Goal: Information Seeking & Learning: Learn about a topic

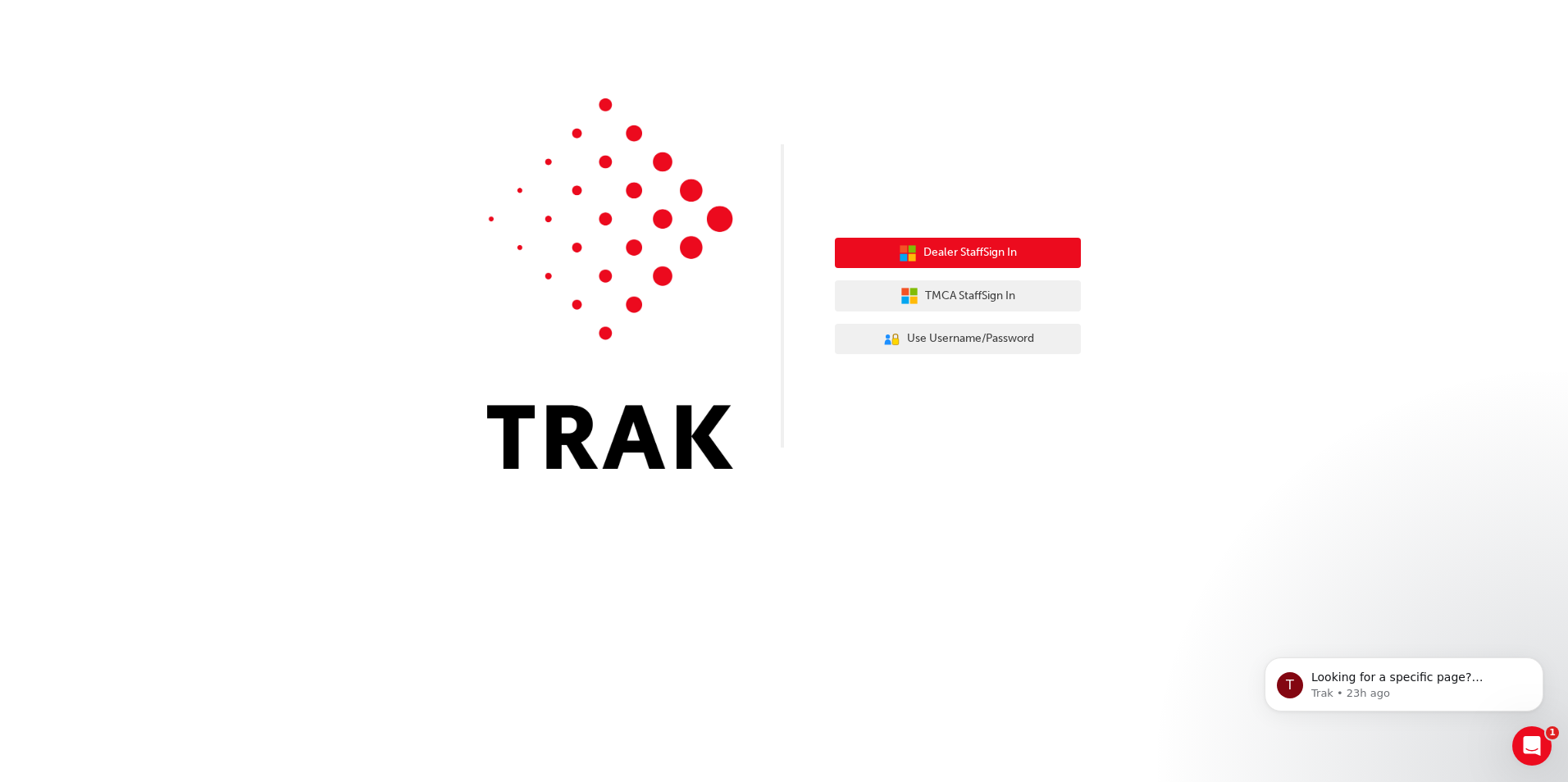
click at [978, 258] on span "Dealer Staff Sign In" at bounding box center [969, 252] width 93 height 19
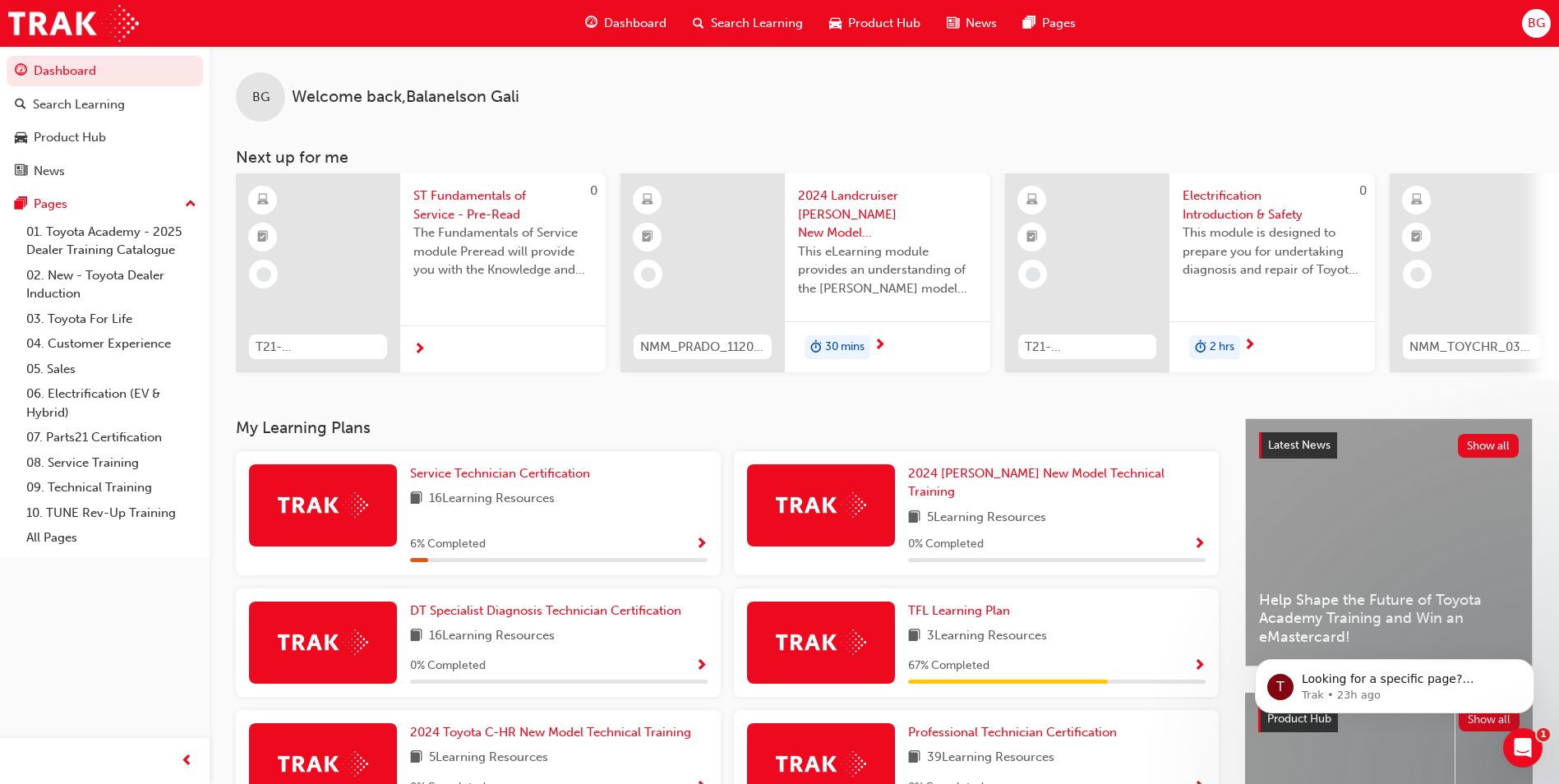
click at [514, 535] on div "6 % Completed" at bounding box center [559, 544] width 298 height 21
click at [699, 537] on span "Show Progress" at bounding box center [701, 544] width 12 height 15
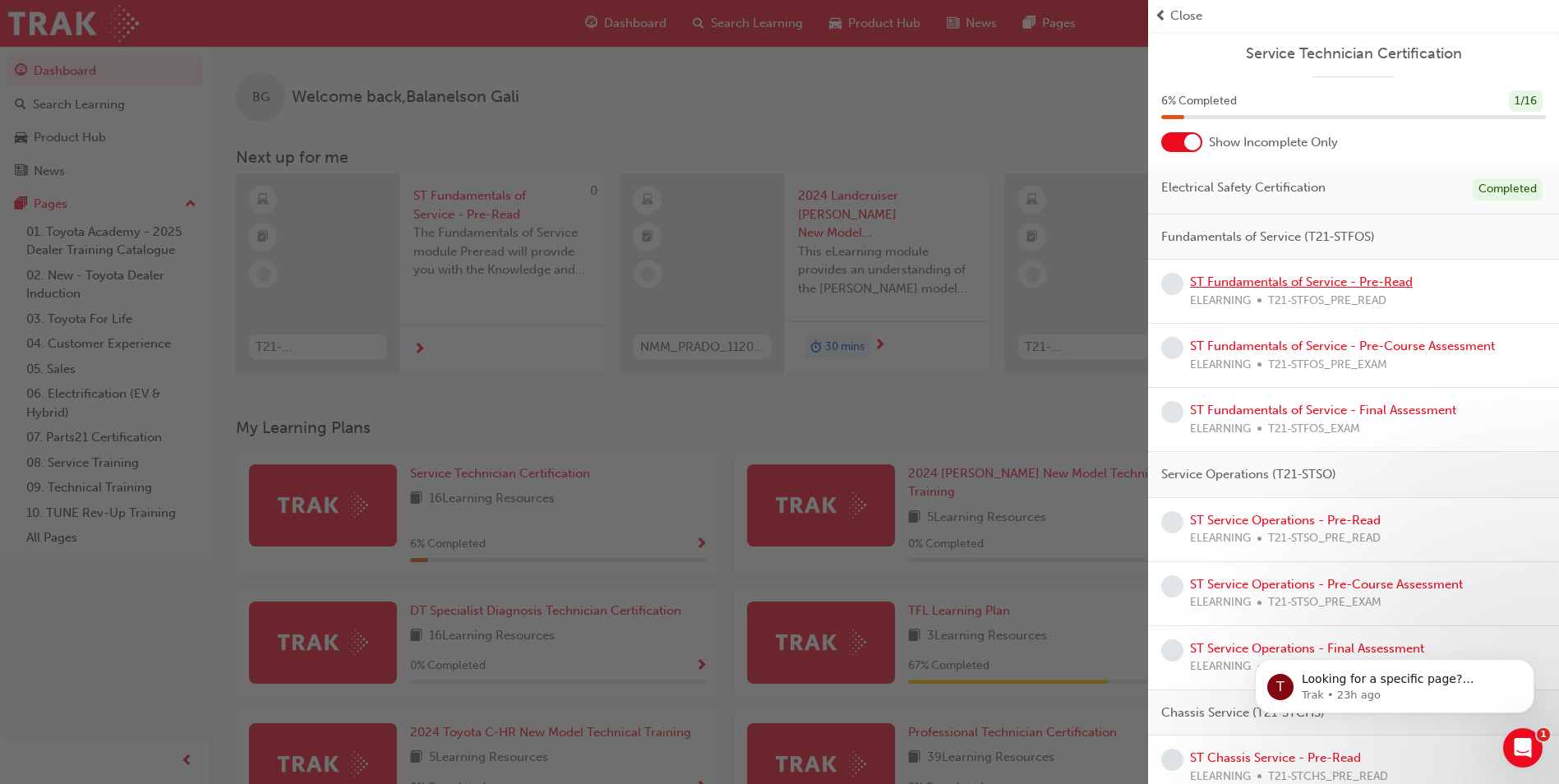
click at [1241, 281] on link "ST Fundamentals of Service - Pre-Read" at bounding box center [1301, 282] width 223 height 15
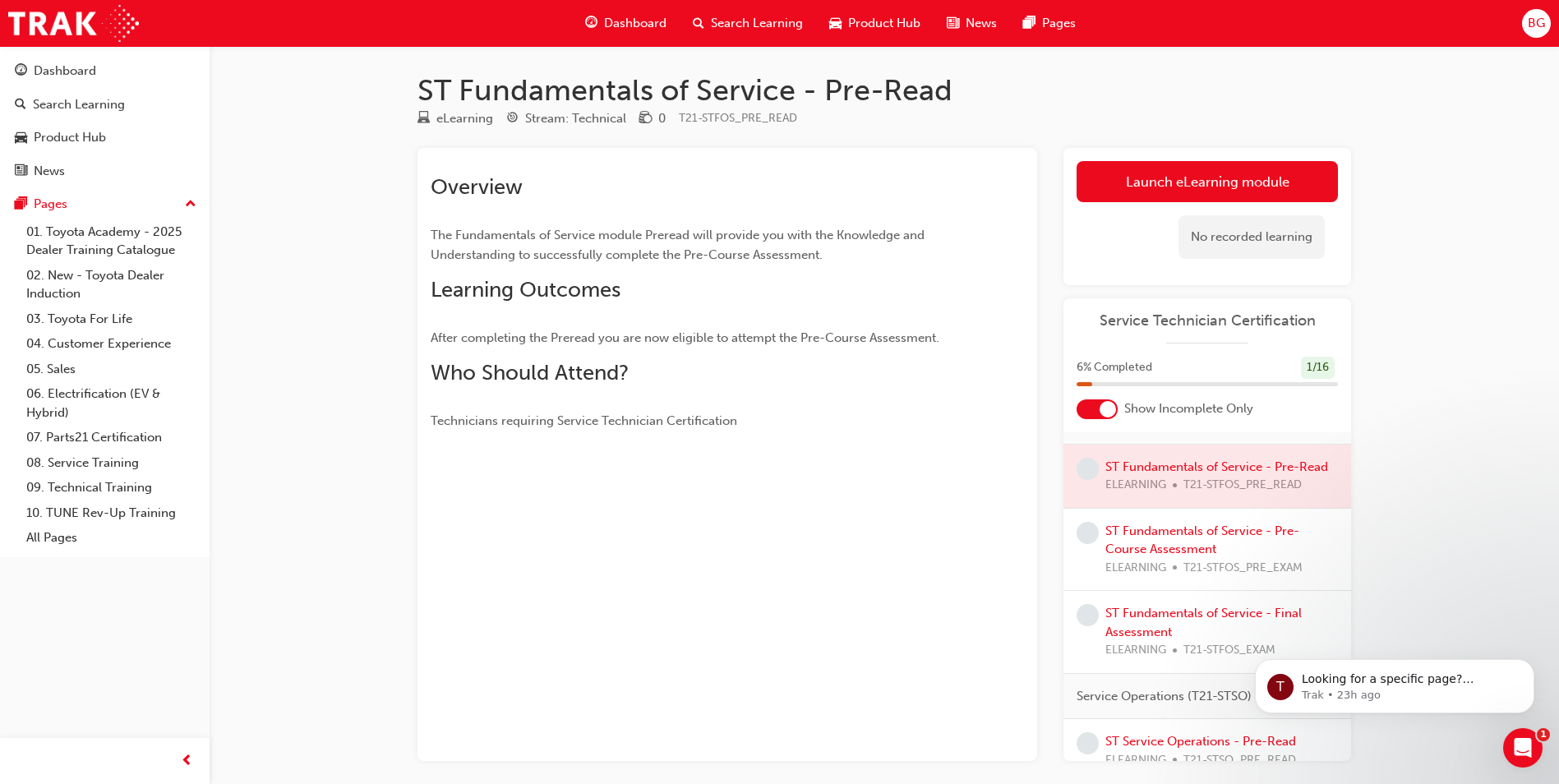
click at [1126, 486] on div at bounding box center [1207, 476] width 288 height 63
click at [1134, 480] on div at bounding box center [1207, 476] width 288 height 63
click at [1192, 478] on div at bounding box center [1207, 476] width 288 height 63
click at [1185, 486] on div at bounding box center [1207, 476] width 288 height 63
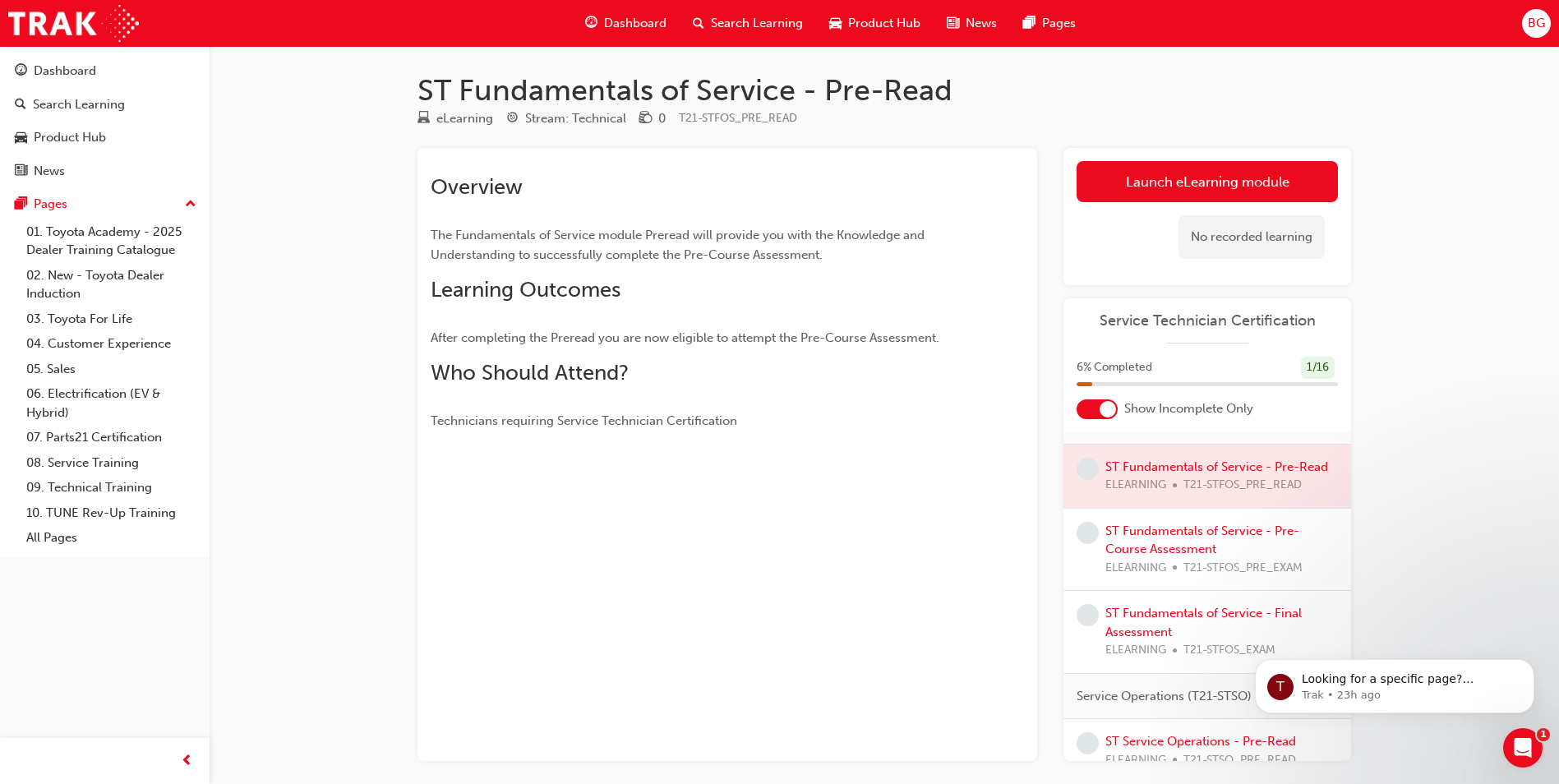
click at [1185, 486] on div at bounding box center [1207, 476] width 288 height 63
drag, startPoint x: 1187, startPoint y: 486, endPoint x: 1216, endPoint y: 486, distance: 29.0
click at [1190, 486] on div at bounding box center [1207, 476] width 288 height 63
click at [1169, 484] on div at bounding box center [1207, 476] width 288 height 63
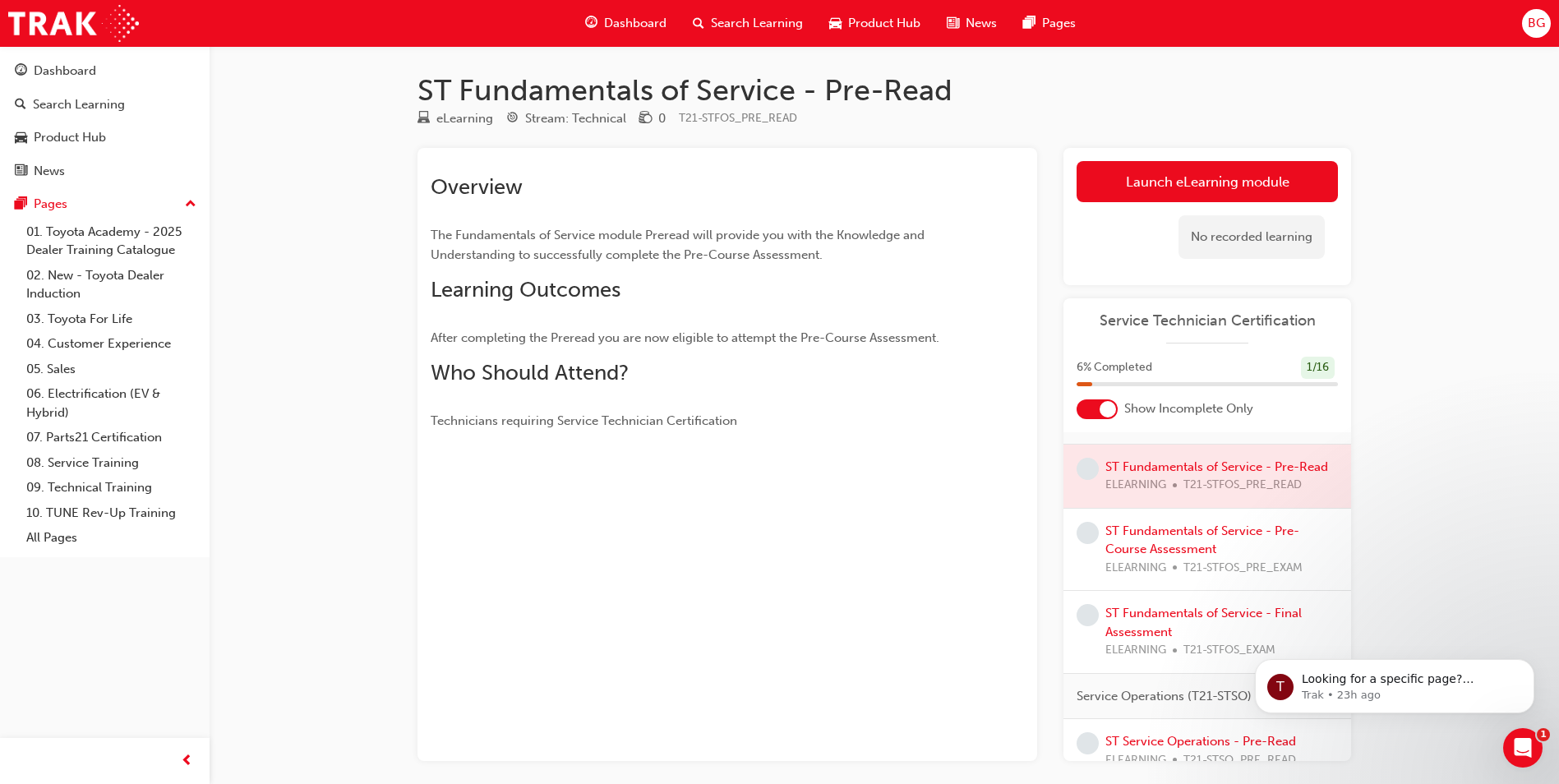
click at [1159, 508] on div at bounding box center [1207, 476] width 288 height 63
click at [1165, 481] on div at bounding box center [1207, 476] width 288 height 63
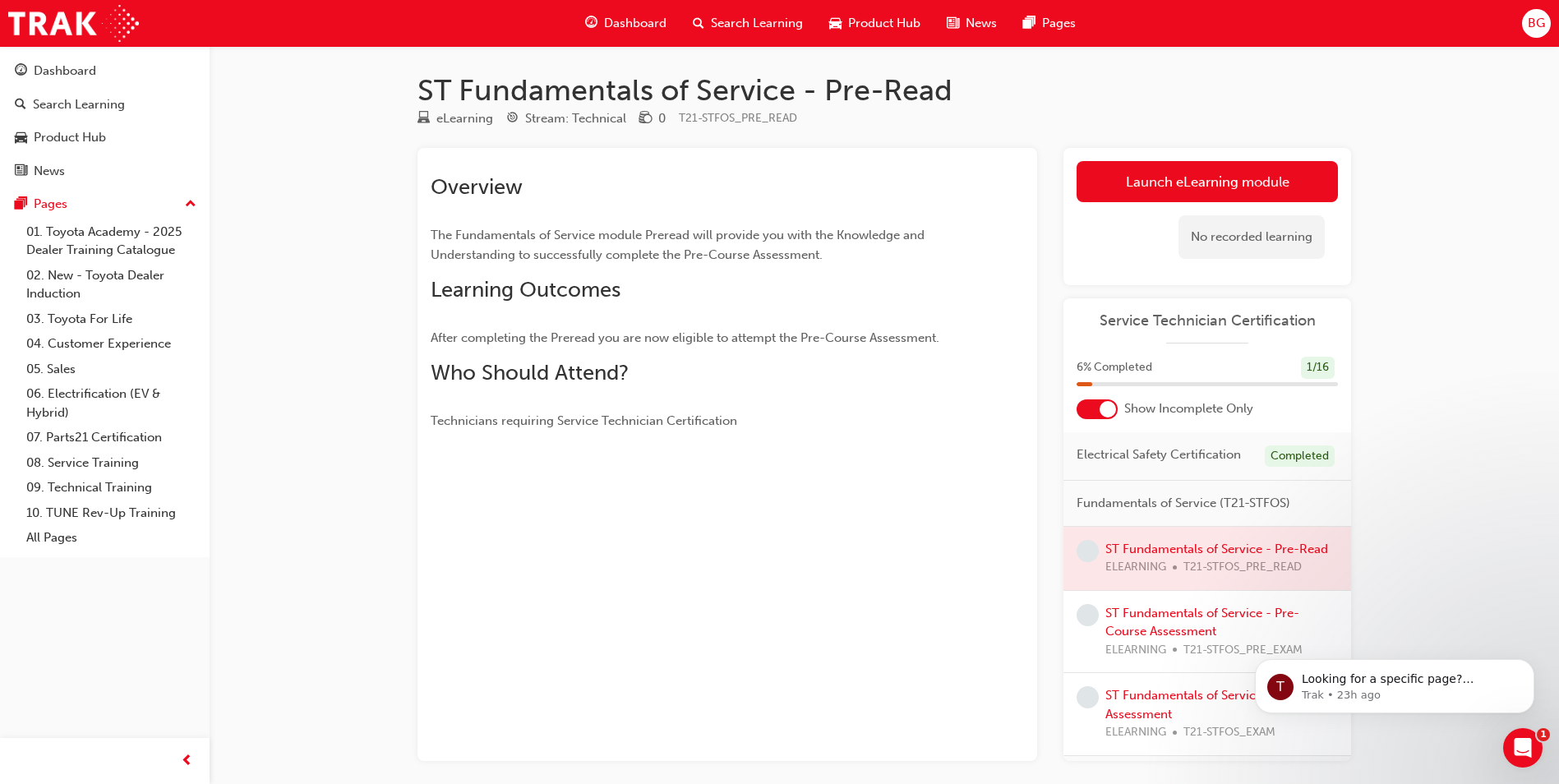
click at [1194, 562] on div at bounding box center [1207, 558] width 288 height 63
click at [1090, 562] on span "learningRecordVerb_NONE-icon" at bounding box center [1087, 550] width 22 height 22
click at [1085, 562] on span "learningRecordVerb_NONE-icon" at bounding box center [1087, 550] width 22 height 22
drag, startPoint x: 1087, startPoint y: 564, endPoint x: 1014, endPoint y: 545, distance: 75.4
click at [1014, 545] on div "Overview The Fundamentals of Service module Preread will provide you with the K…" at bounding box center [728, 454] width 620 height 613
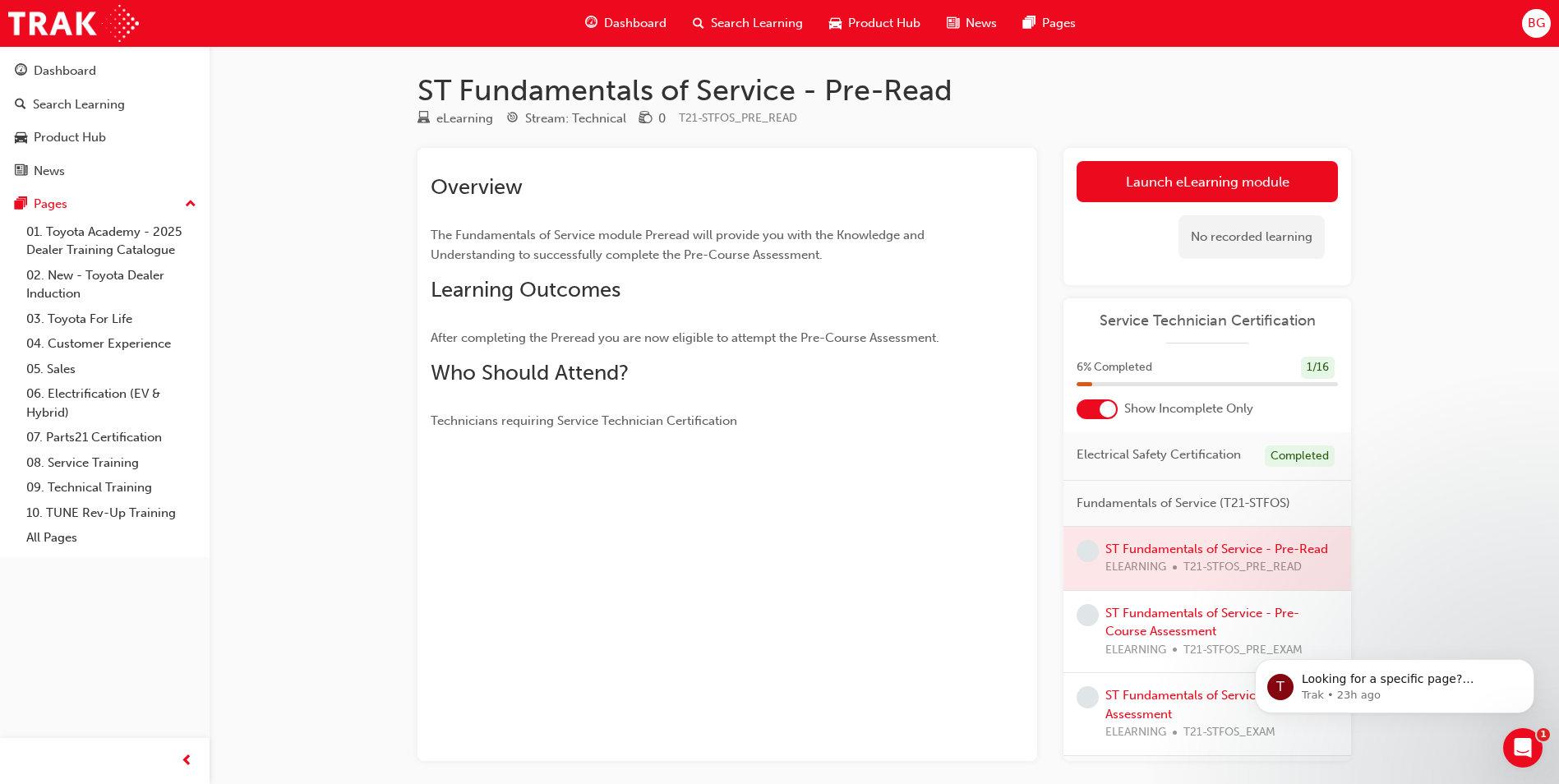
click at [1090, 559] on span "learningRecordVerb_NONE-icon" at bounding box center [1087, 550] width 22 height 22
click at [1150, 565] on div at bounding box center [1207, 558] width 288 height 63
click at [1080, 559] on span "learningRecordVerb_NONE-icon" at bounding box center [1087, 550] width 22 height 22
click at [1121, 561] on div at bounding box center [1207, 558] width 288 height 63
click at [1150, 561] on div at bounding box center [1207, 558] width 288 height 63
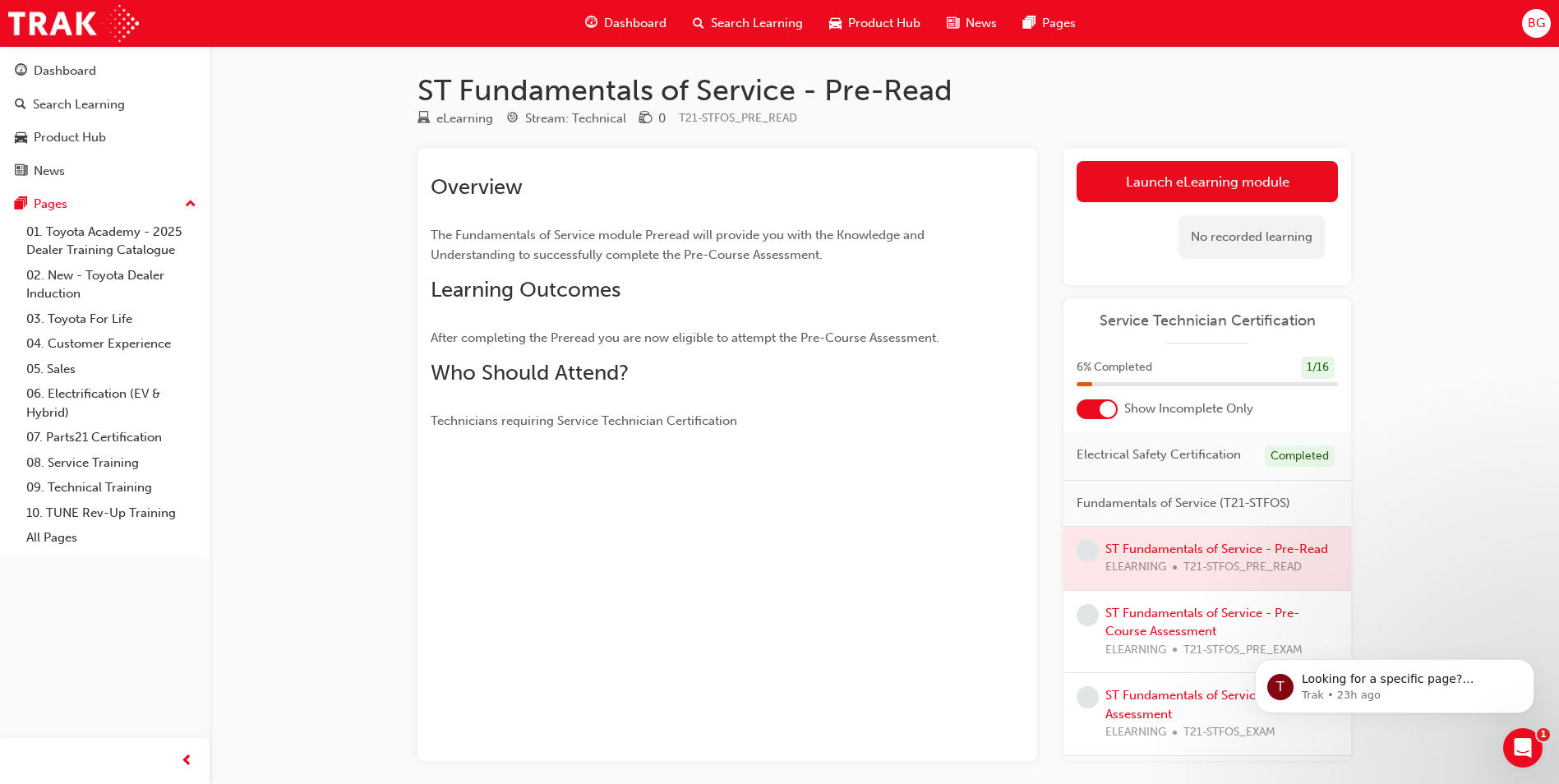
click at [1108, 403] on div at bounding box center [1108, 409] width 17 height 17
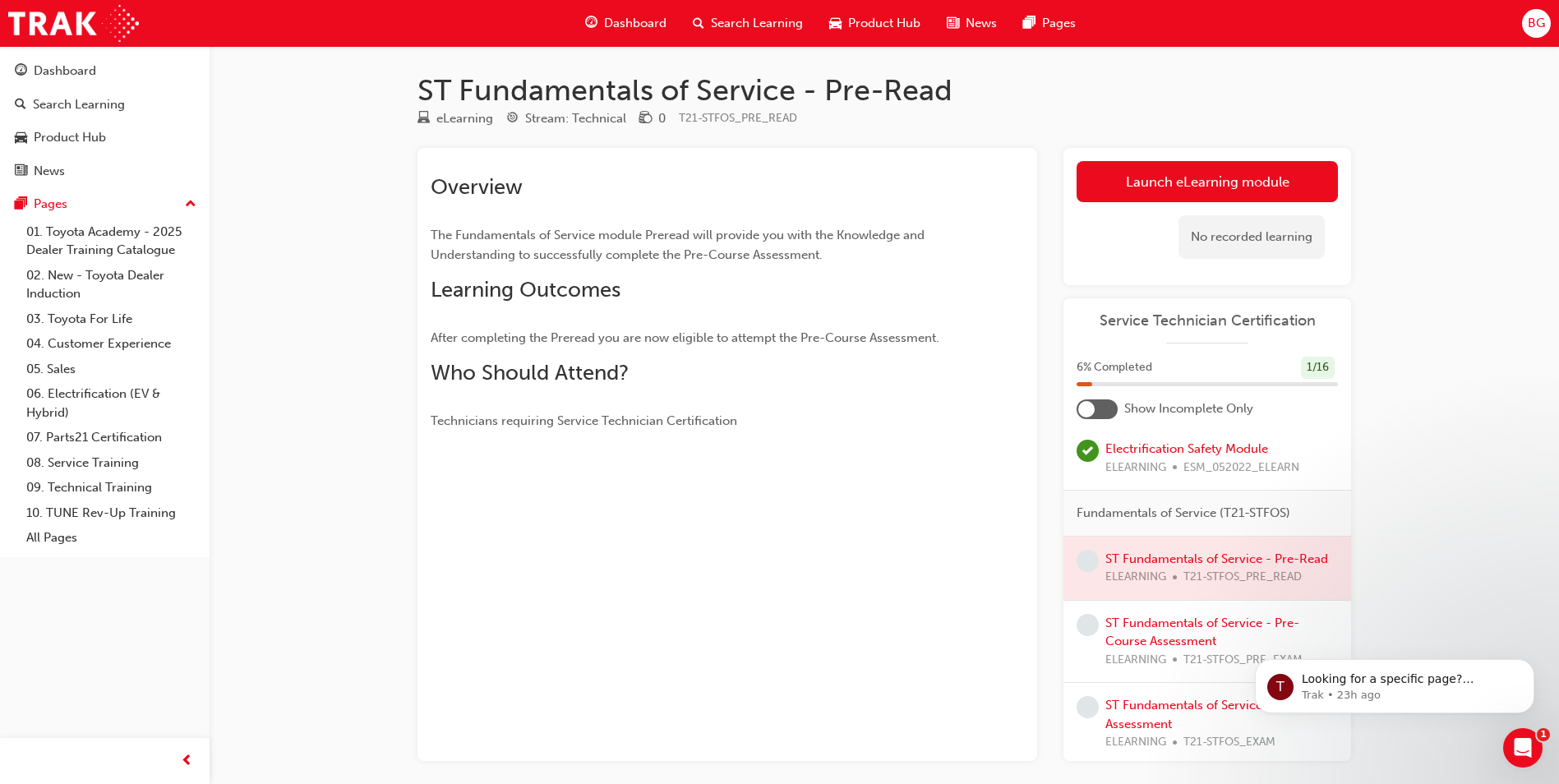
scroll to position [82, 0]
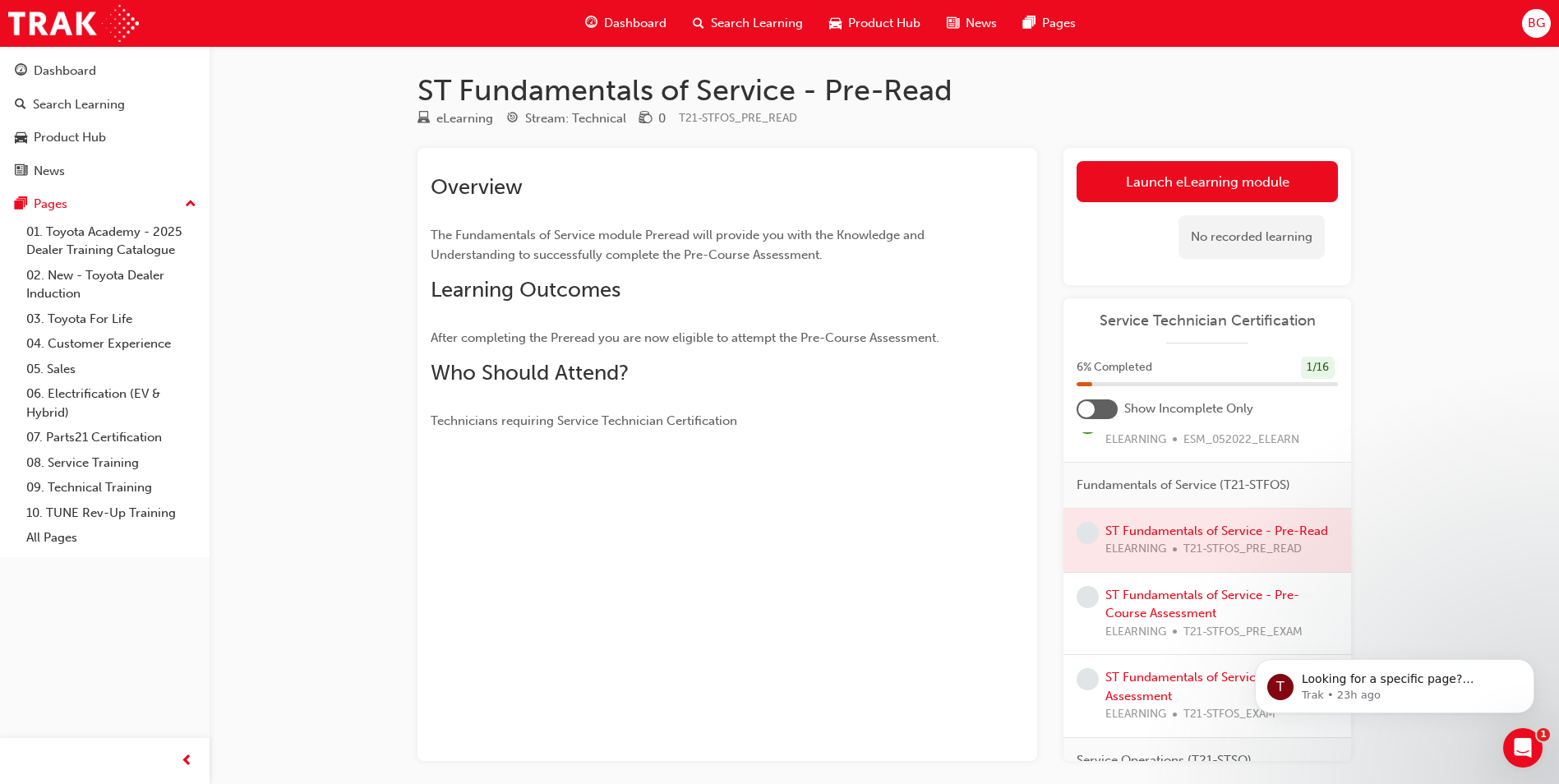
click at [1087, 544] on span "learningRecordVerb_NONE-icon" at bounding box center [1087, 533] width 22 height 22
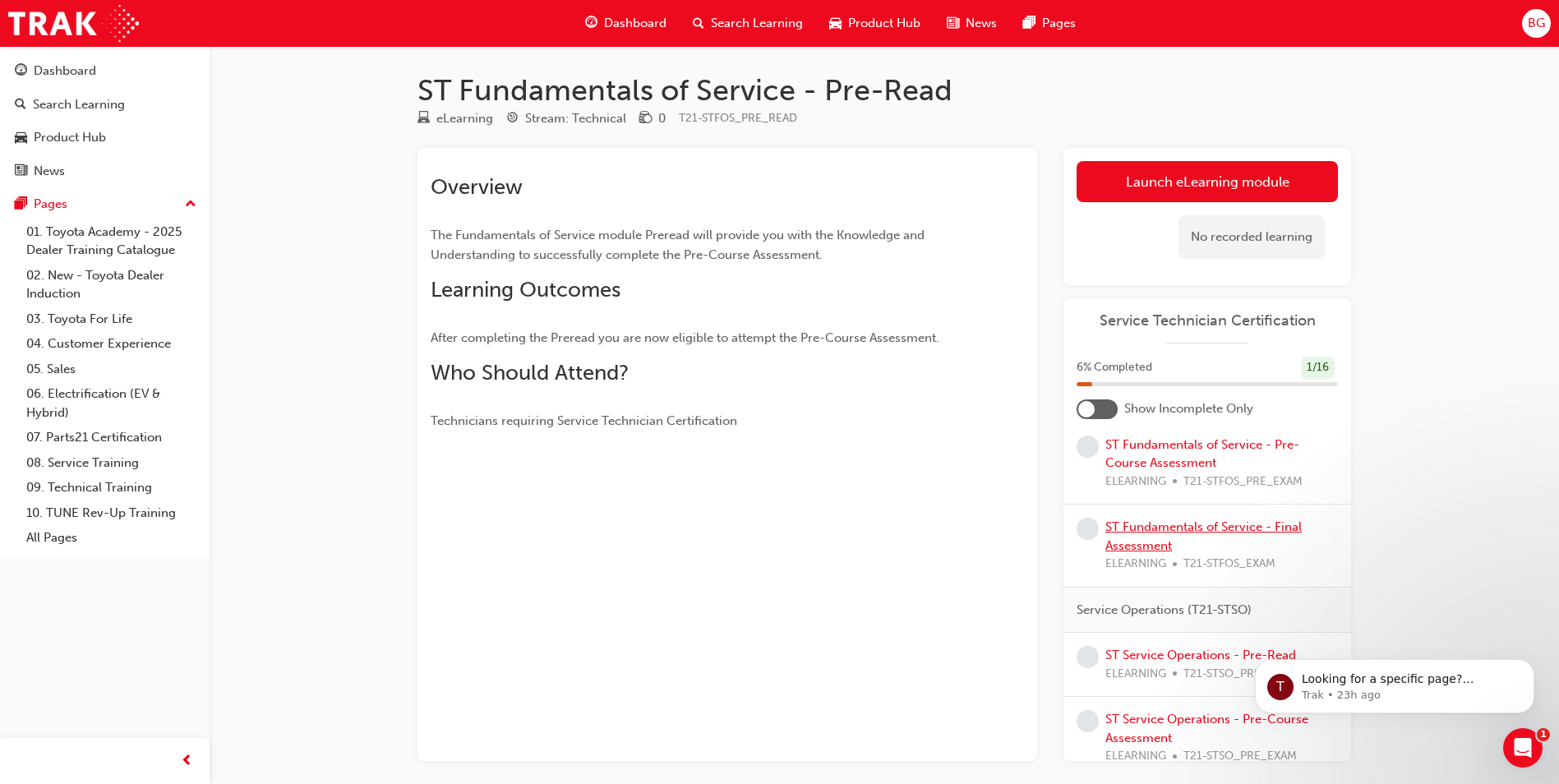
scroll to position [246, 0]
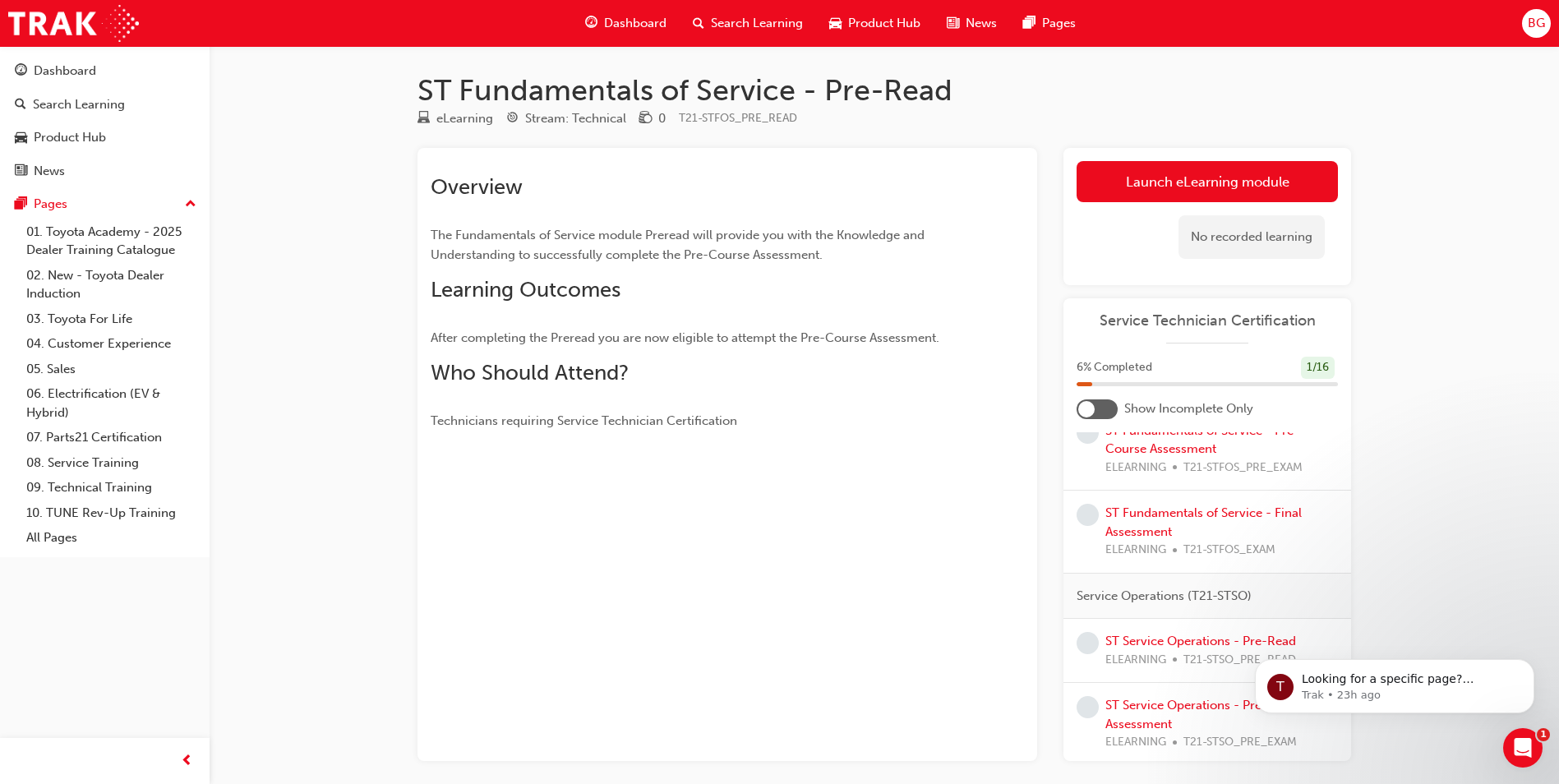
click at [1092, 443] on span "learningRecordVerb_NONE-icon" at bounding box center [1087, 433] width 22 height 22
click at [1141, 457] on link "ST Fundamentals of Service - Pre-Course Assessment" at bounding box center [1202, 440] width 194 height 34
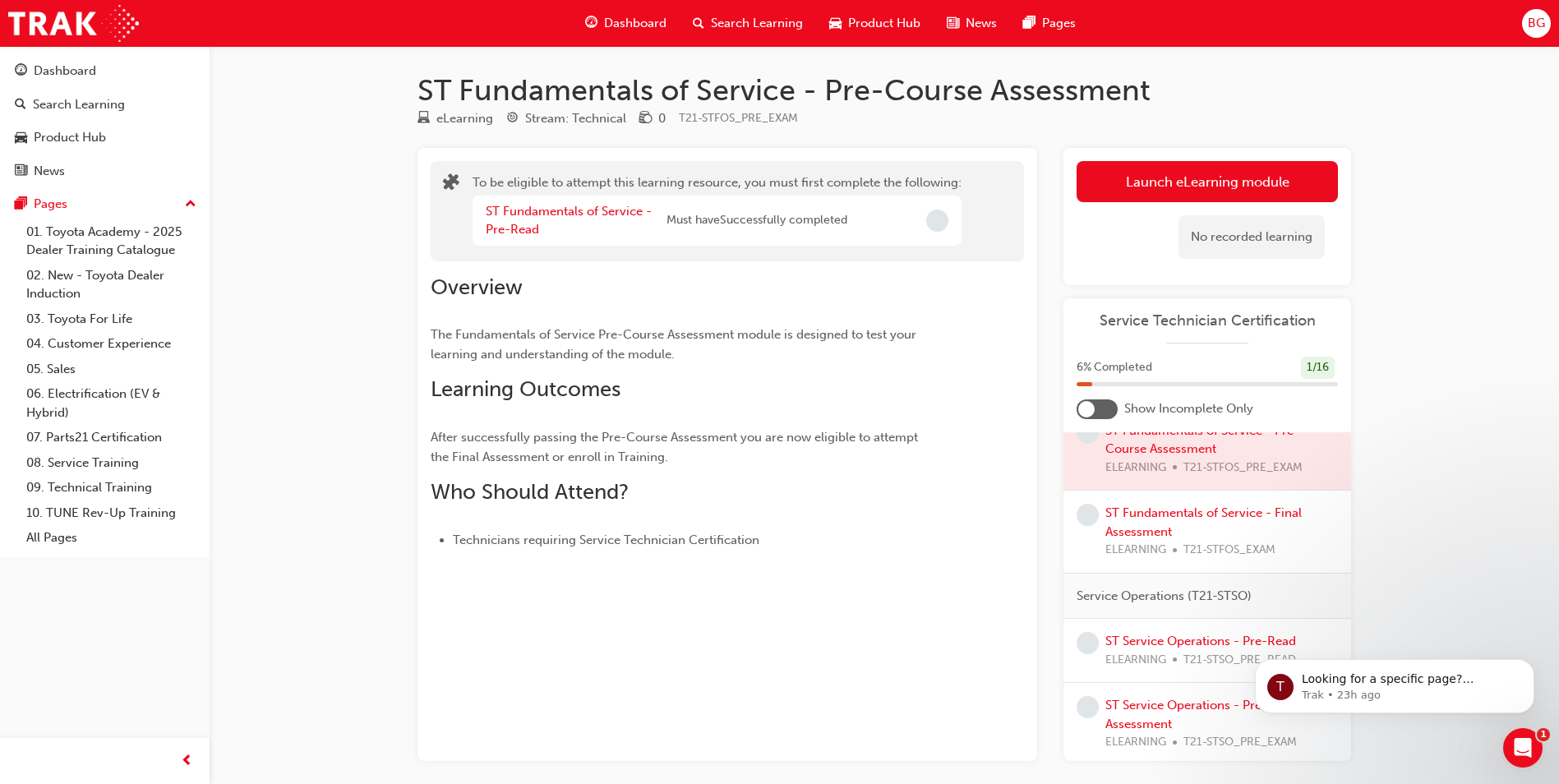
click at [1164, 465] on div at bounding box center [1207, 449] width 288 height 82
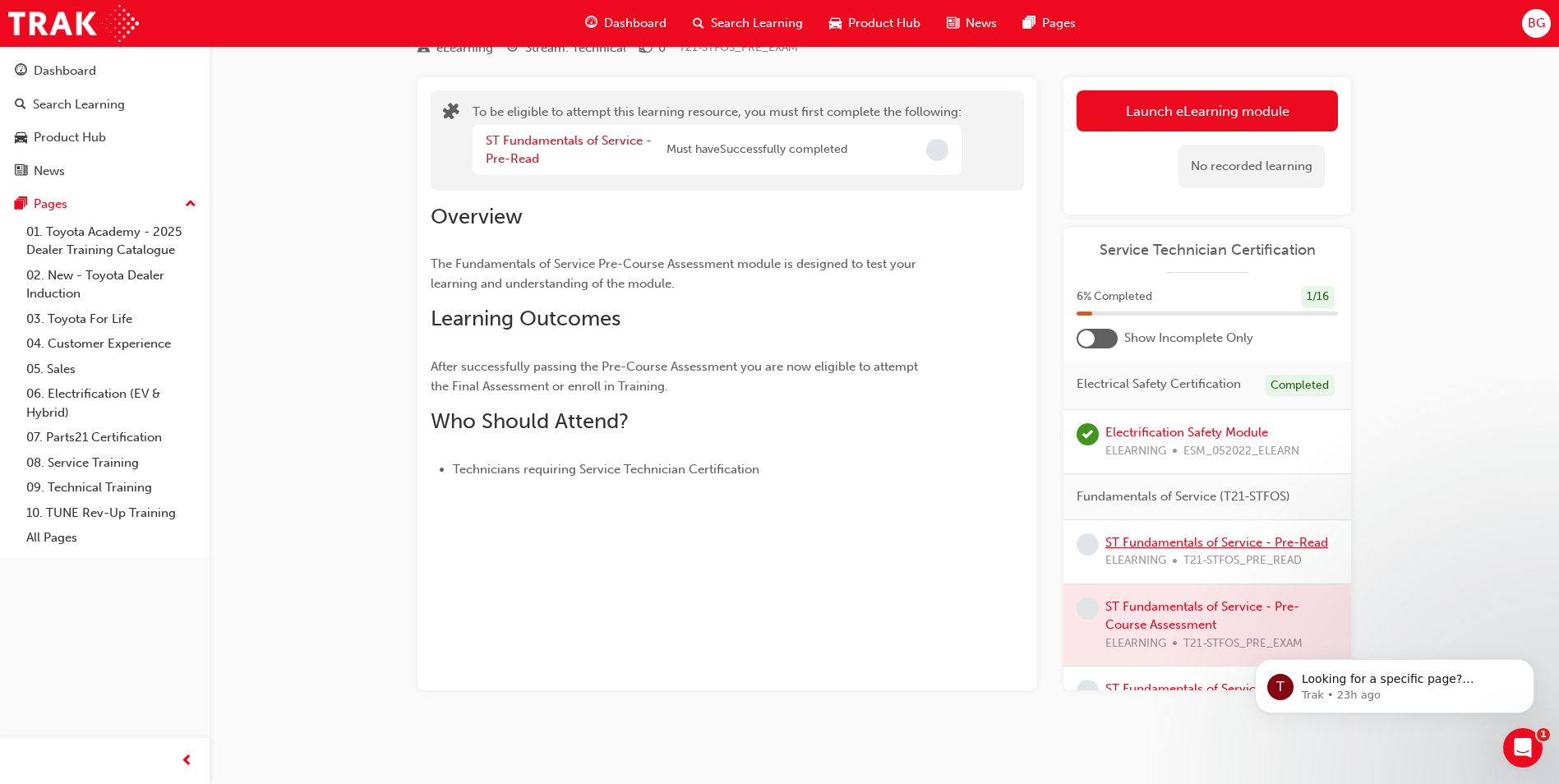
click at [1132, 549] on link "ST Fundamentals of Service - Pre-Read" at bounding box center [1216, 542] width 223 height 15
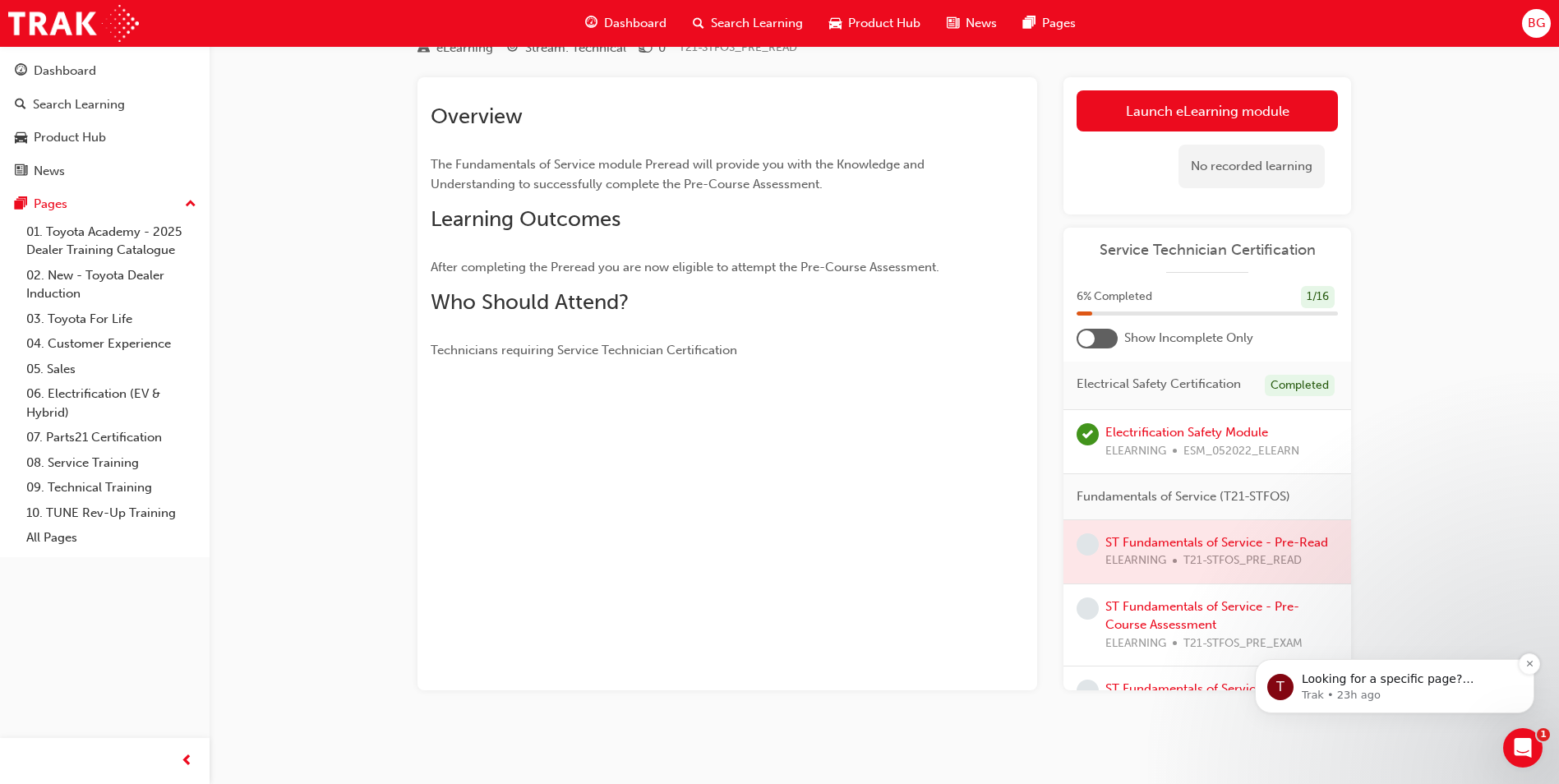
click at [1296, 686] on div "T Looking for a specific page? Technical, Toyota Network Training, Technical Tr…" at bounding box center [1394, 686] width 254 height 33
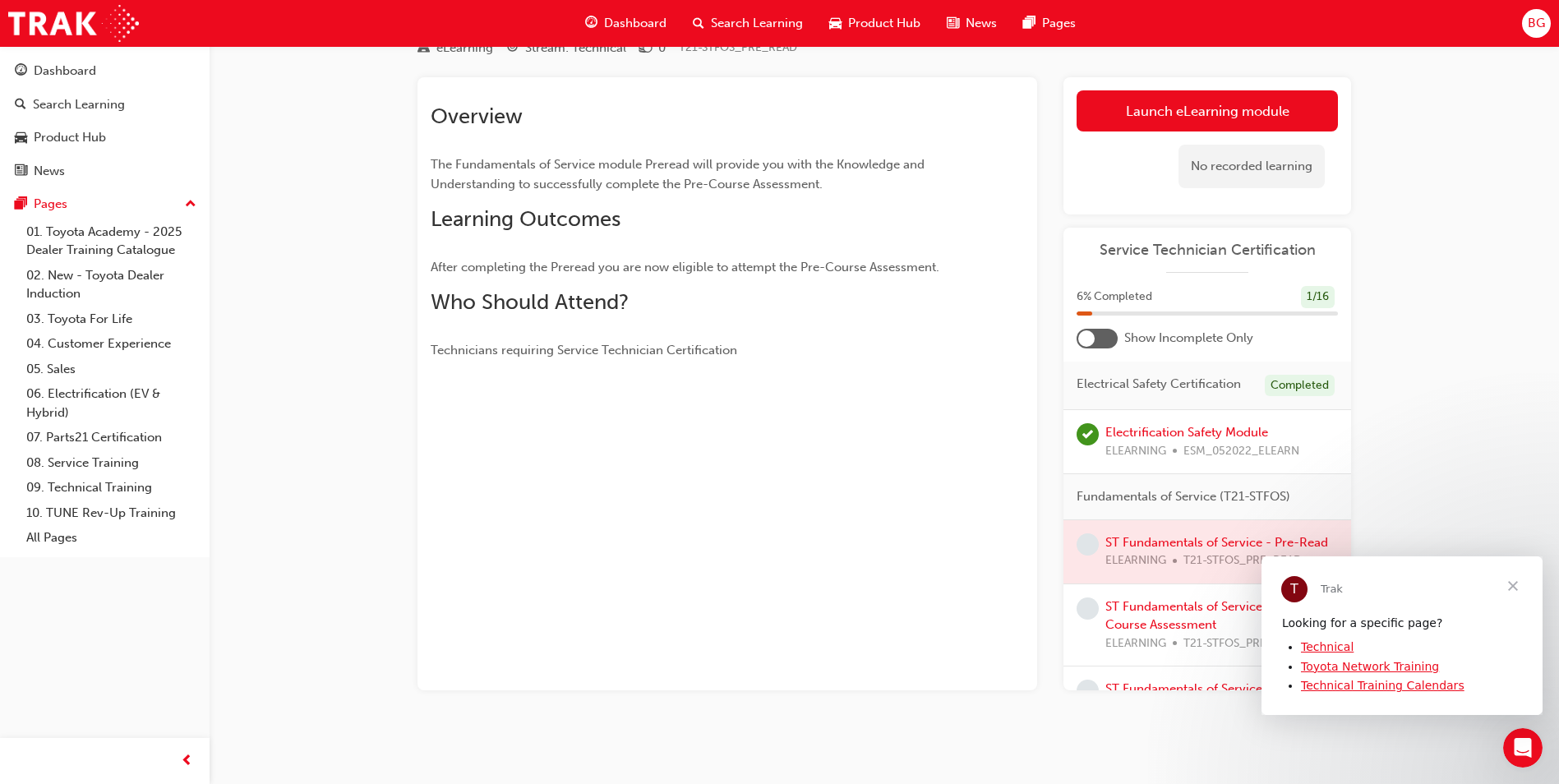
click at [1312, 649] on link "Technical" at bounding box center [1326, 646] width 52 height 13
click at [73, 64] on div "Dashboard" at bounding box center [65, 70] width 62 height 19
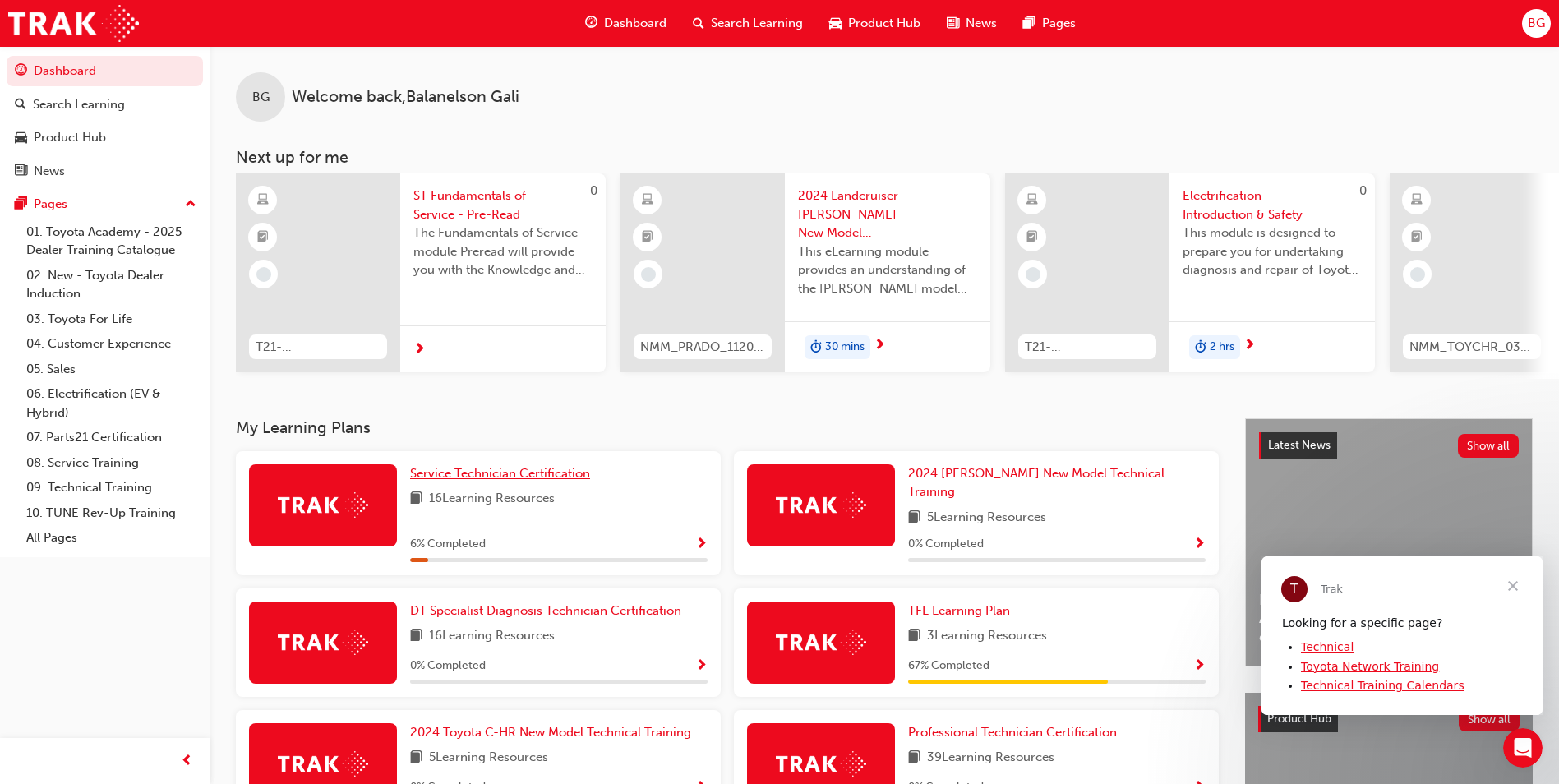
click at [475, 483] on link "Service Technician Certification" at bounding box center [503, 473] width 186 height 19
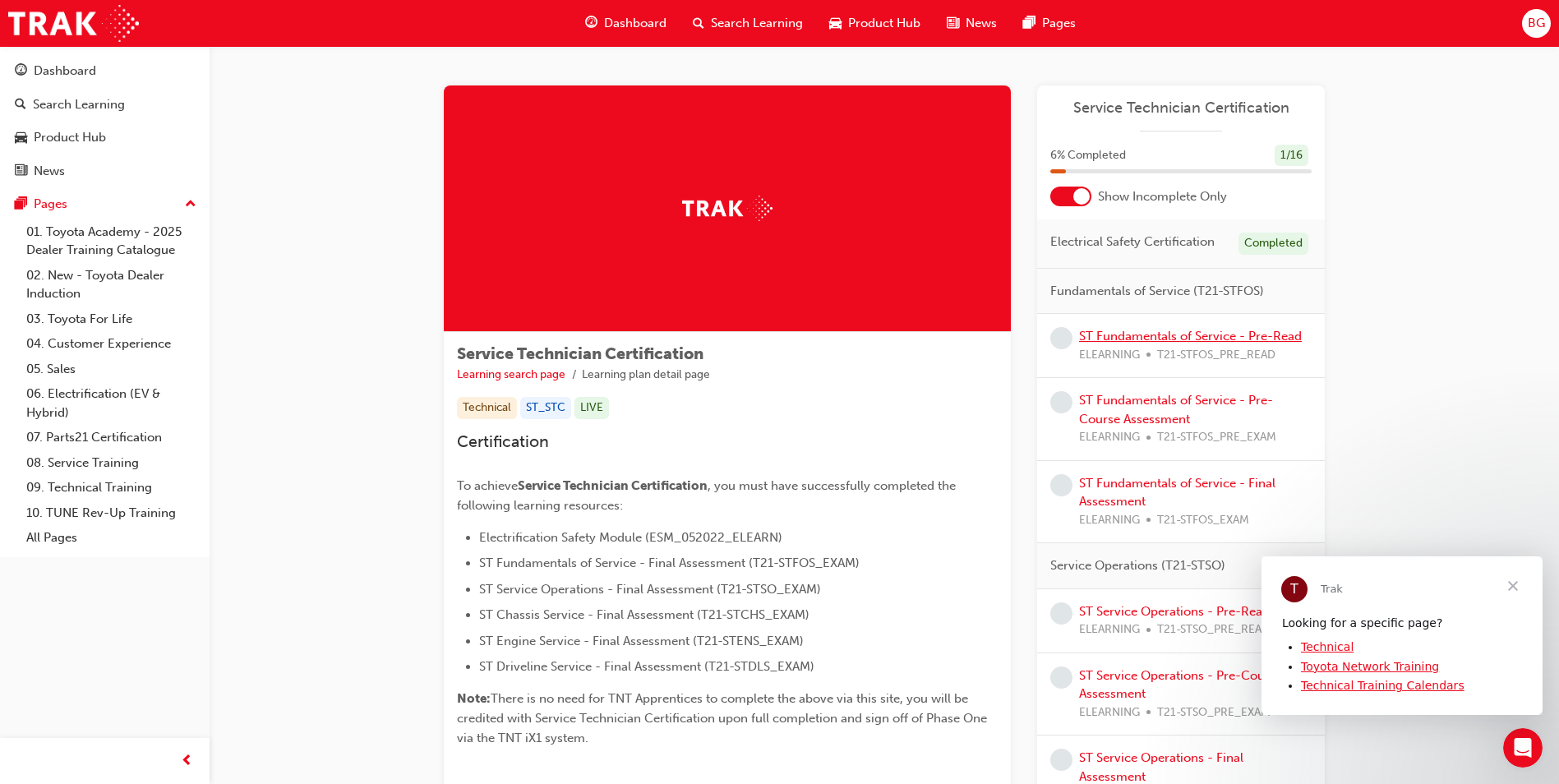
click at [1153, 333] on link "ST Fundamentals of Service - Pre-Read" at bounding box center [1190, 336] width 223 height 15
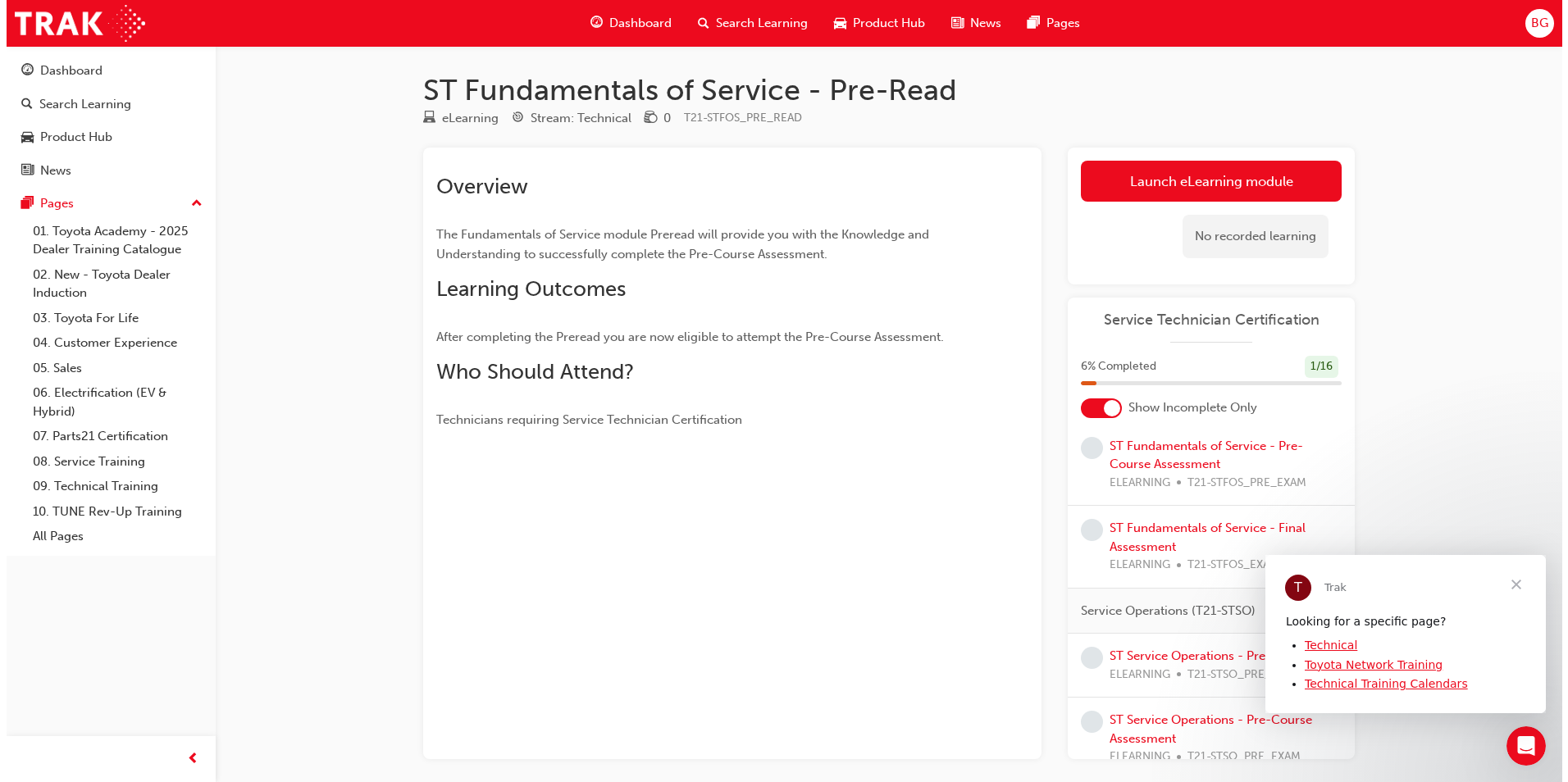
scroll to position [164, 0]
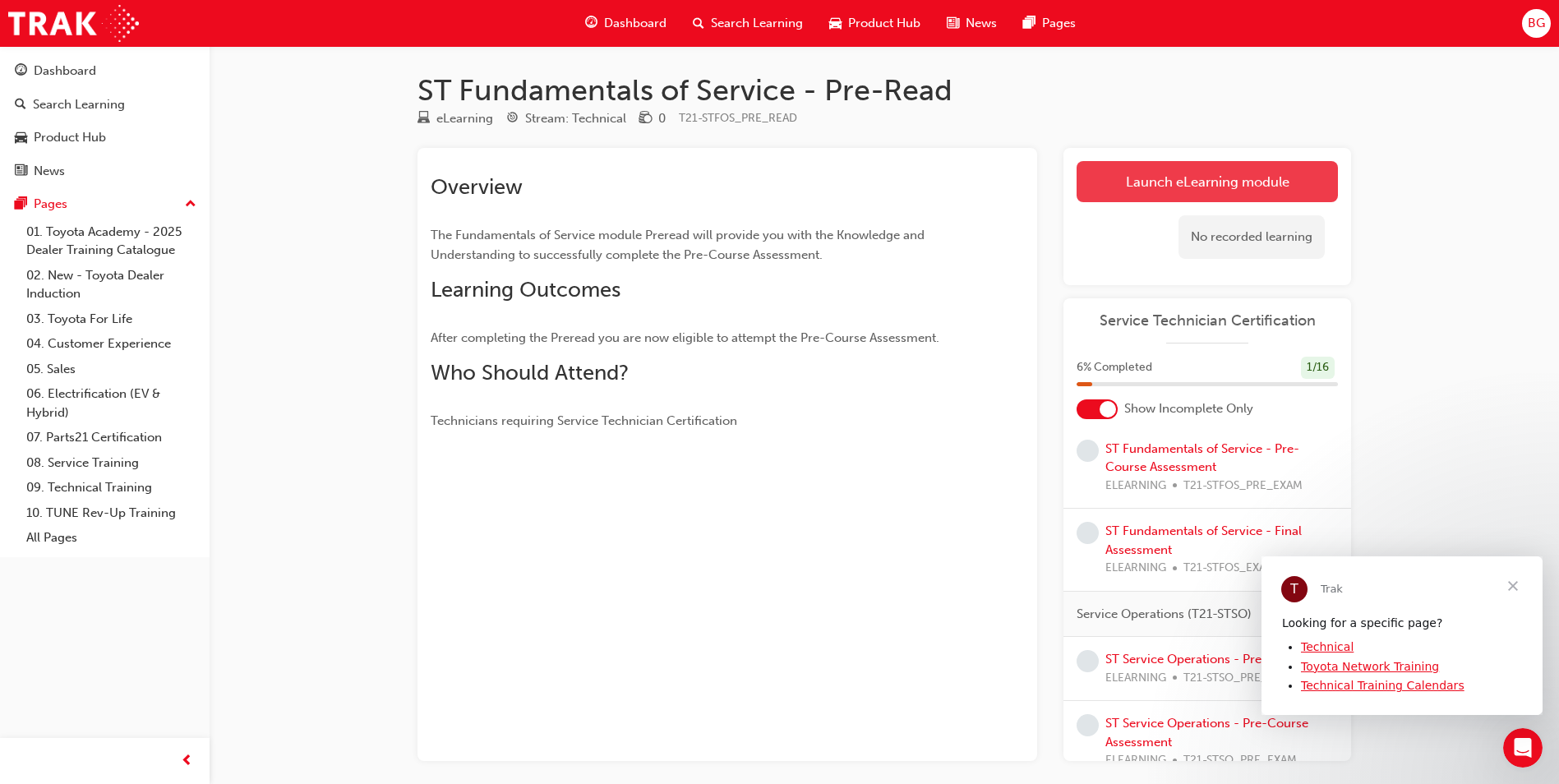
click at [1206, 190] on link "Launch eLearning module" at bounding box center [1207, 181] width 261 height 41
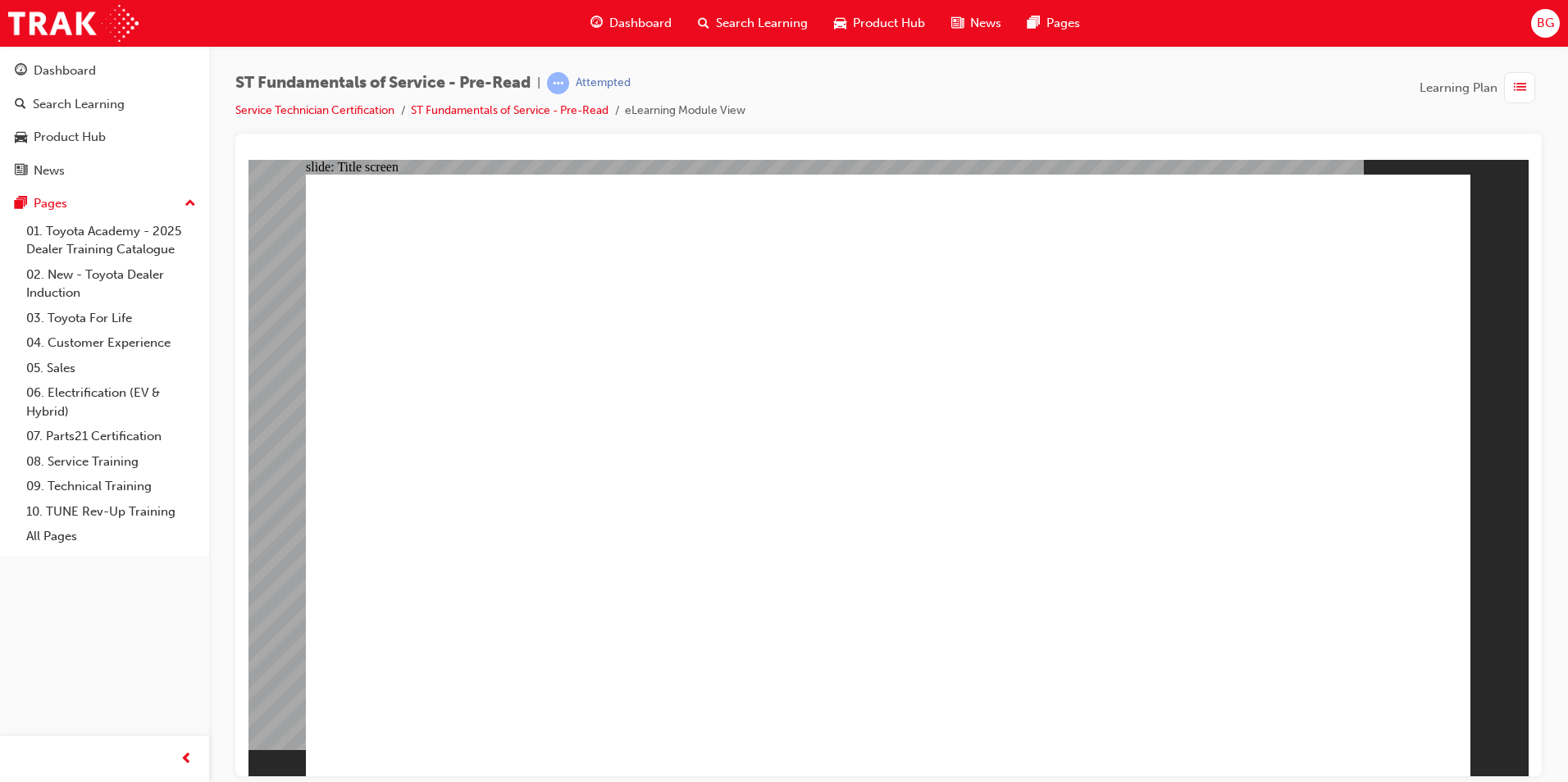
drag, startPoint x: 1261, startPoint y: 736, endPoint x: 962, endPoint y: 638, distance: 314.7
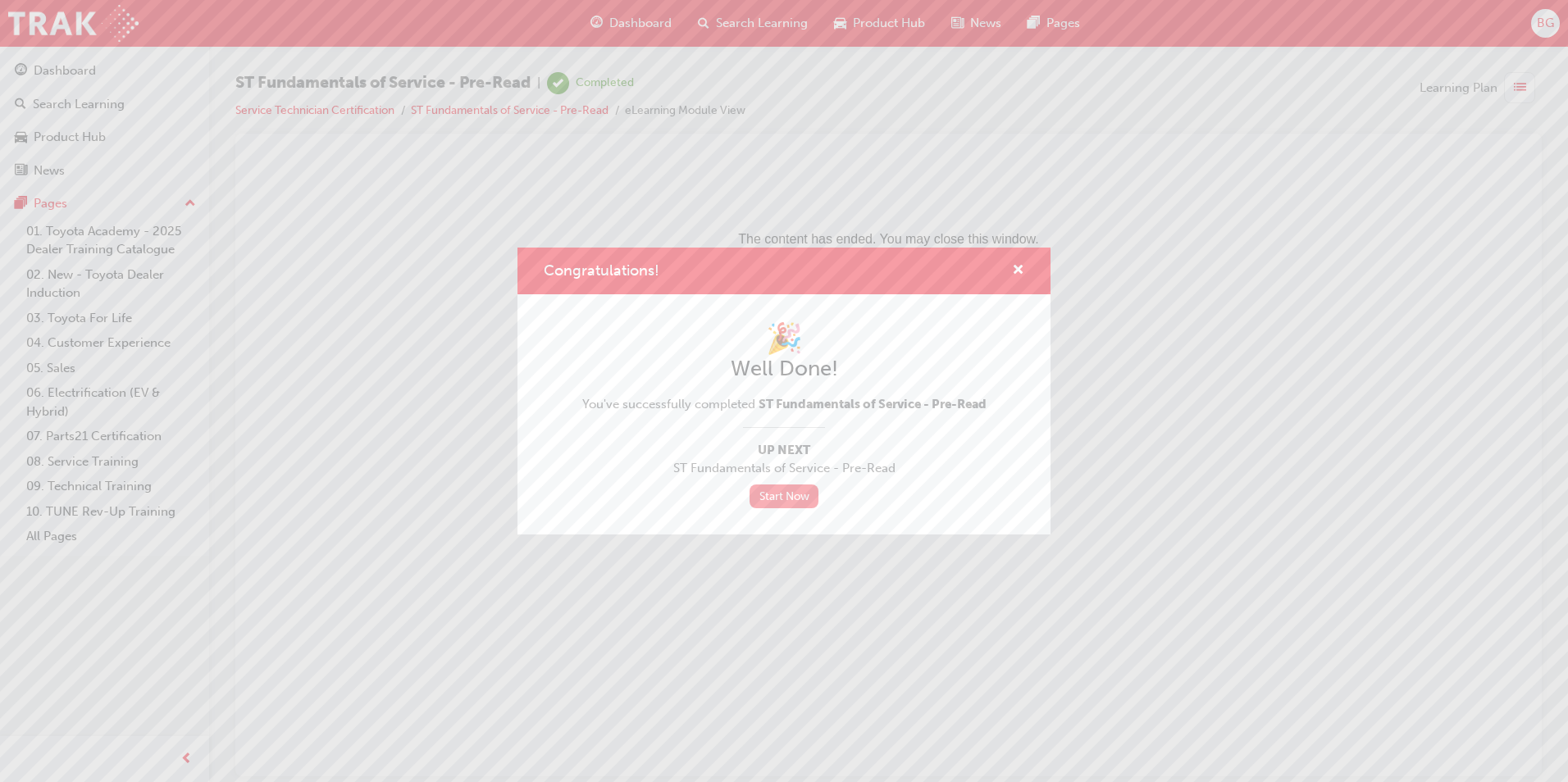
click at [786, 497] on link "Start Now" at bounding box center [783, 496] width 69 height 24
click at [782, 500] on link "Start Now" at bounding box center [783, 496] width 69 height 24
click at [791, 491] on link "Start Now" at bounding box center [783, 496] width 69 height 24
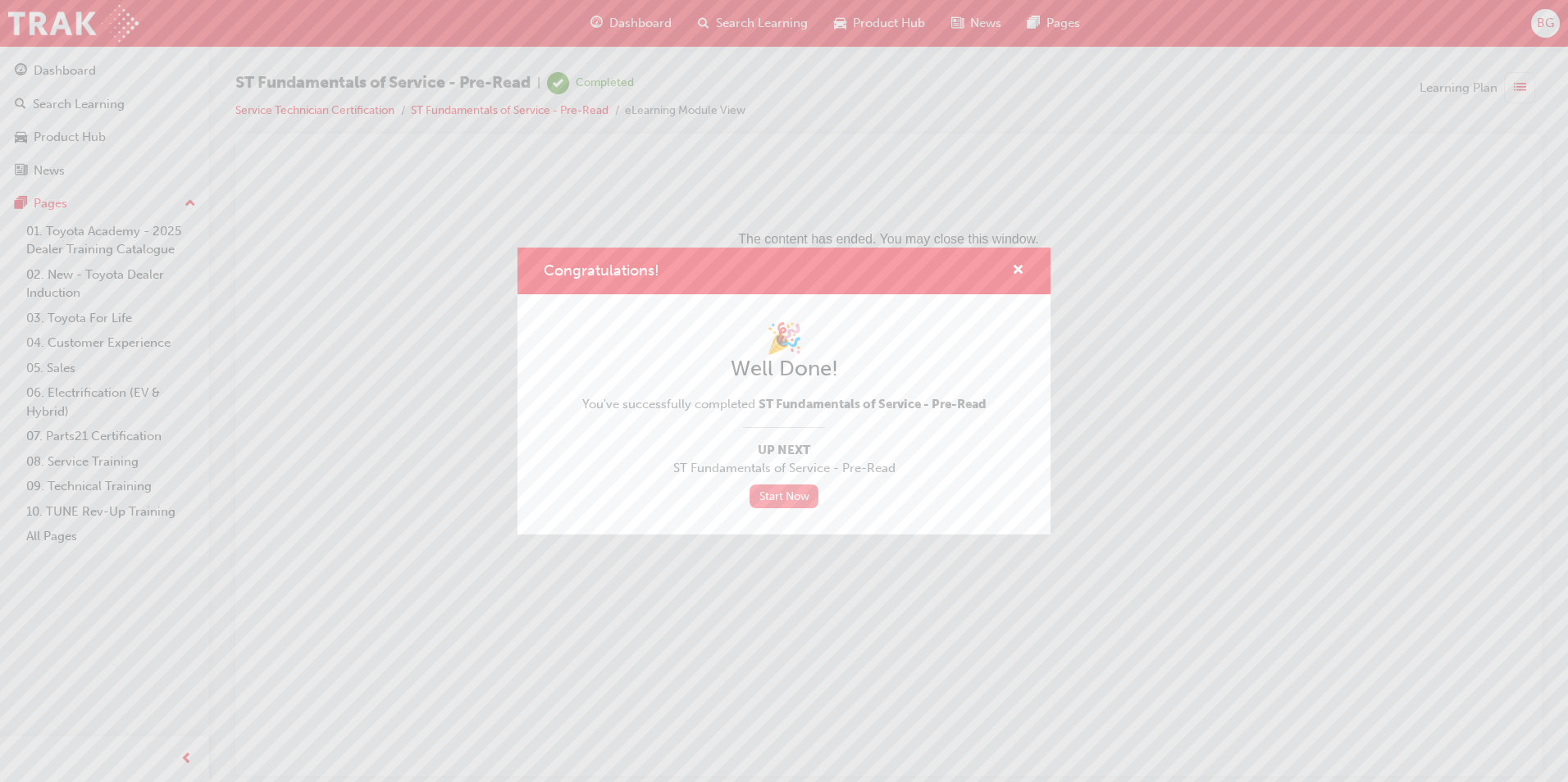
click at [791, 491] on link "Start Now" at bounding box center [783, 496] width 69 height 24
drag, startPoint x: 791, startPoint y: 491, endPoint x: 768, endPoint y: 489, distance: 23.1
click at [768, 489] on link "Start Now" at bounding box center [783, 496] width 69 height 24
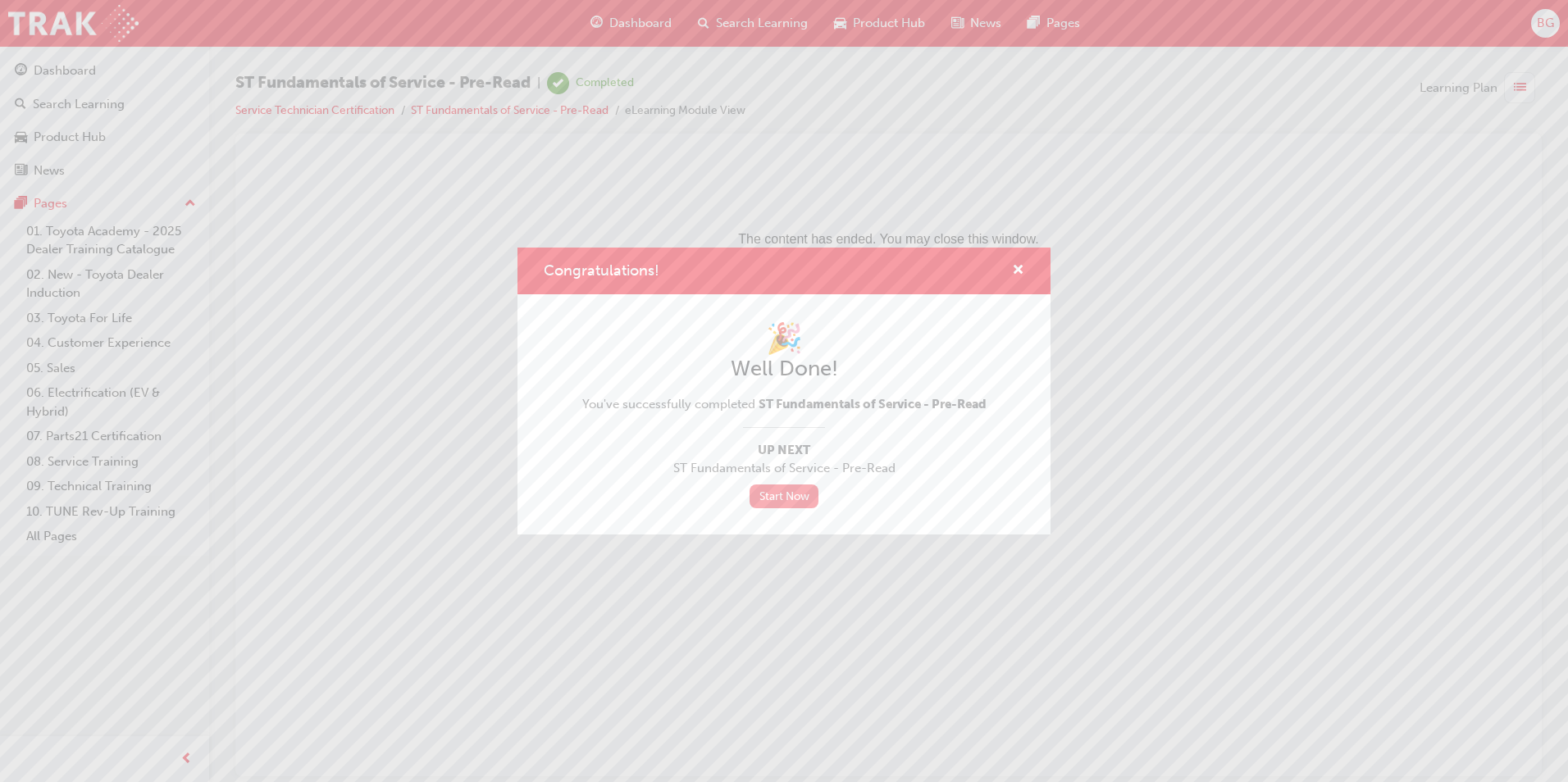
click at [768, 489] on link "Start Now" at bounding box center [783, 496] width 69 height 24
drag, startPoint x: 768, startPoint y: 489, endPoint x: 644, endPoint y: 519, distance: 127.6
click at [644, 519] on div "🎉 Well Done! You've successfully completed ST Fundamentals of Service - Pre-Rea…" at bounding box center [784, 414] width 533 height 240
click at [765, 441] on span "Up Next" at bounding box center [784, 450] width 404 height 19
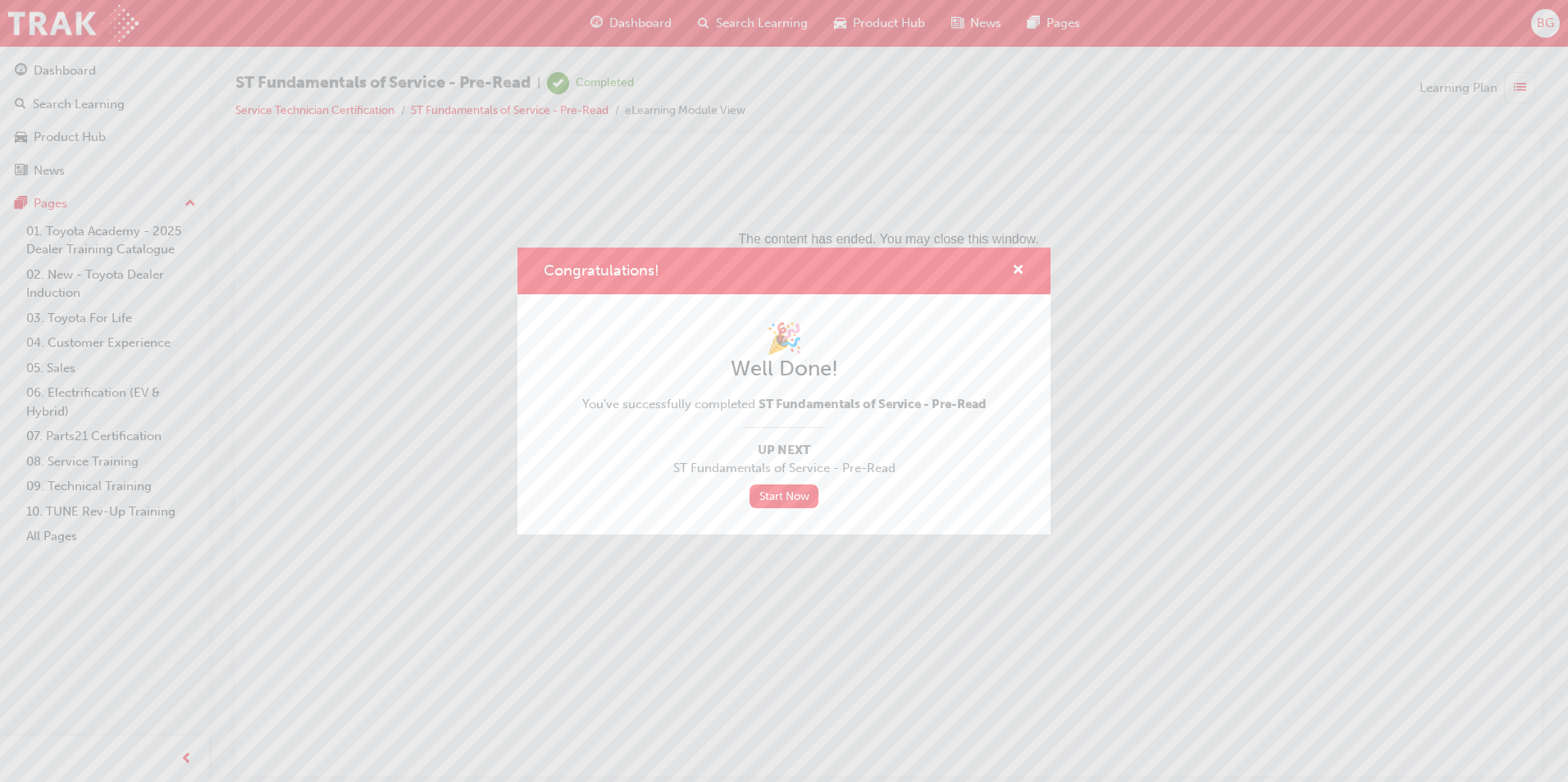
click at [79, 72] on div "Congratulations! 🎉 Well Done! You've successfully completed ST Fundamentals of …" at bounding box center [784, 391] width 1568 height 782
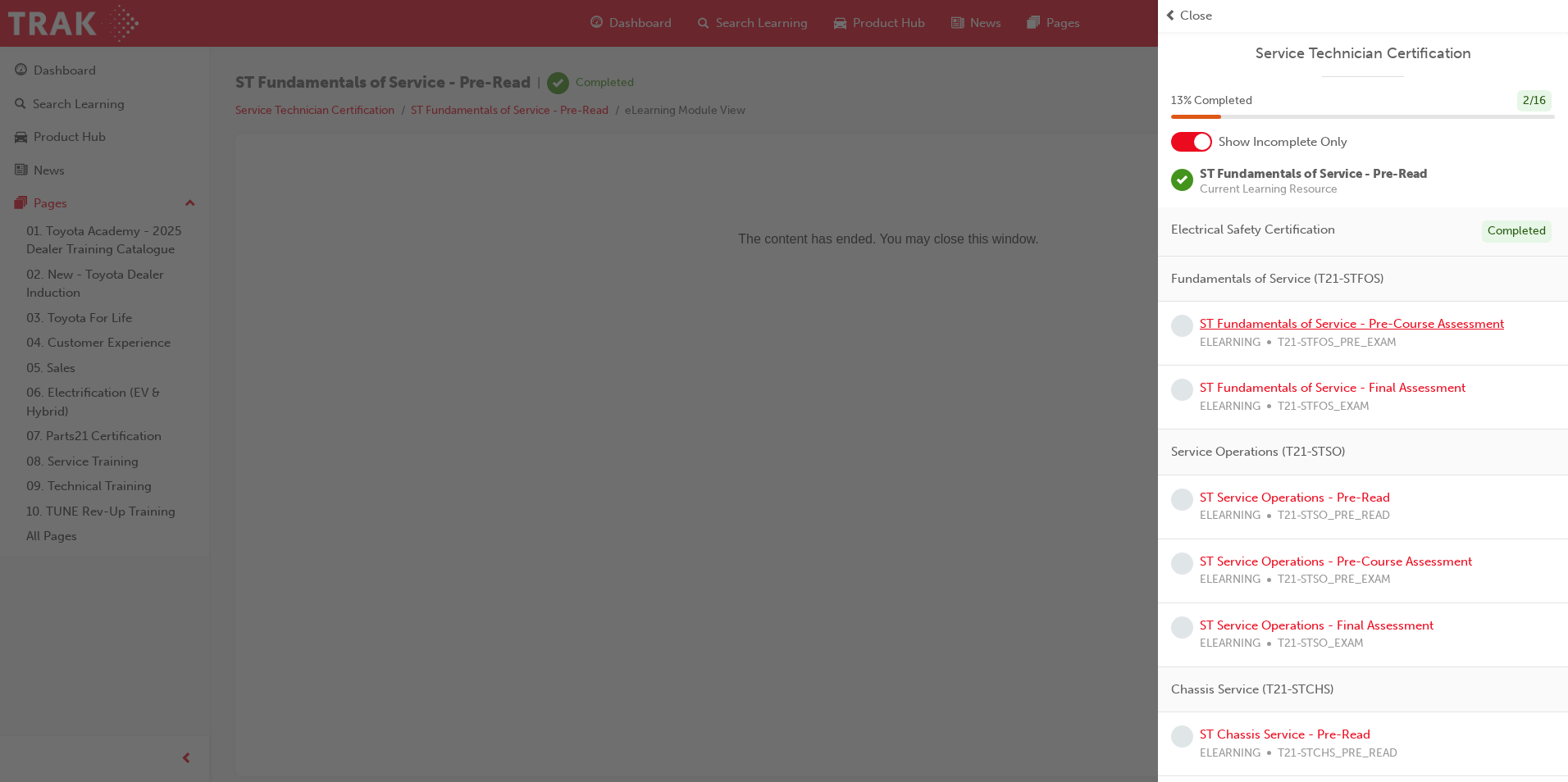
click at [1251, 323] on link "ST Fundamentals of Service - Pre-Course Assessment" at bounding box center [1351, 324] width 304 height 15
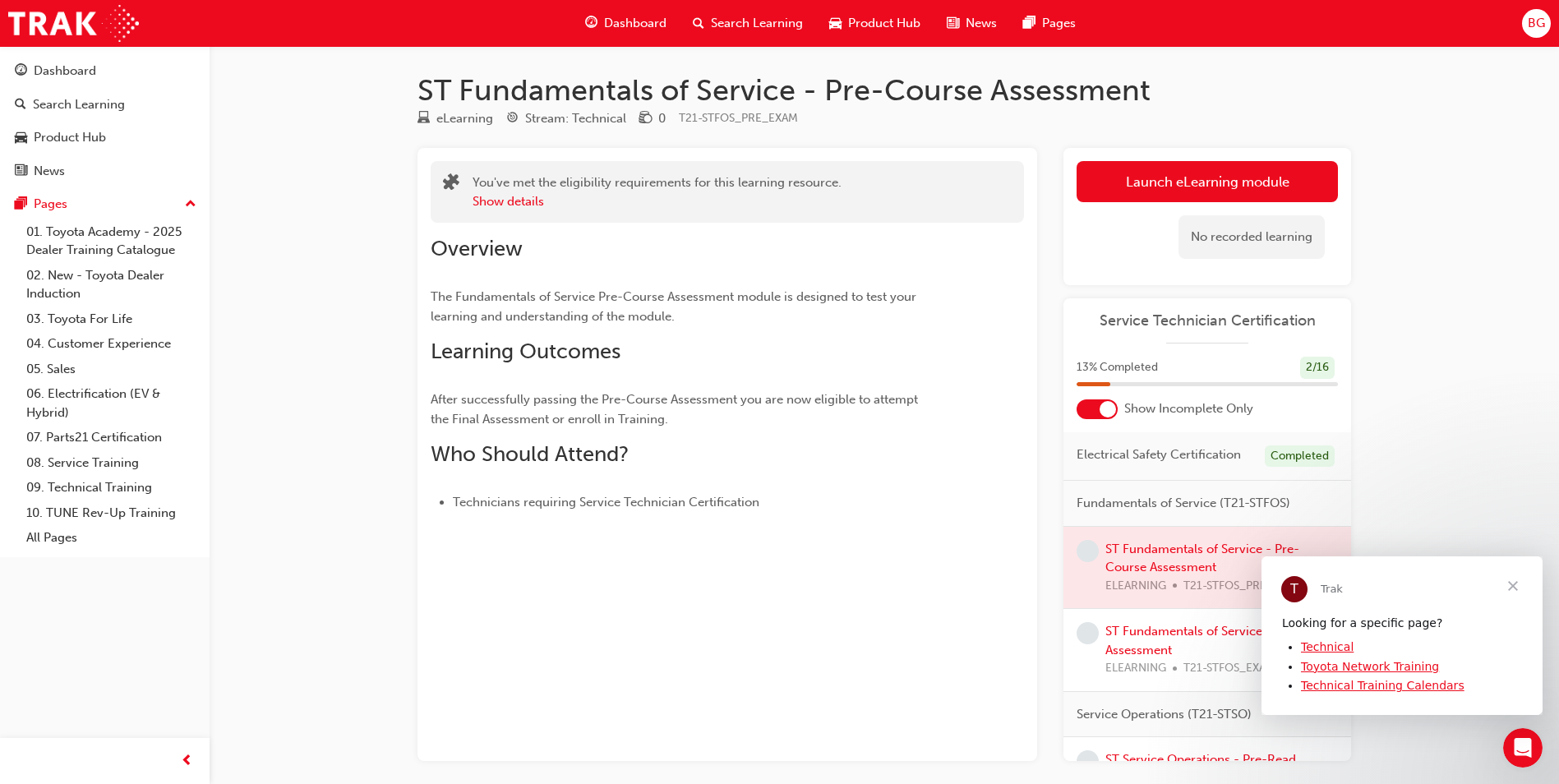
click at [1503, 581] on span "Close" at bounding box center [1512, 584] width 59 height 59
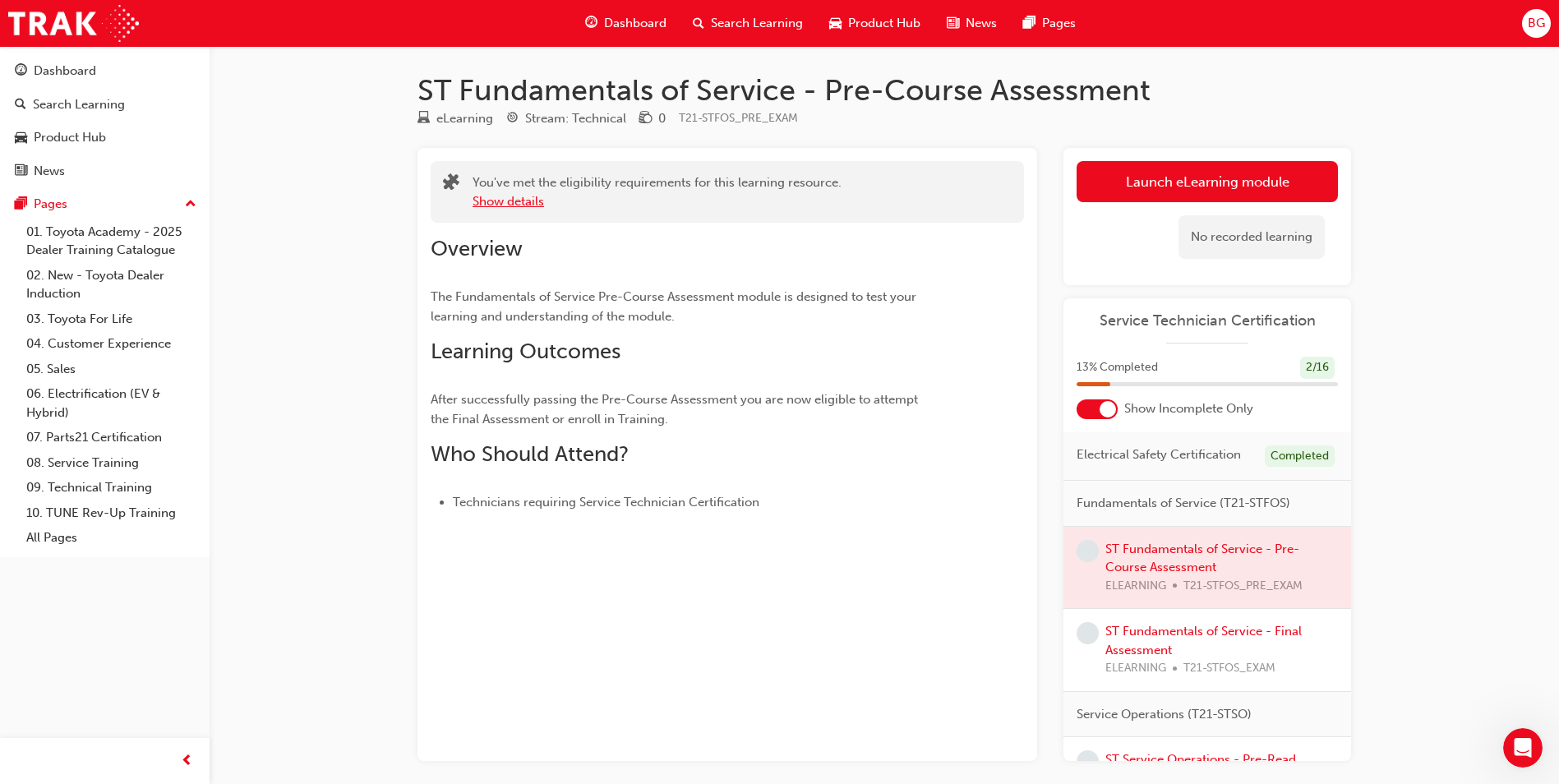
click at [521, 198] on button "Show details" at bounding box center [508, 201] width 71 height 19
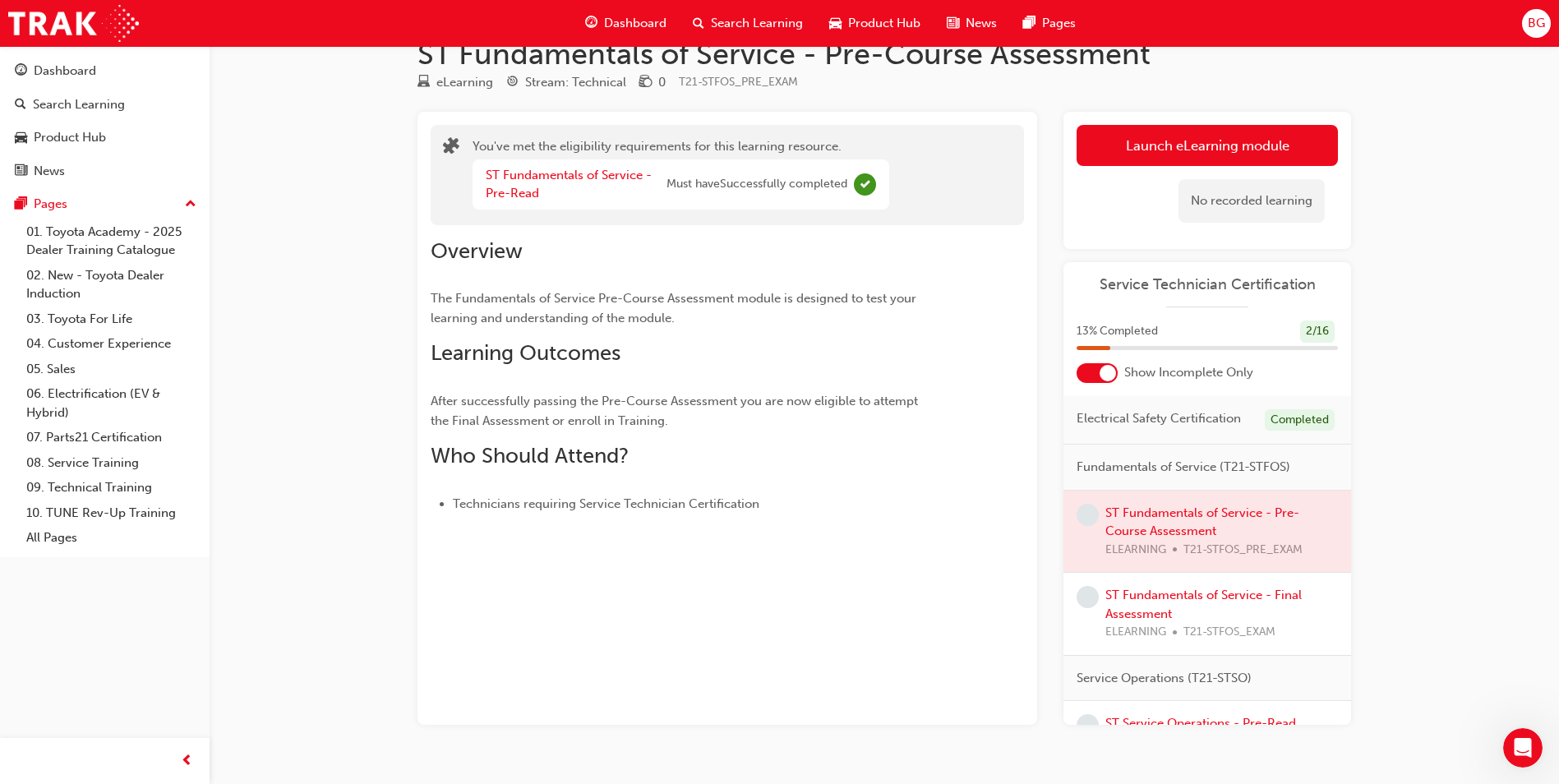
scroll to position [70, 0]
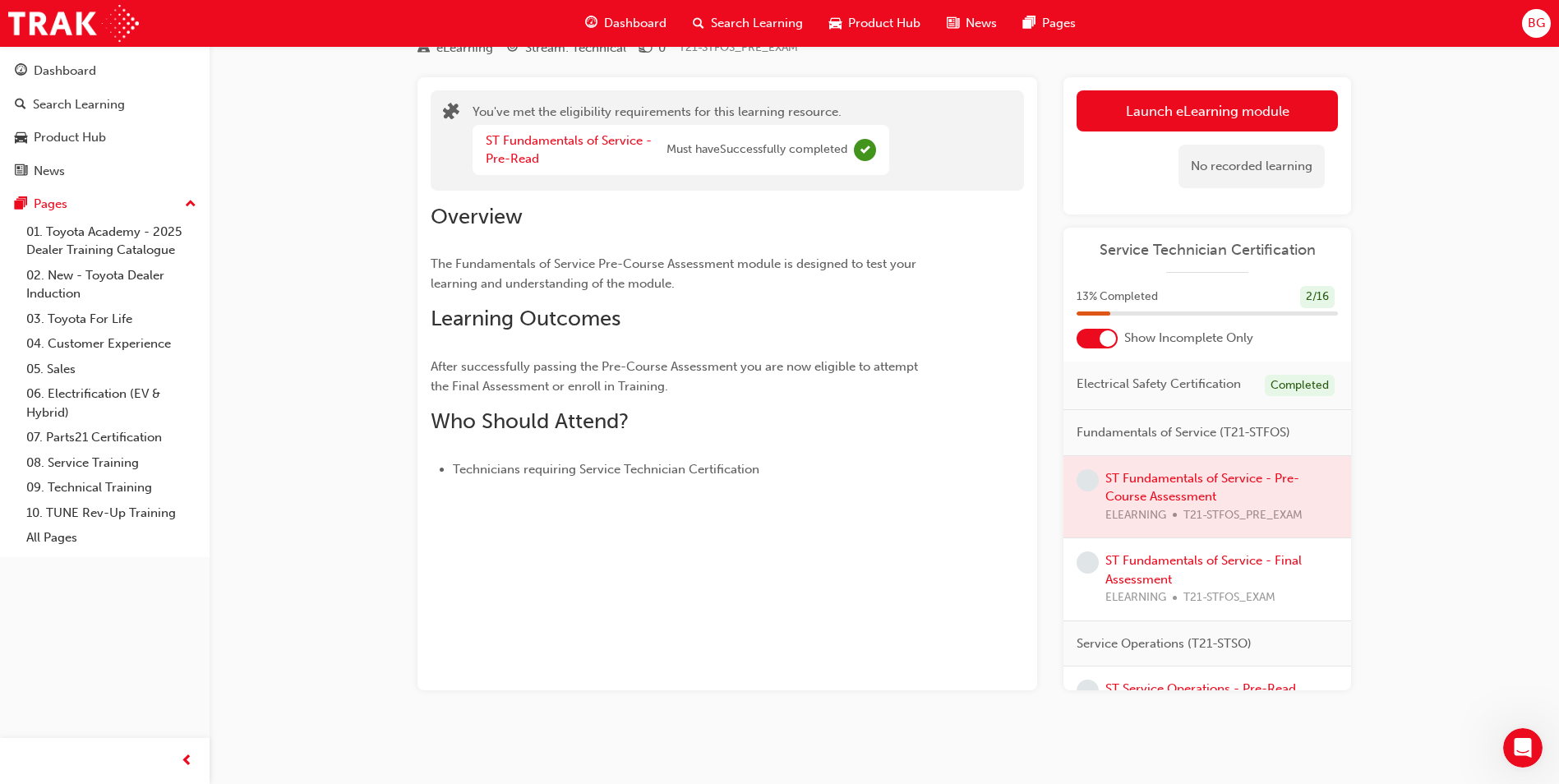
click at [1097, 491] on span "learningRecordVerb_NONE-icon" at bounding box center [1087, 480] width 22 height 22
click at [1111, 492] on div at bounding box center [1207, 496] width 288 height 82
drag, startPoint x: 1108, startPoint y: 482, endPoint x: 1160, endPoint y: 491, distance: 52.8
click at [1160, 491] on div at bounding box center [1207, 496] width 288 height 82
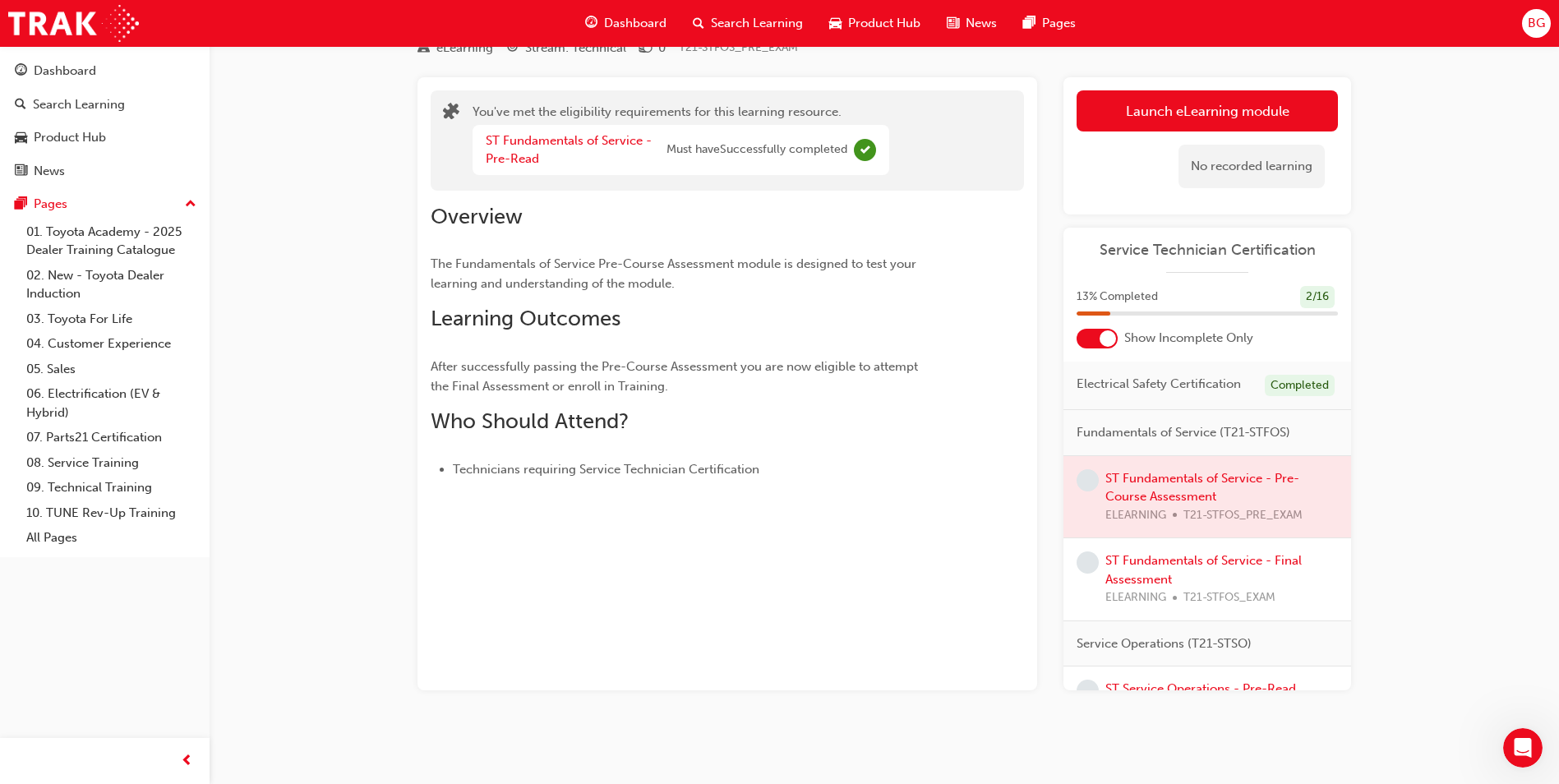
click at [1160, 491] on div at bounding box center [1207, 496] width 288 height 82
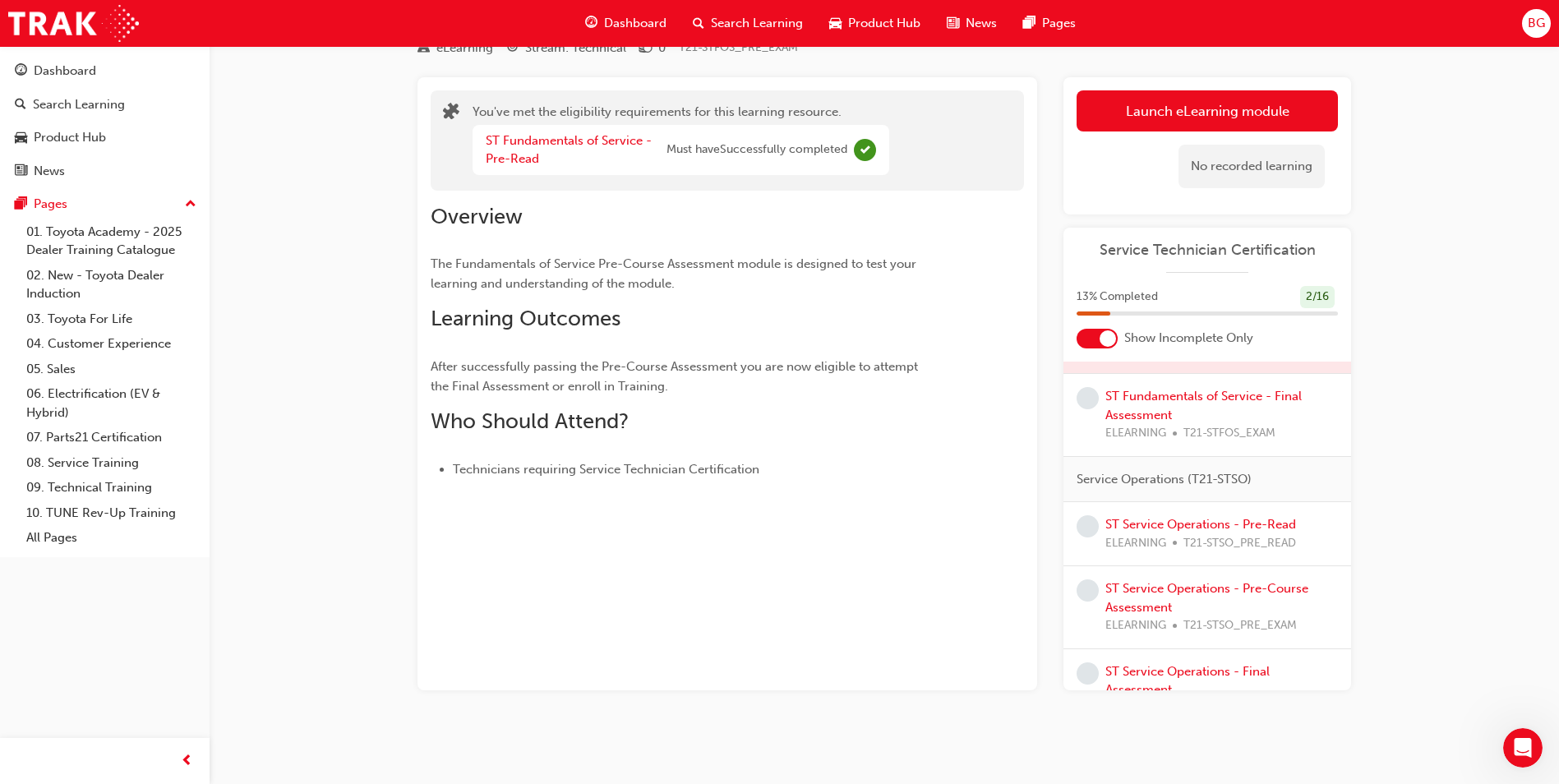
scroll to position [0, 0]
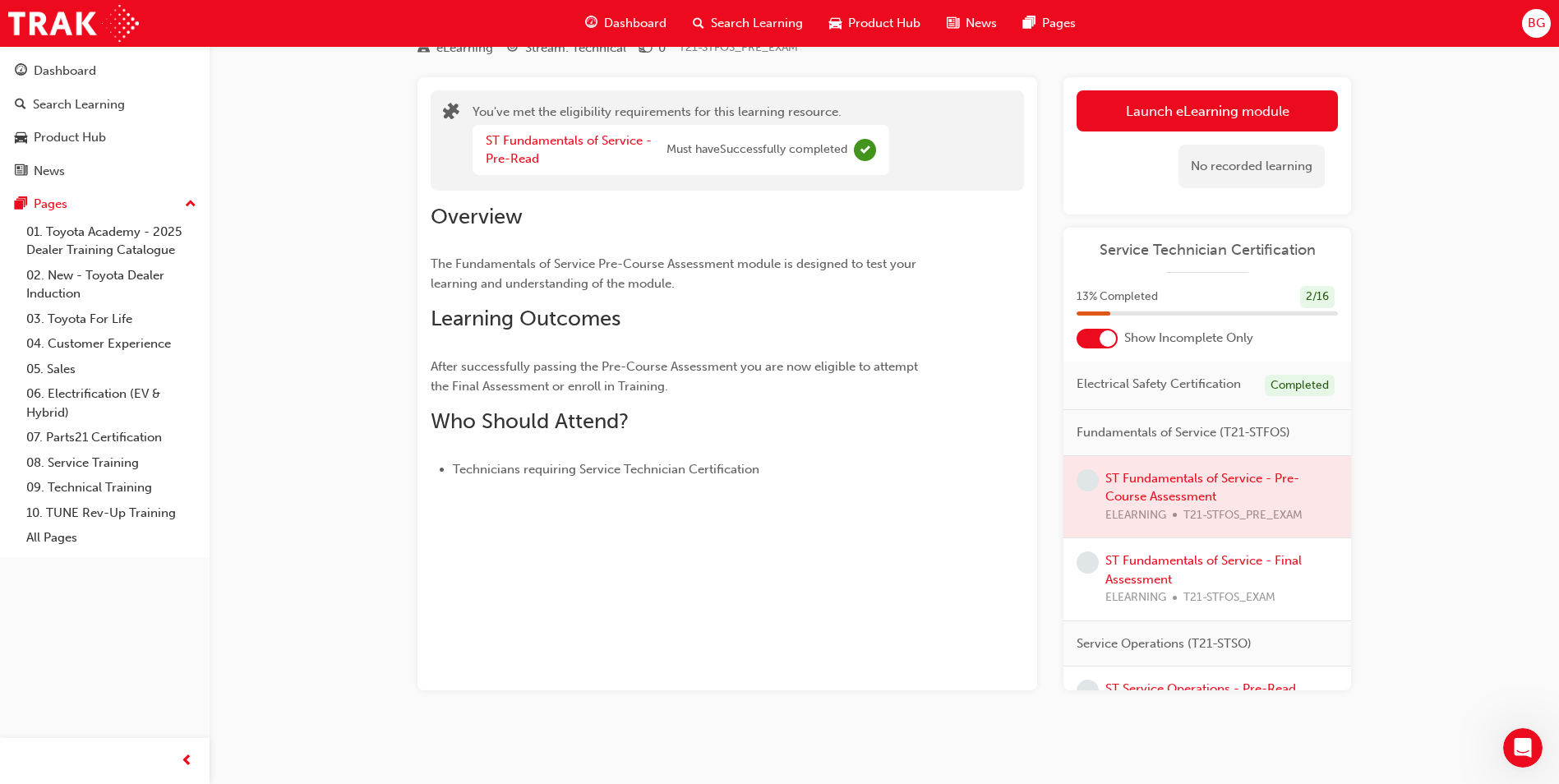
click at [1180, 499] on div at bounding box center [1207, 496] width 288 height 82
click at [47, 60] on div "Dashboard" at bounding box center [104, 70] width 180 height 21
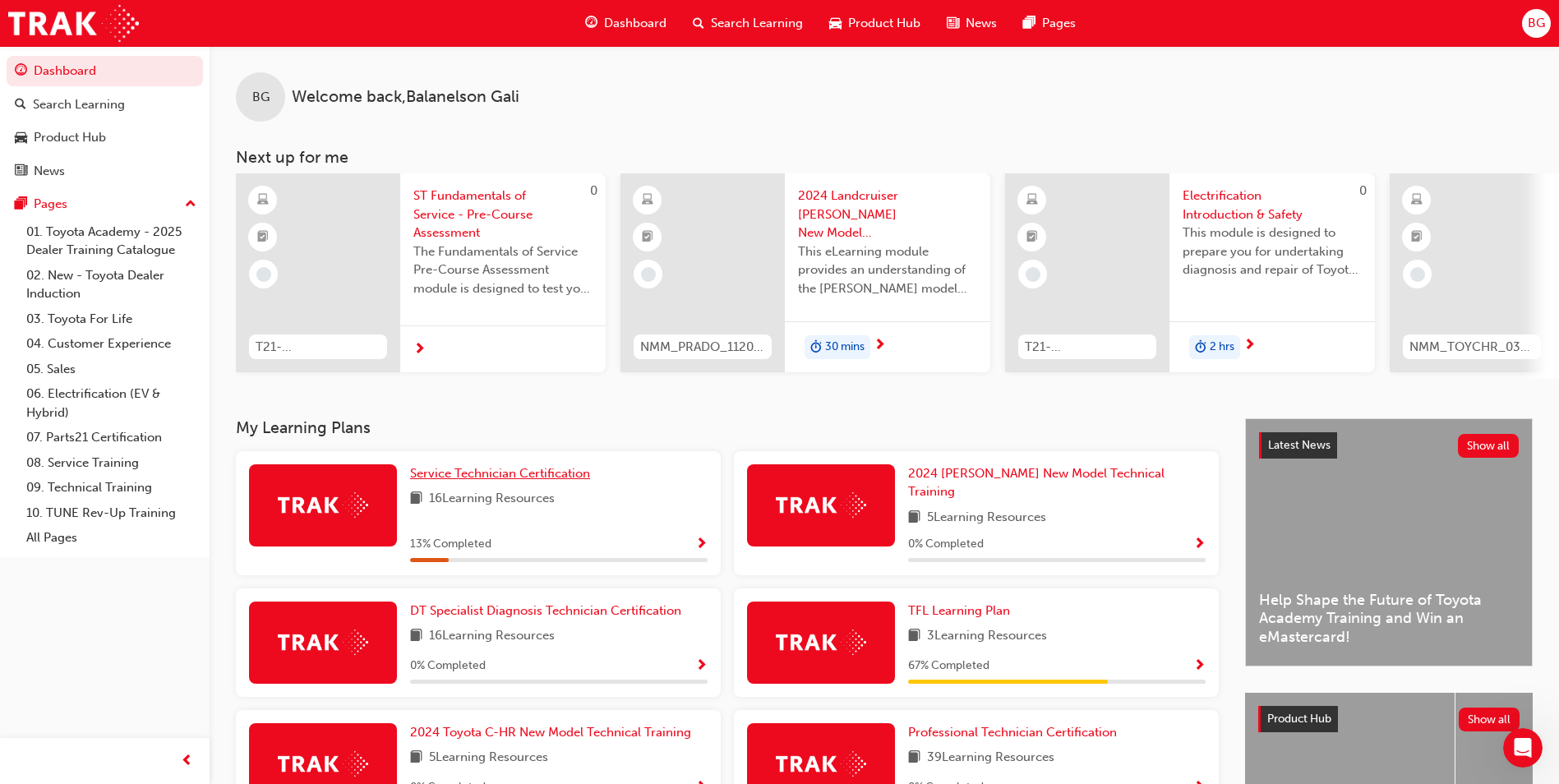
click at [493, 481] on span "Service Technician Certification" at bounding box center [500, 473] width 180 height 15
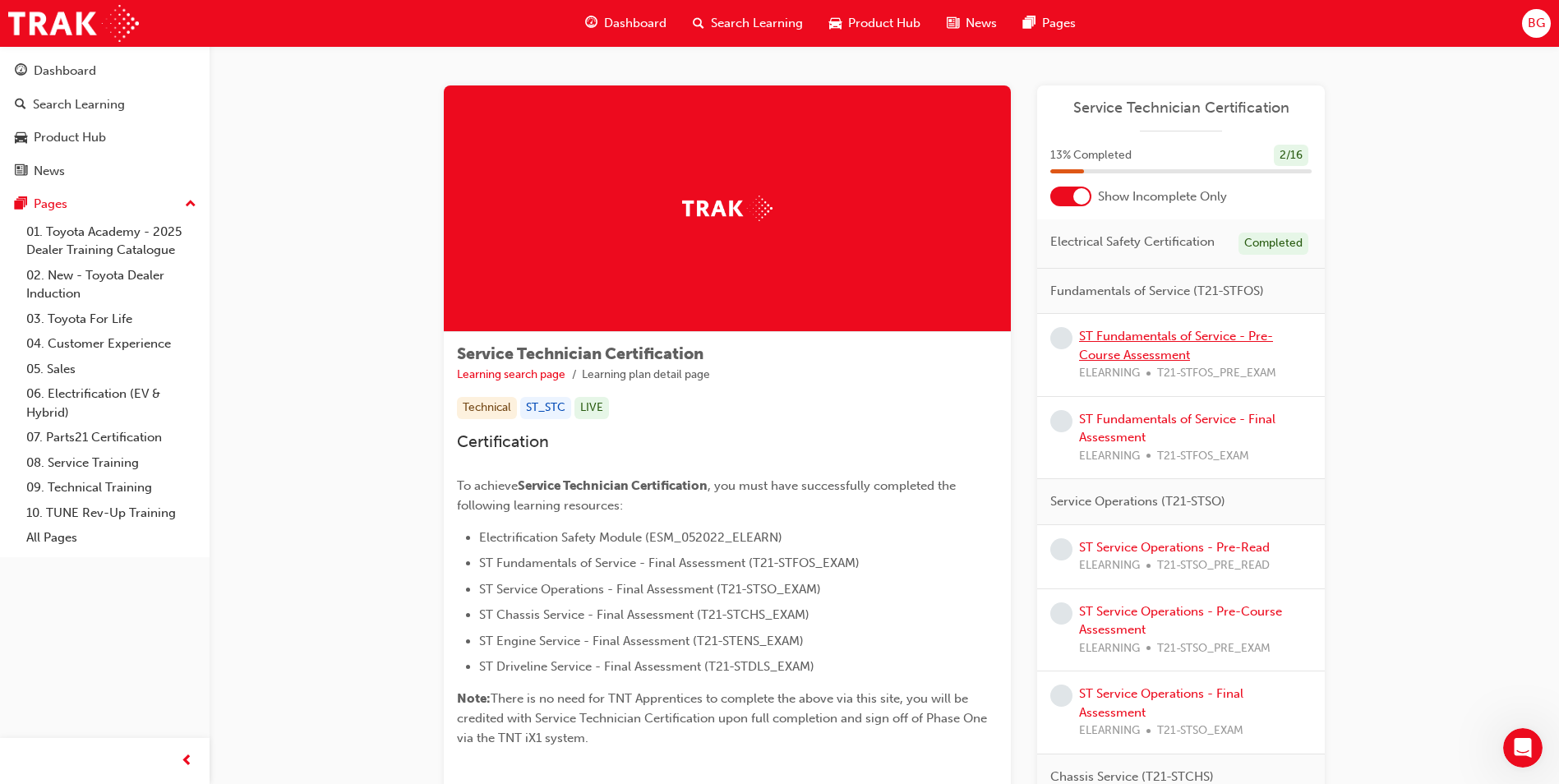
click at [1132, 342] on link "ST Fundamentals of Service - Pre-Course Assessment" at bounding box center [1176, 346] width 194 height 34
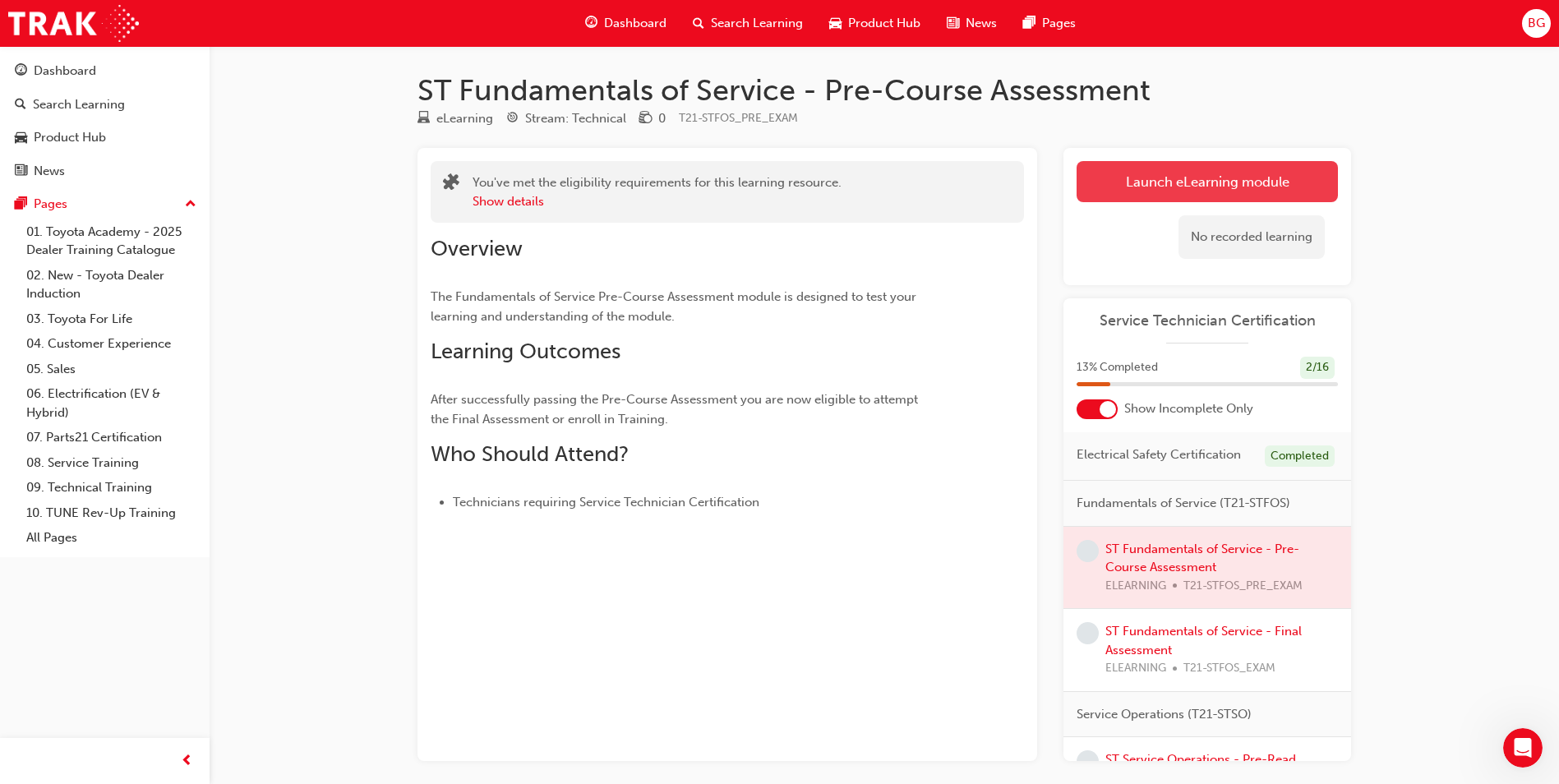
click at [1153, 181] on link "Launch eLearning module" at bounding box center [1207, 181] width 261 height 41
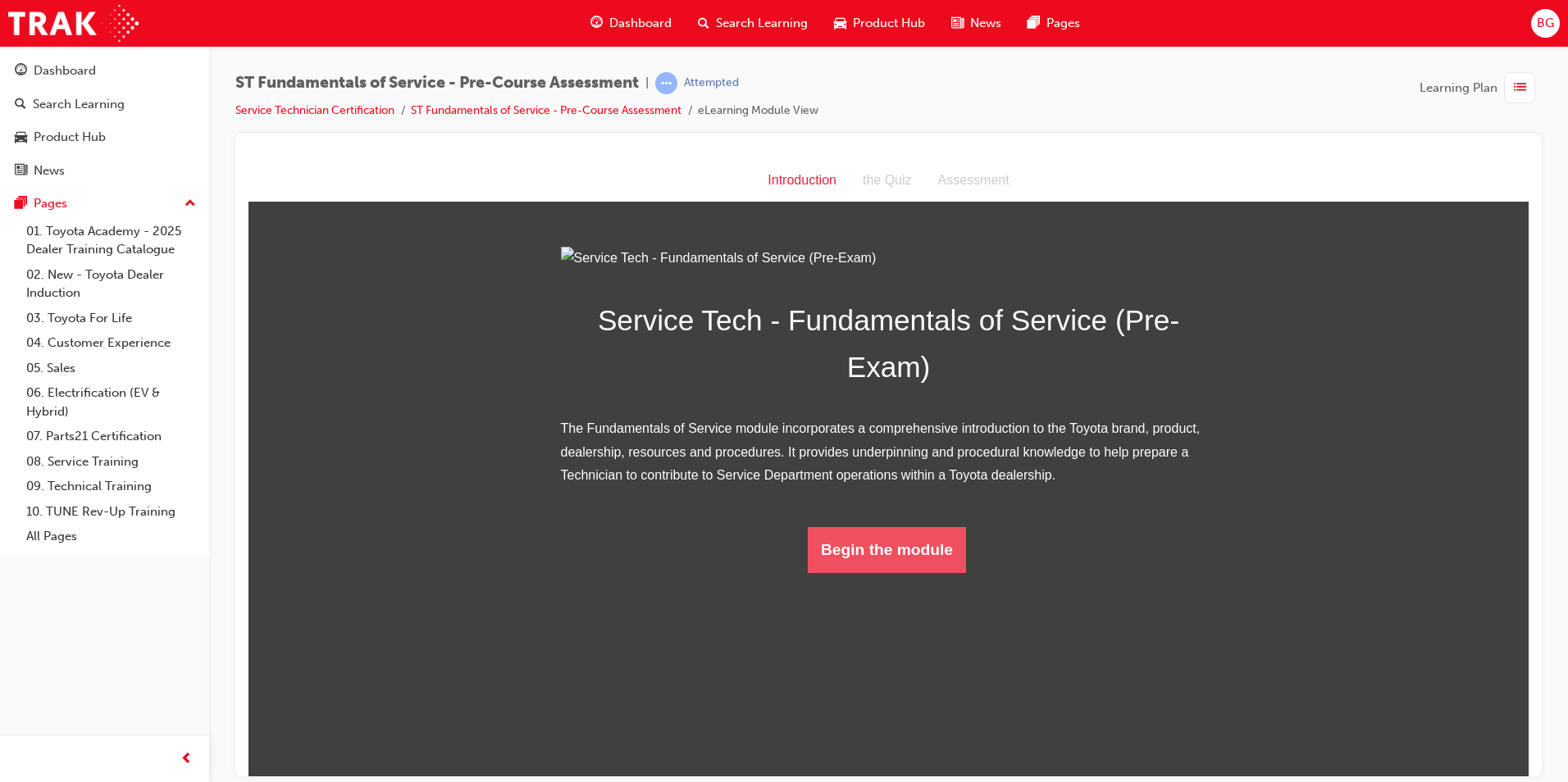
click at [924, 572] on button "Begin the module" at bounding box center [887, 549] width 158 height 46
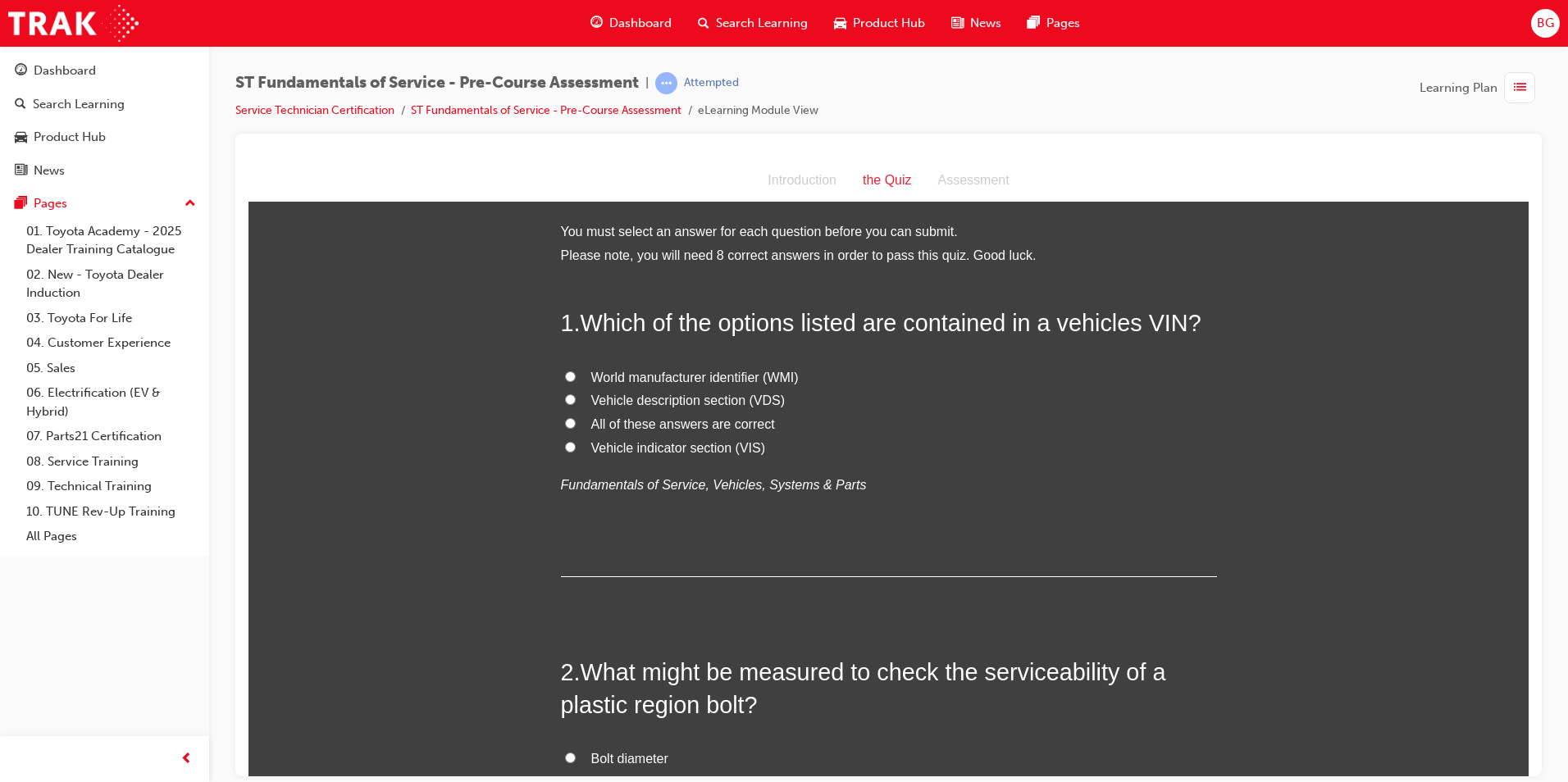
click at [561, 421] on label "All of these answers are correct" at bounding box center [888, 424] width 656 height 24
click at [565, 421] on input "All of these answers are correct" at bounding box center [570, 422] width 11 height 11
radio input "true"
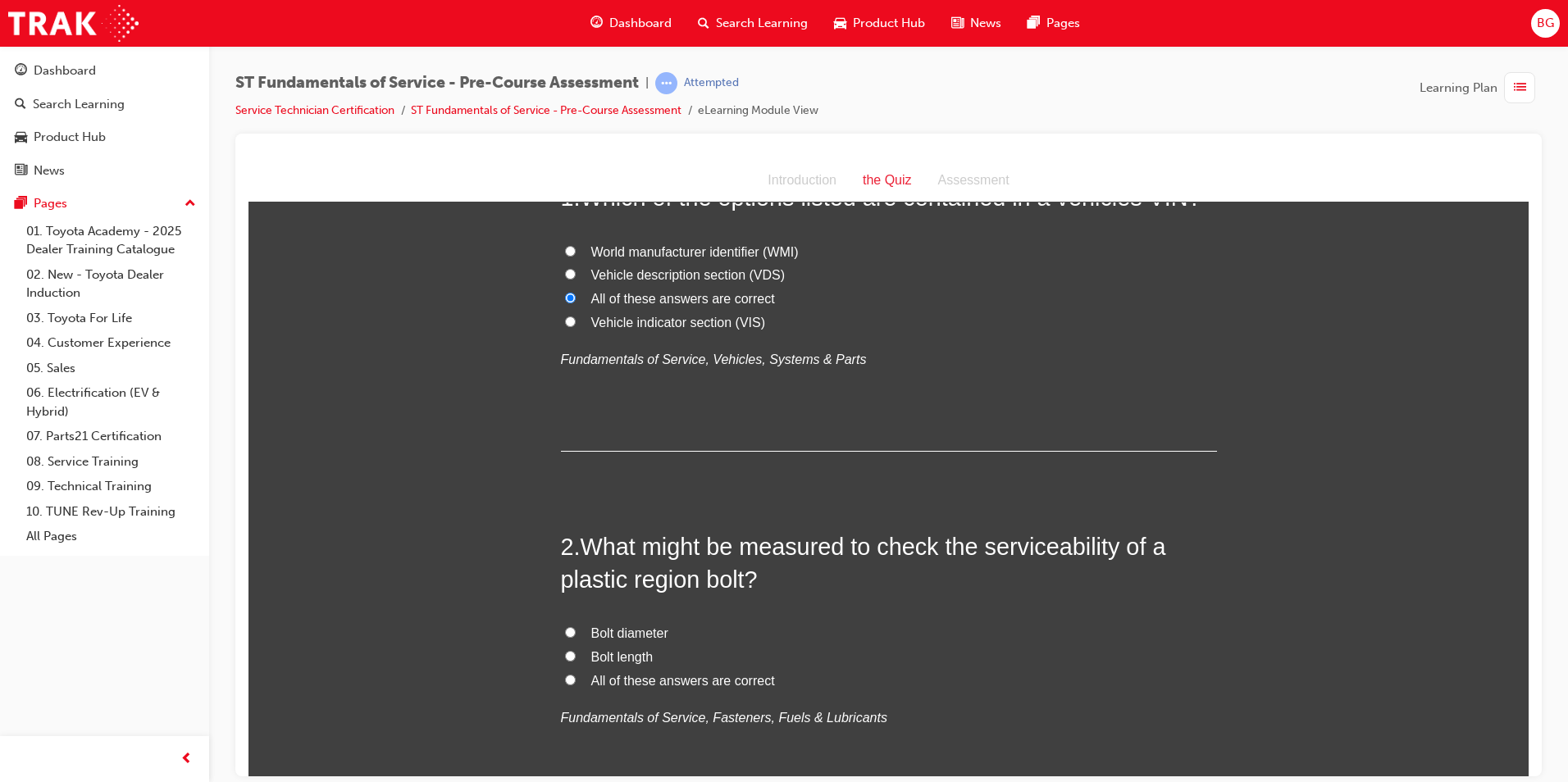
scroll to position [164, 0]
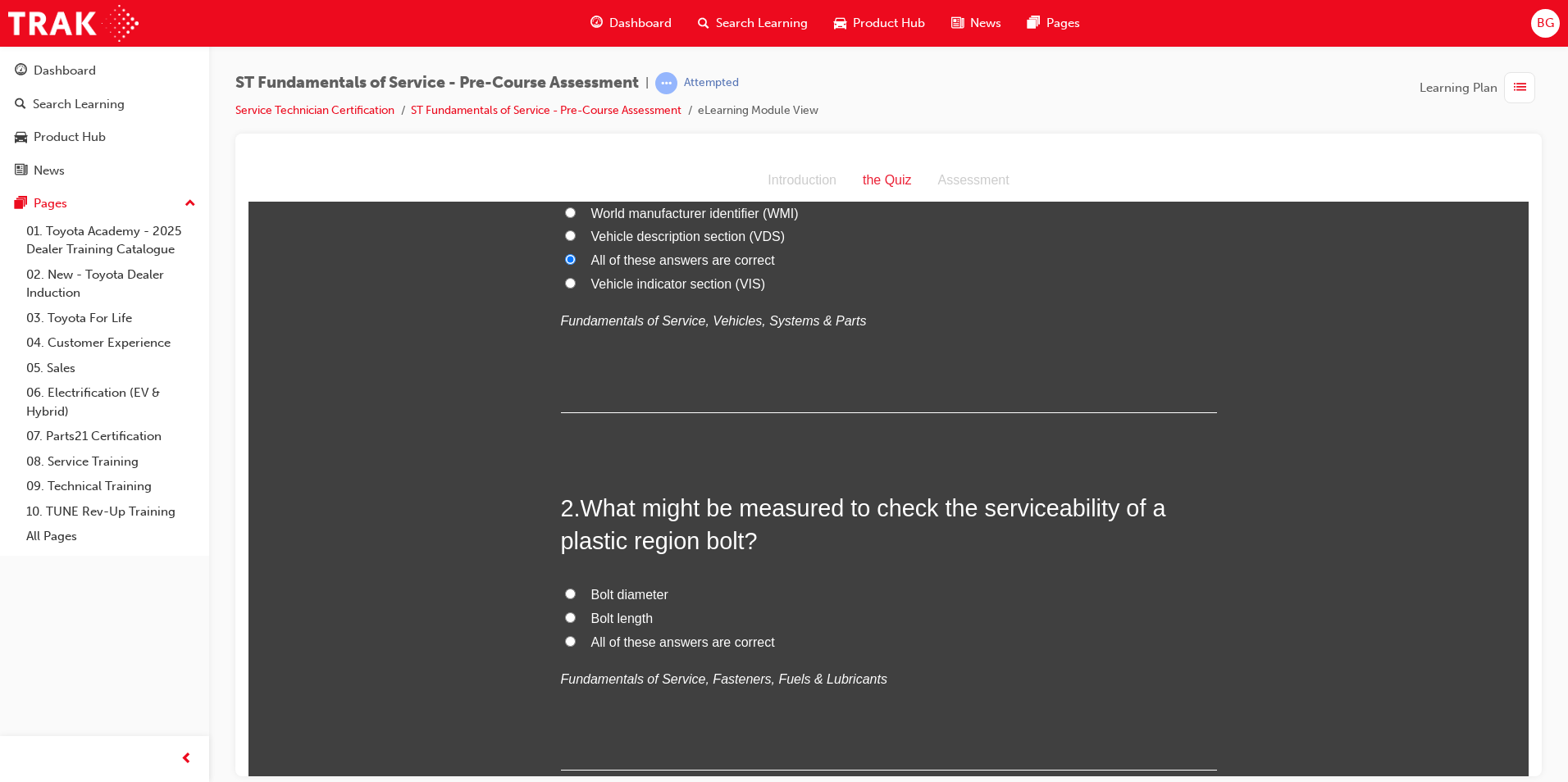
click at [566, 632] on label "All of these answers are correct" at bounding box center [888, 641] width 656 height 24
click at [566, 635] on input "All of these answers are correct" at bounding box center [570, 640] width 11 height 11
radio input "true"
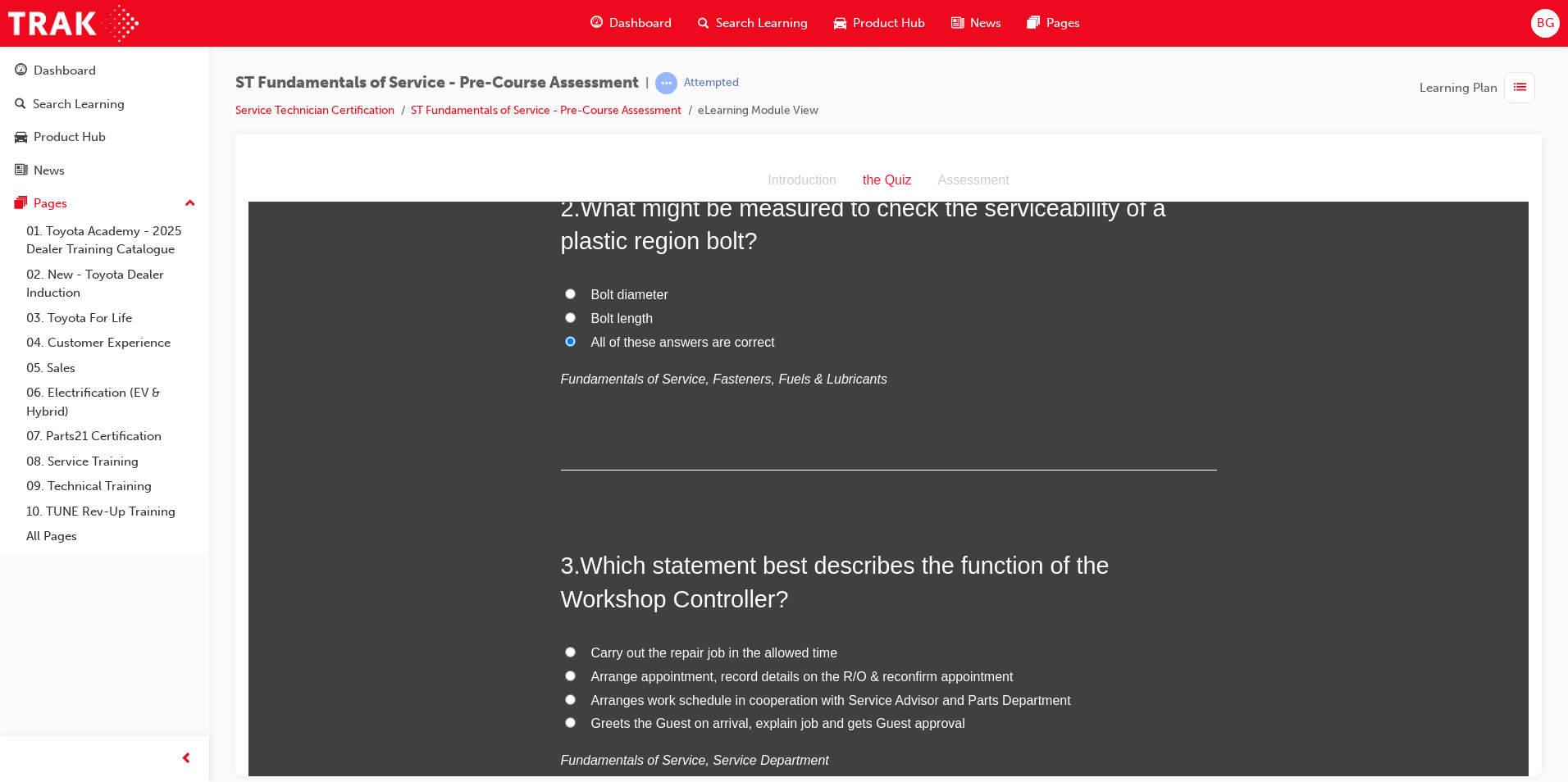
scroll to position [492, 0]
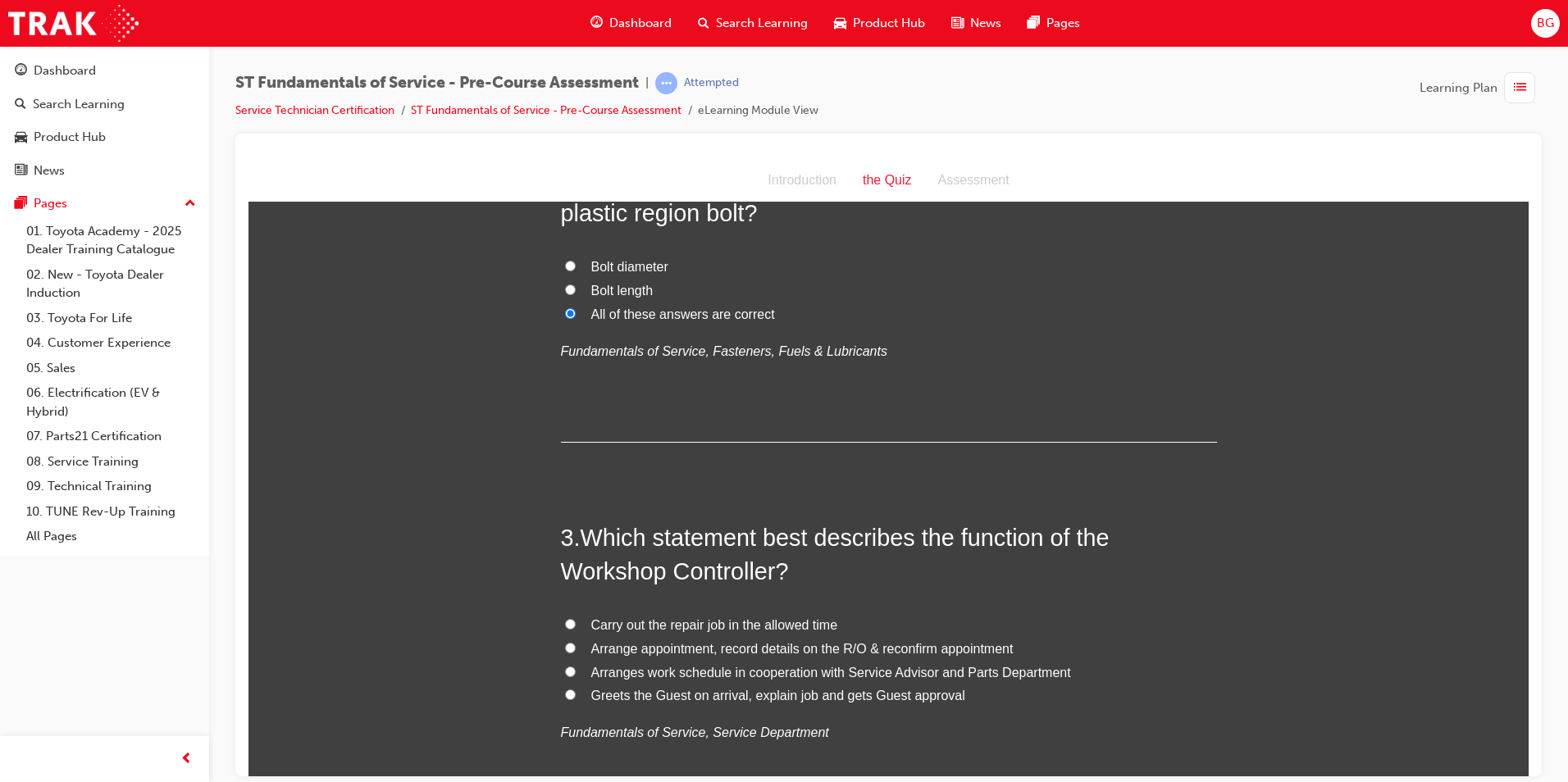
click at [565, 665] on input "Arranges work schedule in cooperation with Service Advisor and Parts Department" at bounding box center [570, 670] width 11 height 11
radio input "true"
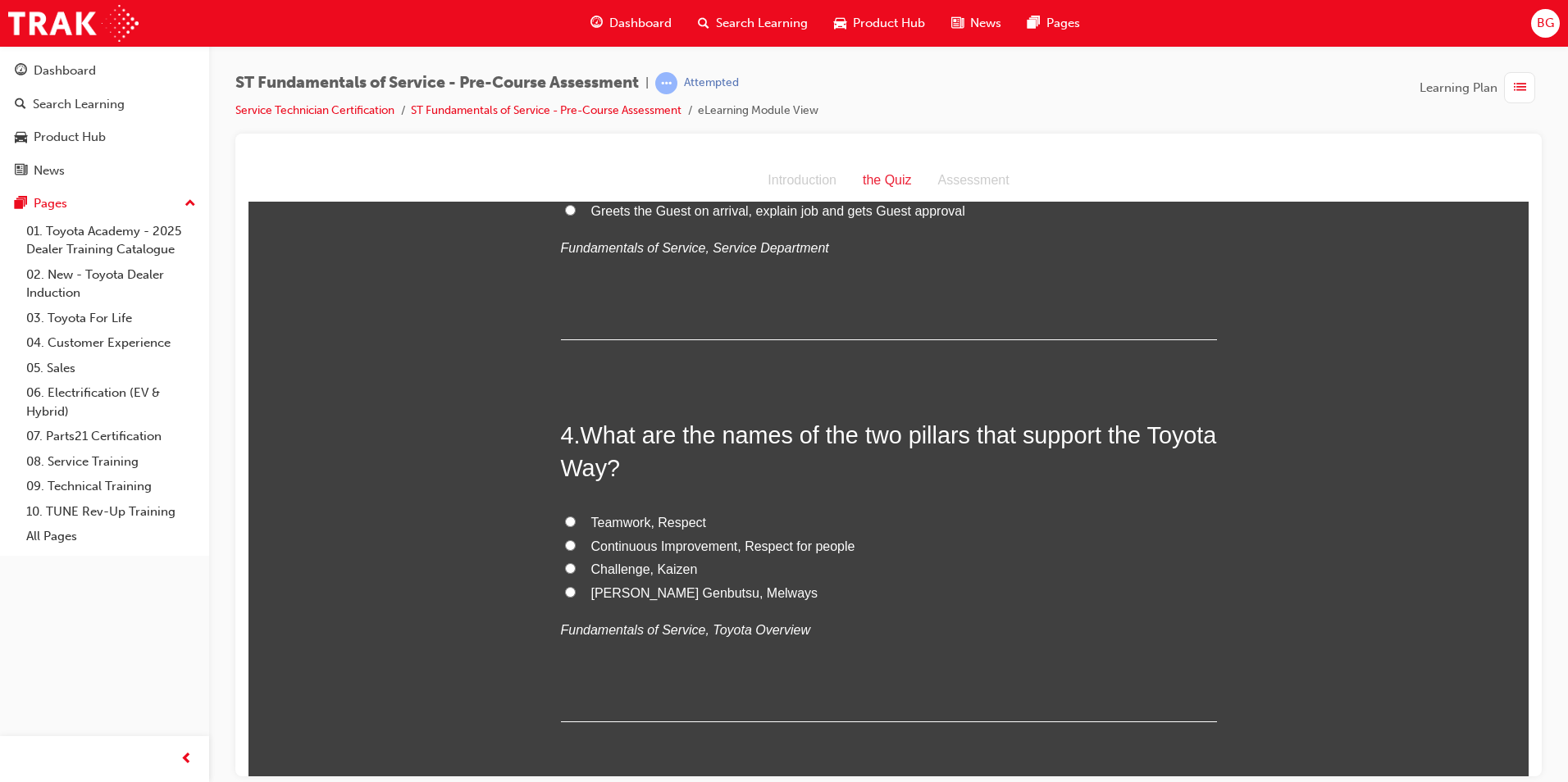
scroll to position [984, 0]
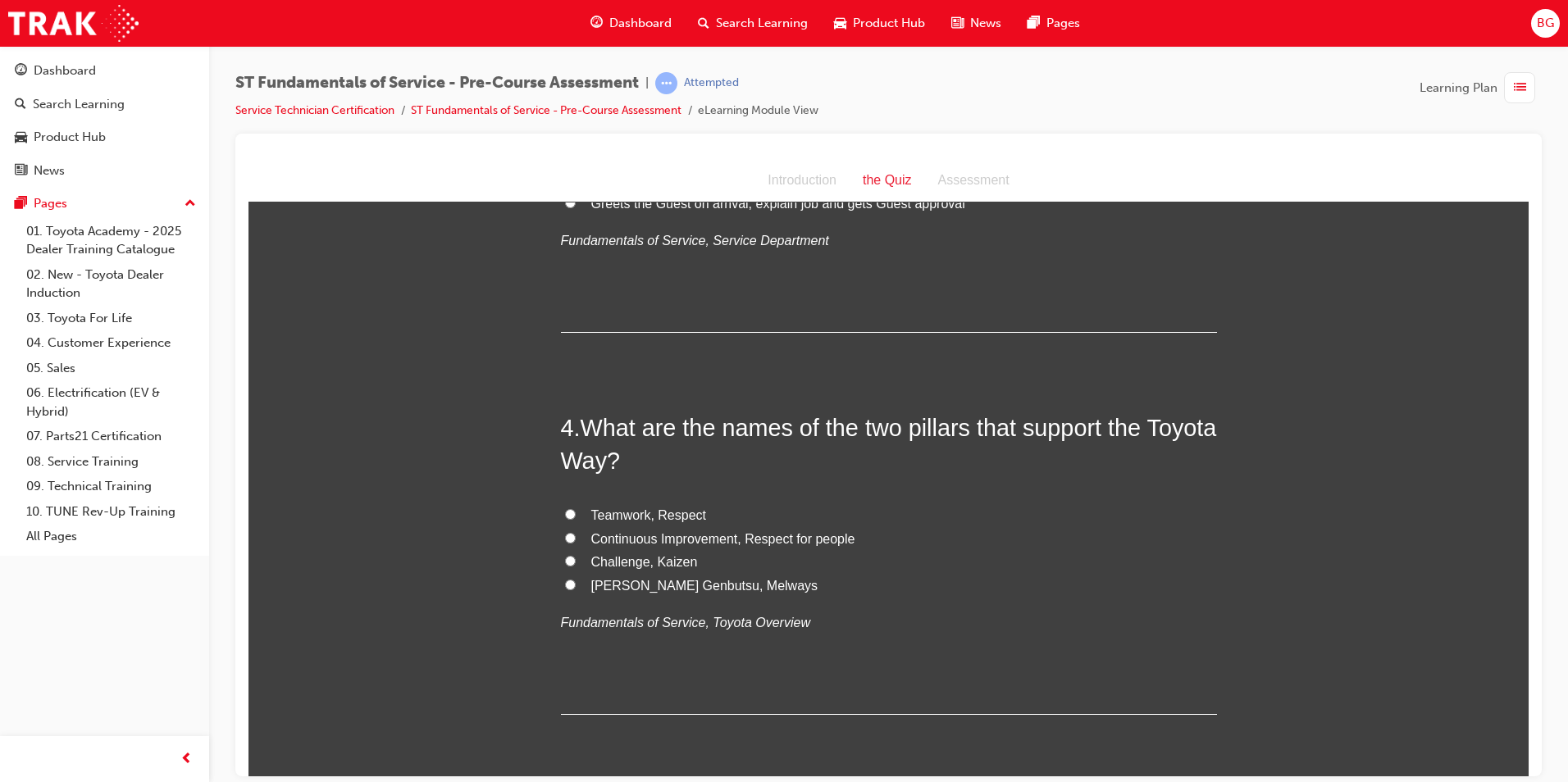
click at [561, 530] on label "Continuous Improvement, Respect for people" at bounding box center [888, 538] width 656 height 24
click at [565, 532] on input "Continuous Improvement, Respect for people" at bounding box center [570, 536] width 11 height 11
radio input "true"
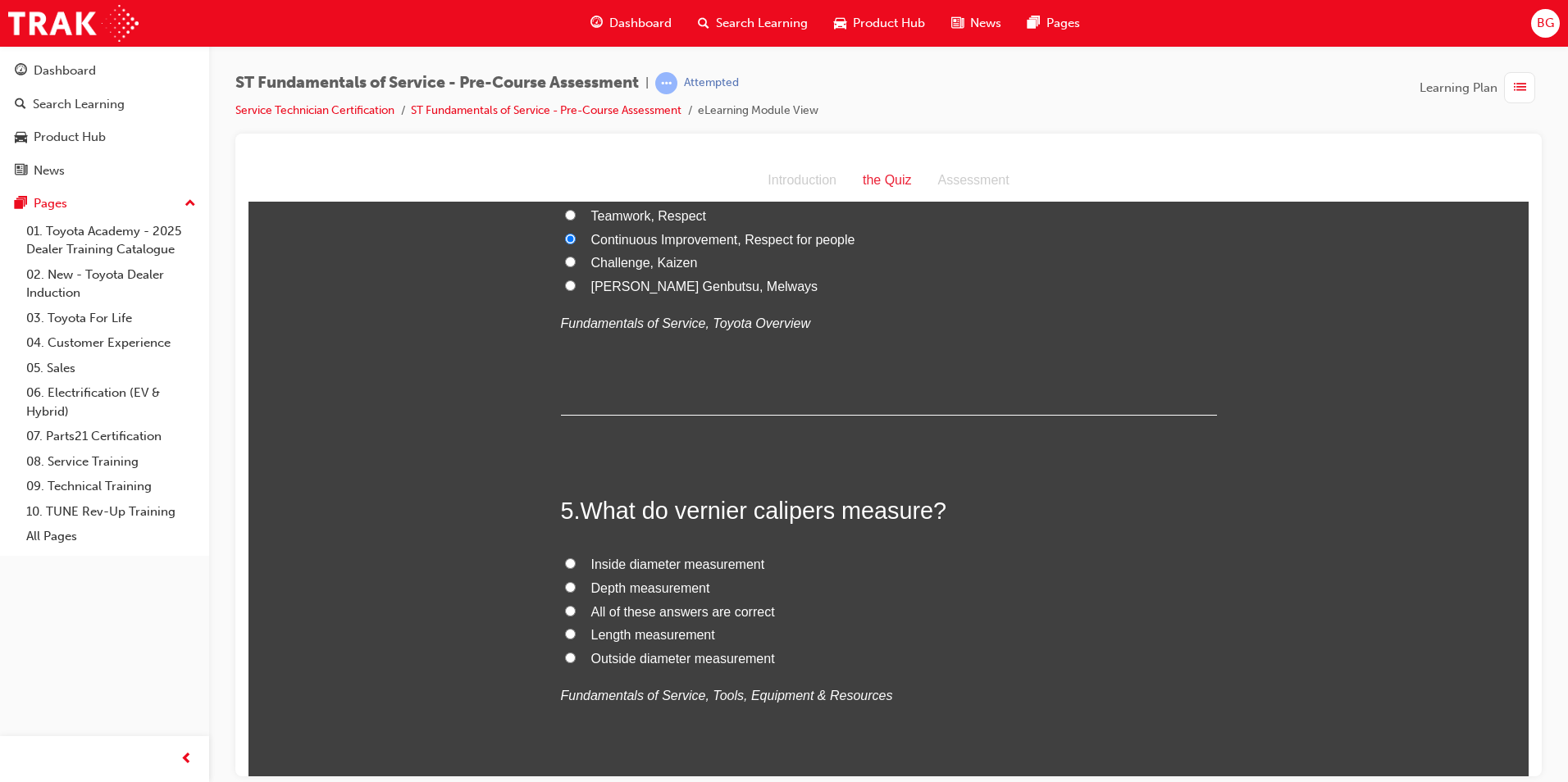
scroll to position [1311, 0]
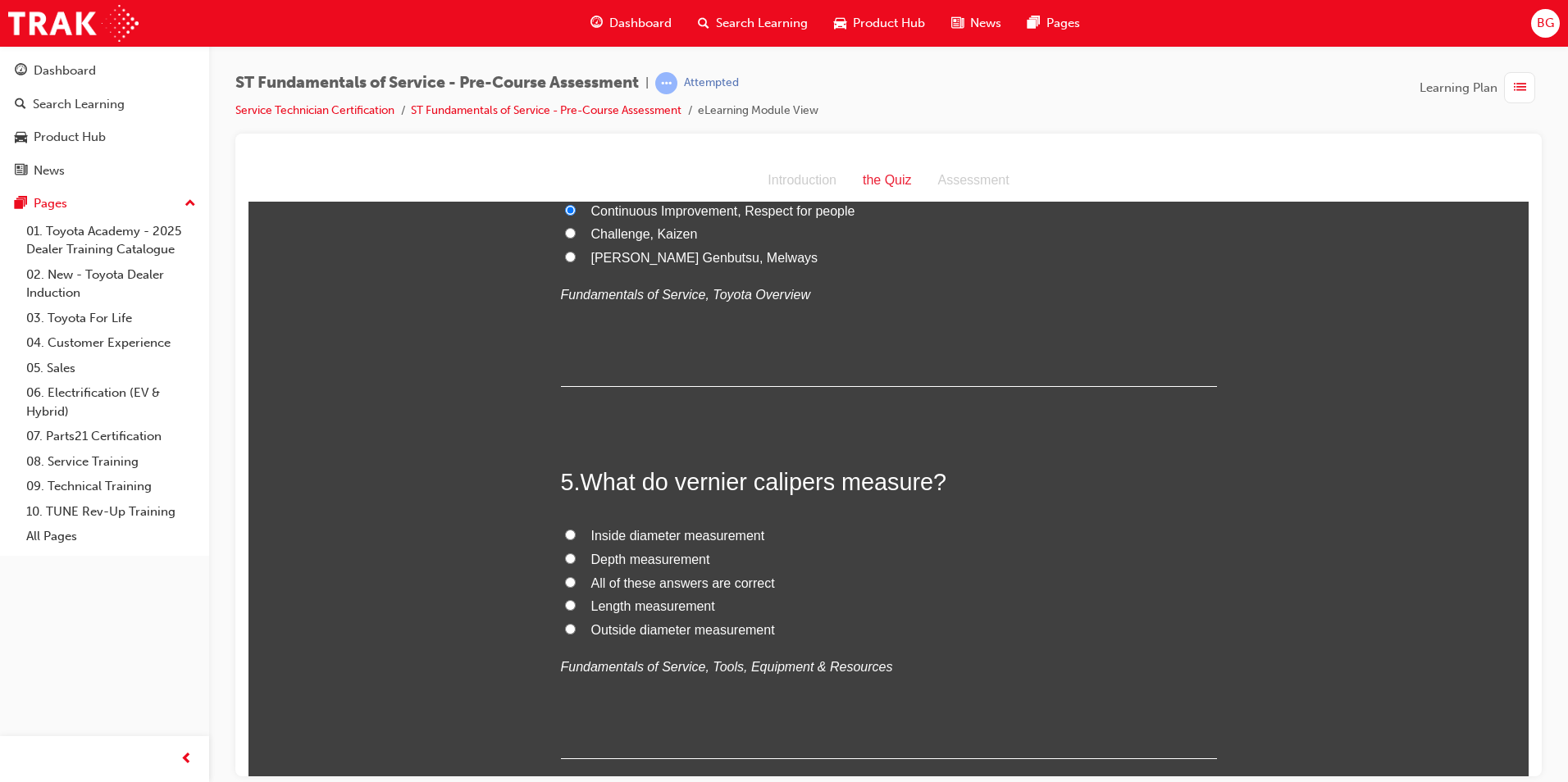
click at [565, 532] on input "Inside diameter measurement" at bounding box center [570, 533] width 11 height 11
radio input "true"
click at [565, 554] on input "Depth measurement" at bounding box center [570, 557] width 11 height 11
radio input "true"
click at [565, 581] on input "All of these answers are correct" at bounding box center [570, 581] width 11 height 11
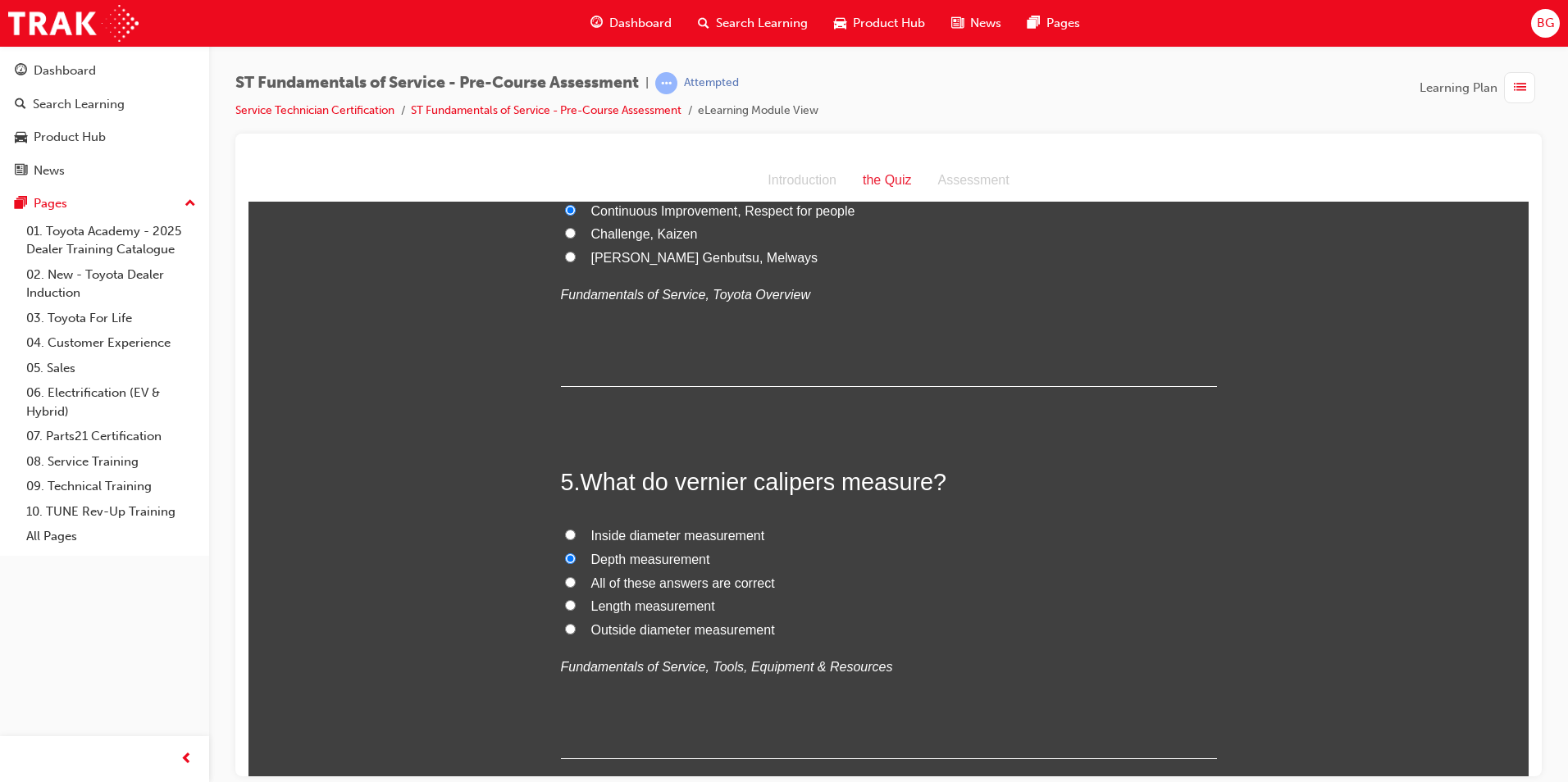
radio input "true"
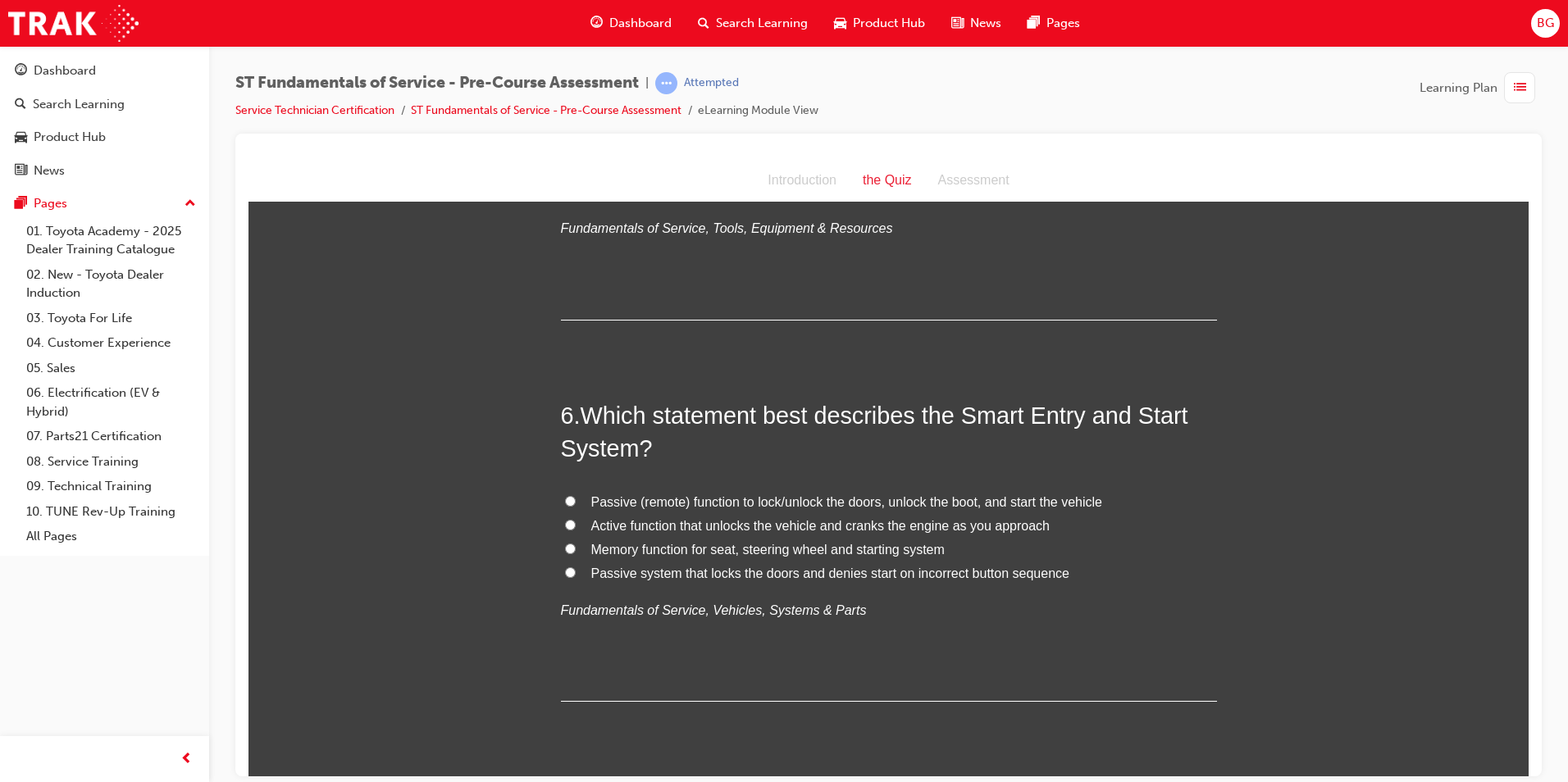
scroll to position [1721, 0]
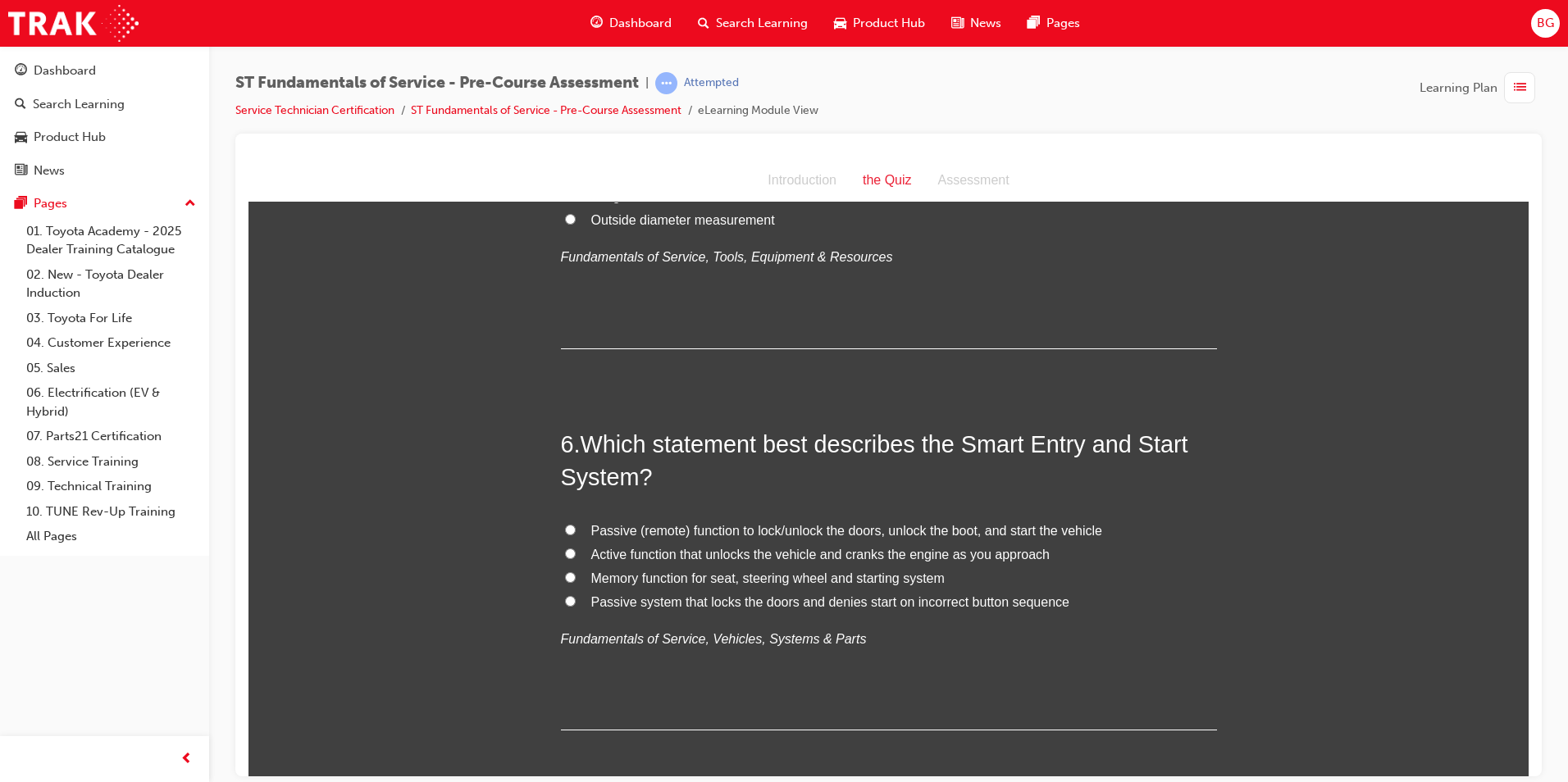
click at [565, 525] on input "Passive (remote) function to lock/unlock the doors, unlock the boot, and start …" at bounding box center [570, 529] width 11 height 11
radio input "true"
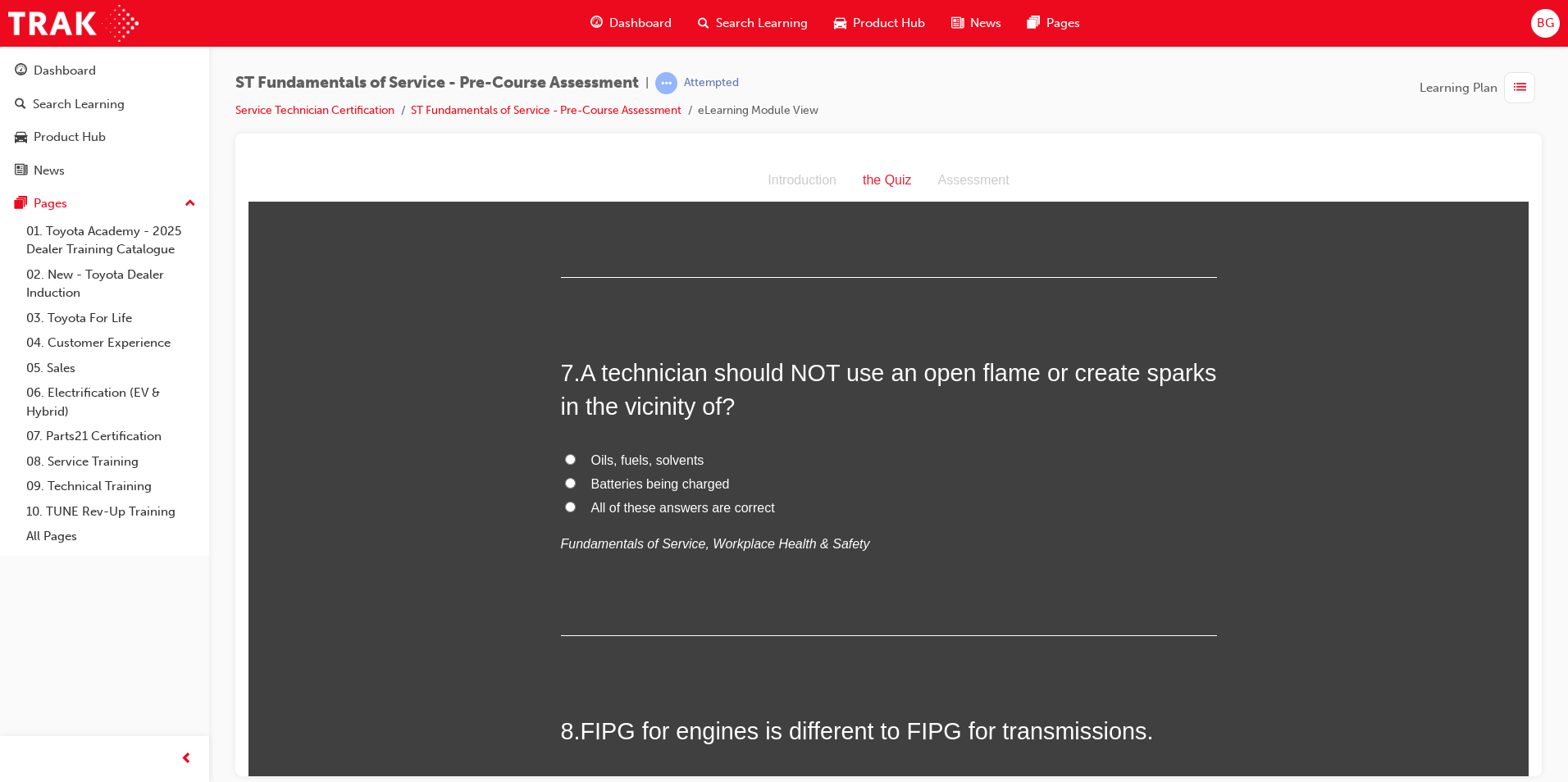
scroll to position [2213, 0]
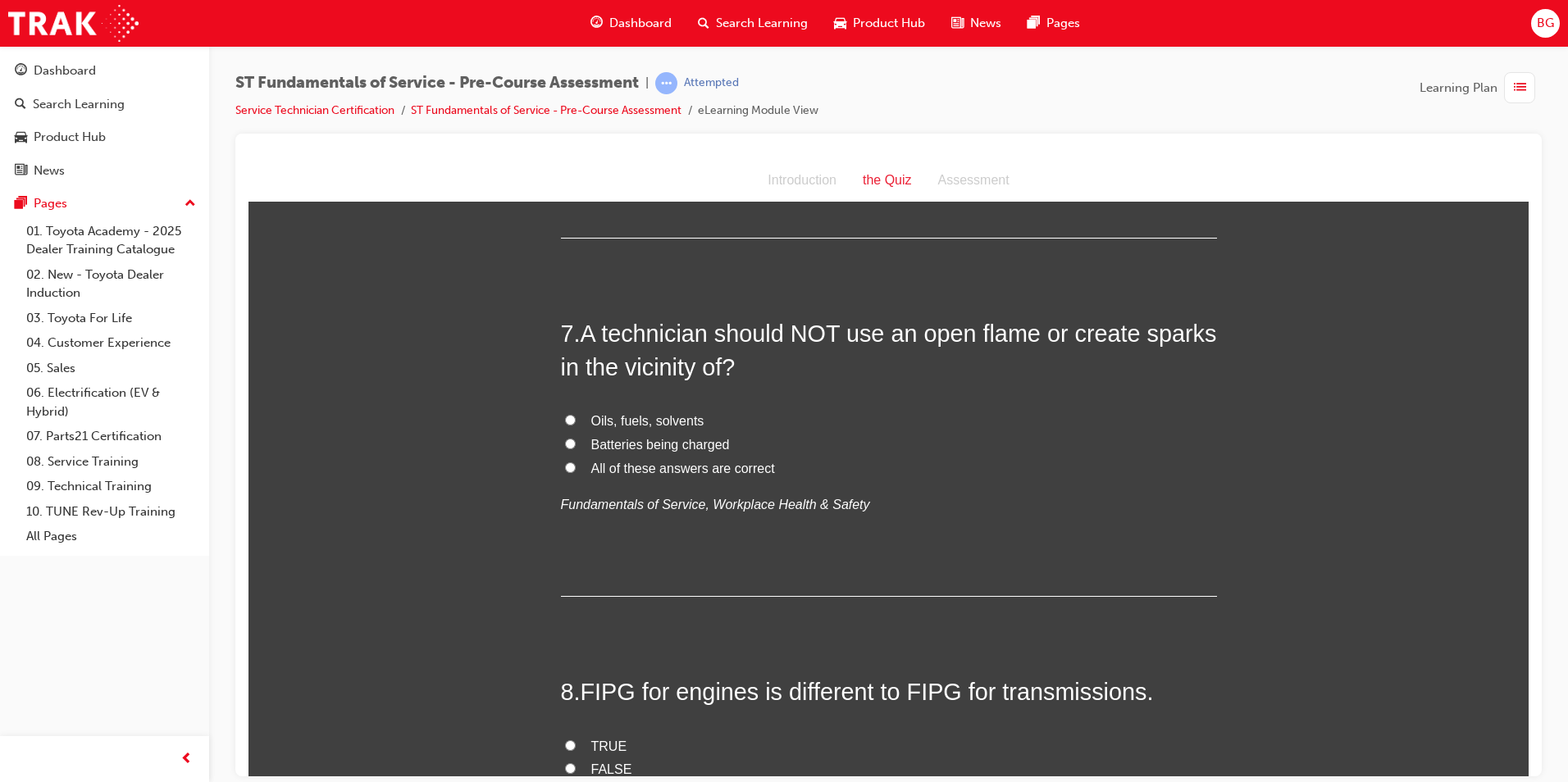
click at [565, 469] on input "All of these answers are correct" at bounding box center [570, 466] width 11 height 11
radio input "true"
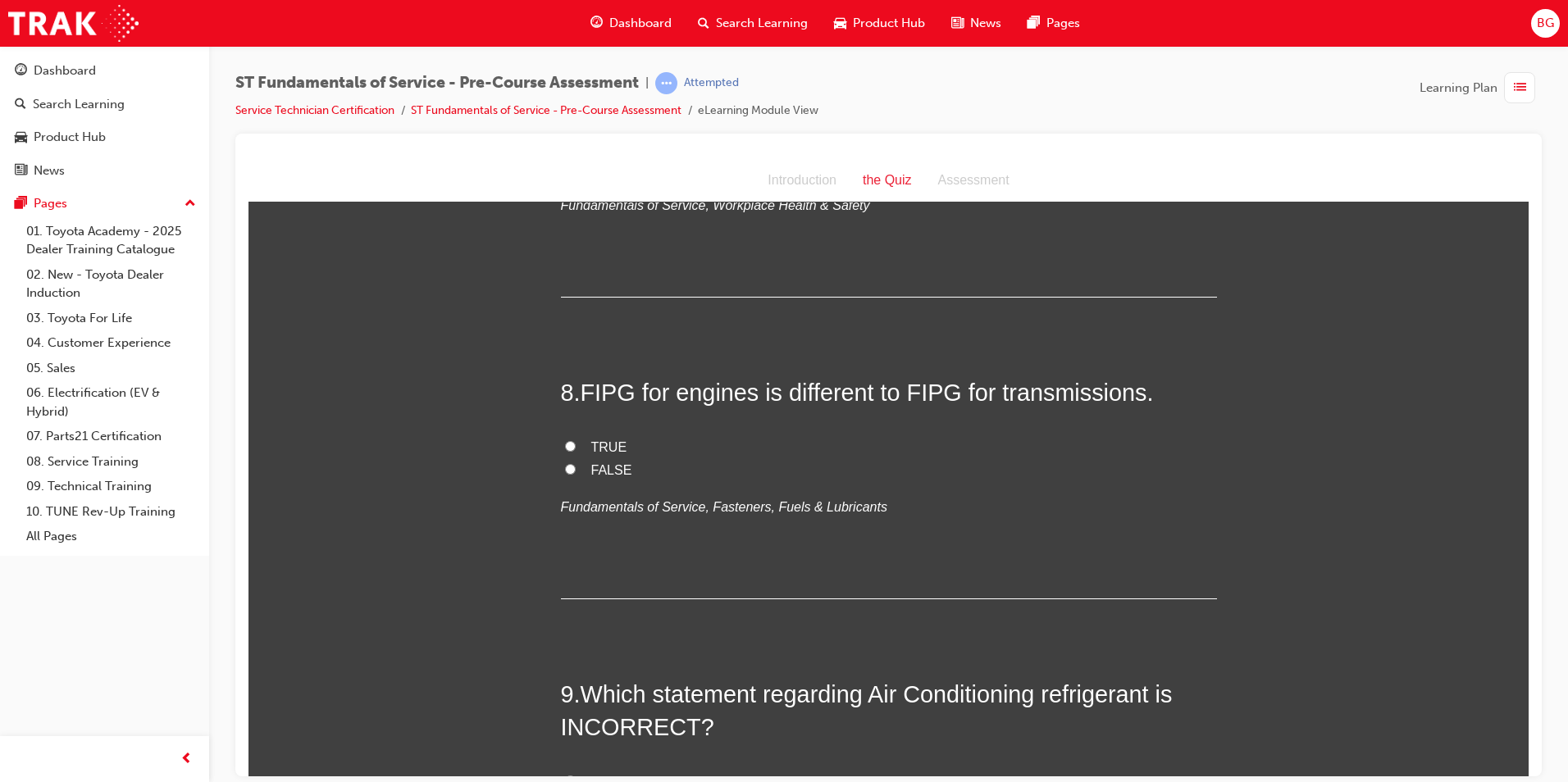
scroll to position [2540, 0]
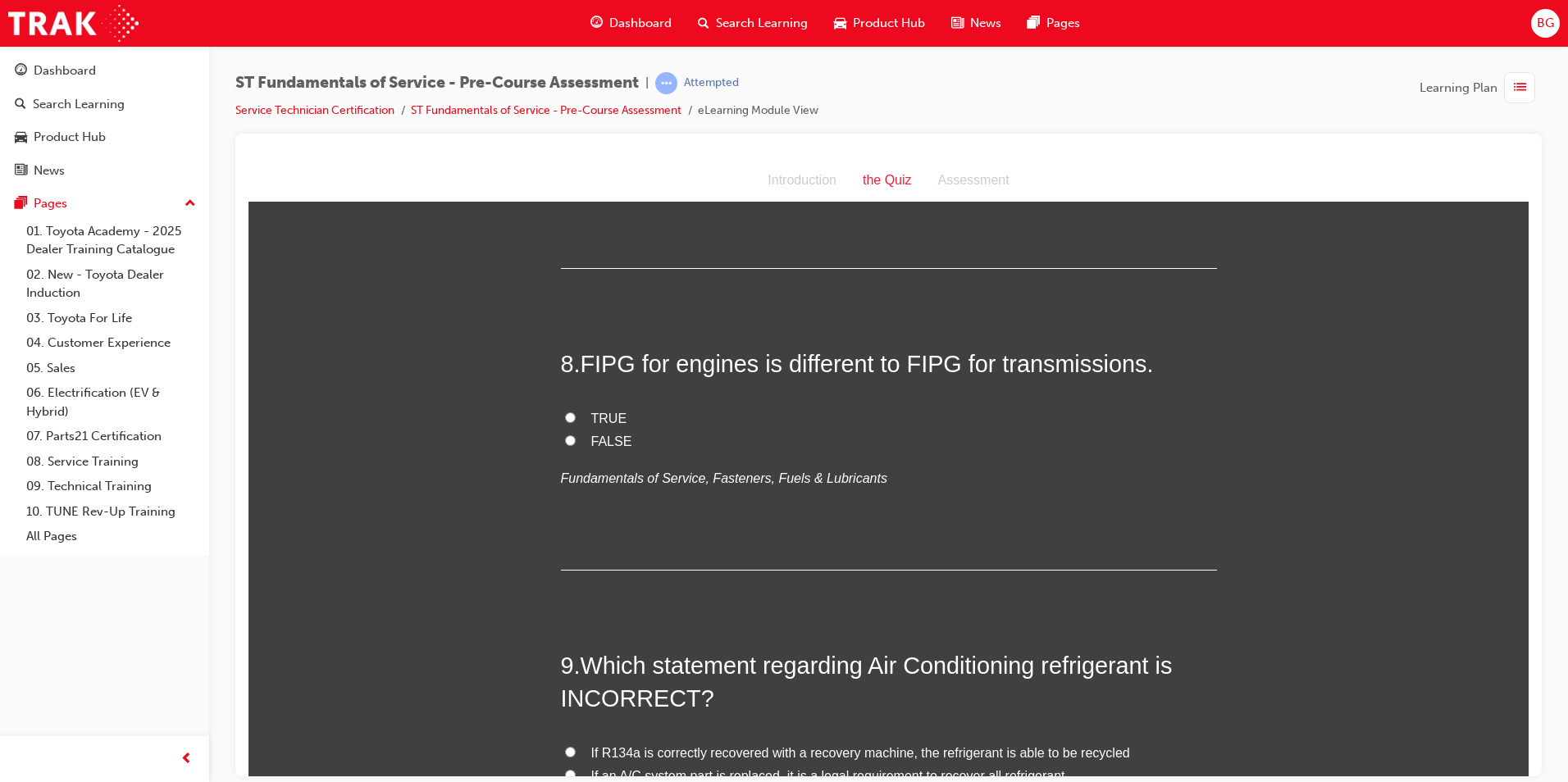
click at [571, 422] on label "TRUE" at bounding box center [888, 418] width 656 height 24
click at [571, 422] on input "TRUE" at bounding box center [570, 417] width 11 height 11
radio input "true"
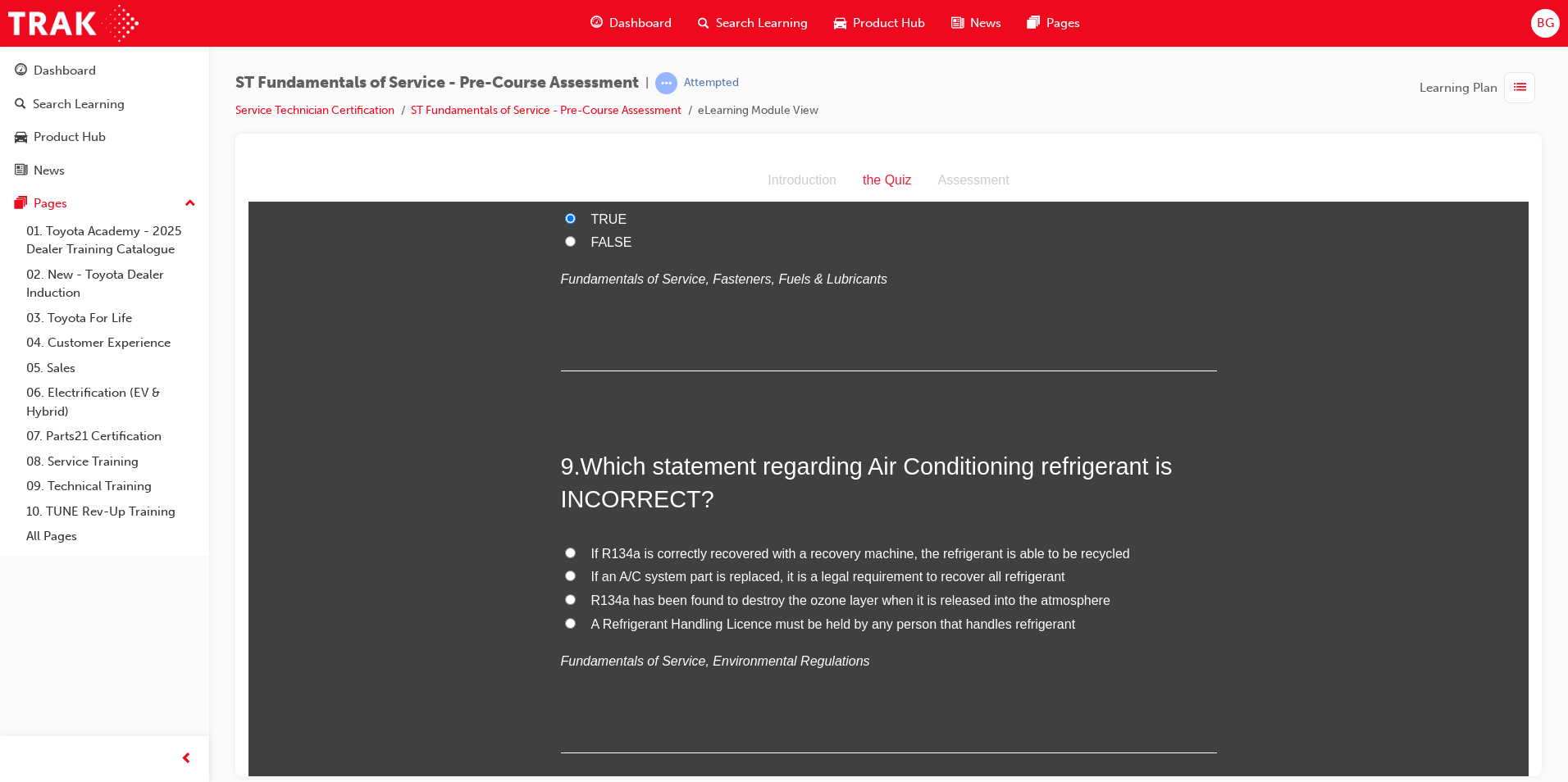
scroll to position [2787, 0]
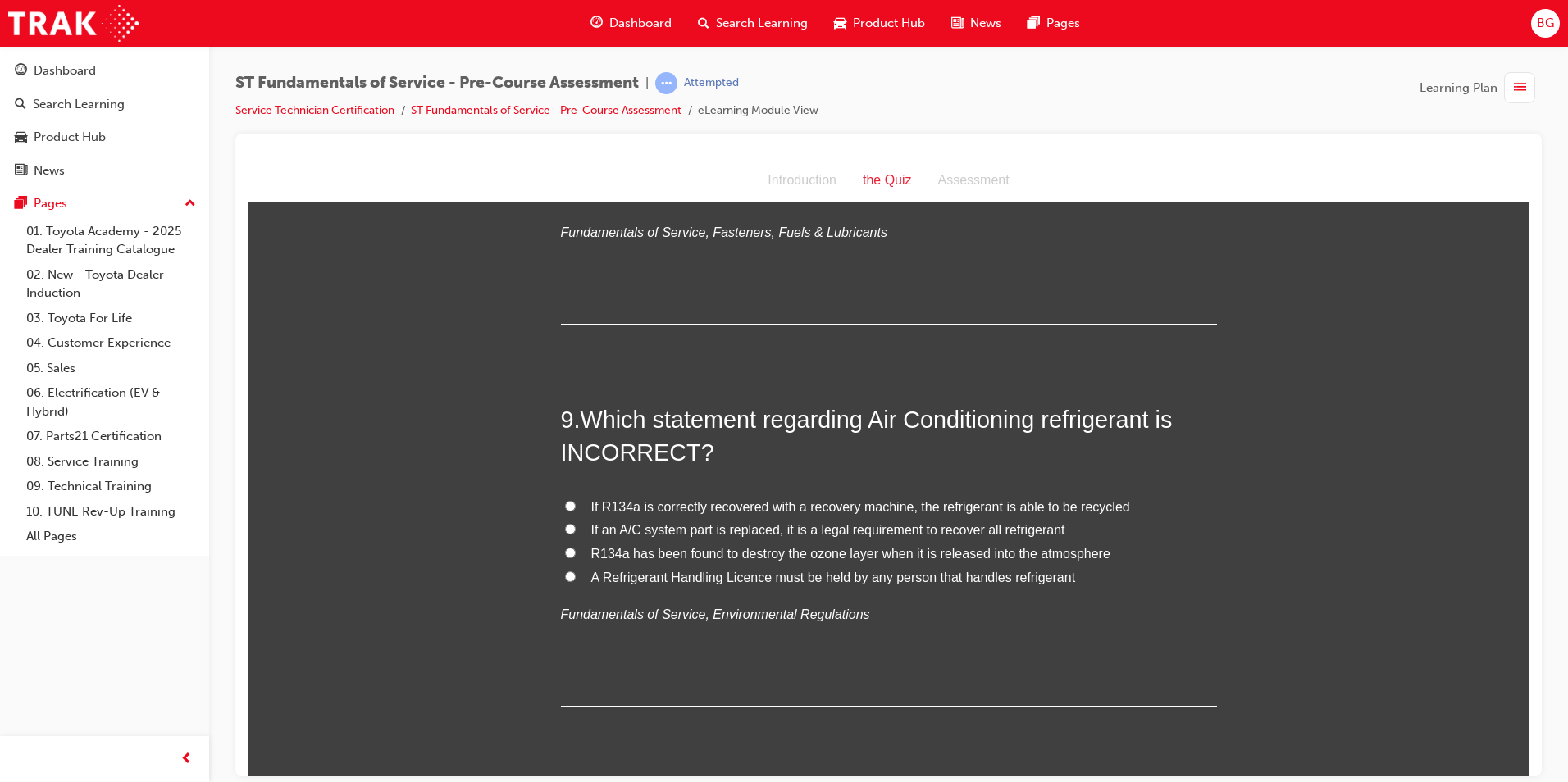
click at [565, 503] on input "If R134a is correctly recovered with a recovery machine, the refrigerant is abl…" at bounding box center [570, 505] width 11 height 11
radio input "true"
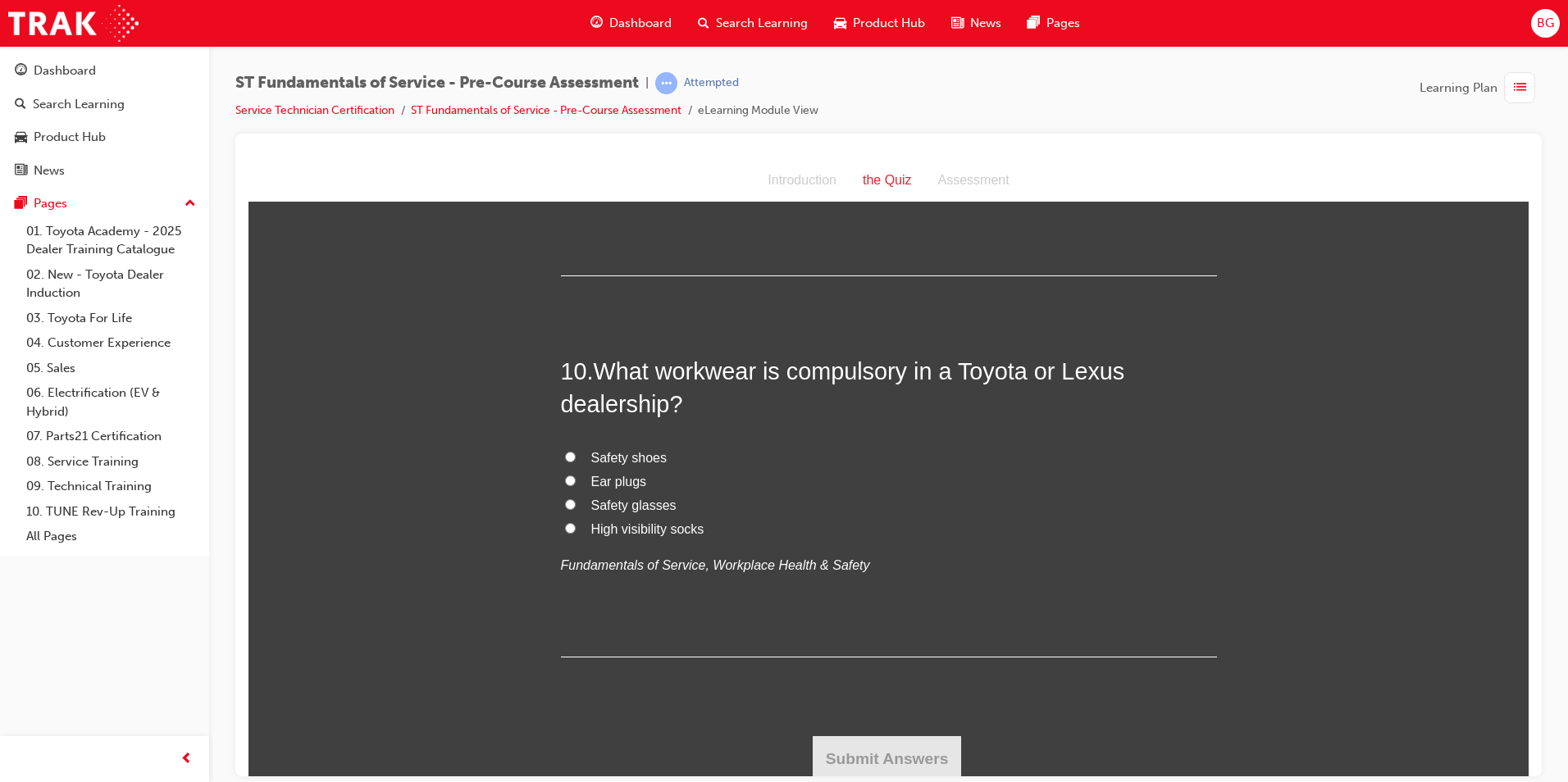
scroll to position [3221, 0]
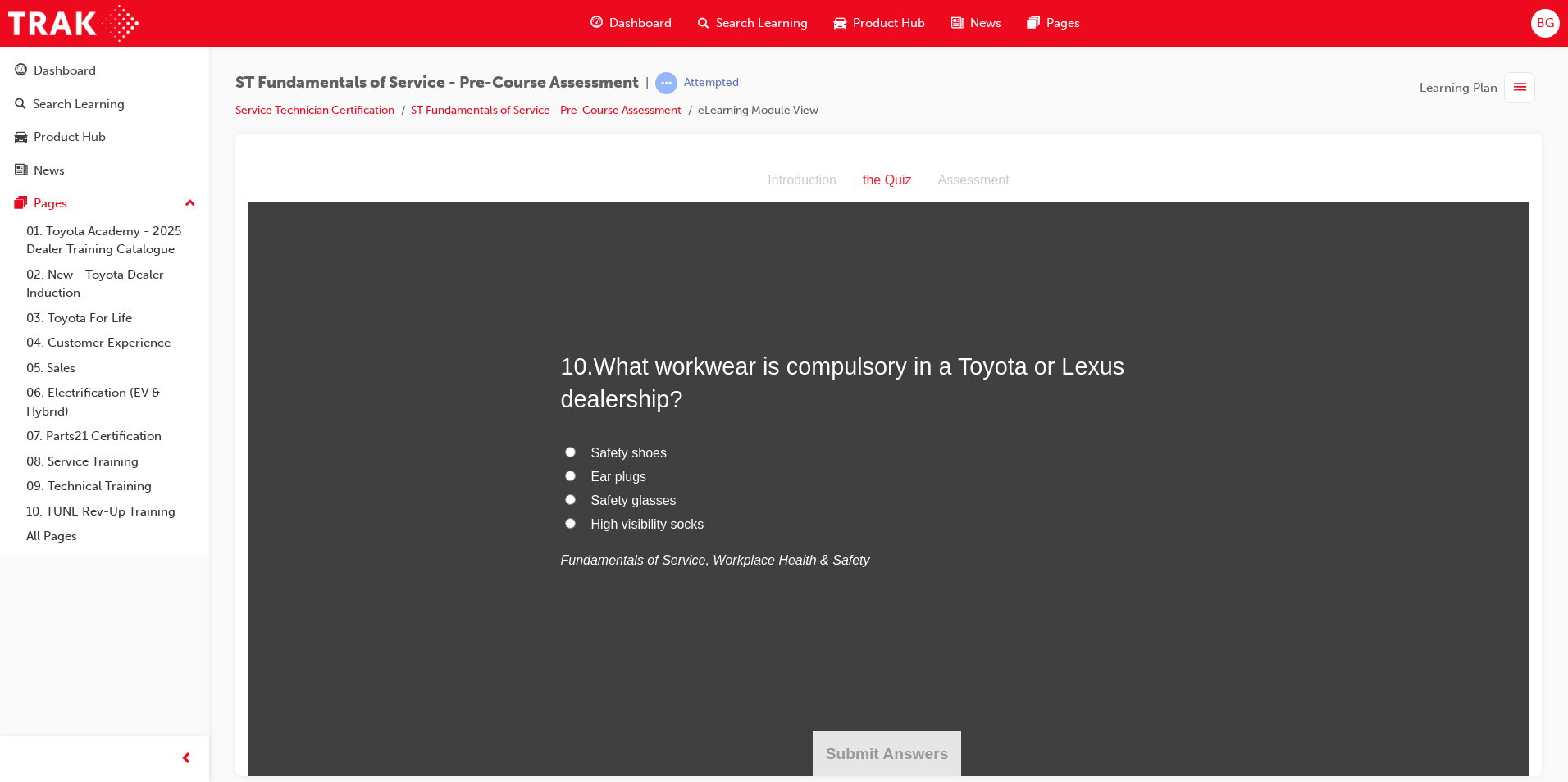
click at [563, 457] on label "Safety shoes" at bounding box center [888, 452] width 656 height 24
click at [565, 456] on input "Safety shoes" at bounding box center [570, 451] width 11 height 11
radio input "true"
click at [935, 745] on button "Submit Answers" at bounding box center [887, 753] width 149 height 46
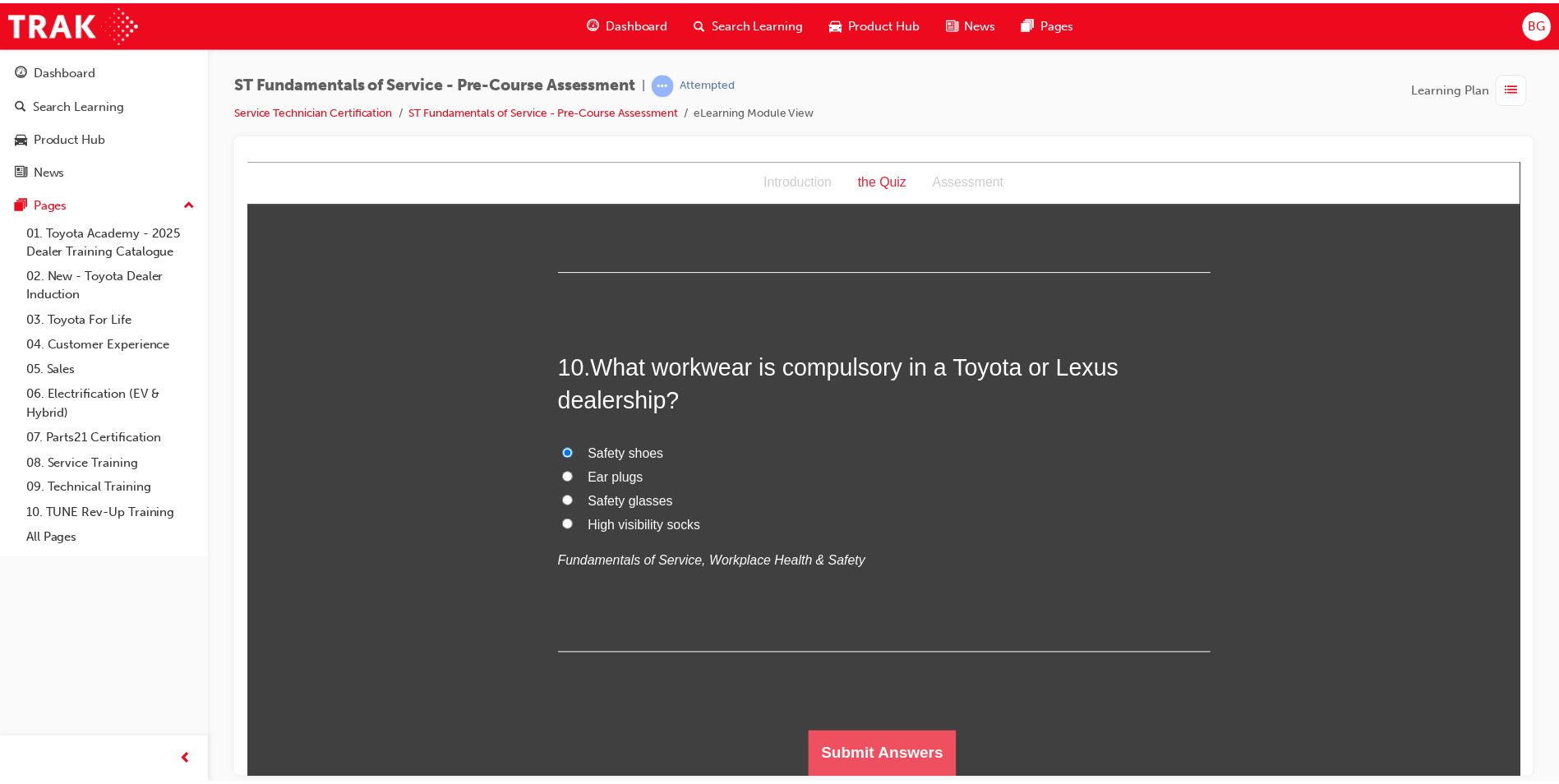
scroll to position [0, 0]
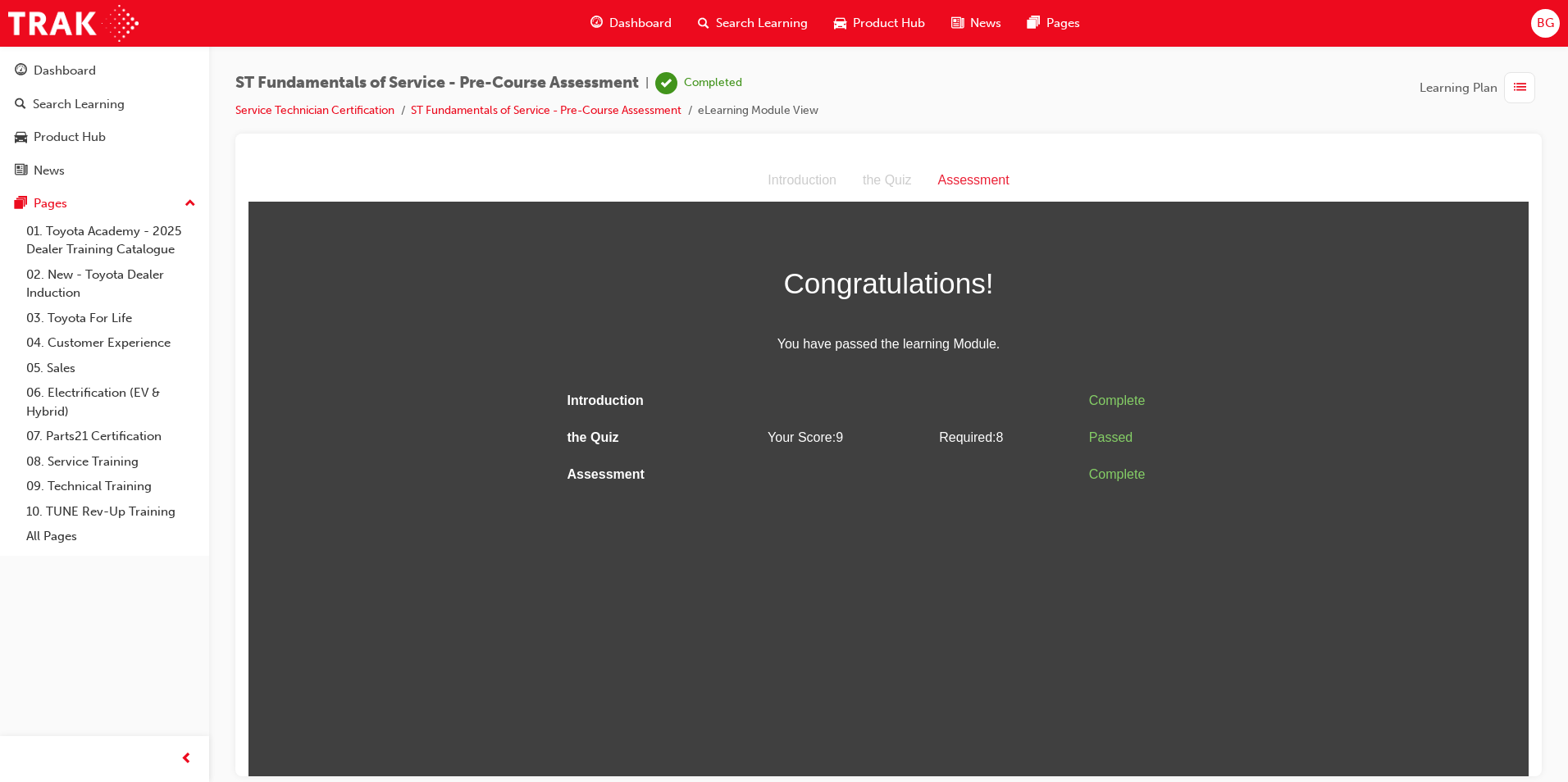
click at [1111, 405] on div "Complete" at bounding box center [1150, 400] width 122 height 24
click at [102, 62] on div "Dashboard" at bounding box center [104, 70] width 179 height 21
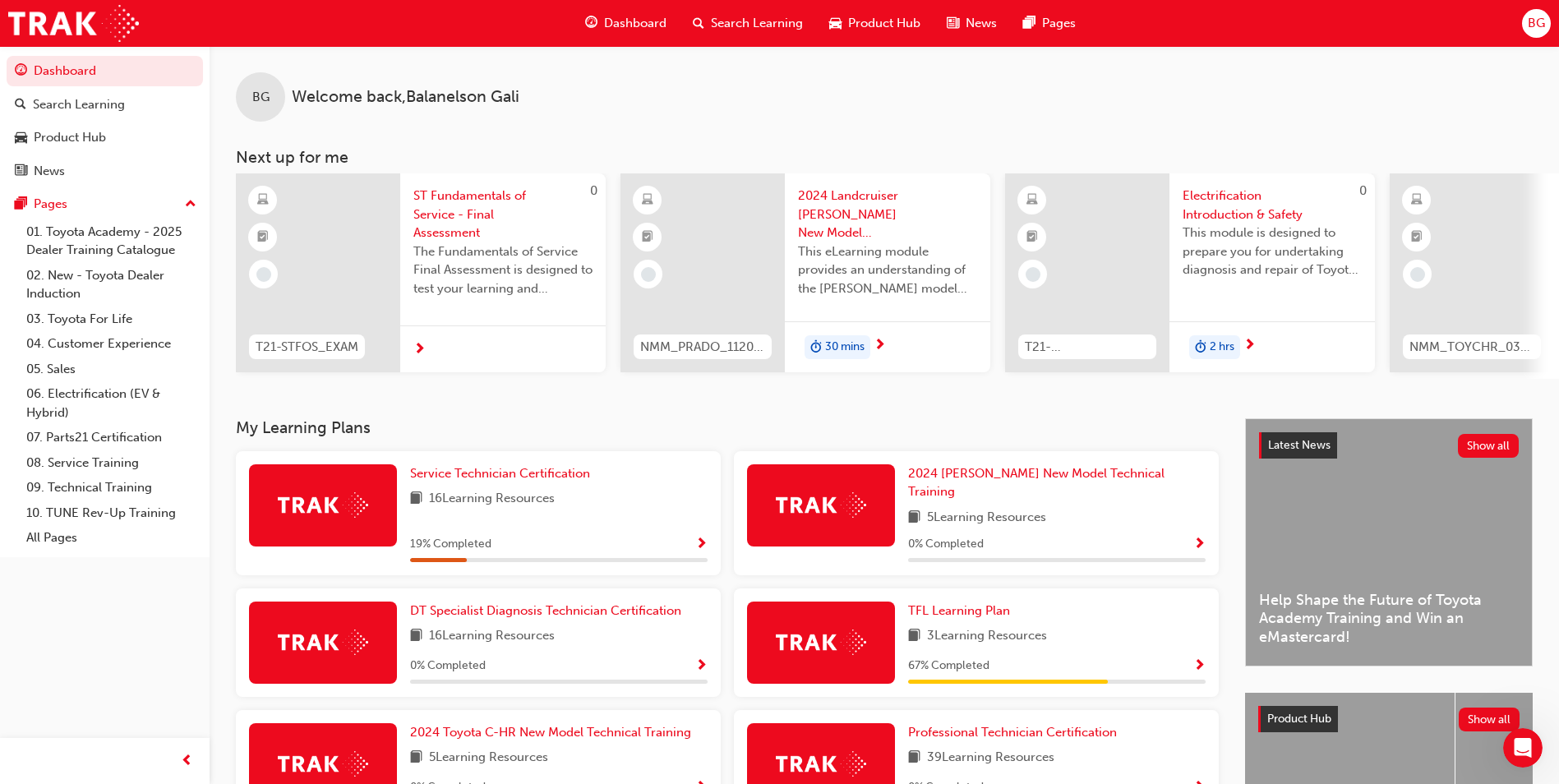
click at [701, 537] on span "Show Progress" at bounding box center [701, 544] width 12 height 15
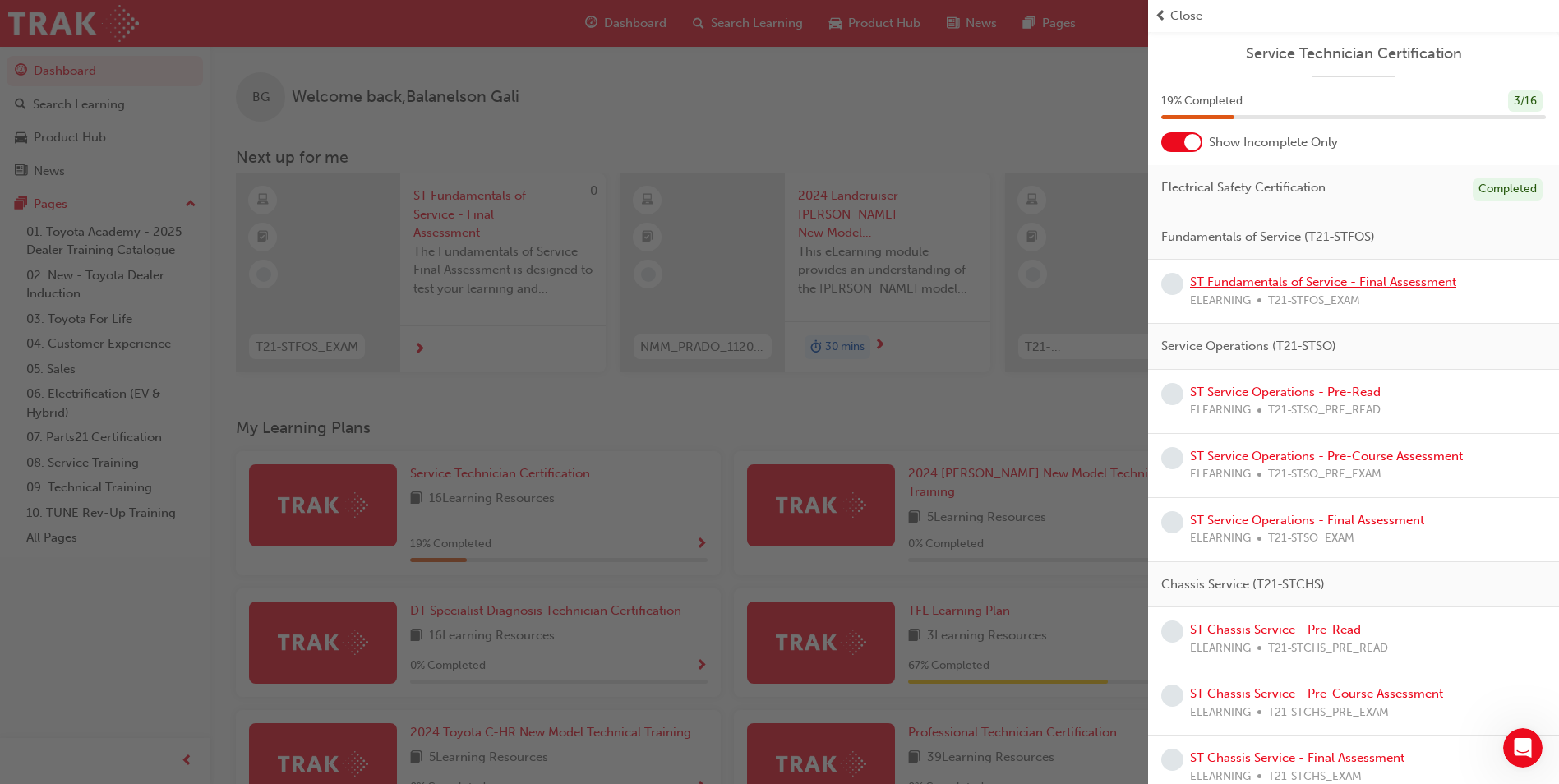
click at [1285, 281] on link "ST Fundamentals of Service - Final Assessment" at bounding box center [1323, 282] width 266 height 15
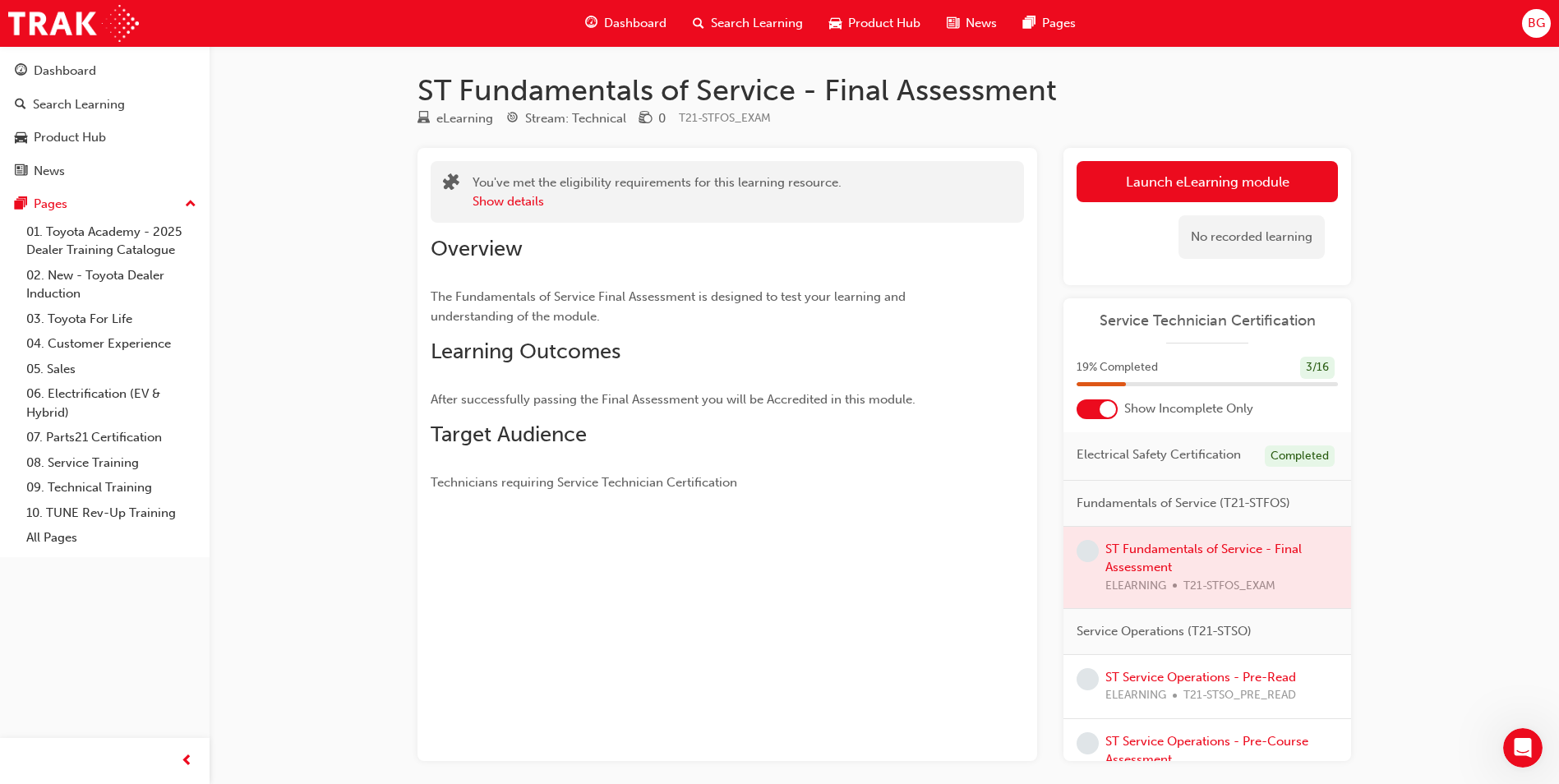
click at [1136, 565] on div at bounding box center [1207, 567] width 288 height 82
click at [508, 199] on button "Show details" at bounding box center [508, 201] width 71 height 19
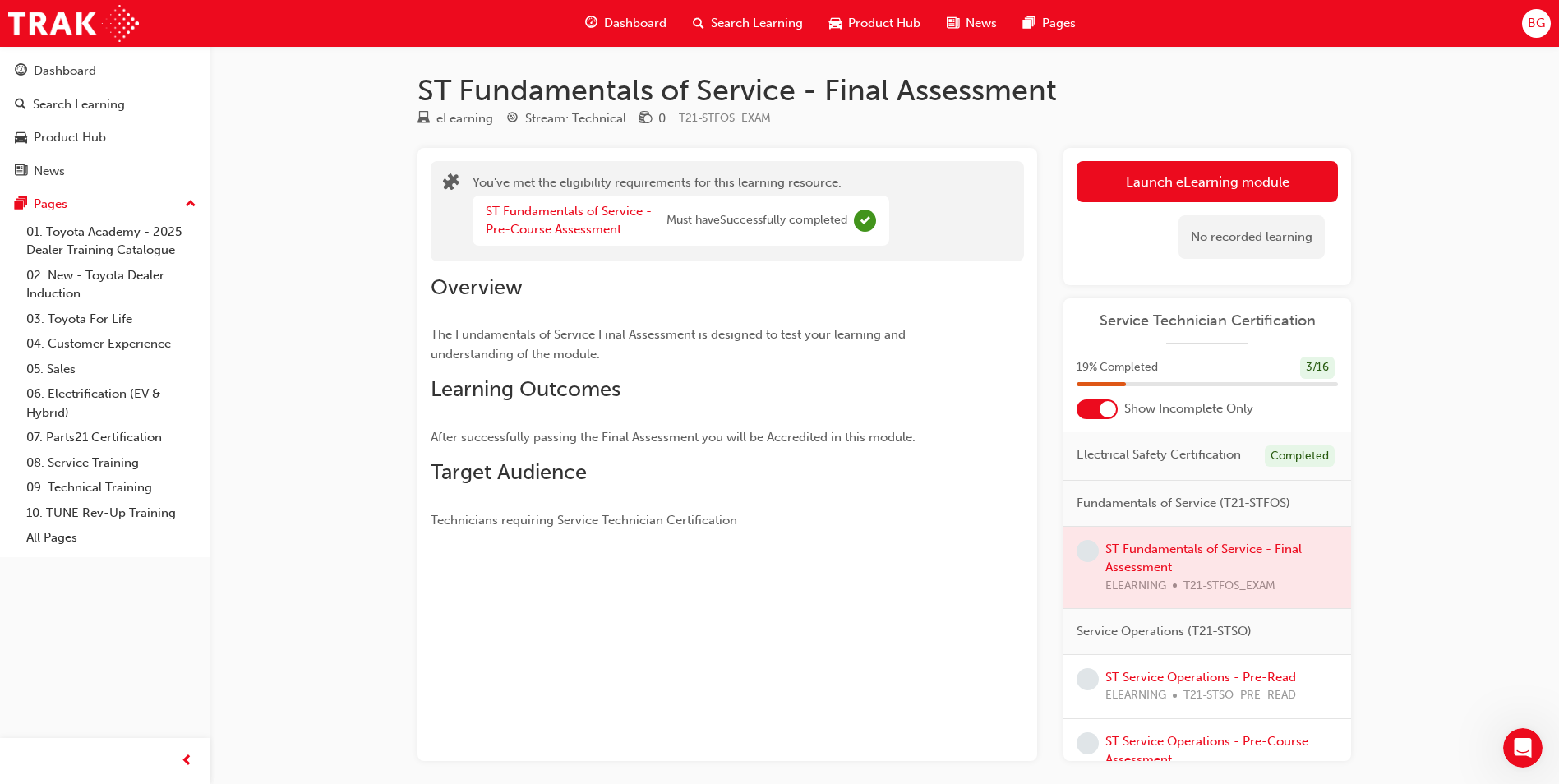
scroll to position [70, 0]
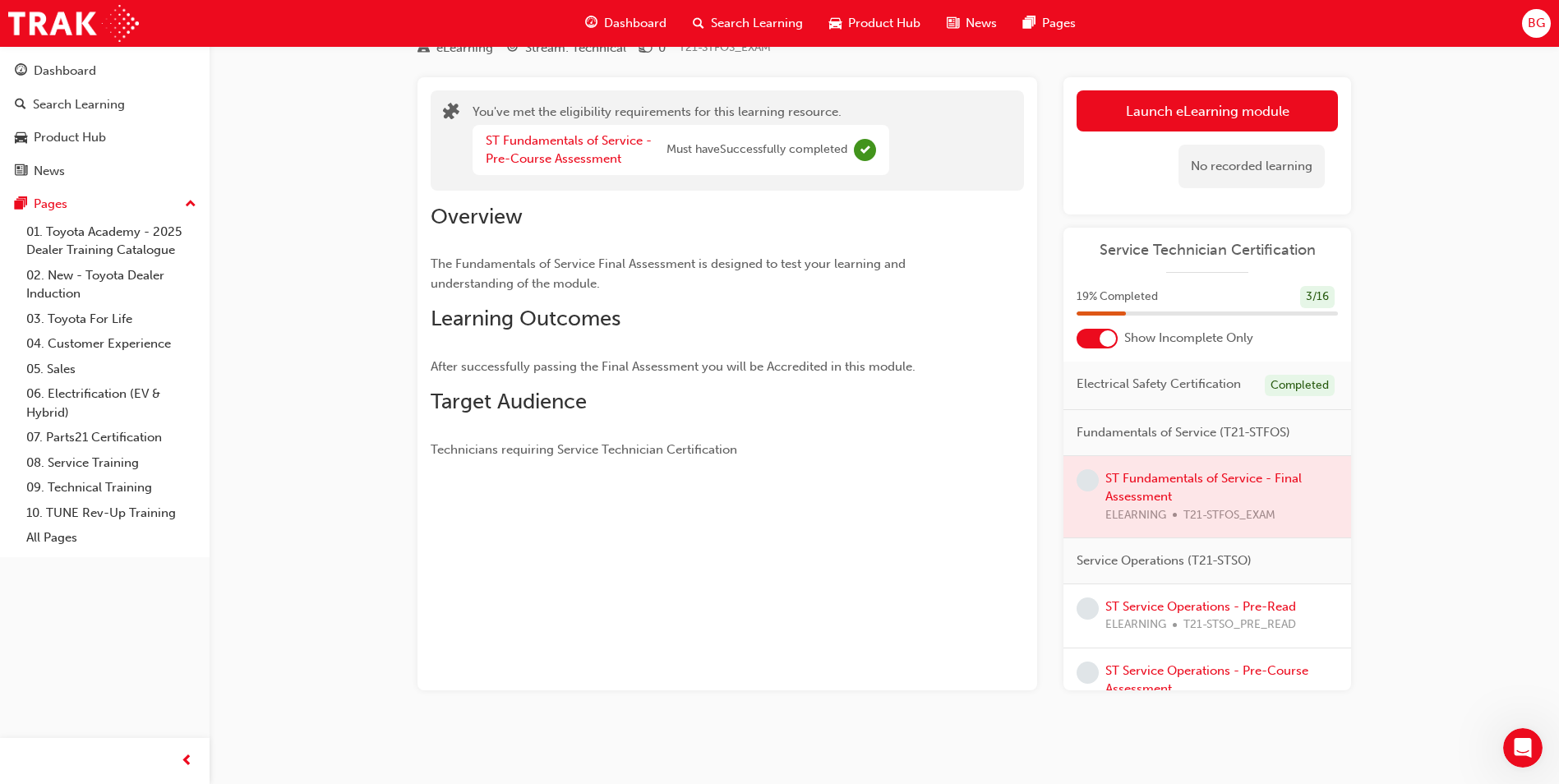
click at [1162, 490] on div at bounding box center [1207, 496] width 288 height 82
click at [1160, 484] on div at bounding box center [1207, 496] width 288 height 82
click at [61, 78] on div "Dashboard" at bounding box center [65, 70] width 62 height 19
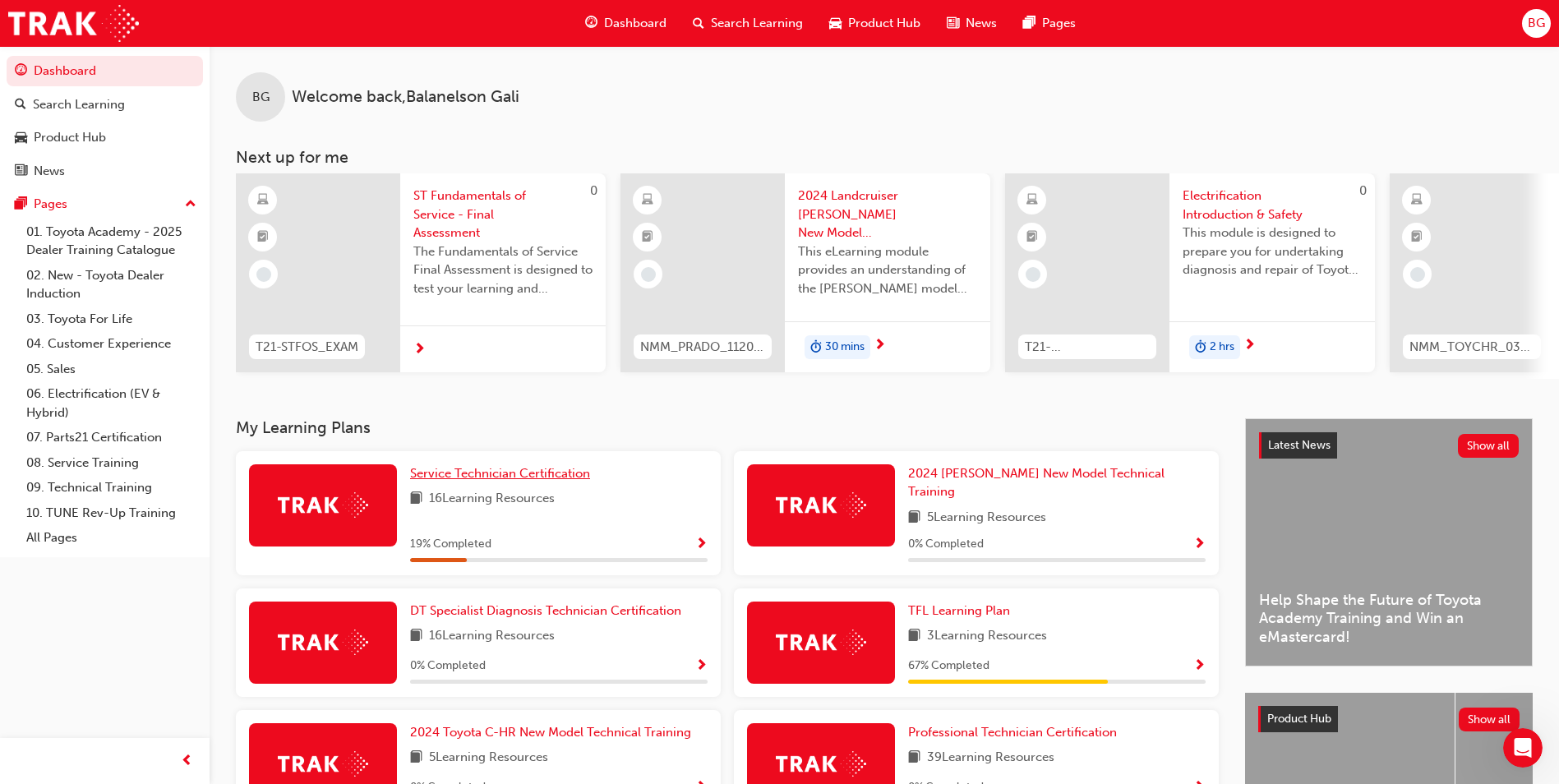
click at [457, 477] on span "Service Technician Certification" at bounding box center [500, 473] width 180 height 15
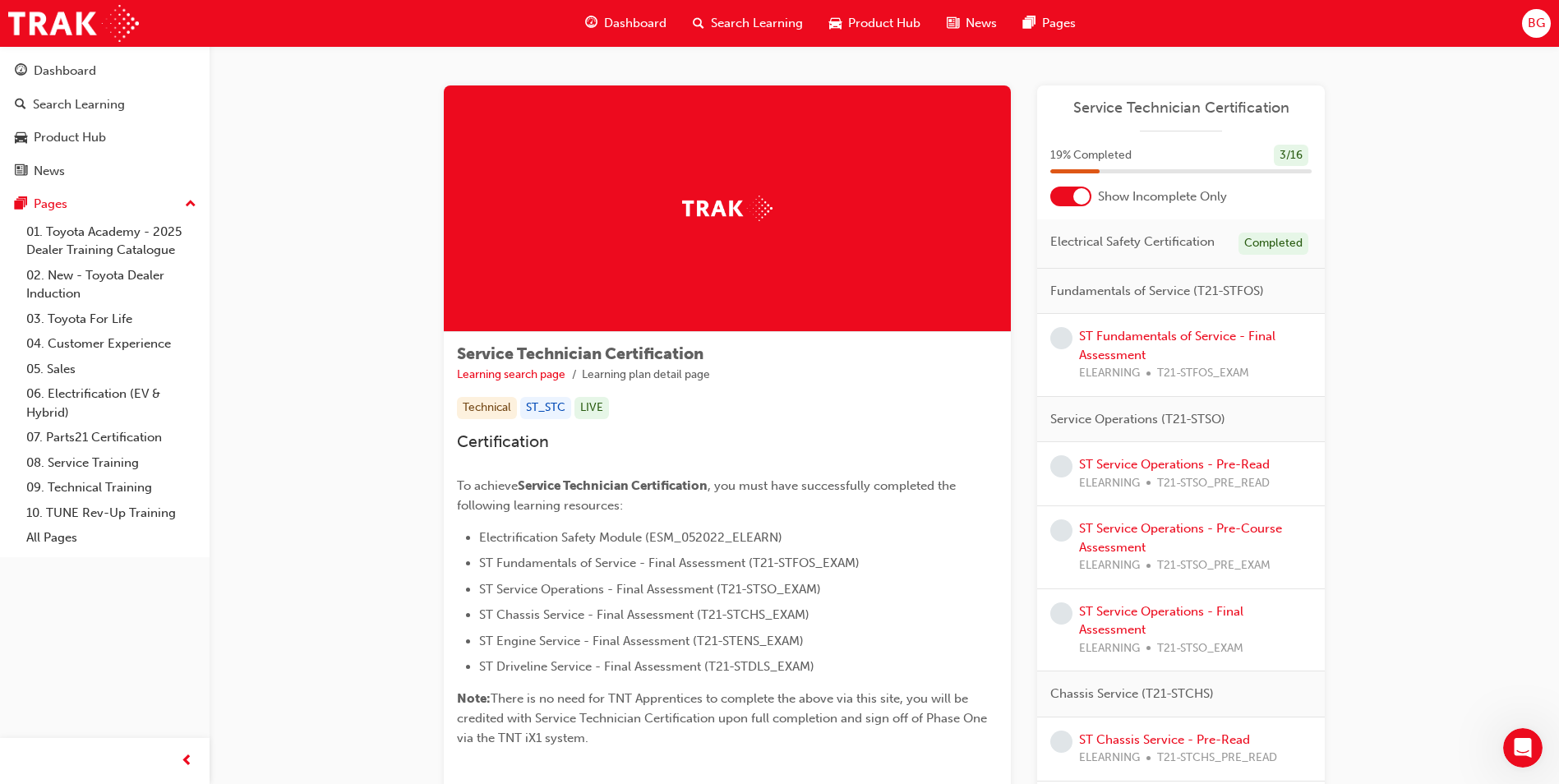
click at [1077, 329] on div "ST Fundamentals of Service - Final Assessment ELEARNING T21-STFOS_EXAM" at bounding box center [1180, 355] width 261 height 56
click at [1095, 336] on link "ST Fundamentals of Service - Final Assessment" at bounding box center [1177, 346] width 196 height 34
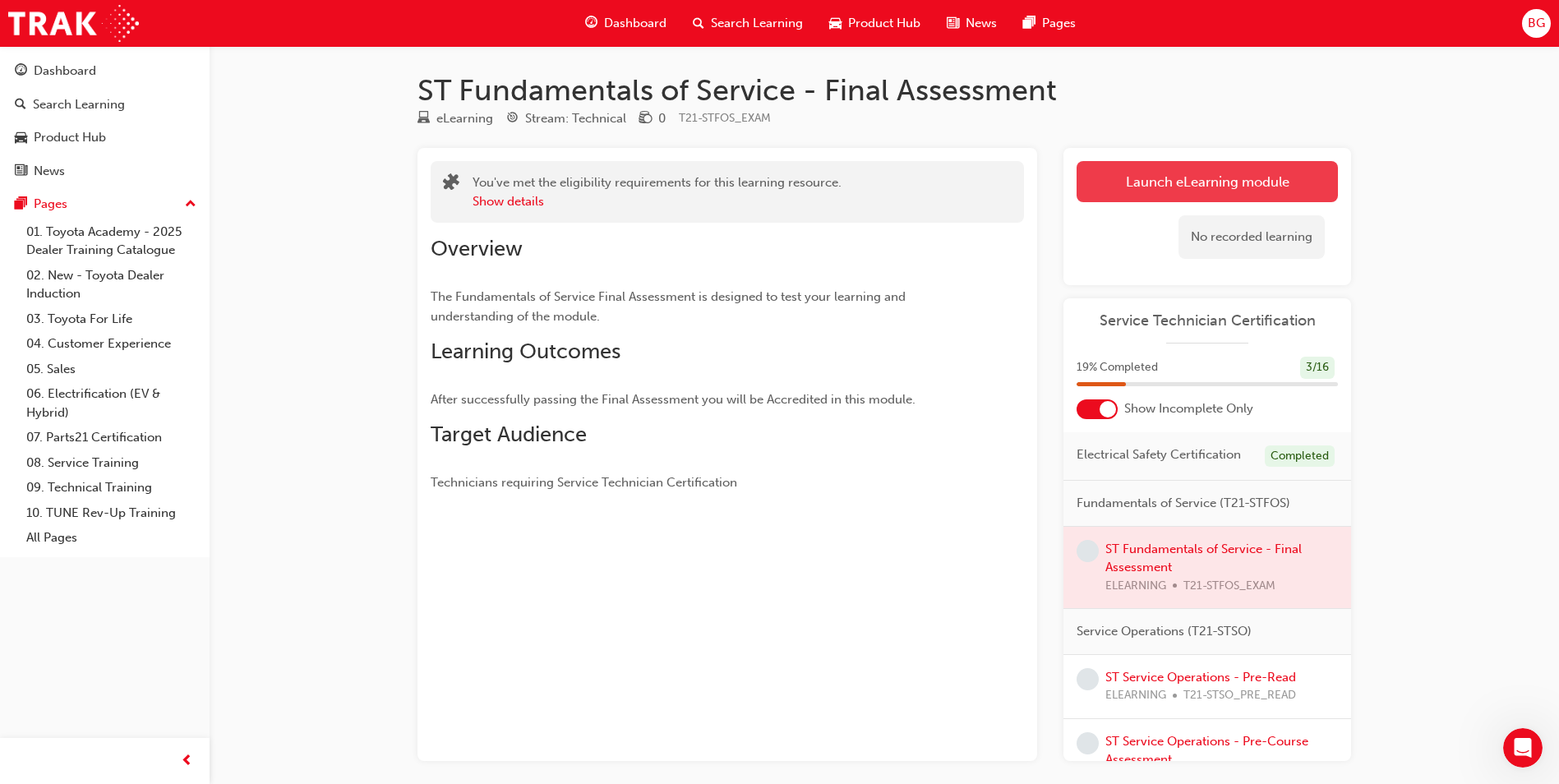
click at [1157, 184] on link "Launch eLearning module" at bounding box center [1207, 181] width 261 height 41
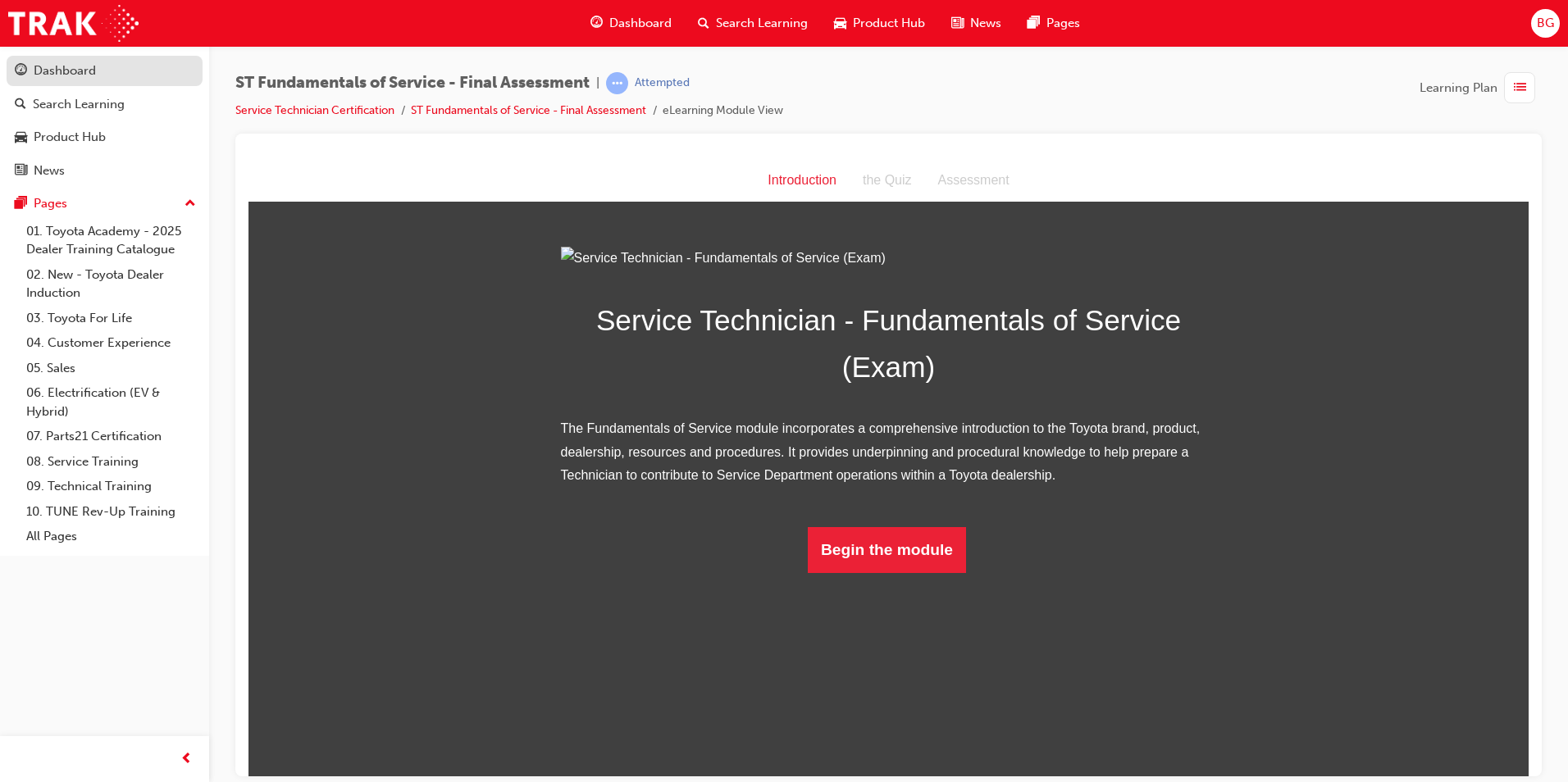
click at [71, 74] on div "Dashboard" at bounding box center [65, 70] width 62 height 19
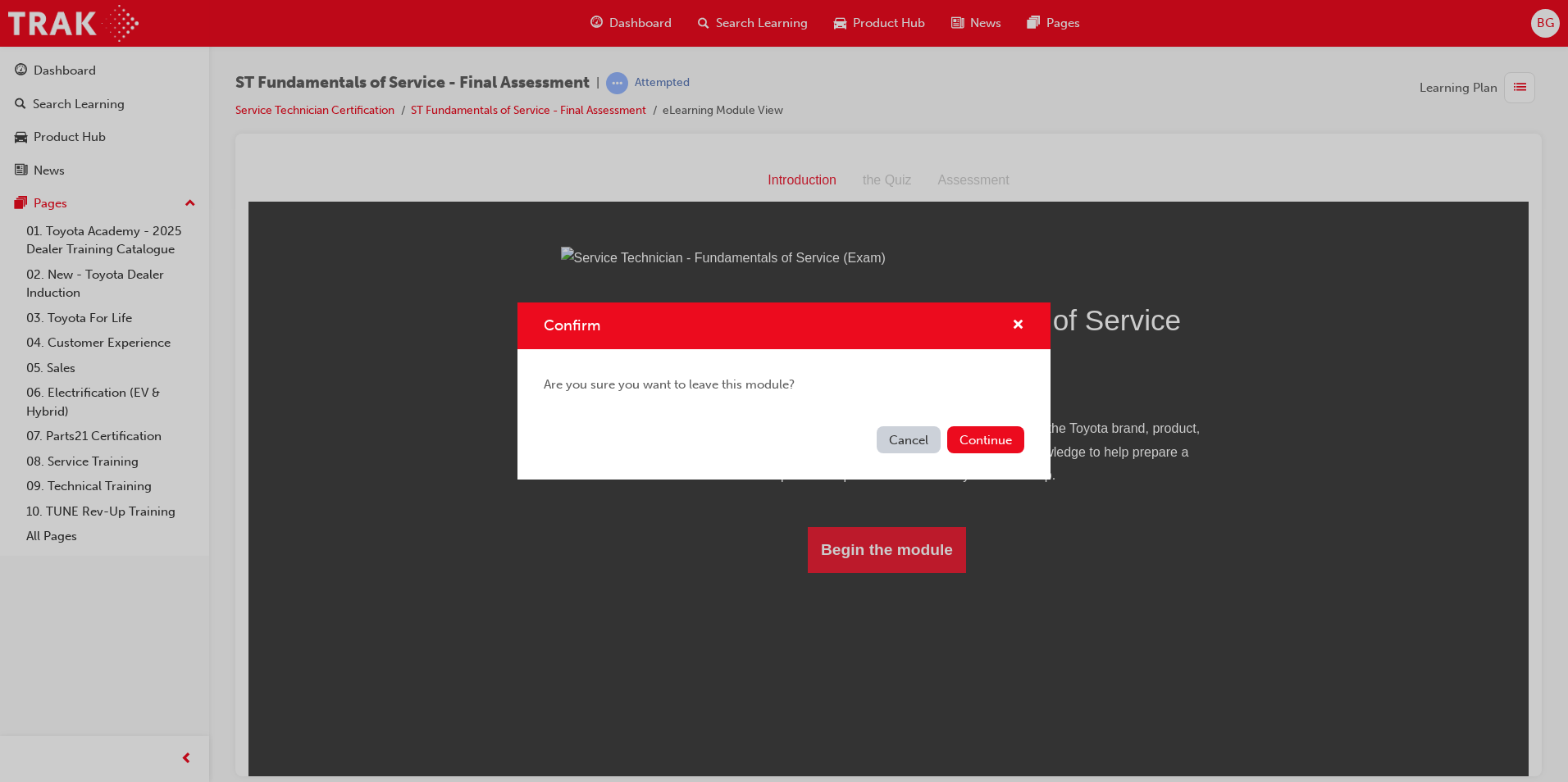
click at [919, 439] on button "Cancel" at bounding box center [908, 440] width 64 height 27
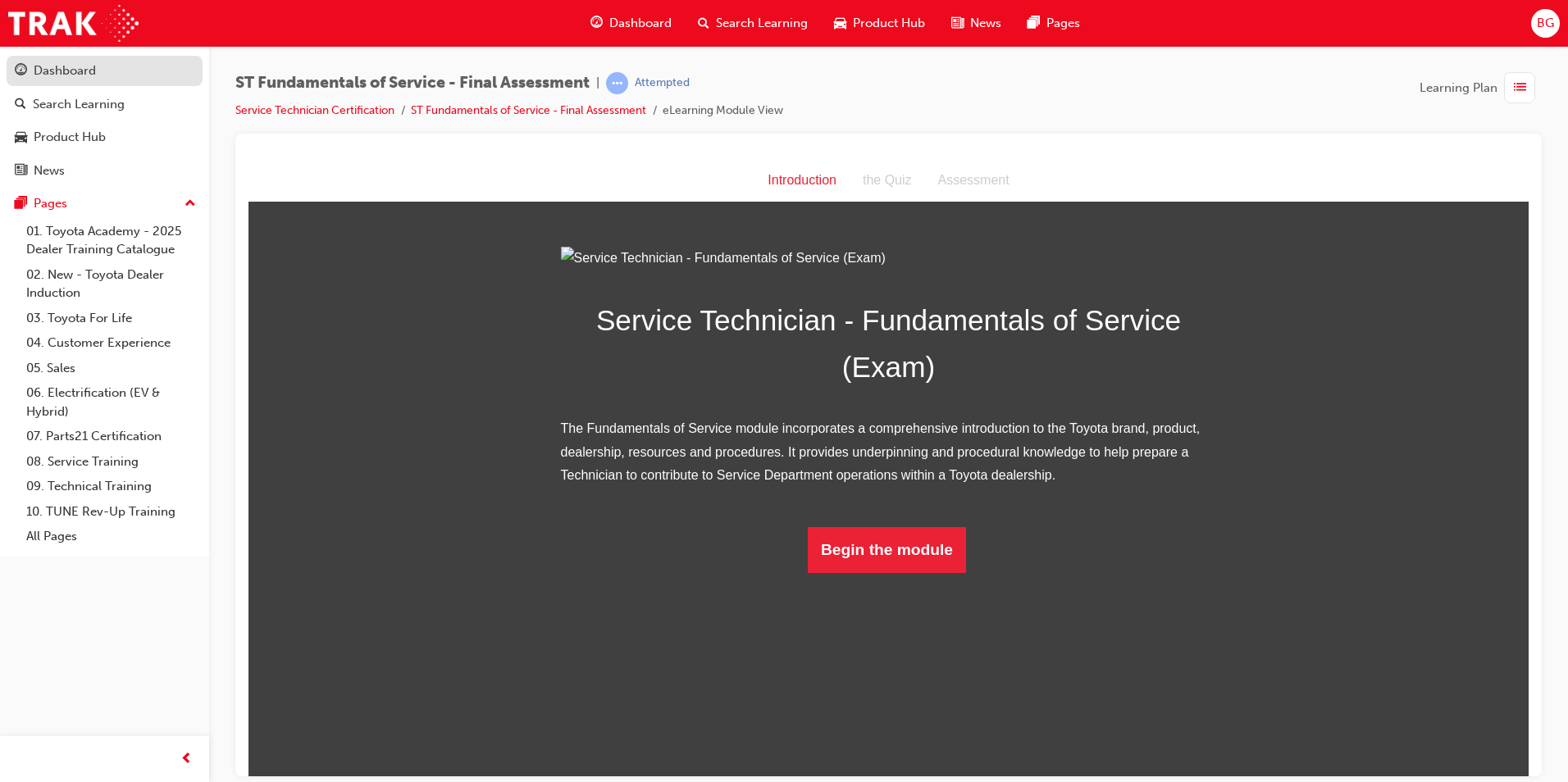
click at [65, 71] on div "Dashboard" at bounding box center [65, 70] width 62 height 19
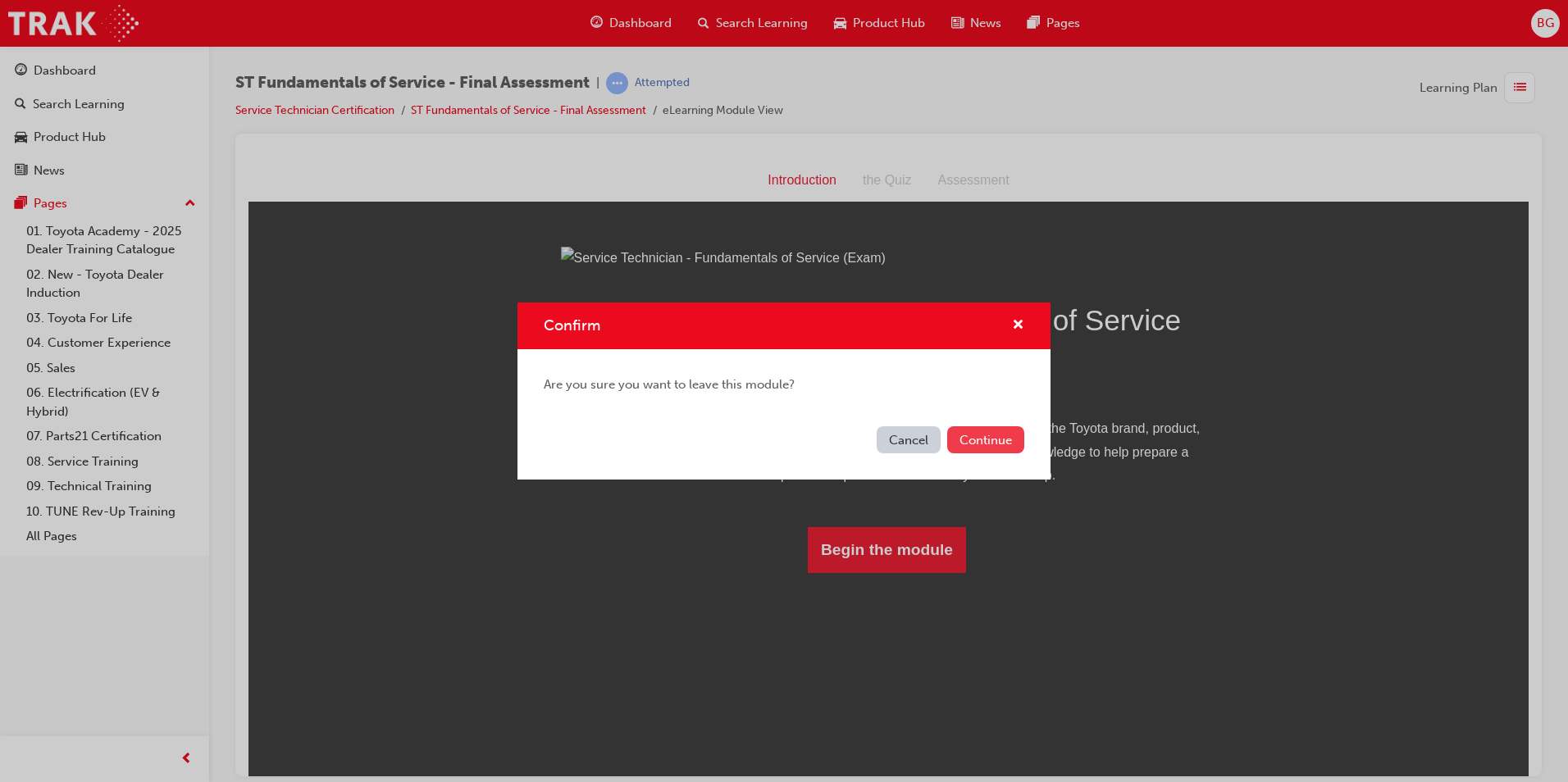
click at [994, 449] on button "Continue" at bounding box center [985, 440] width 77 height 27
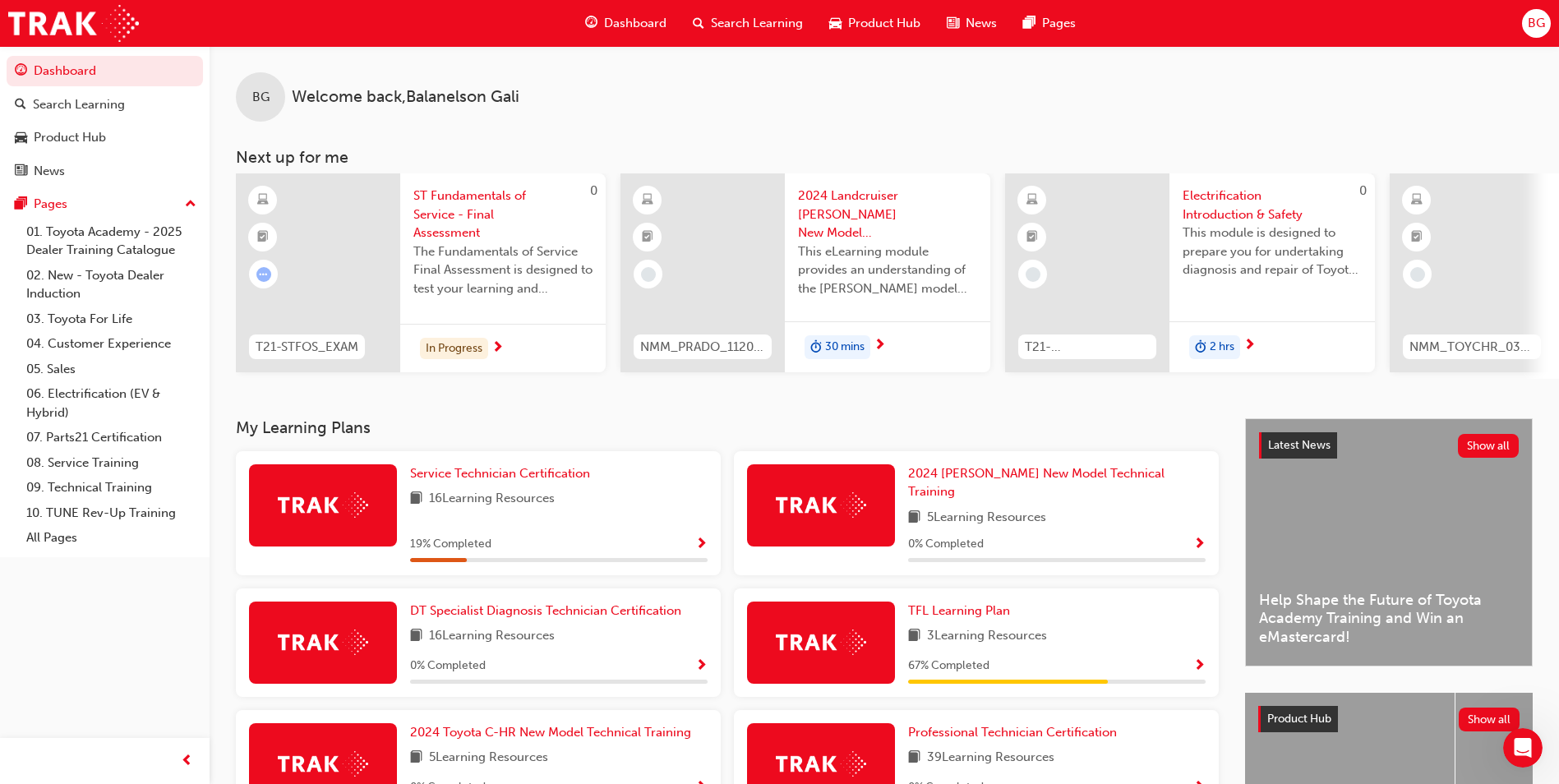
click at [702, 537] on span "Show Progress" at bounding box center [701, 544] width 12 height 15
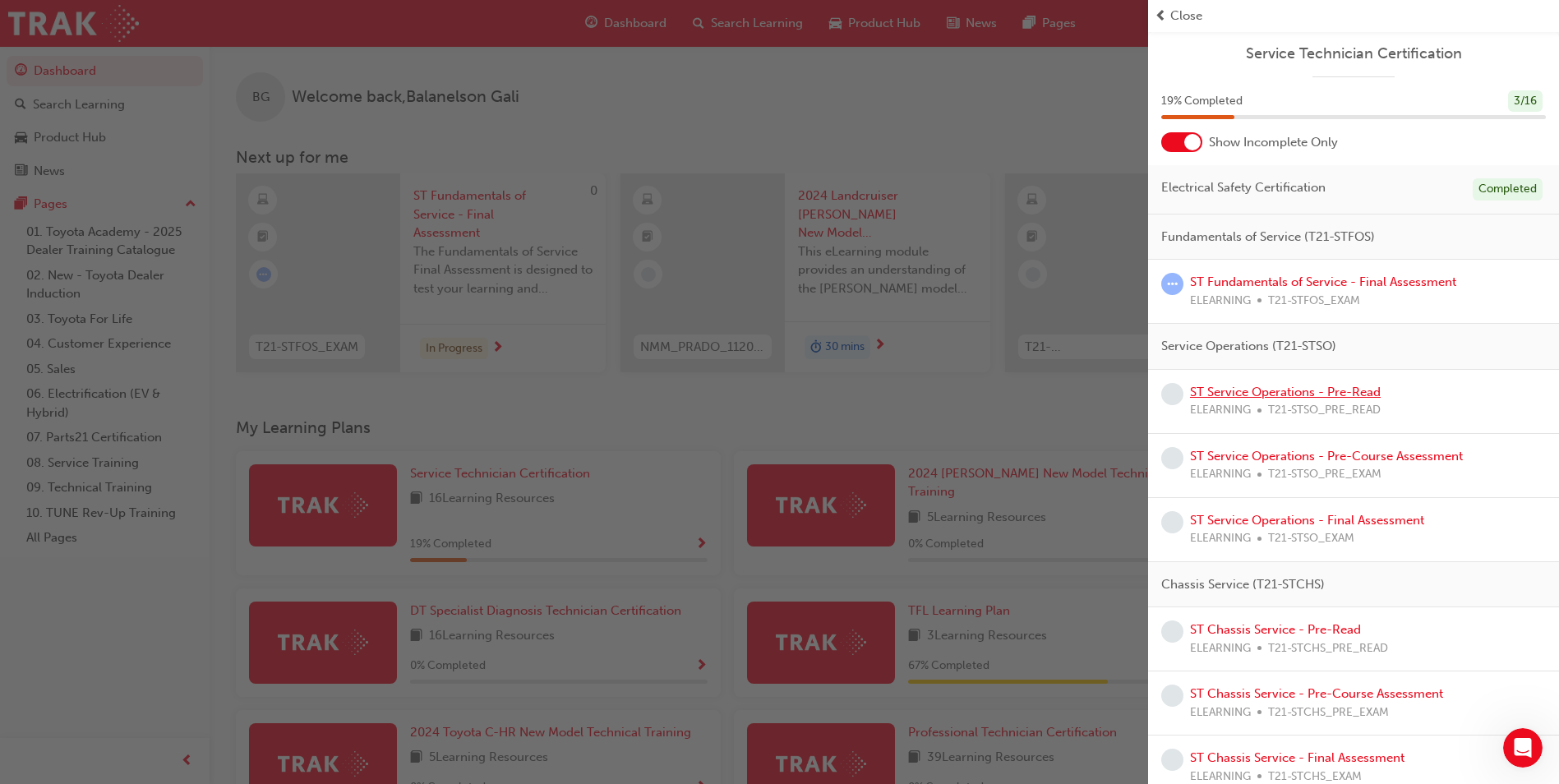
click at [1247, 392] on link "ST Service Operations - Pre-Read" at bounding box center [1285, 392] width 191 height 15
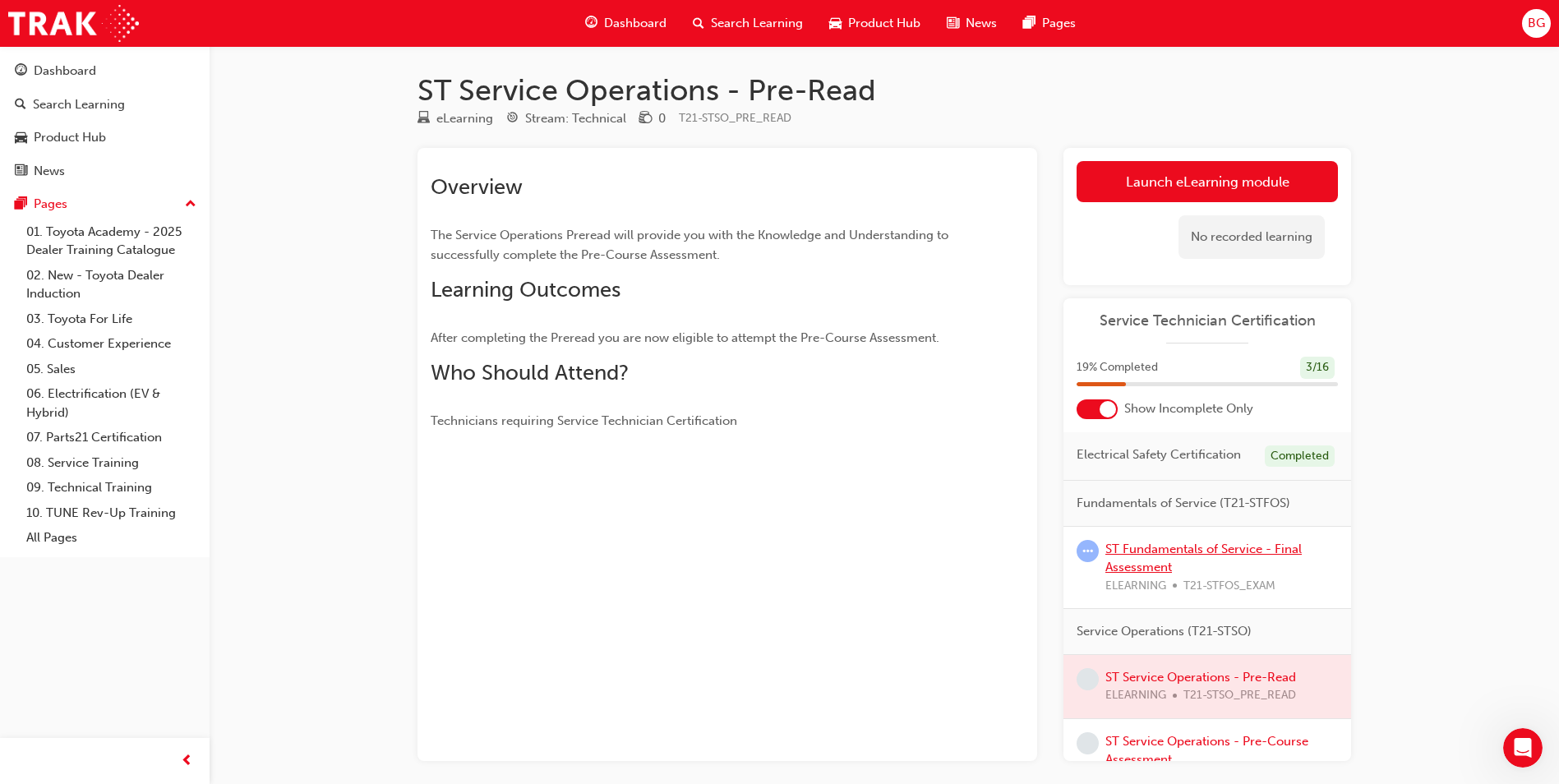
click at [1163, 565] on link "ST Fundamentals of Service - Final Assessment" at bounding box center [1203, 558] width 196 height 34
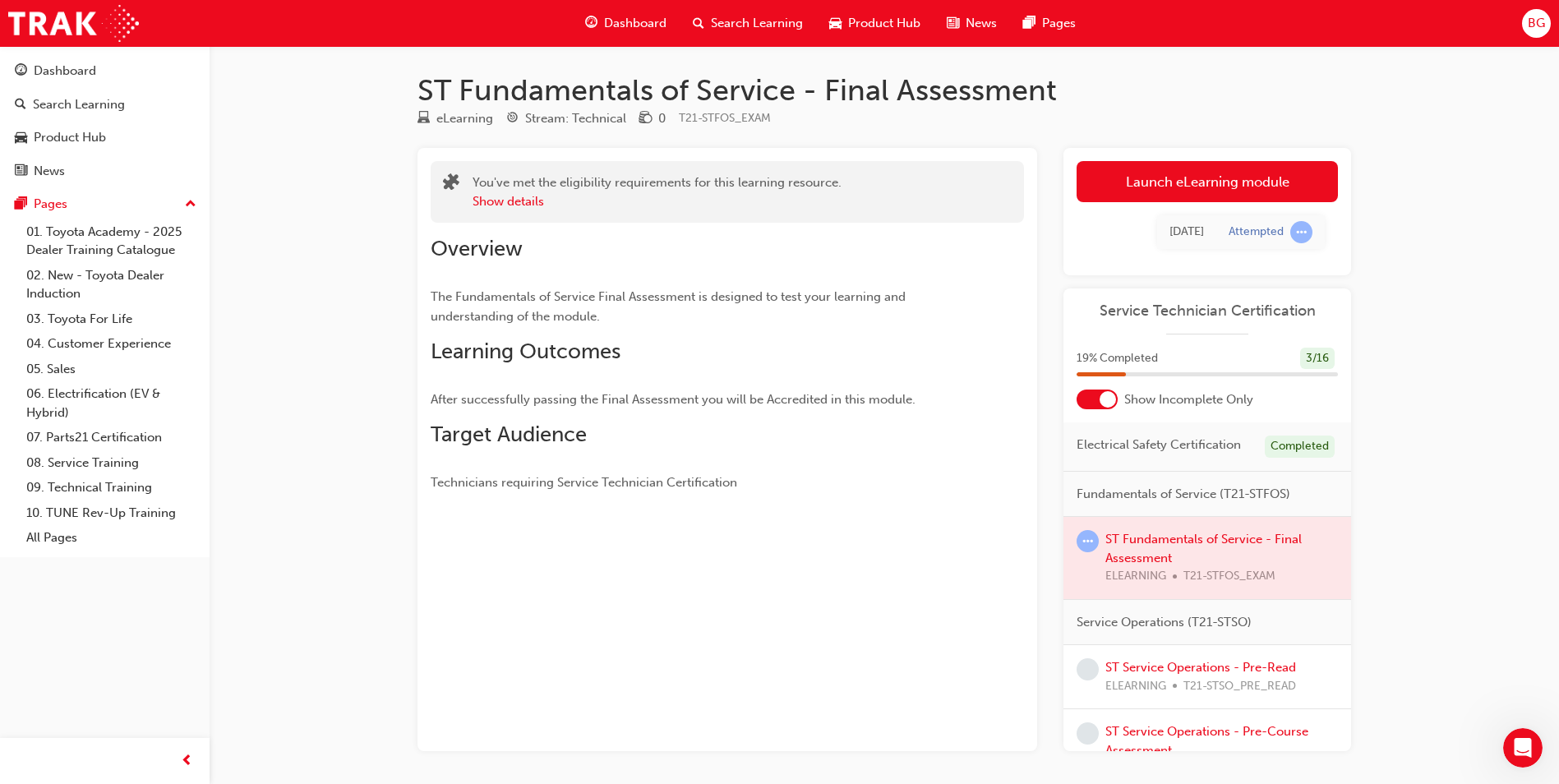
click at [1158, 562] on div at bounding box center [1207, 558] width 288 height 82
click at [500, 195] on button "Show details" at bounding box center [508, 201] width 71 height 19
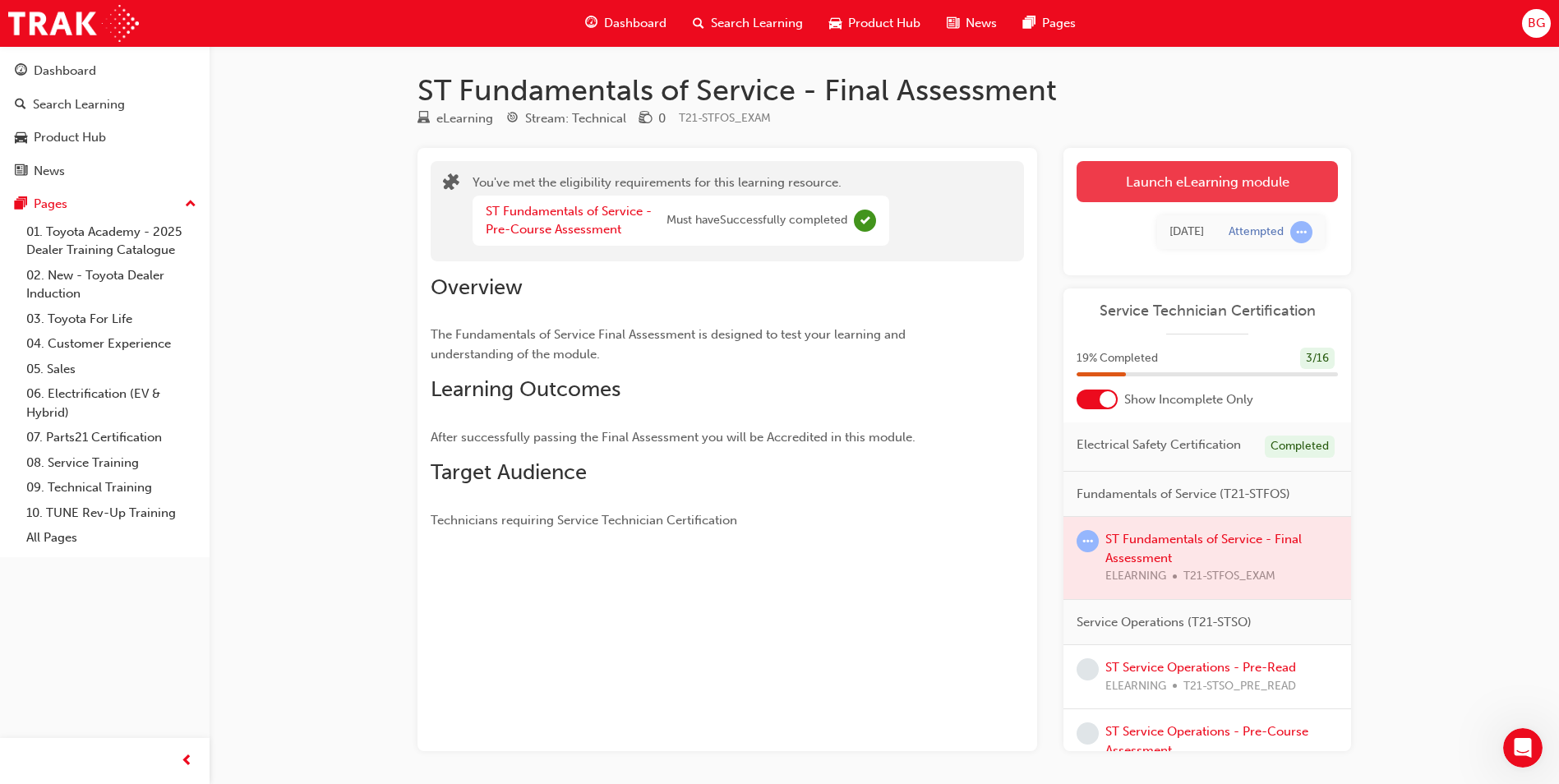
click at [1167, 181] on link "Launch eLearning module" at bounding box center [1207, 181] width 261 height 41
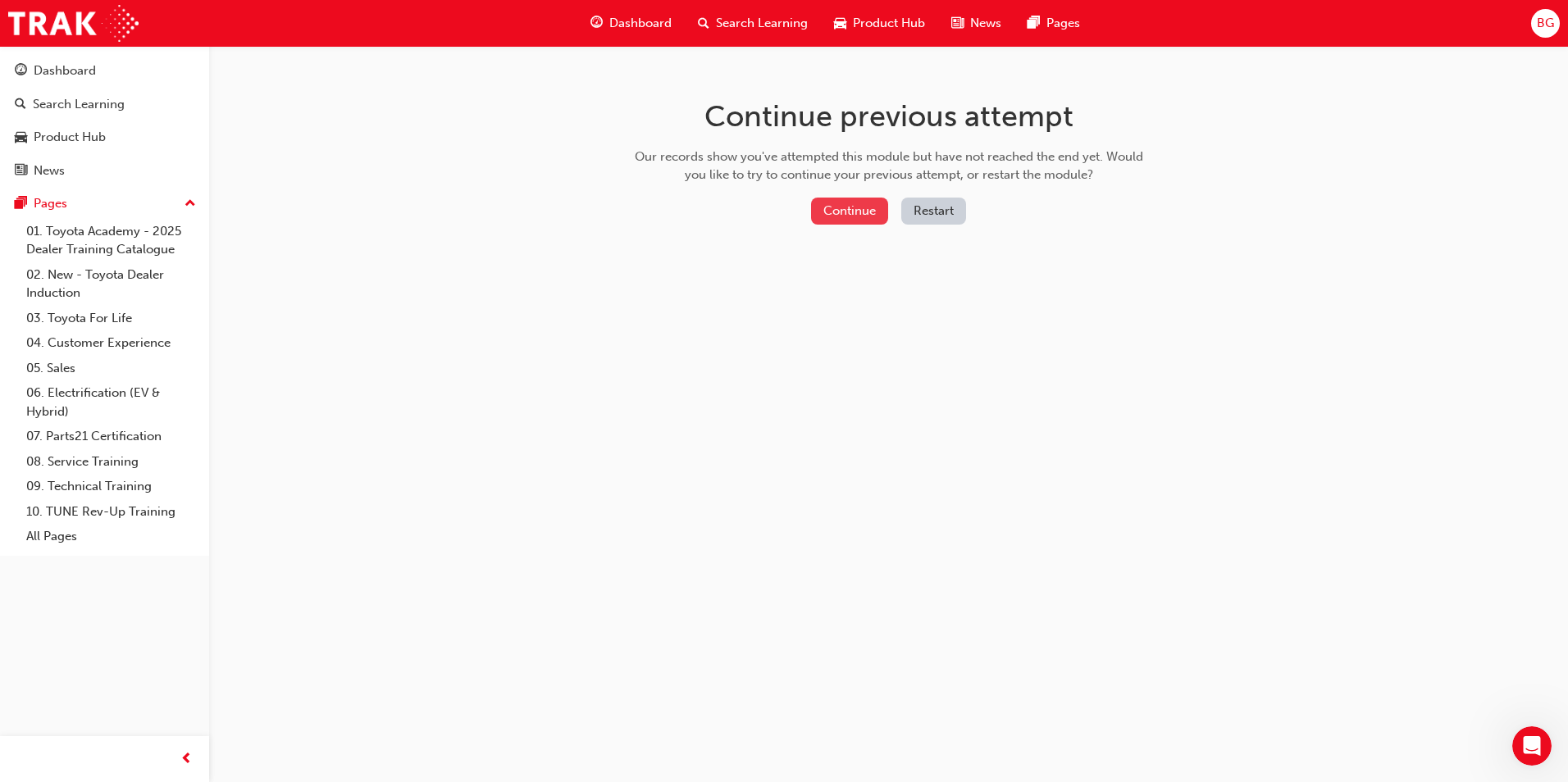
click at [857, 204] on button "Continue" at bounding box center [849, 211] width 77 height 27
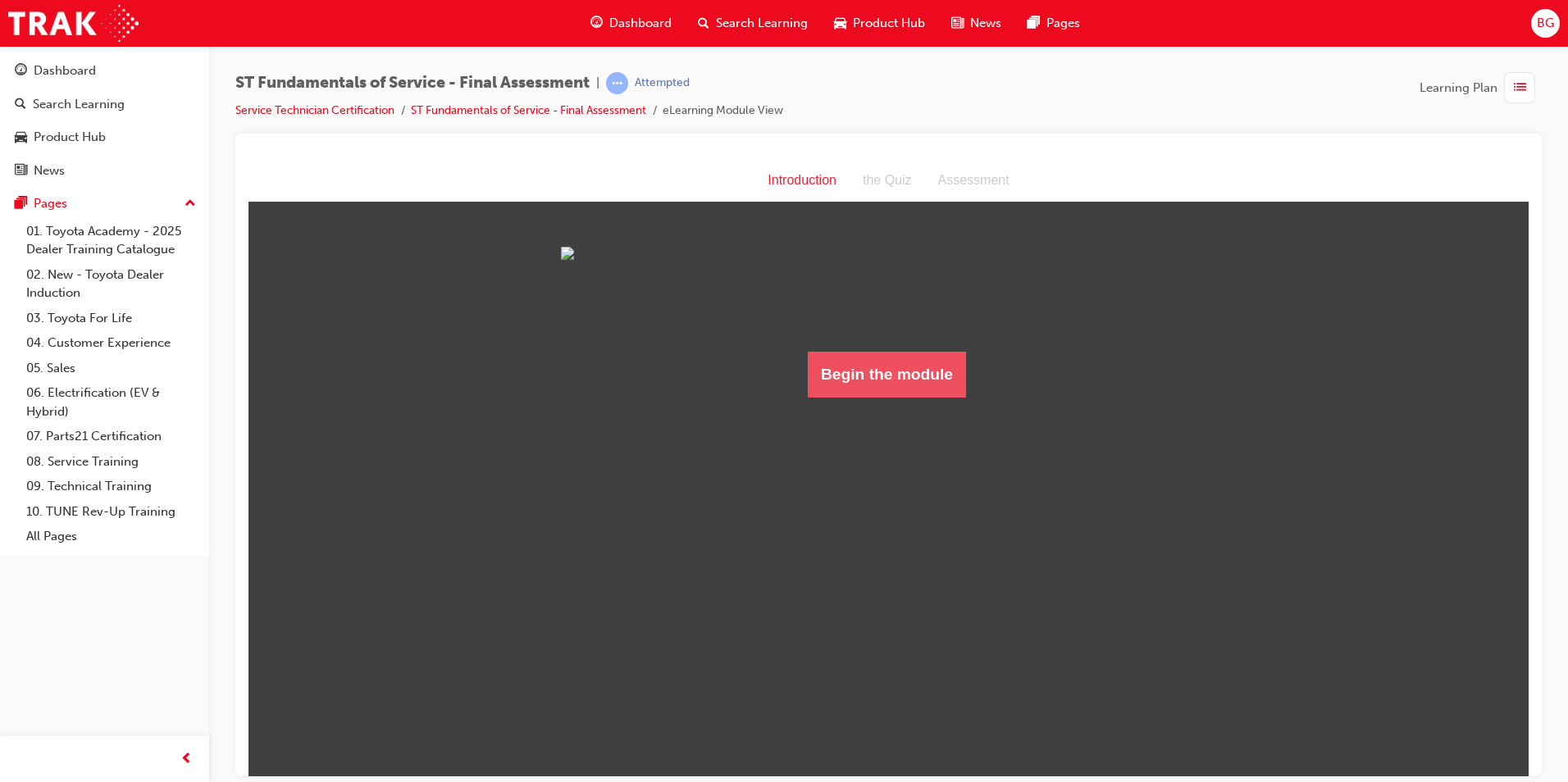
click at [905, 397] on button "Begin the module" at bounding box center [887, 374] width 158 height 46
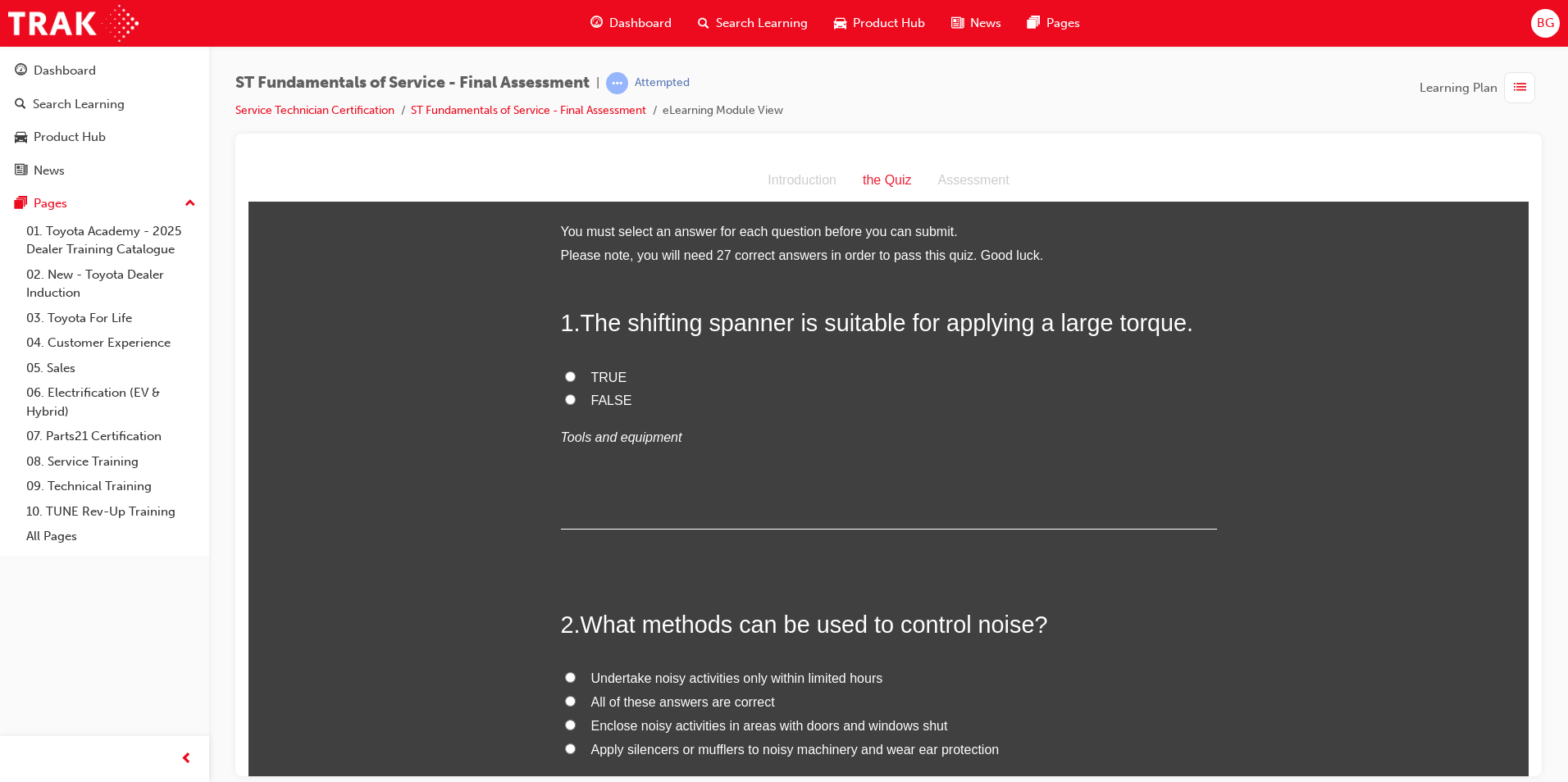
click at [568, 399] on input "FALSE" at bounding box center [570, 398] width 11 height 11
radio input "true"
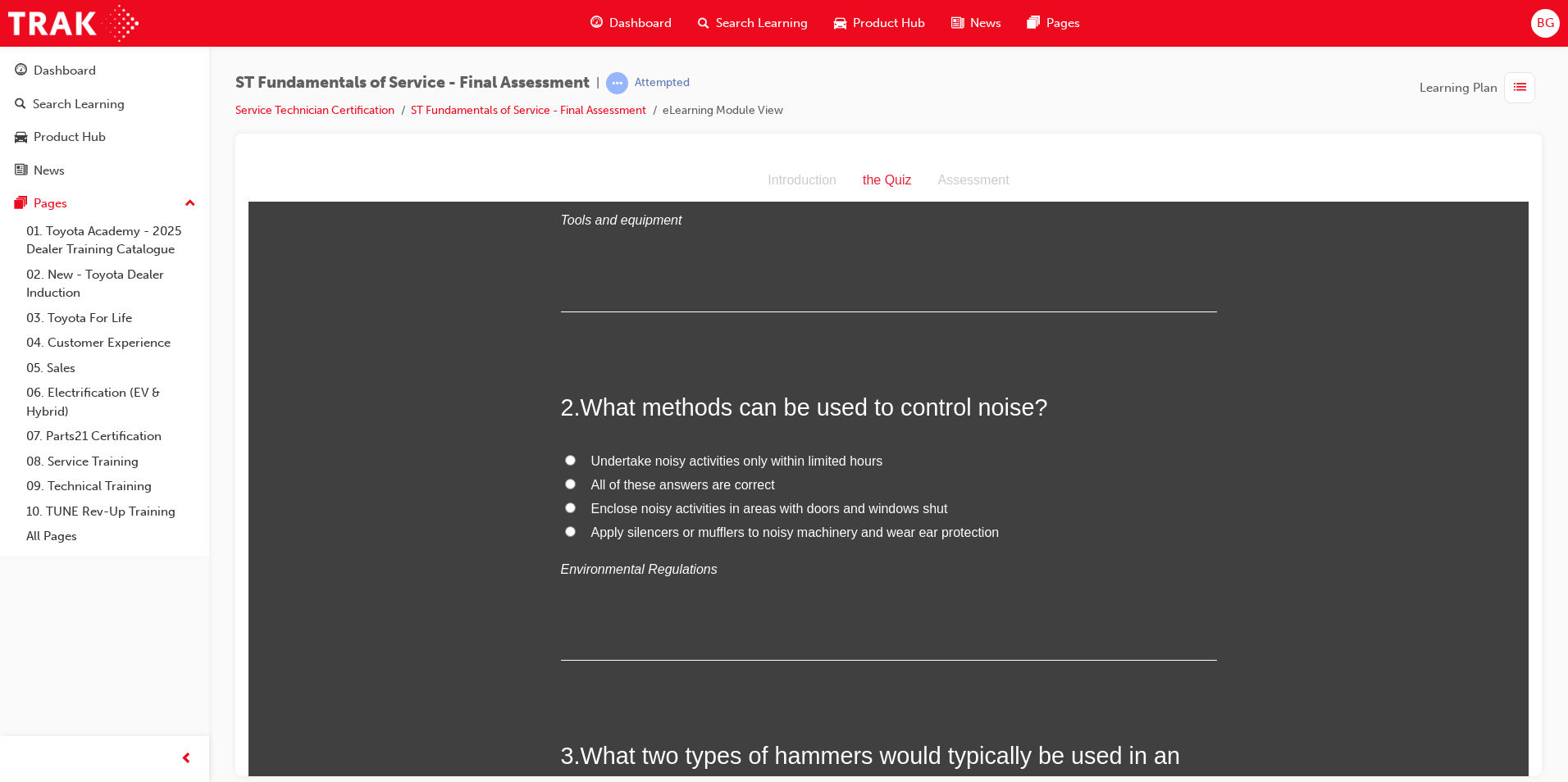
scroll to position [246, 0]
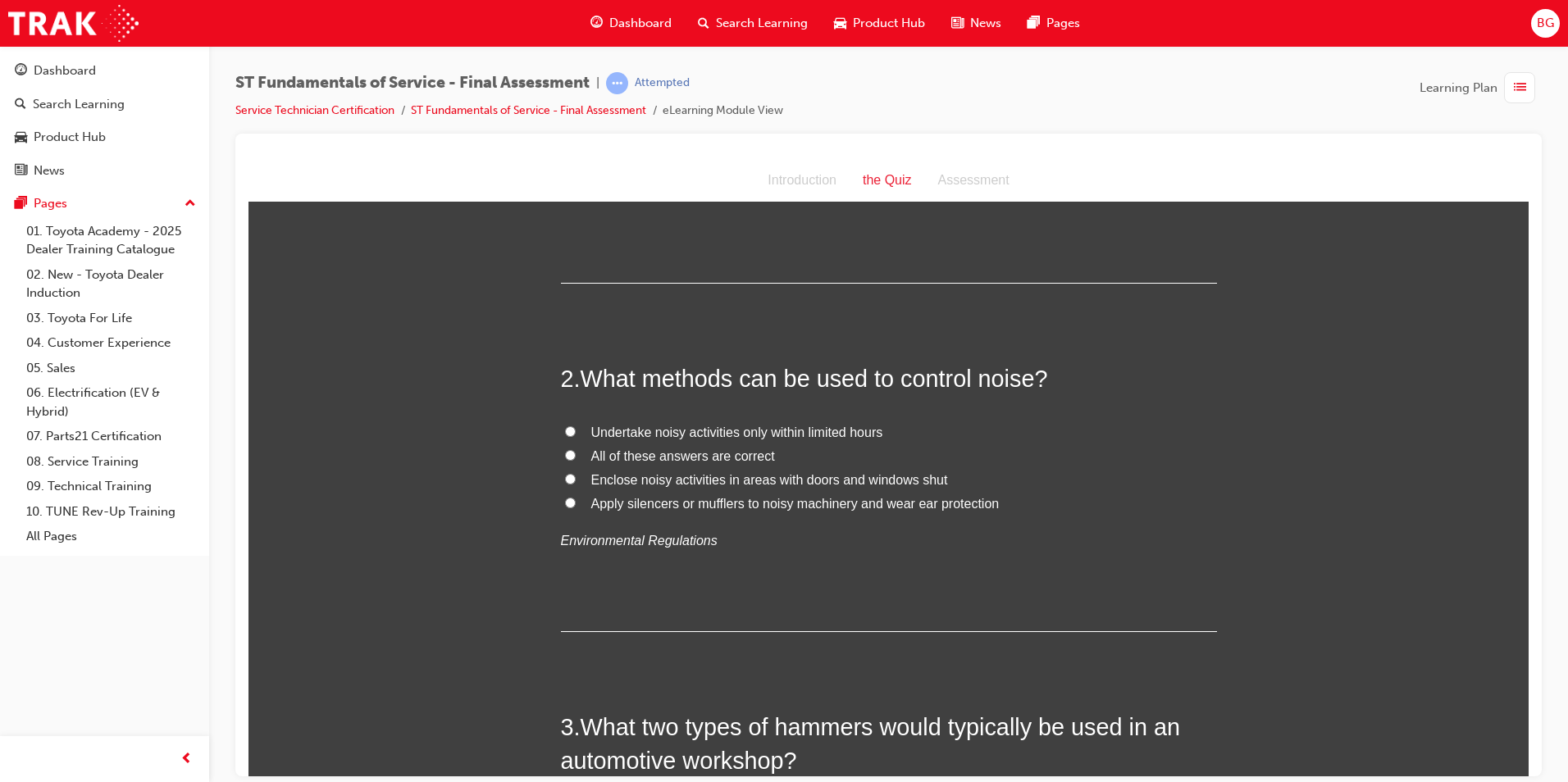
click at [565, 455] on input "All of these answers are correct" at bounding box center [570, 454] width 11 height 11
radio input "true"
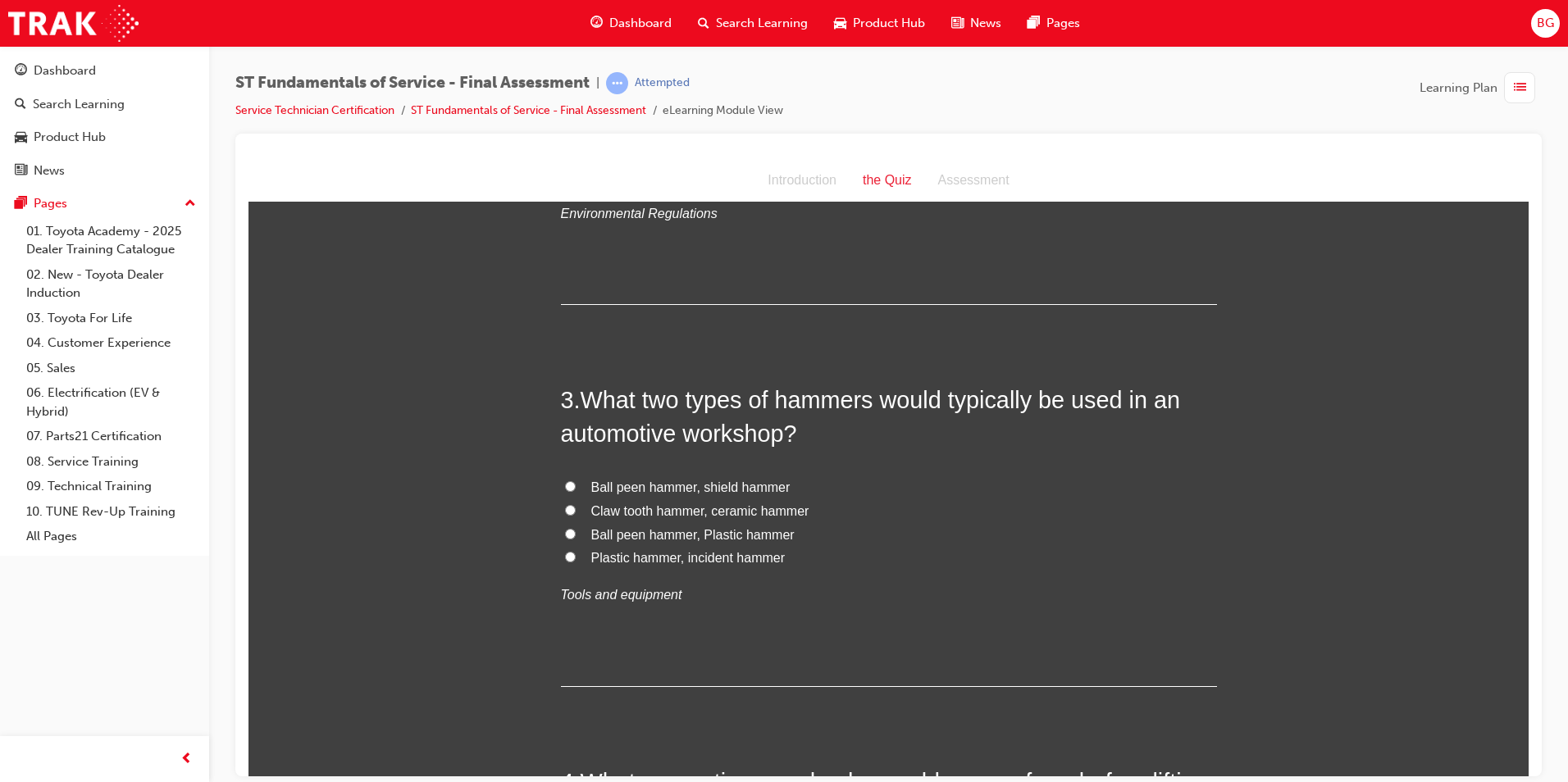
scroll to position [574, 0]
click at [565, 533] on input "Ball peen hammer, Plastic hammer" at bounding box center [570, 532] width 11 height 11
radio input "true"
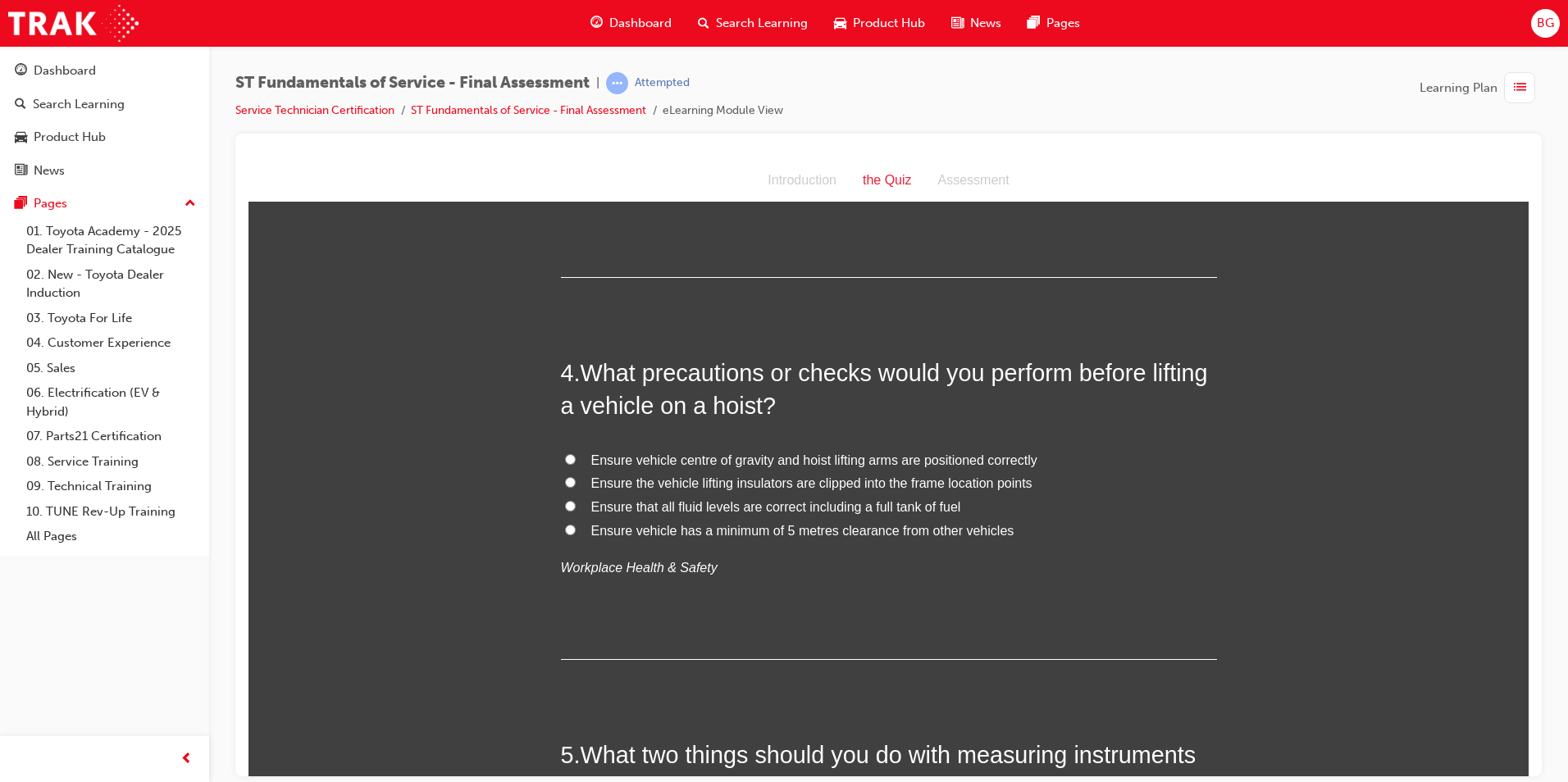
scroll to position [984, 0]
click at [565, 456] on input "Ensure vehicle centre of gravity and hoist lifting arms are positioned correctly" at bounding box center [570, 456] width 11 height 11
radio input "true"
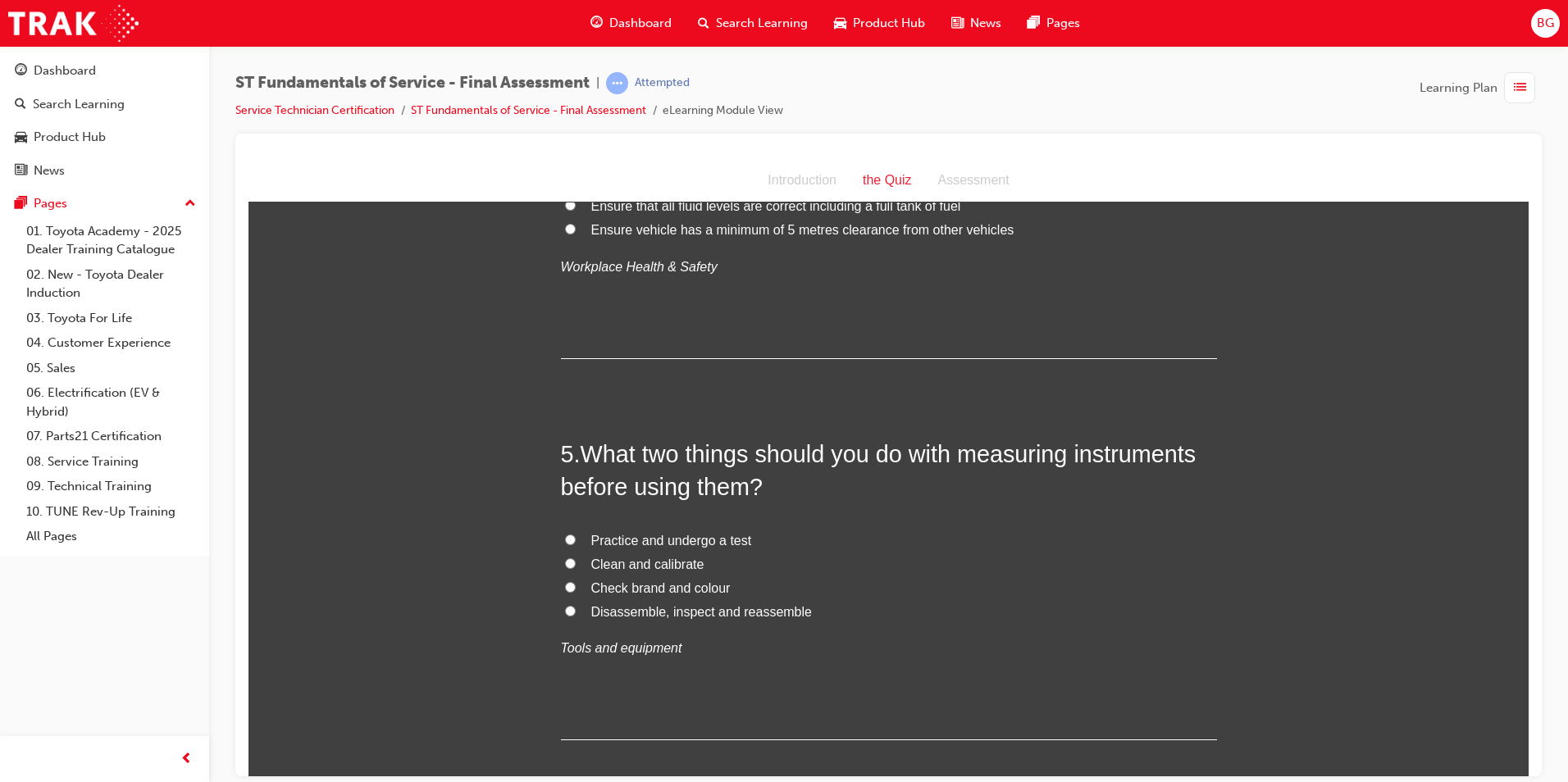
scroll to position [1311, 0]
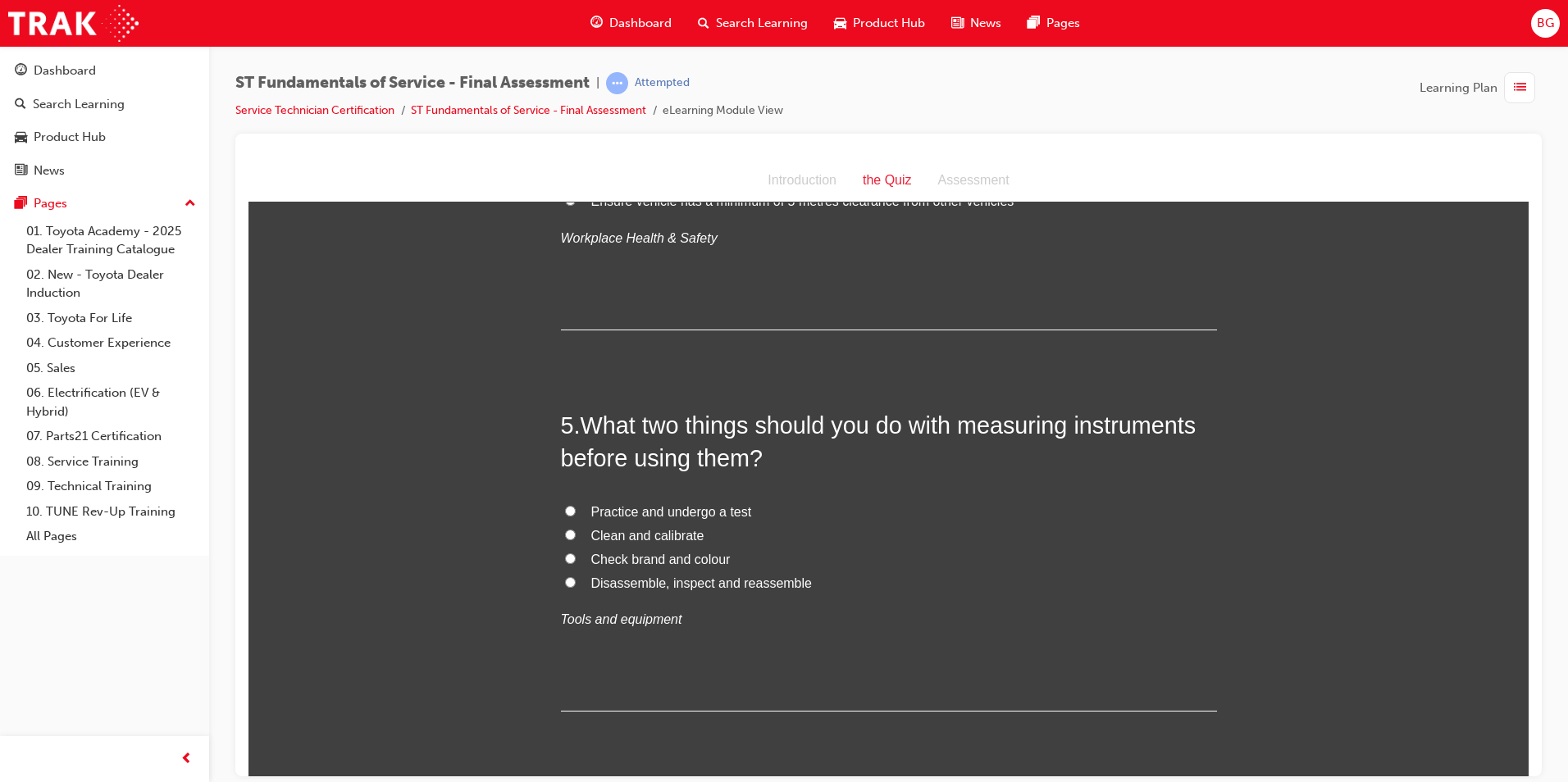
click at [565, 531] on input "Clean and calibrate" at bounding box center [570, 533] width 11 height 11
radio input "true"
click at [565, 508] on input "Practice and undergo a test" at bounding box center [570, 510] width 11 height 11
radio input "true"
click at [566, 532] on input "Clean and calibrate" at bounding box center [570, 533] width 11 height 11
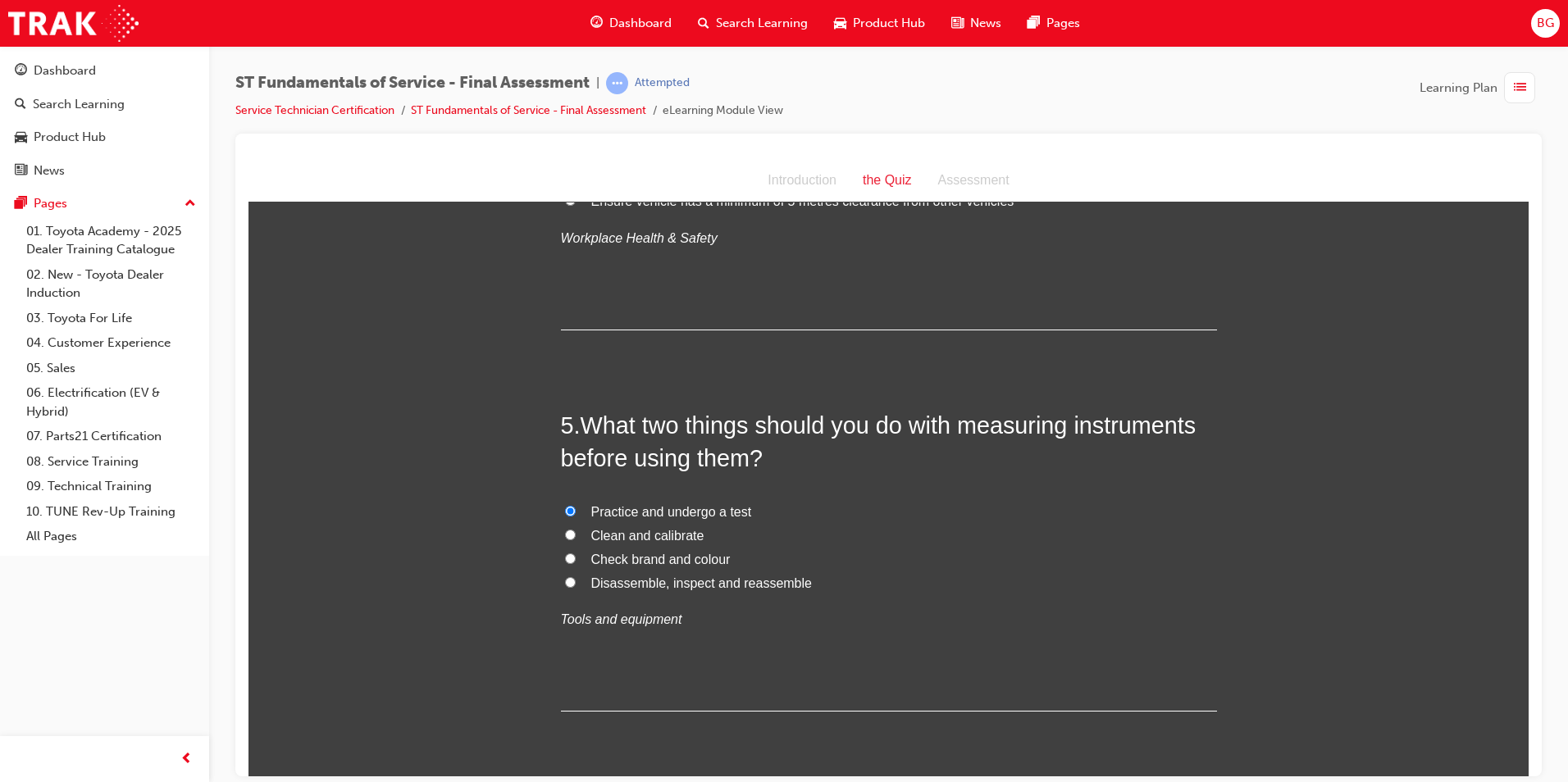
radio input "true"
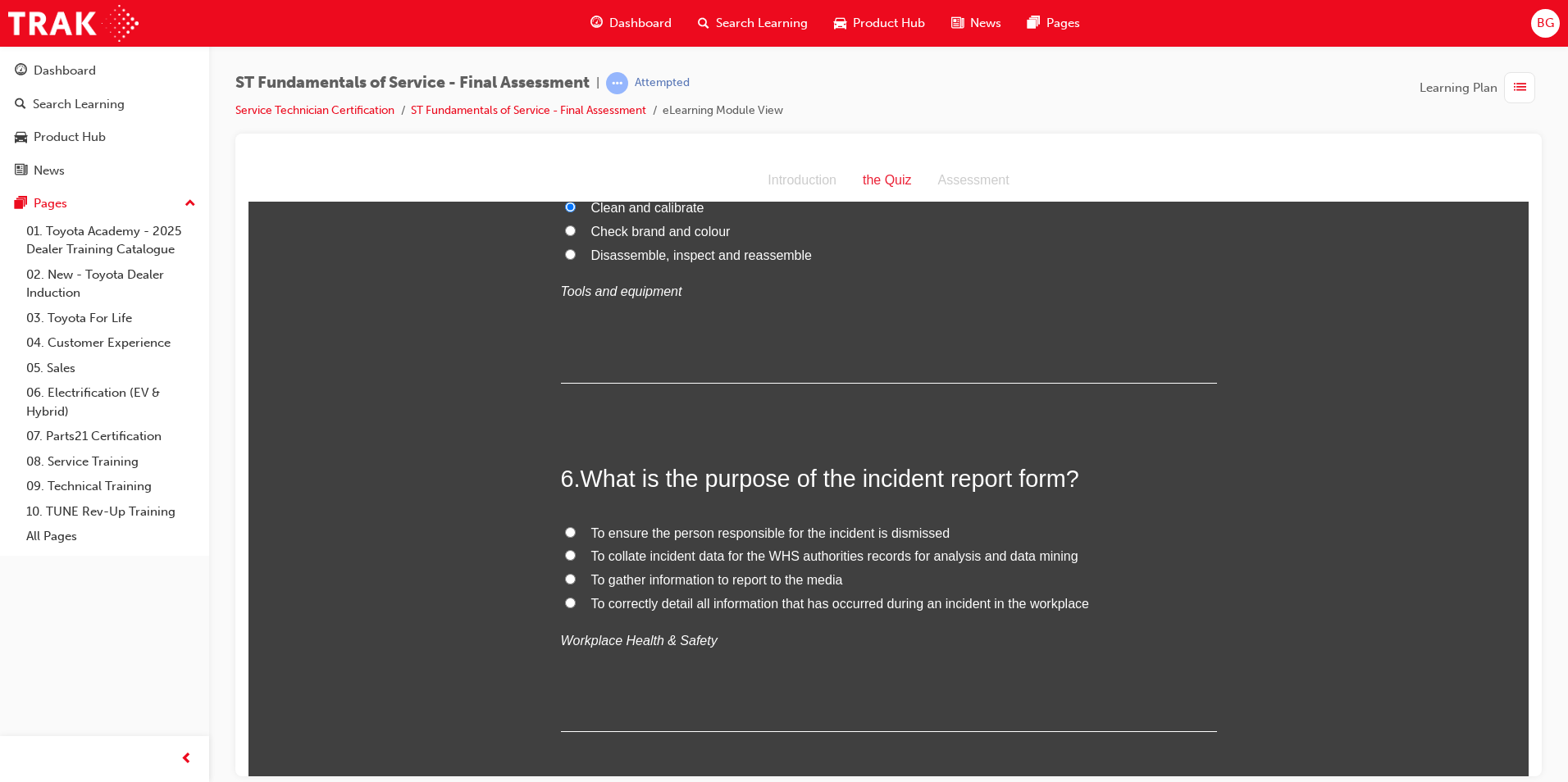
scroll to position [1721, 0]
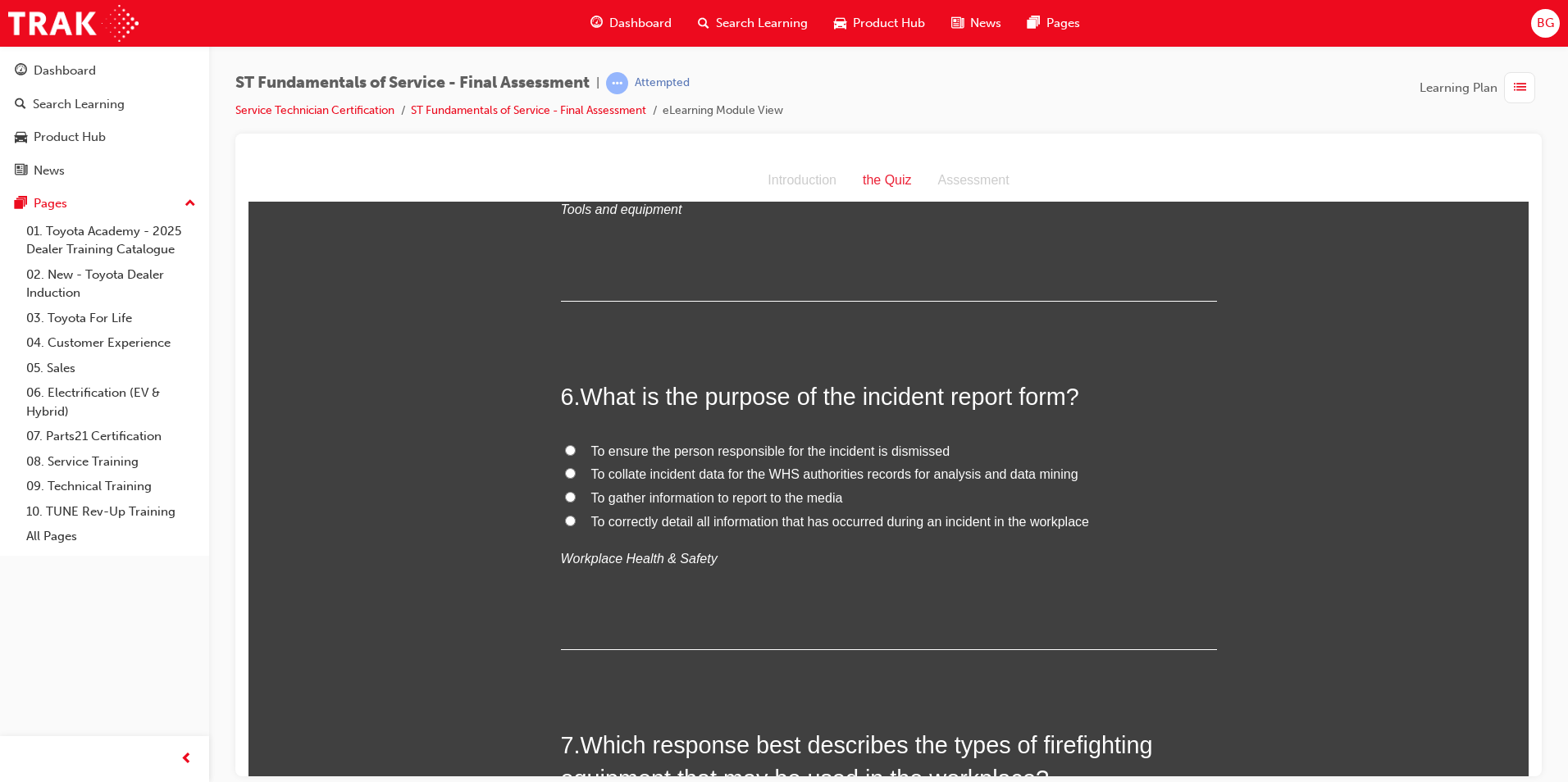
click at [565, 521] on input "To correctly detail all information that has occurred during an incident in the…" at bounding box center [570, 520] width 11 height 11
radio input "true"
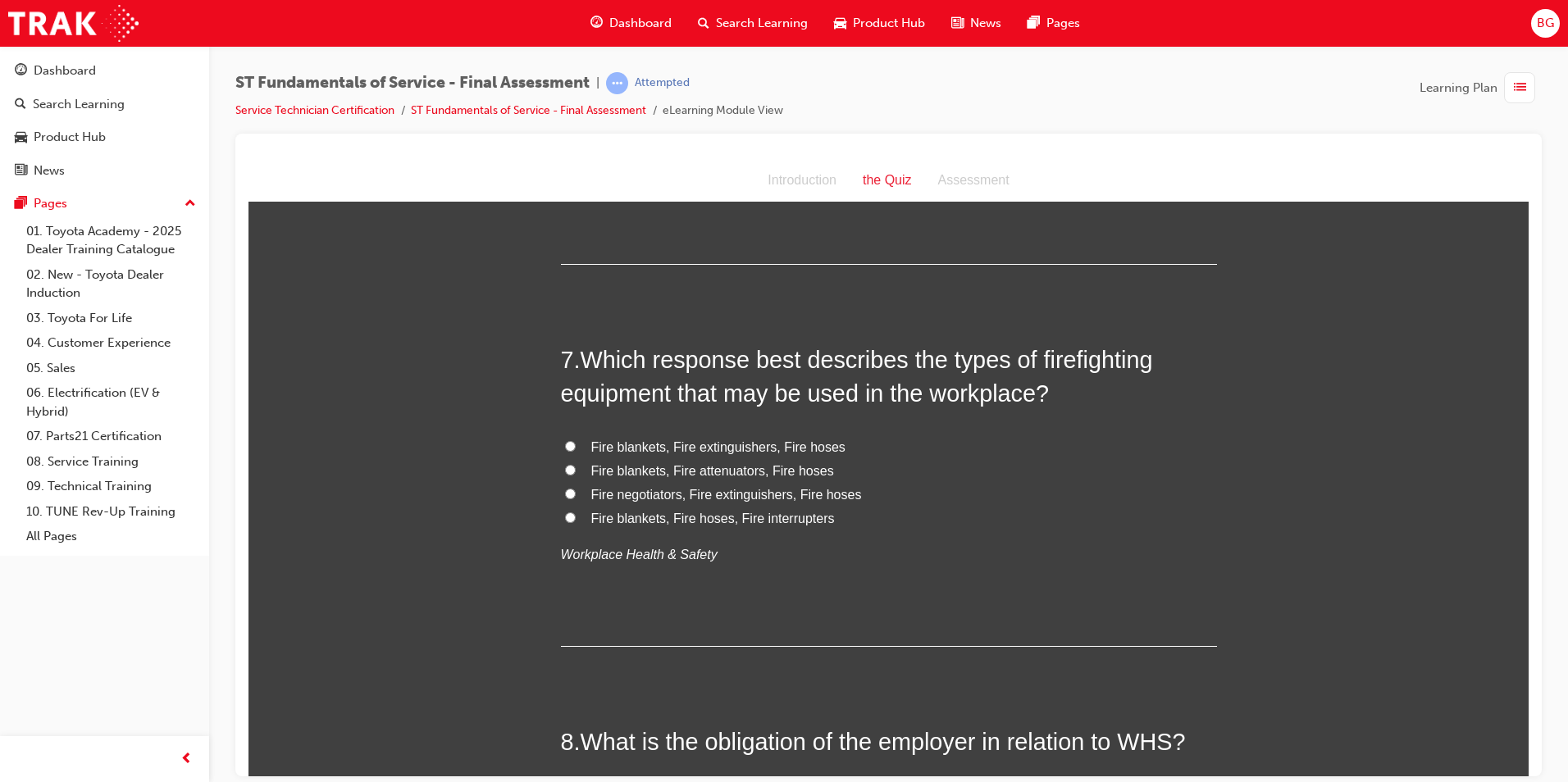
scroll to position [2131, 0]
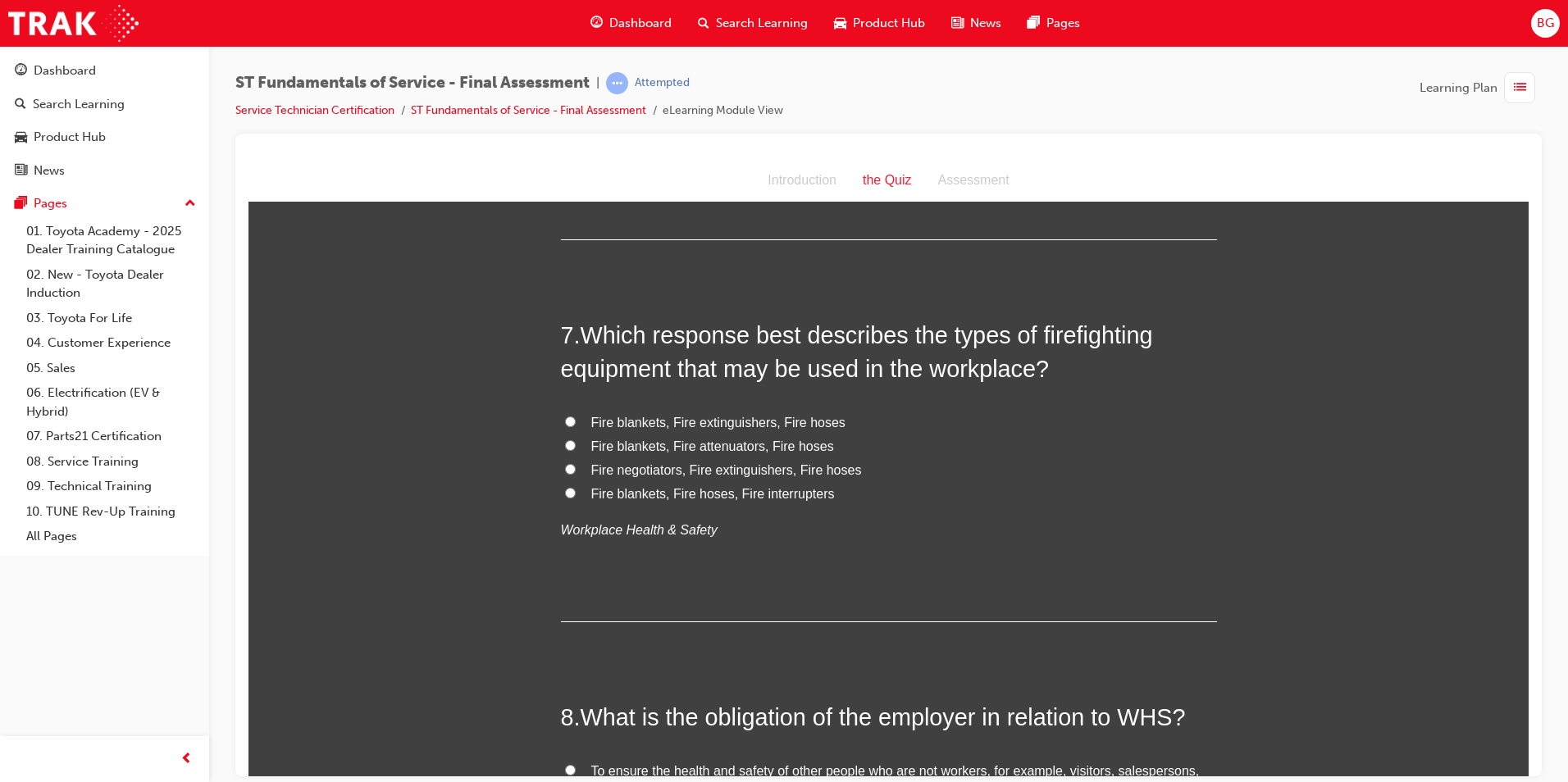
click at [566, 423] on input "Fire blankets, Fire extinguishers, Fire hoses" at bounding box center [570, 421] width 11 height 11
radio input "true"
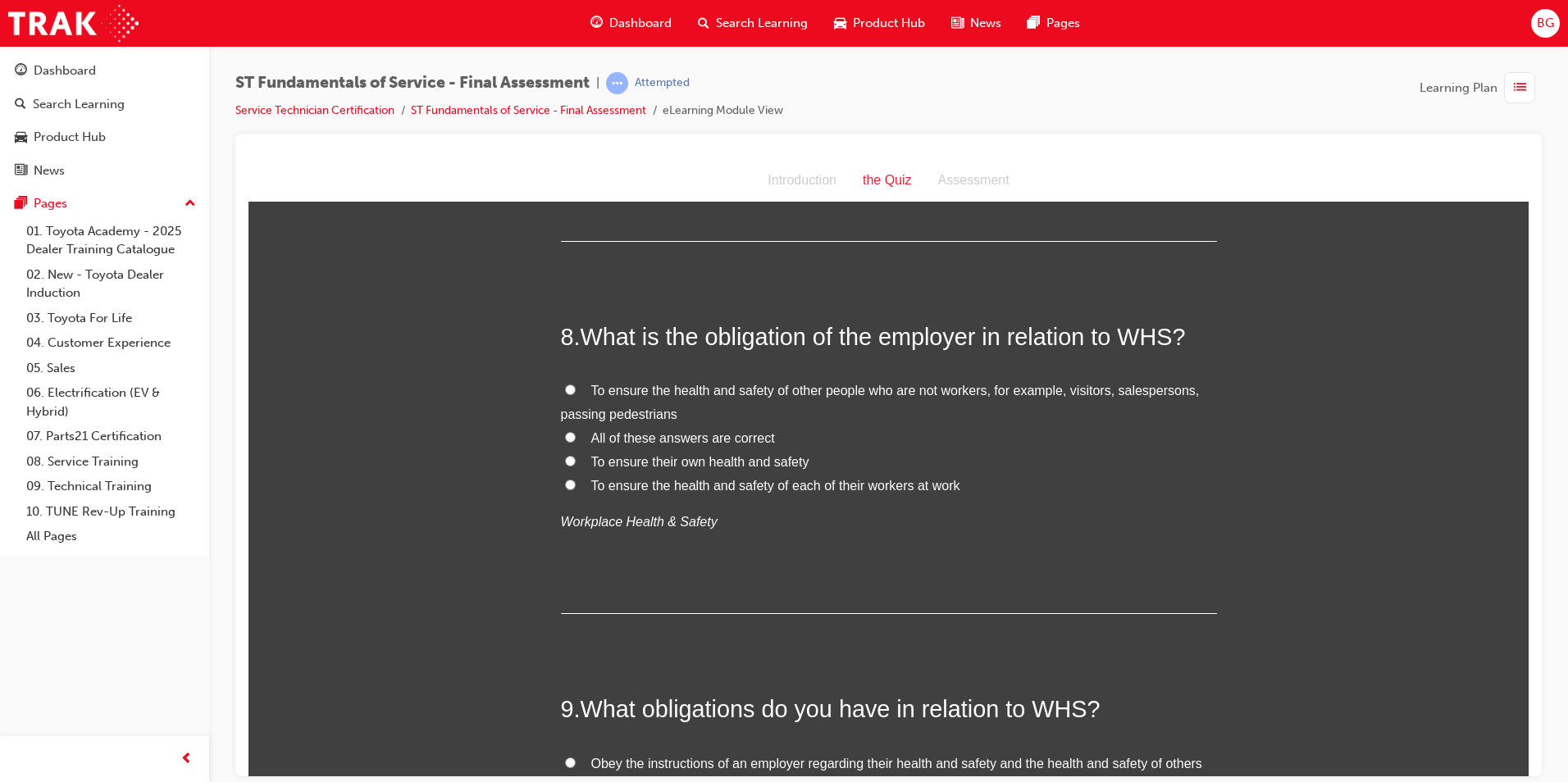
scroll to position [2540, 0]
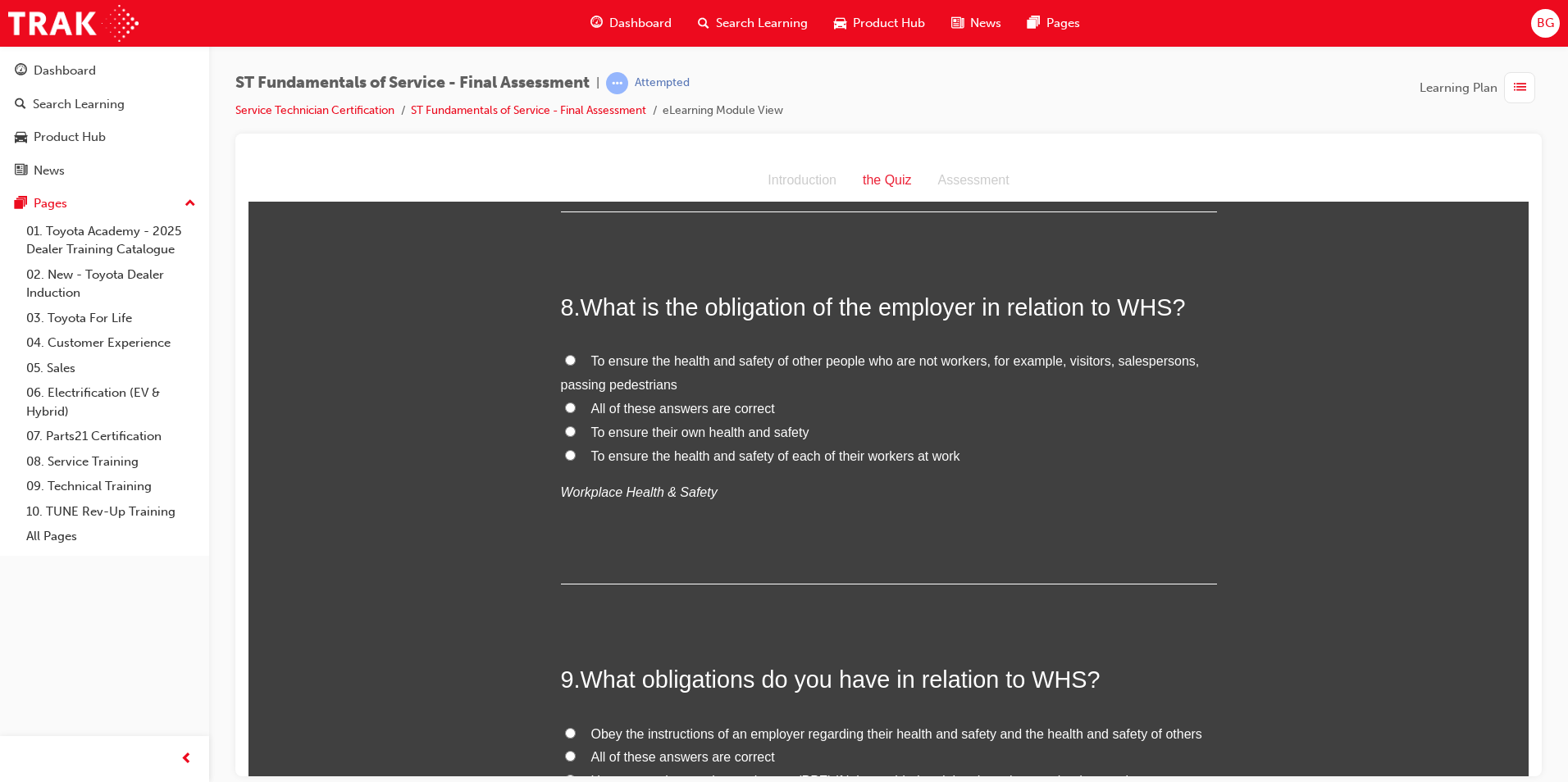
click at [567, 405] on input "All of these answers are correct" at bounding box center [570, 407] width 11 height 11
radio input "true"
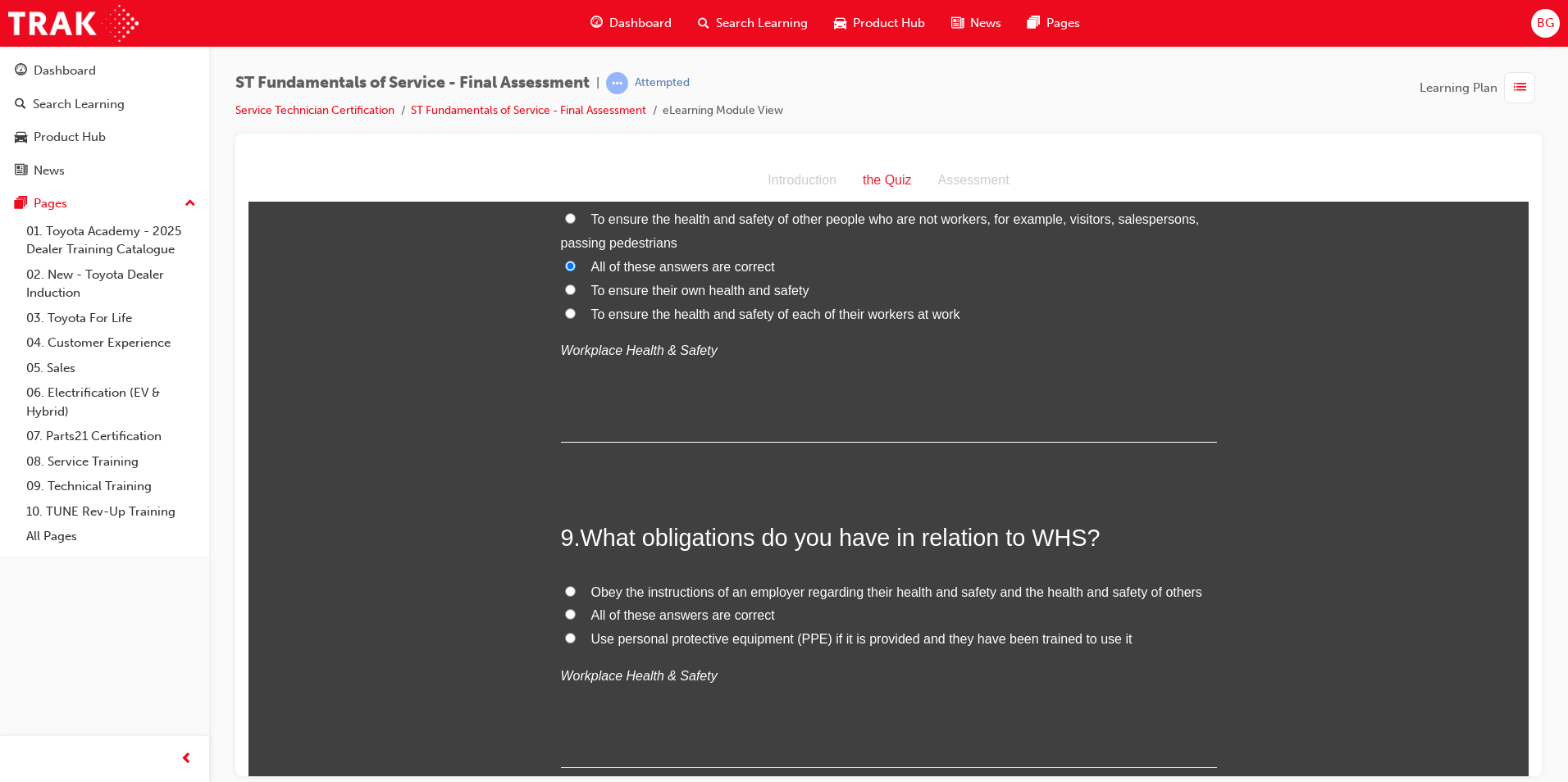
scroll to position [2787, 0]
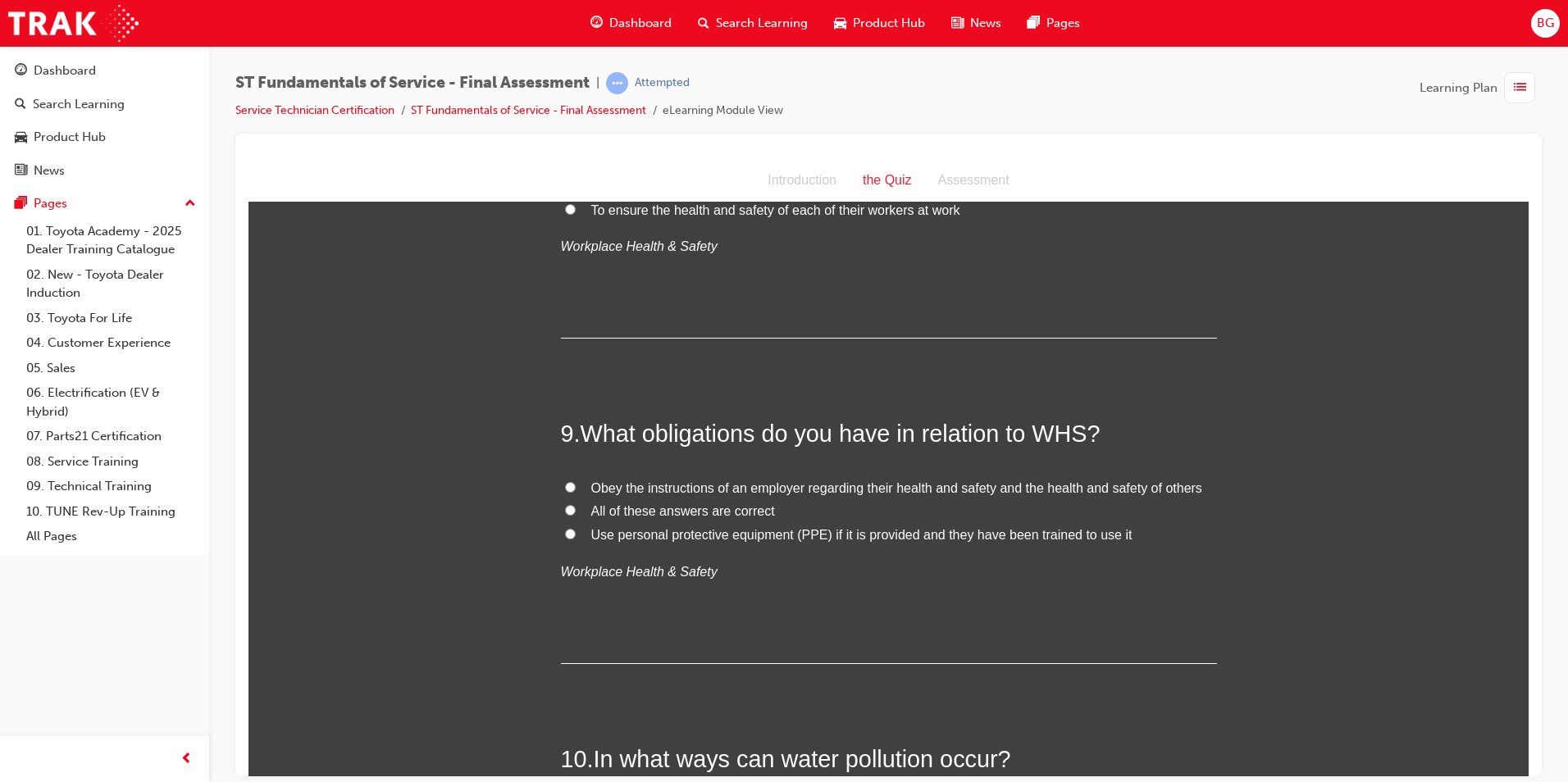
click at [565, 508] on input "All of these answers are correct" at bounding box center [570, 509] width 11 height 11
radio input "true"
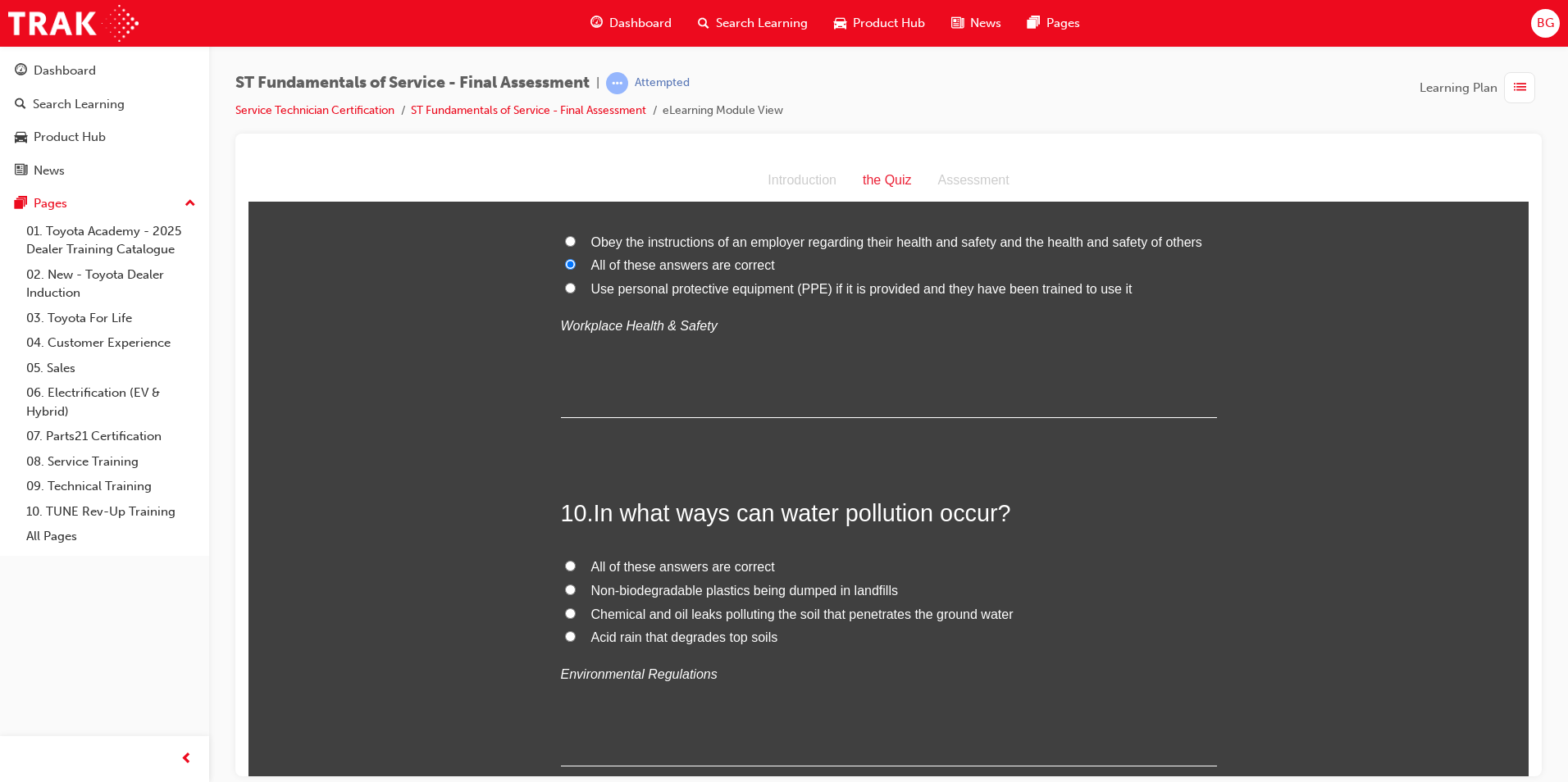
scroll to position [3114, 0]
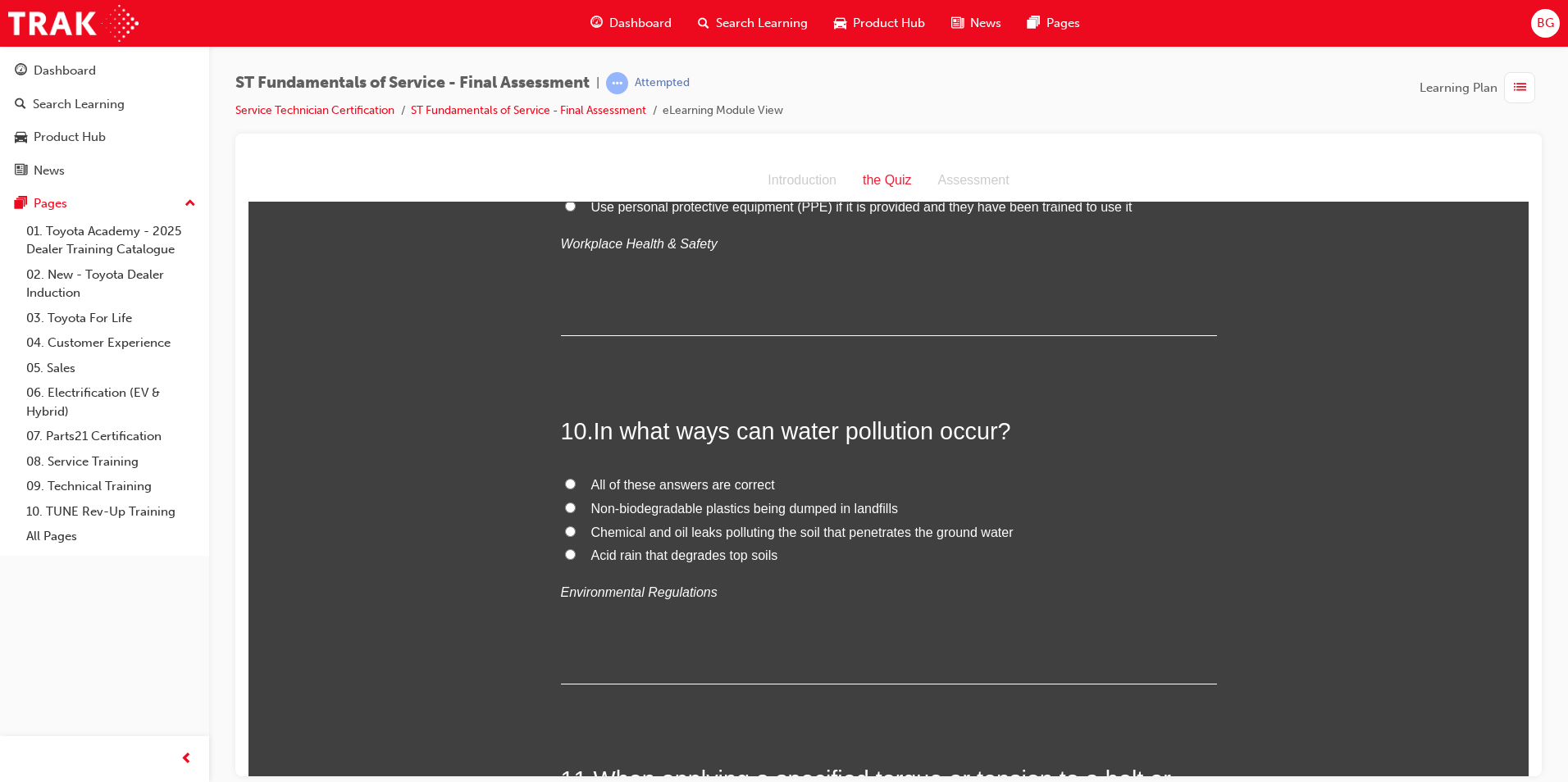
click at [565, 482] on input "All of these answers are correct" at bounding box center [570, 483] width 11 height 11
radio input "true"
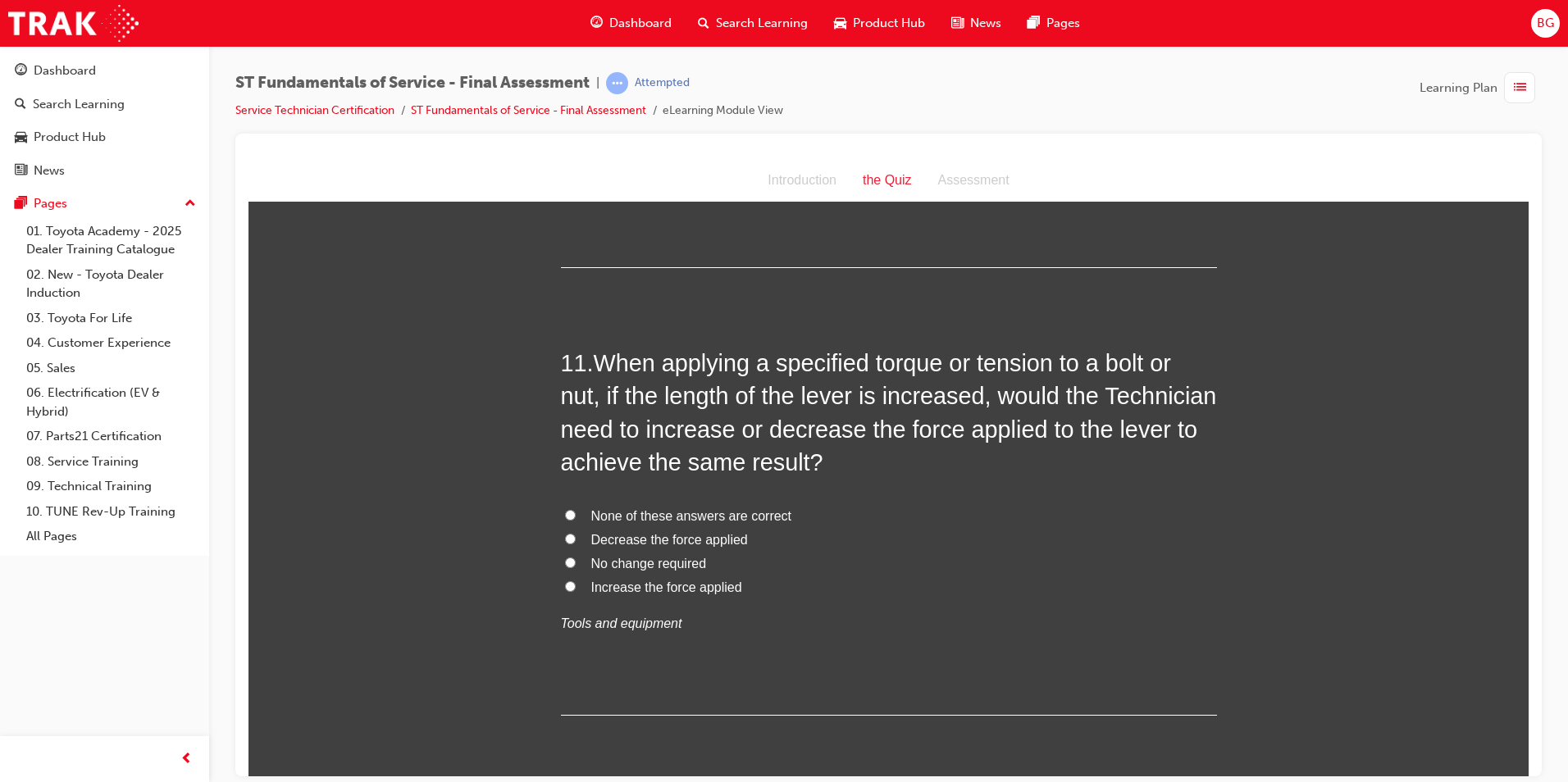
scroll to position [3606, 0]
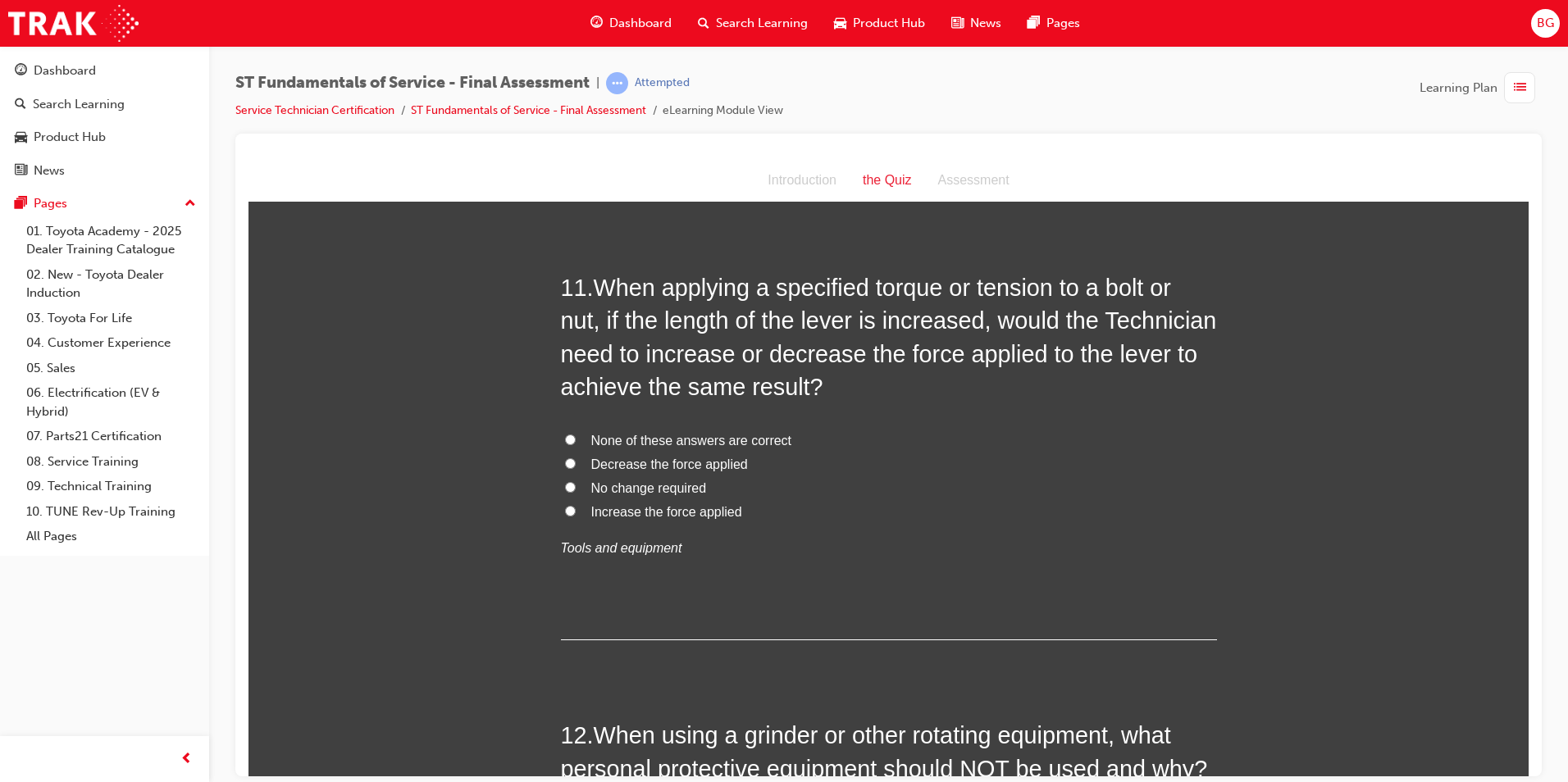
click at [565, 461] on input "Decrease the force applied" at bounding box center [570, 462] width 11 height 11
radio input "true"
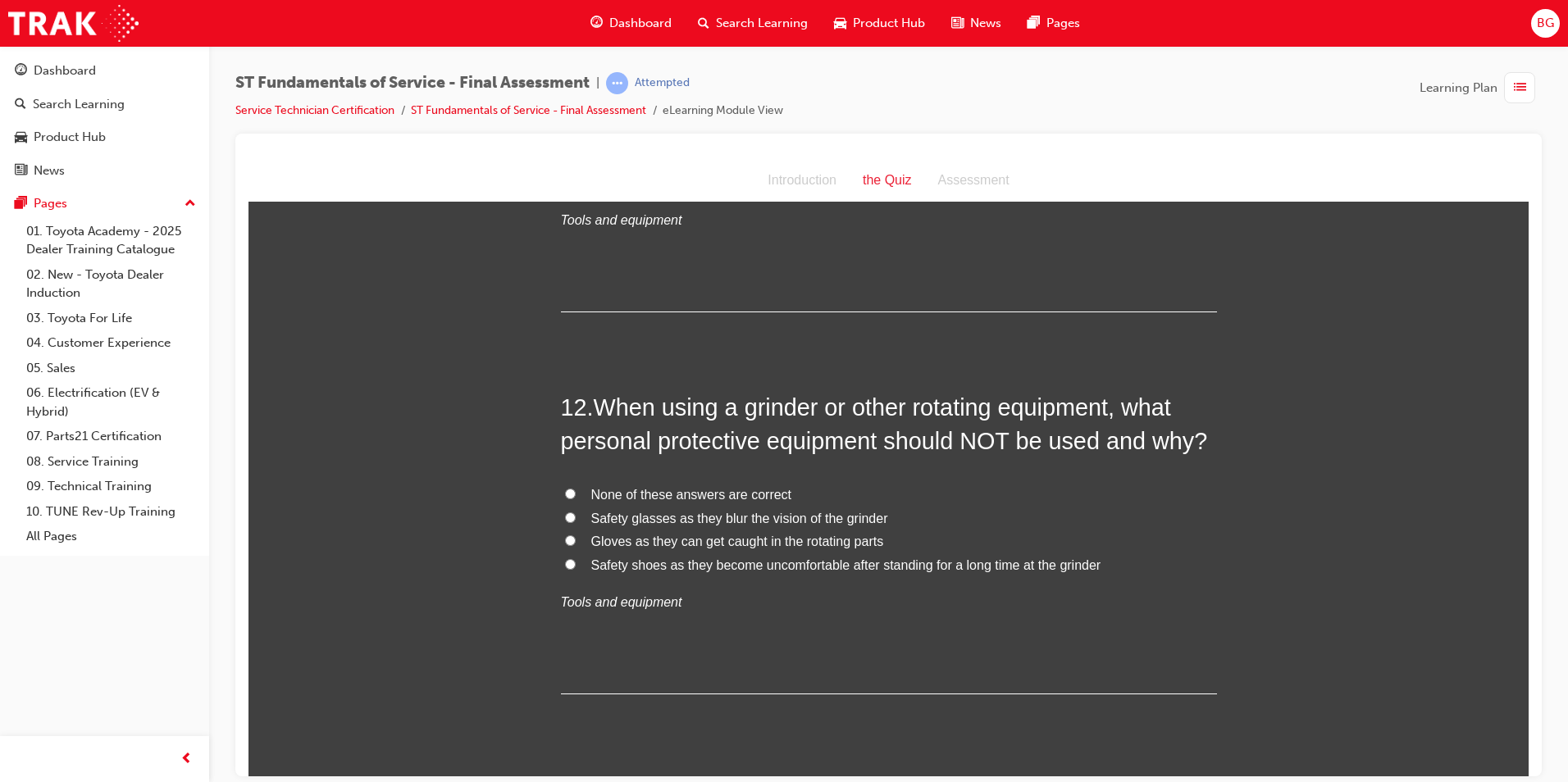
scroll to position [4016, 0]
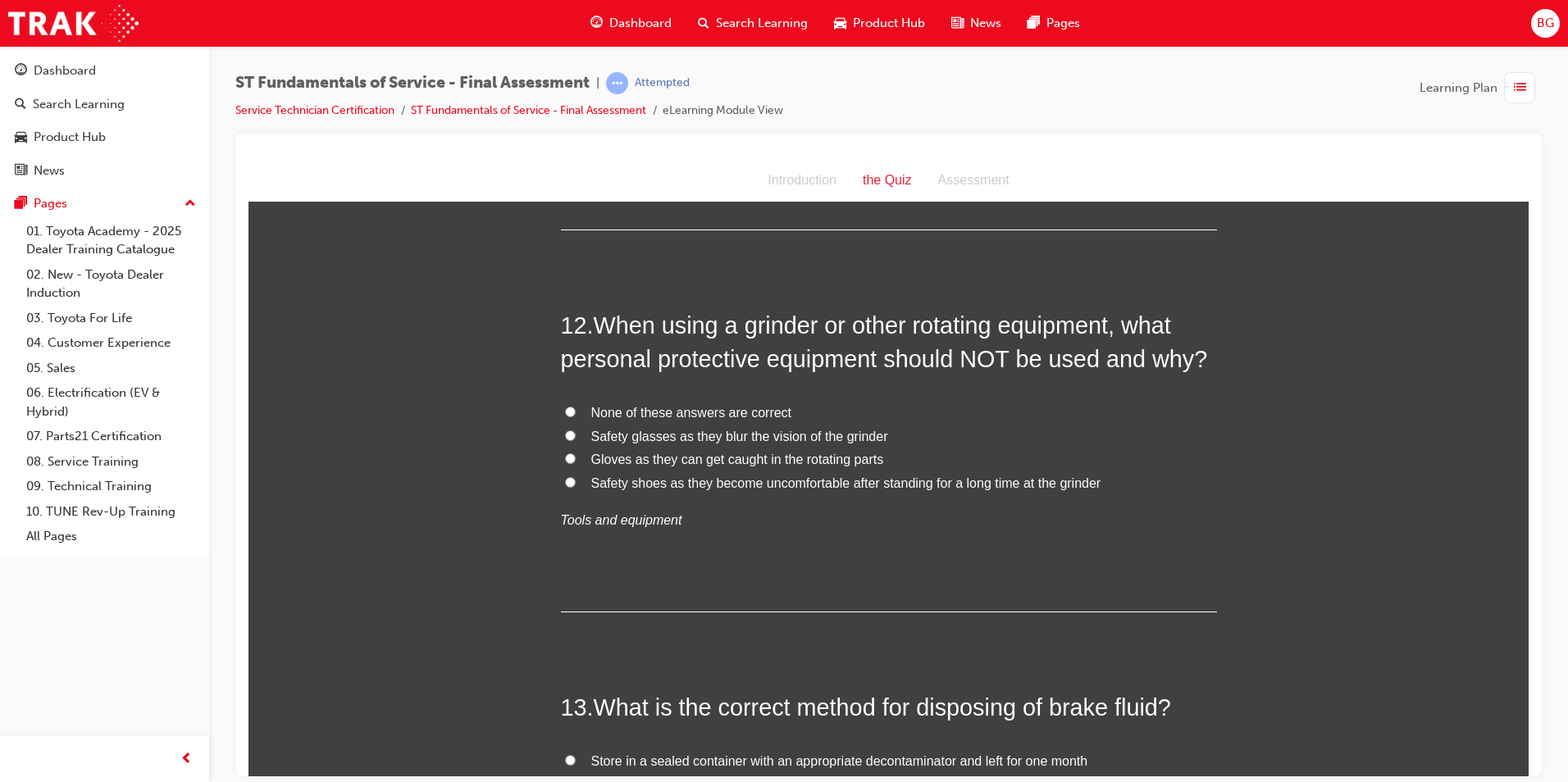
click at [565, 434] on input "Safety glasses as they blur the vision of the grinder" at bounding box center [570, 434] width 11 height 11
radio input "true"
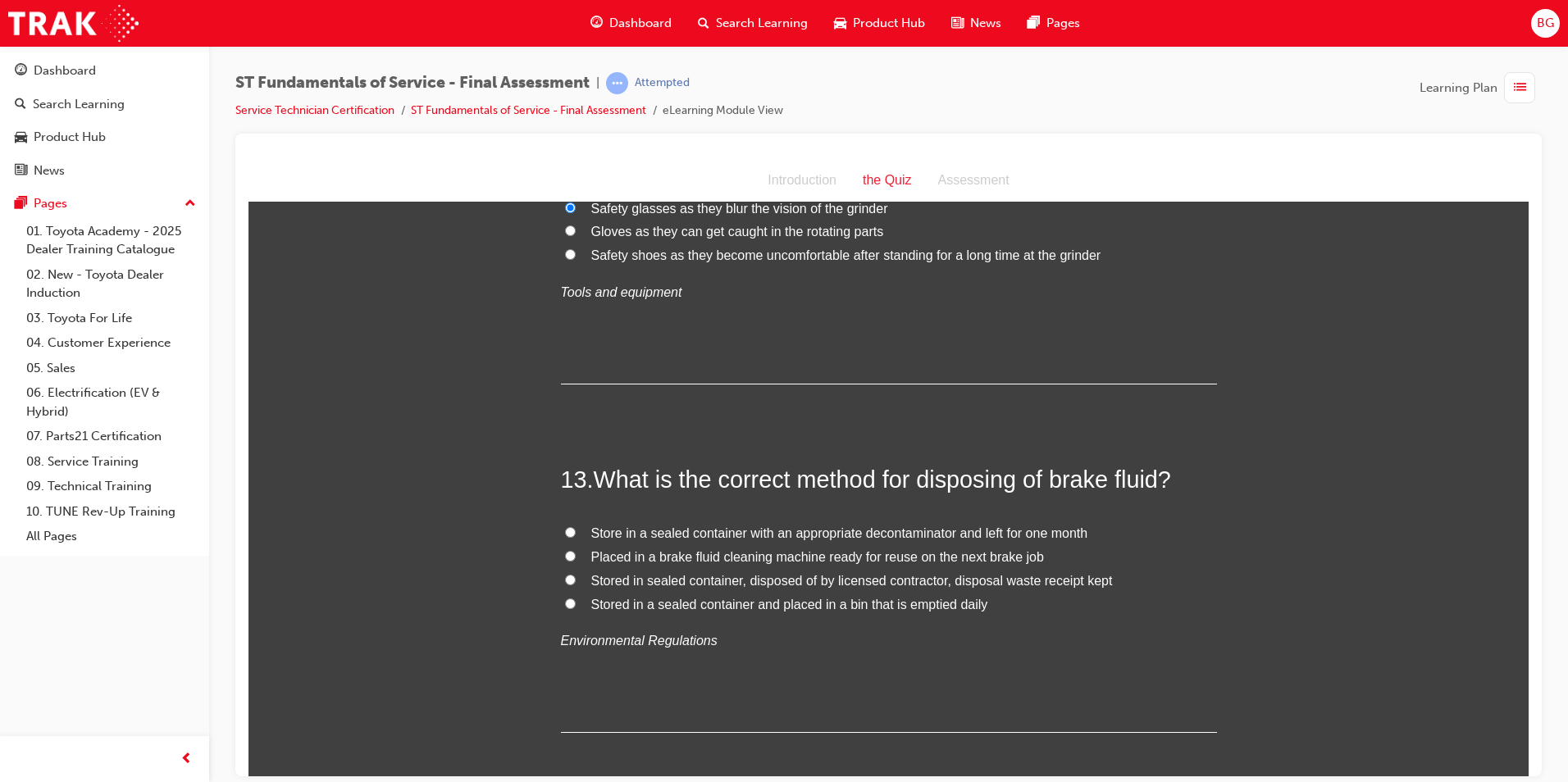
scroll to position [4261, 0]
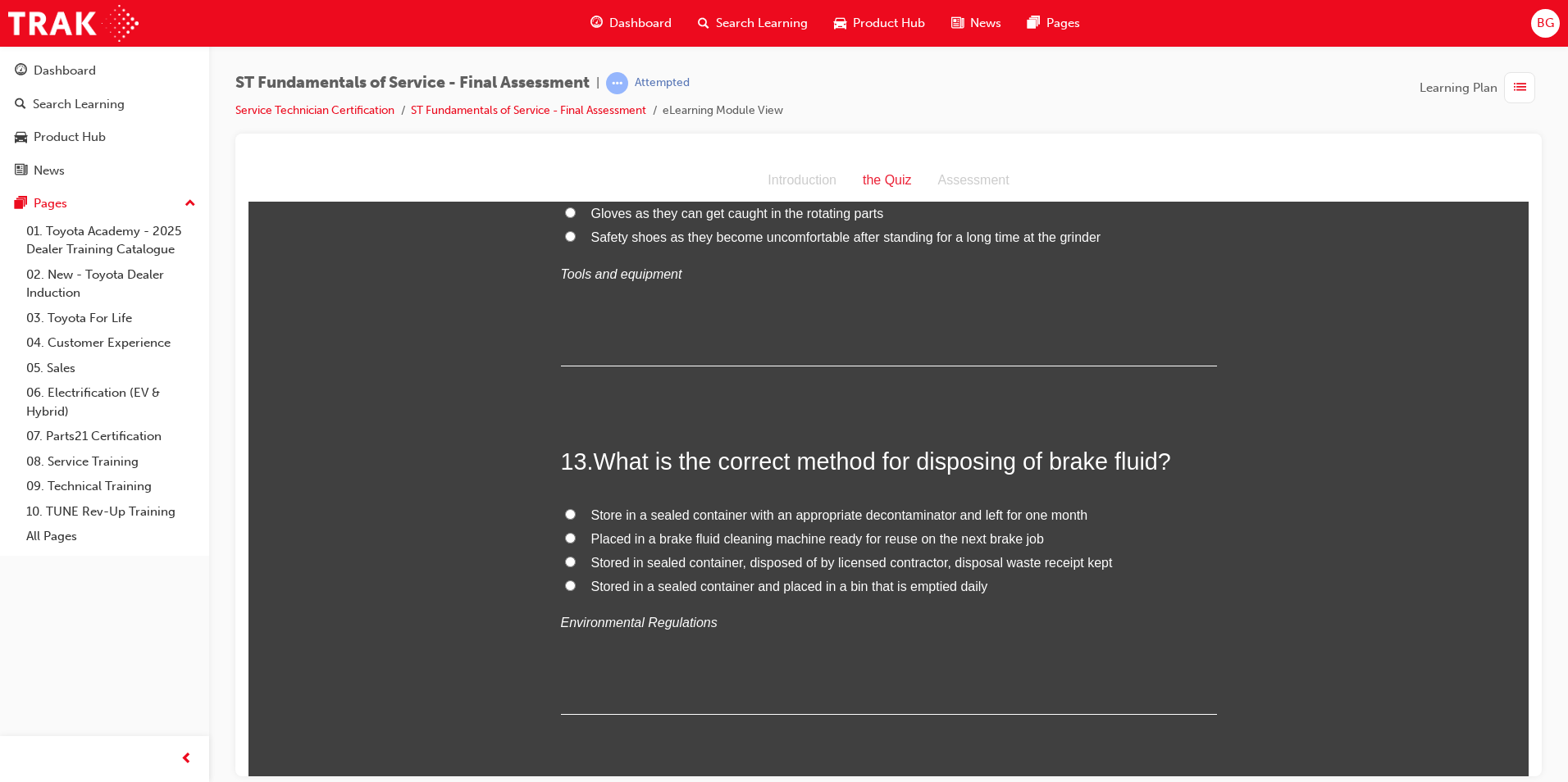
click at [567, 562] on input "Stored in sealed container, disposed of by licensed contractor, disposal waste …" at bounding box center [570, 560] width 11 height 11
radio input "true"
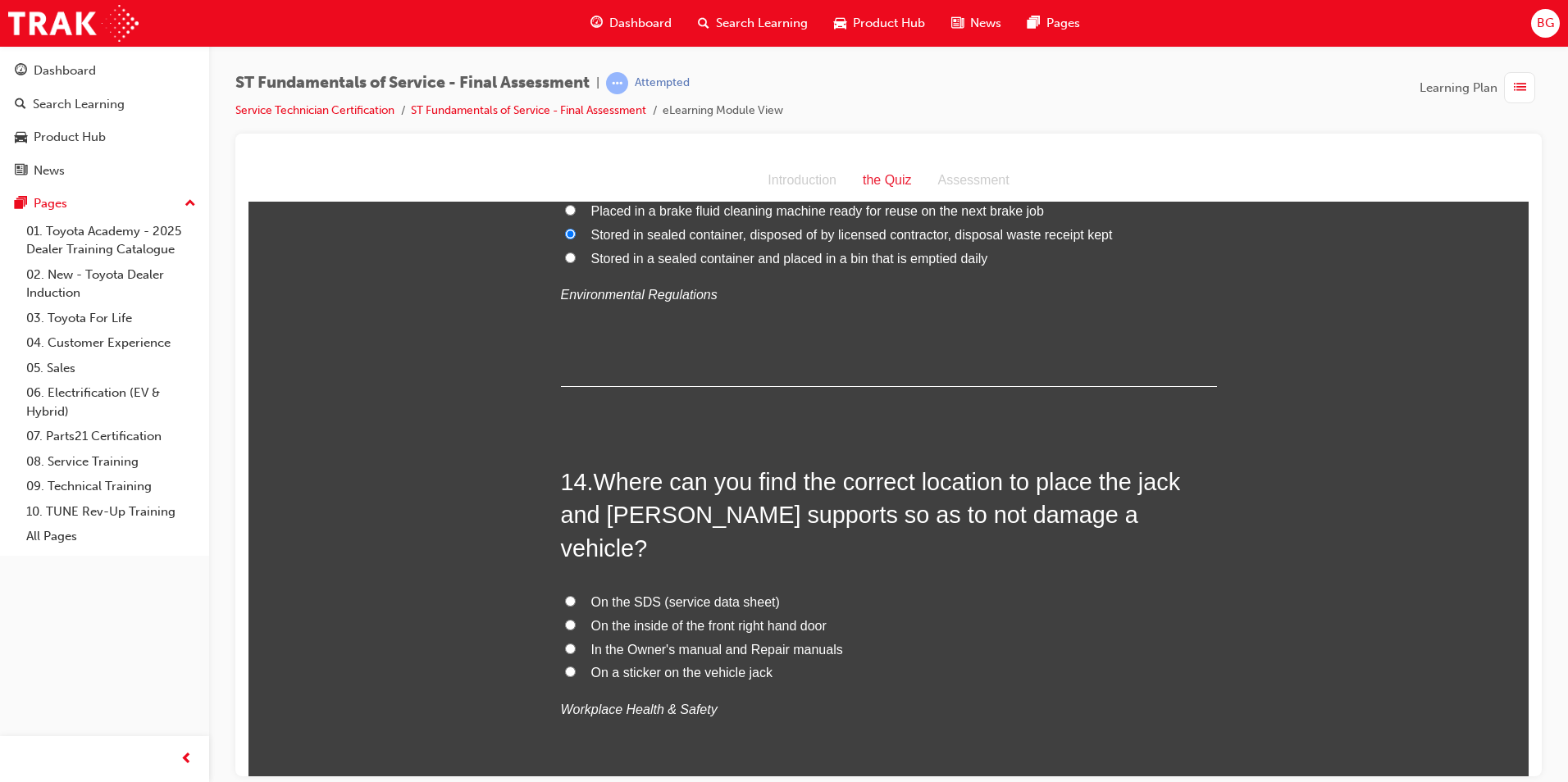
scroll to position [4671, 0]
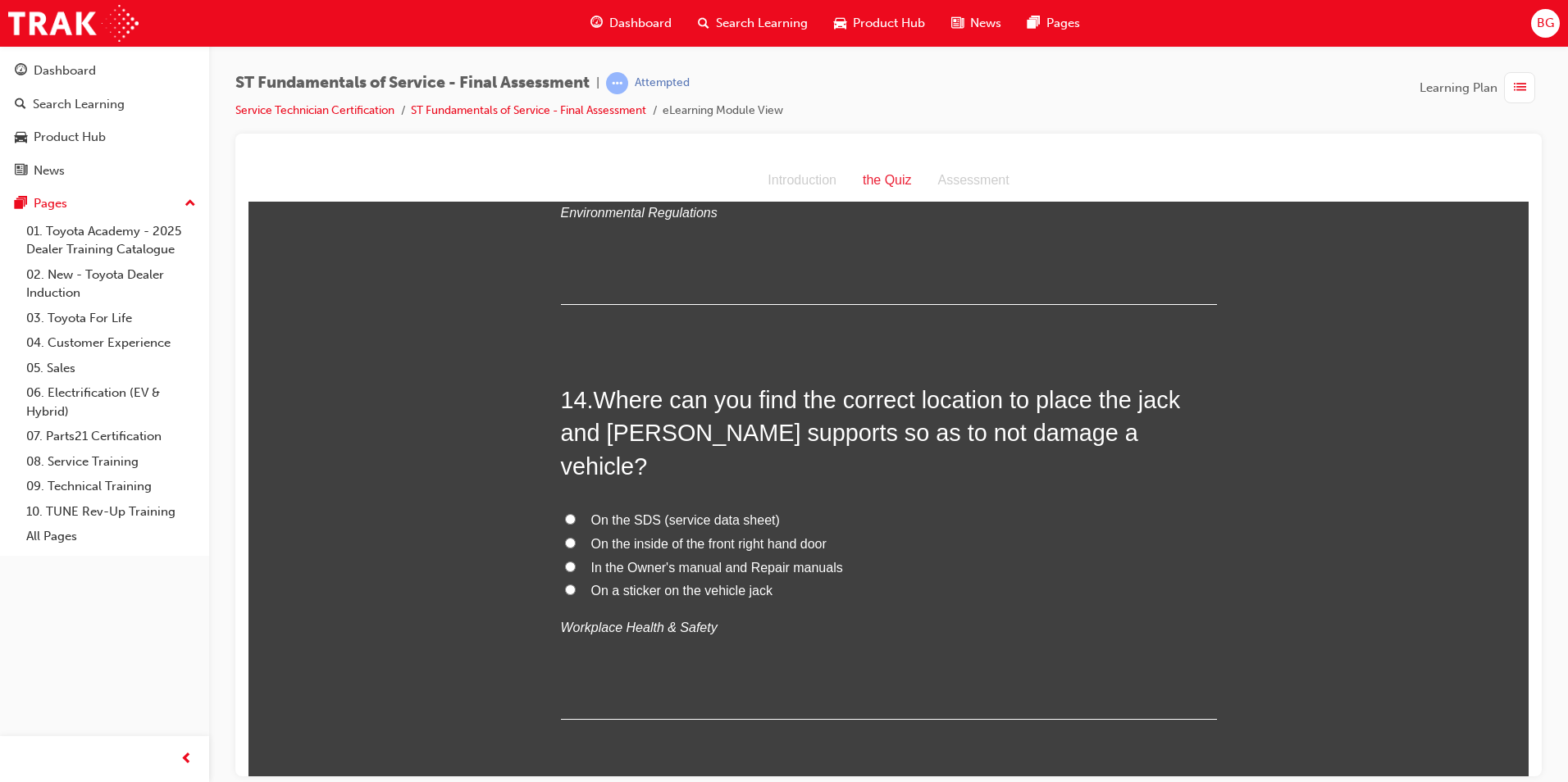
click at [565, 560] on input "In the Owner's manual and Repair manuals" at bounding box center [570, 565] width 11 height 11
radio input "true"
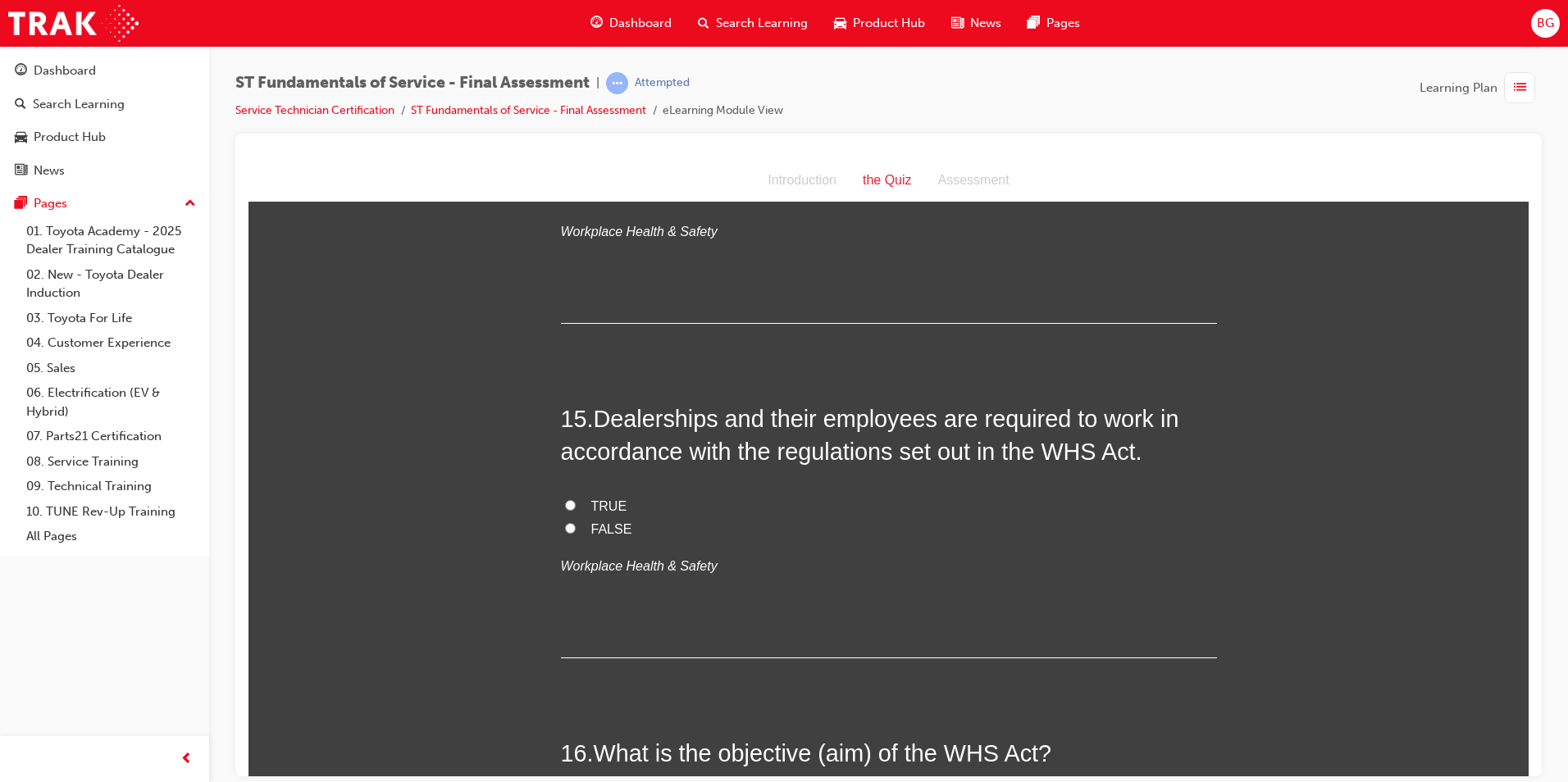
scroll to position [5081, 0]
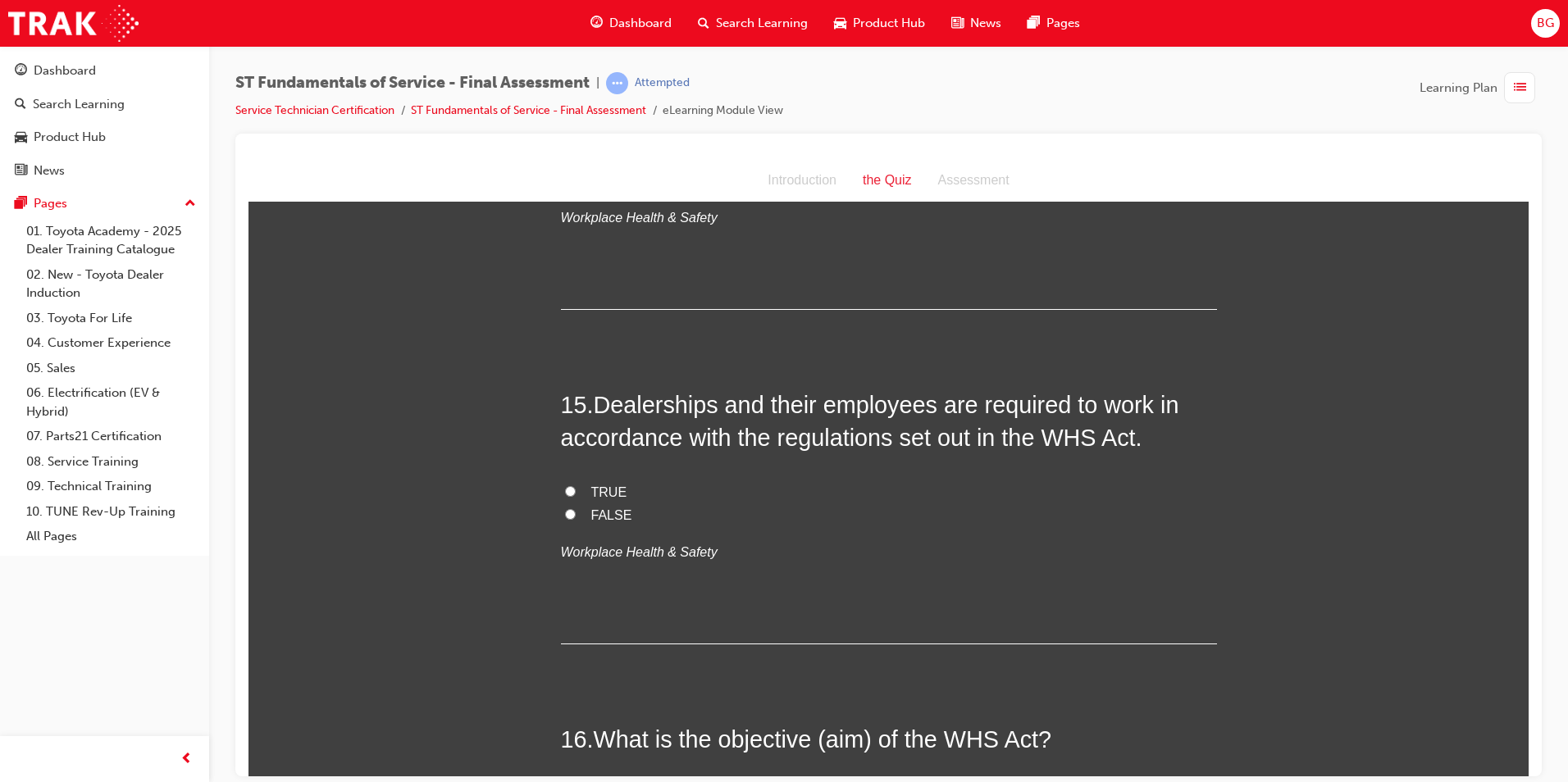
click at [565, 485] on input "TRUE" at bounding box center [570, 490] width 11 height 11
radio input "true"
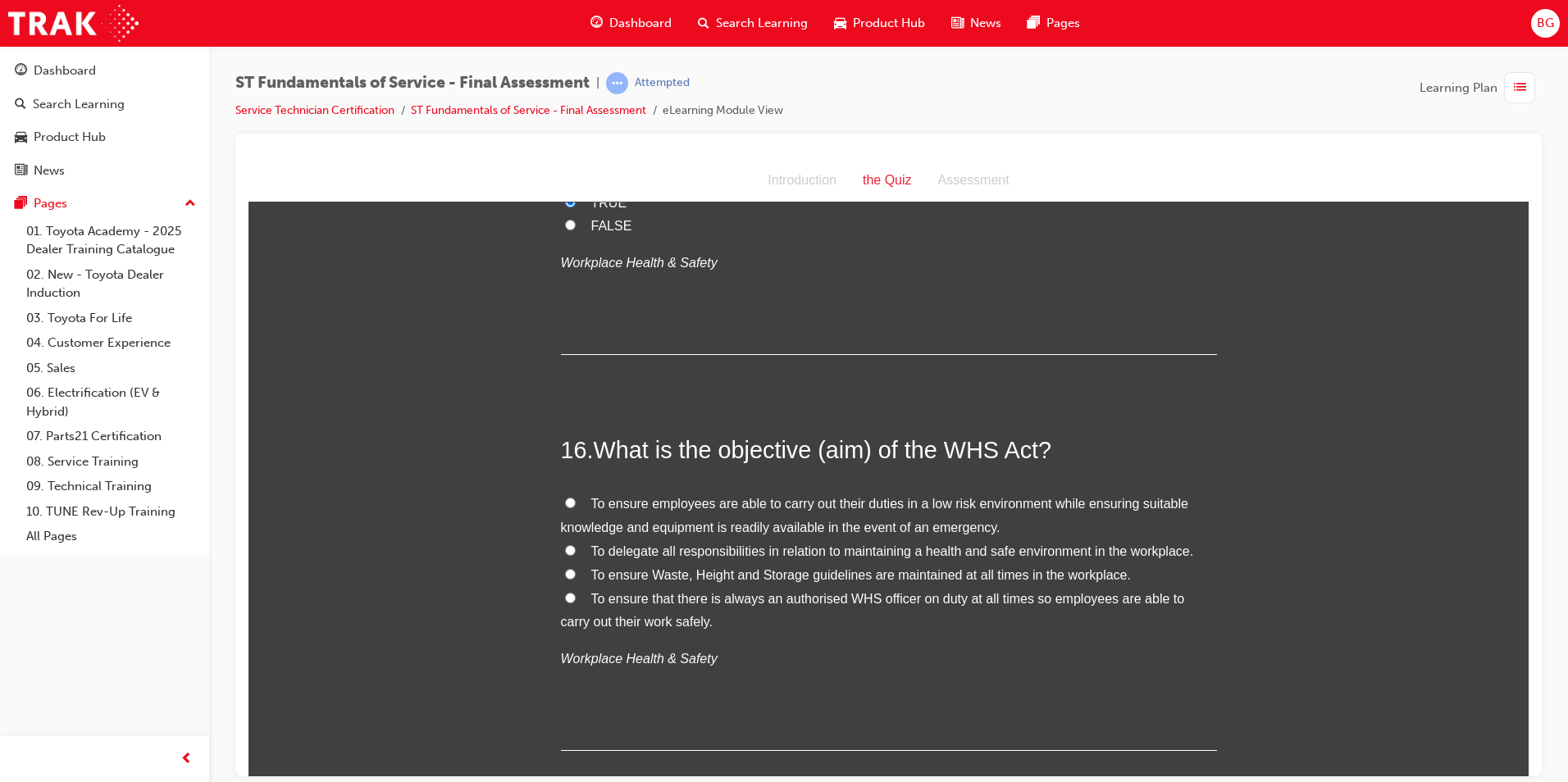
scroll to position [5409, 0]
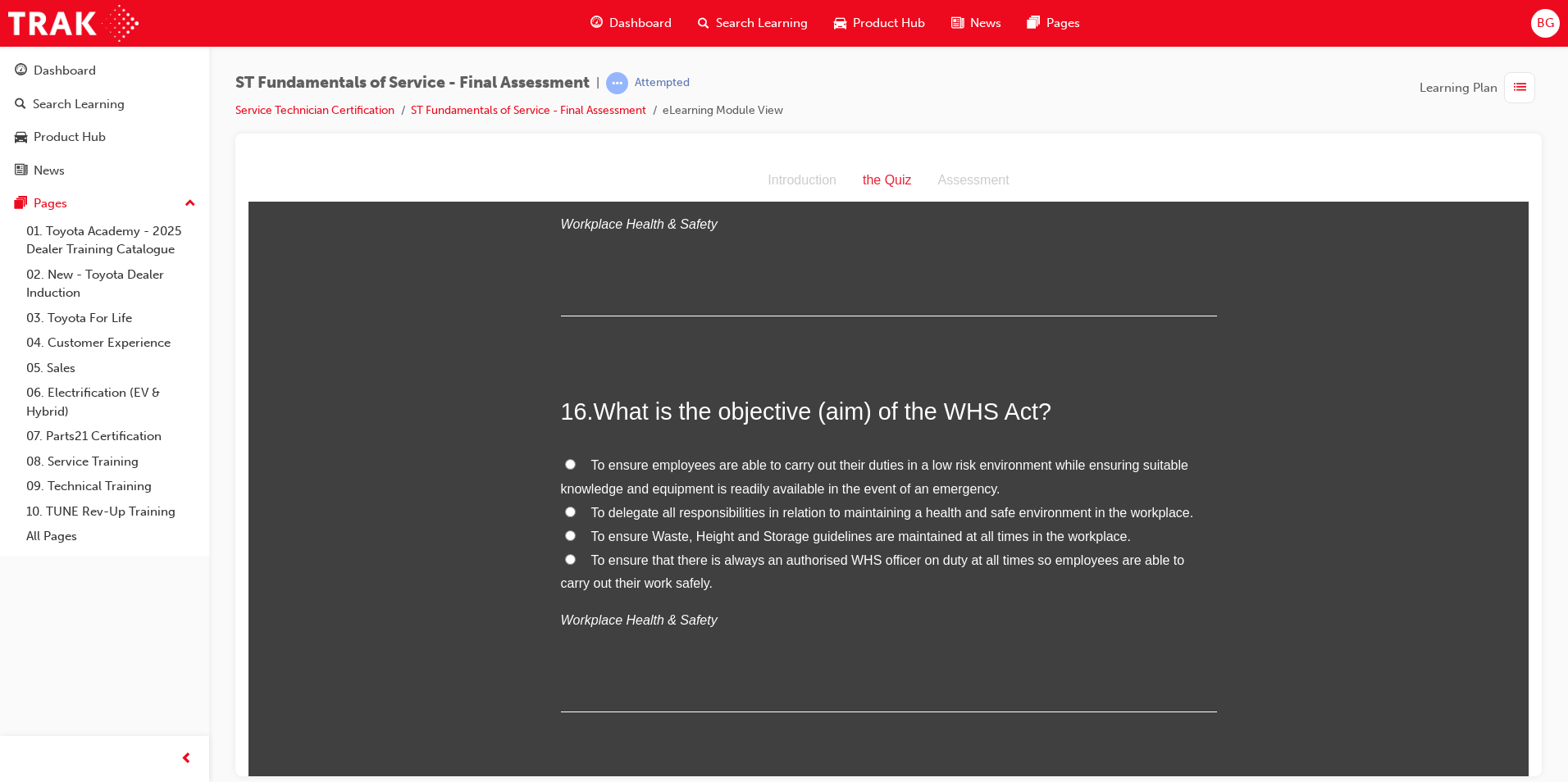
click at [565, 458] on input "To ensure employees are able to carry out their duties in a low risk environmen…" at bounding box center [570, 463] width 11 height 11
radio input "true"
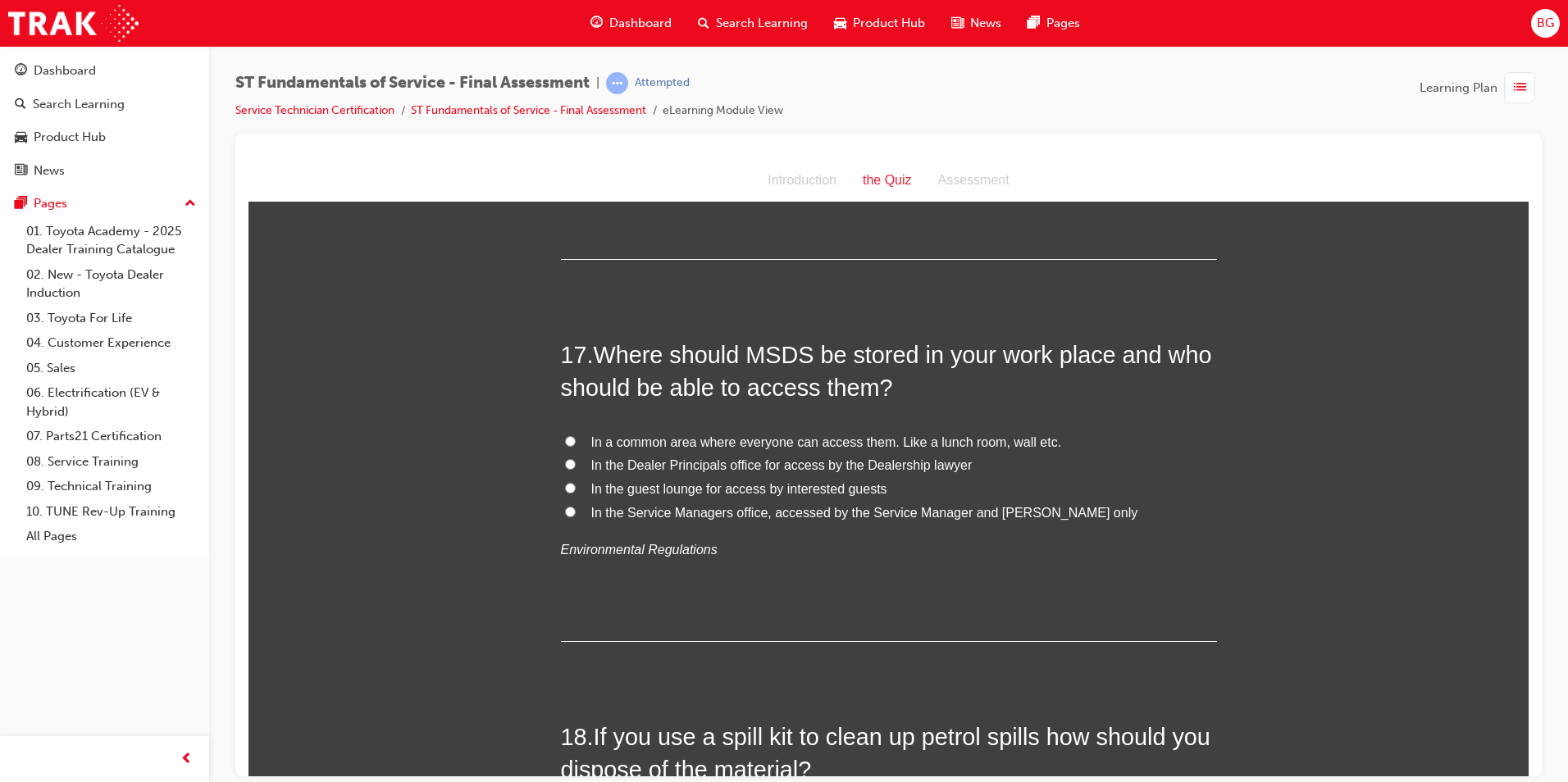
scroll to position [5901, 0]
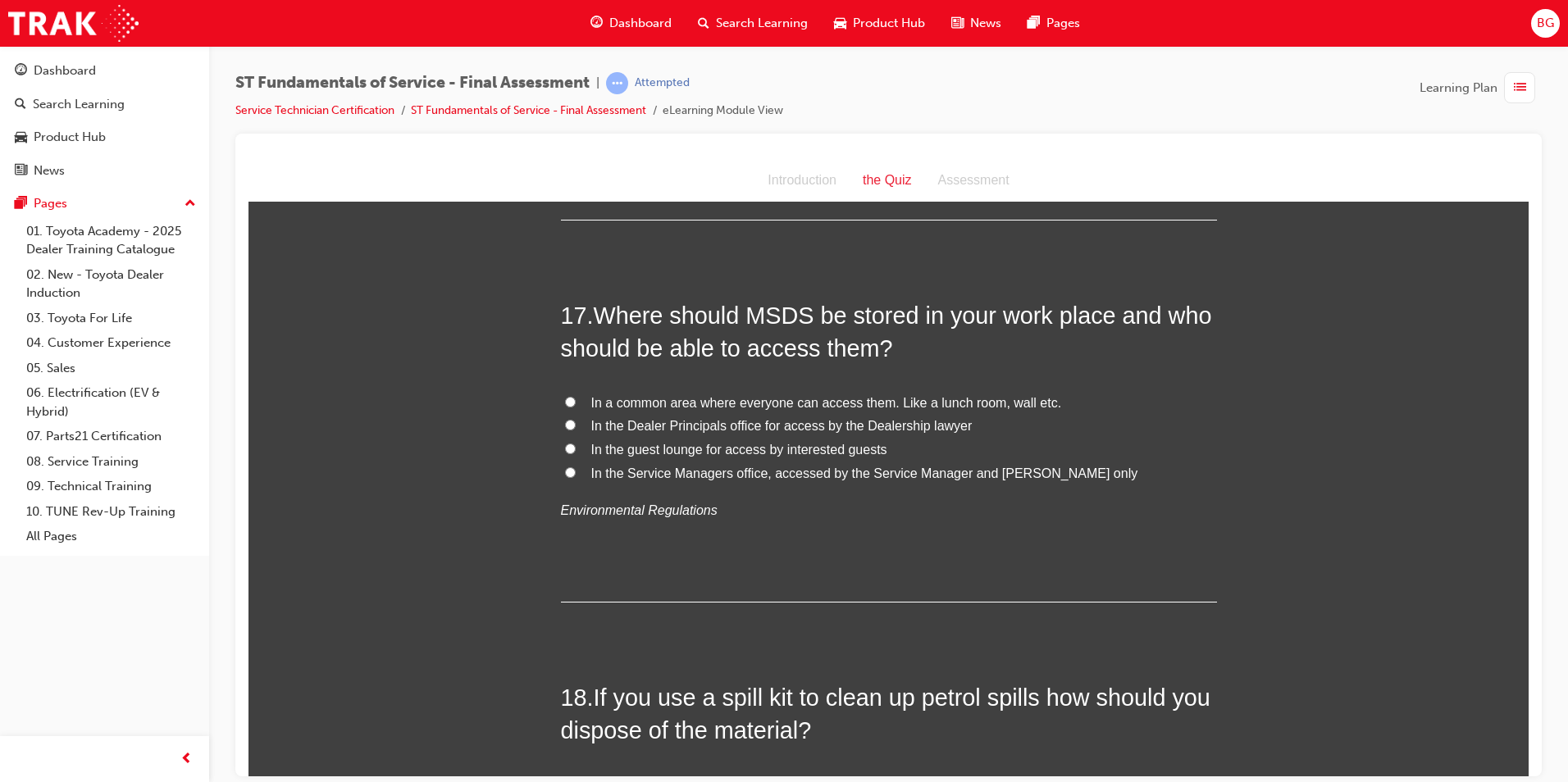
click at [565, 396] on input "In a common area where everyone can access them. Like a lunch room, wall etc." at bounding box center [570, 401] width 11 height 11
radio input "true"
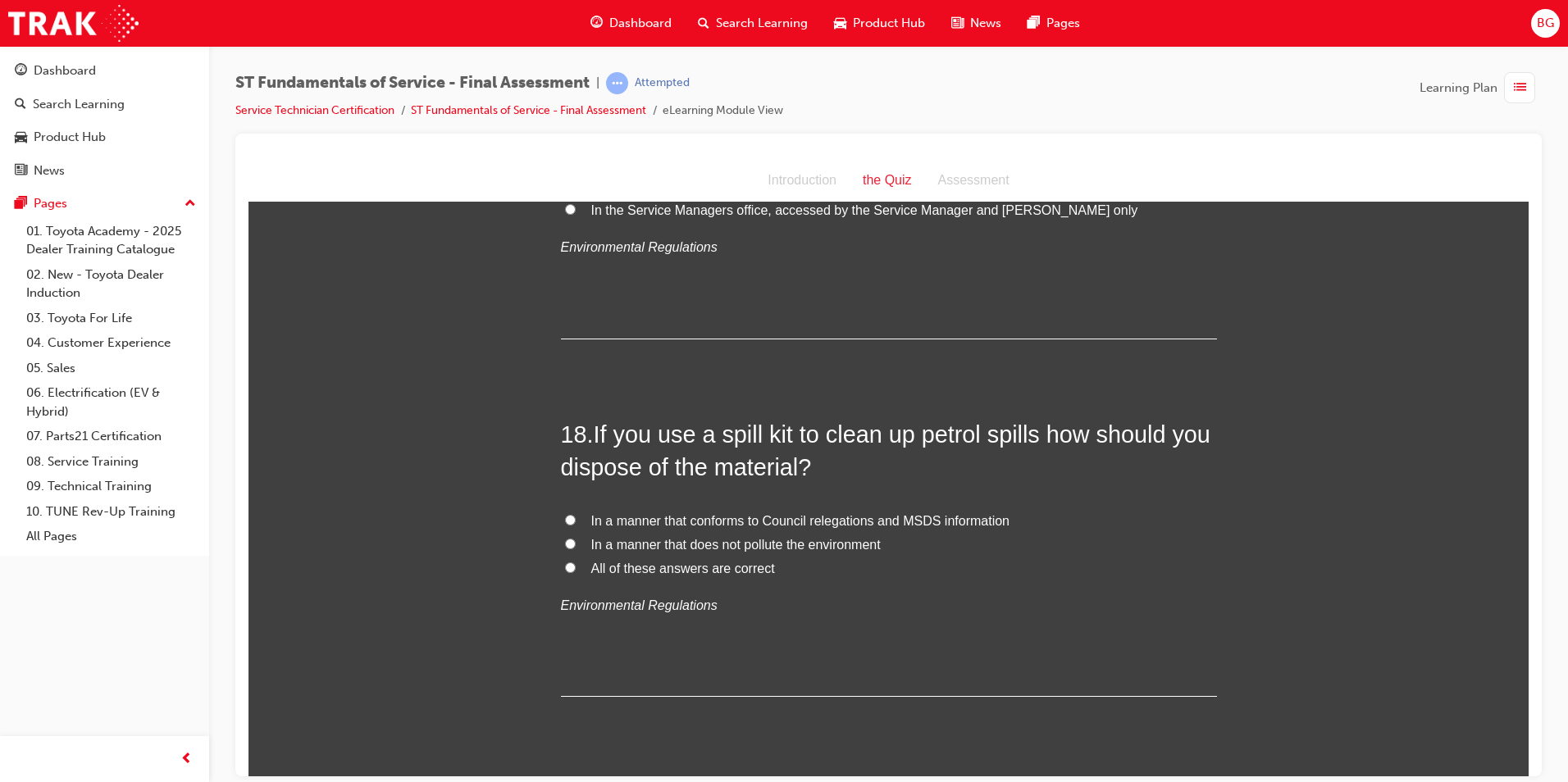
scroll to position [6229, 0]
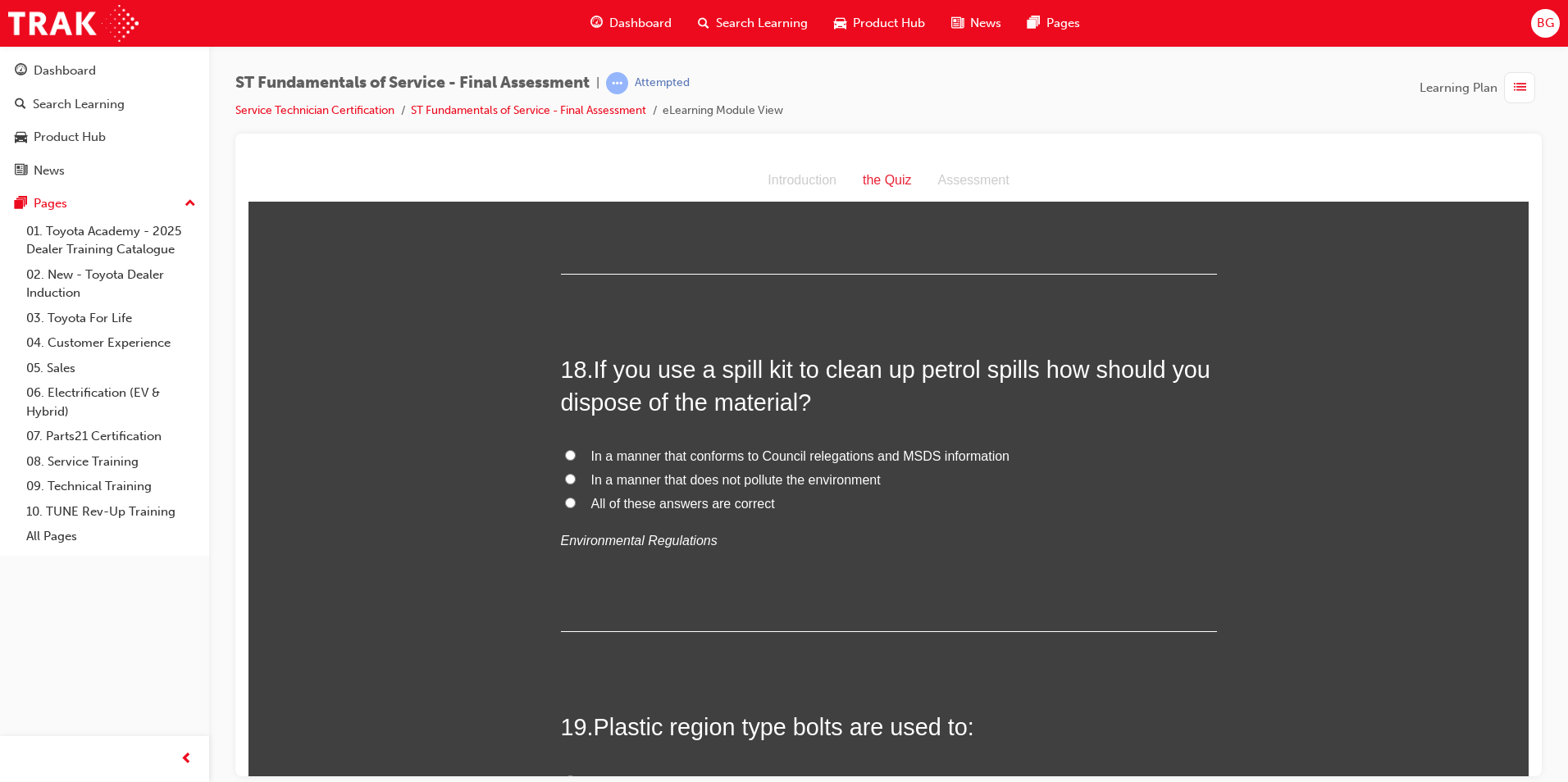
click at [565, 497] on input "All of these answers are correct" at bounding box center [570, 502] width 11 height 11
radio input "true"
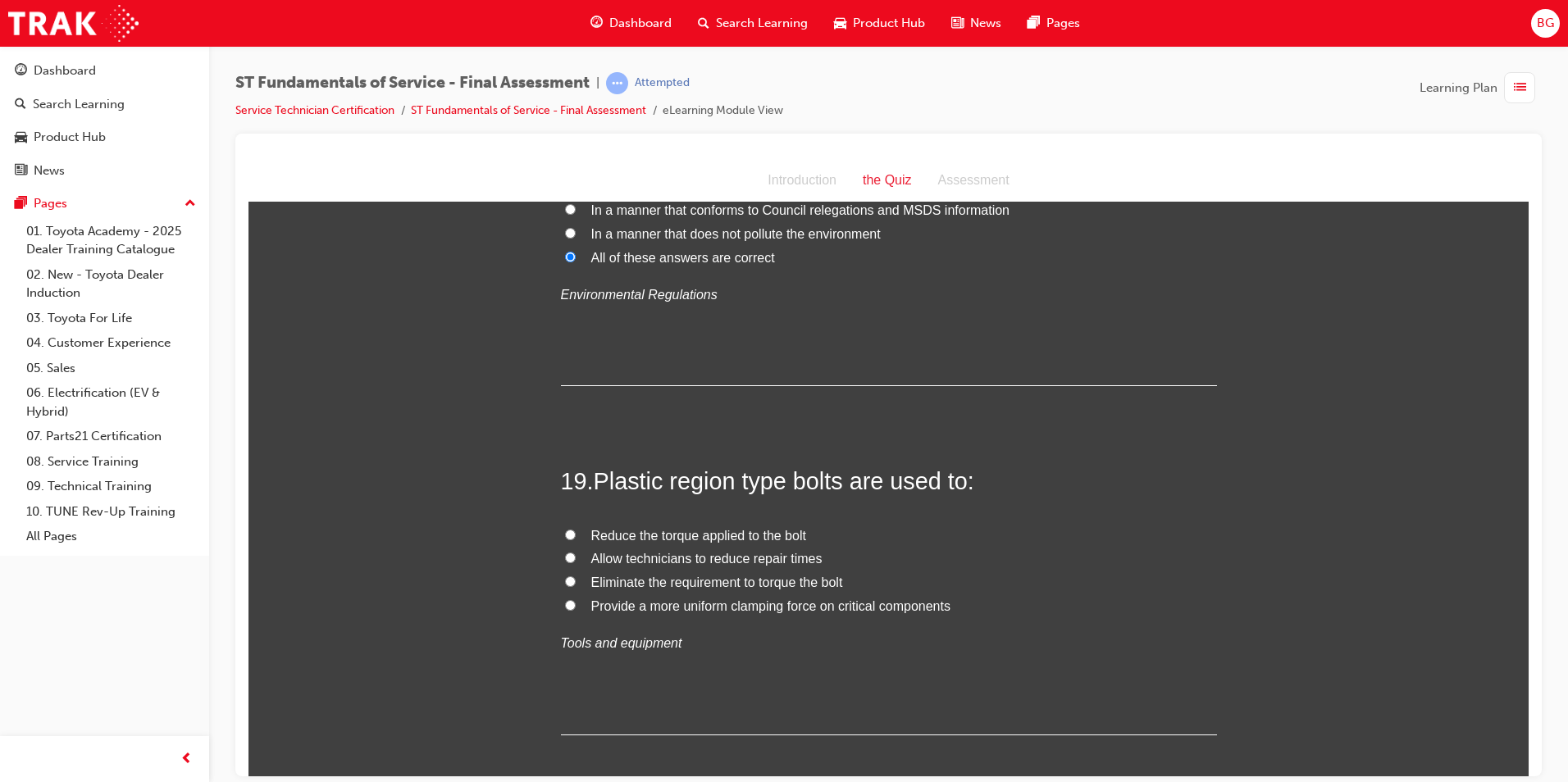
scroll to position [6556, 0]
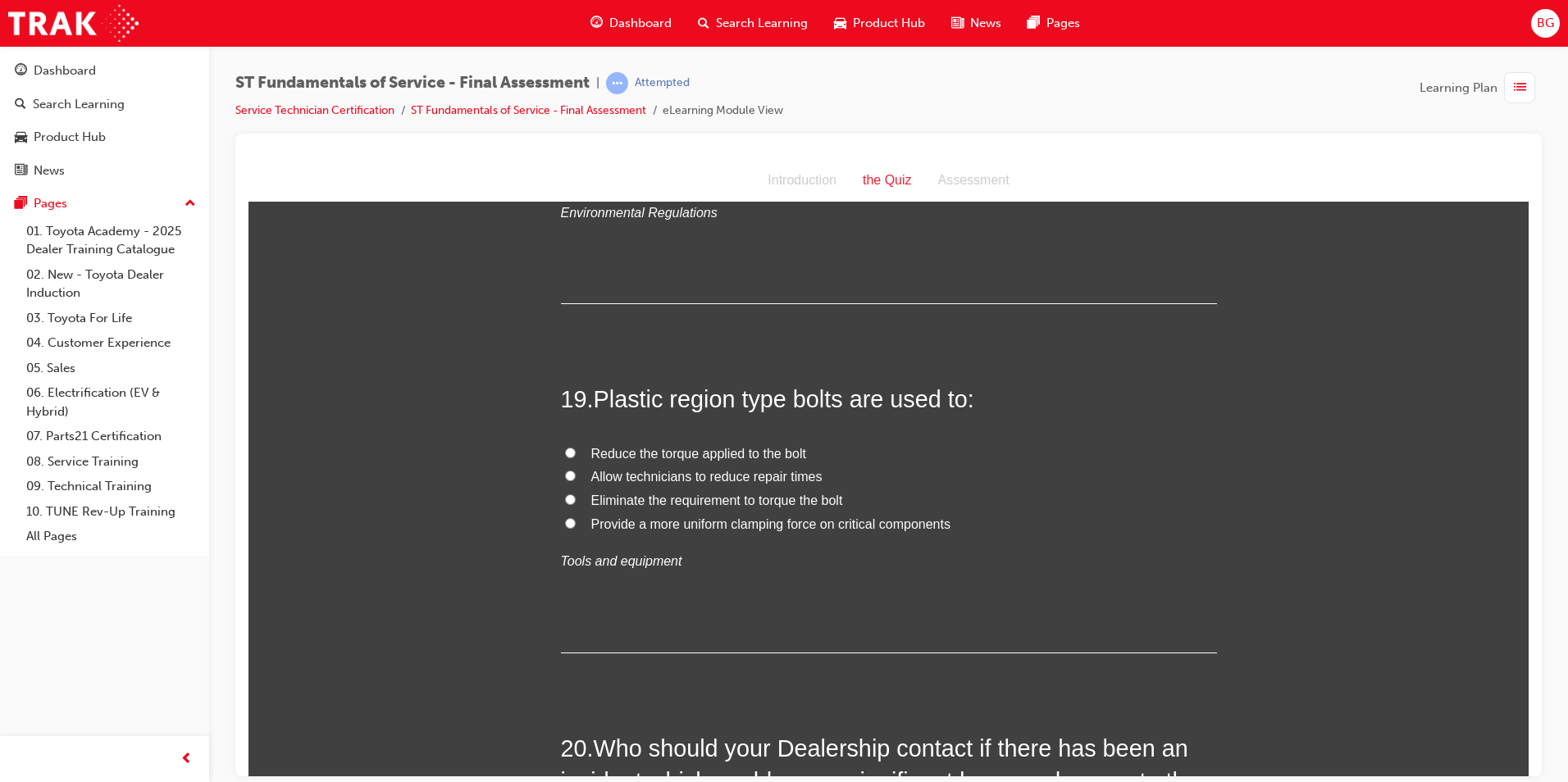
click at [565, 517] on input "Provide a more uniform clamping force on critical components" at bounding box center [570, 522] width 11 height 11
radio input "true"
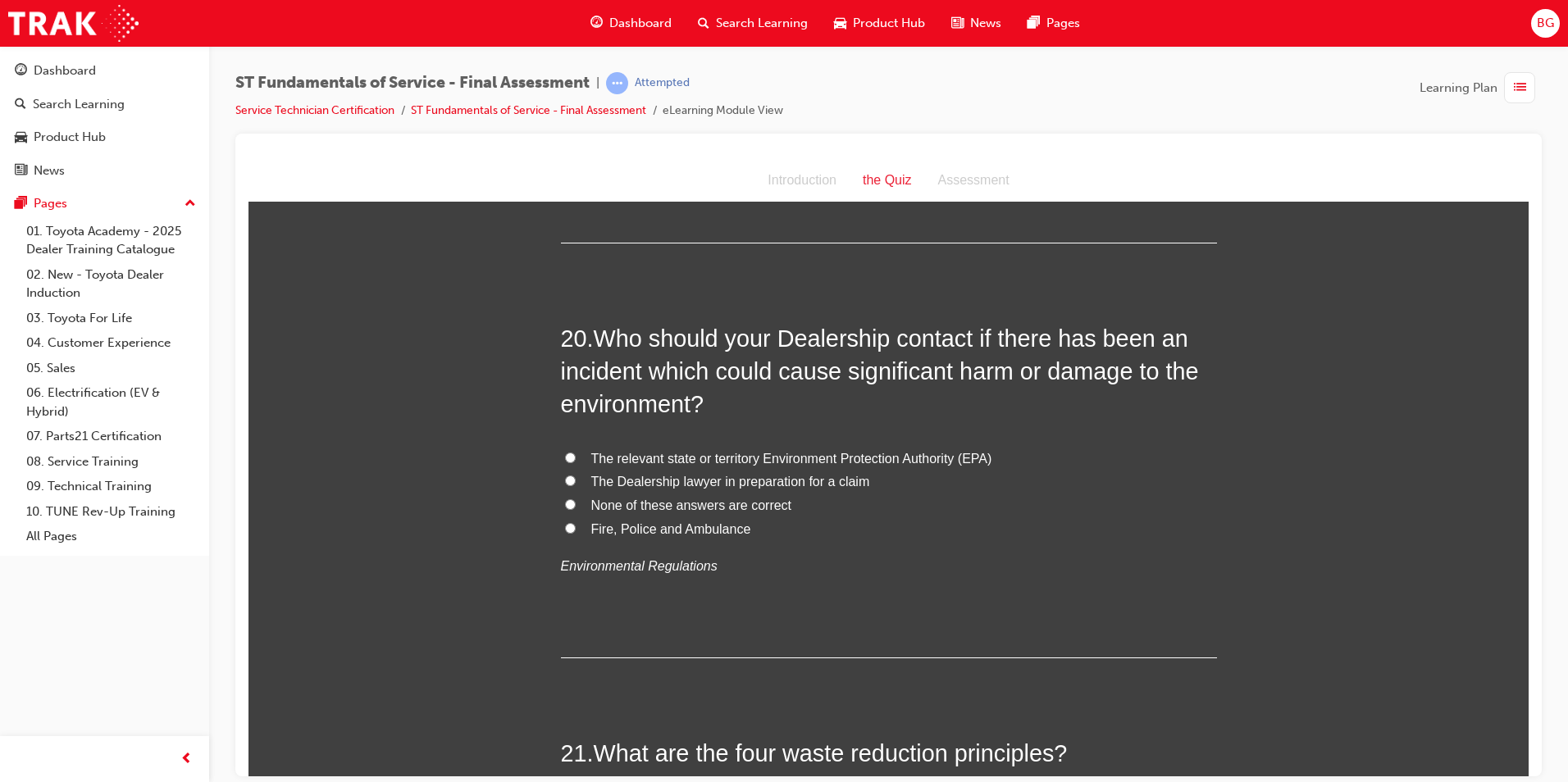
scroll to position [6884, 0]
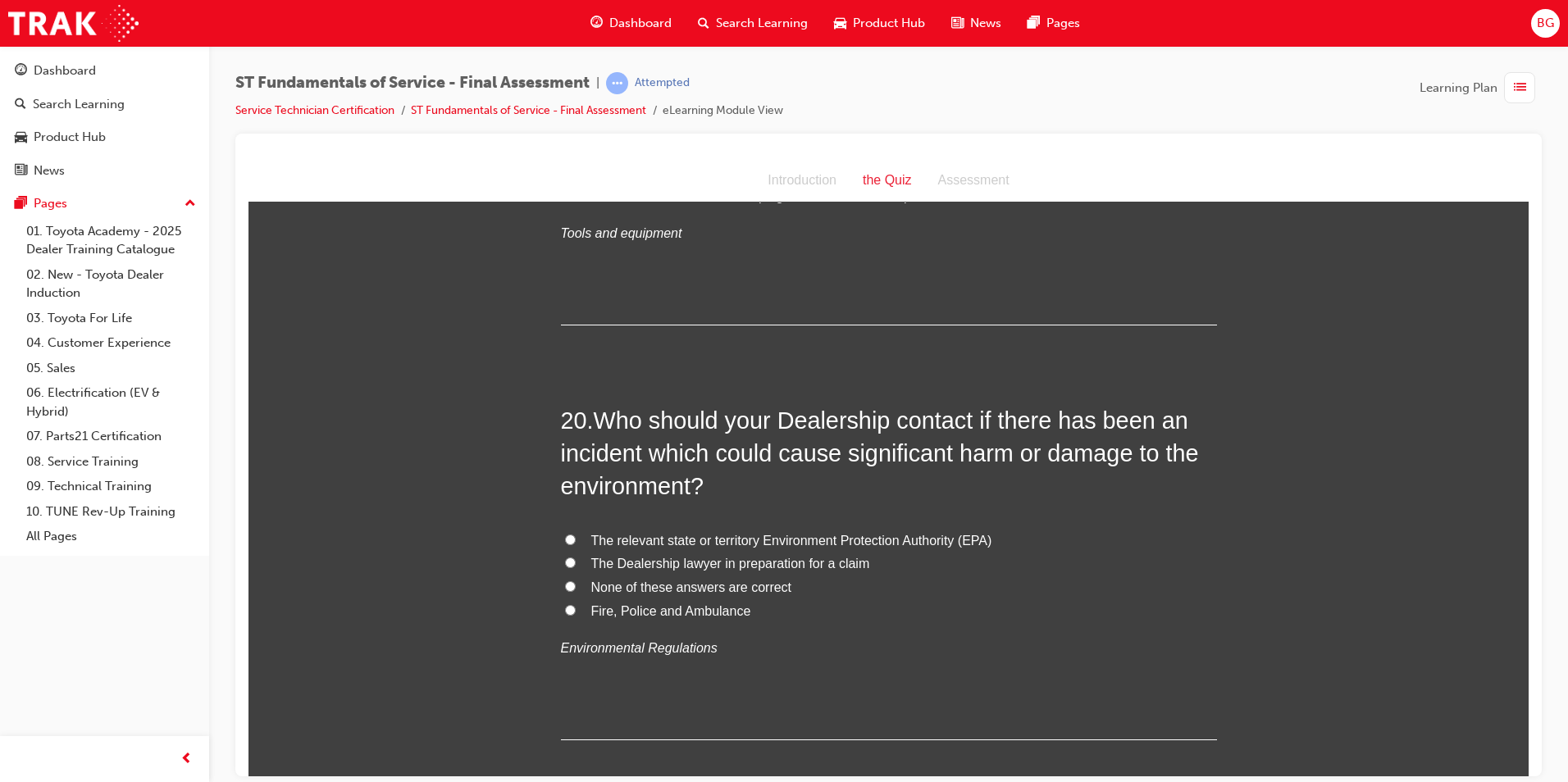
click at [569, 528] on label "The relevant state or territory Environment Protection Authority (EPA)" at bounding box center [888, 540] width 656 height 24
click at [569, 533] on input "The relevant state or territory Environment Protection Authority (EPA)" at bounding box center [570, 538] width 11 height 11
radio input "true"
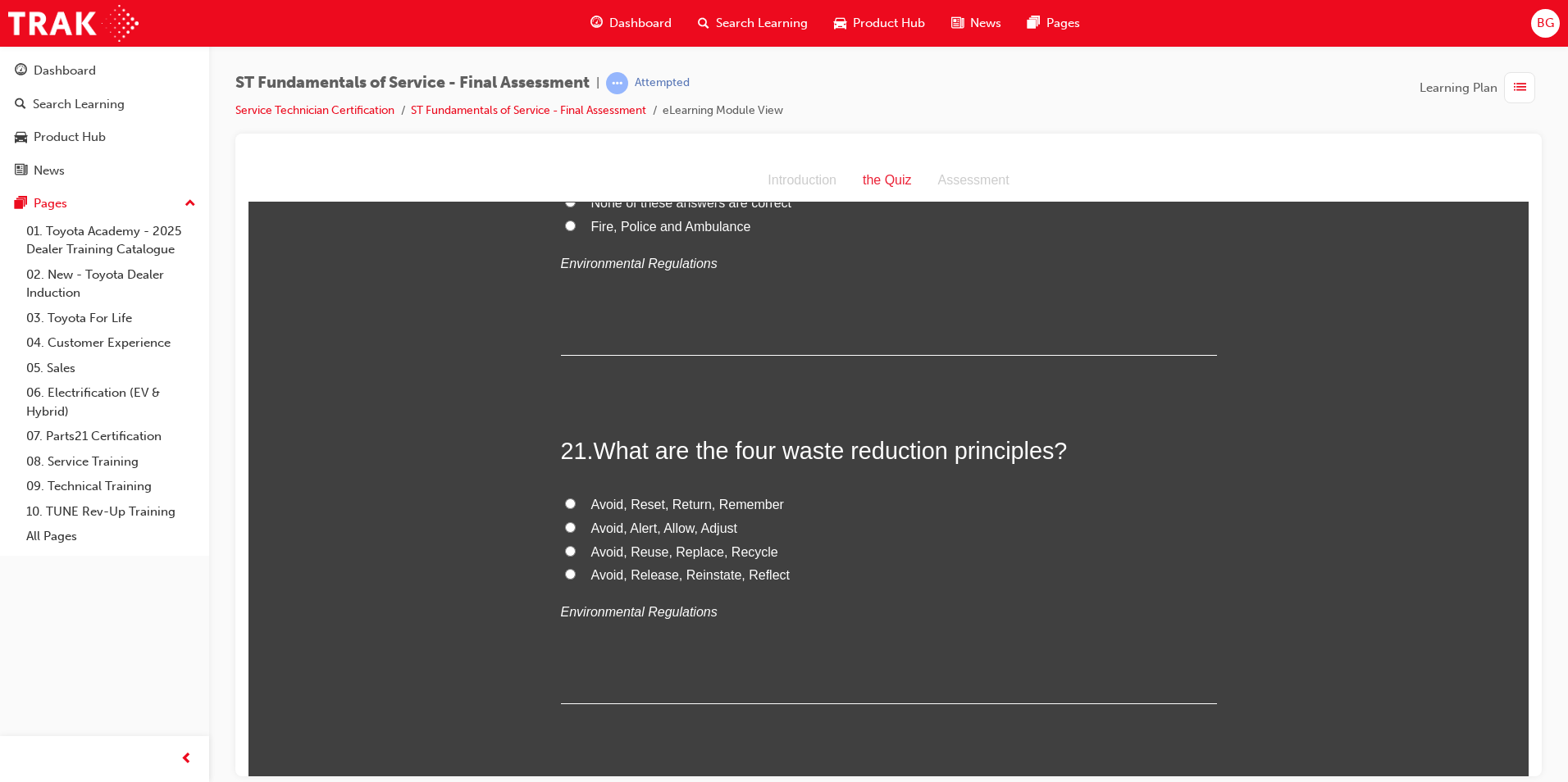
scroll to position [7294, 0]
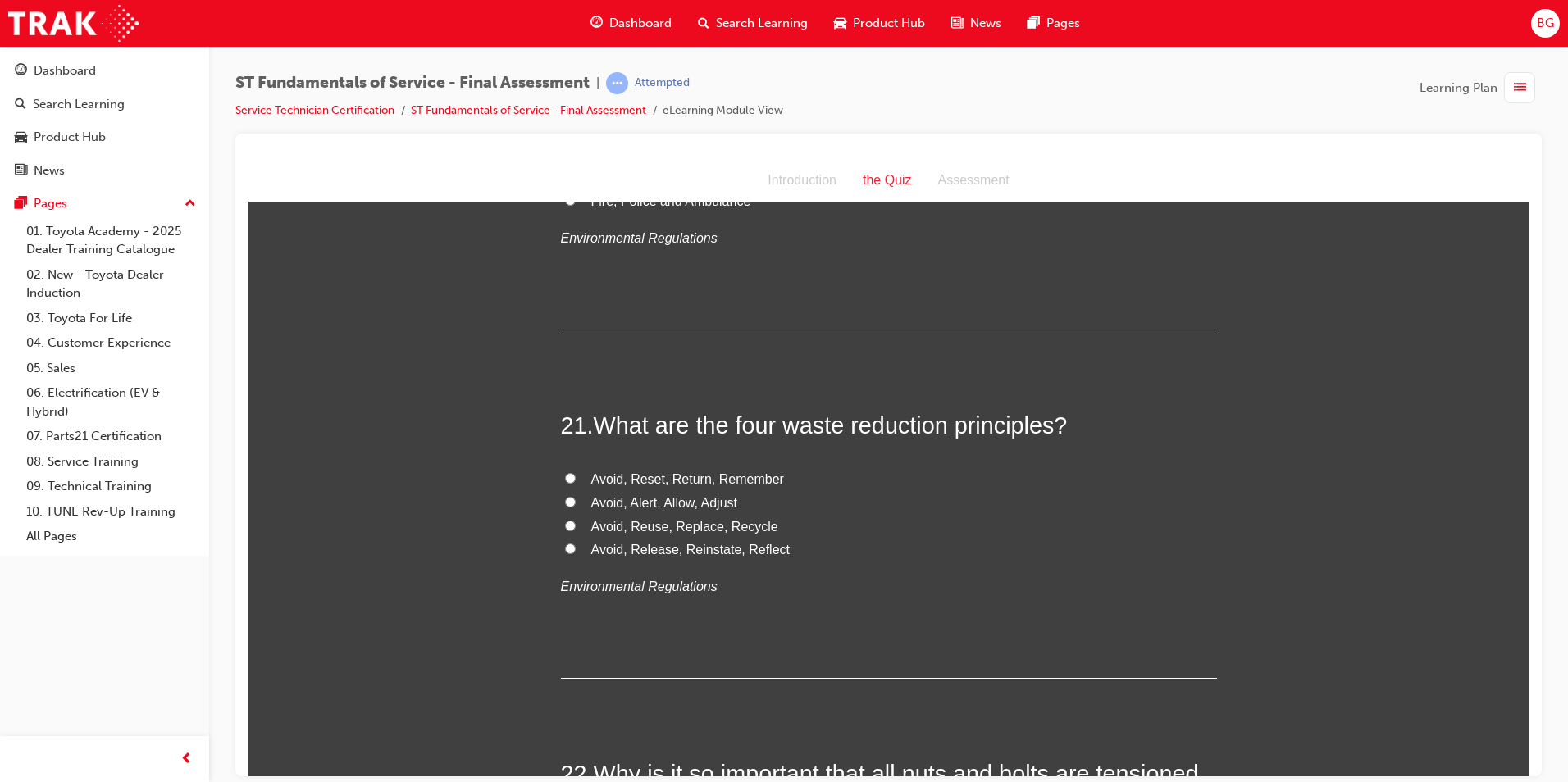
click at [565, 520] on input "Avoid, Reuse, Replace, Recycle" at bounding box center [570, 525] width 11 height 11
radio input "true"
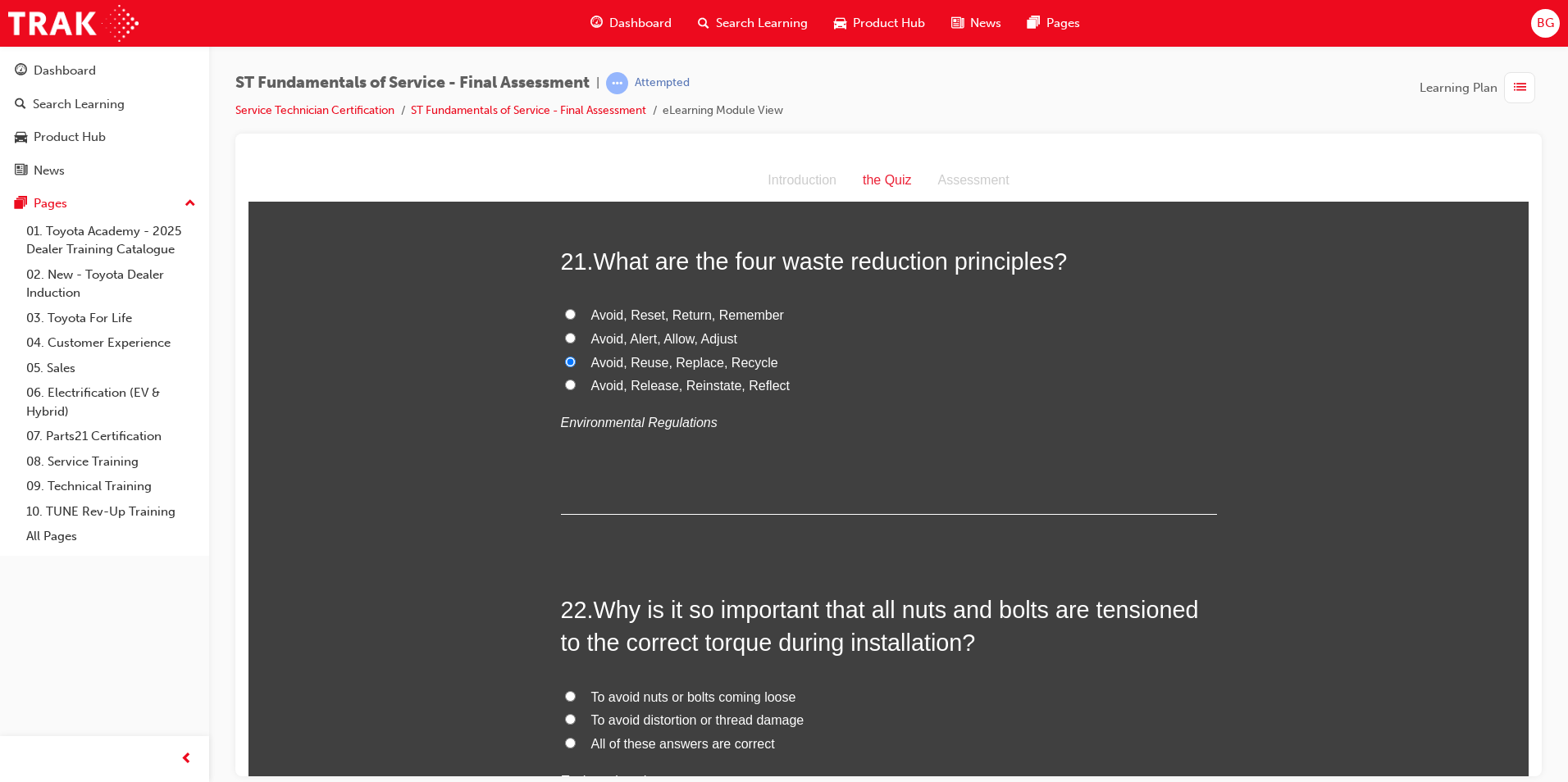
scroll to position [7540, 0]
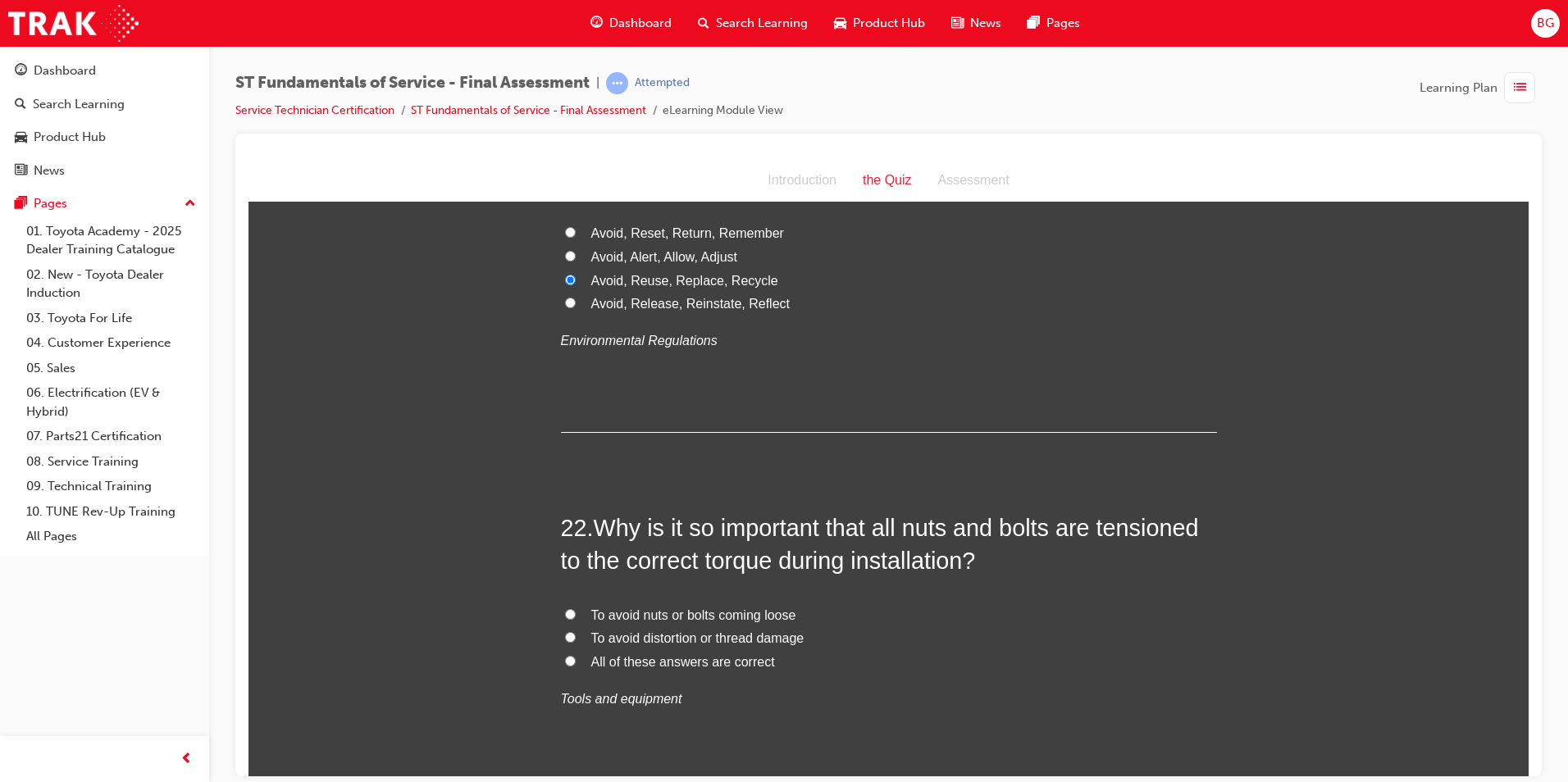
click at [565, 655] on input "All of these answers are correct" at bounding box center [570, 660] width 11 height 11
radio input "true"
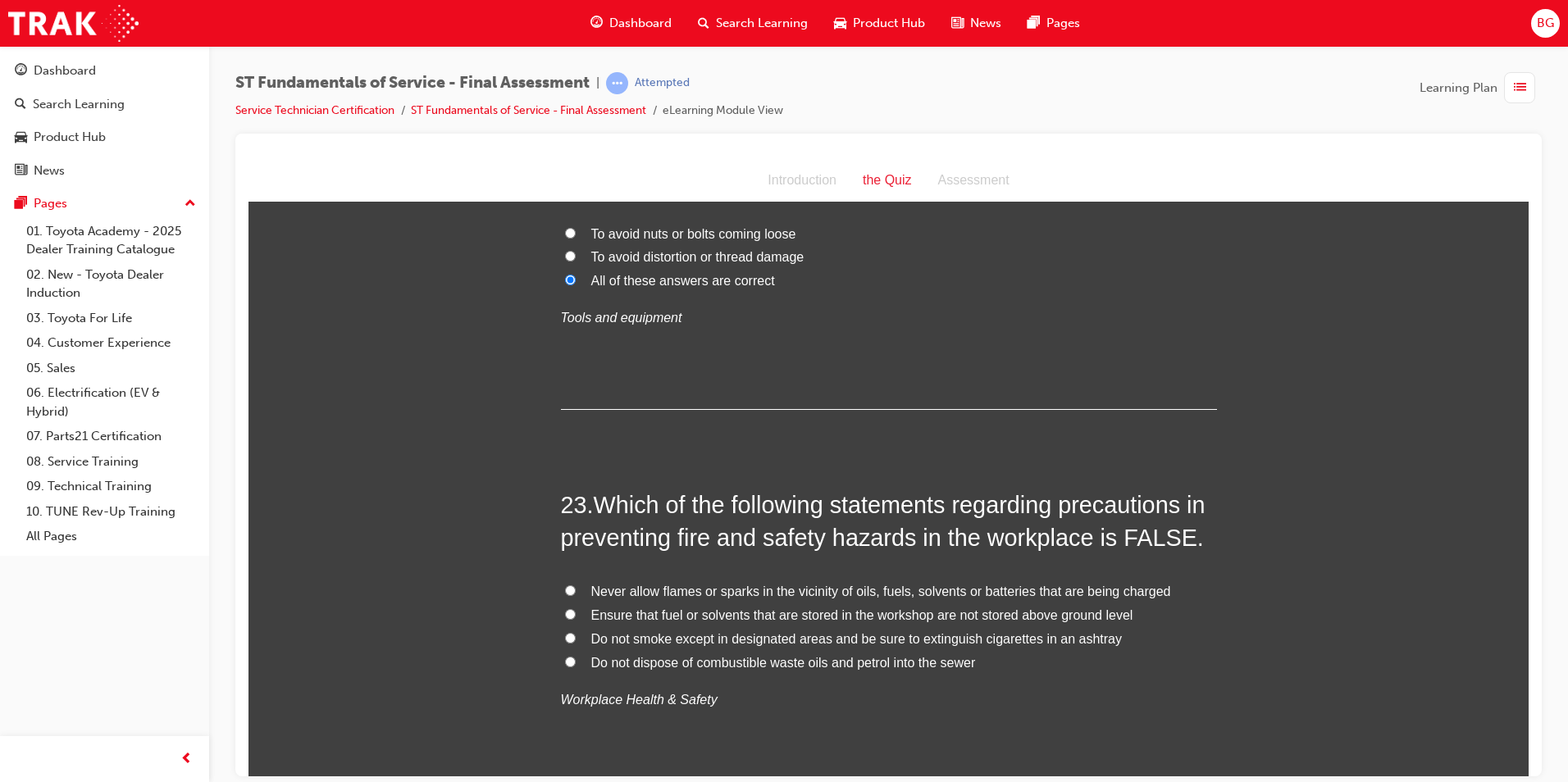
scroll to position [7950, 0]
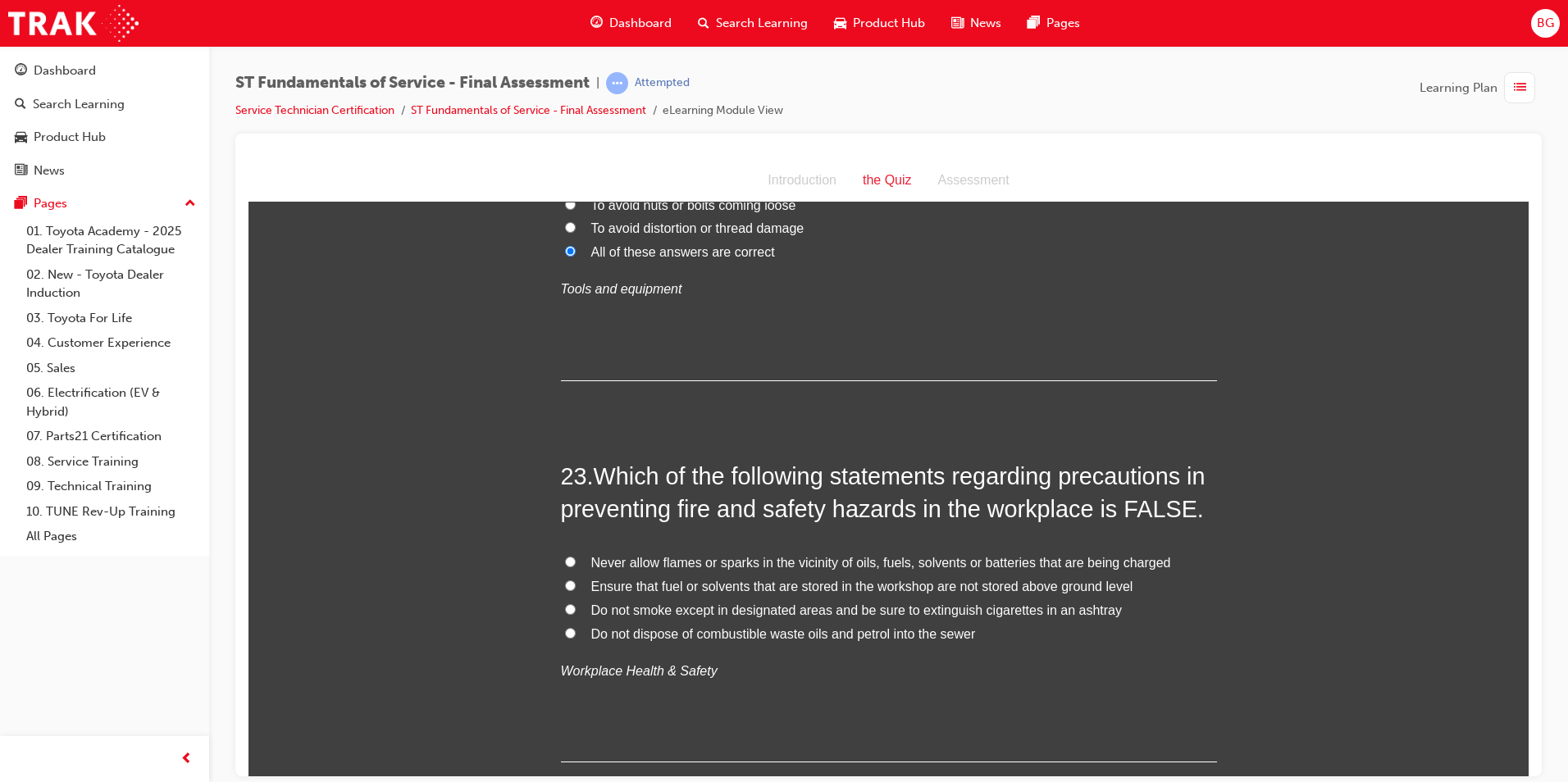
click at [565, 603] on input "Do not smoke except in designated areas and be sure to extinguish cigarettes in…" at bounding box center [570, 608] width 11 height 11
radio input "true"
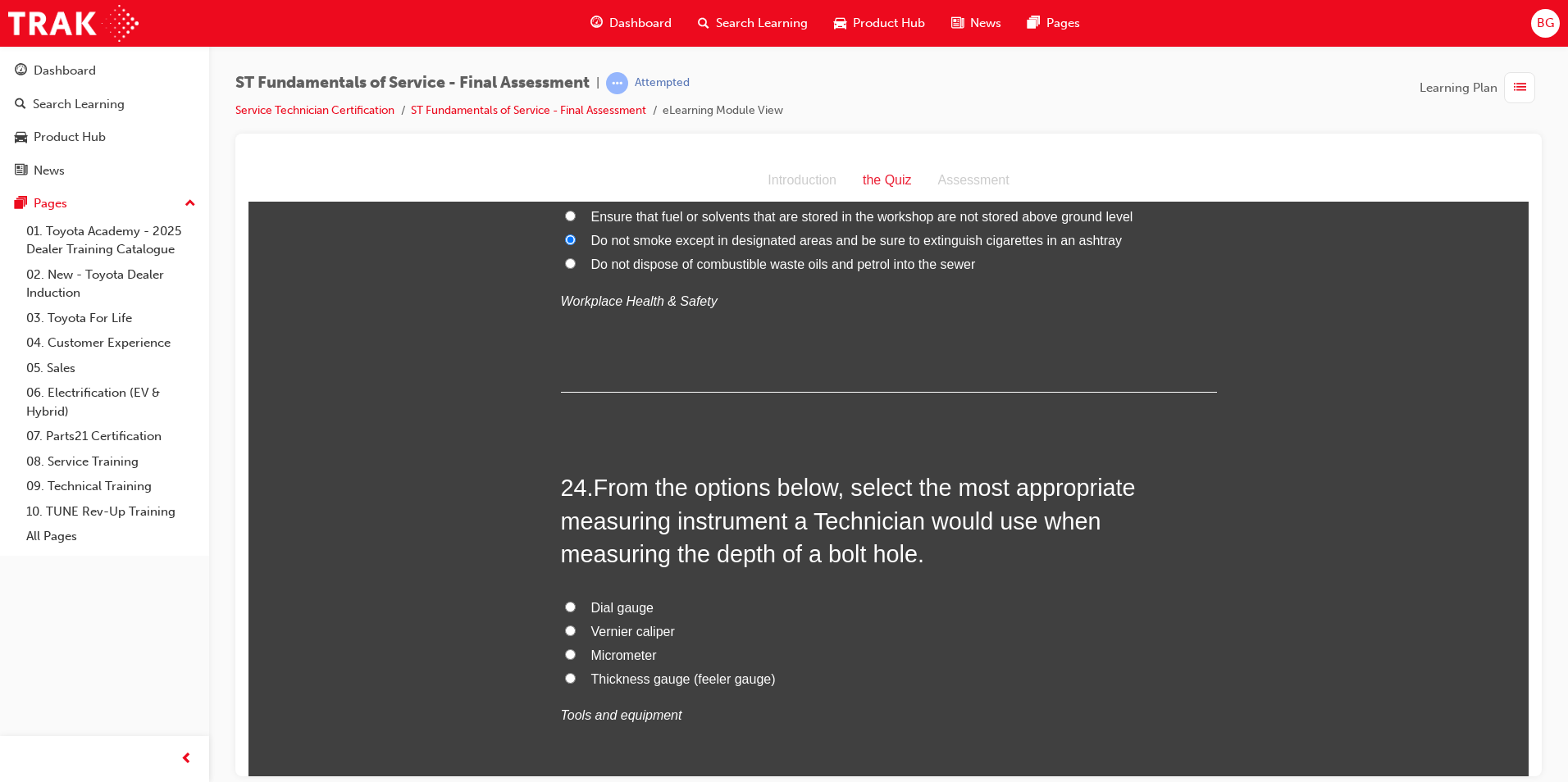
scroll to position [8359, 0]
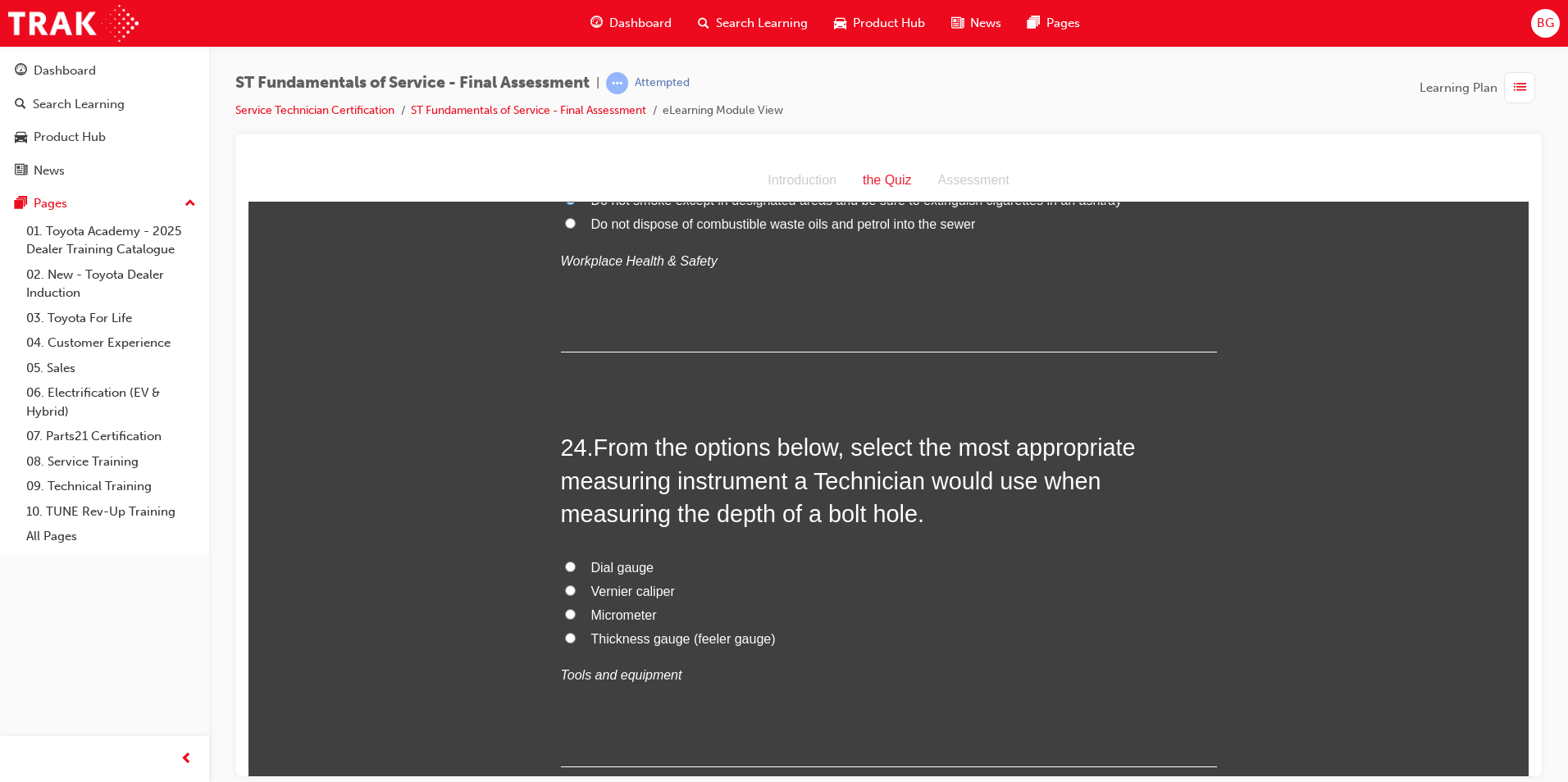
click at [565, 608] on input "Micrometer" at bounding box center [570, 613] width 11 height 11
radio input "true"
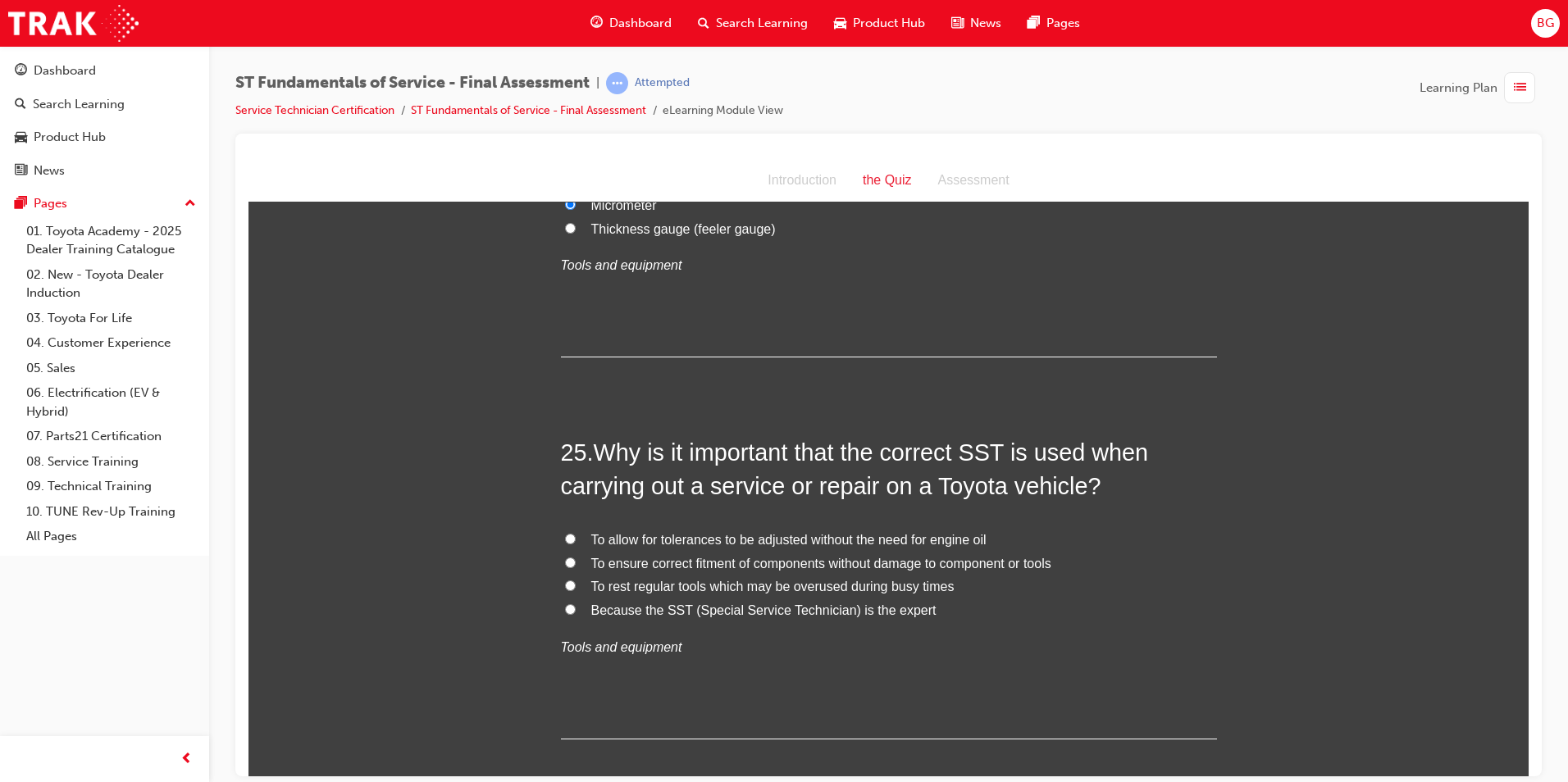
scroll to position [8851, 0]
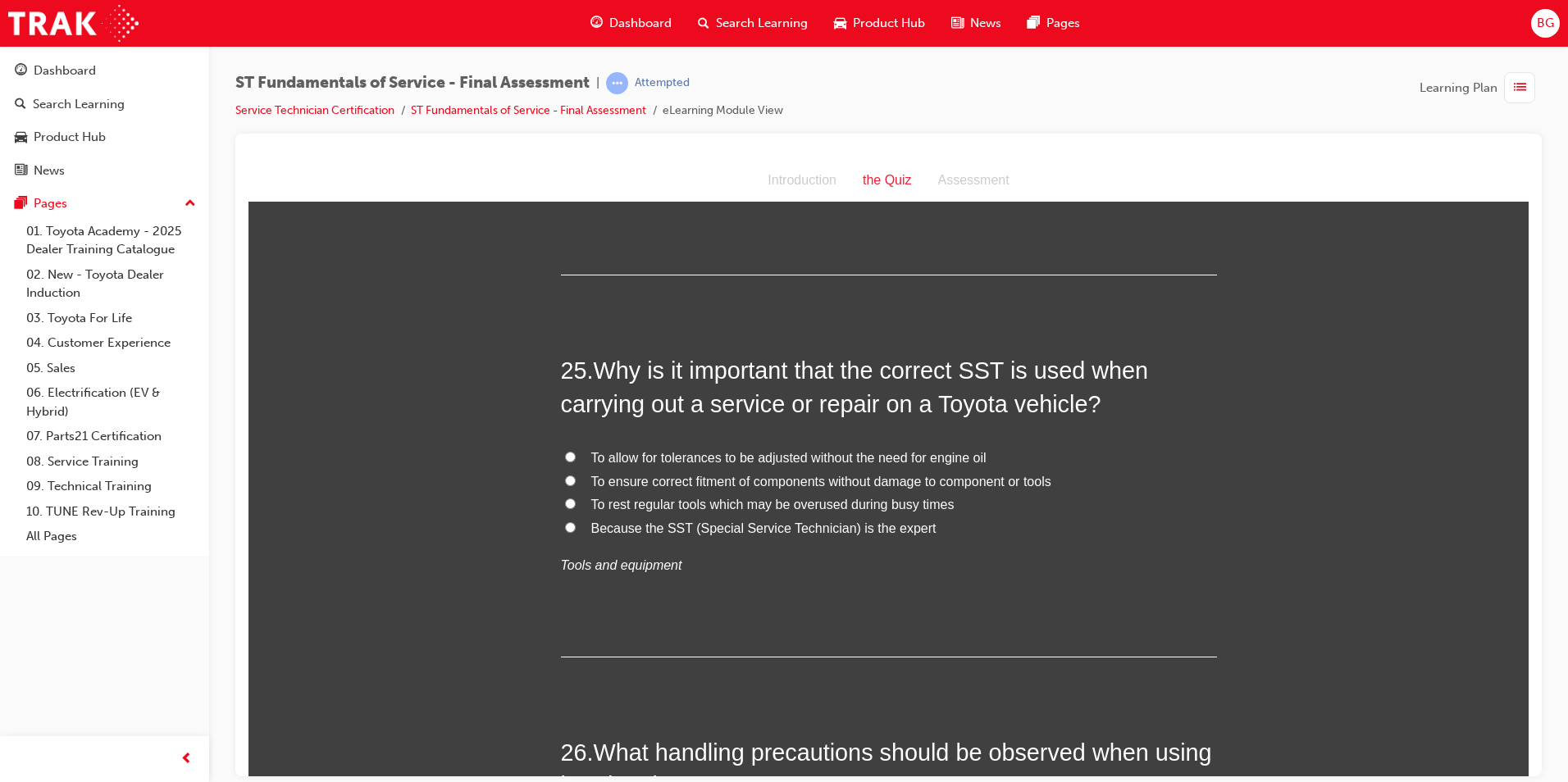
click at [568, 474] on input "To ensure correct fitment of components without damage to component or tools" at bounding box center [570, 479] width 11 height 11
radio input "true"
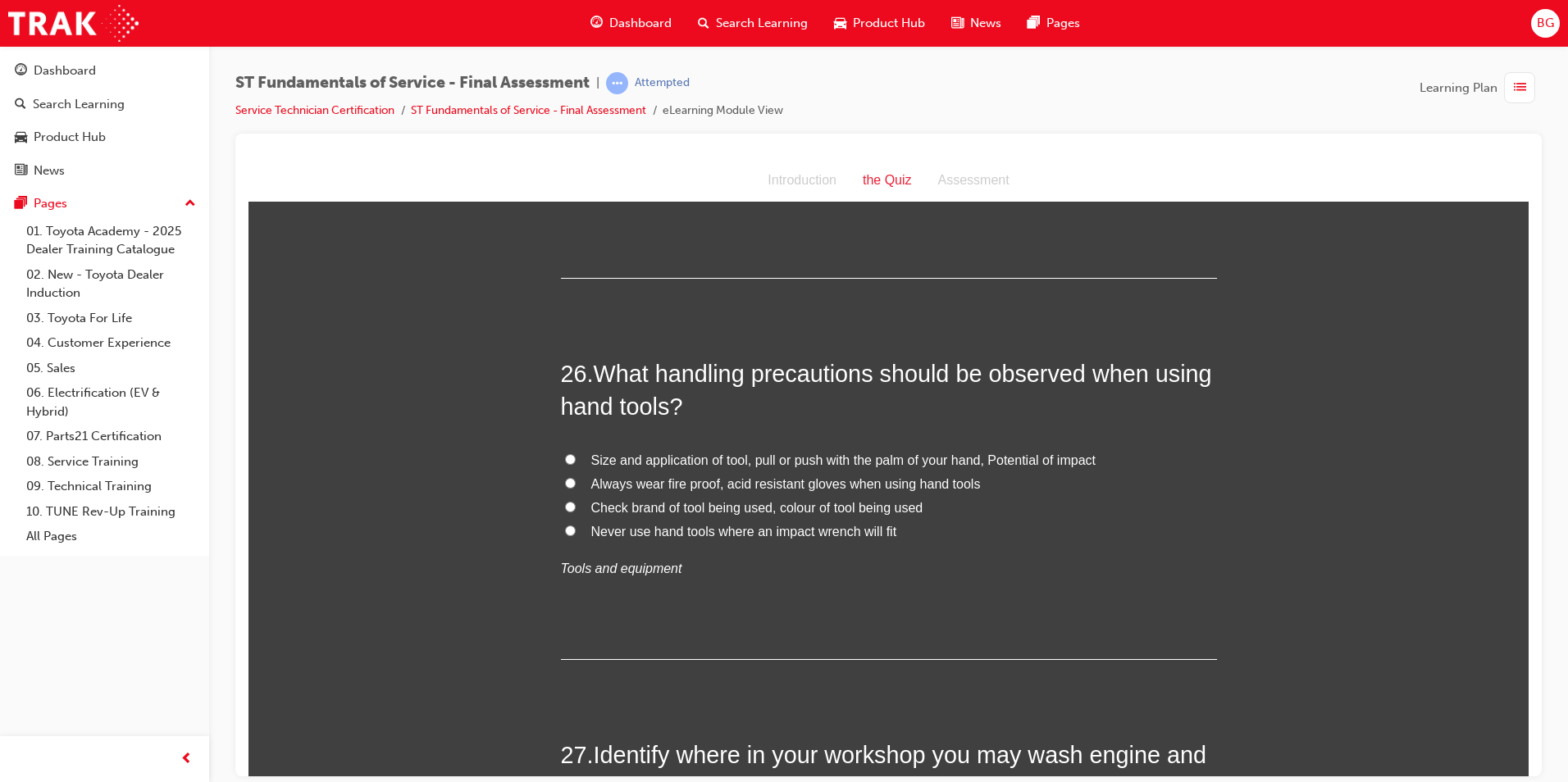
scroll to position [9261, 0]
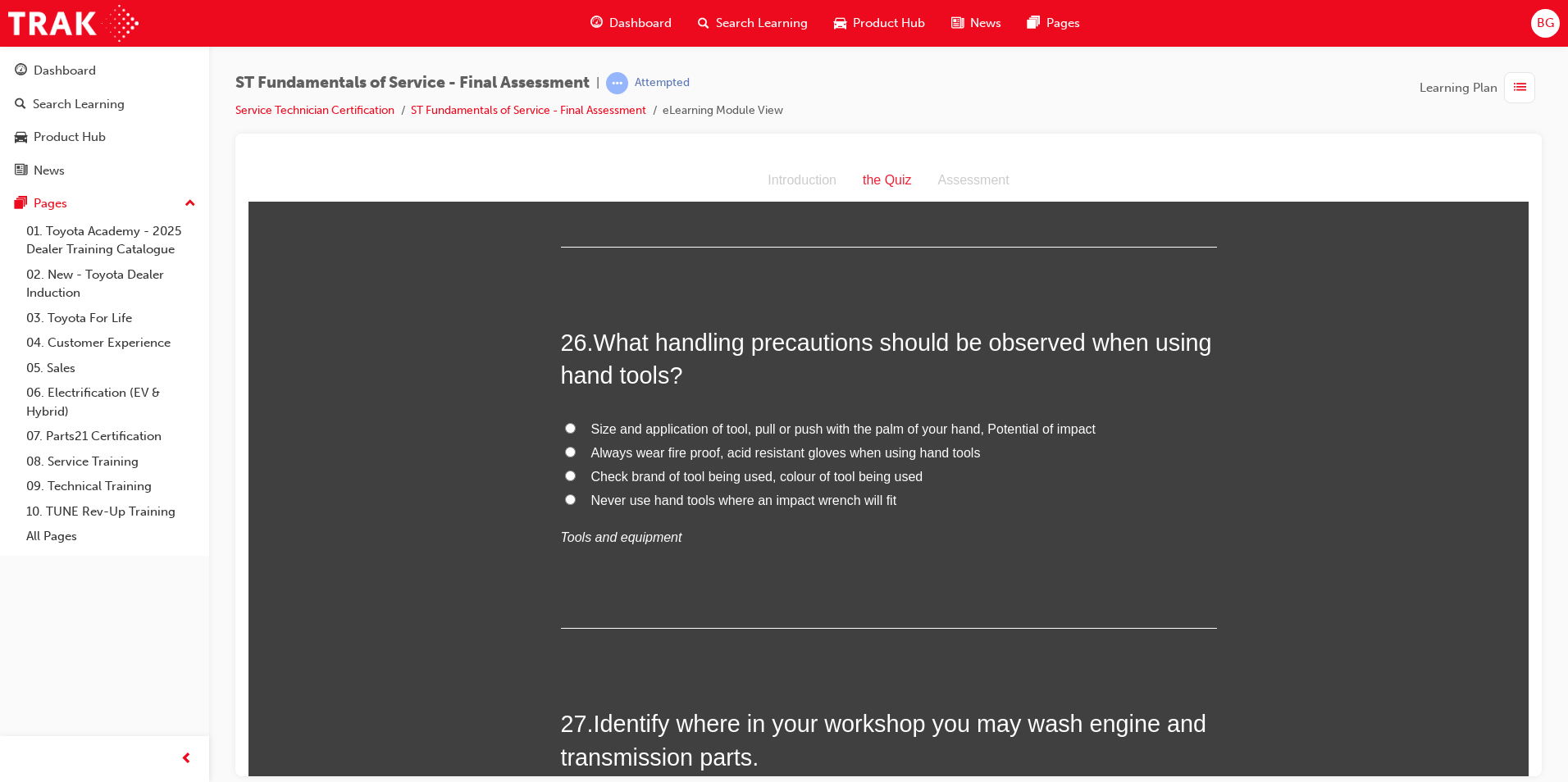
click at [566, 494] on input "Never use hand tools where an impact wrench will fit" at bounding box center [570, 498] width 11 height 11
radio input "true"
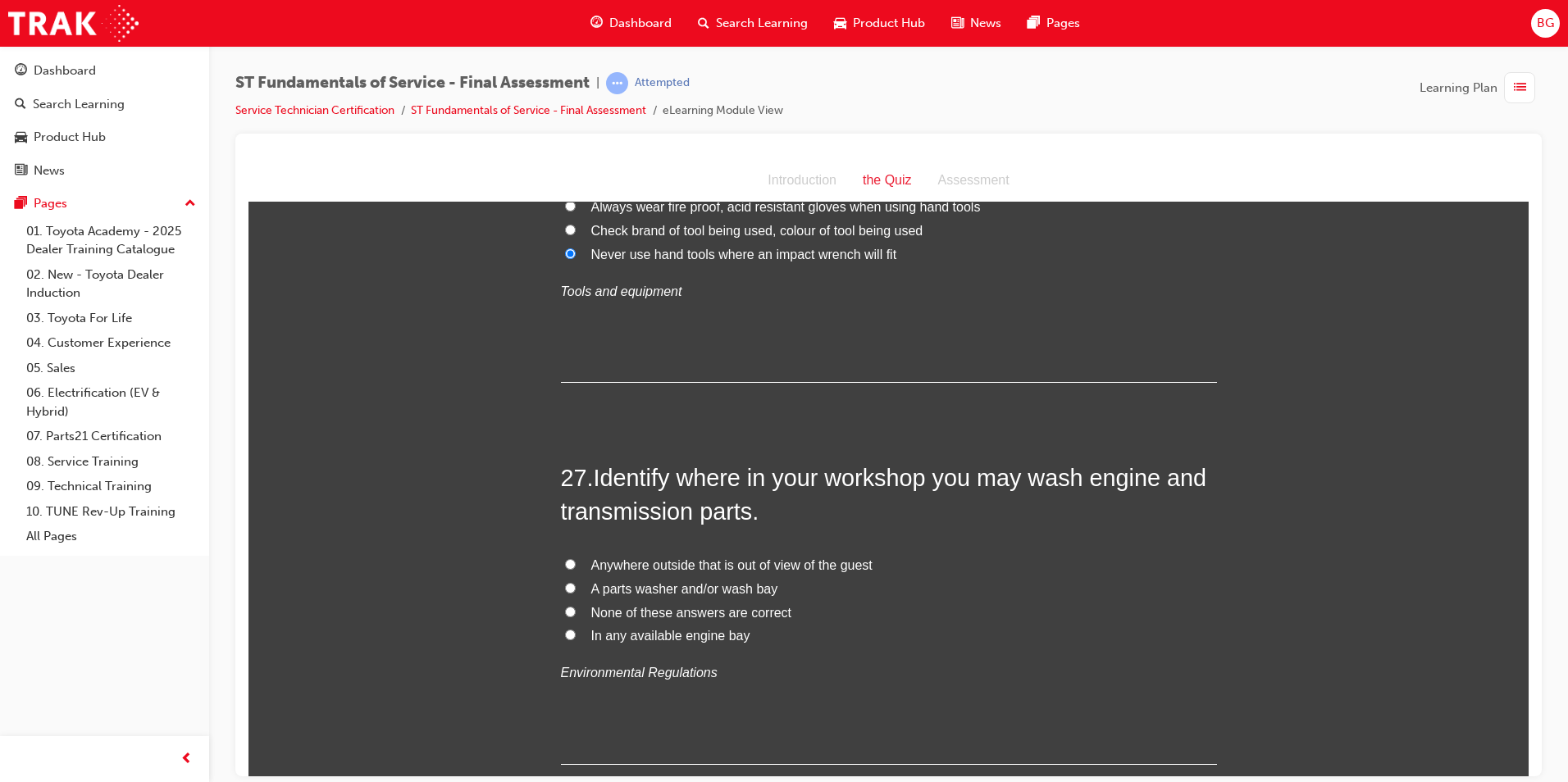
scroll to position [9588, 0]
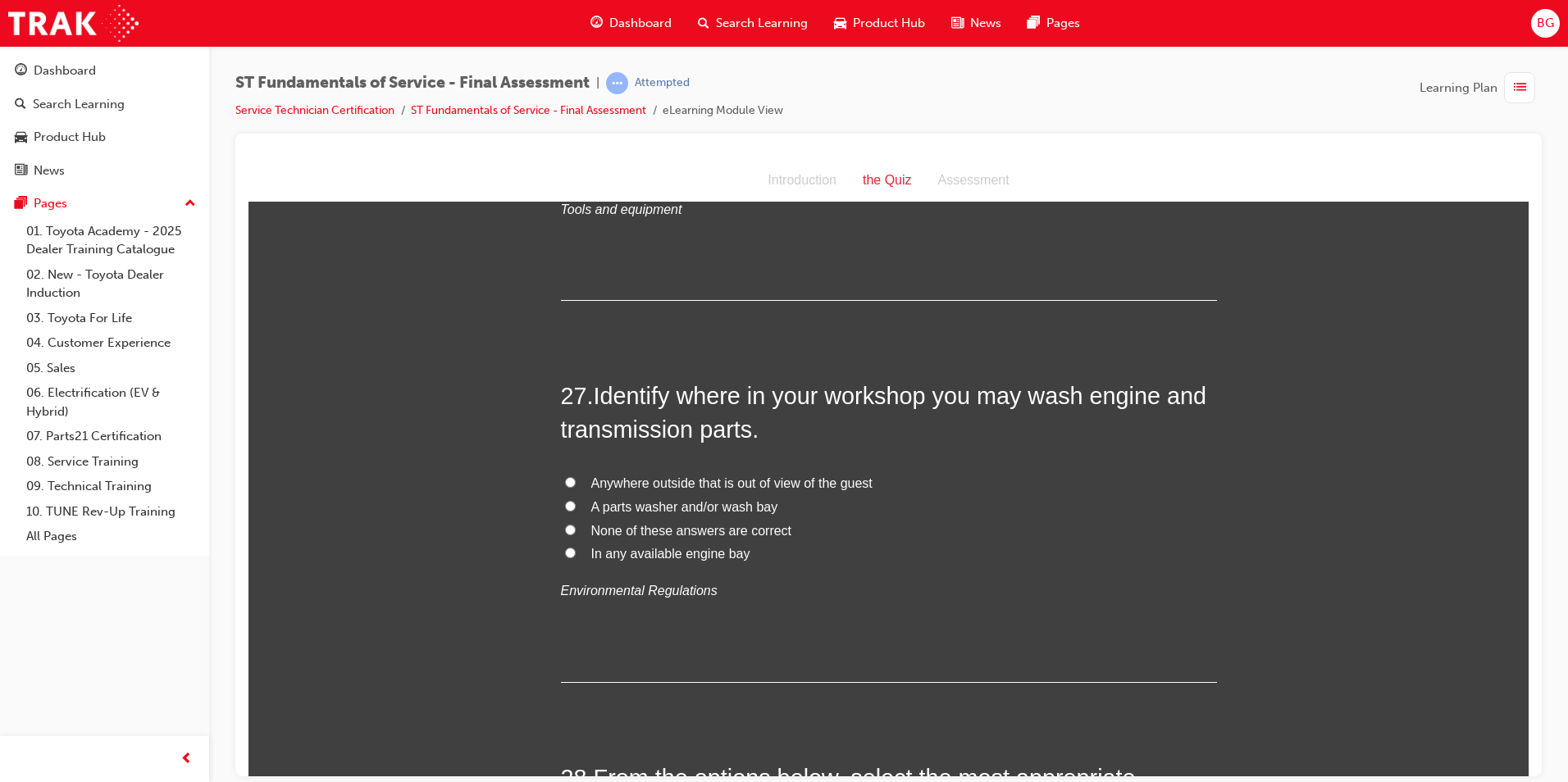
click at [566, 500] on input "A parts washer and/or wash bay" at bounding box center [570, 505] width 11 height 11
radio input "true"
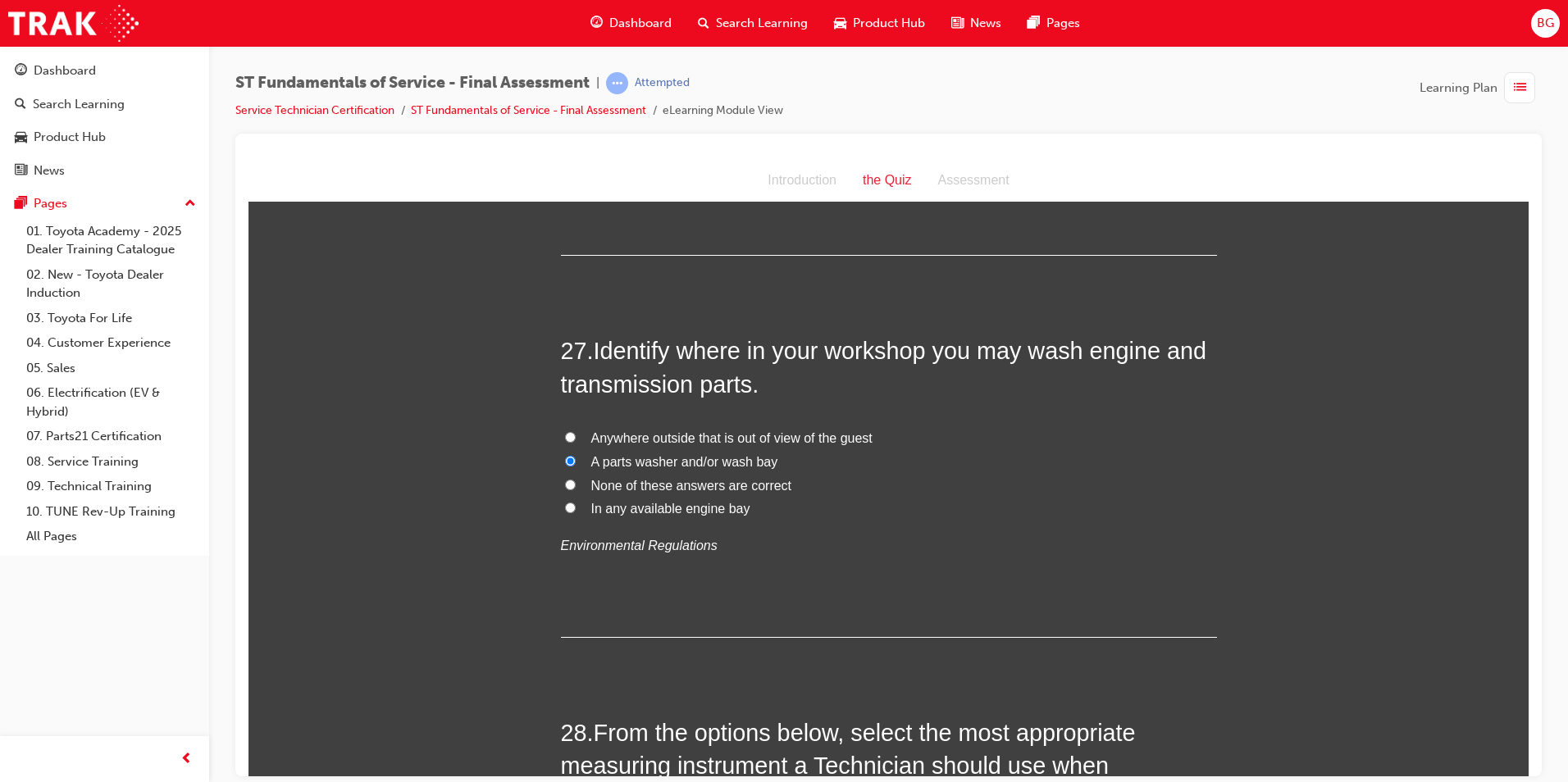
scroll to position [9671, 0]
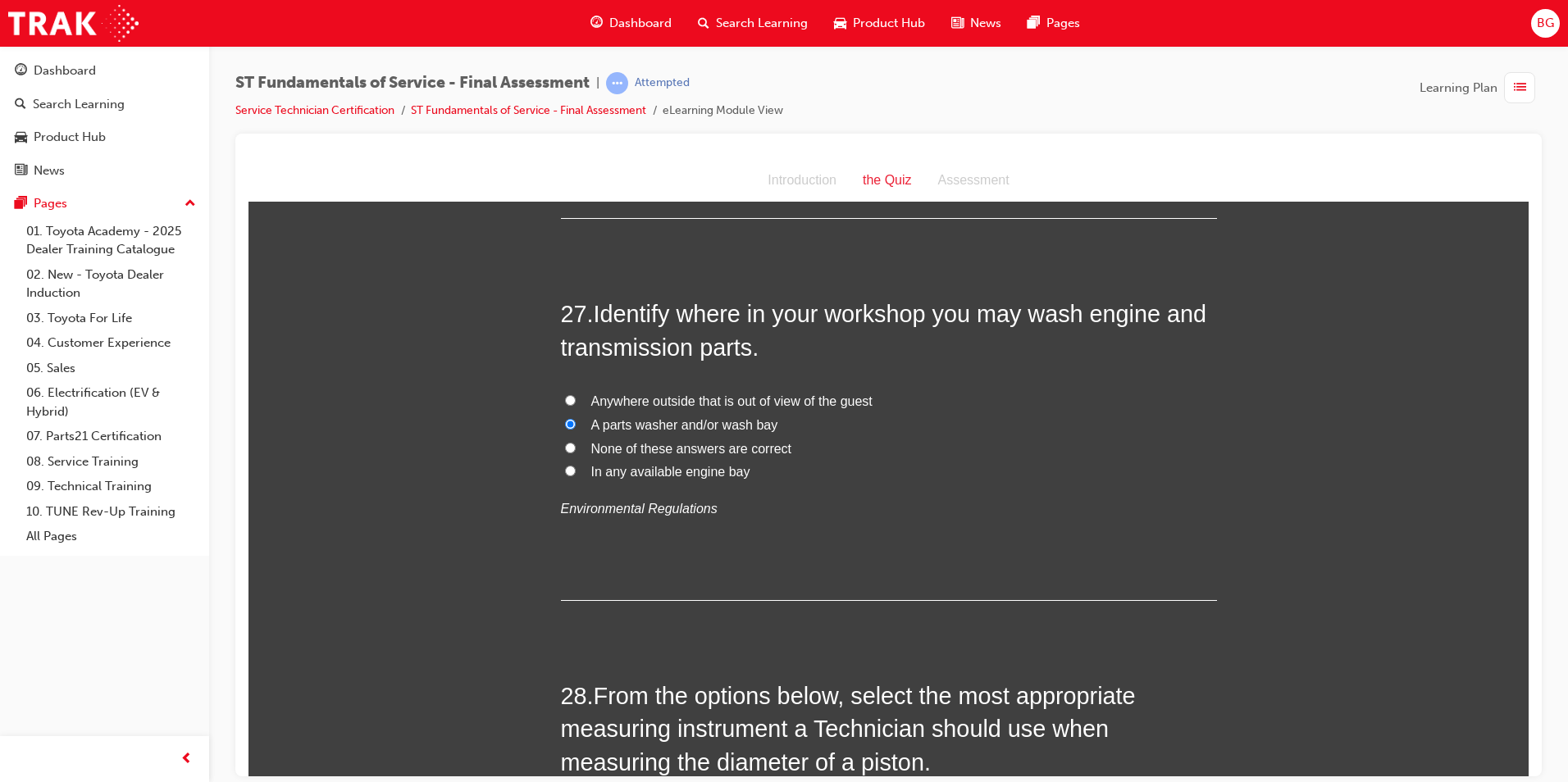
click at [565, 465] on input "In any available engine bay" at bounding box center [570, 470] width 11 height 11
radio input "true"
click at [567, 441] on input "None of these answers are correct" at bounding box center [570, 446] width 11 height 11
radio input "true"
click at [561, 445] on div "Anywhere outside that is out of view of the guest A parts washer and/or wash ba…" at bounding box center [888, 455] width 656 height 131
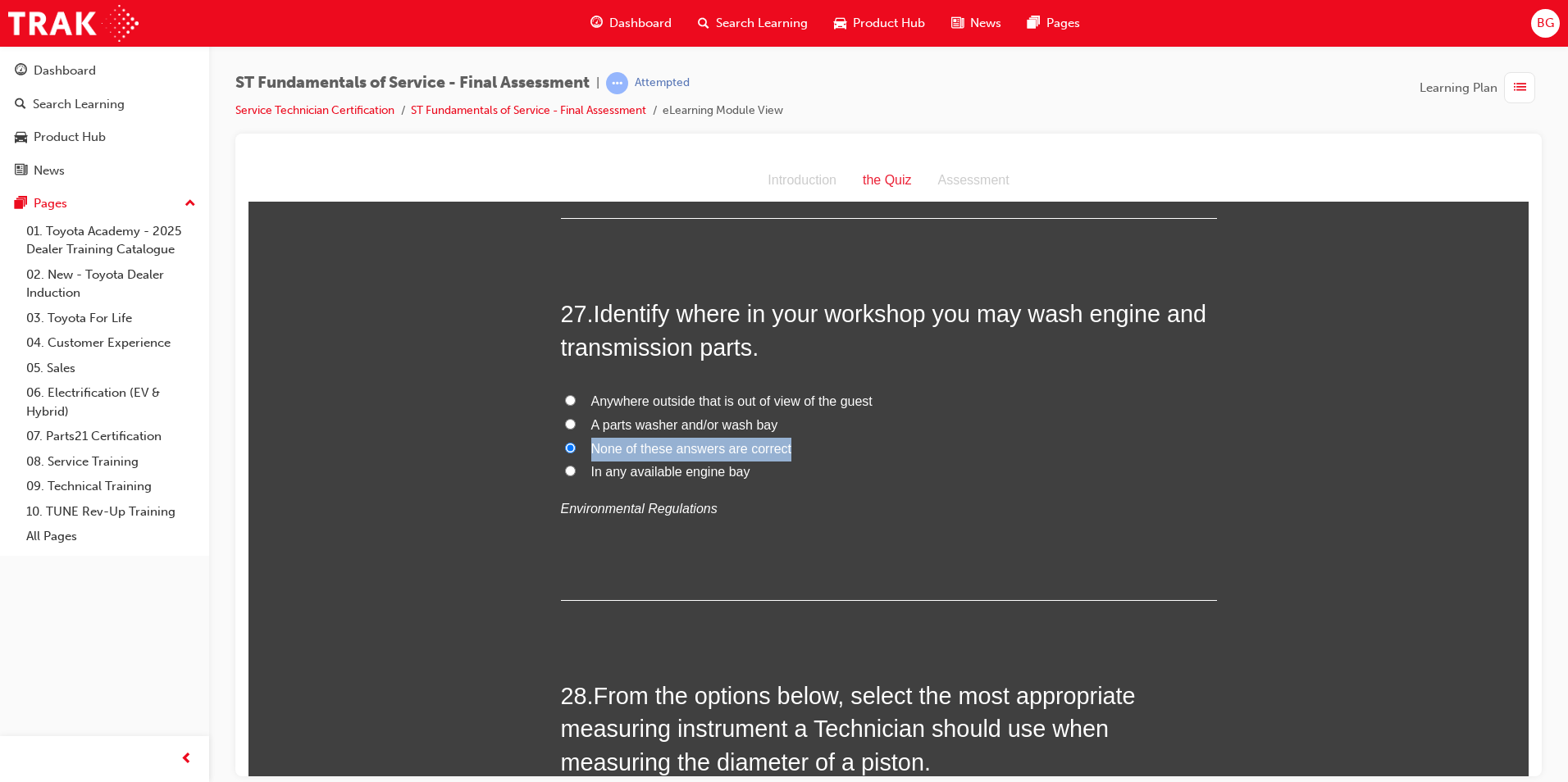
click at [565, 465] on input "In any available engine bay" at bounding box center [570, 470] width 11 height 11
radio input "true"
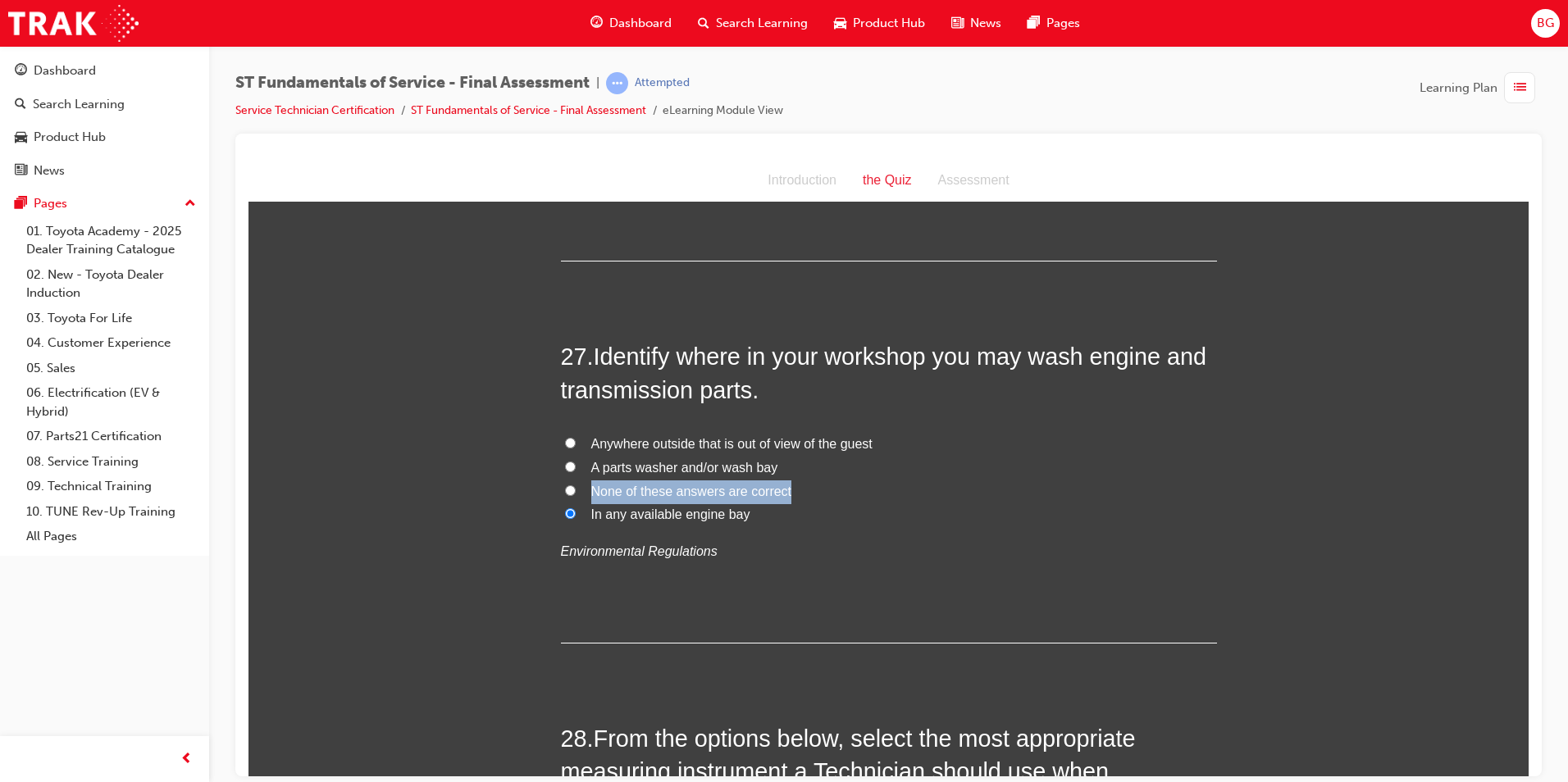
scroll to position [9588, 0]
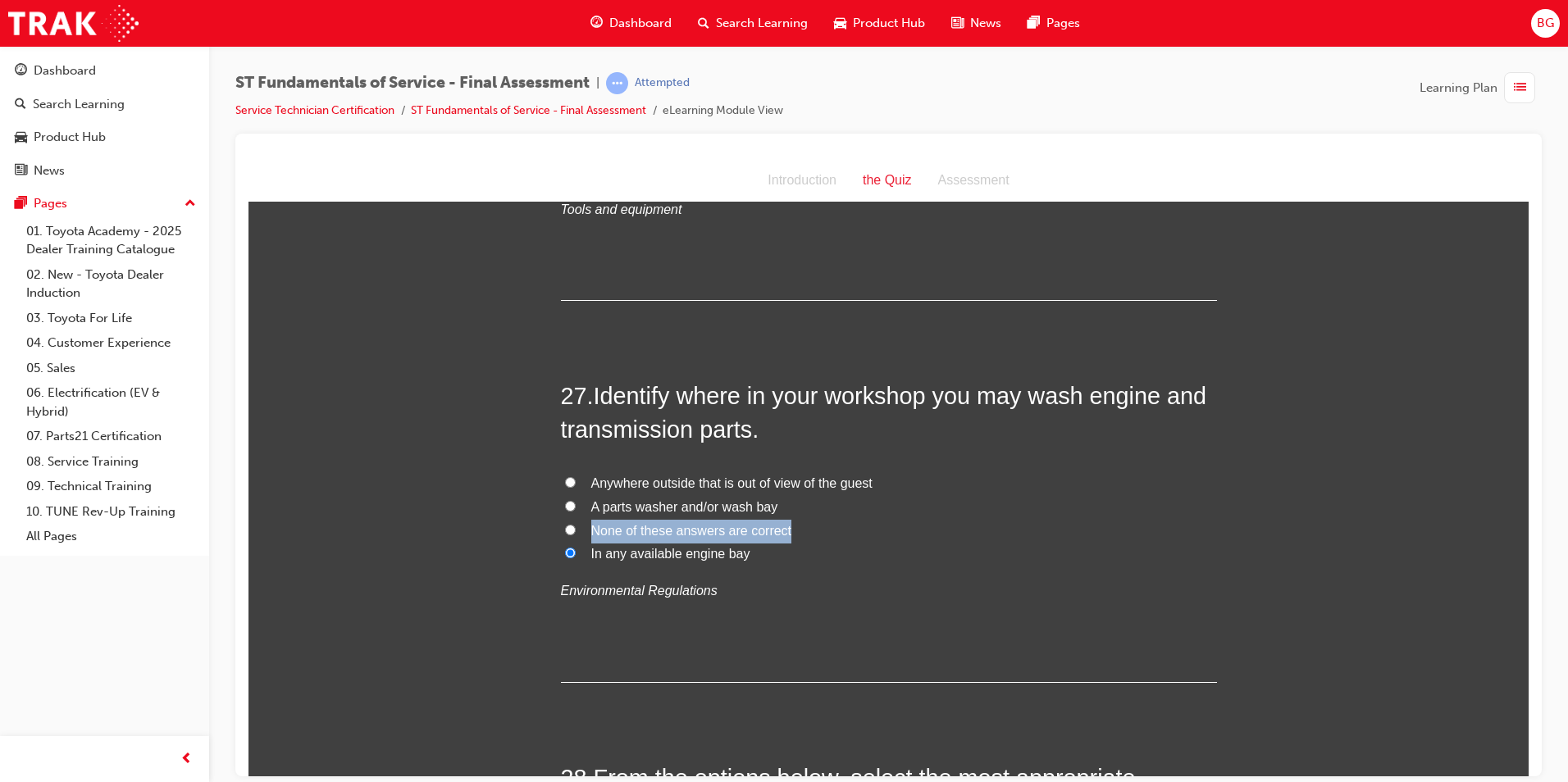
click at [565, 500] on input "A parts washer and/or wash bay" at bounding box center [570, 505] width 11 height 11
radio input "true"
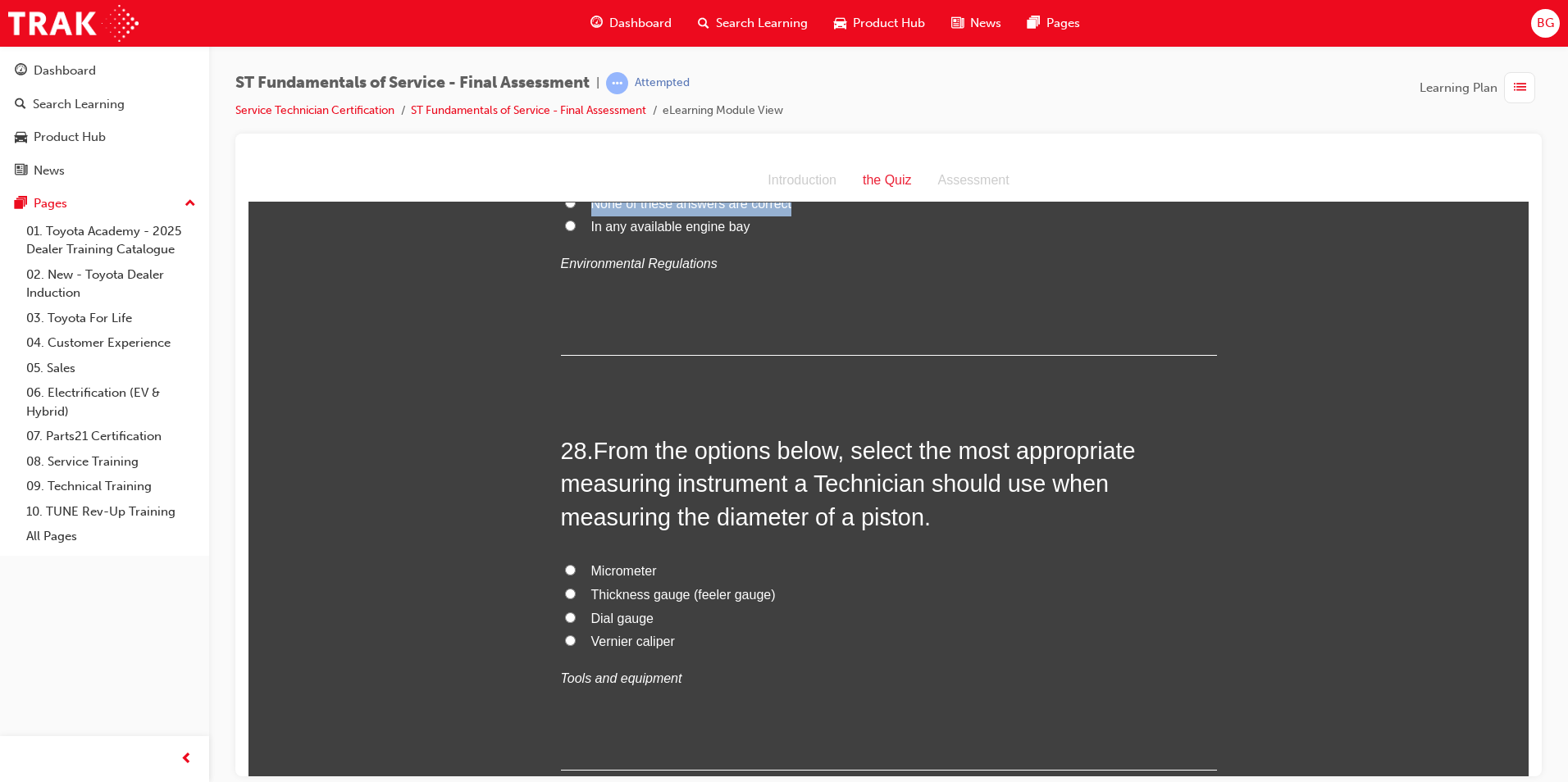
scroll to position [9916, 0]
click at [565, 563] on input "Micrometer" at bounding box center [570, 568] width 11 height 11
radio input "true"
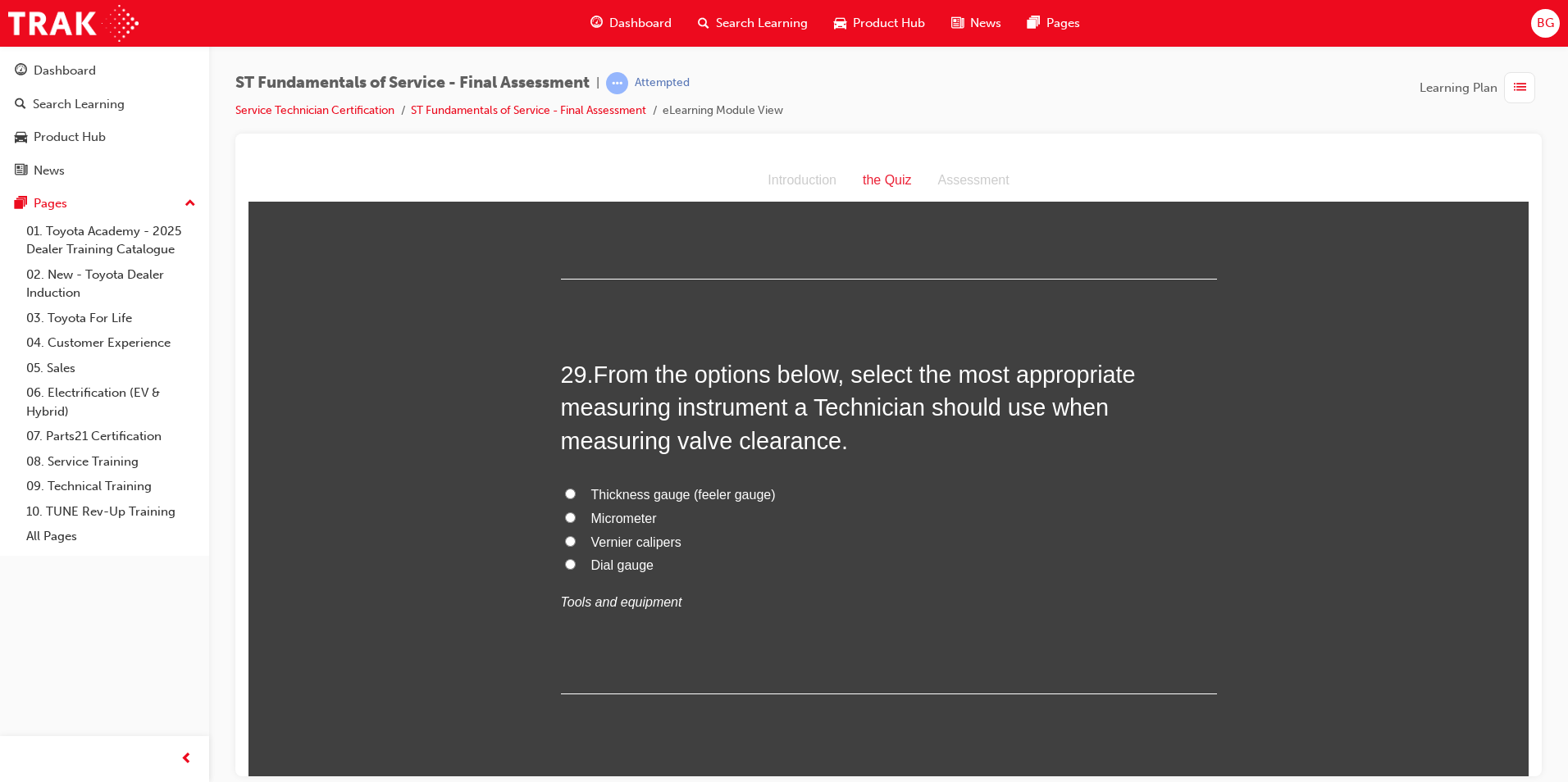
scroll to position [10408, 0]
click at [565, 486] on input "Thickness gauge (feeler gauge)" at bounding box center [570, 491] width 11 height 11
radio input "true"
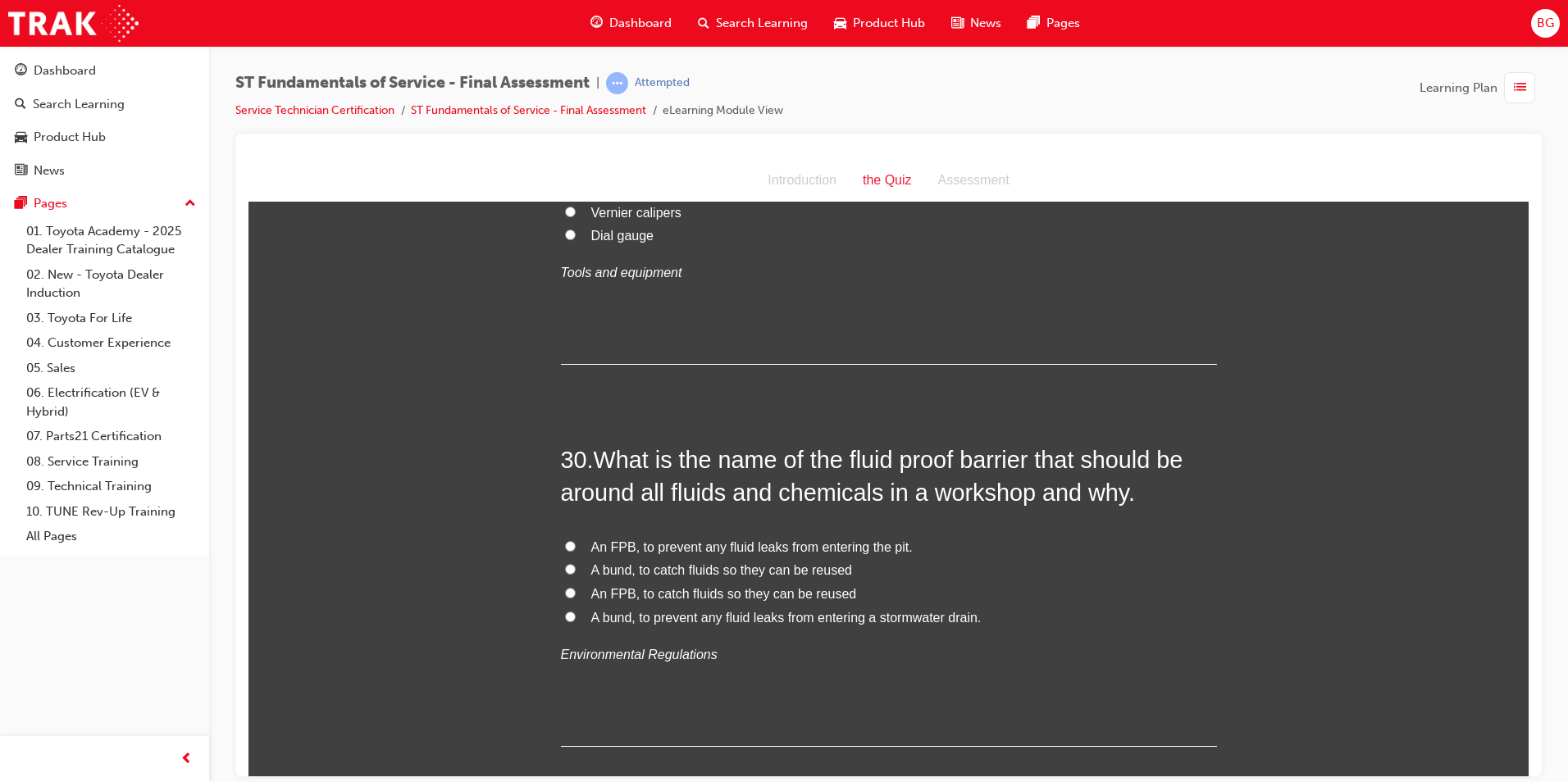
scroll to position [10818, 0]
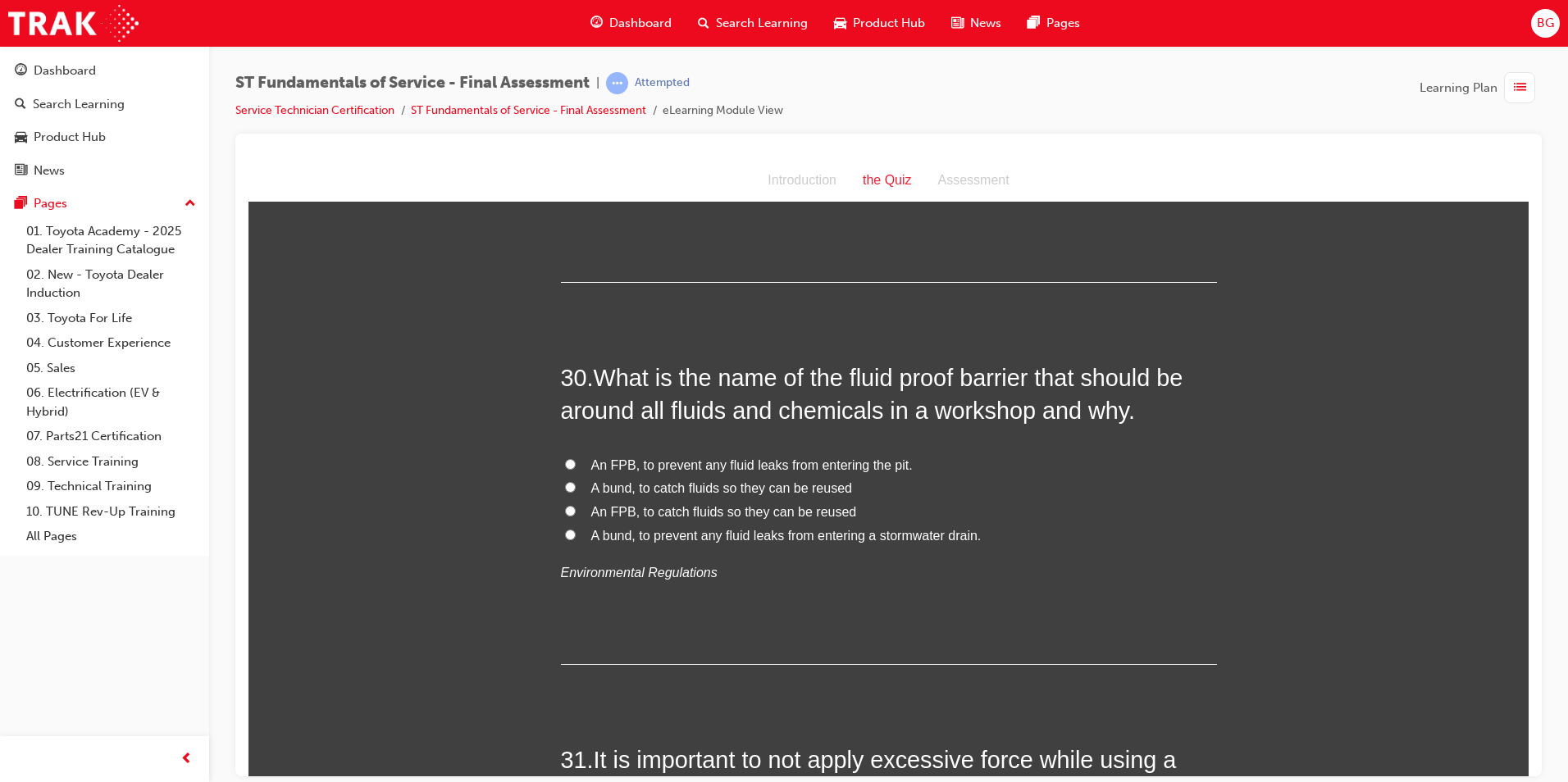
click at [561, 453] on label "An FPB, to prevent any fluid leaks from entering the pit." at bounding box center [888, 465] width 656 height 24
click at [565, 458] on input "An FPB, to prevent any fluid leaks from entering the pit." at bounding box center [570, 463] width 11 height 11
radio input "true"
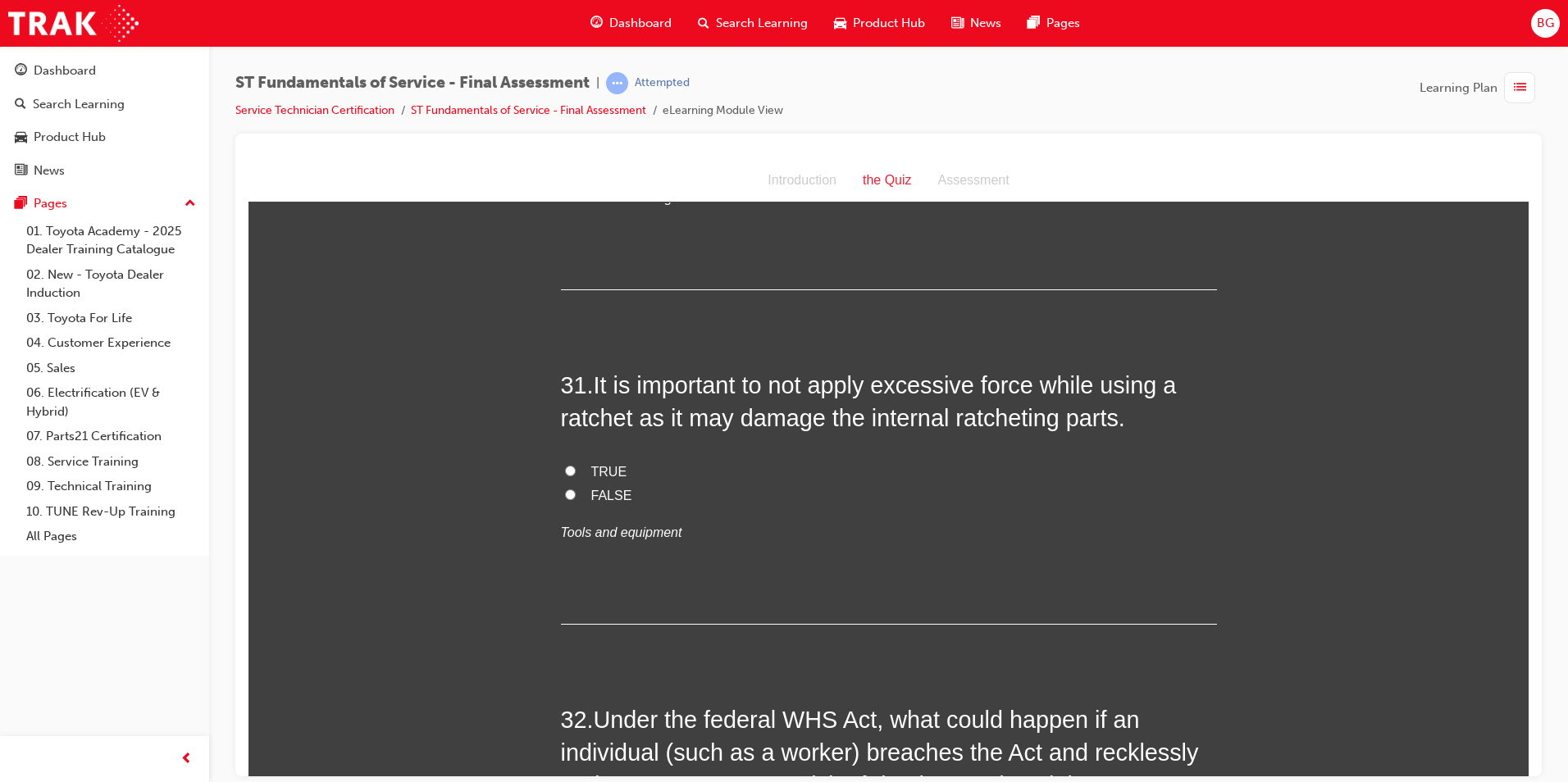
scroll to position [11227, 0]
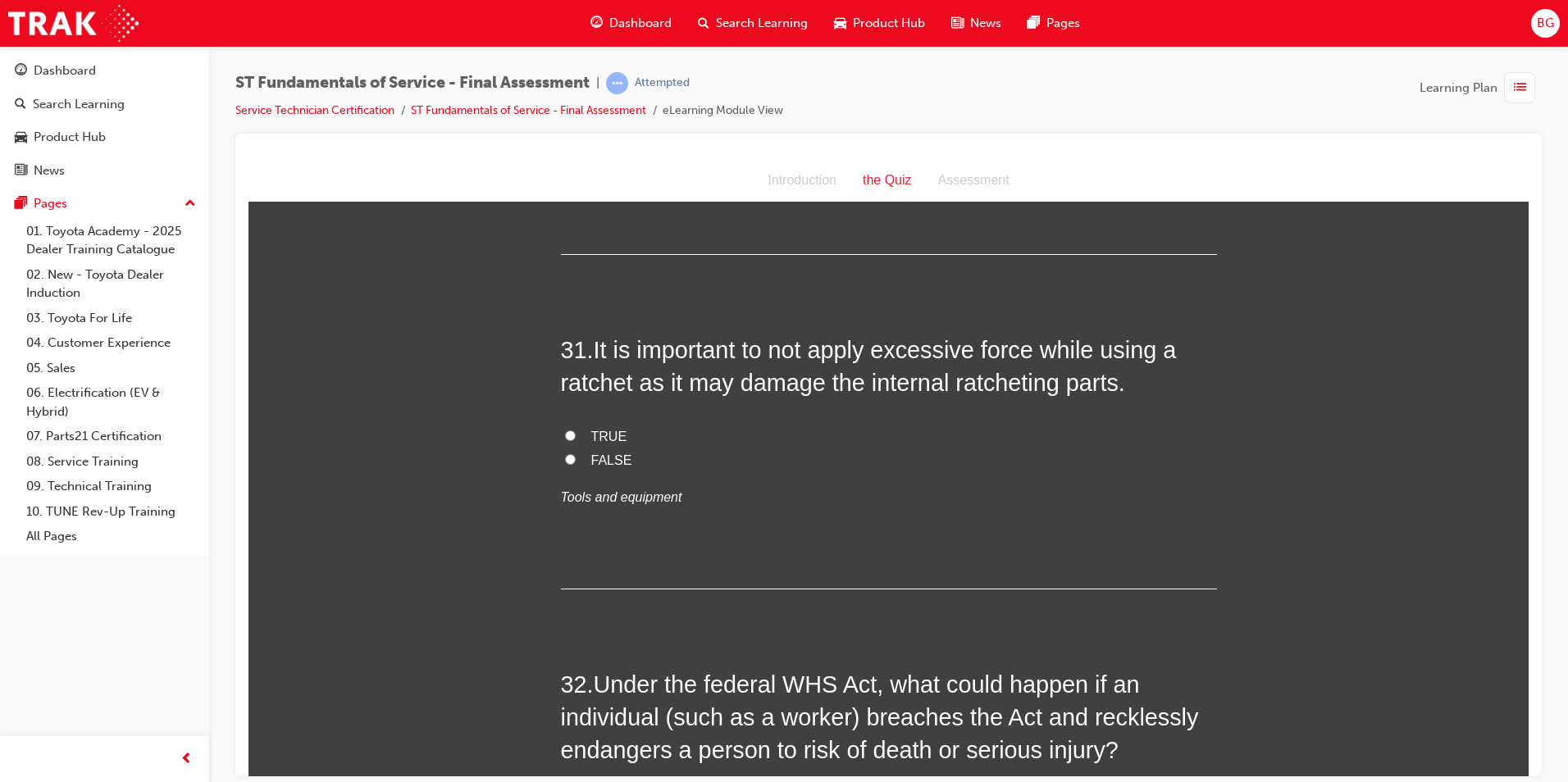
click at [565, 453] on input "FALSE" at bounding box center [570, 458] width 11 height 11
radio input "true"
click at [565, 429] on input "TRUE" at bounding box center [570, 434] width 11 height 11
radio input "true"
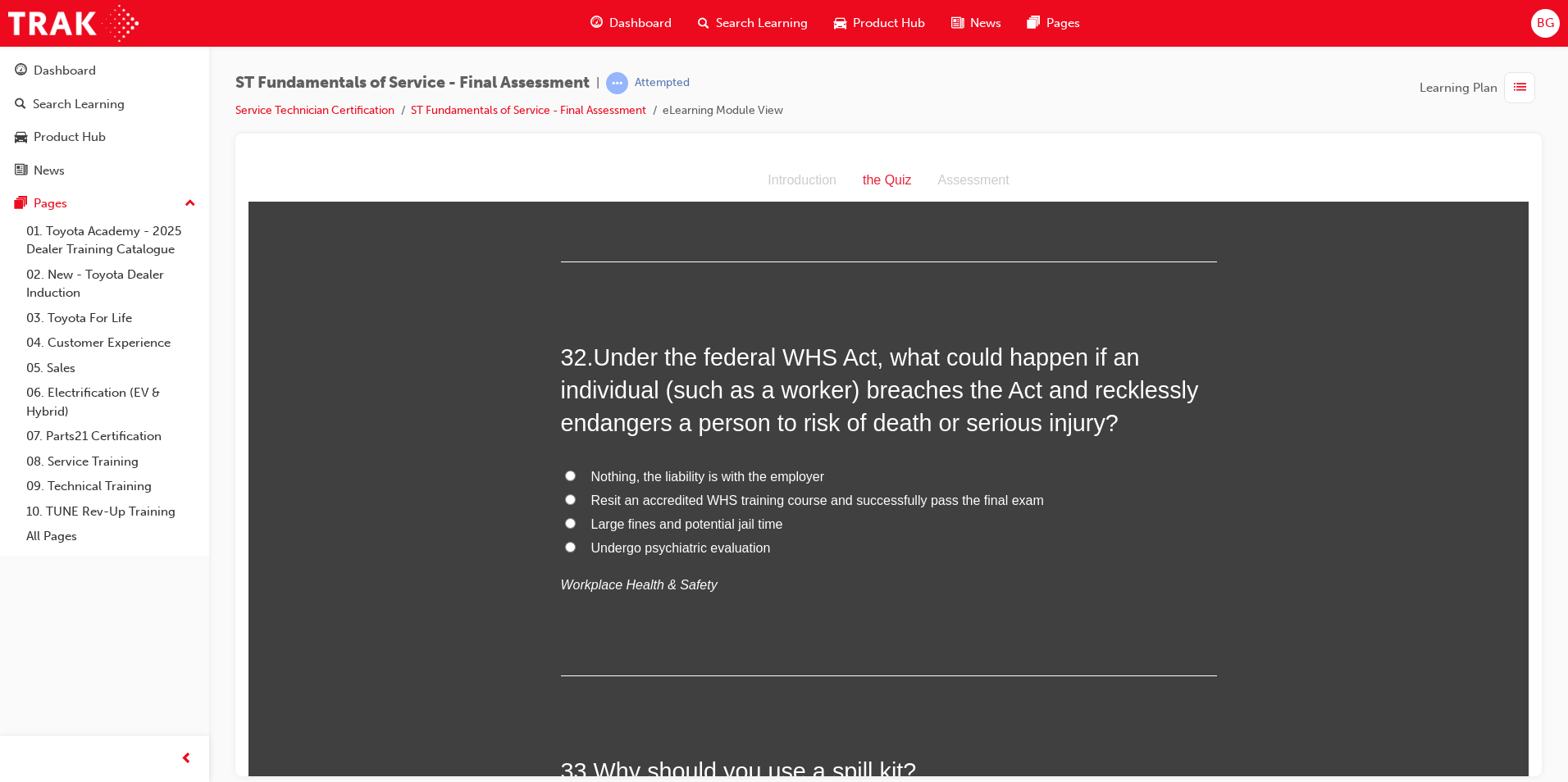
scroll to position [11556, 0]
click at [565, 493] on input "Resit an accredited WHS training course and successfully pass the final exam" at bounding box center [570, 498] width 11 height 11
radio input "true"
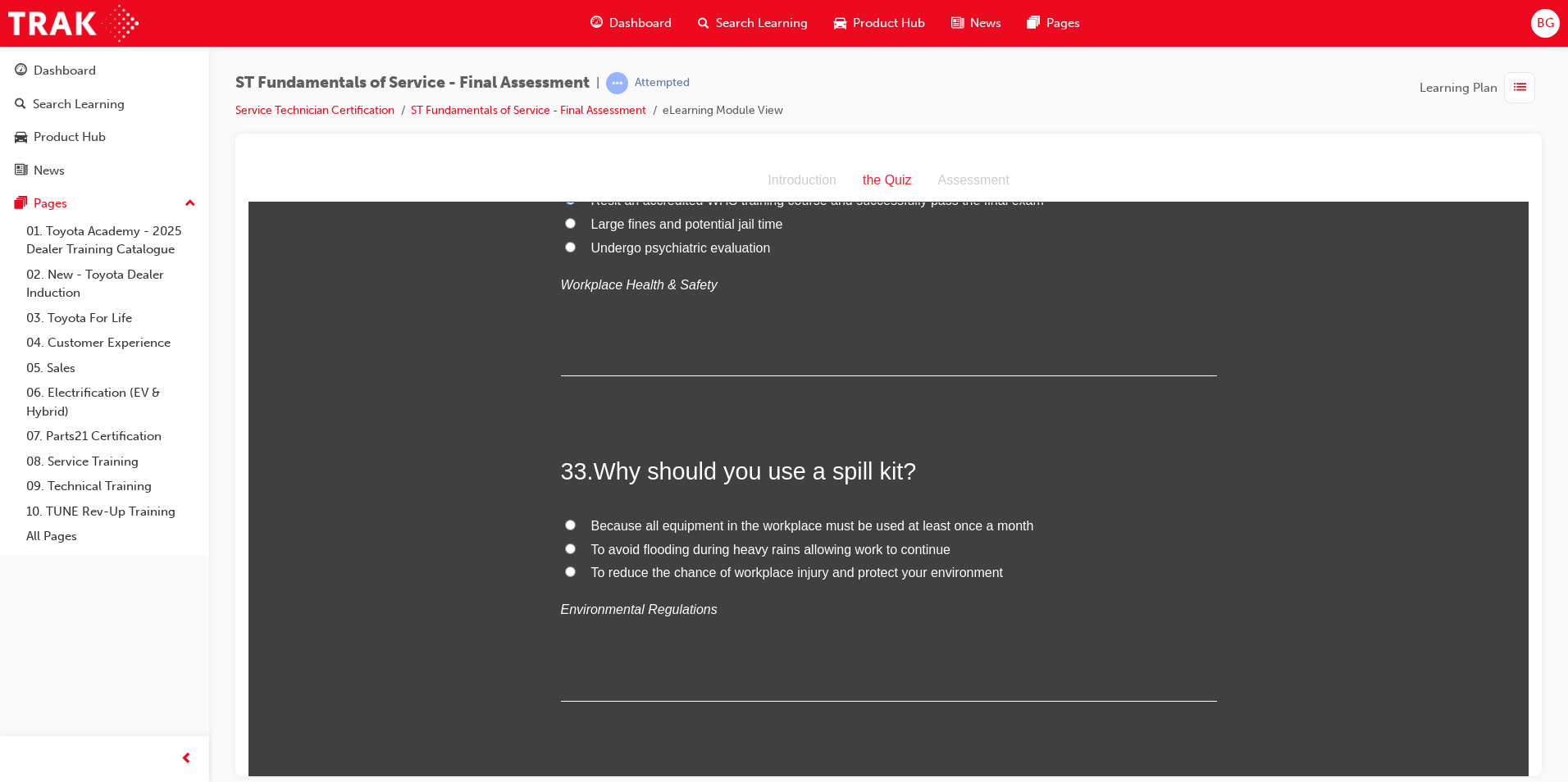
scroll to position [11883, 0]
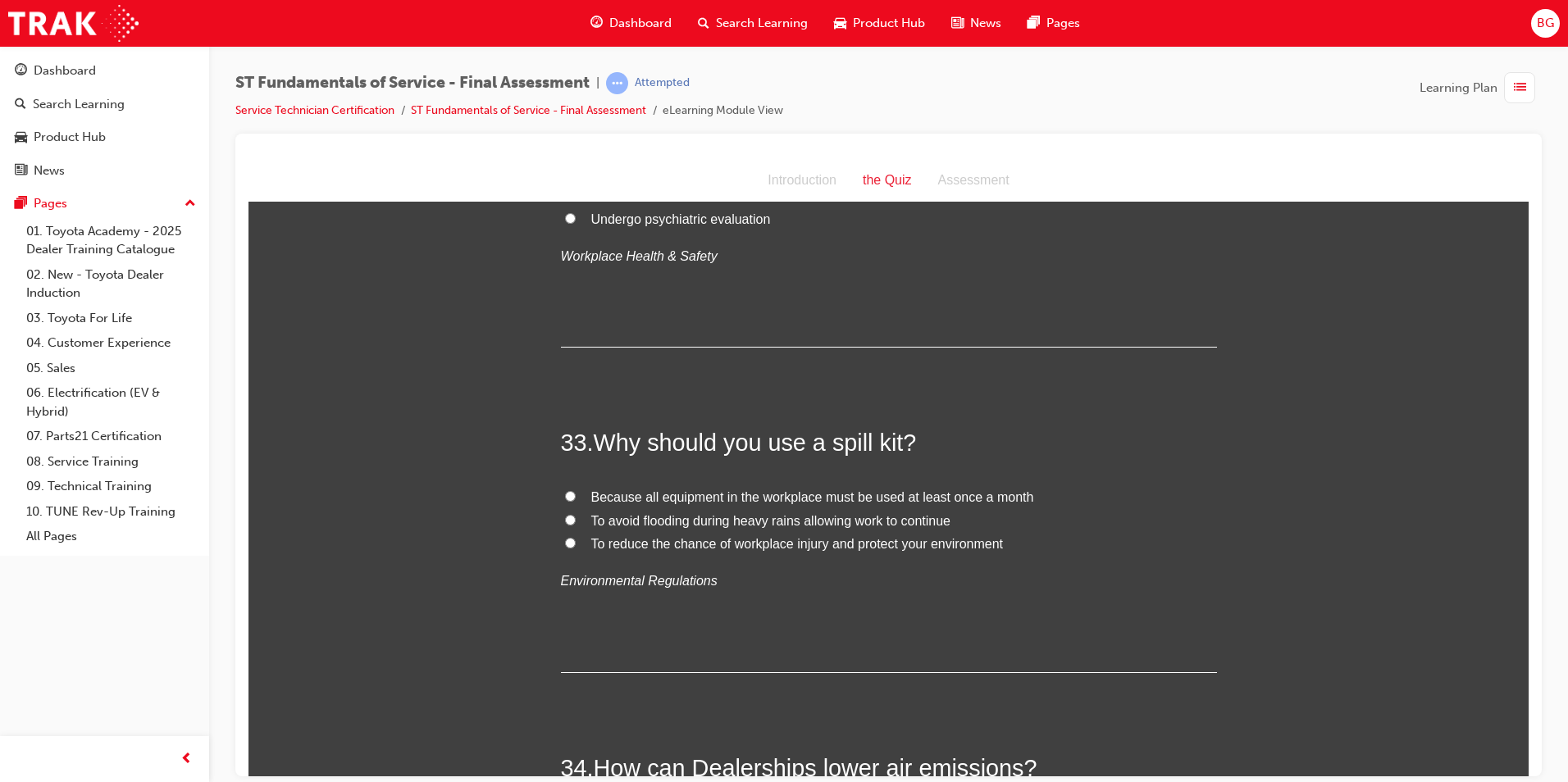
click at [565, 536] on input "To reduce the chance of workplace injury and protect your environment" at bounding box center [570, 541] width 11 height 11
radio input "true"
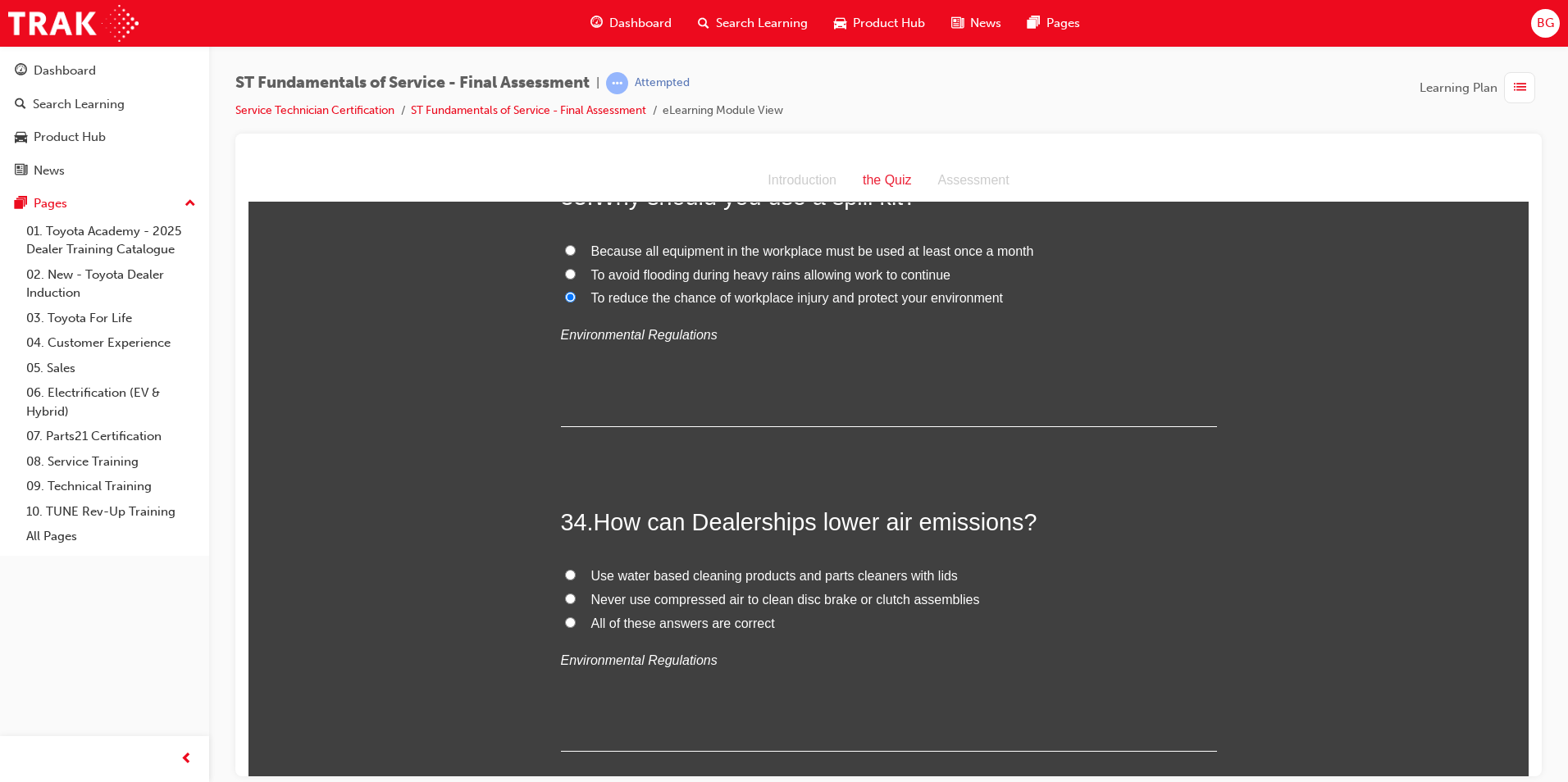
scroll to position [12195, 0]
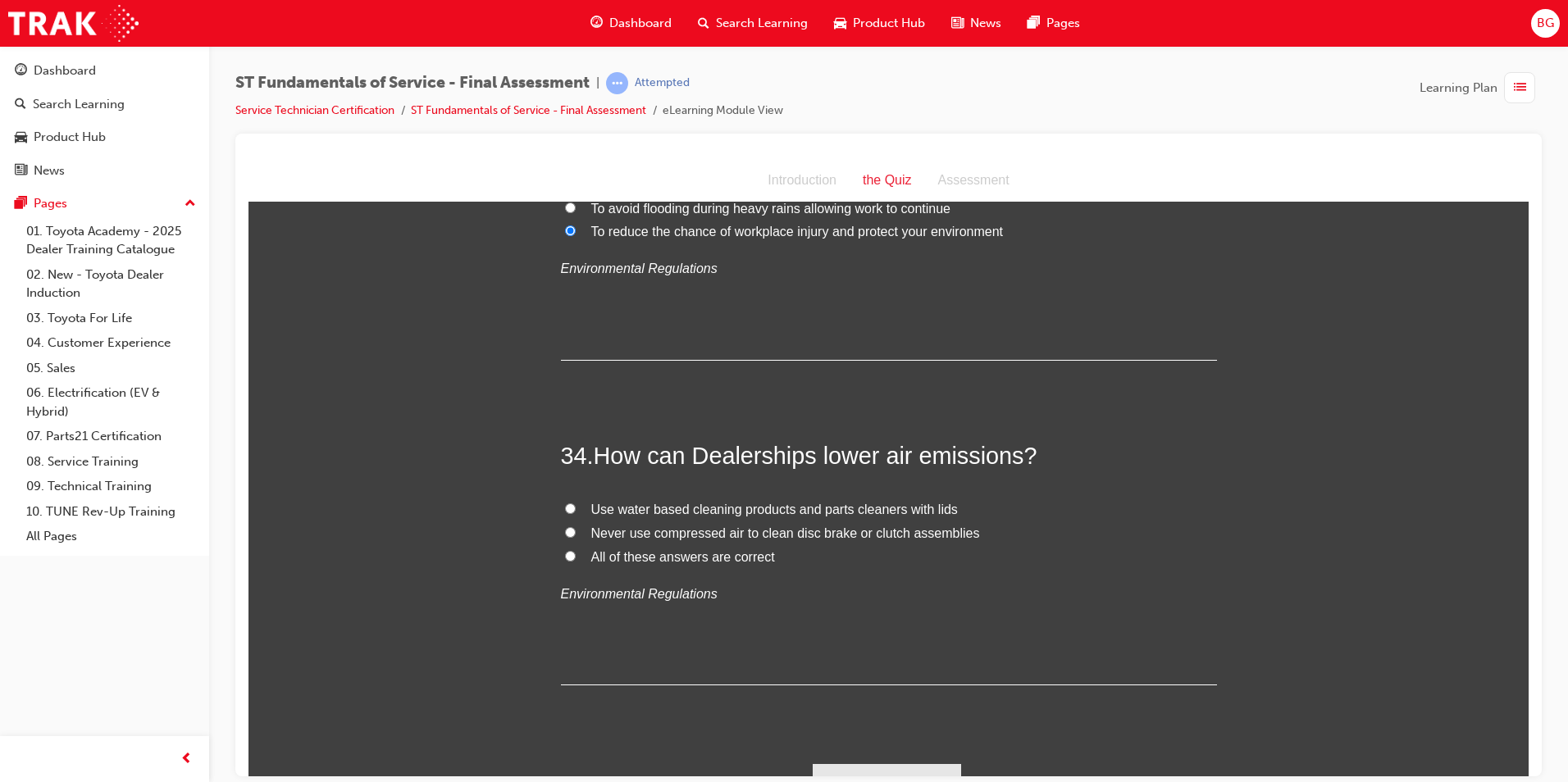
click at [566, 550] on input "All of these answers are correct" at bounding box center [570, 555] width 11 height 11
radio input "true"
click at [906, 763] on button "Submit Answers" at bounding box center [887, 786] width 149 height 46
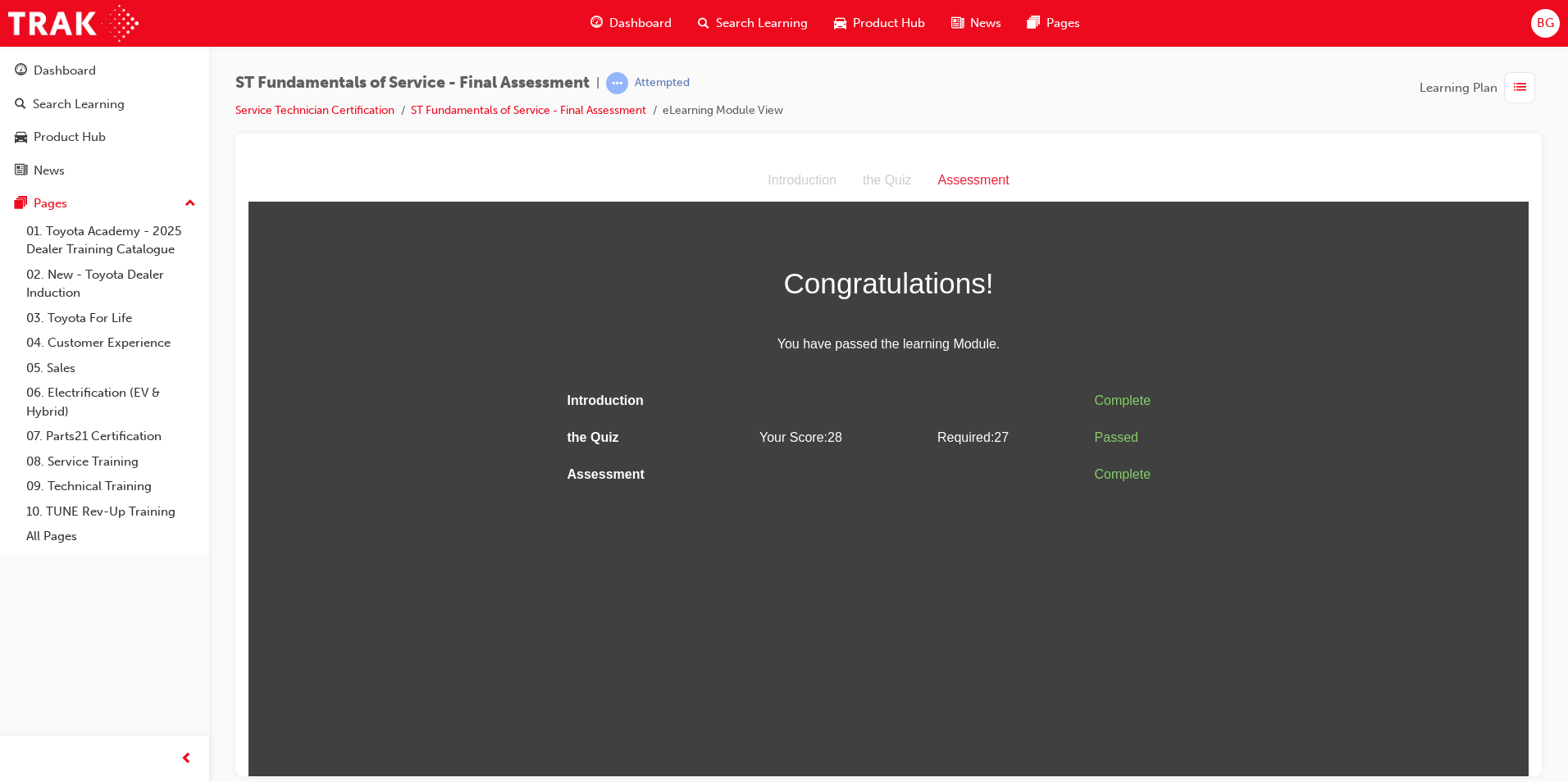
scroll to position [0, 0]
click at [1132, 478] on div "Complete" at bounding box center [1153, 474] width 116 height 24
click at [129, 84] on link "Dashboard" at bounding box center [104, 70] width 196 height 31
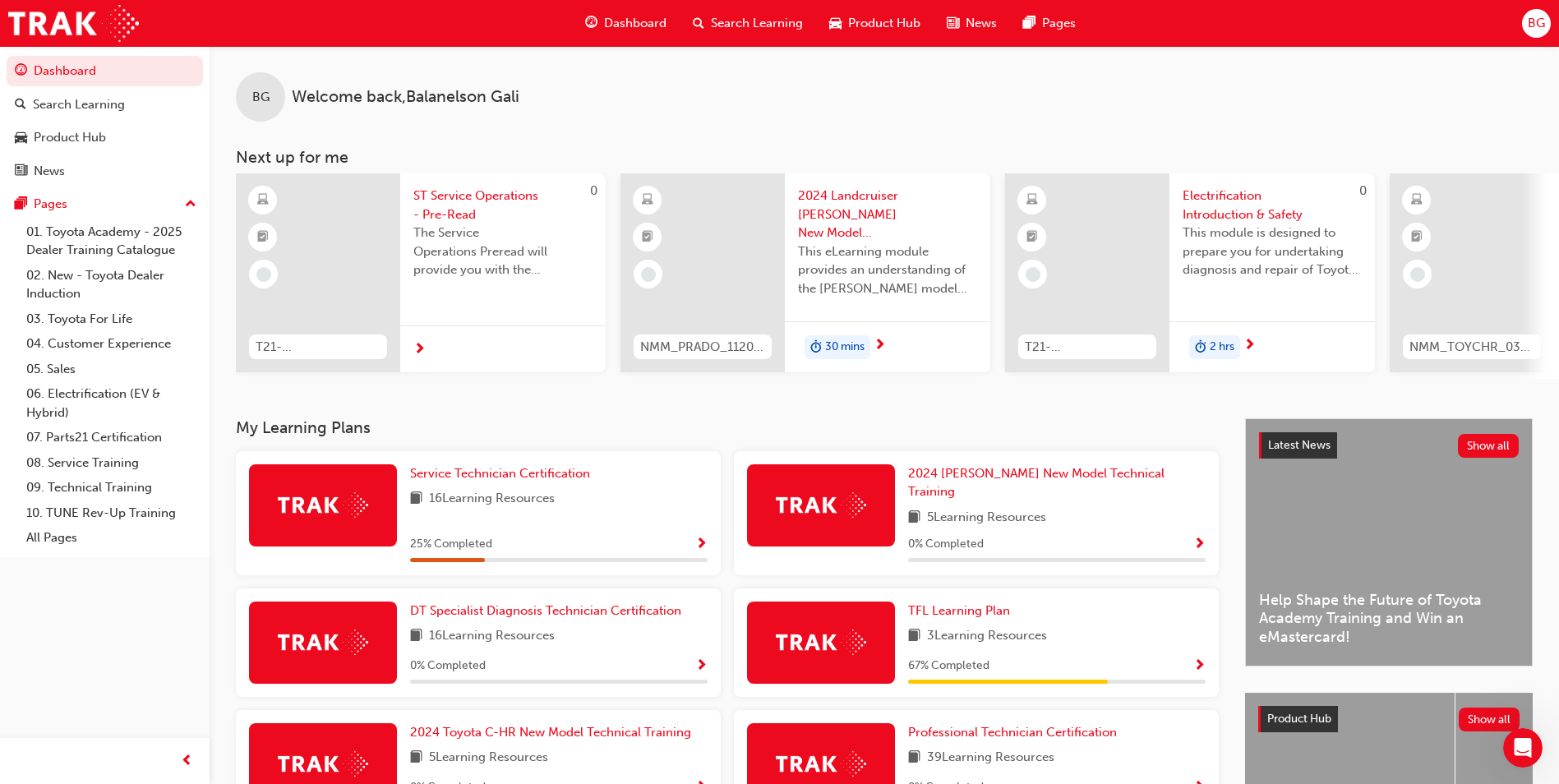
click at [702, 537] on span "Show Progress" at bounding box center [701, 544] width 12 height 15
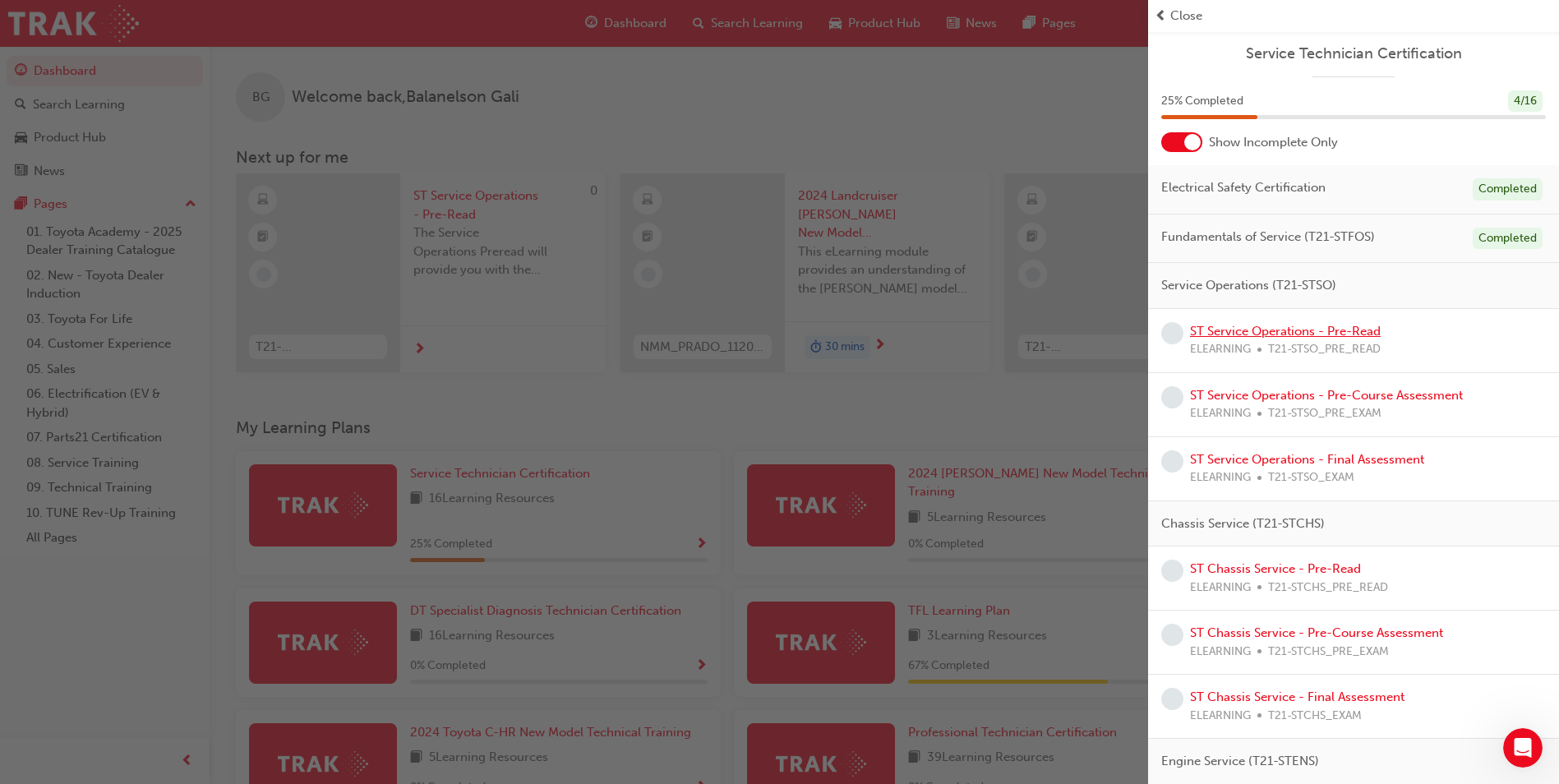
click at [1217, 325] on link "ST Service Operations - Pre-Read" at bounding box center [1285, 332] width 191 height 15
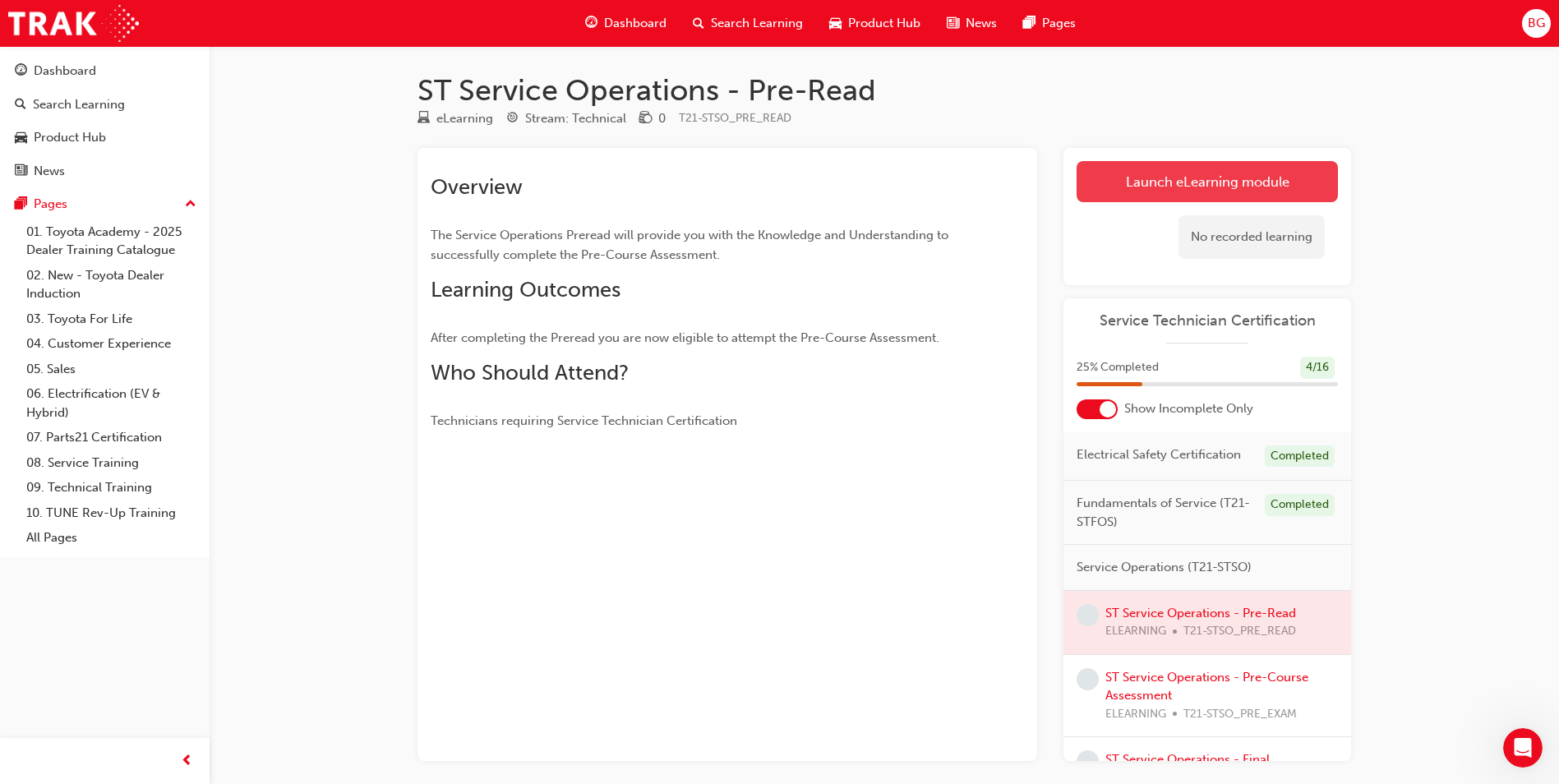
click at [1175, 180] on link "Launch eLearning module" at bounding box center [1207, 181] width 261 height 41
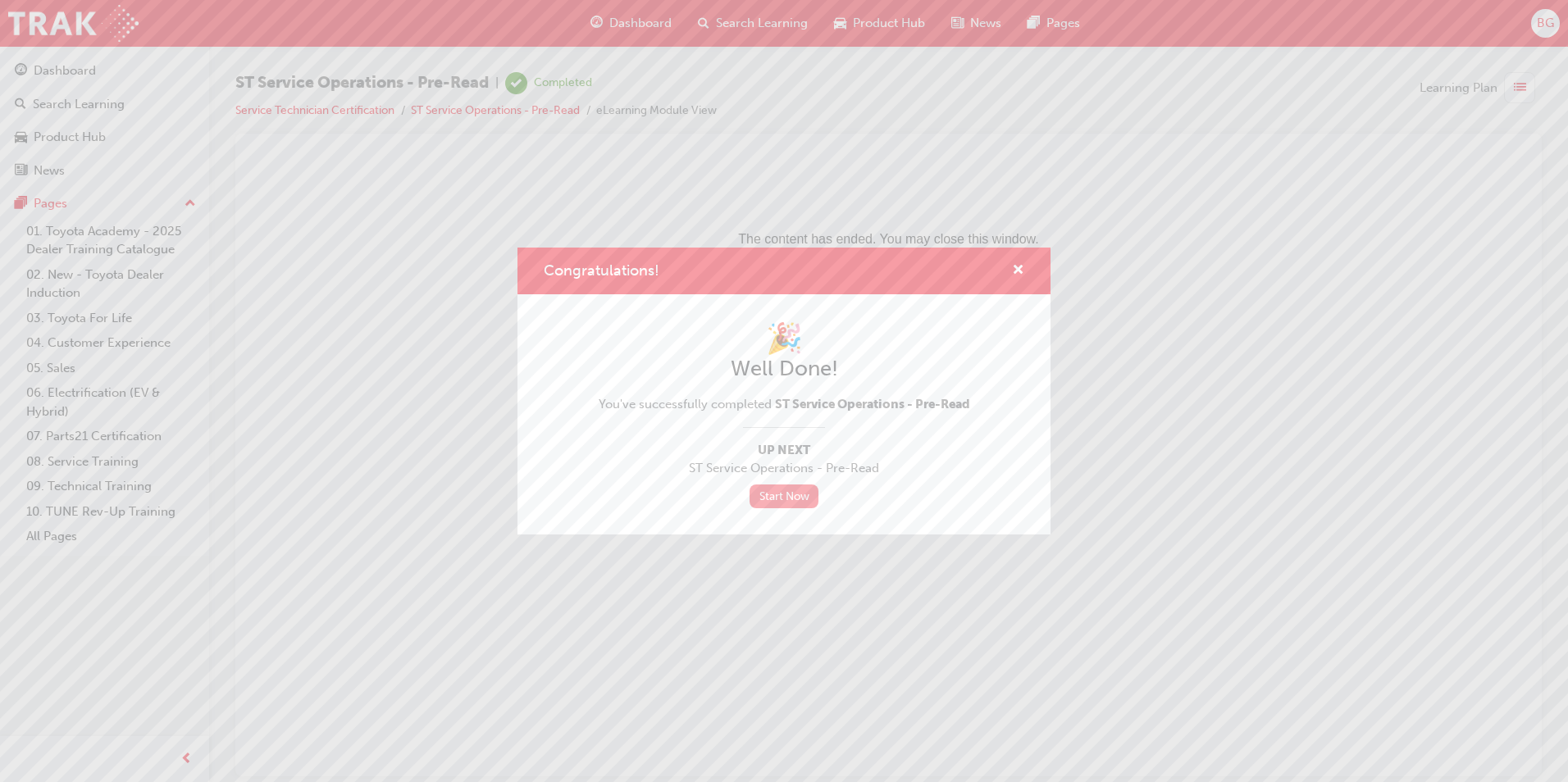
click at [791, 498] on link "Start Now" at bounding box center [783, 496] width 69 height 24
click at [74, 73] on div "Congratulations! 🎉 Well Done! You've successfully completed ST Service Operatio…" at bounding box center [784, 391] width 1568 height 782
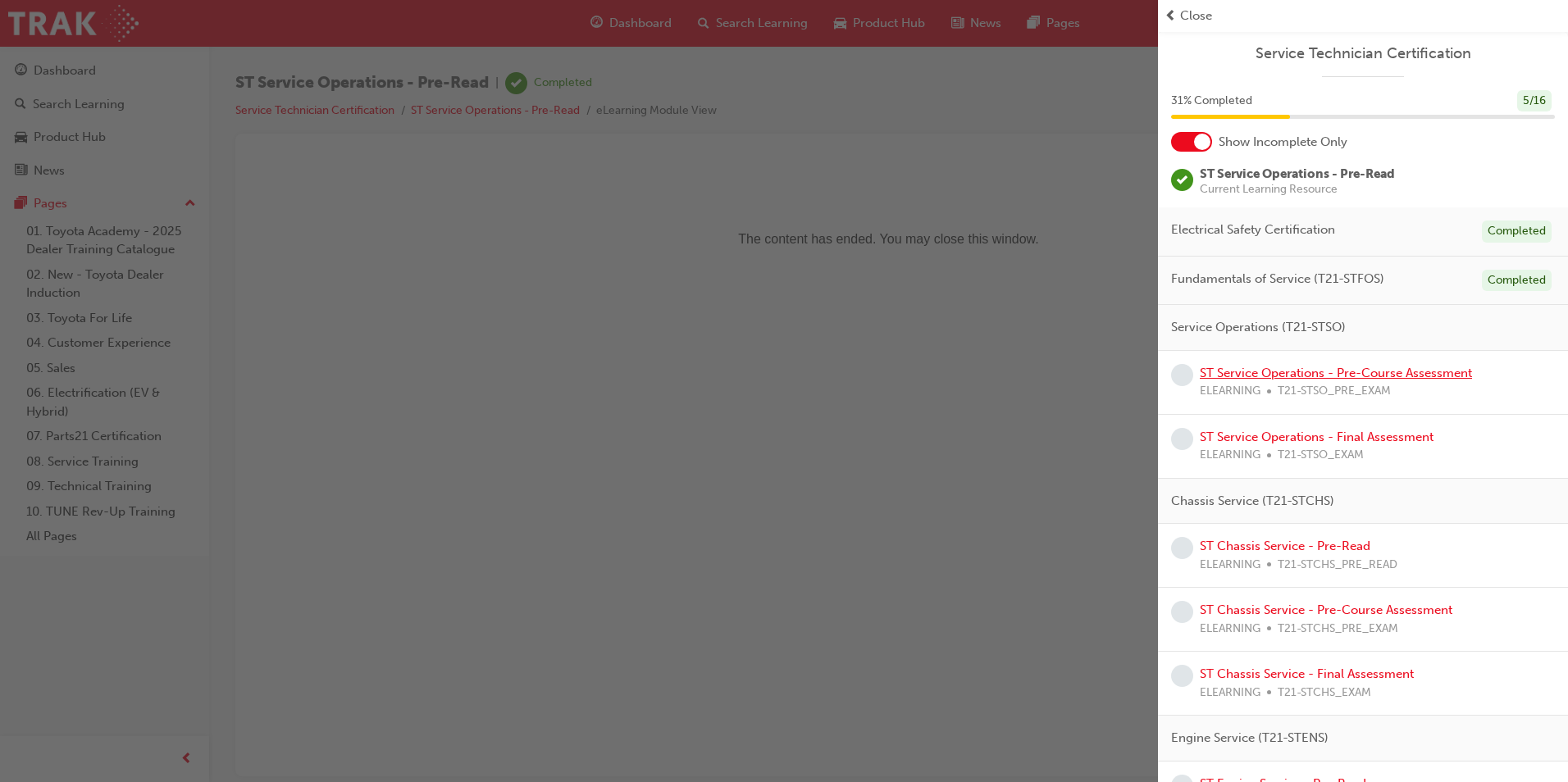
click at [1331, 369] on link "ST Service Operations - Pre-Course Assessment" at bounding box center [1335, 373] width 272 height 15
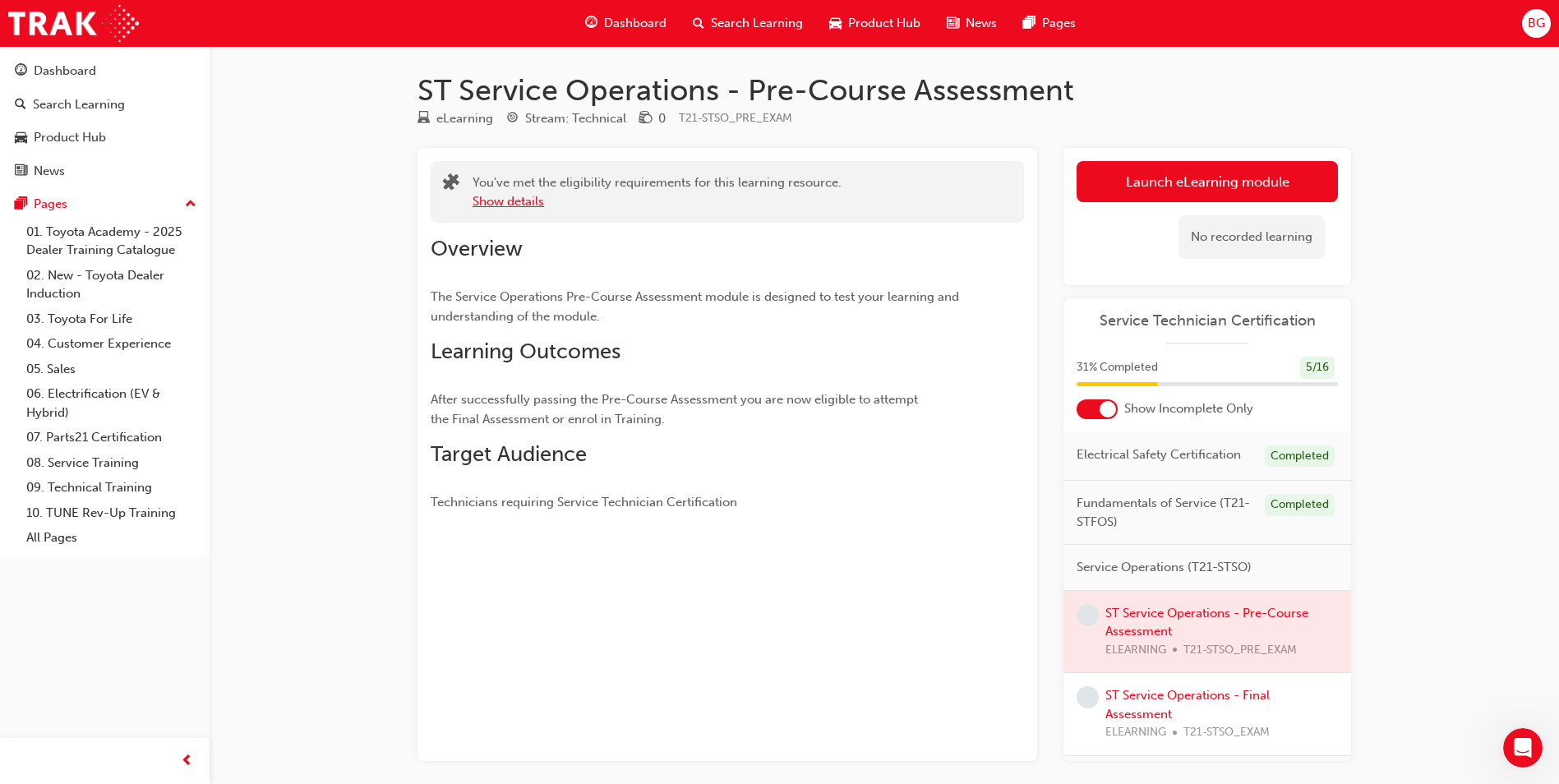
click at [523, 199] on button "Show details" at bounding box center [508, 201] width 71 height 19
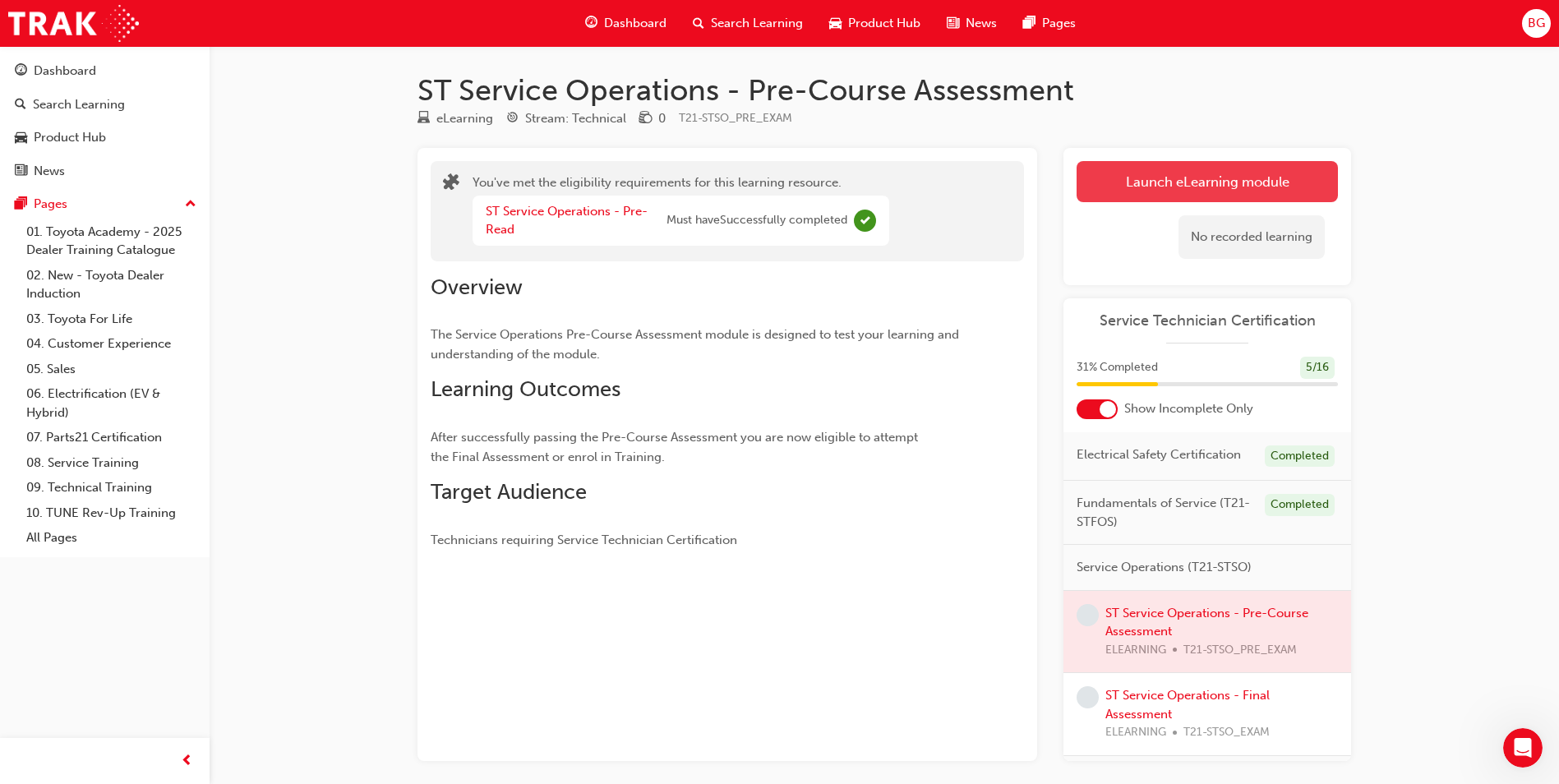
click at [1100, 182] on link "Launch eLearning module" at bounding box center [1207, 181] width 261 height 41
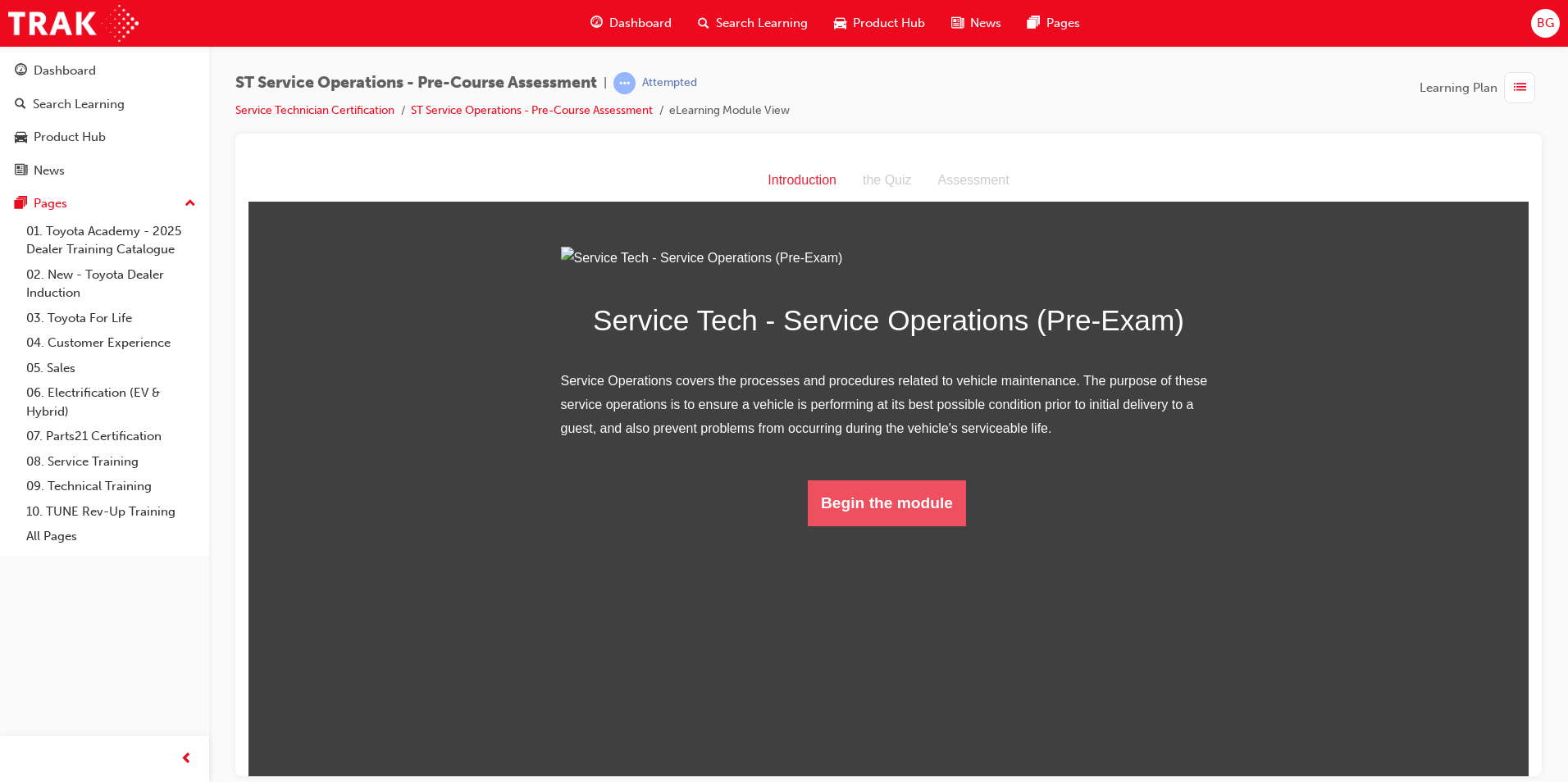
click at [925, 525] on button "Begin the module" at bounding box center [887, 503] width 158 height 46
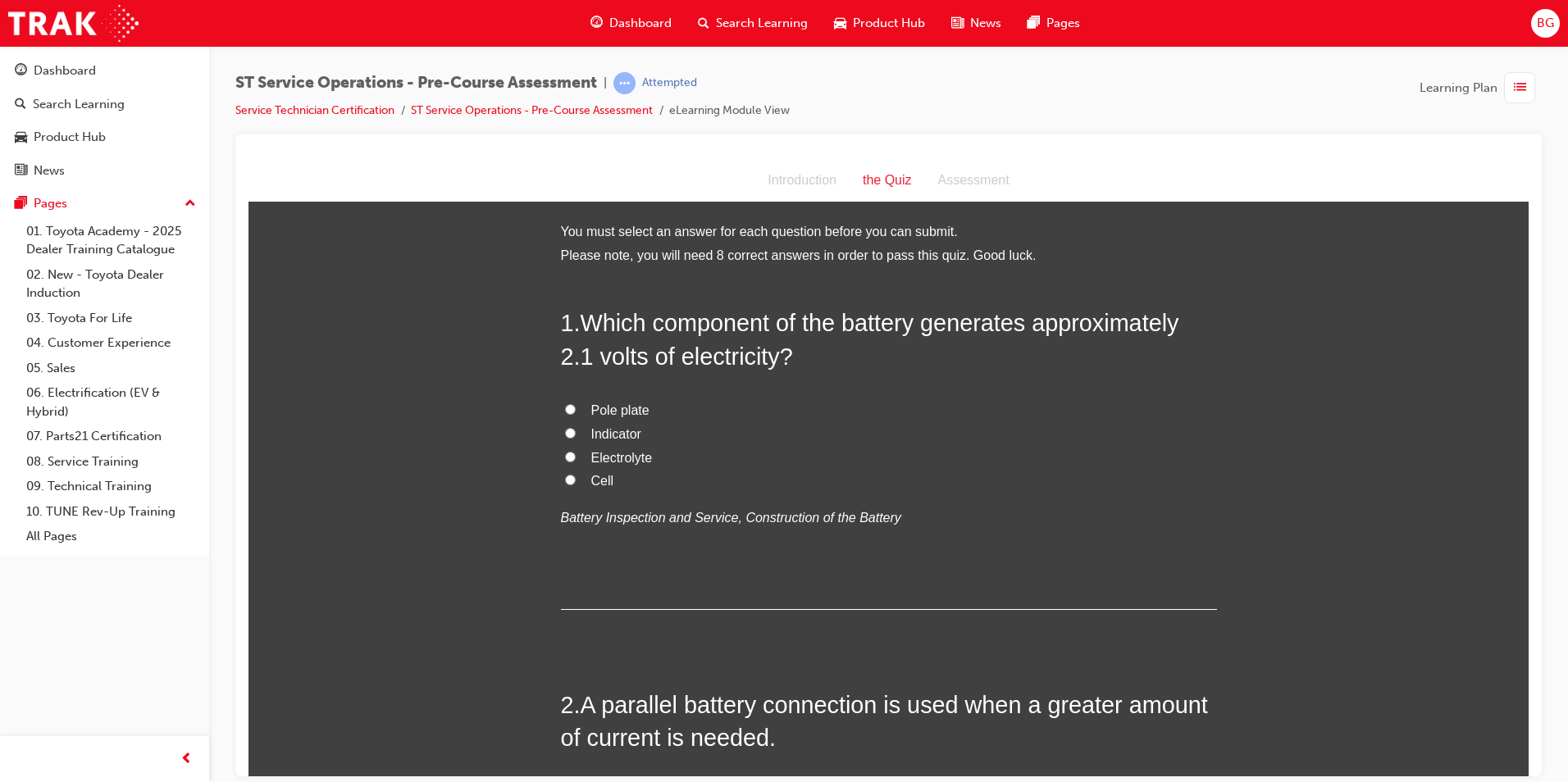
click at [566, 475] on input "Cell" at bounding box center [570, 479] width 11 height 11
radio input "true"
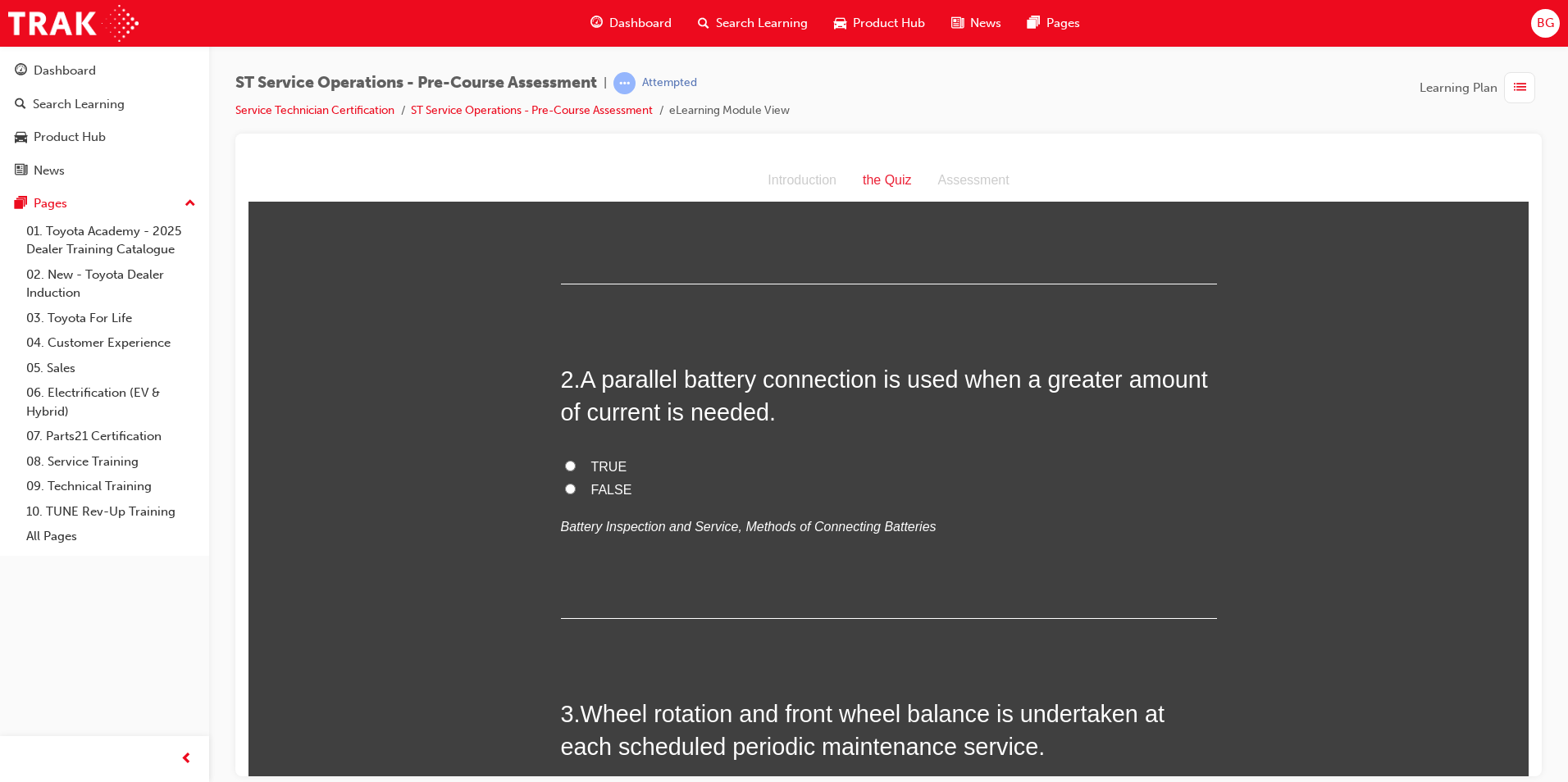
scroll to position [328, 0]
click at [565, 462] on input "TRUE" at bounding box center [570, 462] width 11 height 11
radio input "true"
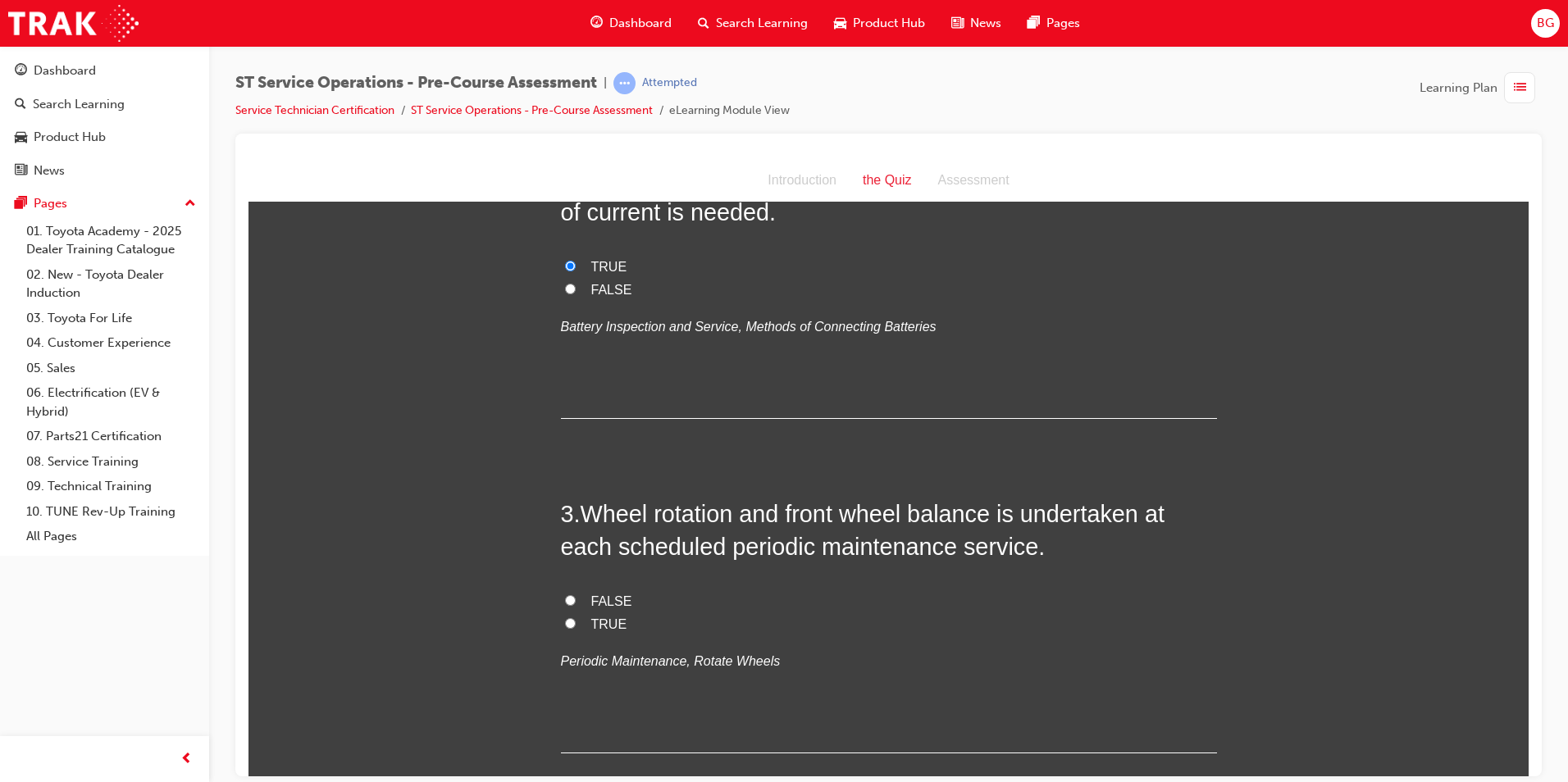
scroll to position [656, 0]
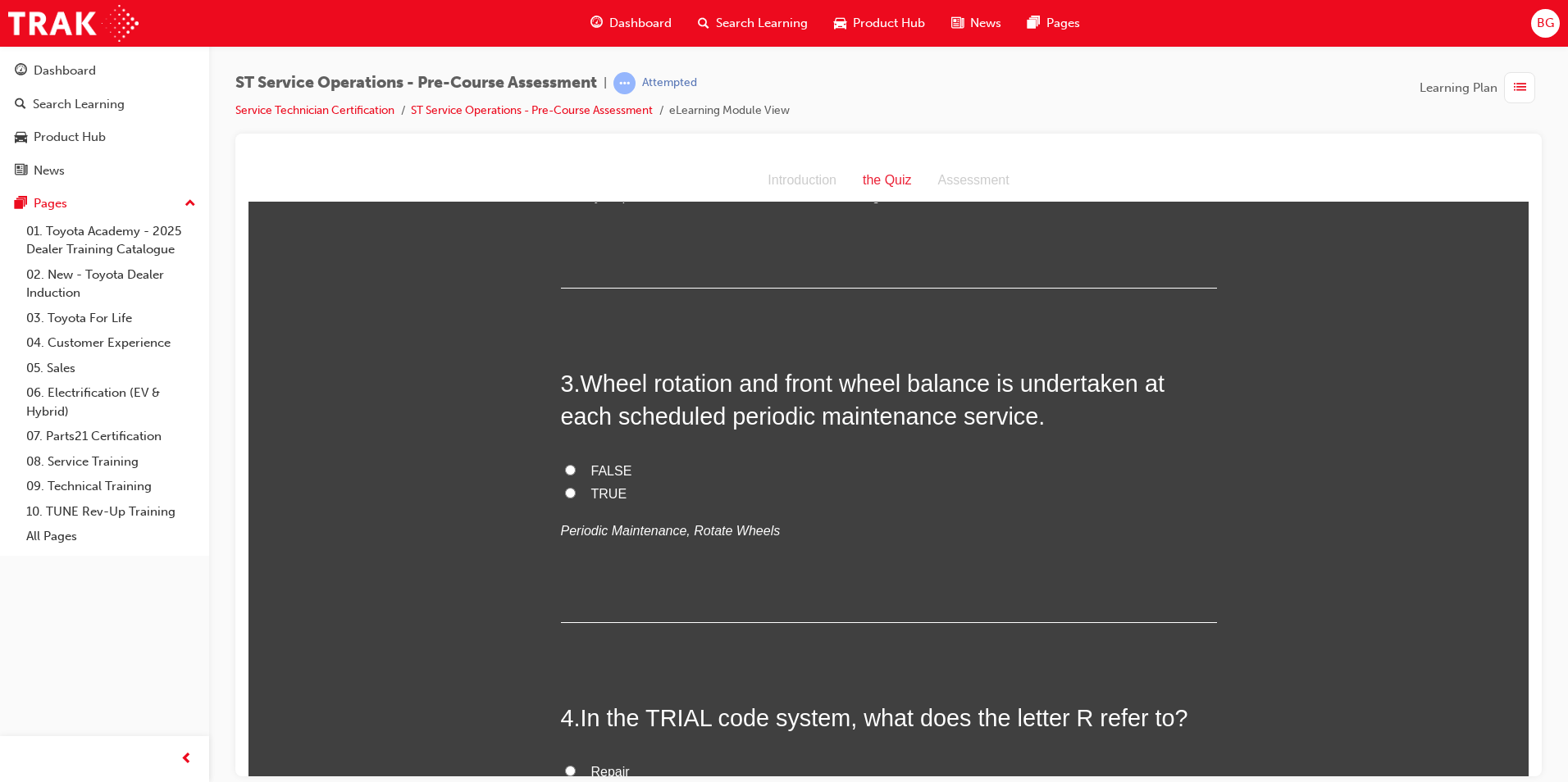
click at [565, 489] on input "TRUE" at bounding box center [570, 492] width 11 height 11
radio input "true"
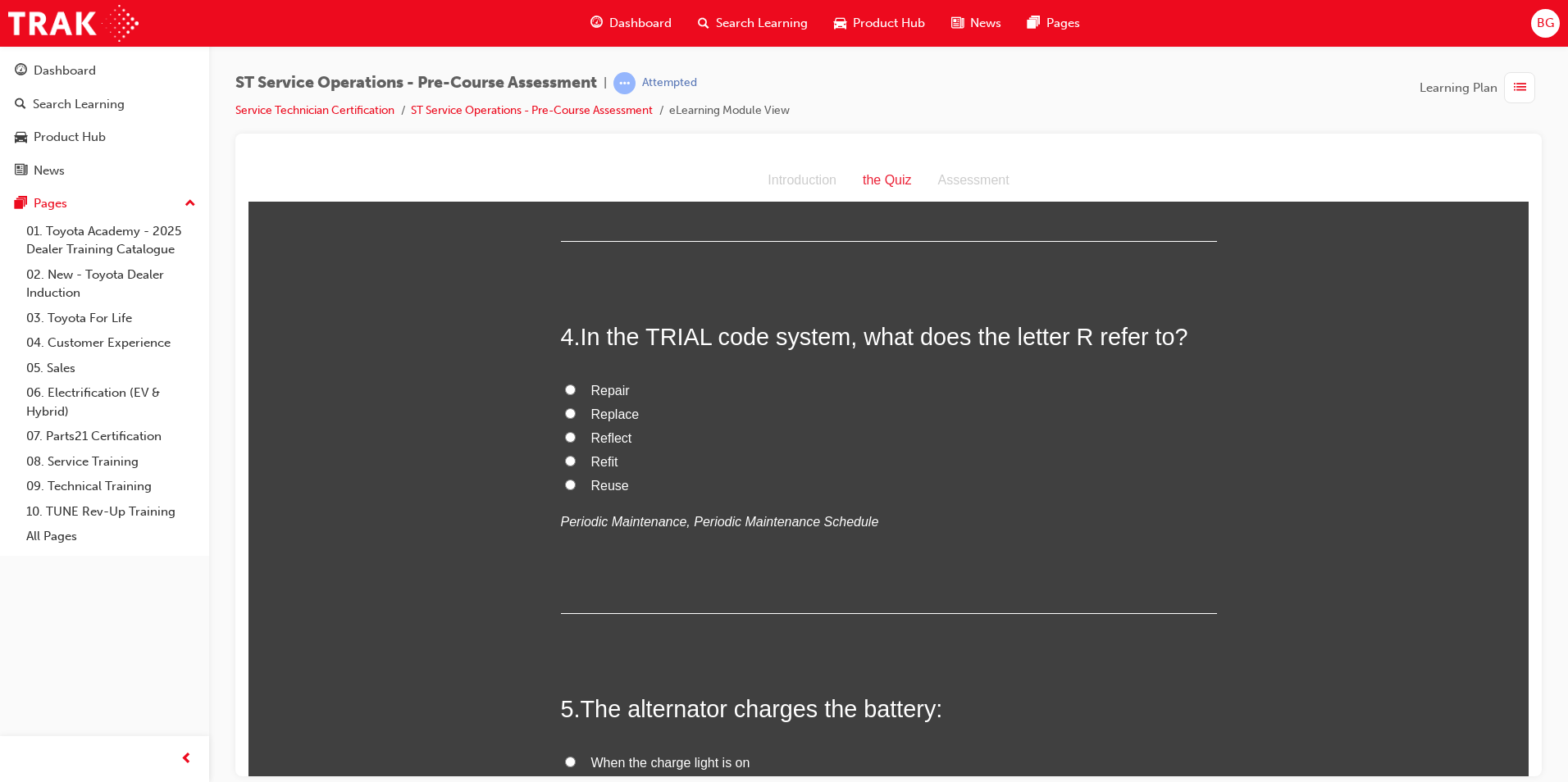
scroll to position [1066, 0]
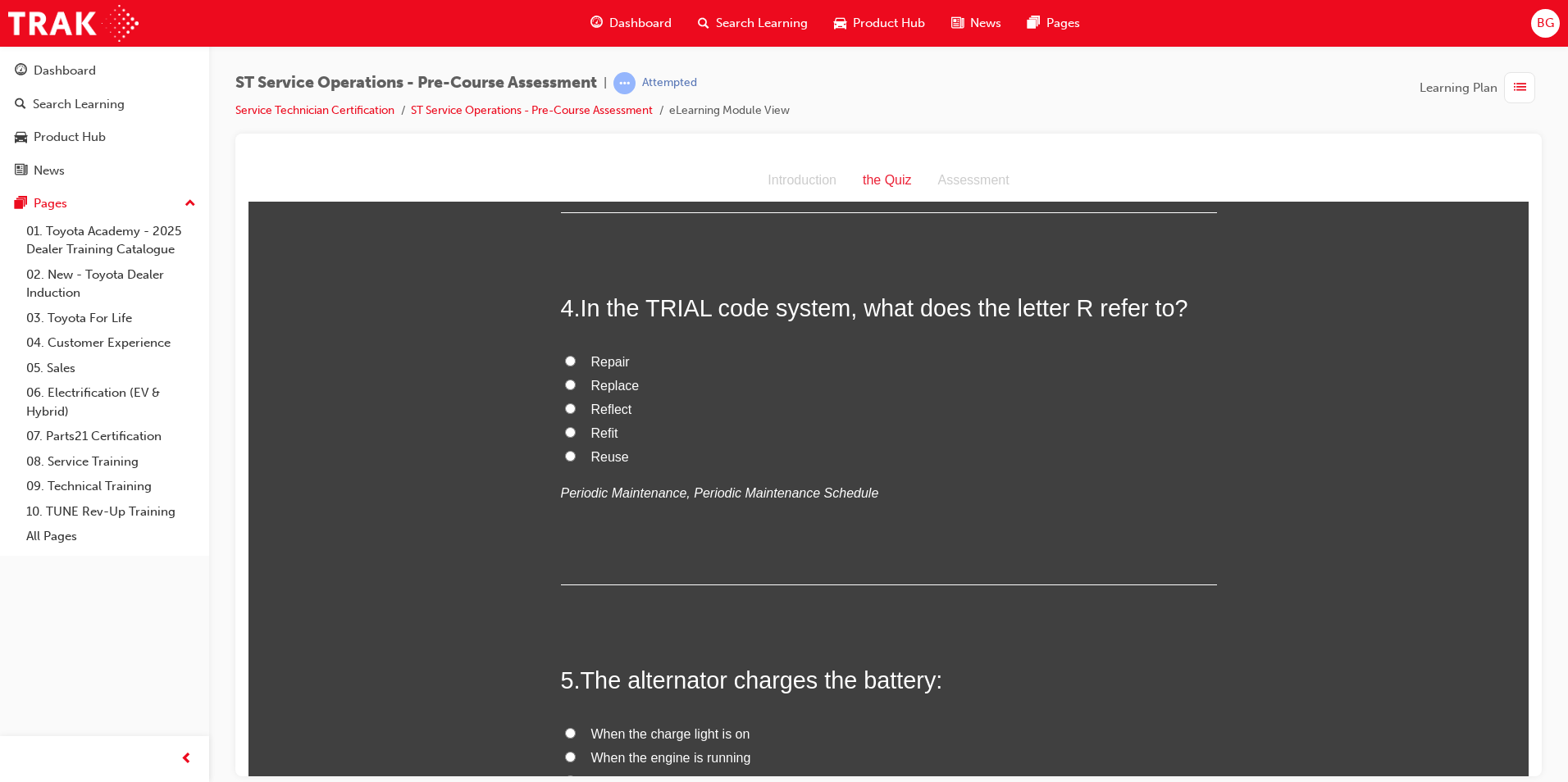
click at [565, 454] on input "Reuse" at bounding box center [570, 455] width 11 height 11
radio input "true"
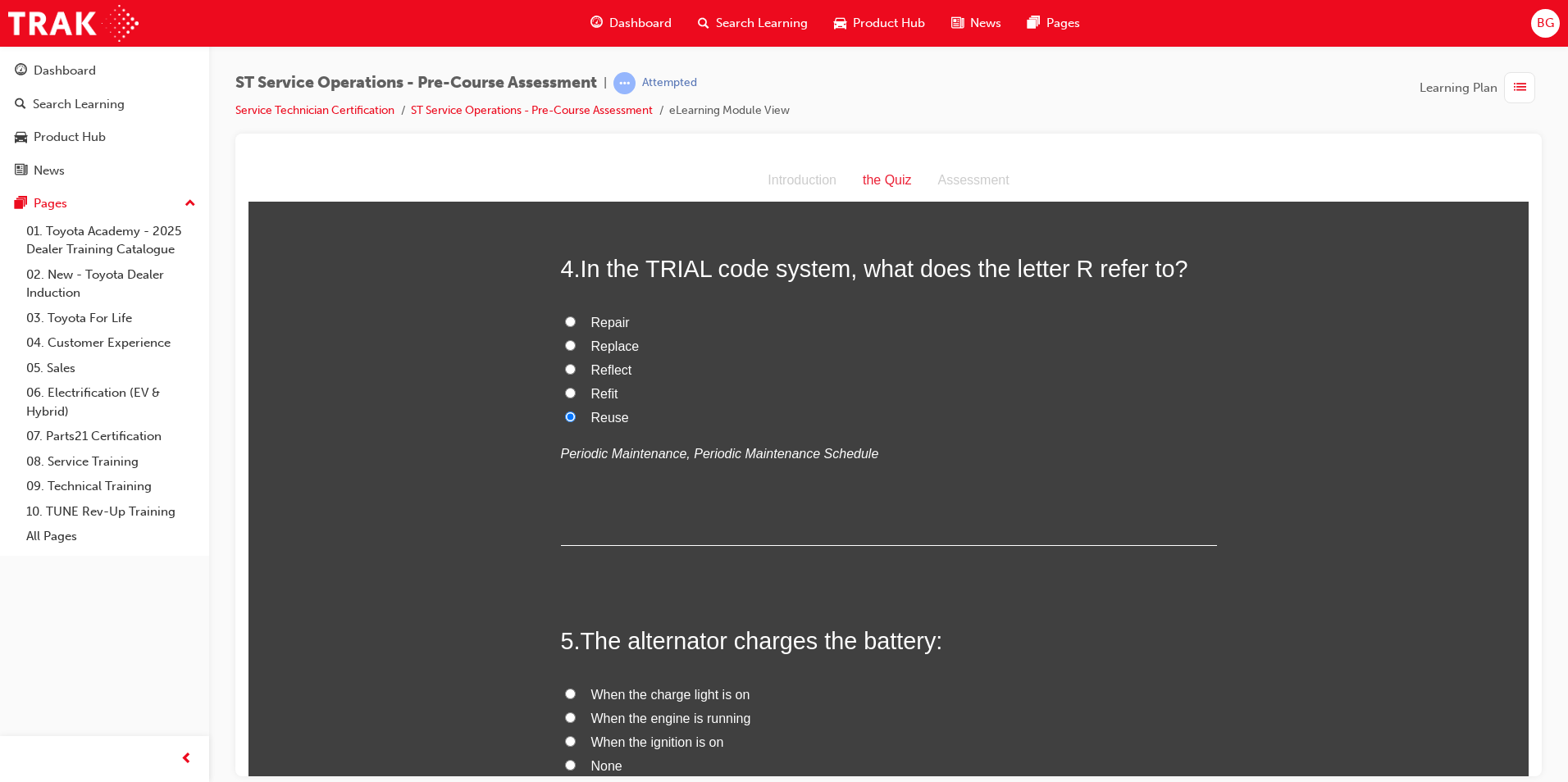
scroll to position [1147, 0]
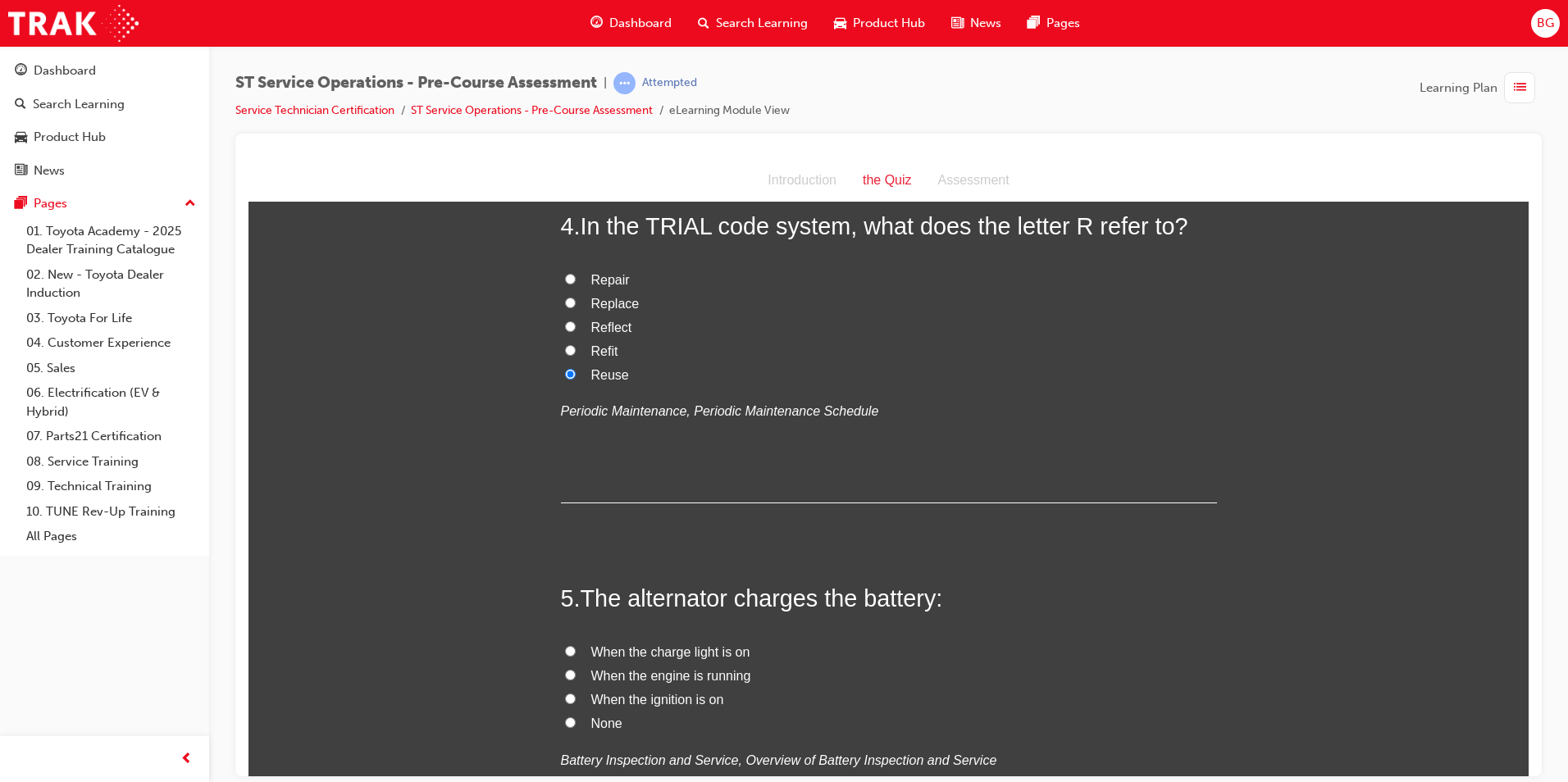
click at [565, 672] on input "When the engine is running" at bounding box center [570, 674] width 11 height 11
radio input "true"
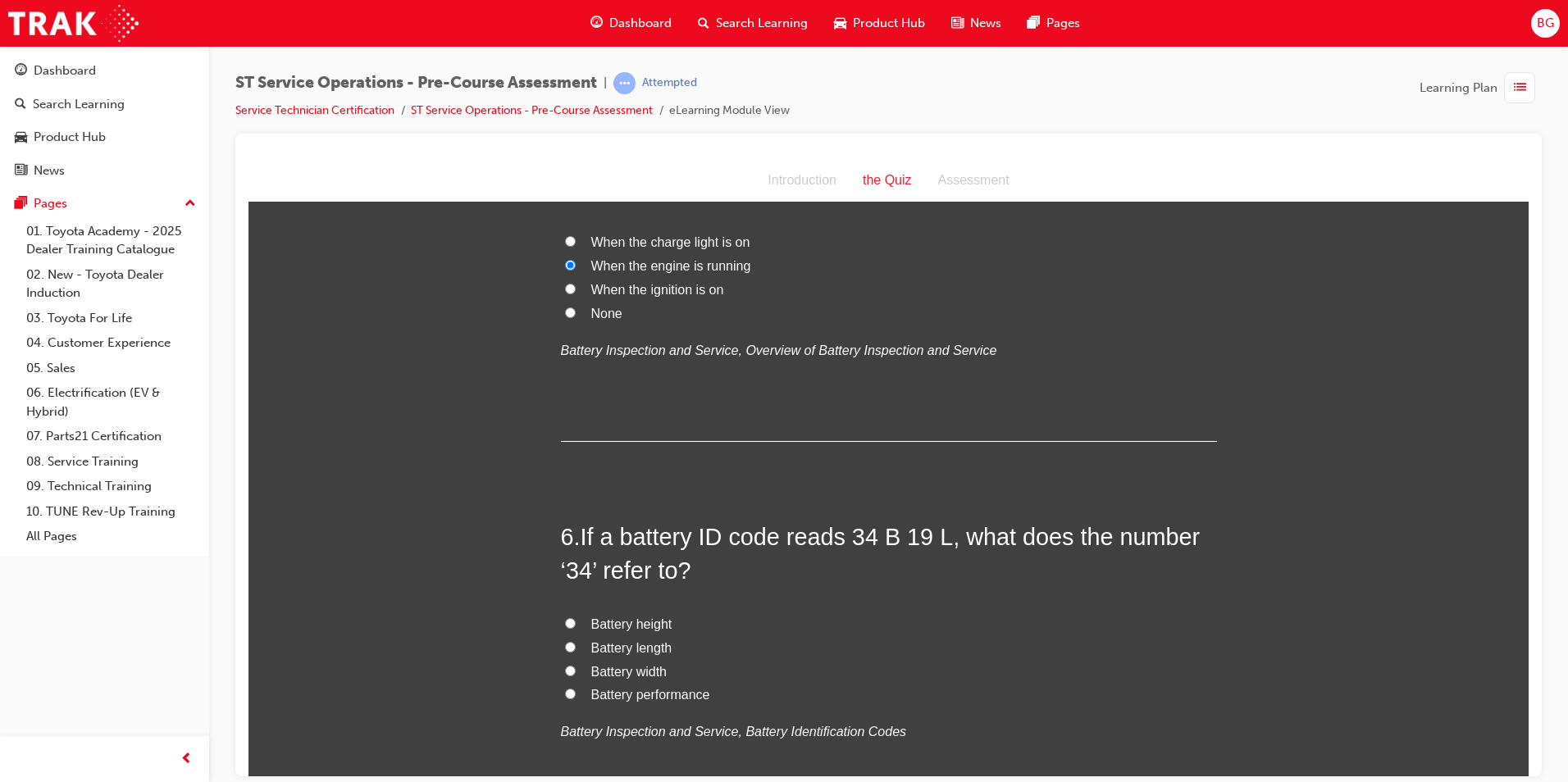
scroll to position [1639, 0]
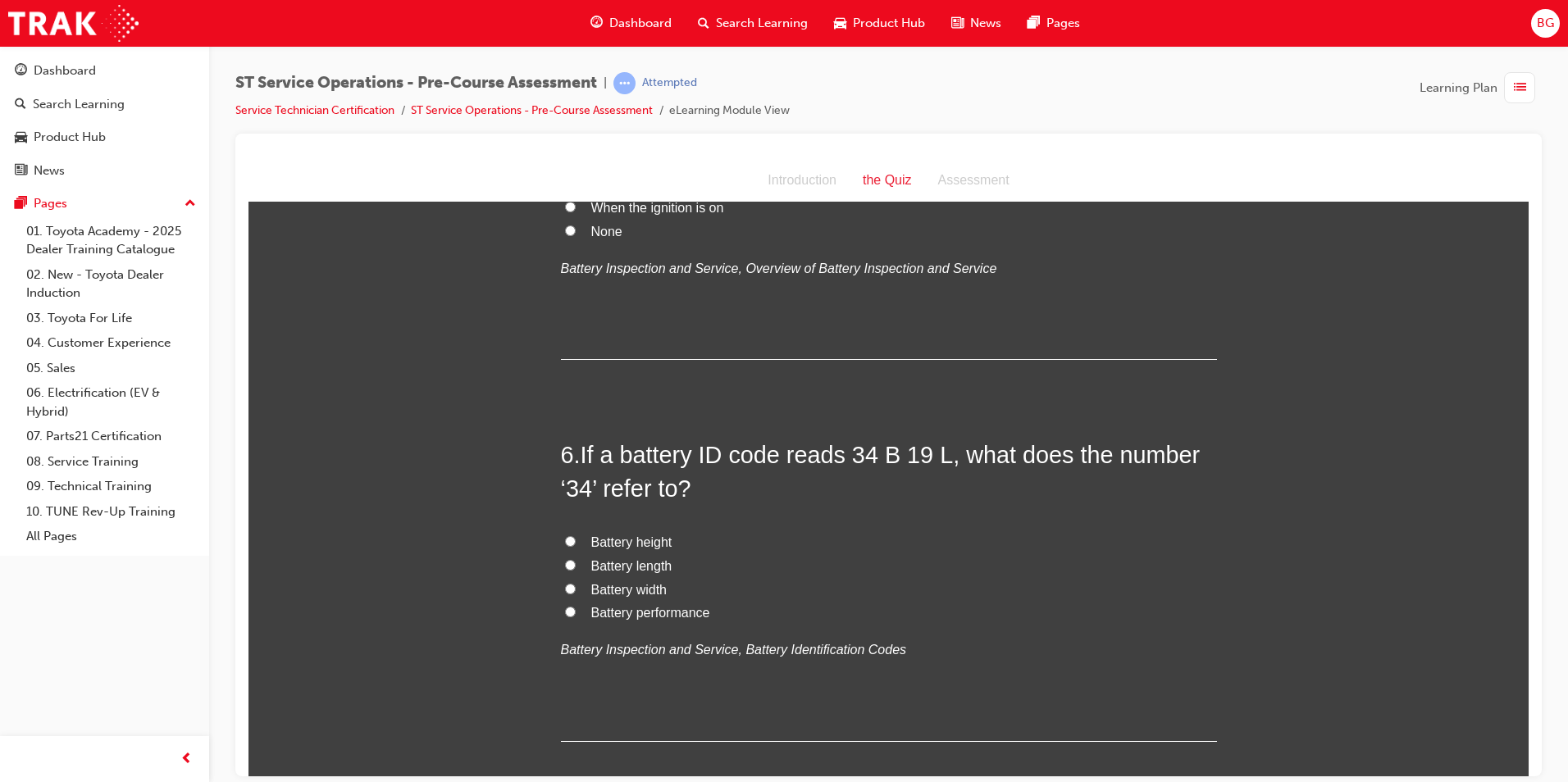
click at [565, 611] on input "Battery performance" at bounding box center [570, 611] width 11 height 11
radio input "true"
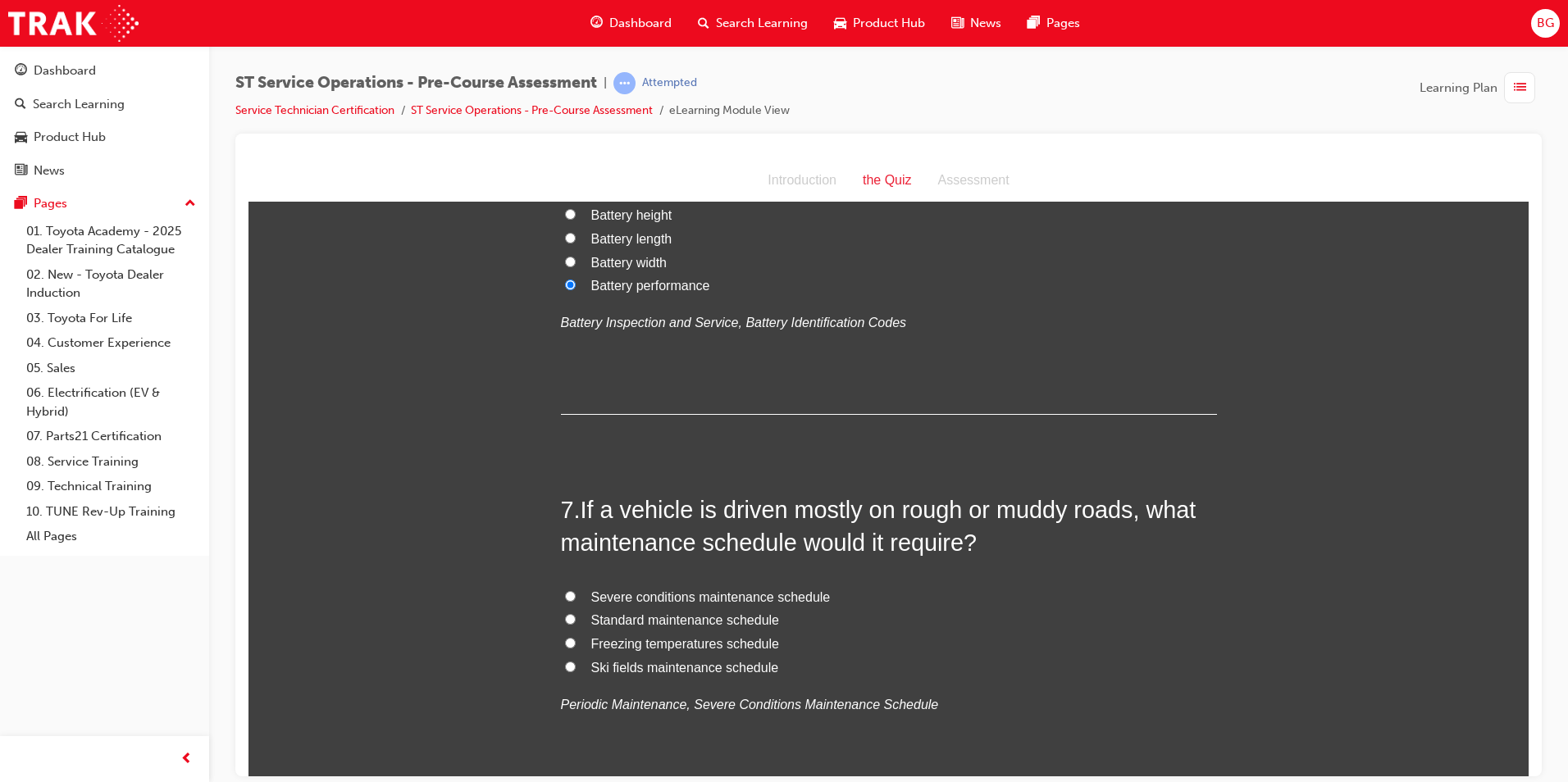
scroll to position [1967, 0]
click at [566, 590] on input "Severe conditions maintenance schedule" at bounding box center [570, 594] width 11 height 11
radio input "true"
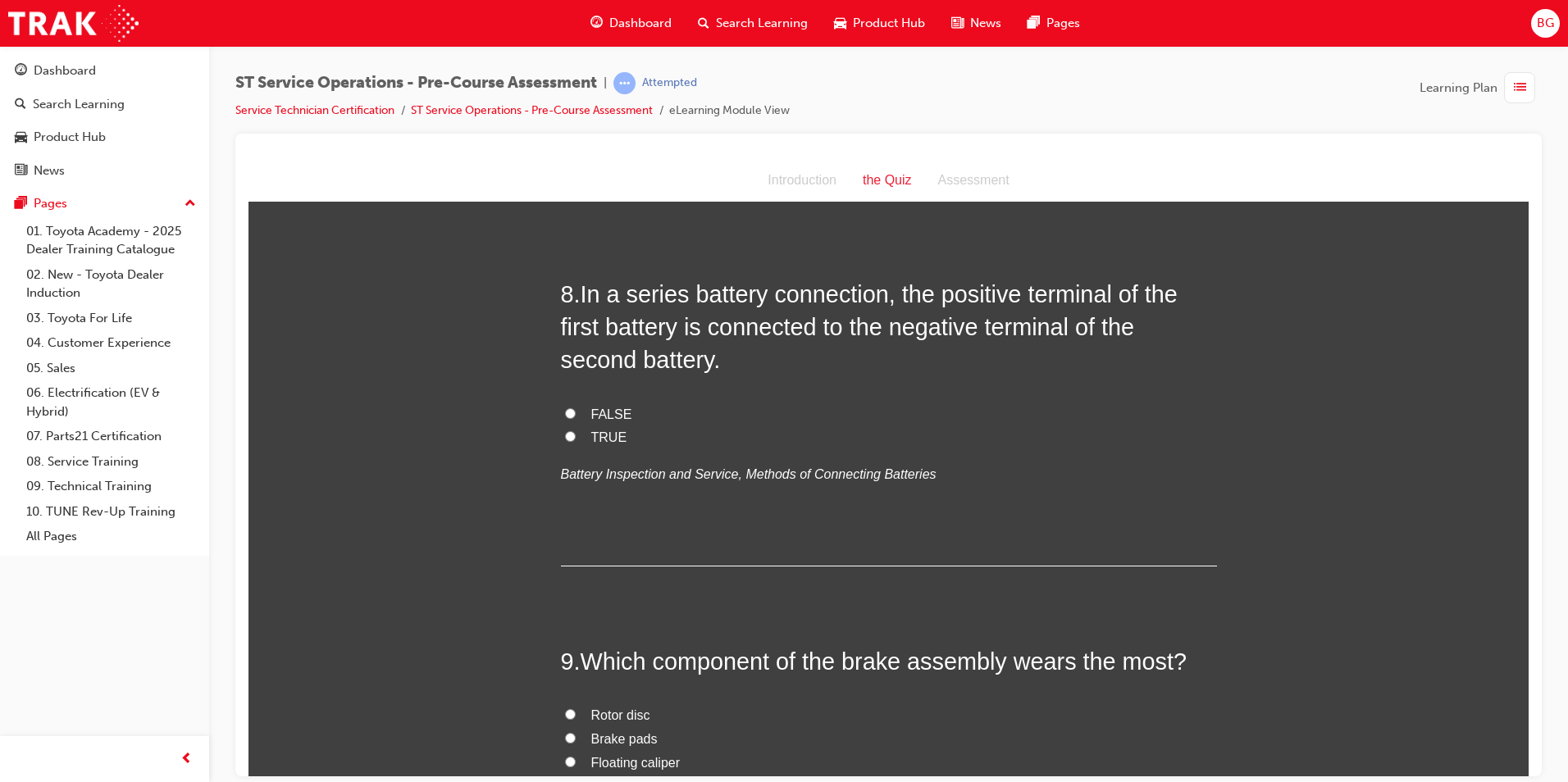
scroll to position [2458, 0]
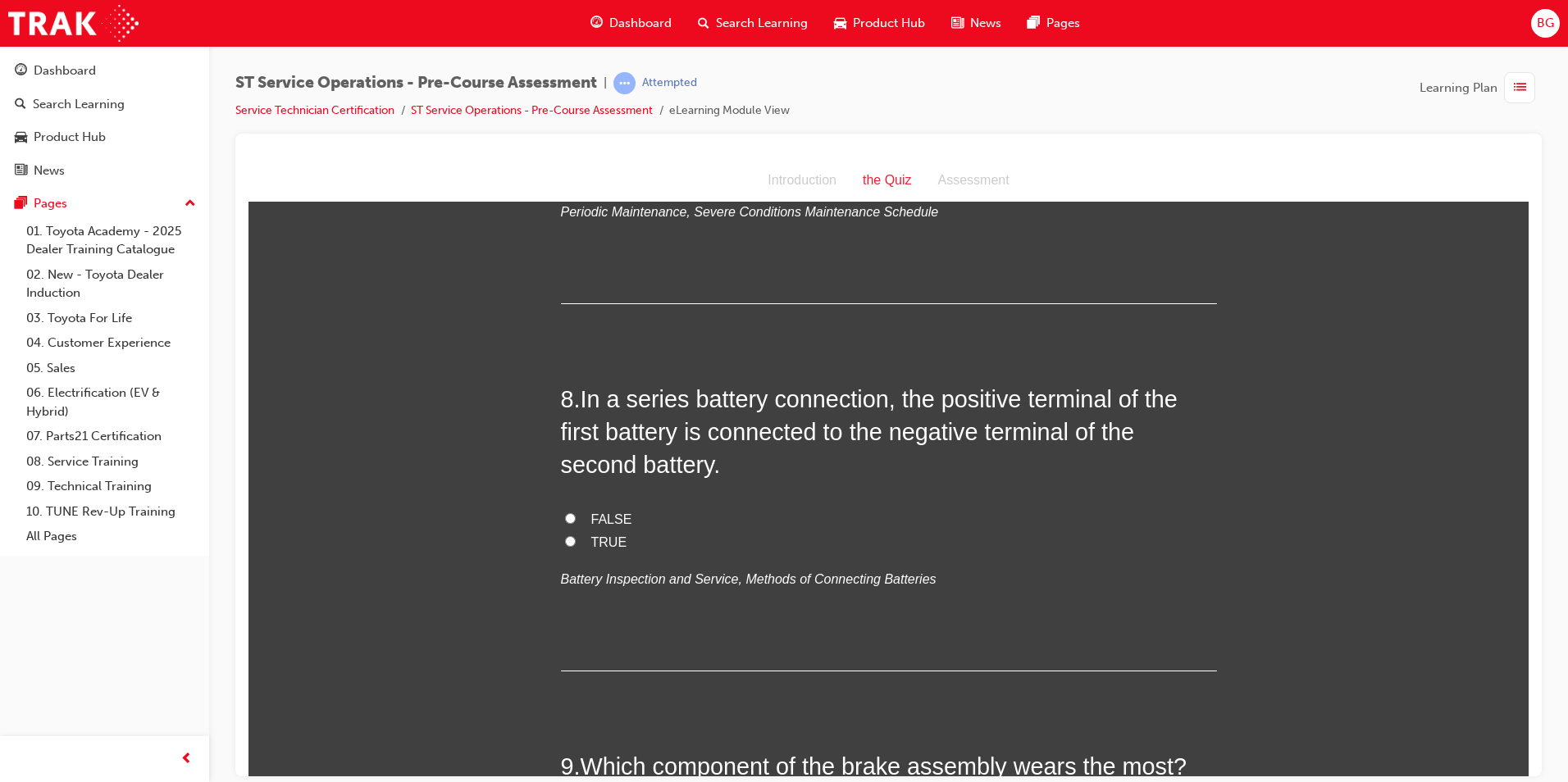
click at [565, 537] on input "TRUE" at bounding box center [570, 540] width 11 height 11
radio input "true"
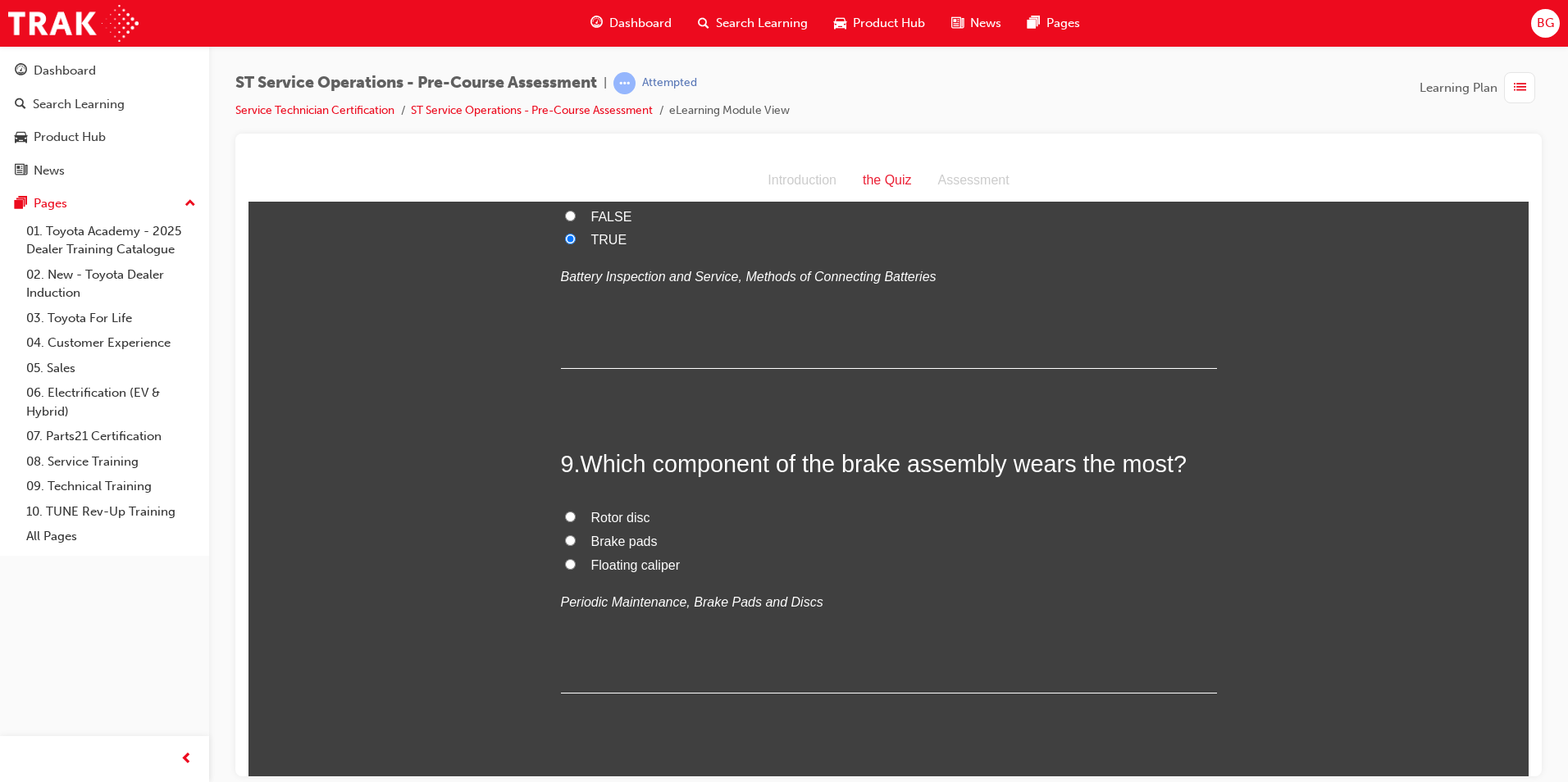
scroll to position [2787, 0]
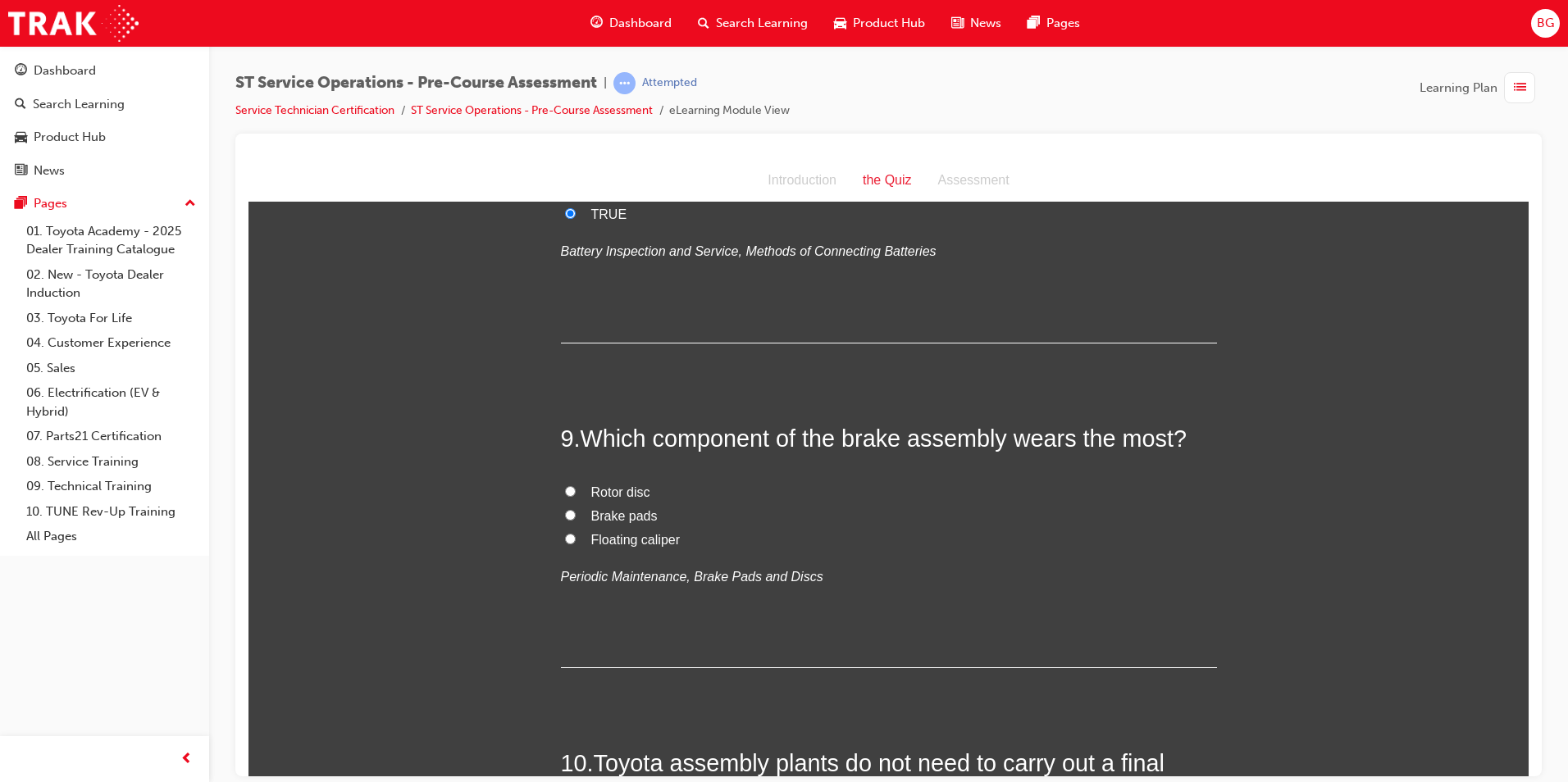
click at [565, 515] on input "Brake pads" at bounding box center [570, 514] width 11 height 11
radio input "true"
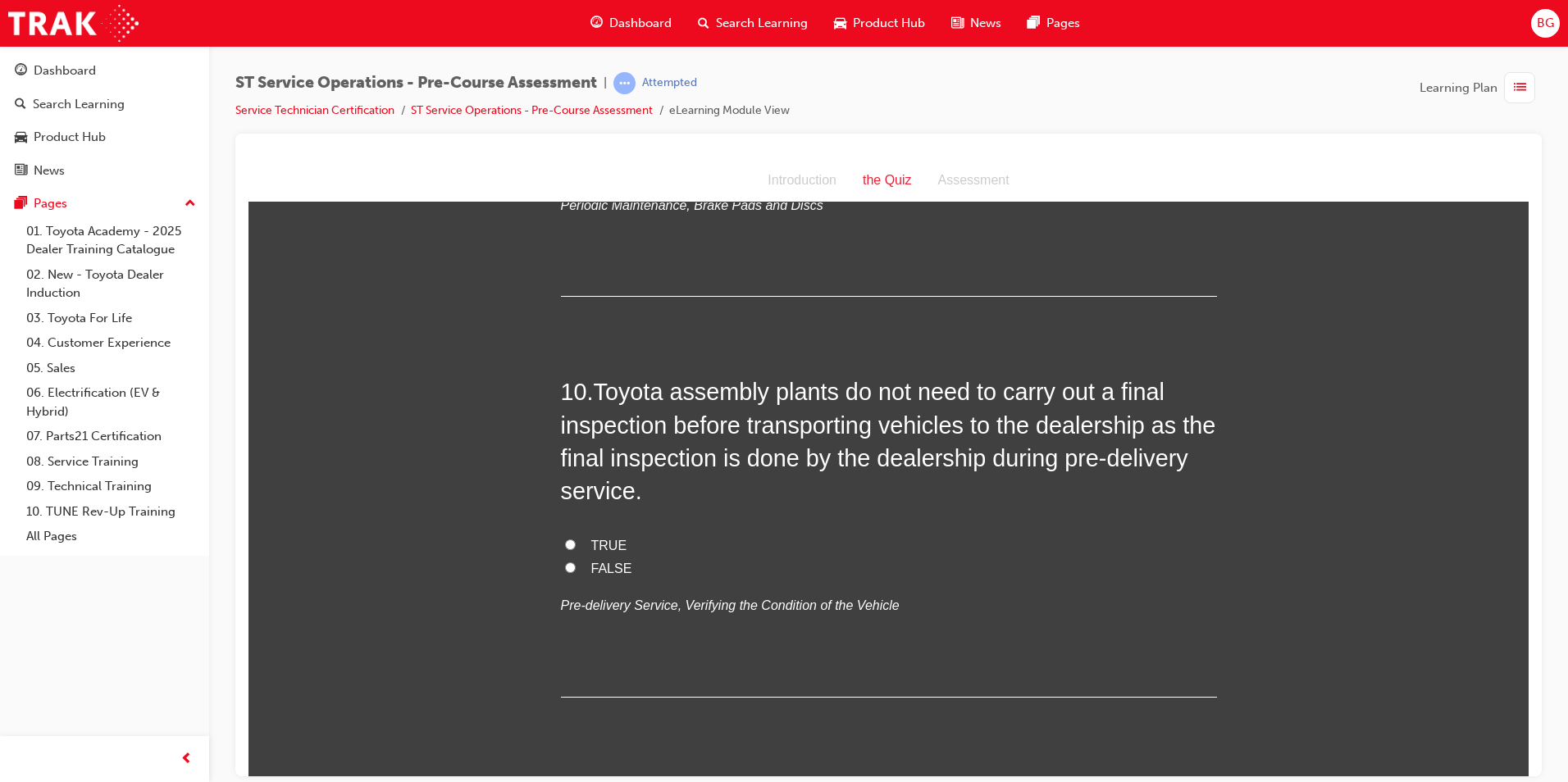
scroll to position [3202, 0]
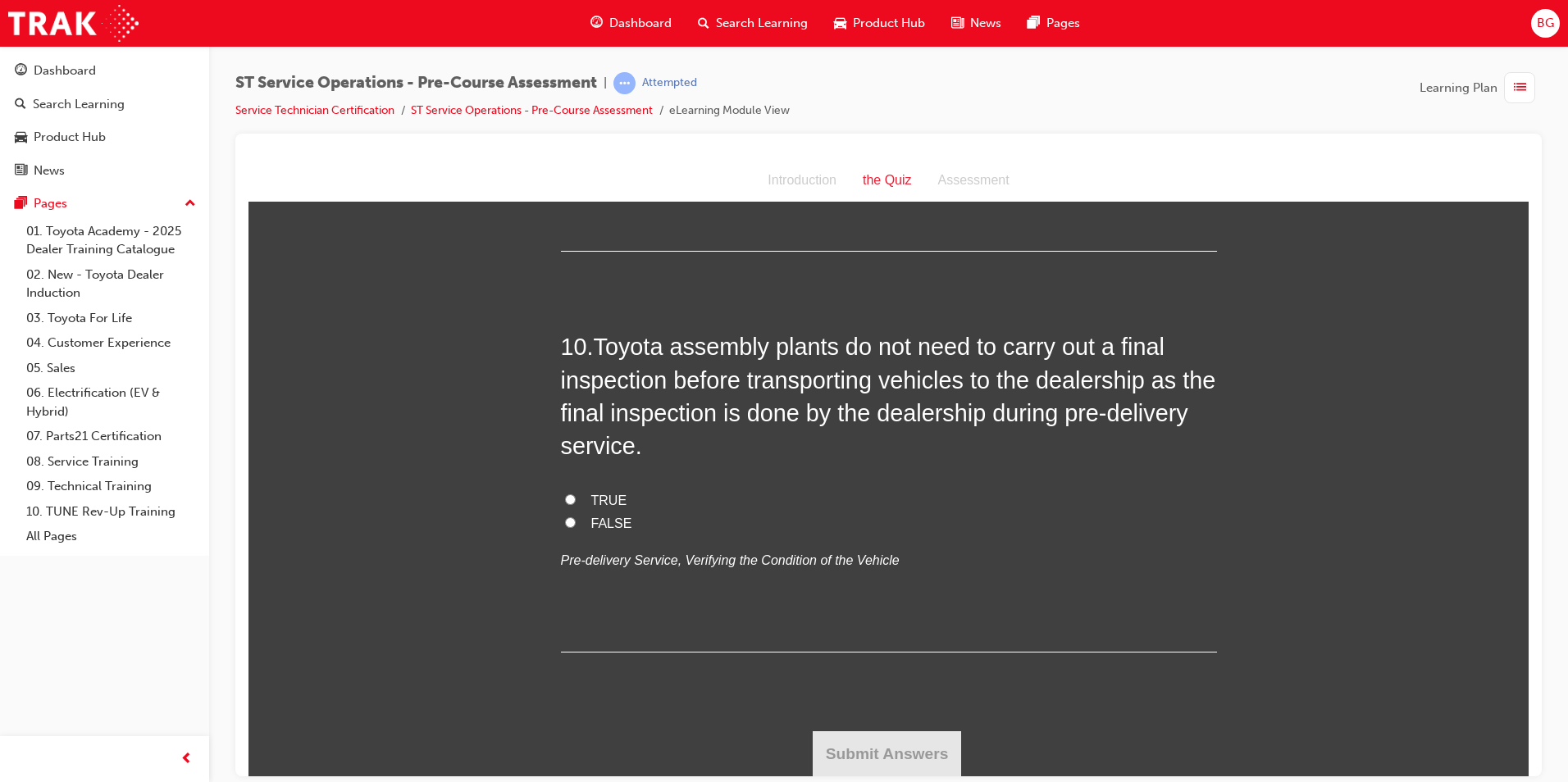
click at [566, 522] on input "FALSE" at bounding box center [570, 522] width 11 height 11
radio input "true"
click at [835, 752] on button "Submit Answers" at bounding box center [887, 753] width 149 height 46
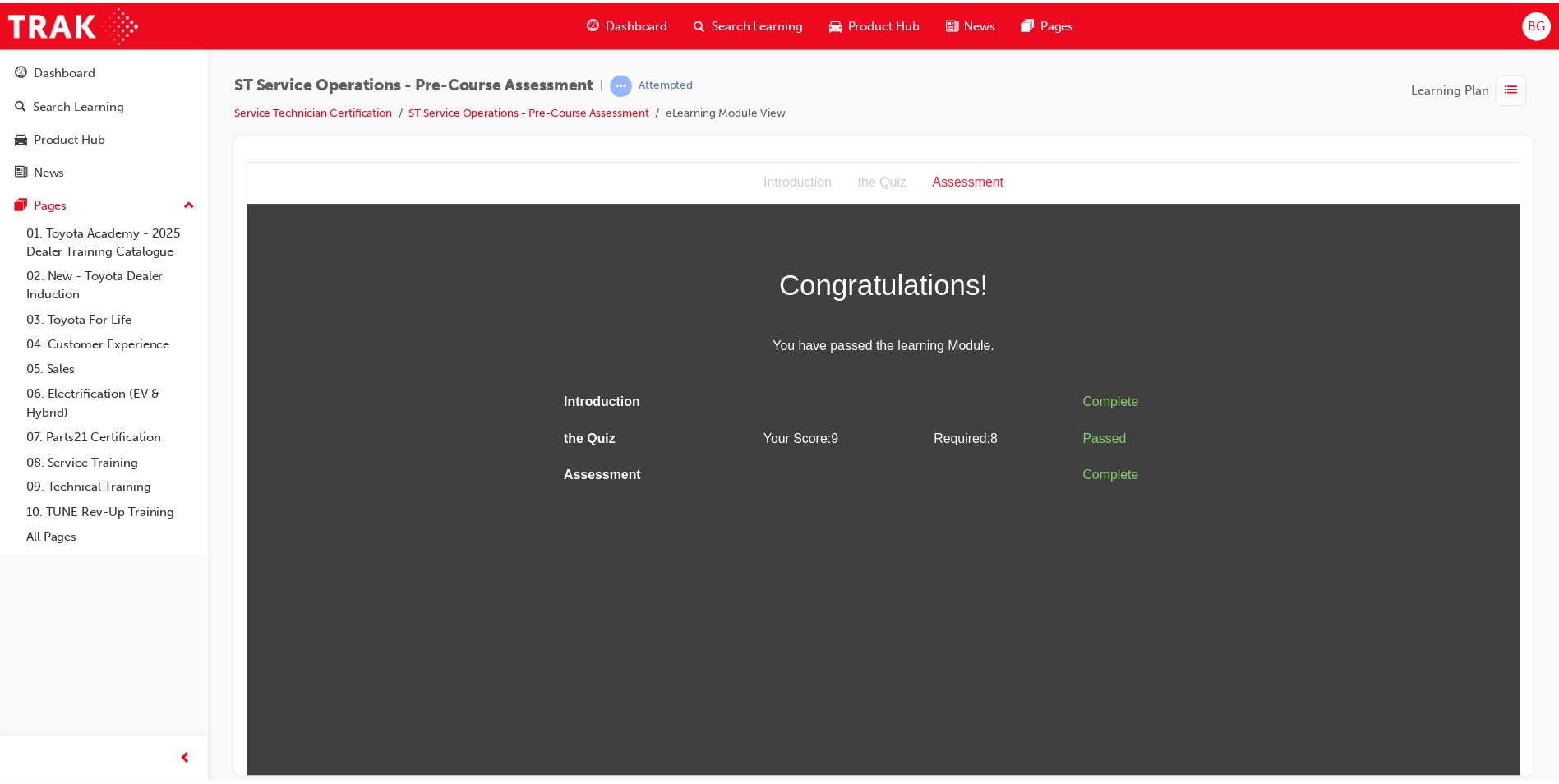
scroll to position [0, 0]
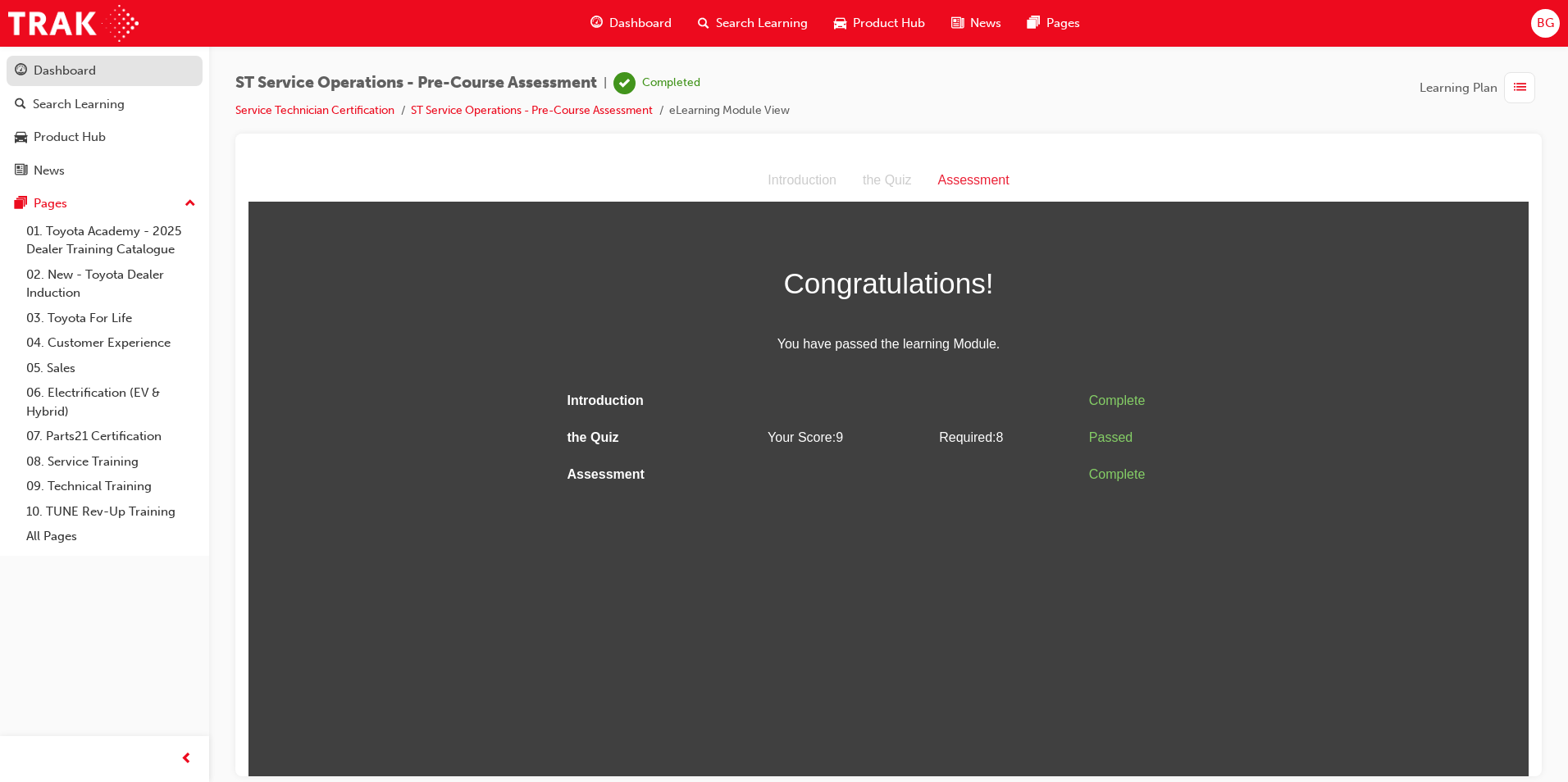
click at [59, 64] on div "Dashboard" at bounding box center [65, 70] width 62 height 19
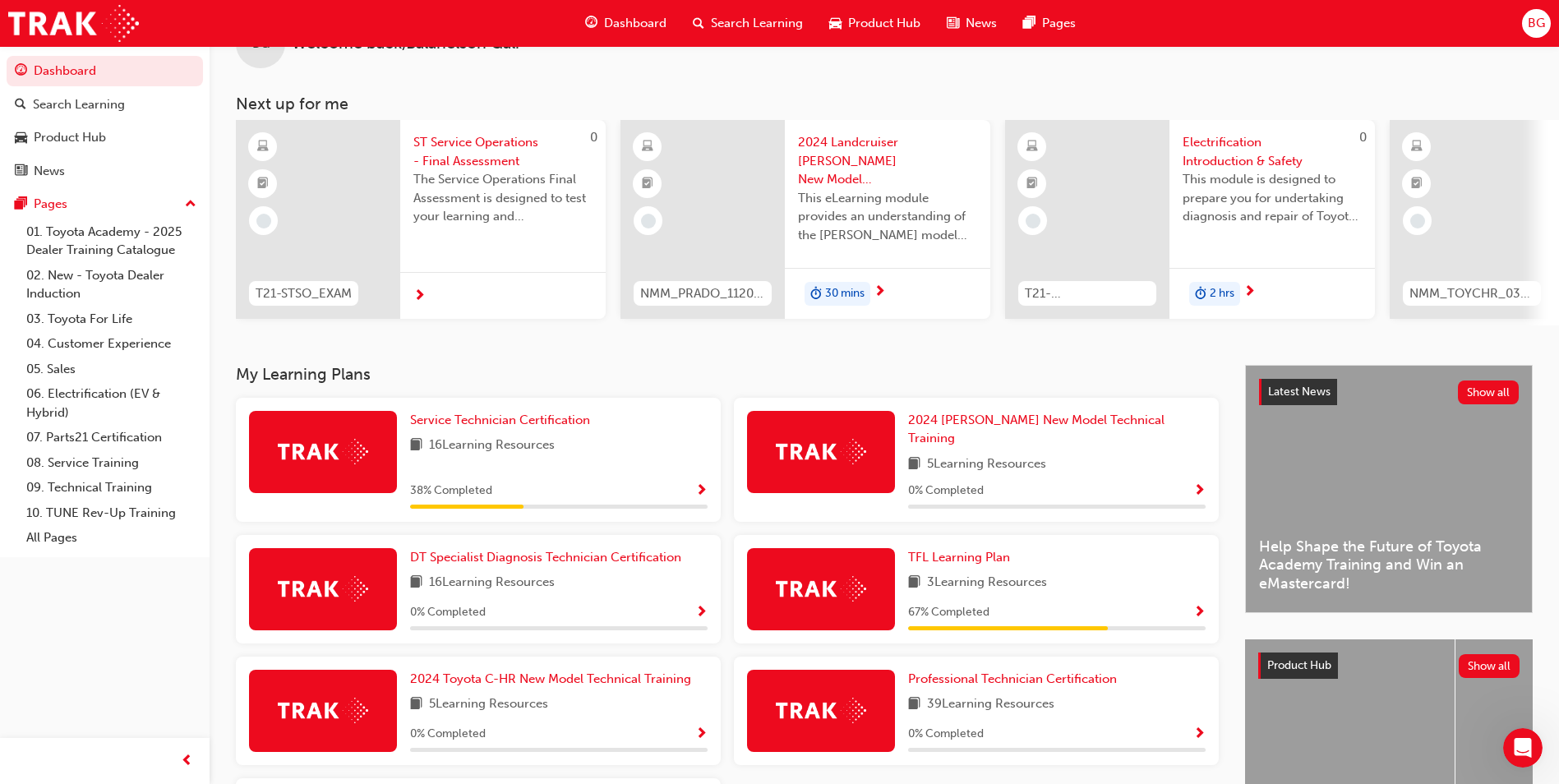
scroll to position [82, 0]
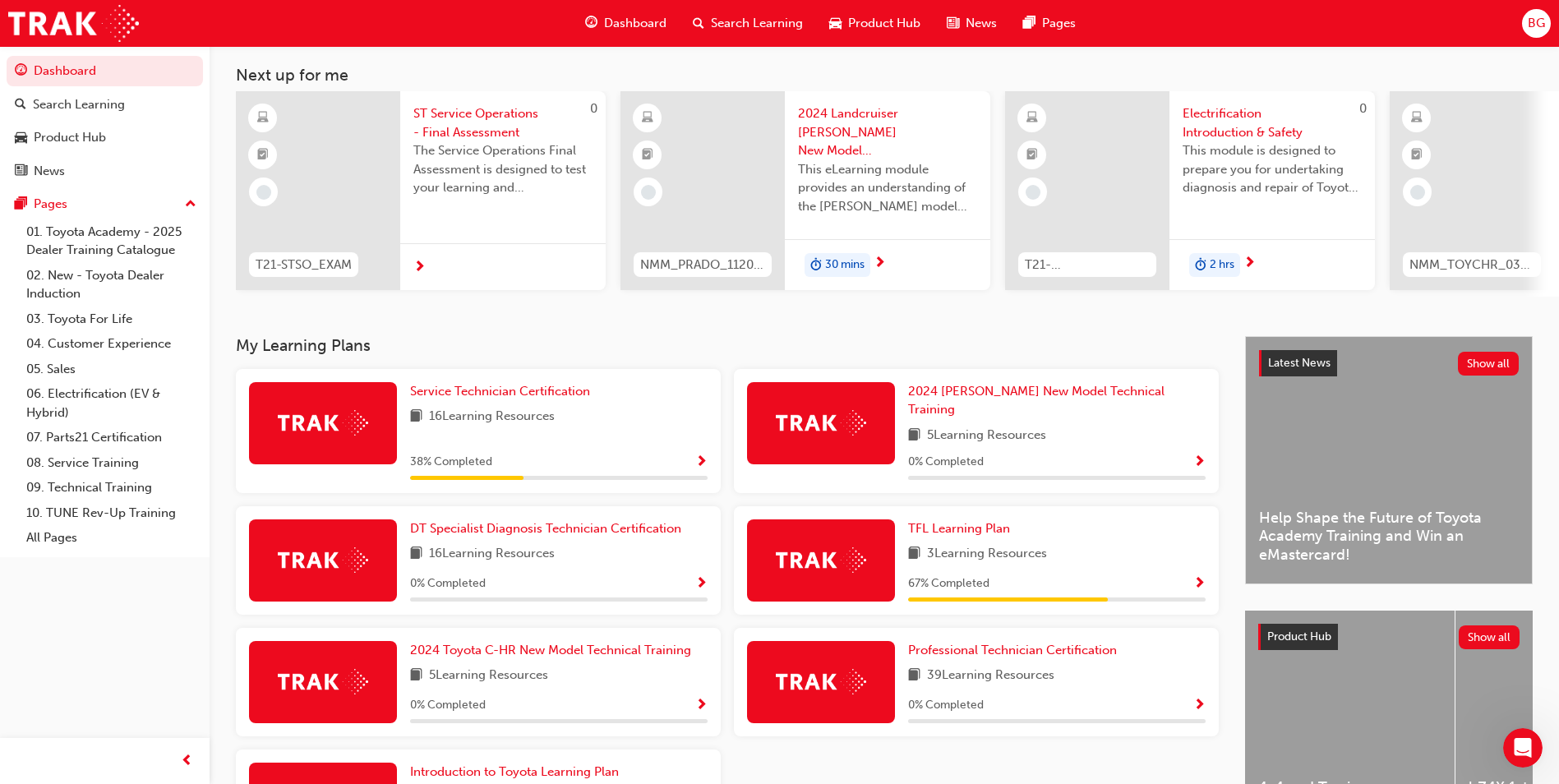
click at [701, 455] on span "Show Progress" at bounding box center [701, 462] width 12 height 15
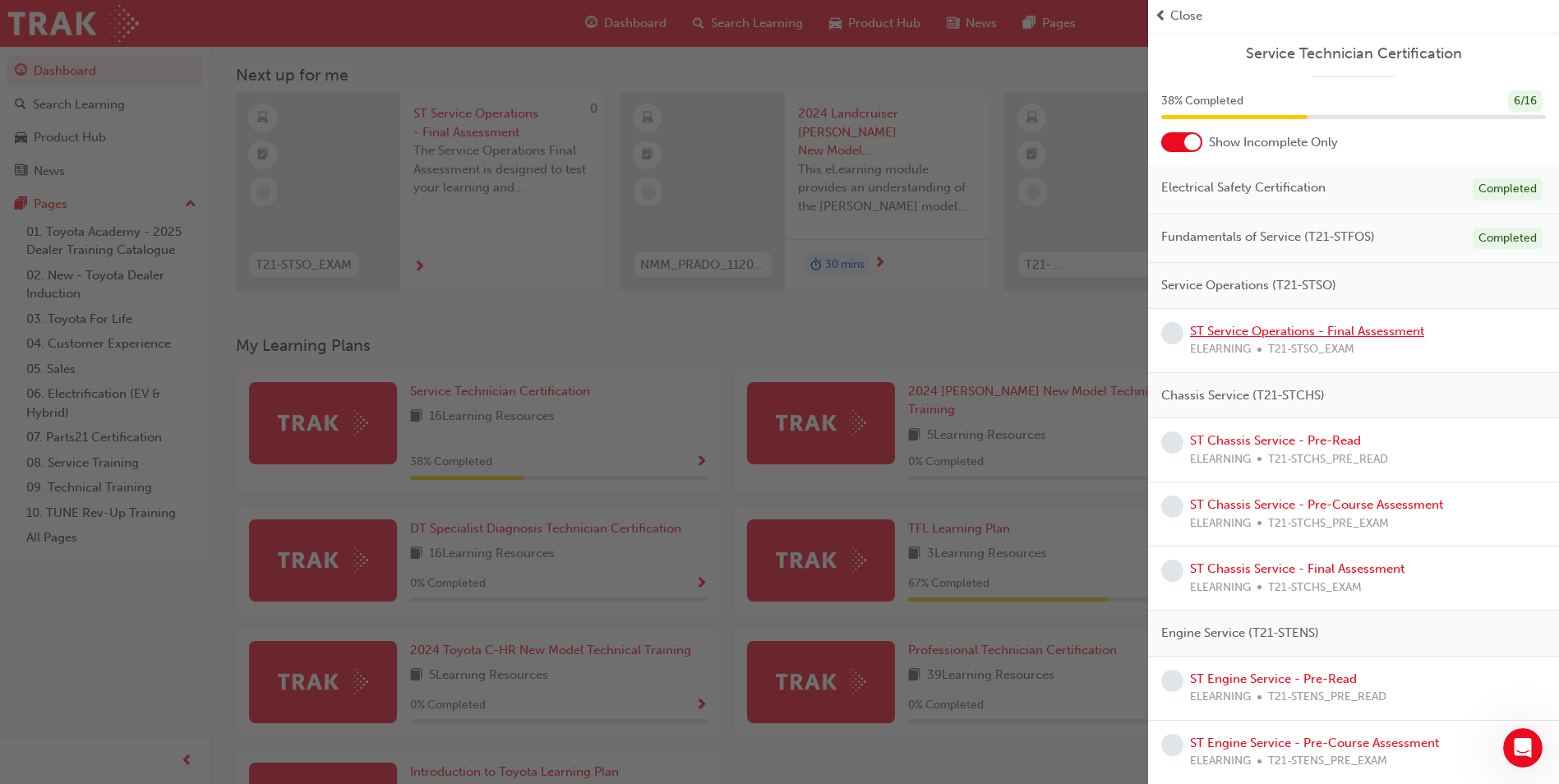
click at [1335, 330] on link "ST Service Operations - Final Assessment" at bounding box center [1307, 332] width 235 height 15
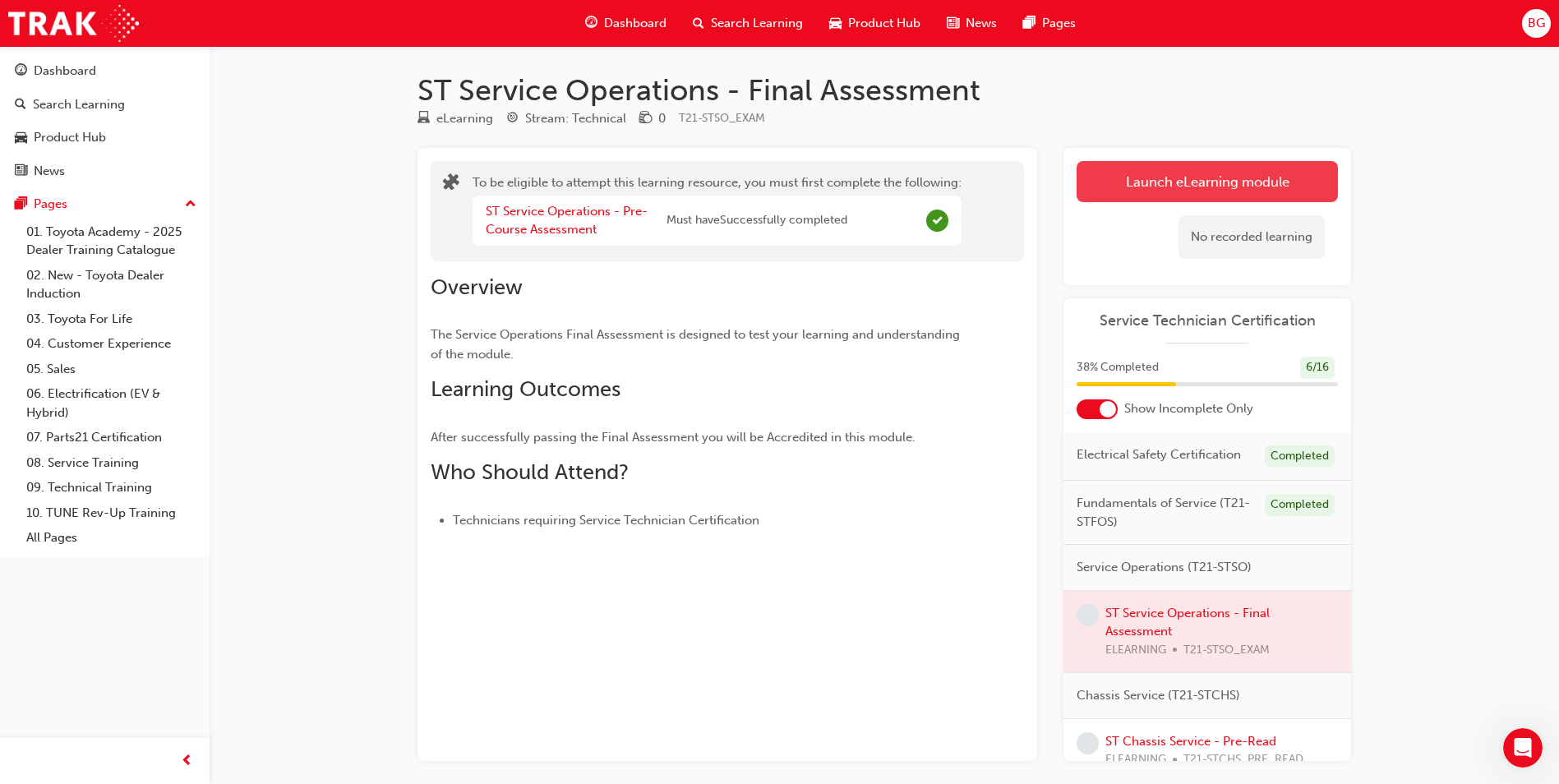
click at [1176, 181] on button "Launch eLearning module" at bounding box center [1207, 181] width 261 height 41
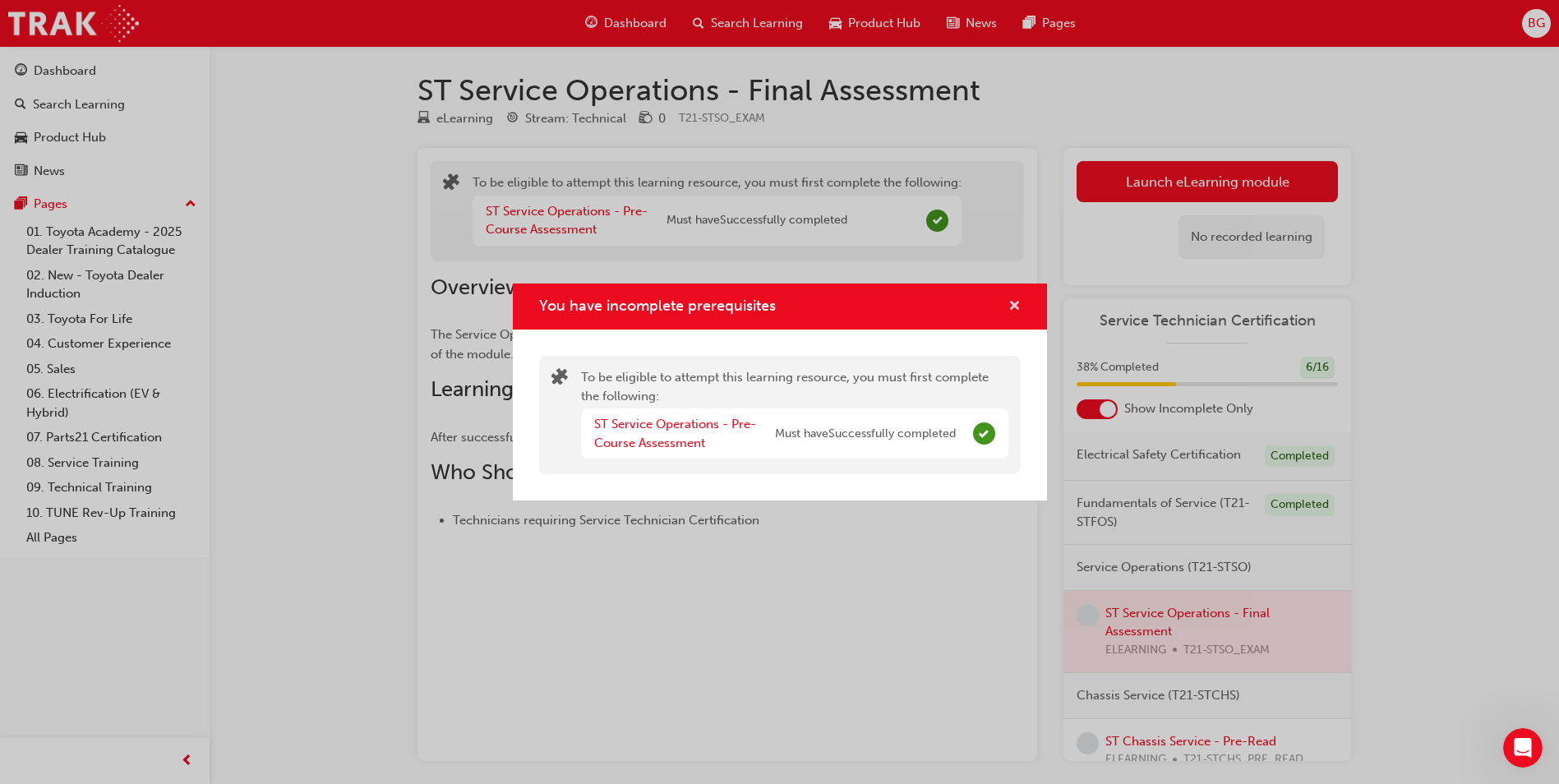
click at [1009, 304] on span "cross-icon" at bounding box center [1014, 307] width 12 height 15
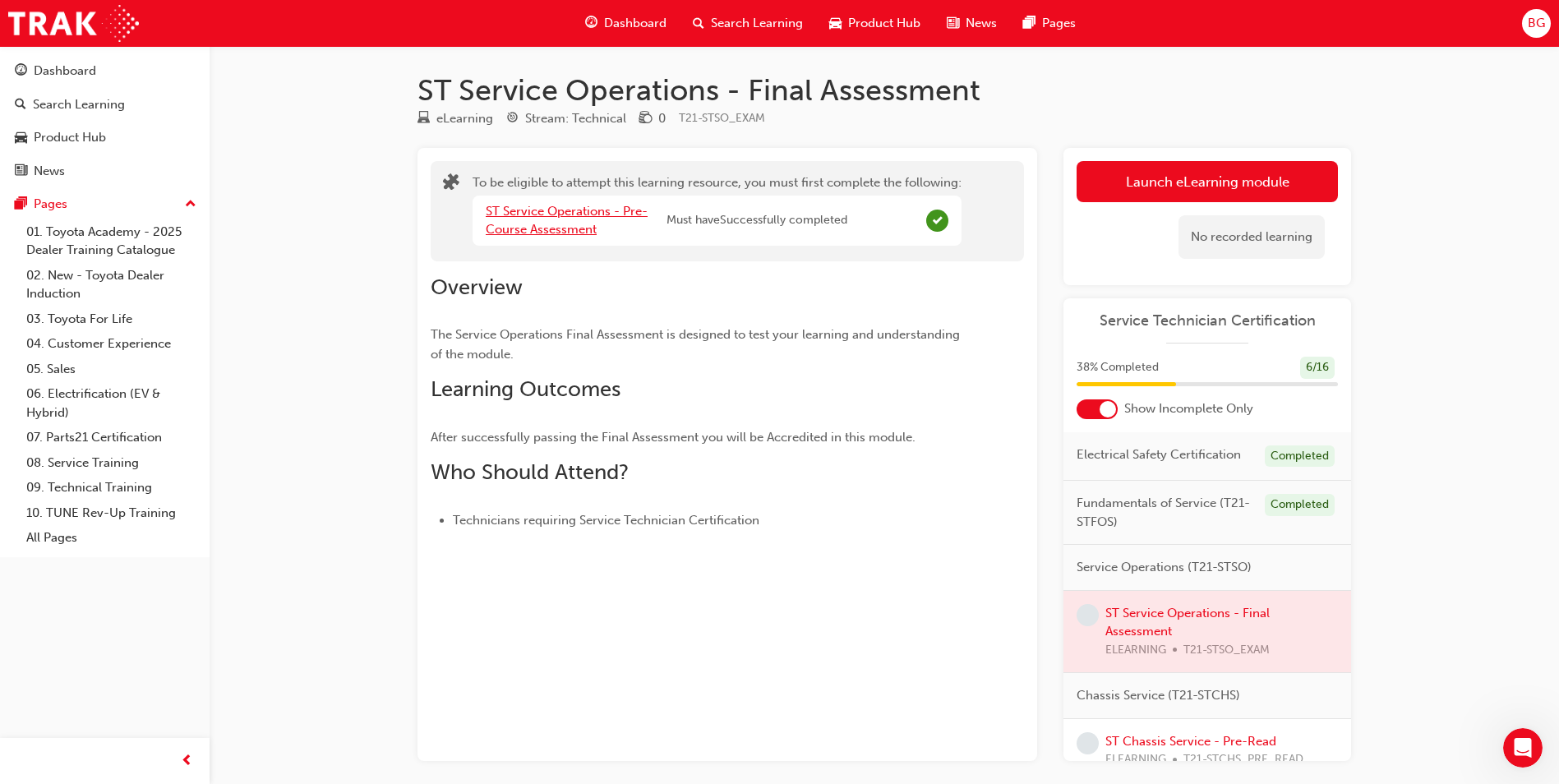
click at [519, 215] on link "ST Service Operations - Pre-Course Assessment" at bounding box center [566, 220] width 162 height 34
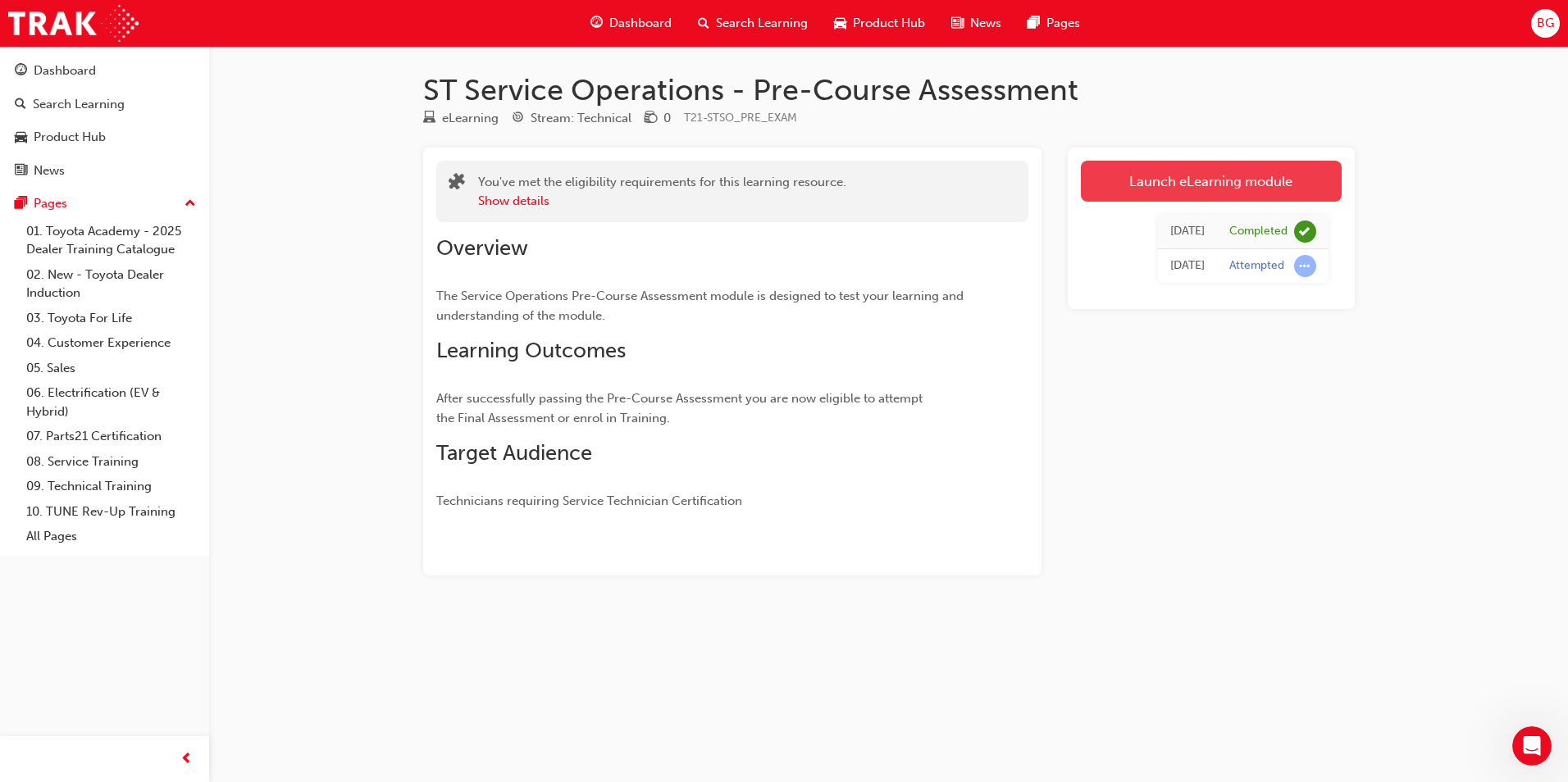
click at [1133, 180] on link "Launch eLearning module" at bounding box center [1211, 181] width 261 height 41
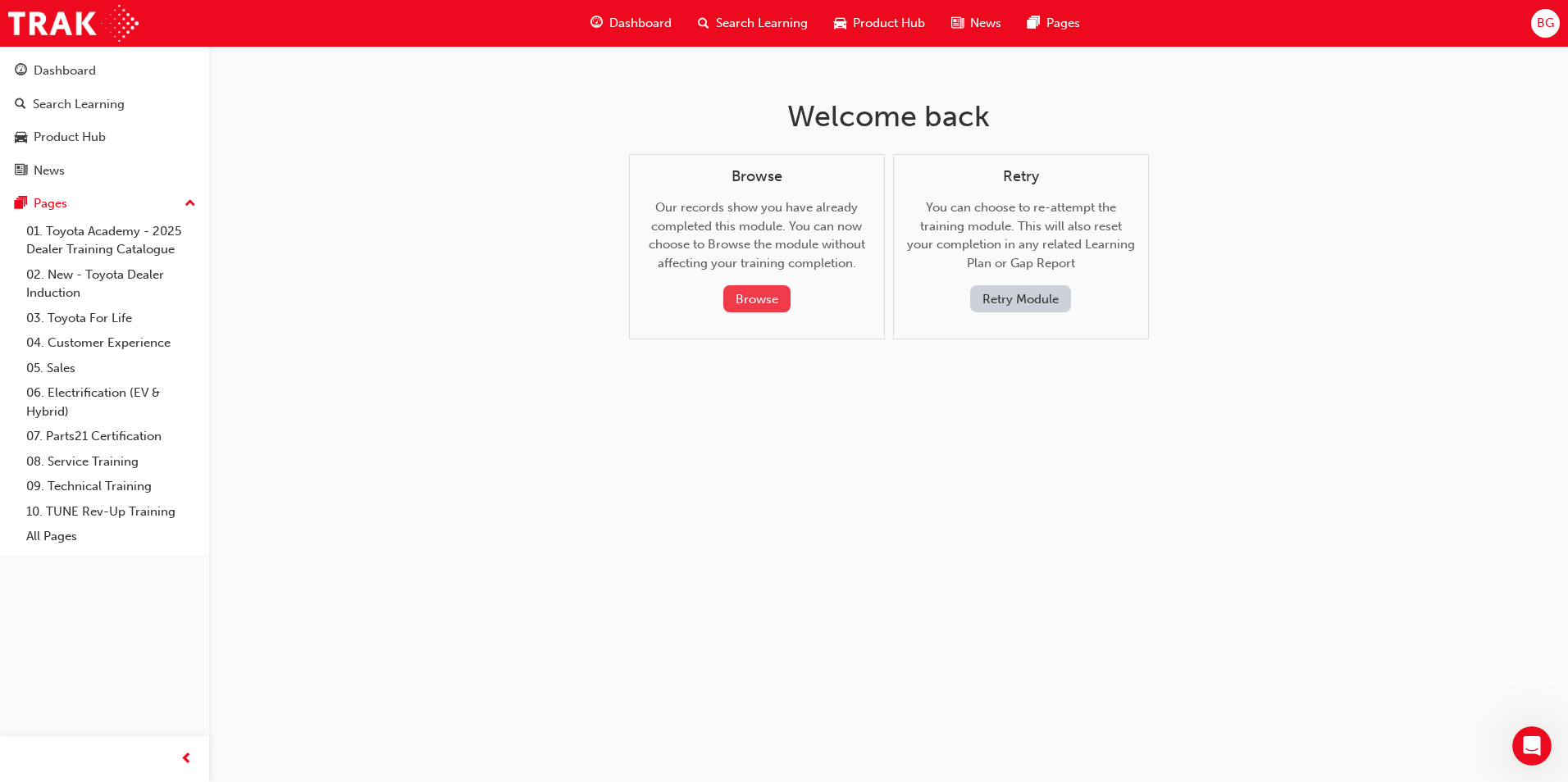
click at [723, 298] on button "Browse" at bounding box center [756, 298] width 67 height 27
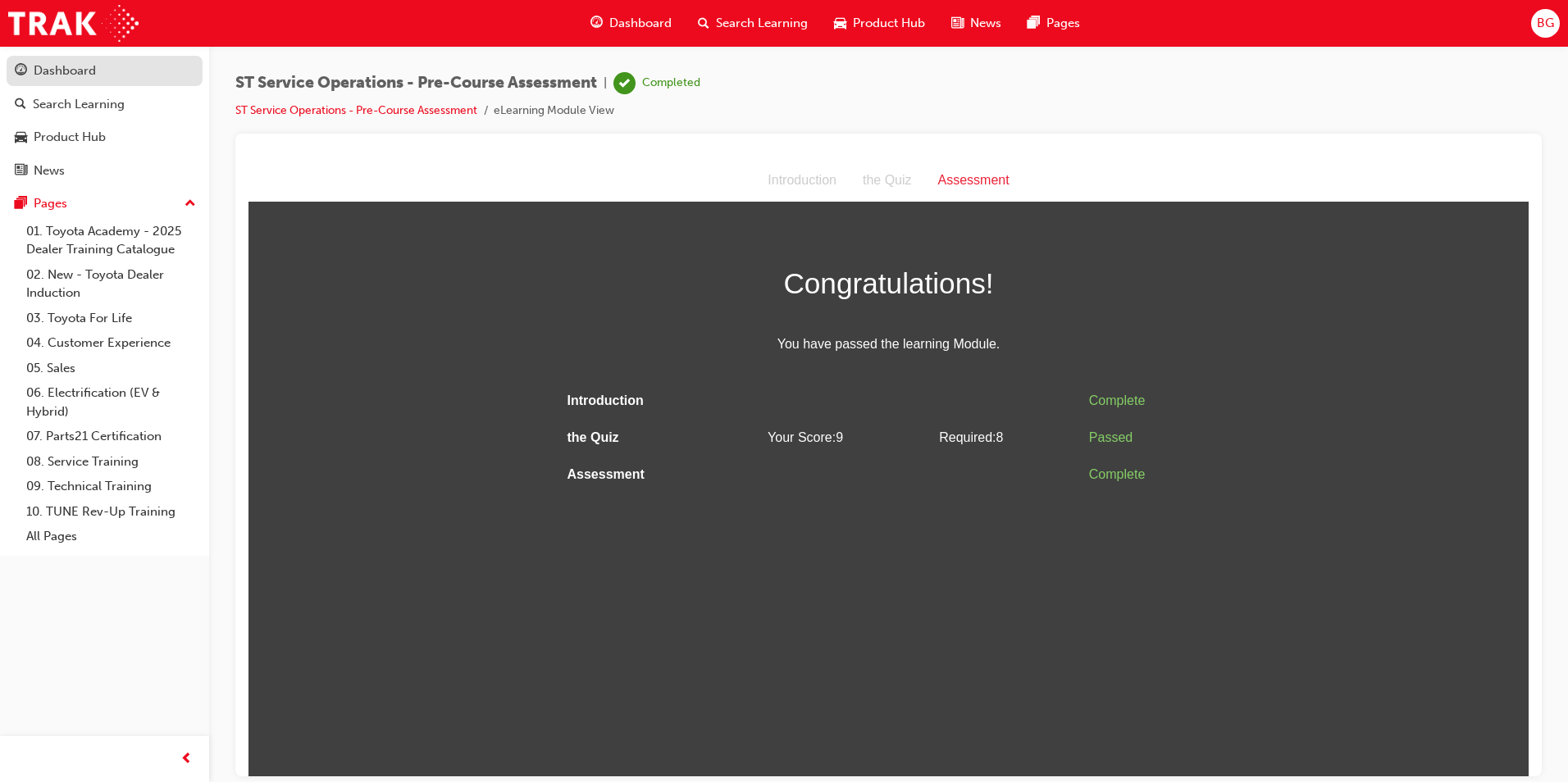
click at [47, 63] on div "Dashboard" at bounding box center [65, 70] width 62 height 19
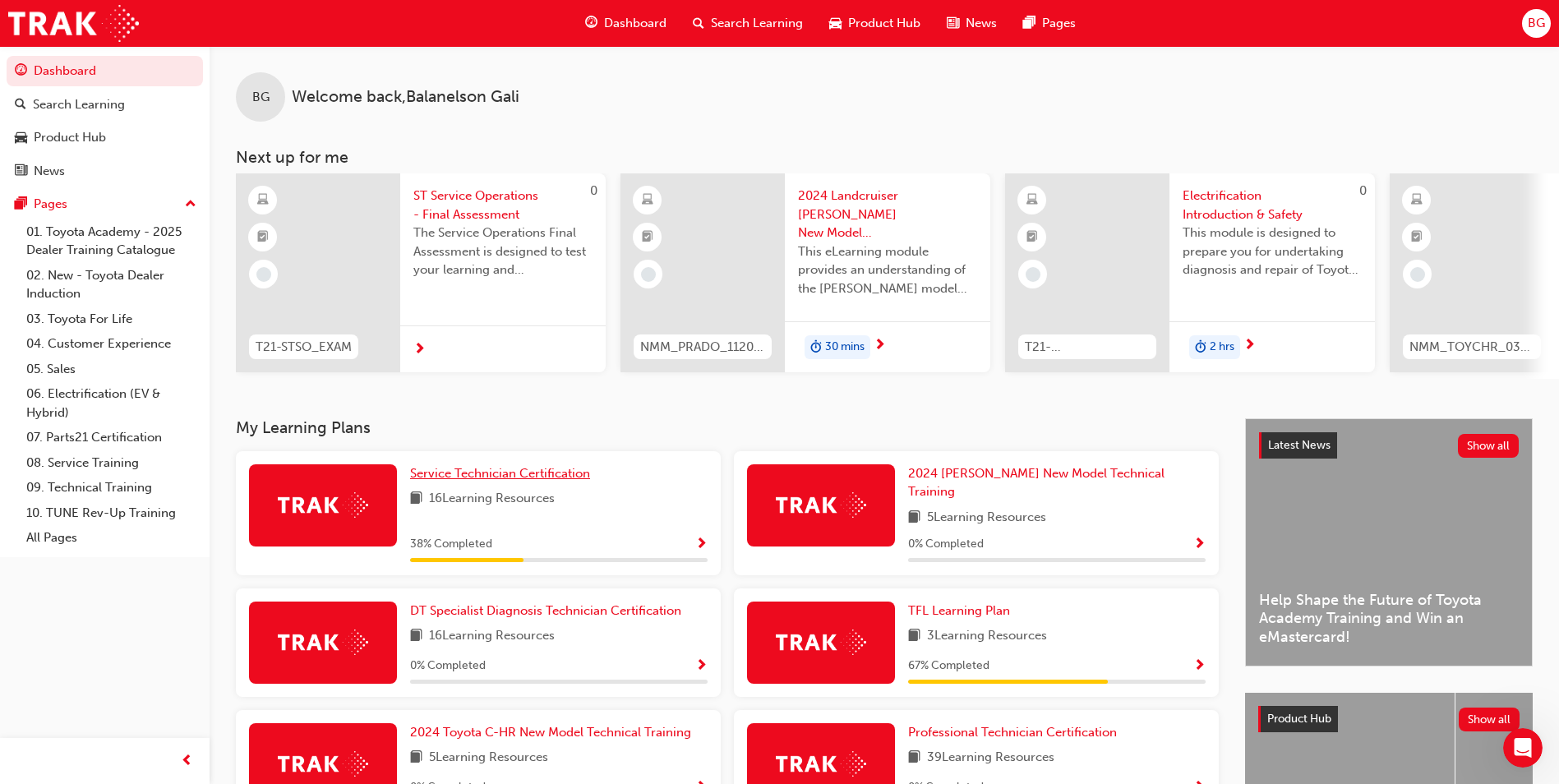
click at [519, 473] on span "Service Technician Certification" at bounding box center [500, 473] width 180 height 15
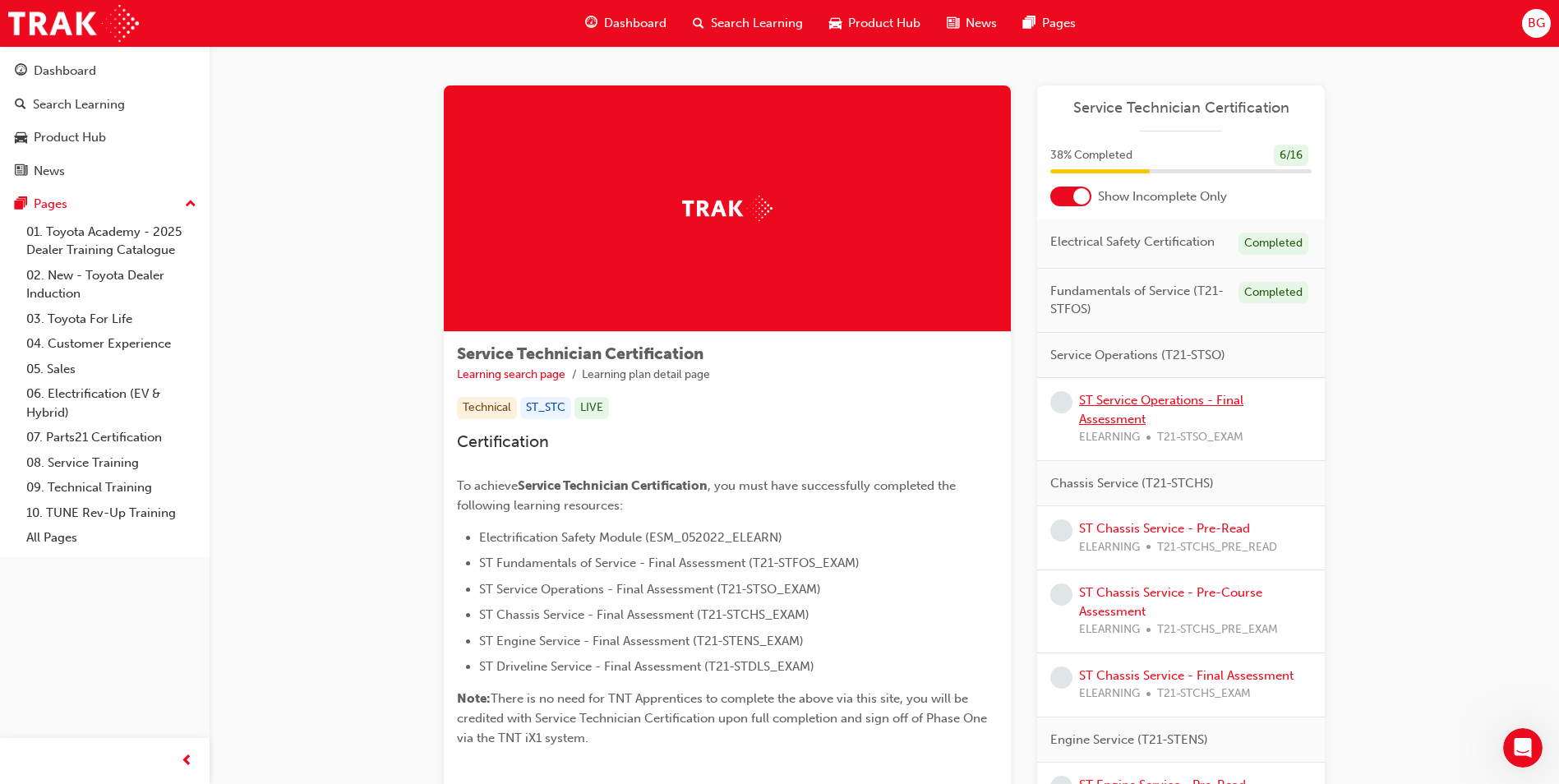
click at [1120, 395] on link "ST Service Operations - Final Assessment" at bounding box center [1161, 409] width 164 height 34
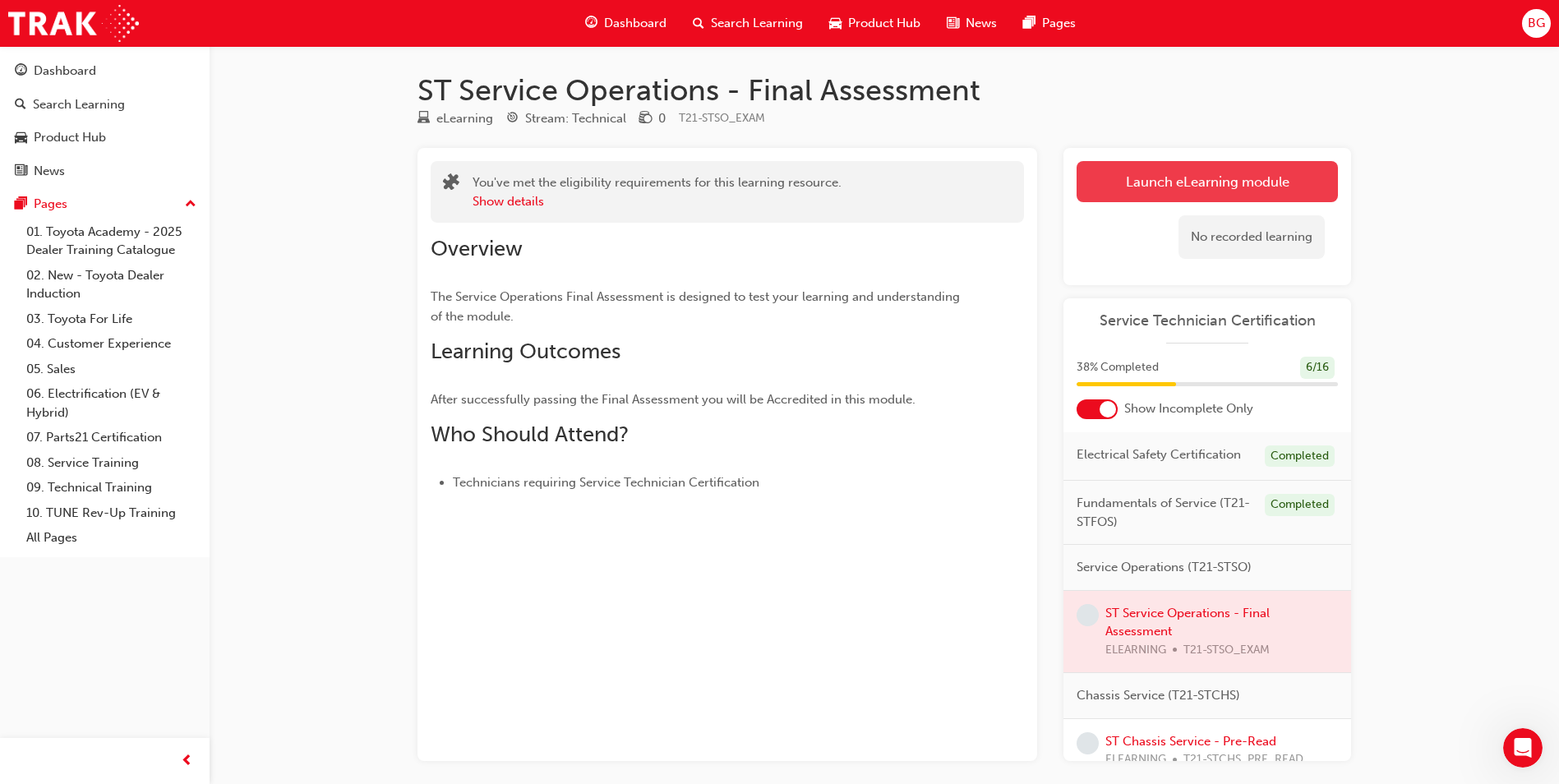
click at [1162, 189] on link "Launch eLearning module" at bounding box center [1207, 181] width 261 height 41
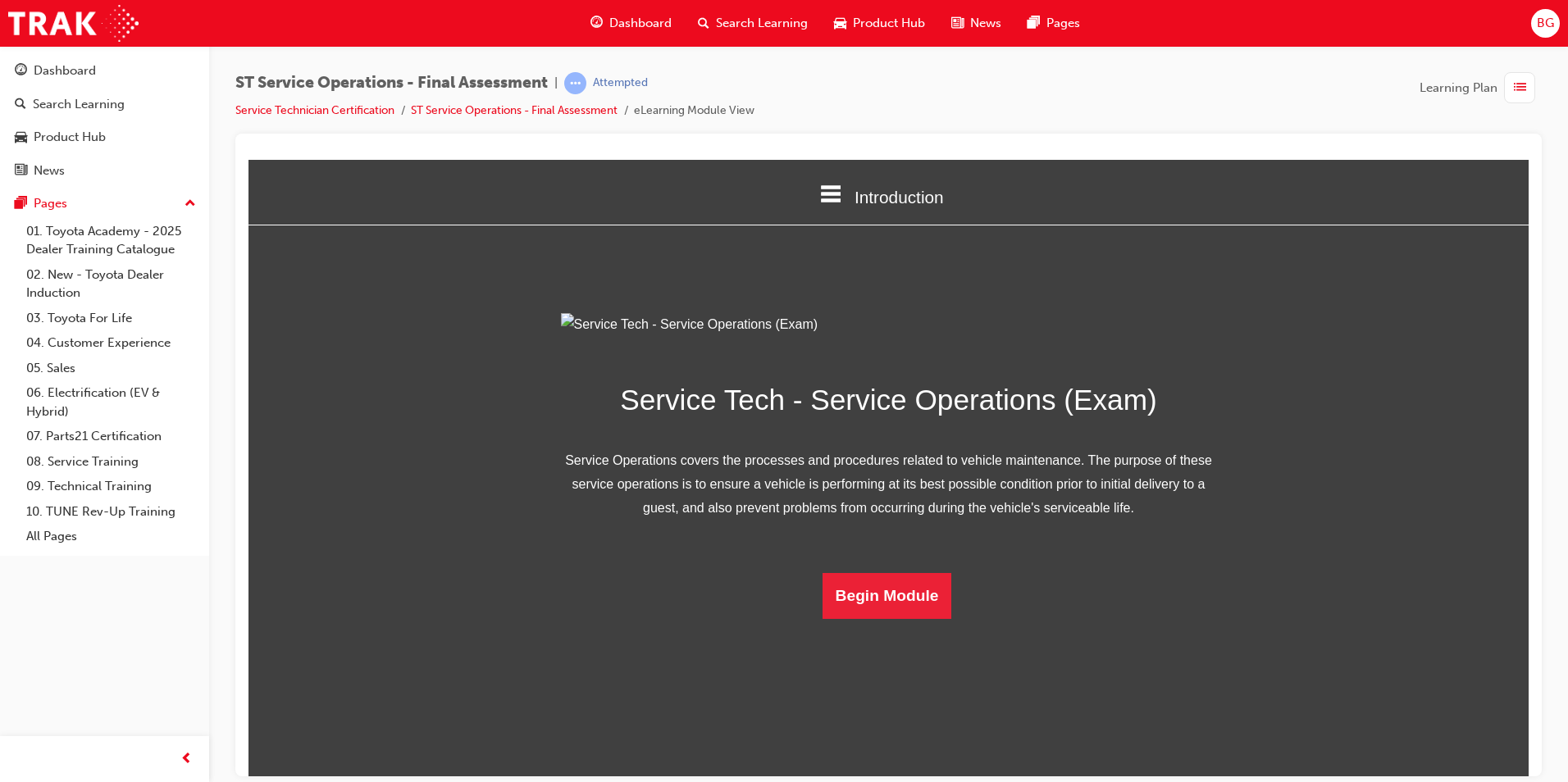
scroll to position [23, 0]
click at [858, 618] on button "Begin Module" at bounding box center [887, 595] width 130 height 46
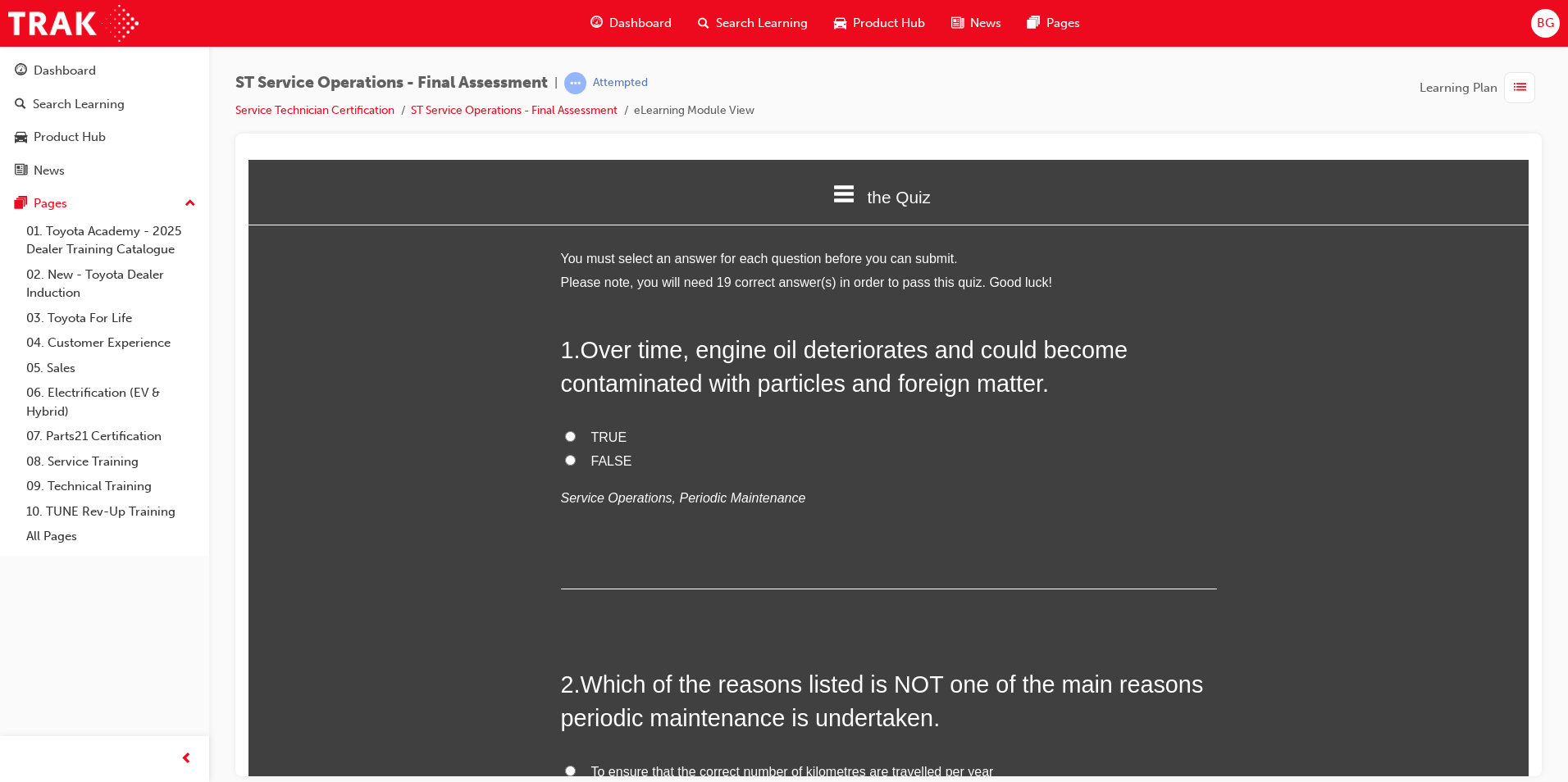
click at [565, 432] on input "TRUE" at bounding box center [570, 435] width 11 height 11
radio input "true"
click at [565, 454] on input "FALSE" at bounding box center [570, 459] width 11 height 11
radio input "true"
click at [565, 430] on input "TRUE" at bounding box center [570, 435] width 11 height 11
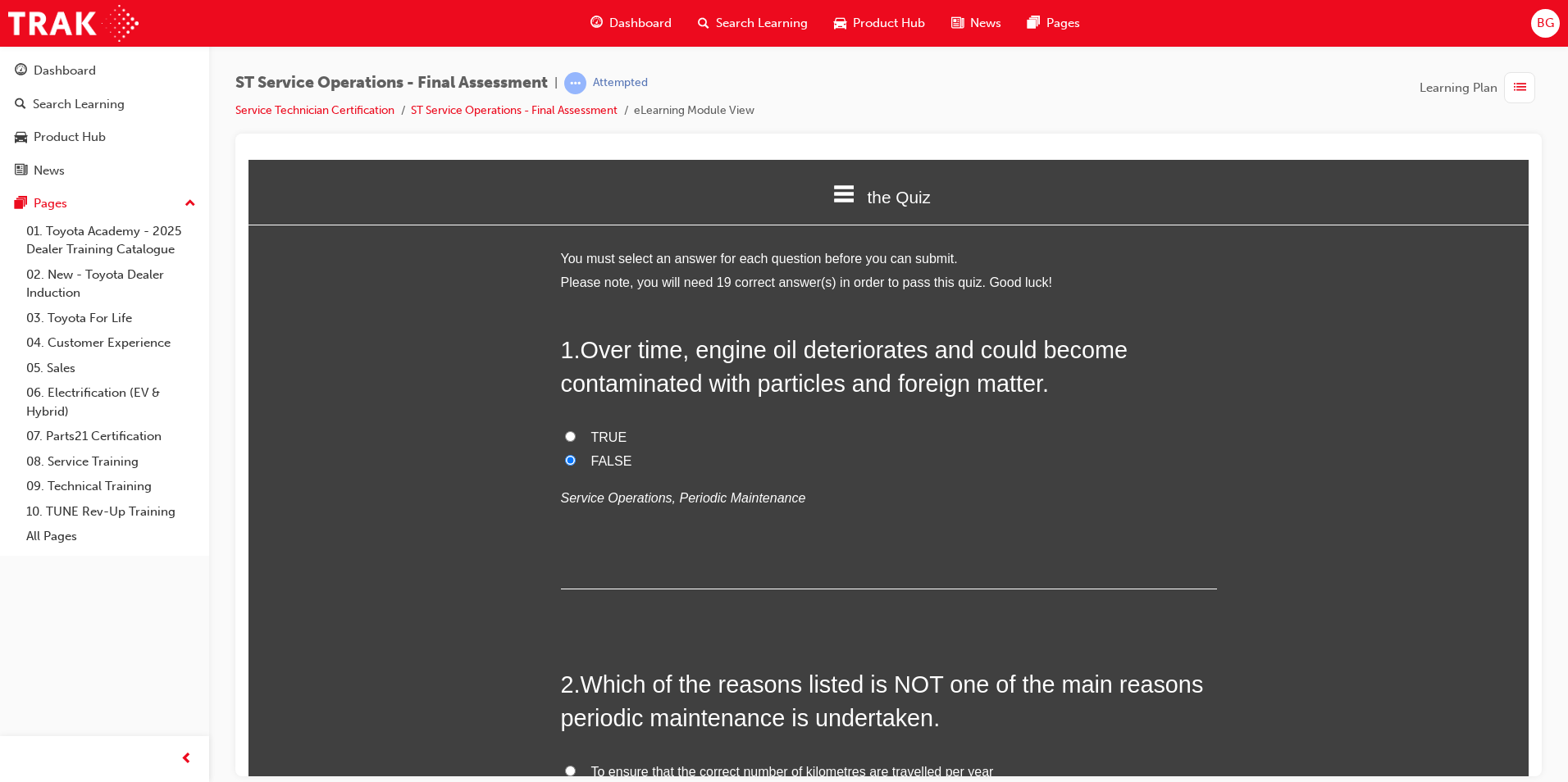
radio input "true"
click at [565, 454] on input "FALSE" at bounding box center [570, 459] width 11 height 11
radio input "true"
click at [565, 430] on input "TRUE" at bounding box center [570, 435] width 11 height 11
radio input "true"
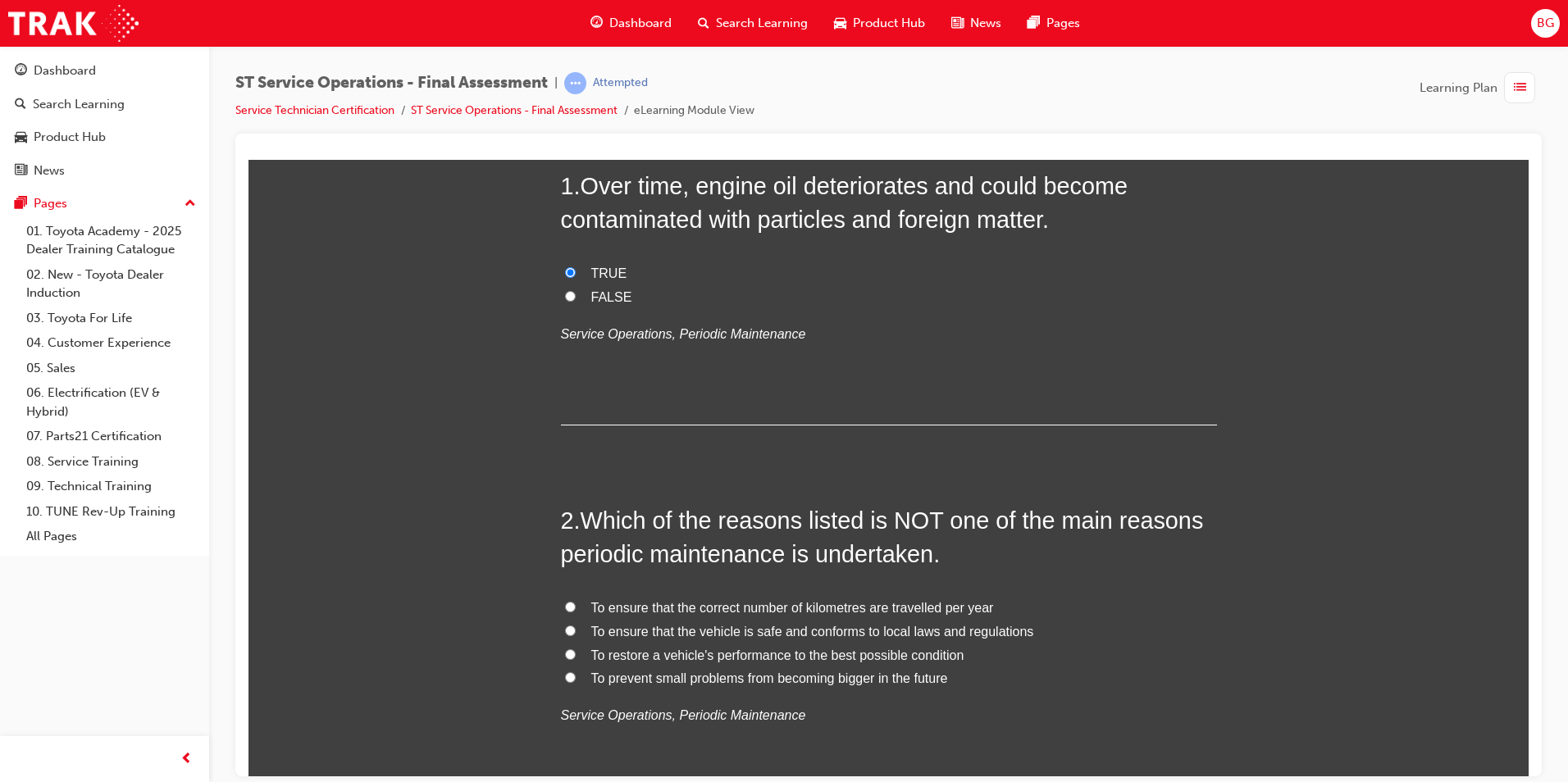
scroll to position [246, 0]
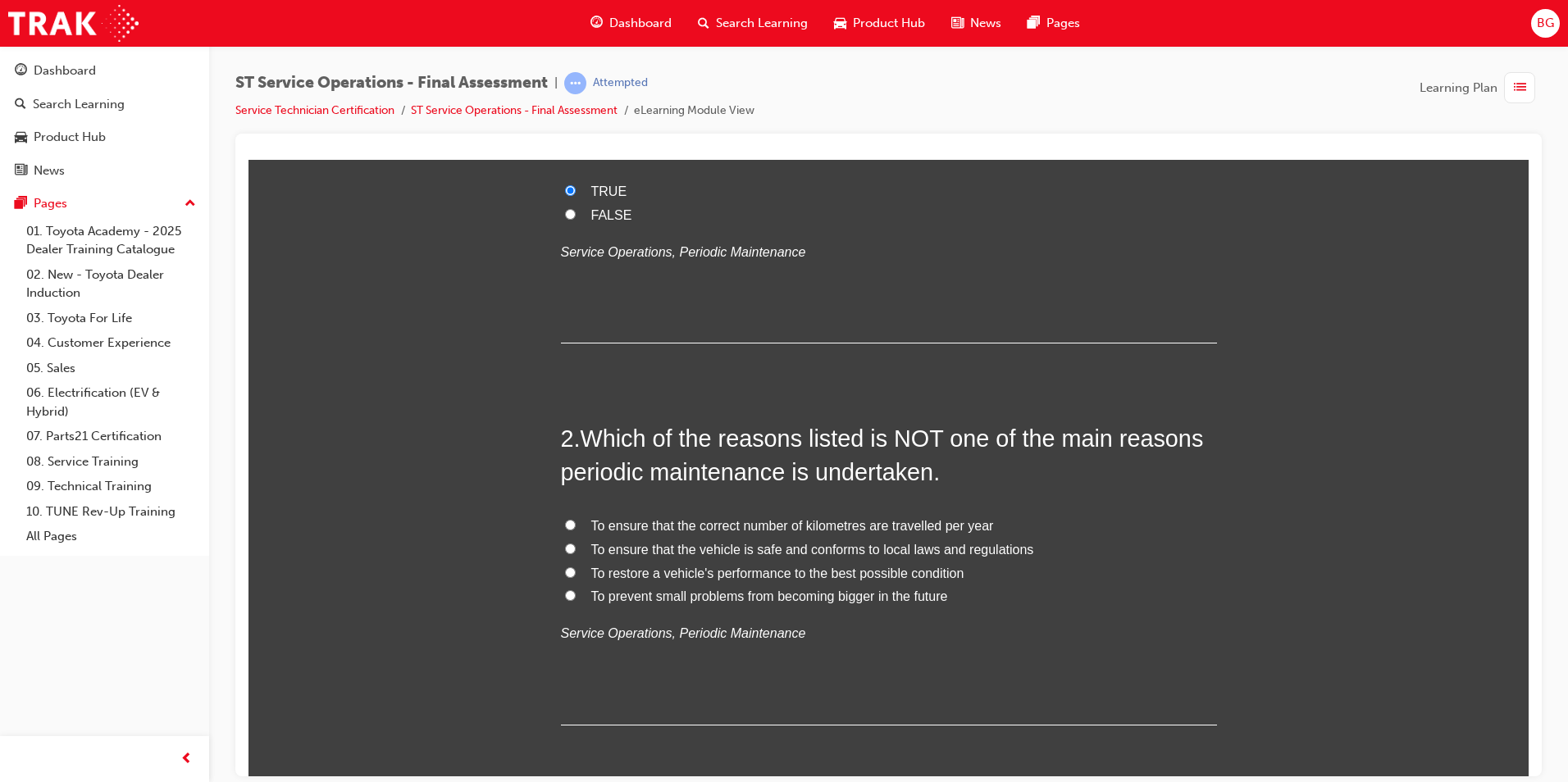
click at [565, 598] on input "To prevent small problems from becoming bigger in the future" at bounding box center [570, 594] width 11 height 11
radio input "true"
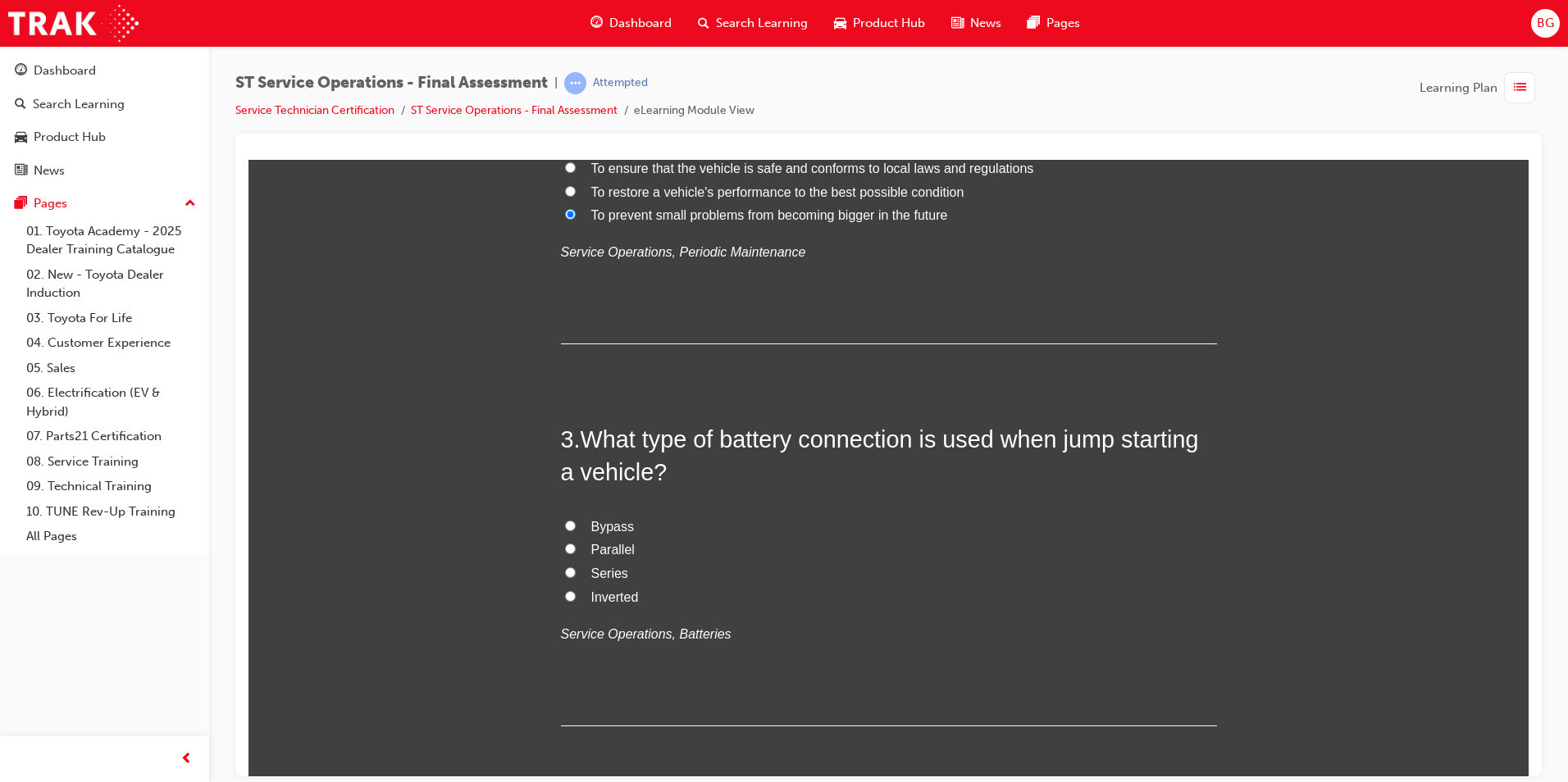
scroll to position [656, 0]
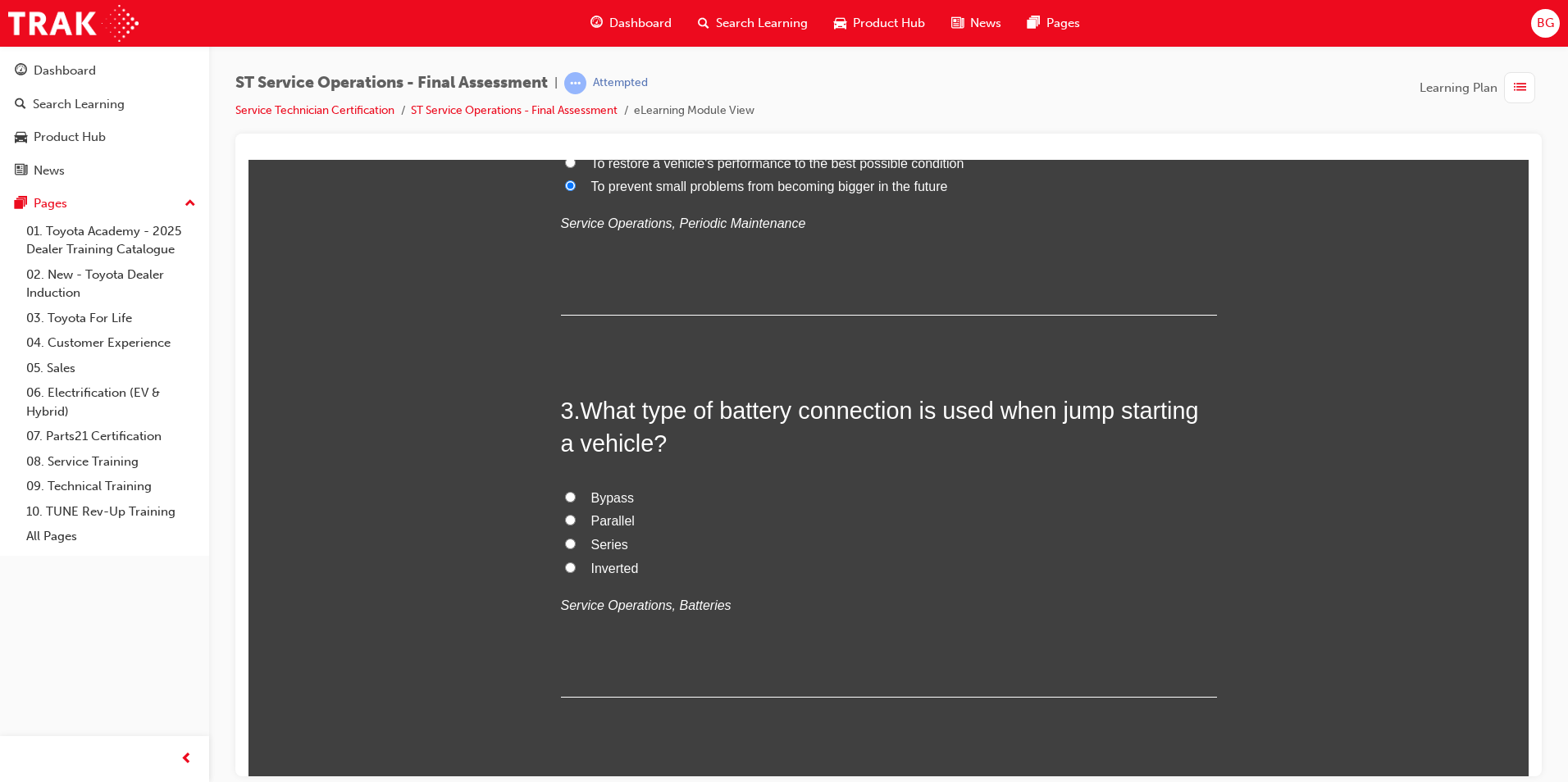
click at [561, 536] on label "Series" at bounding box center [888, 544] width 656 height 24
click at [565, 537] on input "Series" at bounding box center [570, 542] width 11 height 11
radio input "true"
click at [561, 536] on label "Series" at bounding box center [888, 544] width 656 height 24
click at [565, 537] on input "Series" at bounding box center [570, 542] width 11 height 11
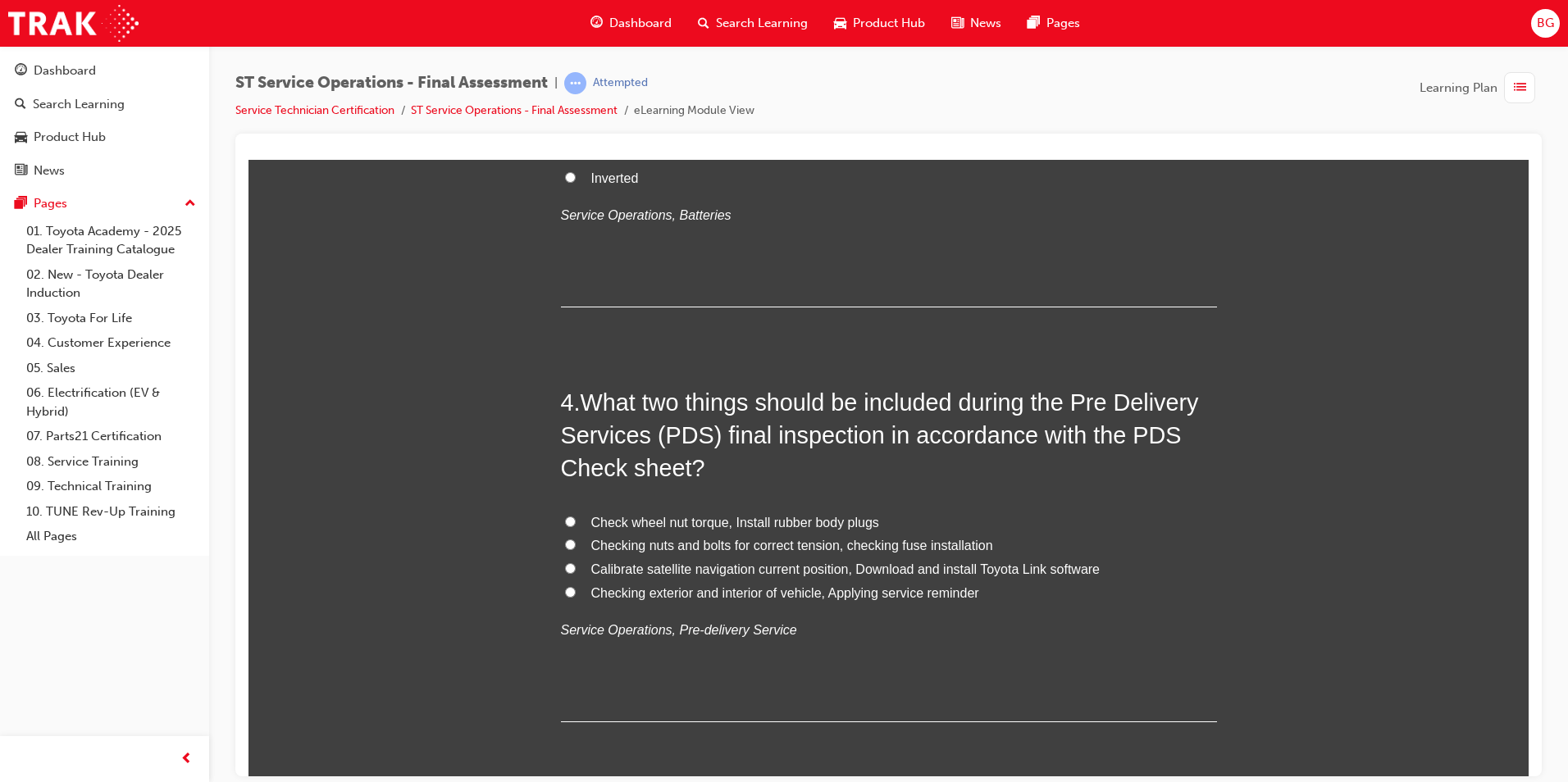
scroll to position [1066, 0]
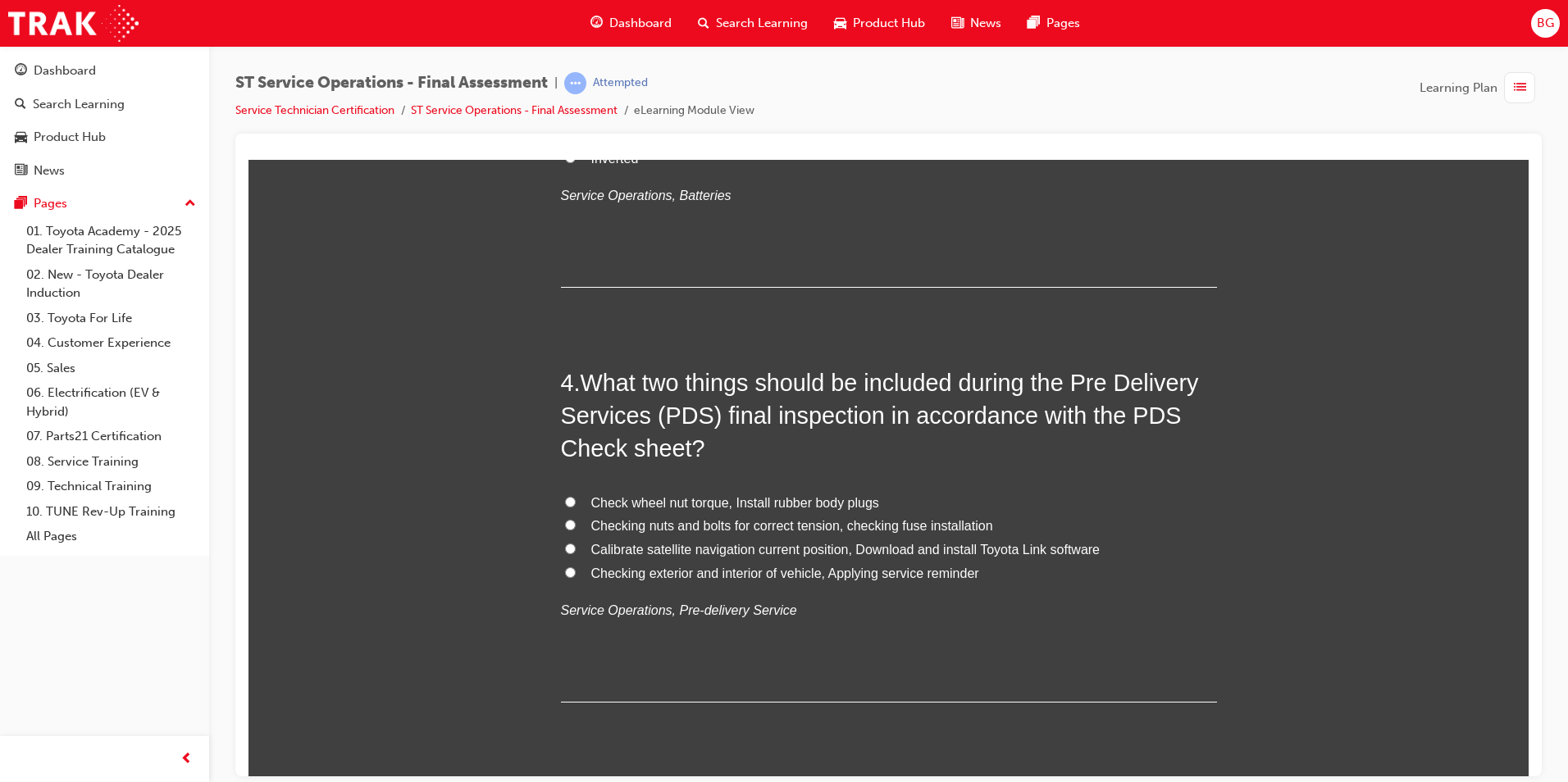
click at [565, 525] on input "Checking nuts and bolts for correct tension, checking fuse installation" at bounding box center [570, 524] width 11 height 11
radio input "true"
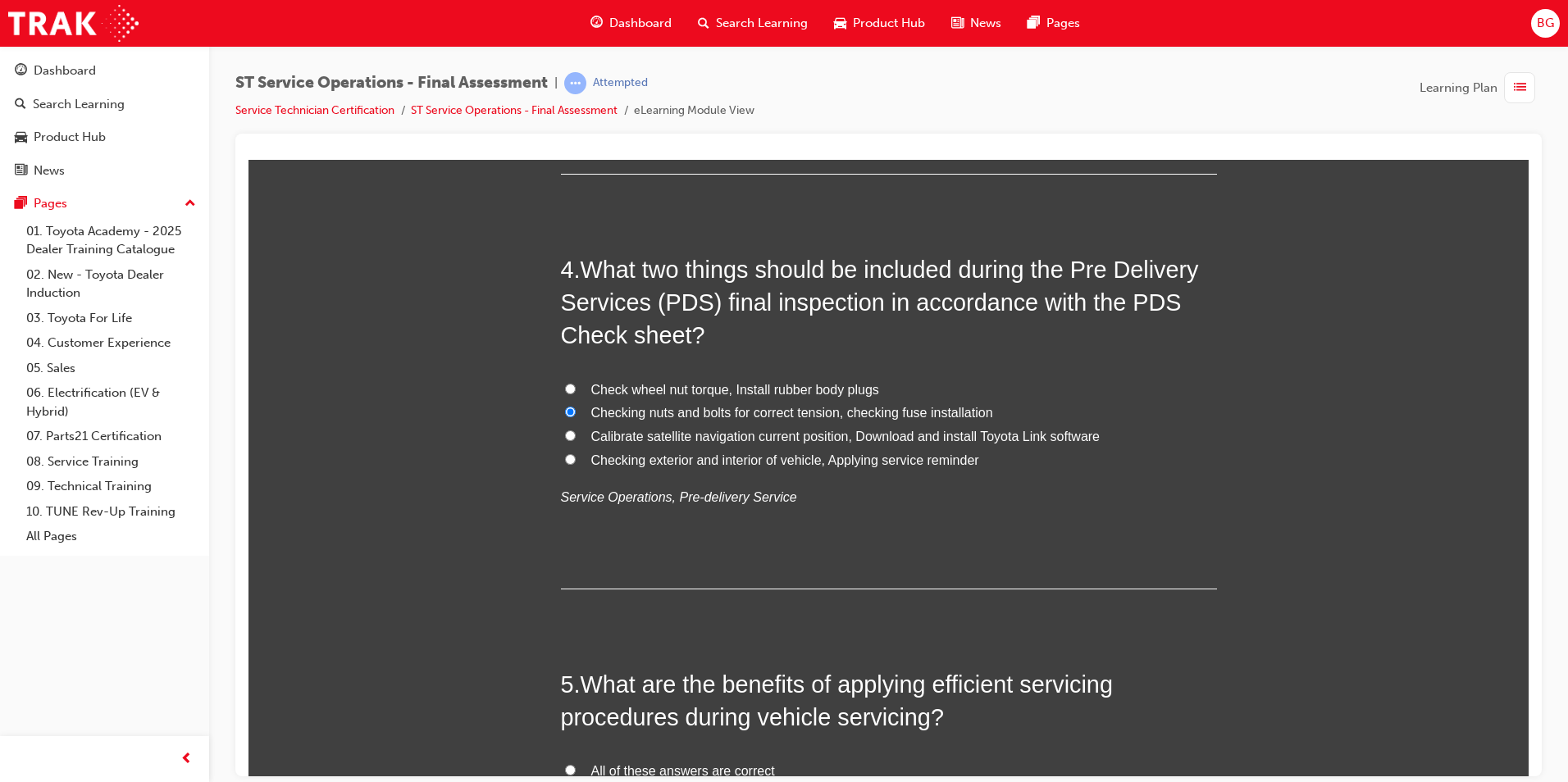
scroll to position [1476, 0]
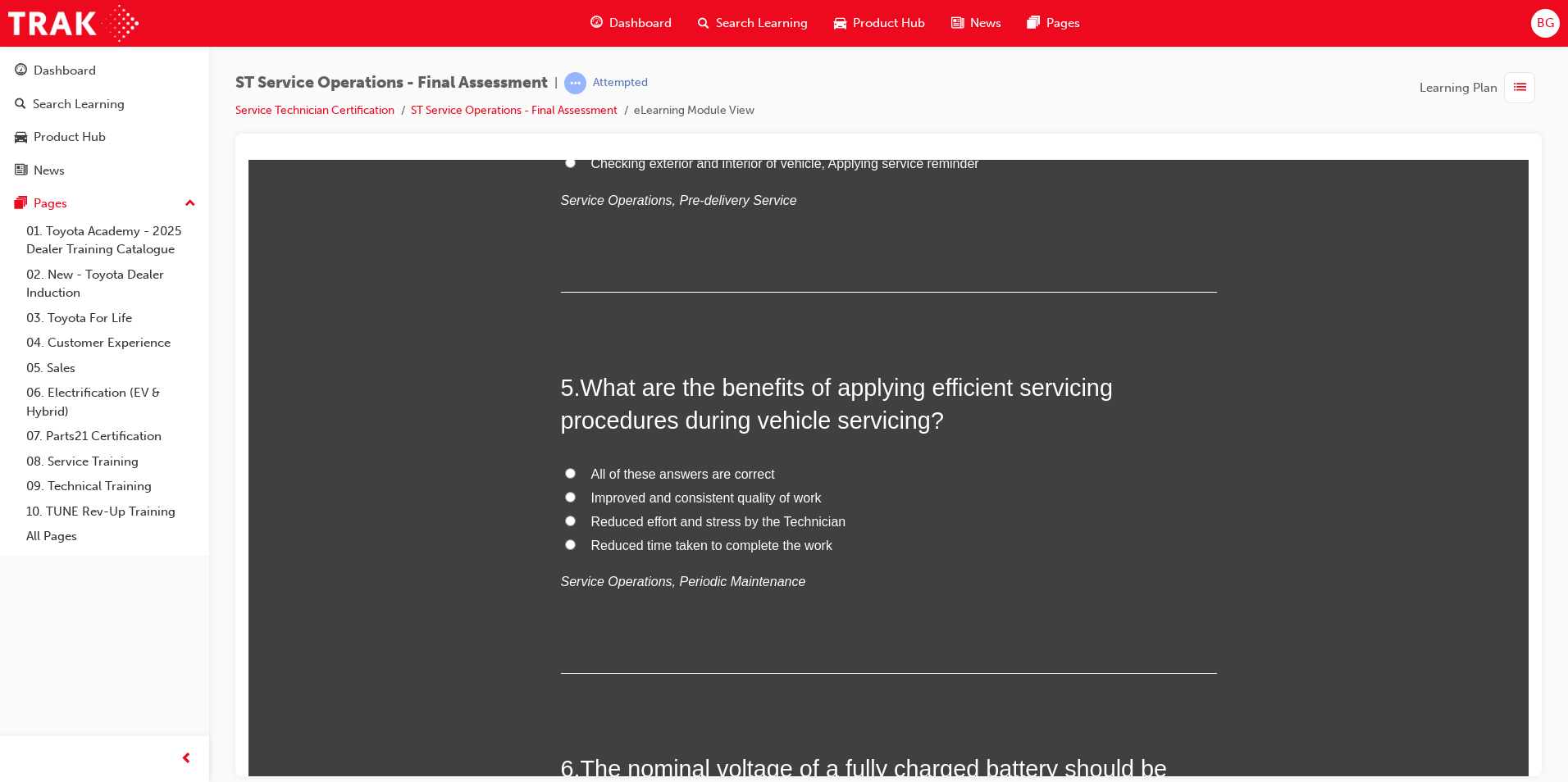
click at [575, 494] on label "Improved and consistent quality of work" at bounding box center [888, 498] width 656 height 24
click at [575, 494] on input "Improved and consistent quality of work" at bounding box center [570, 496] width 11 height 11
radio input "true"
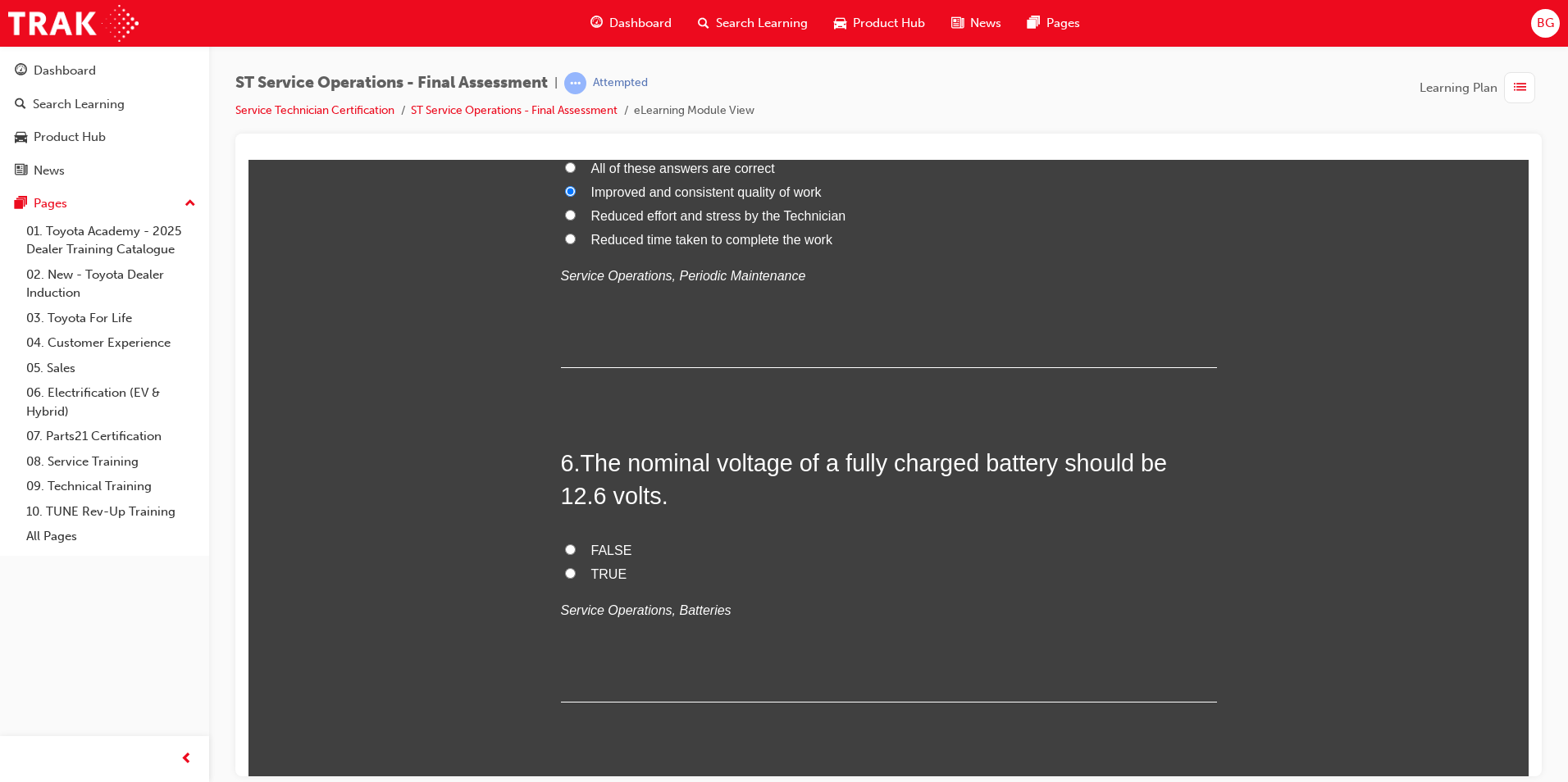
scroll to position [1803, 0]
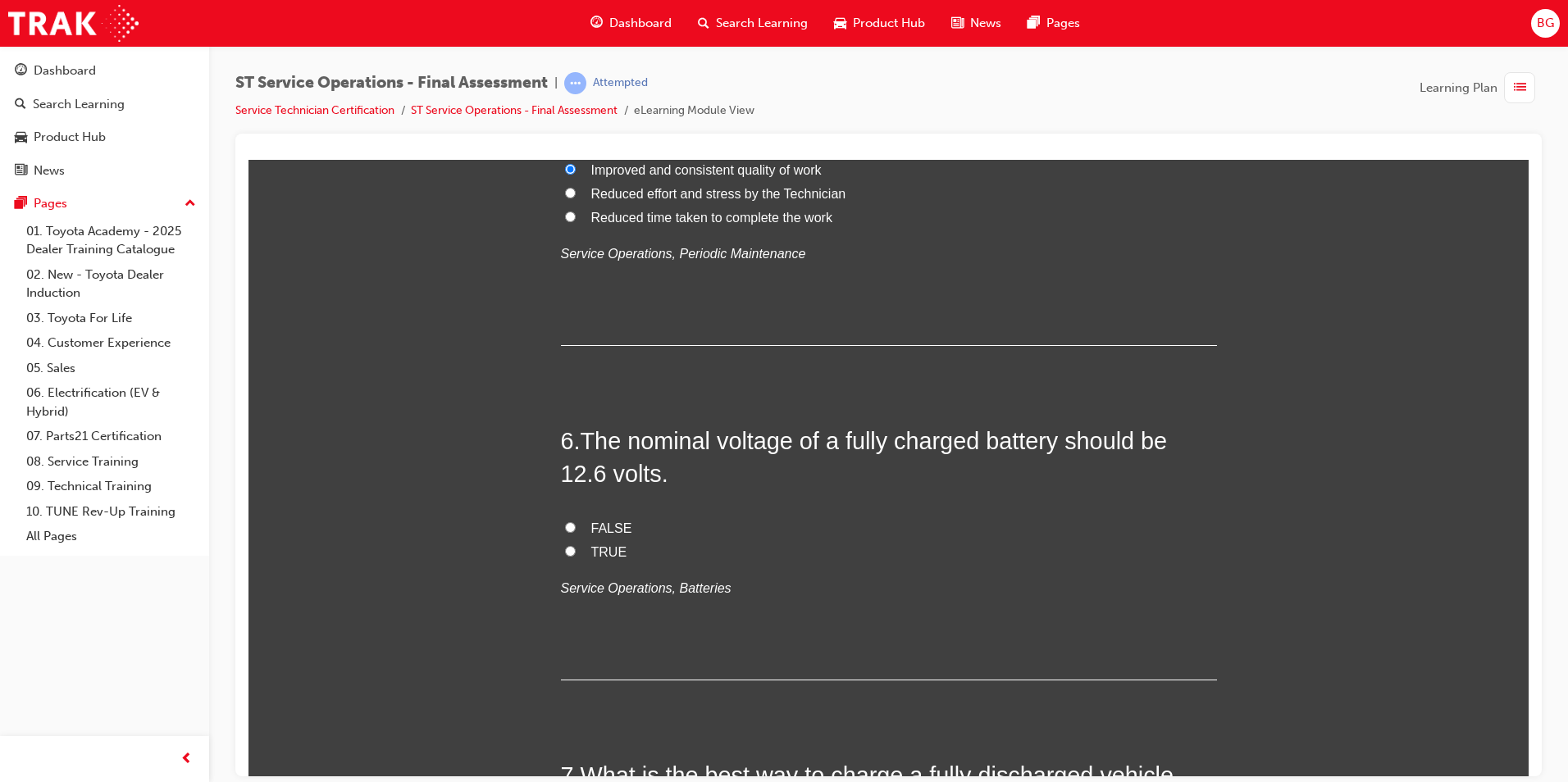
click at [565, 550] on input "TRUE" at bounding box center [570, 550] width 11 height 11
radio input "true"
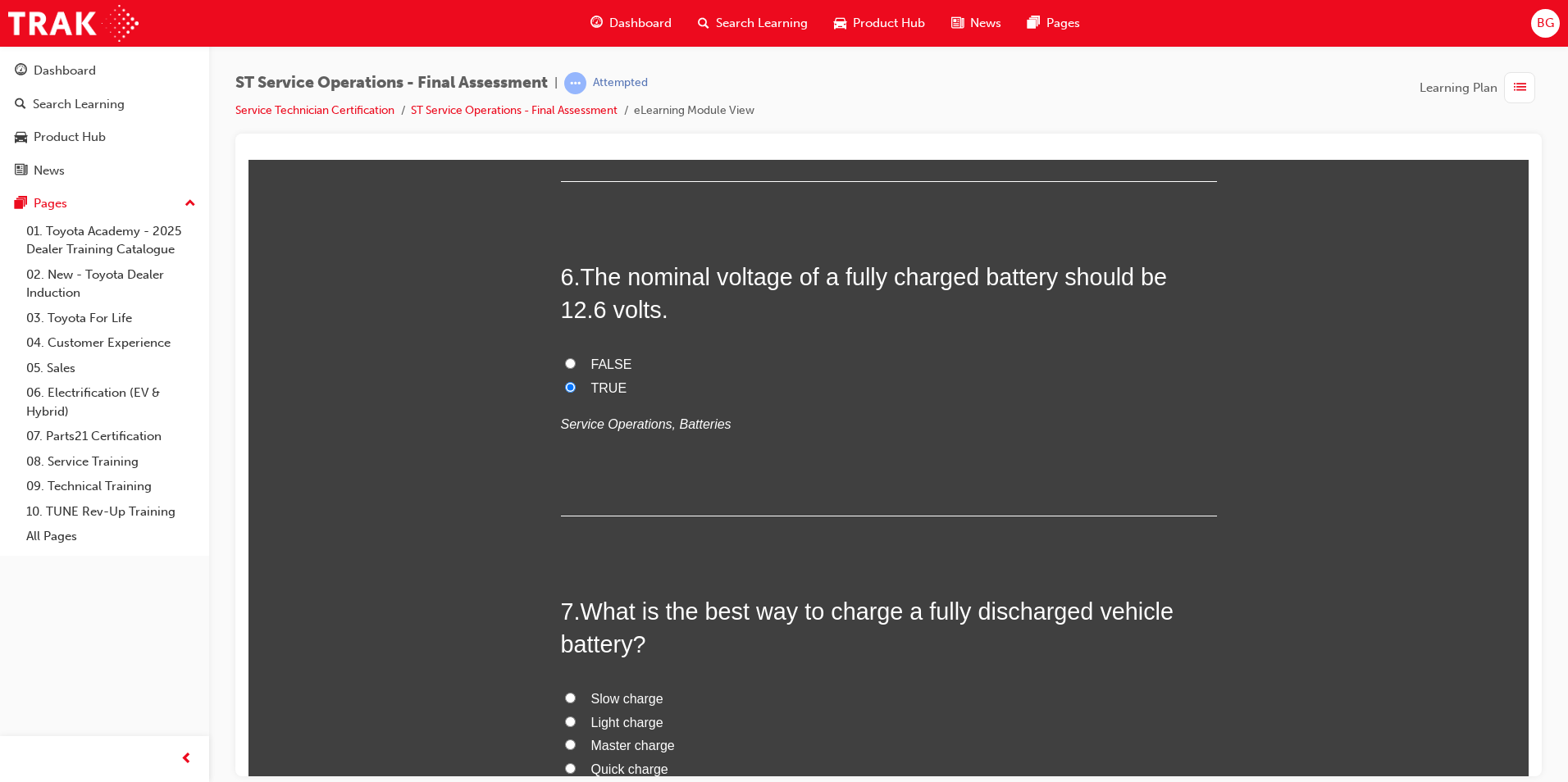
scroll to position [2049, 0]
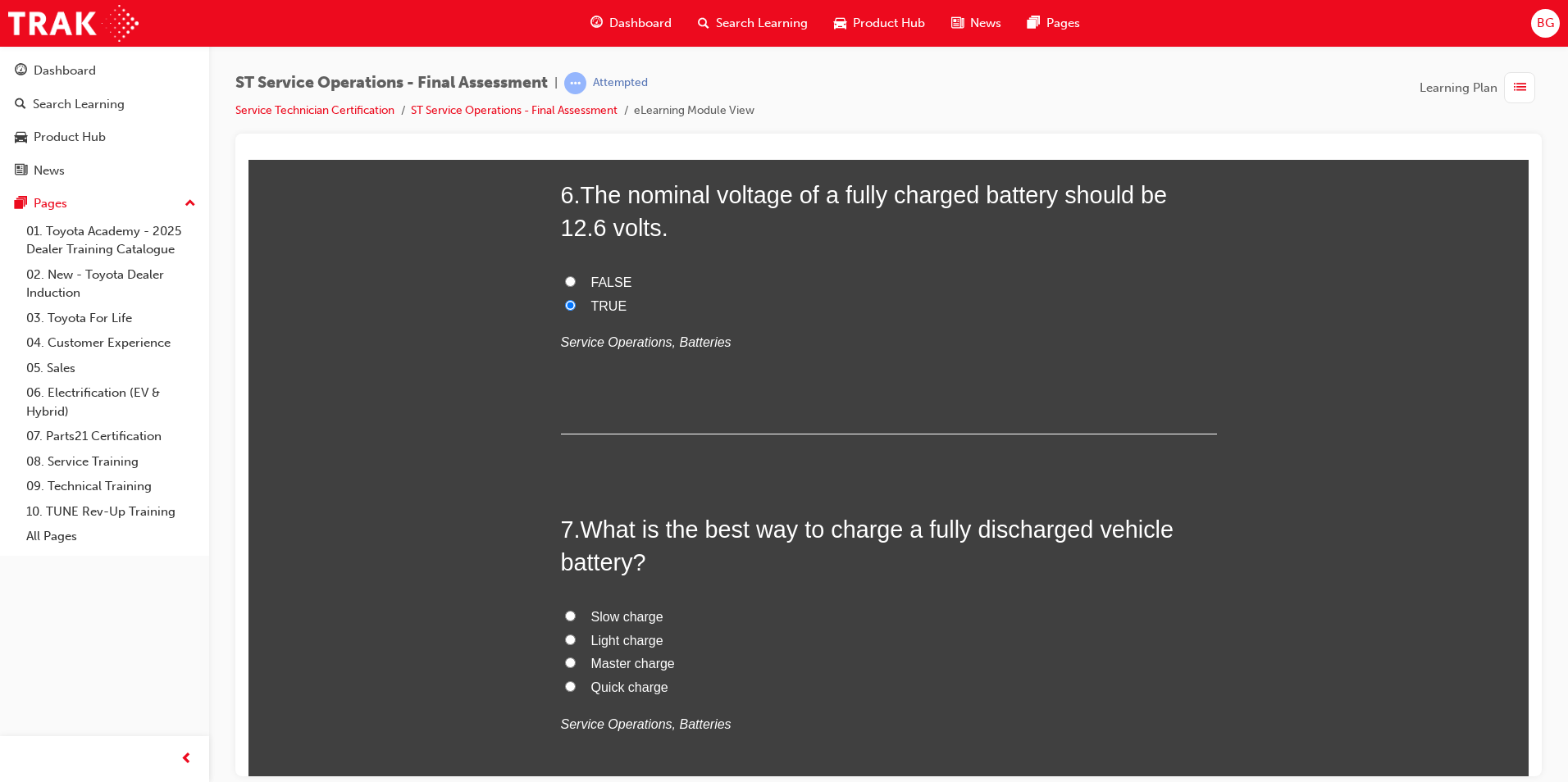
click at [566, 616] on input "Slow charge" at bounding box center [570, 615] width 11 height 11
radio input "true"
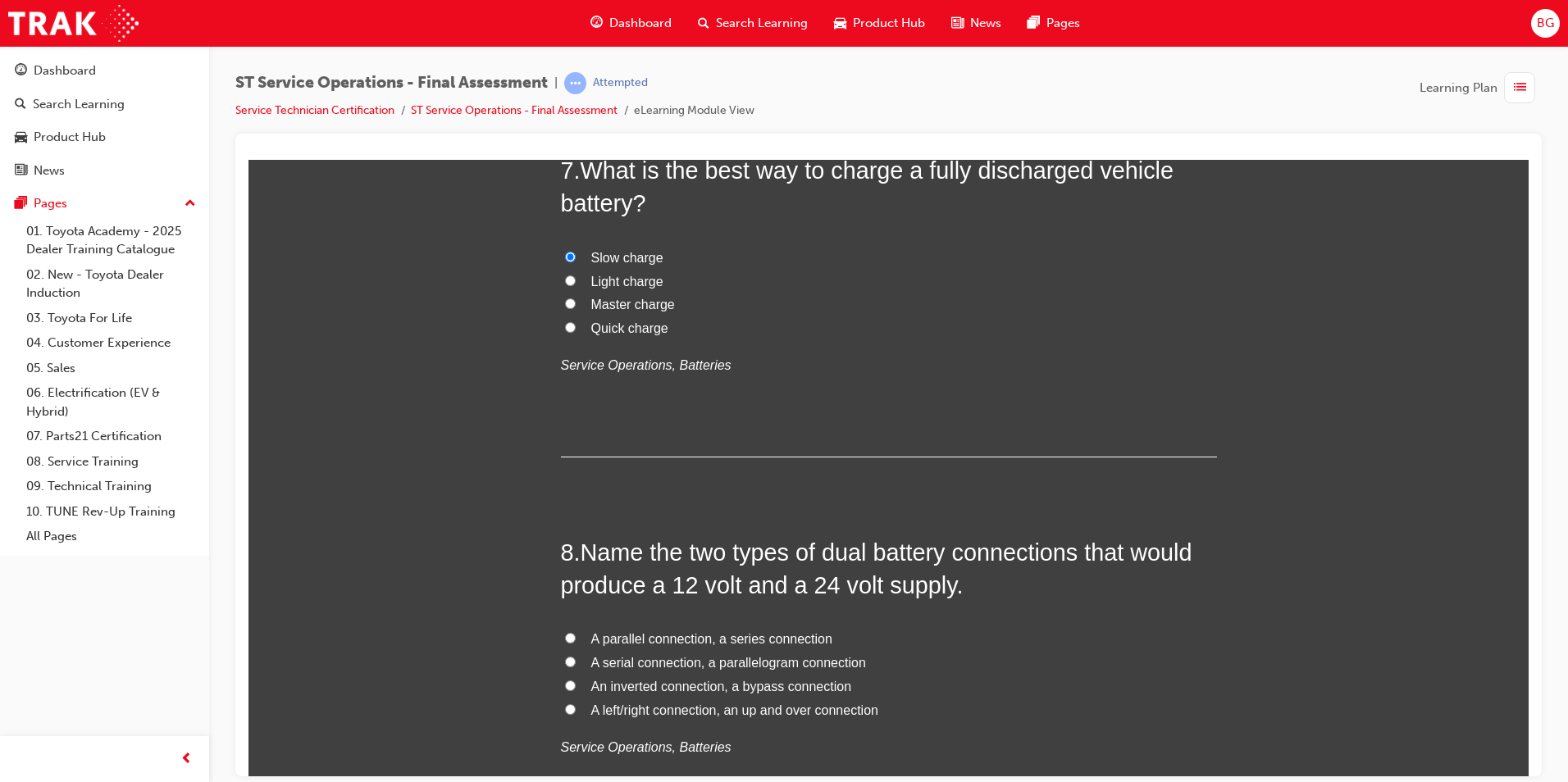
scroll to position [2458, 0]
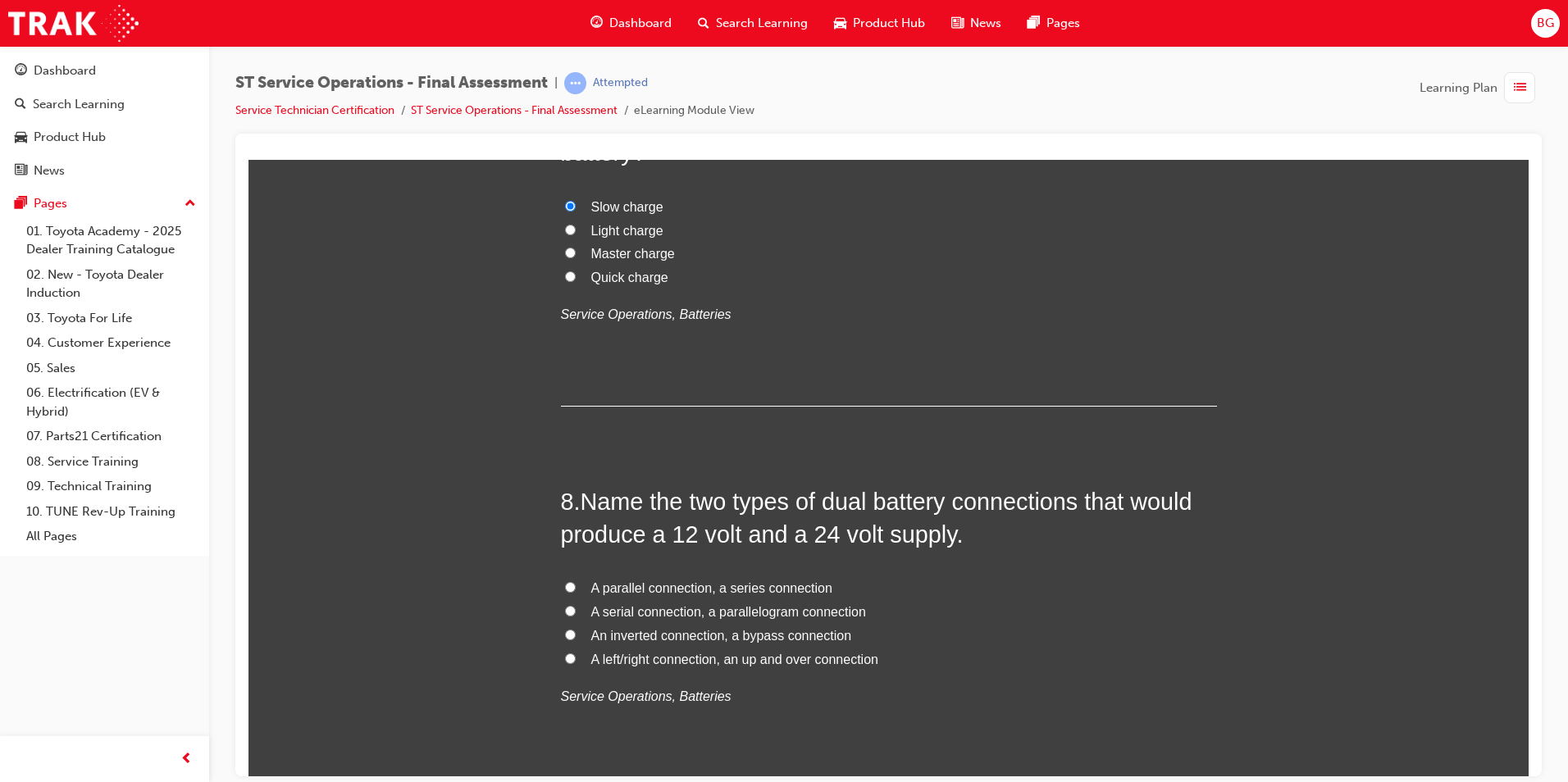
click at [565, 586] on input "A parallel connection, a series connection" at bounding box center [570, 586] width 11 height 11
radio input "true"
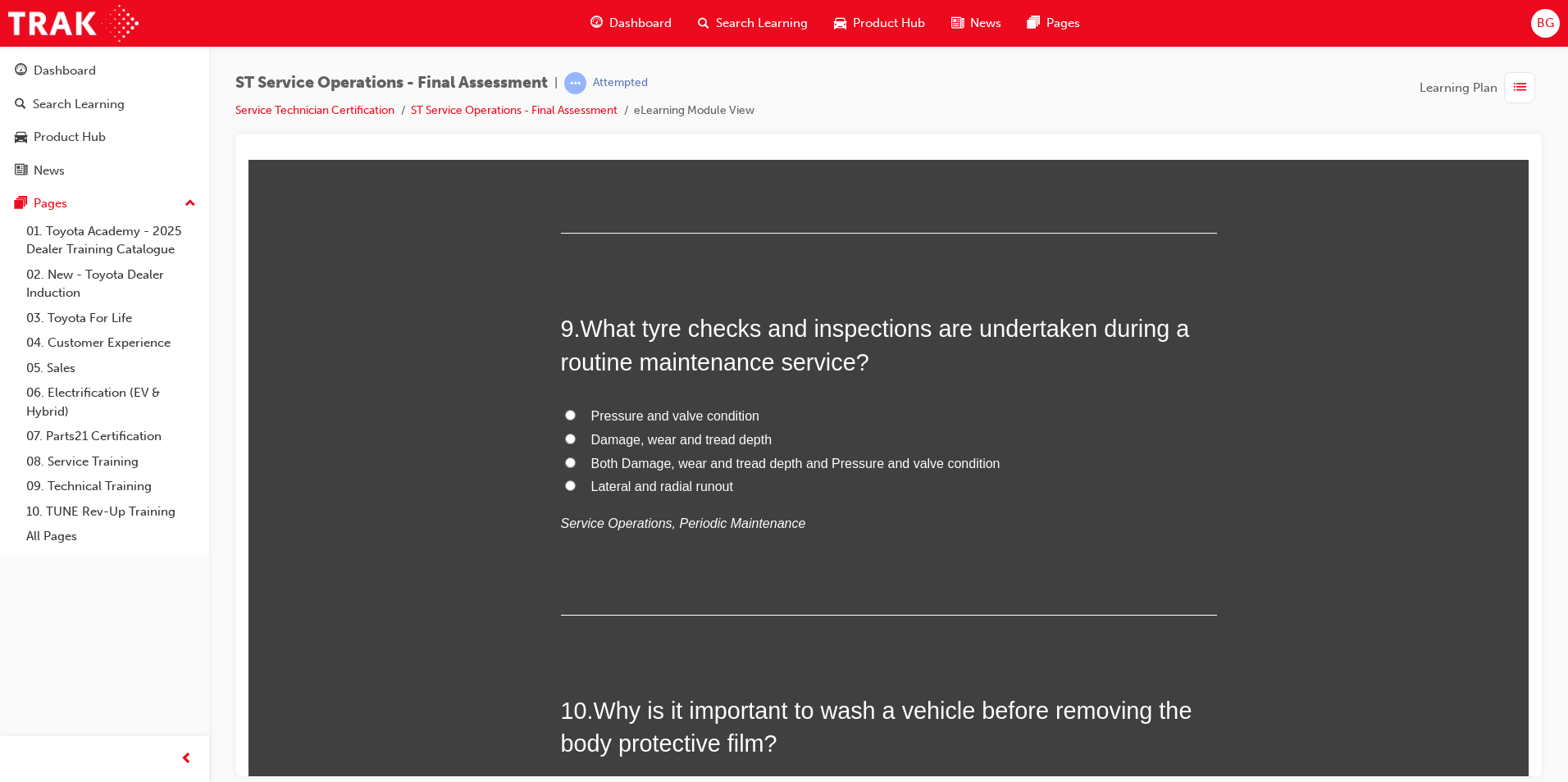
scroll to position [3032, 0]
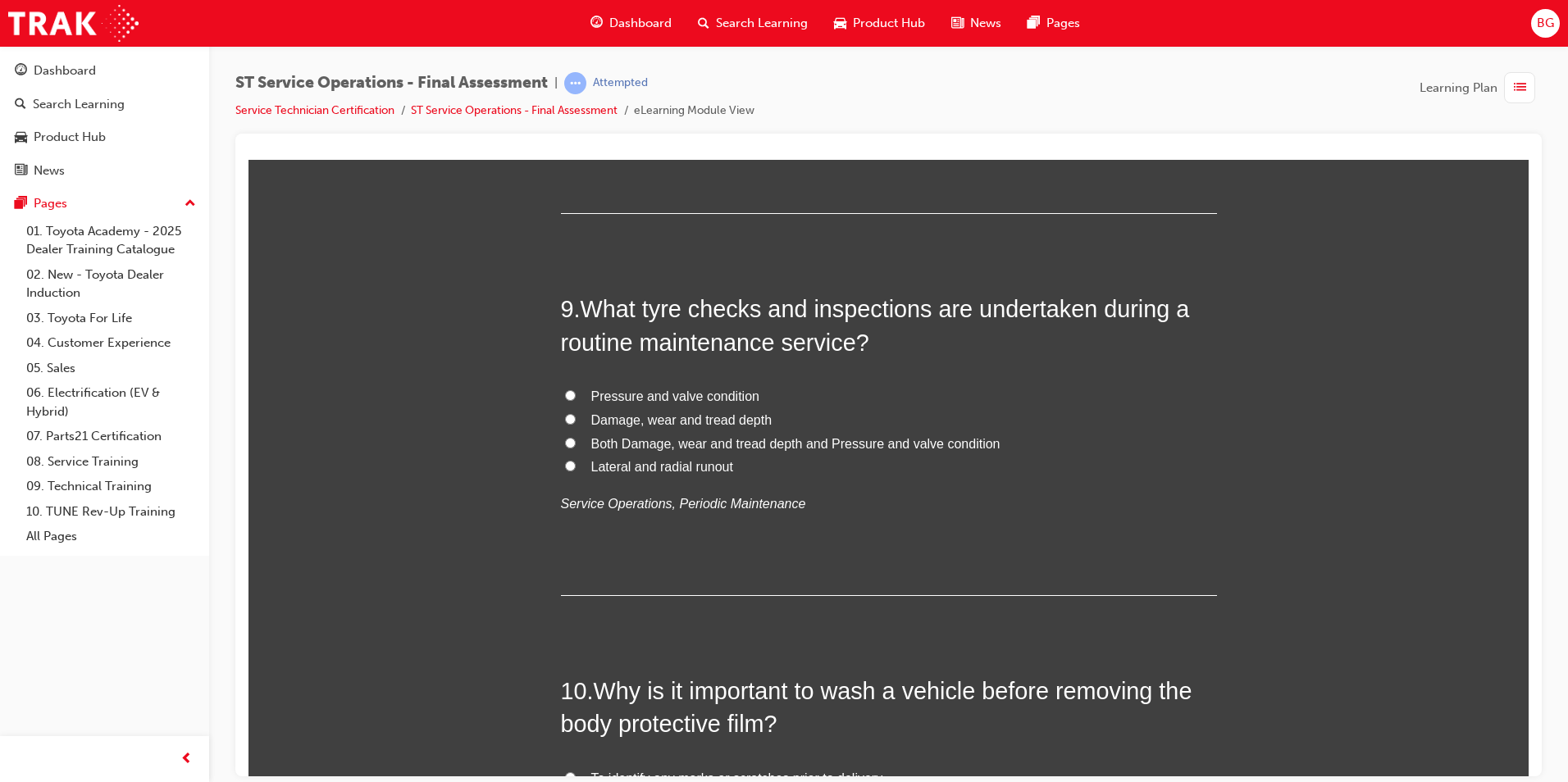
click at [565, 441] on input "Both Damage, wear and tread depth and Pressure and valve condition" at bounding box center [570, 441] width 11 height 11
radio input "true"
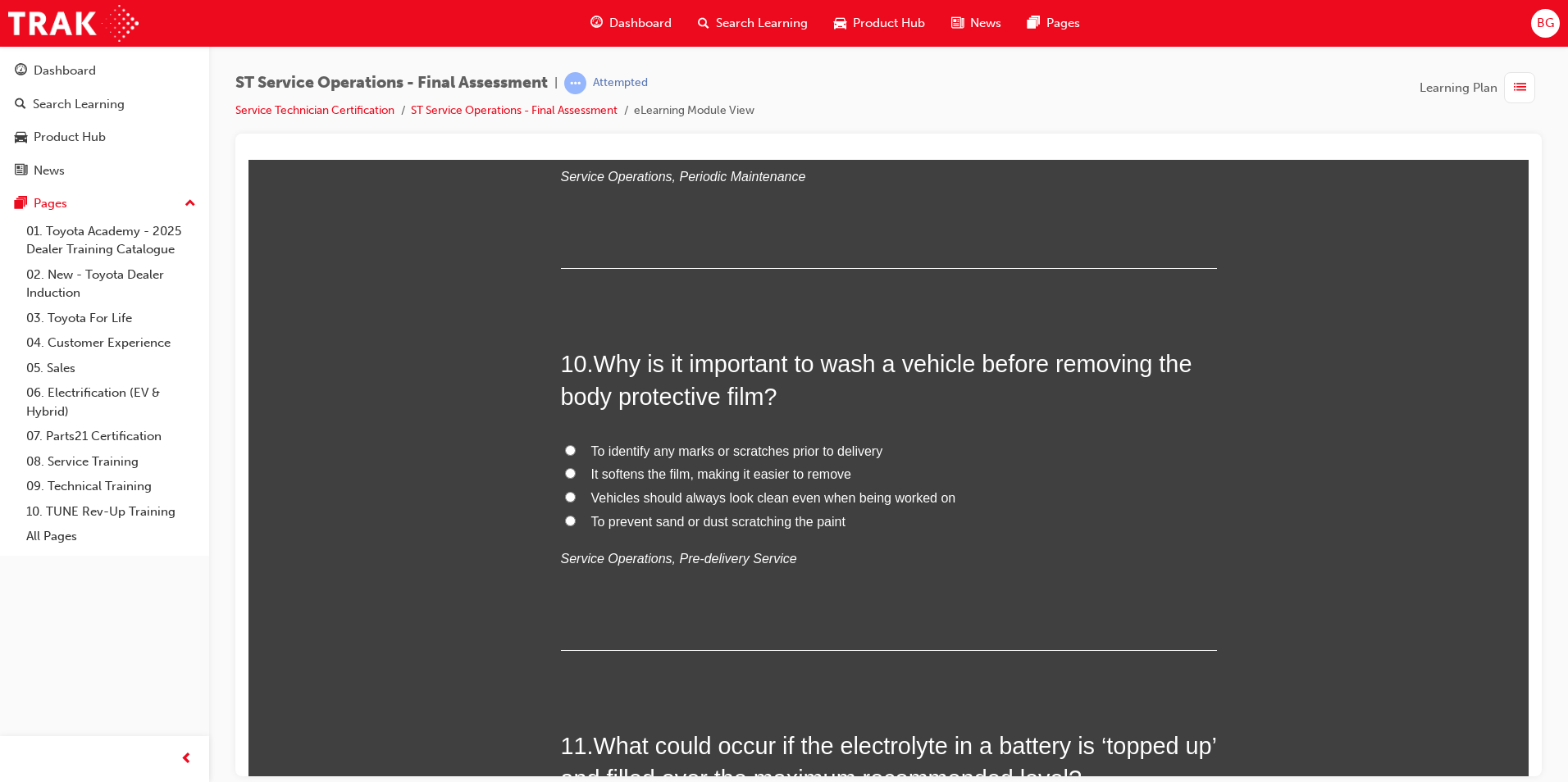
scroll to position [3360, 0]
click at [565, 517] on input "To prevent sand or dust scratching the paint" at bounding box center [570, 519] width 11 height 11
radio input "true"
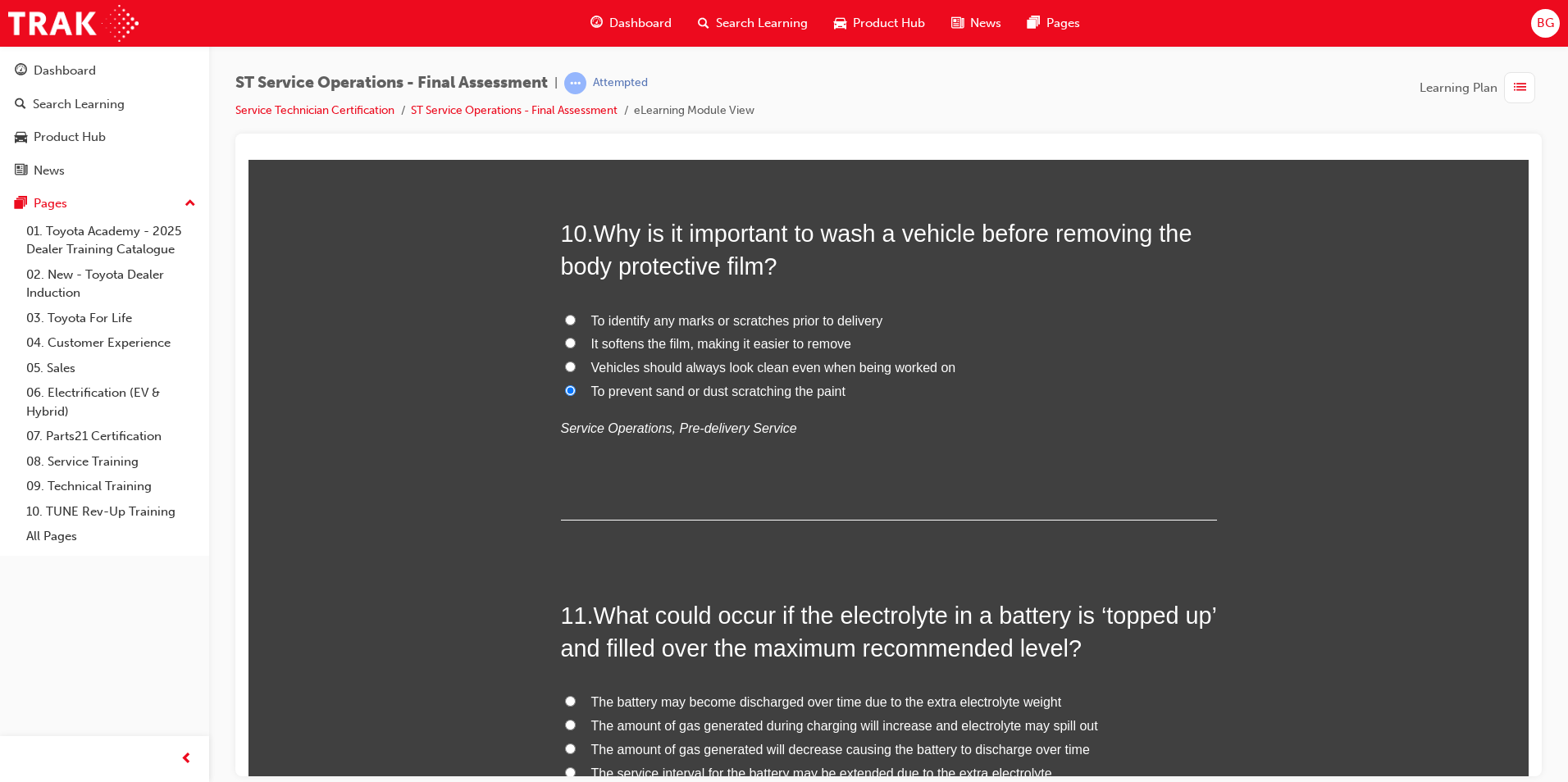
scroll to position [3769, 0]
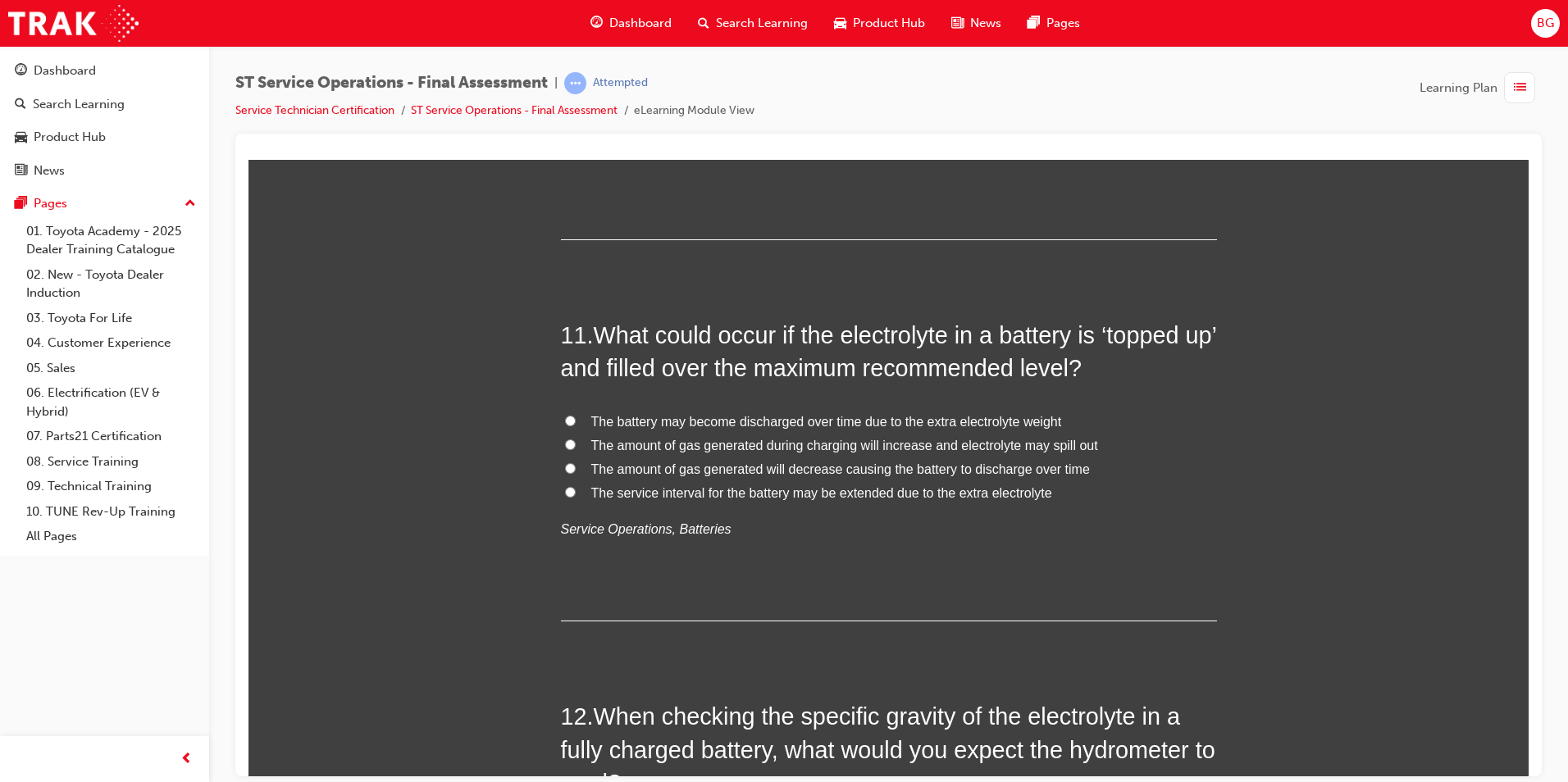
click at [565, 443] on input "The amount of gas generated during charging will increase and electrolyte may s…" at bounding box center [570, 443] width 11 height 11
radio input "true"
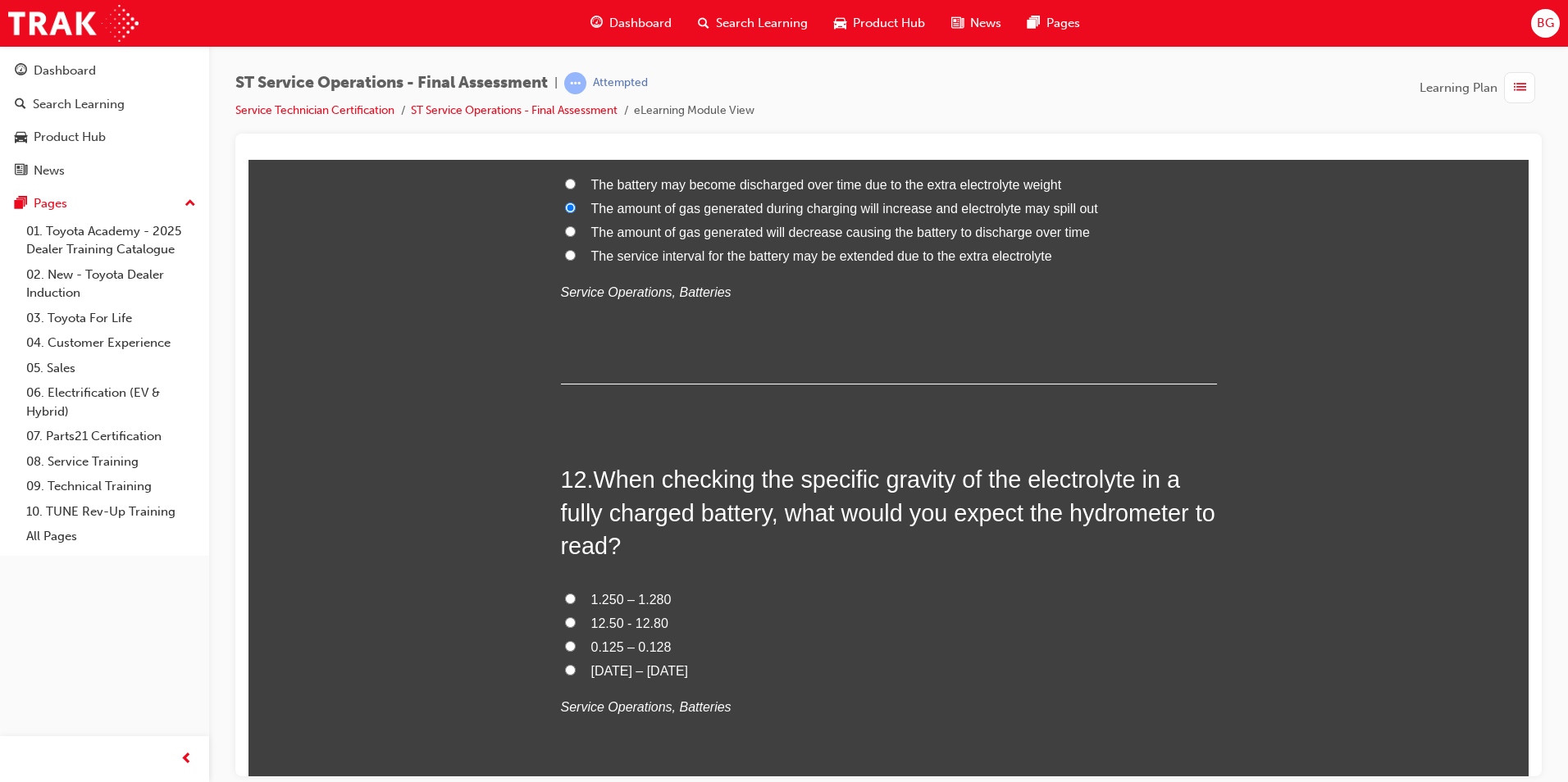
scroll to position [4098, 0]
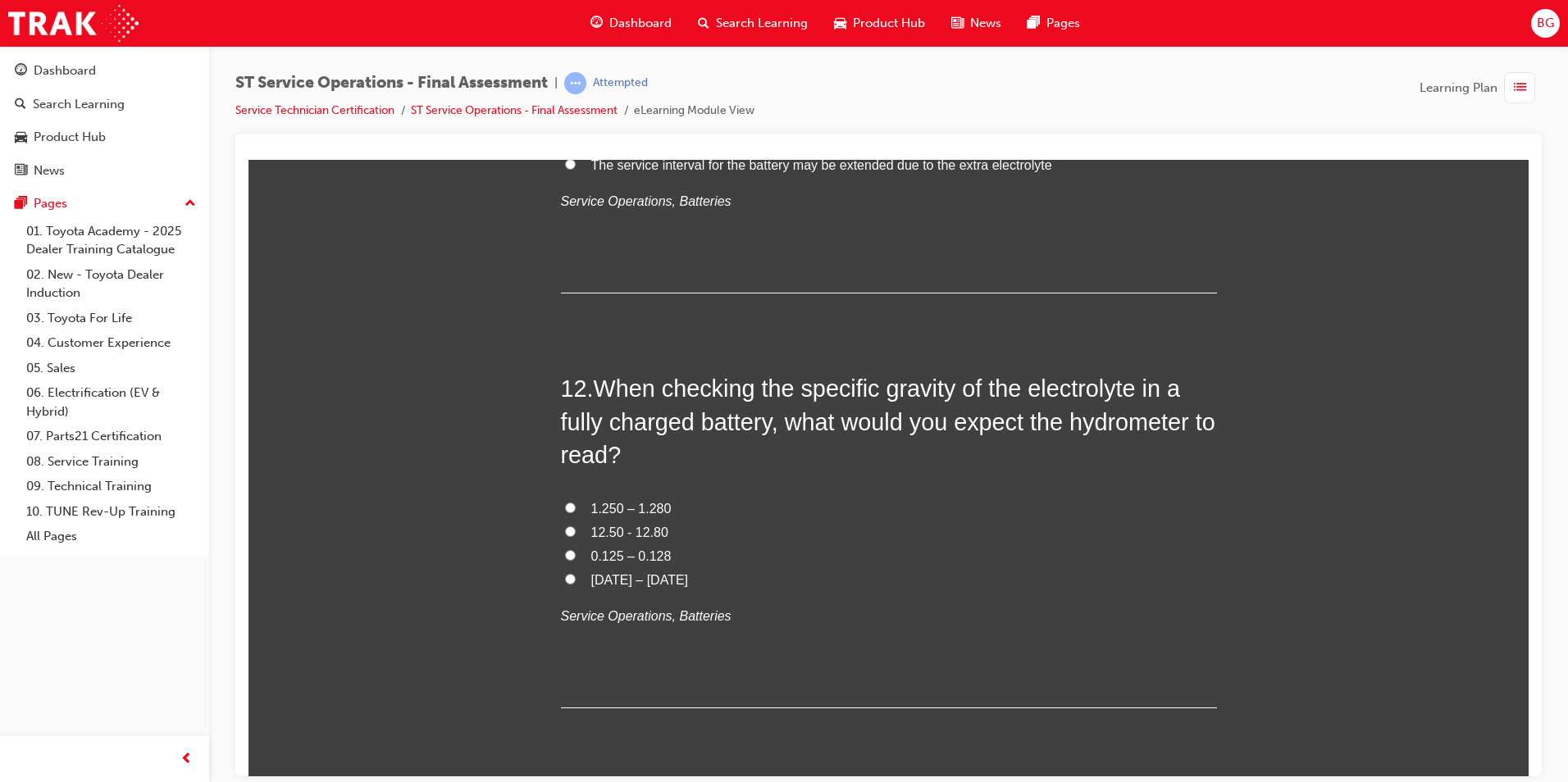
click at [565, 508] on input "1.250 – 1.280" at bounding box center [570, 507] width 11 height 11
radio input "true"
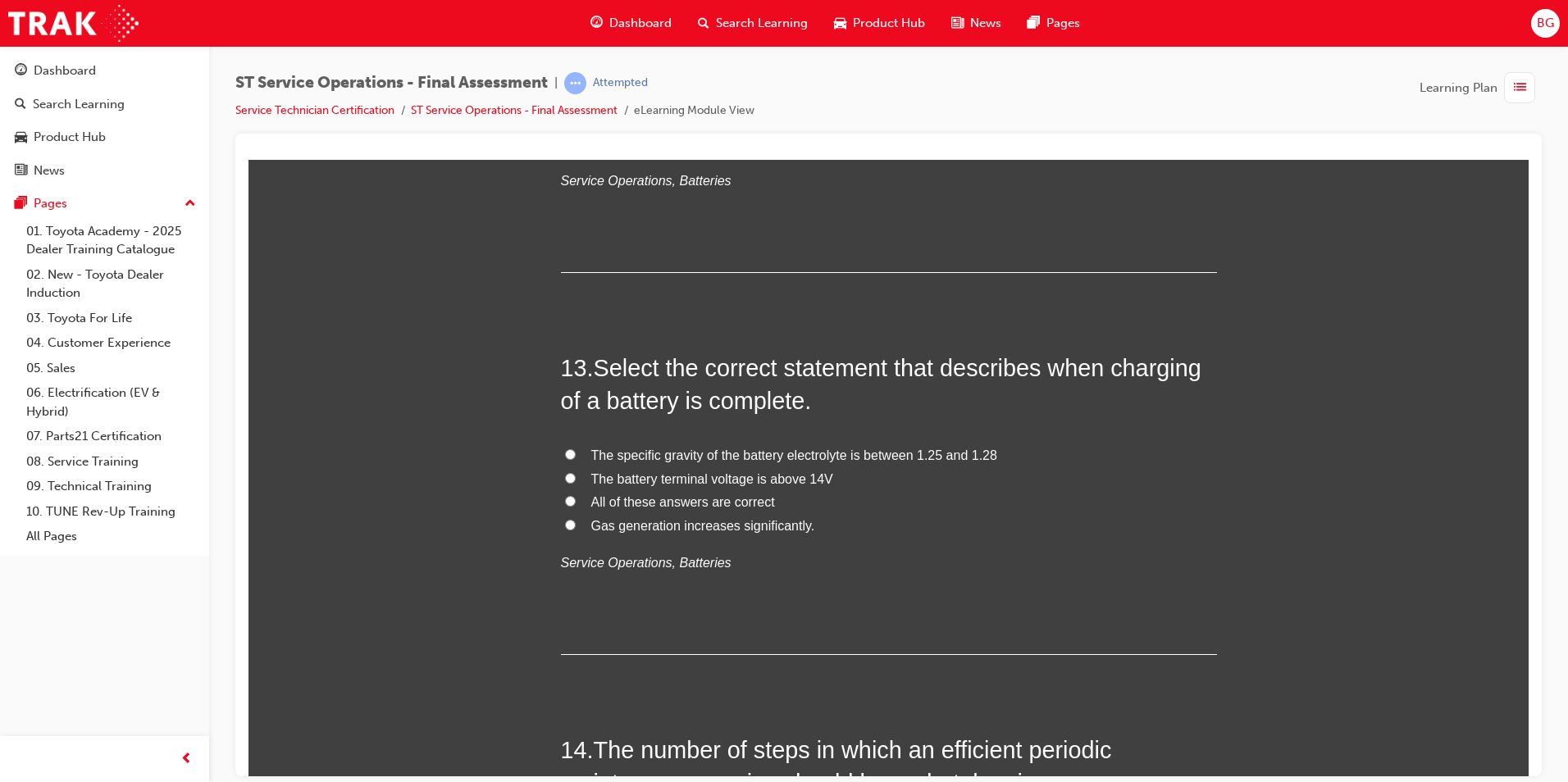
scroll to position [4589, 0]
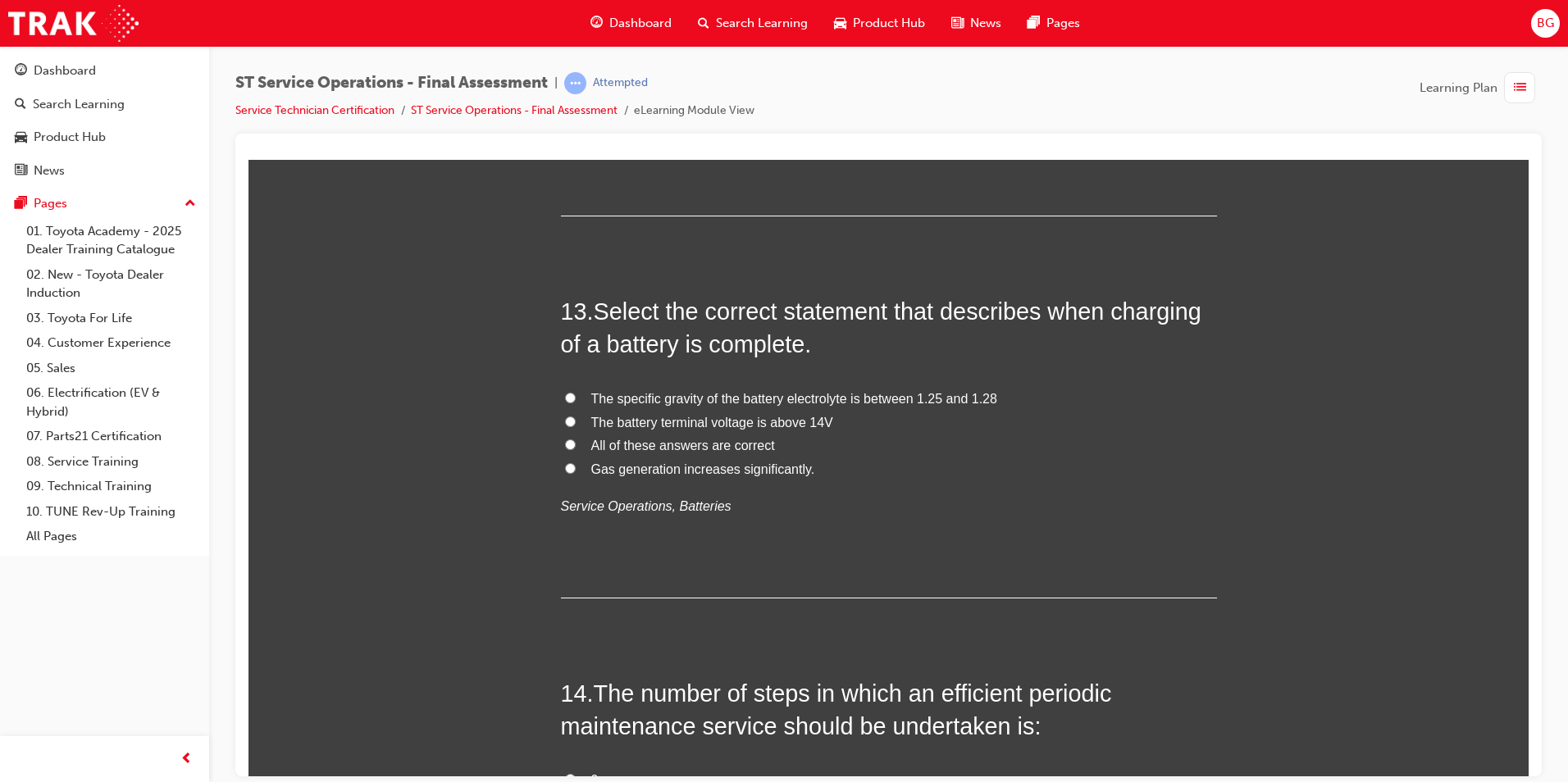
click at [561, 446] on label "All of these answers are correct" at bounding box center [888, 445] width 656 height 24
click at [565, 446] on input "All of these answers are correct" at bounding box center [570, 443] width 11 height 11
radio input "true"
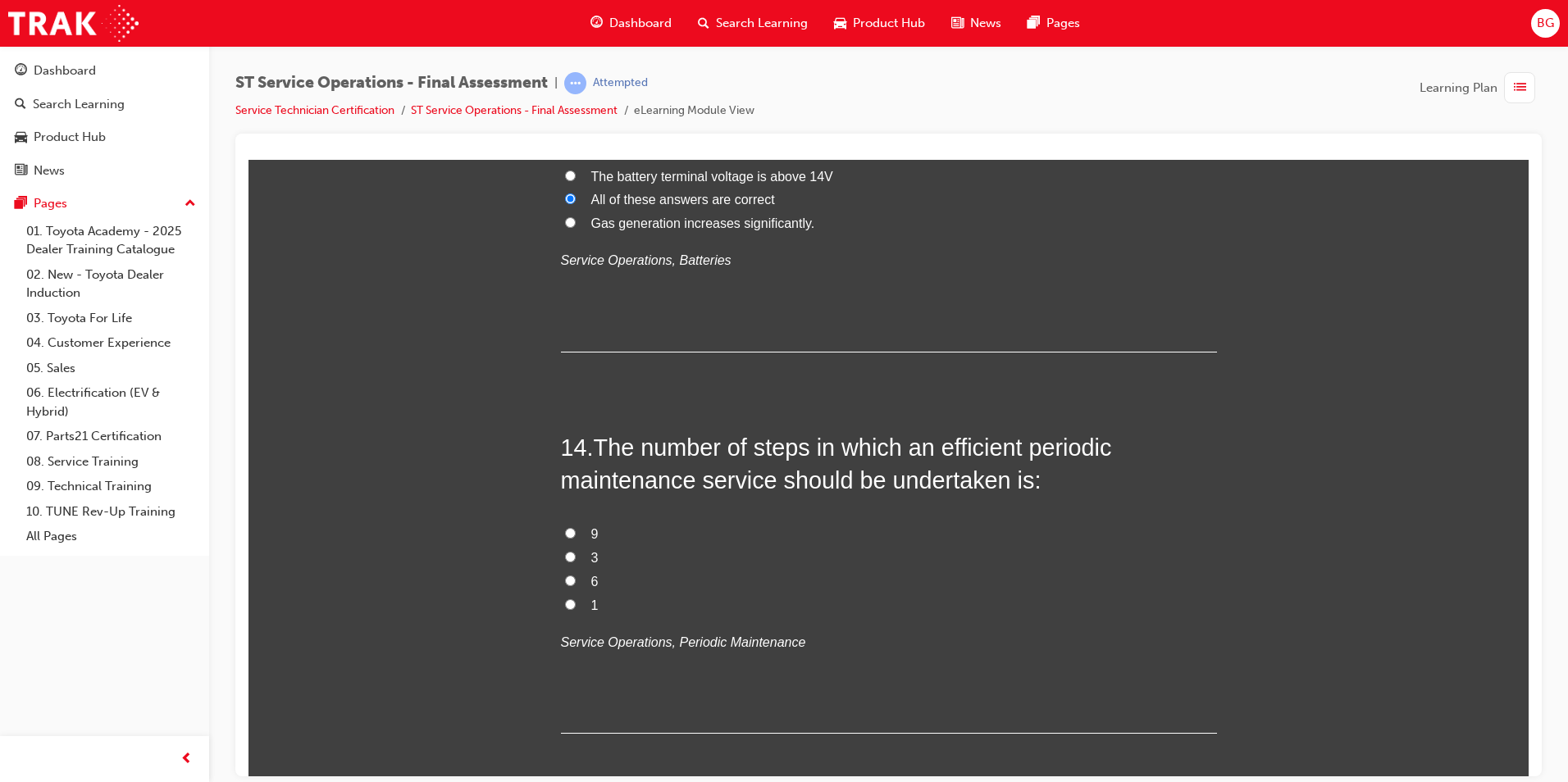
scroll to position [4917, 0]
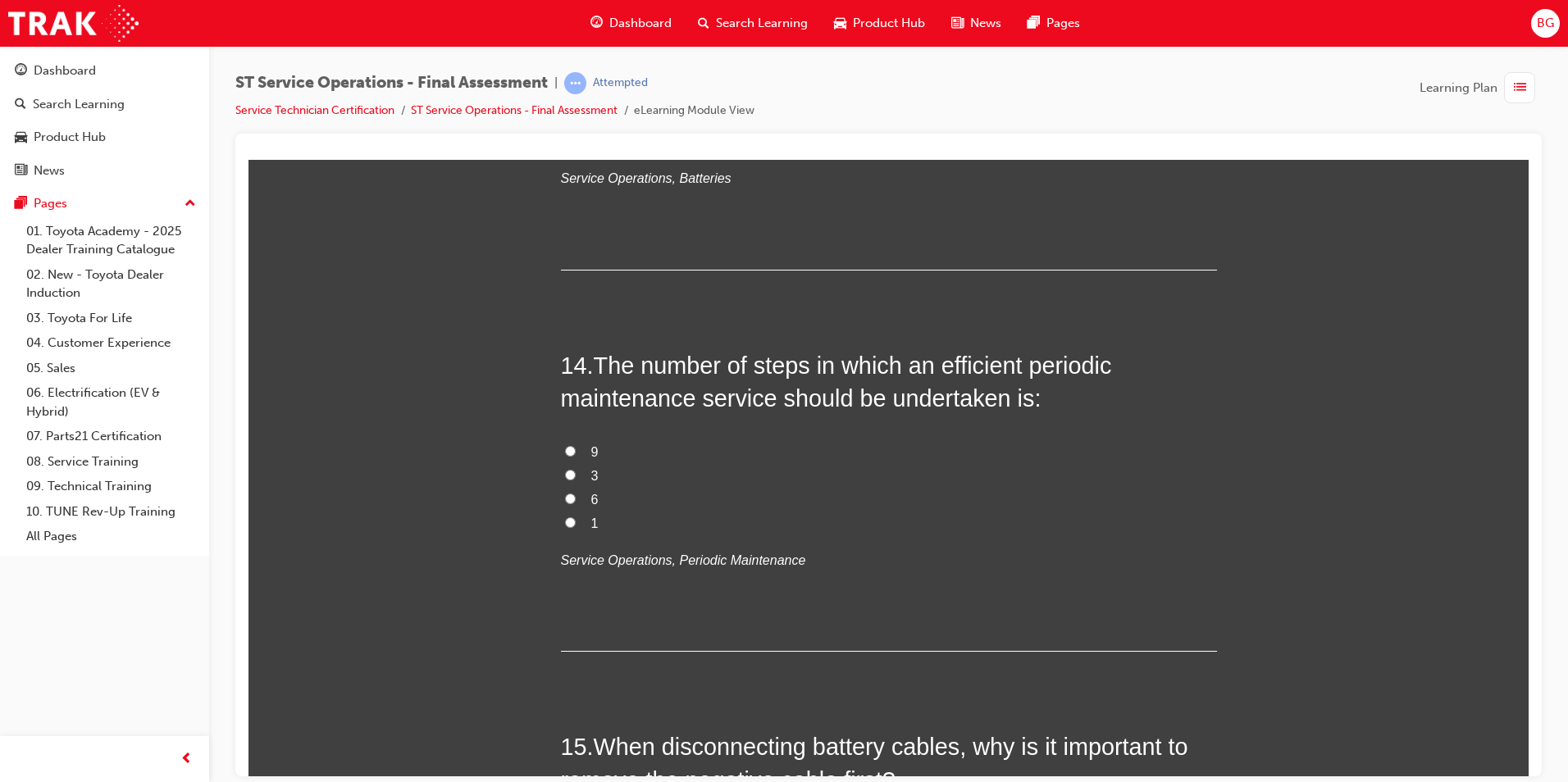
click at [565, 494] on input "6" at bounding box center [570, 498] width 11 height 11
radio input "true"
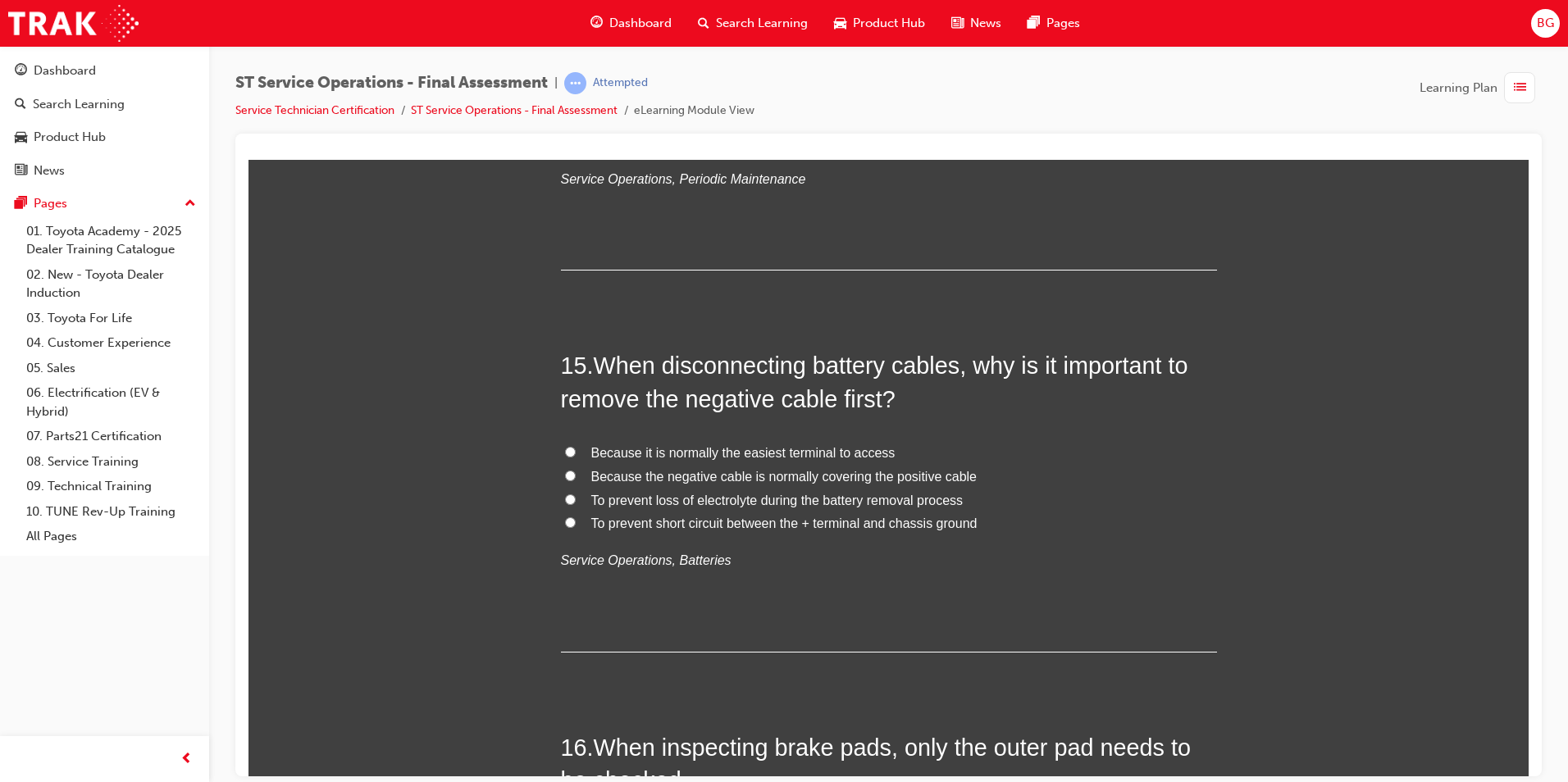
scroll to position [5327, 0]
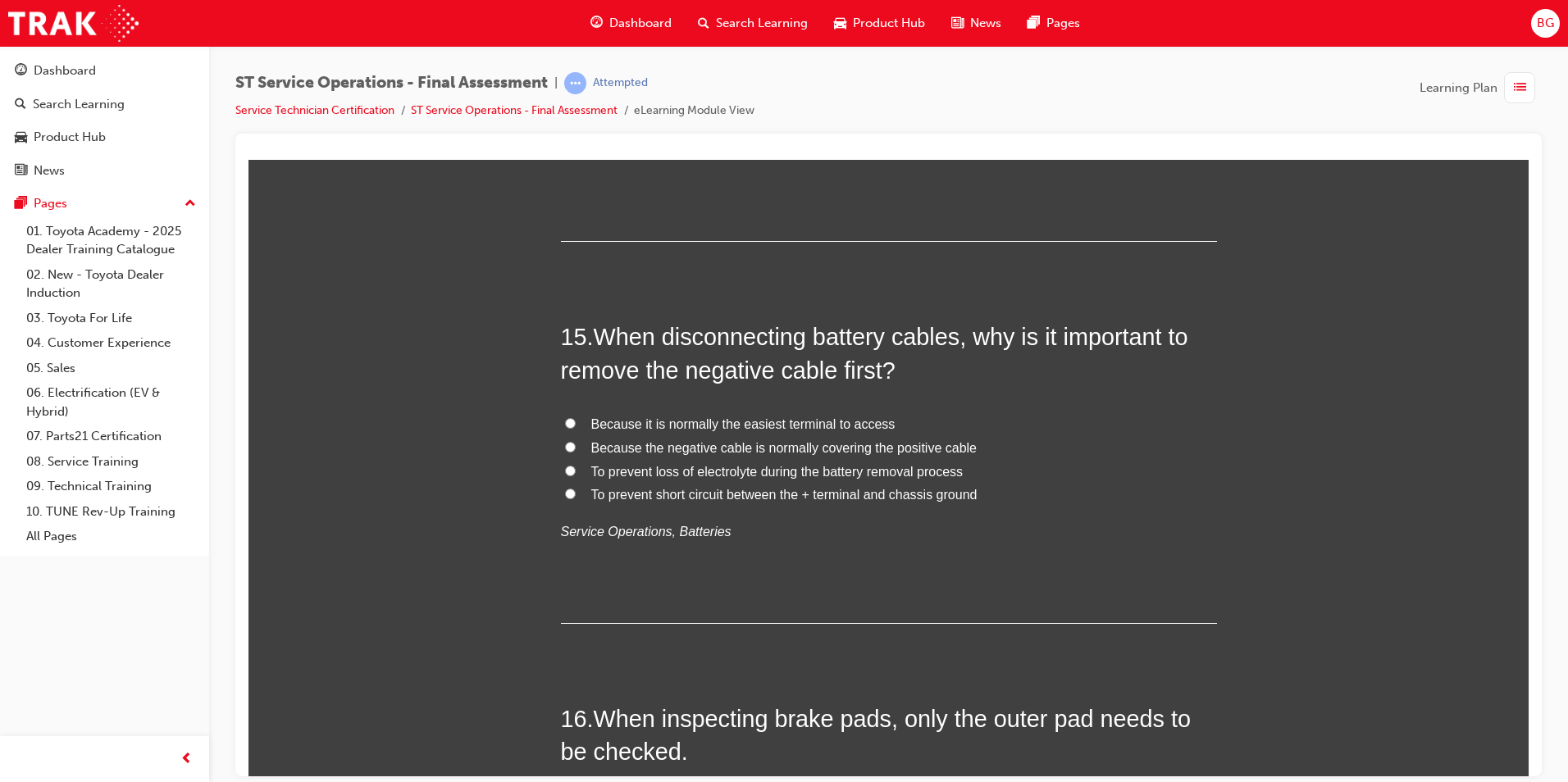
click at [565, 488] on input "To prevent short circuit between the + terminal and chassis ground" at bounding box center [570, 493] width 11 height 11
radio input "true"
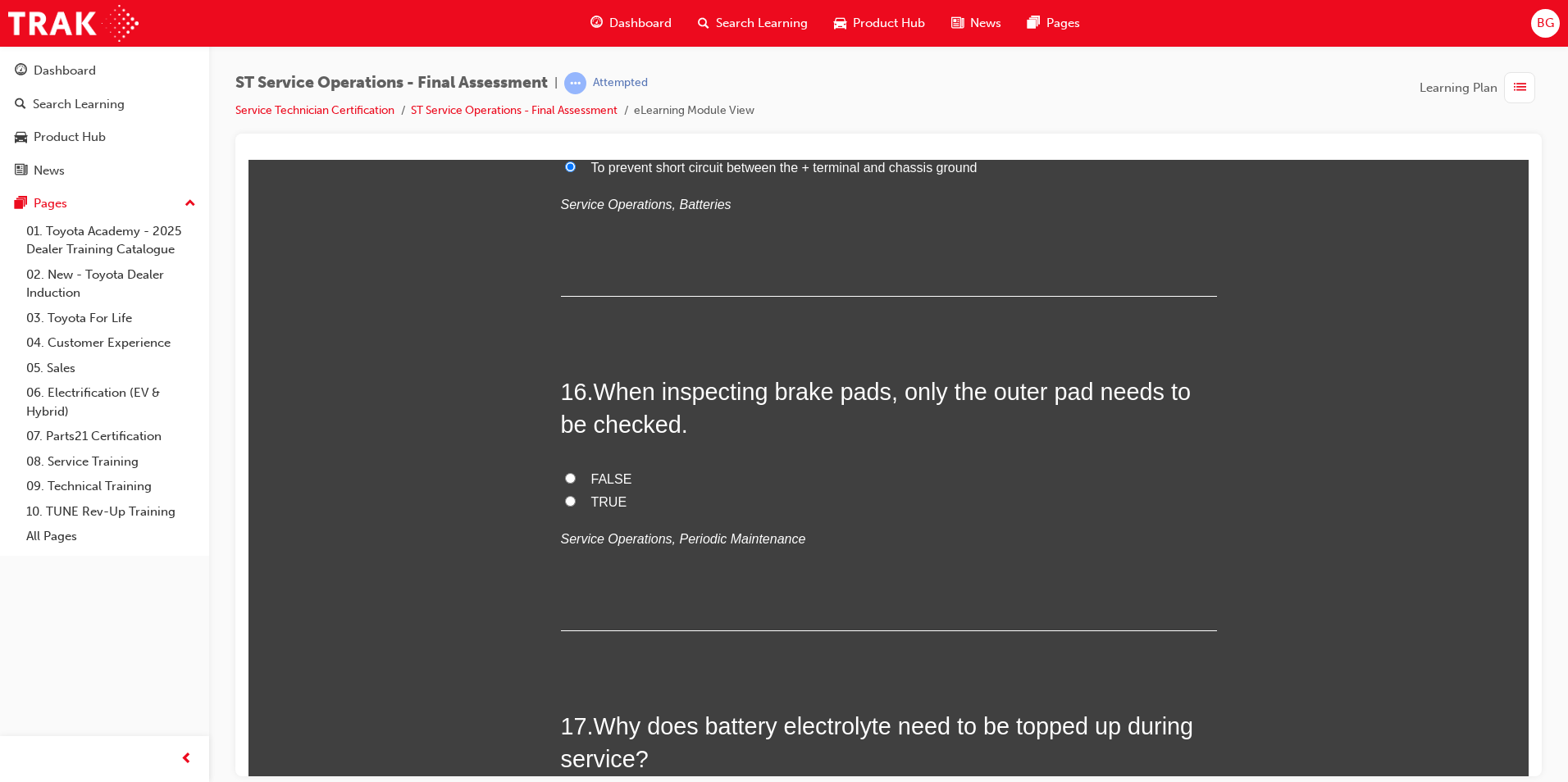
scroll to position [5655, 0]
click at [565, 474] on input "FALSE" at bounding box center [570, 476] width 11 height 11
radio input "true"
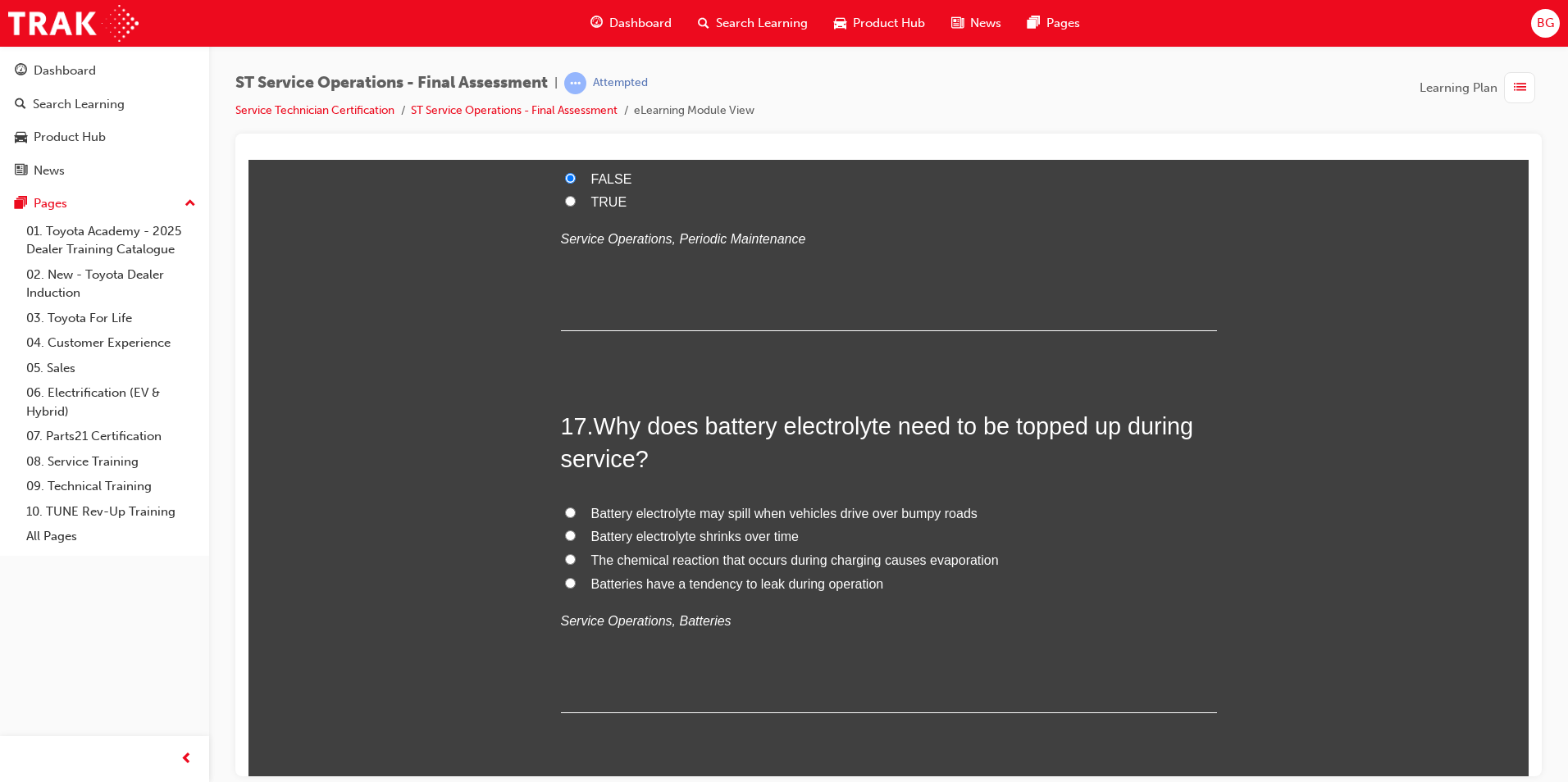
scroll to position [5982, 0]
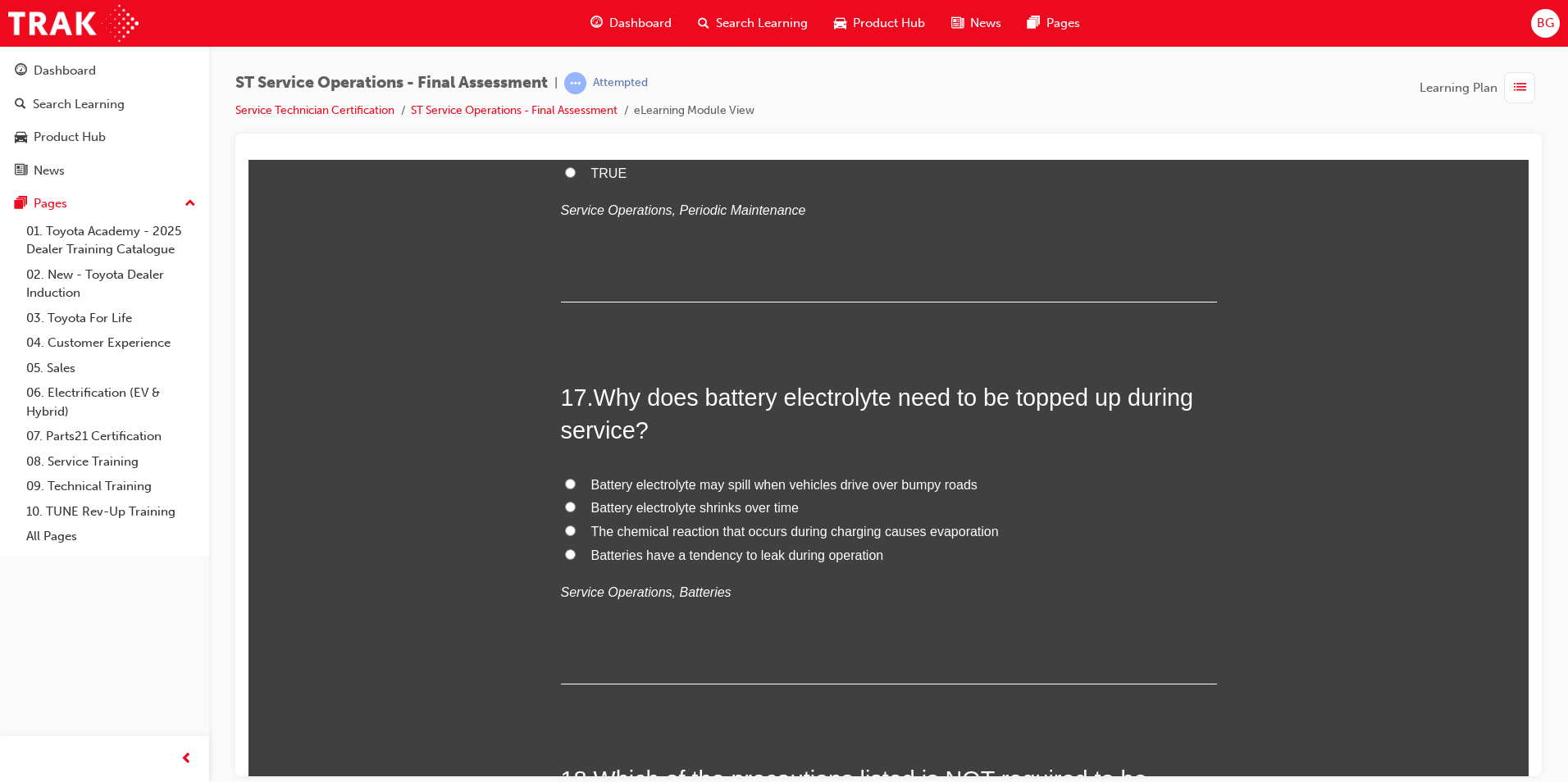
click at [565, 532] on input "The chemical reaction that occurs during charging causes evaporation" at bounding box center [570, 530] width 11 height 11
radio input "true"
click at [565, 548] on input "Batteries have a tendency to leak during operation" at bounding box center [570, 553] width 11 height 11
radio input "true"
click at [565, 478] on input "Battery electrolyte may spill when vehicles drive over bumpy roads" at bounding box center [570, 483] width 11 height 11
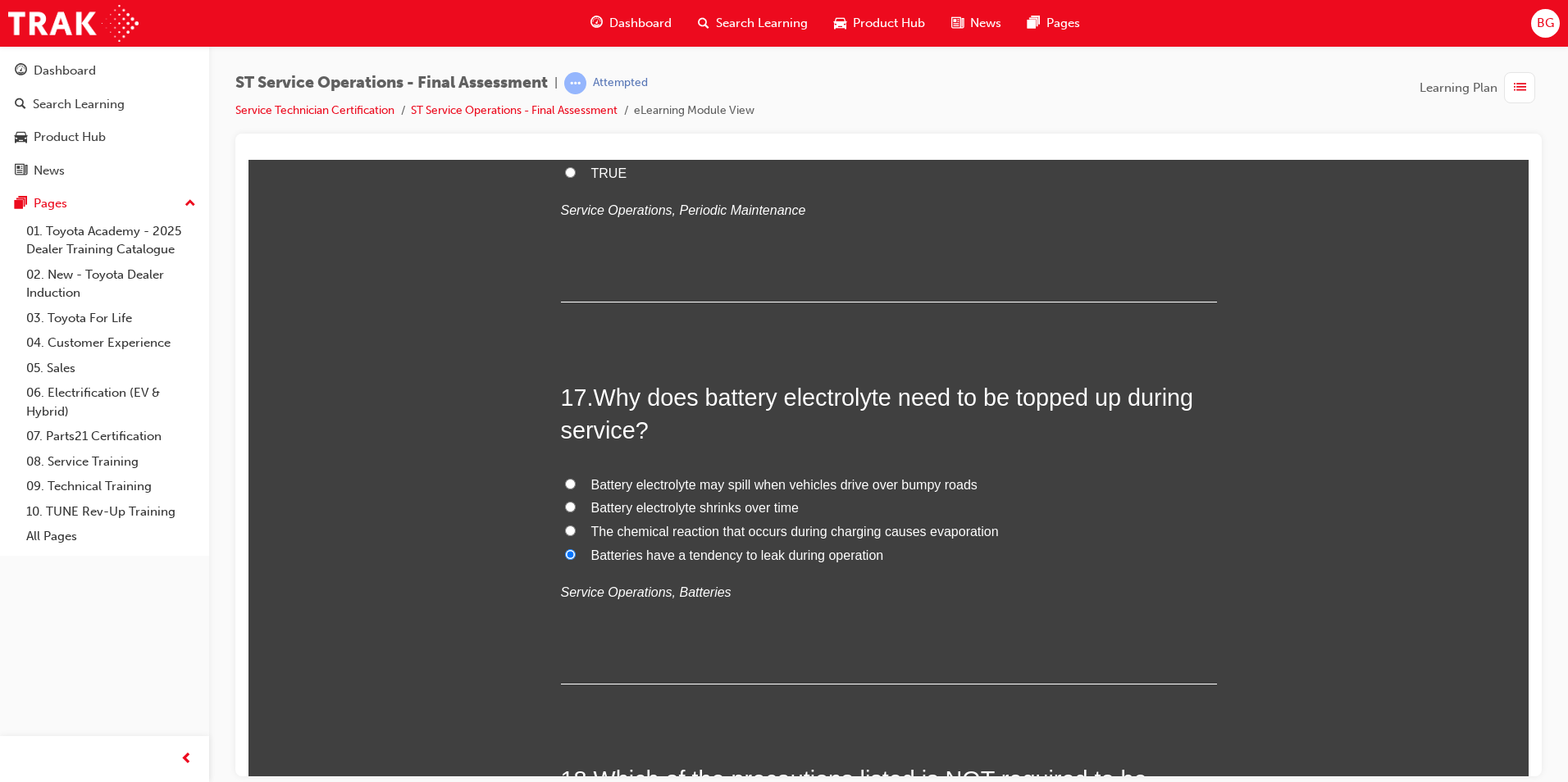
radio input "true"
click at [565, 501] on input "Battery electrolyte shrinks over time" at bounding box center [570, 506] width 11 height 11
radio input "true"
click at [565, 525] on input "The chemical reaction that occurs during charging causes evaporation" at bounding box center [570, 530] width 11 height 11
radio input "true"
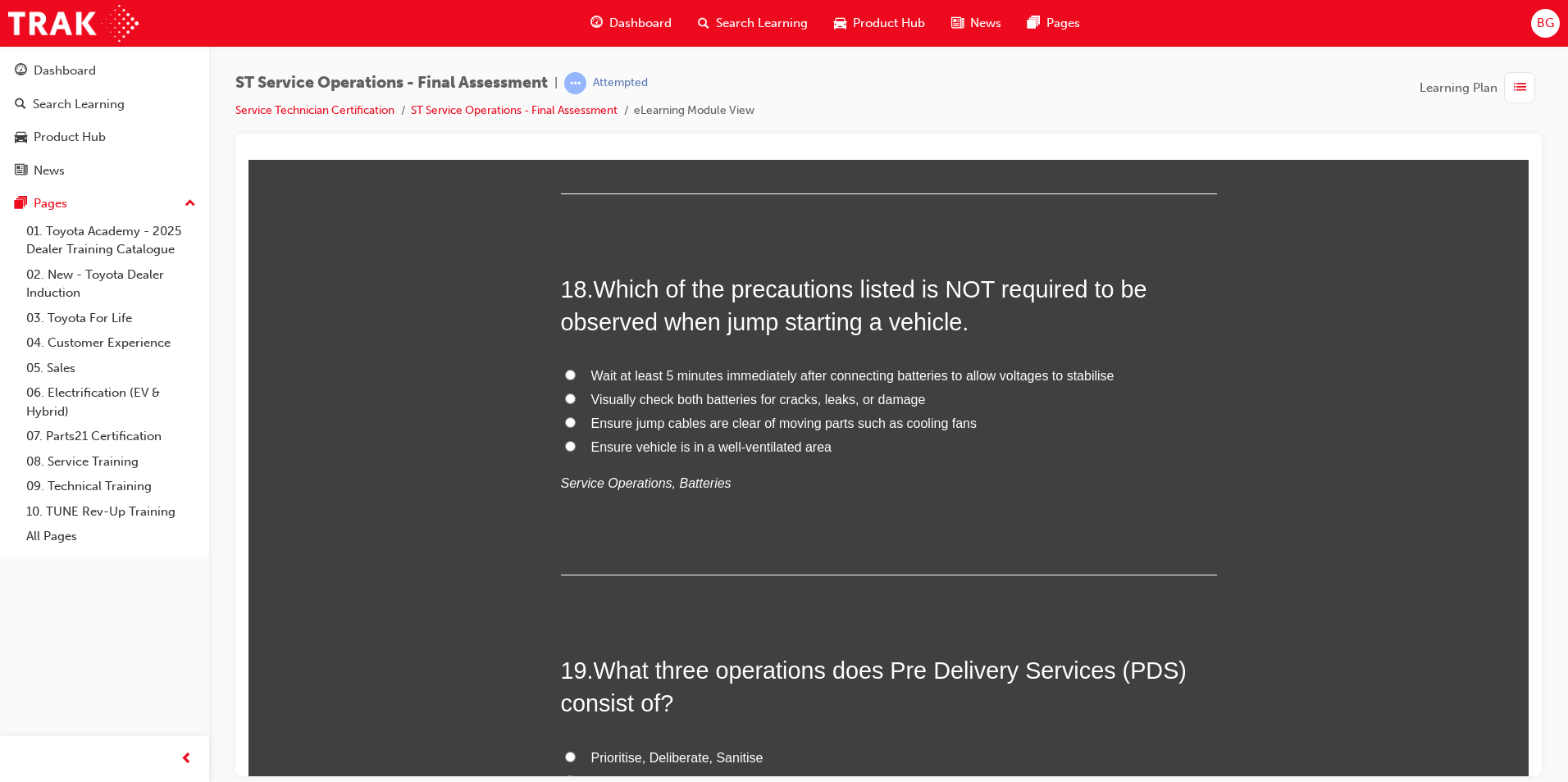
scroll to position [6474, 0]
click at [566, 441] on input "Ensure vehicle is in a well-ventilated area" at bounding box center [570, 443] width 11 height 11
radio input "true"
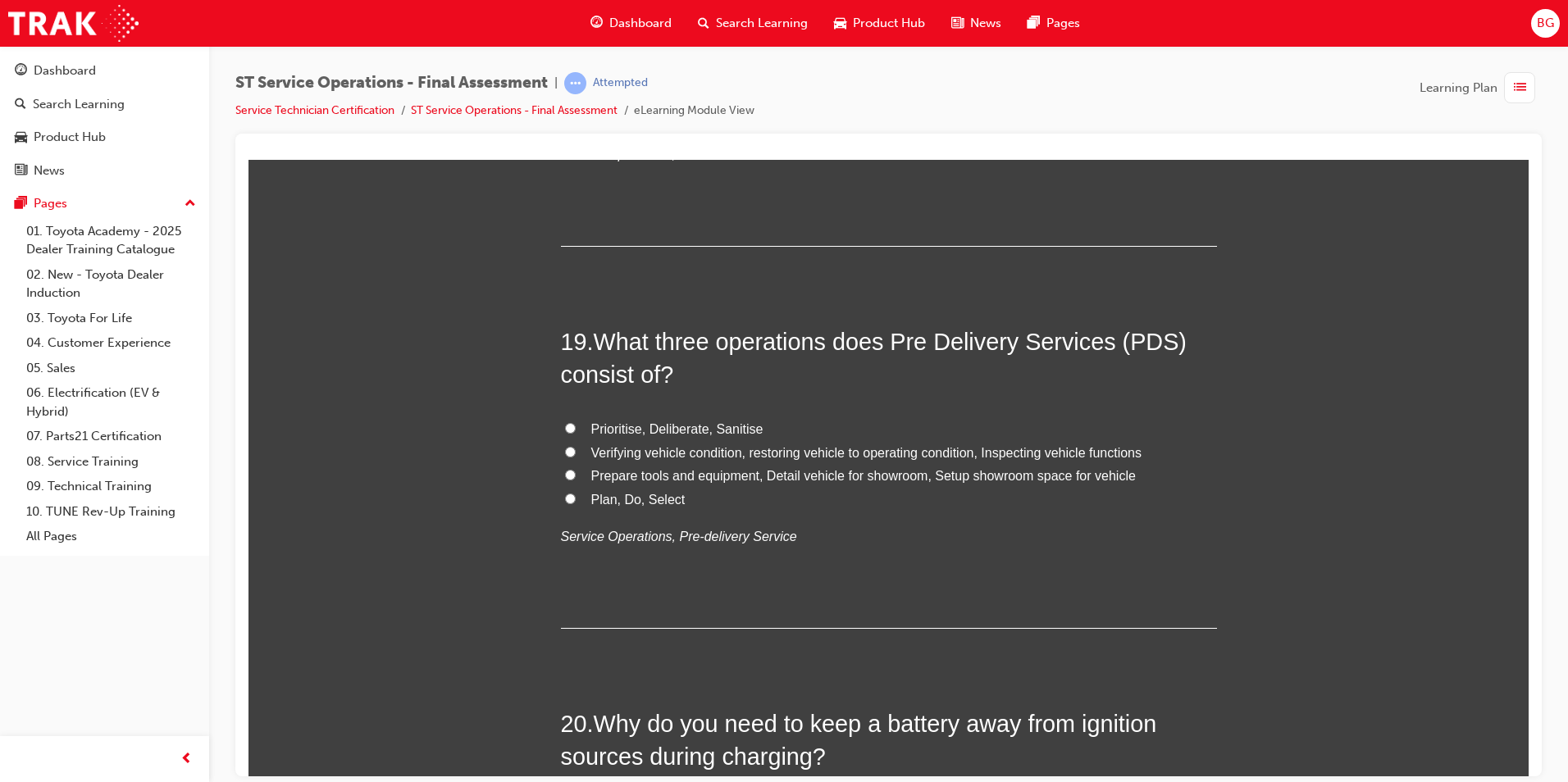
scroll to position [6802, 0]
click at [566, 476] on input "Prepare tools and equipment, Detail vehicle for showroom, Setup showroom space …" at bounding box center [570, 473] width 11 height 11
radio input "true"
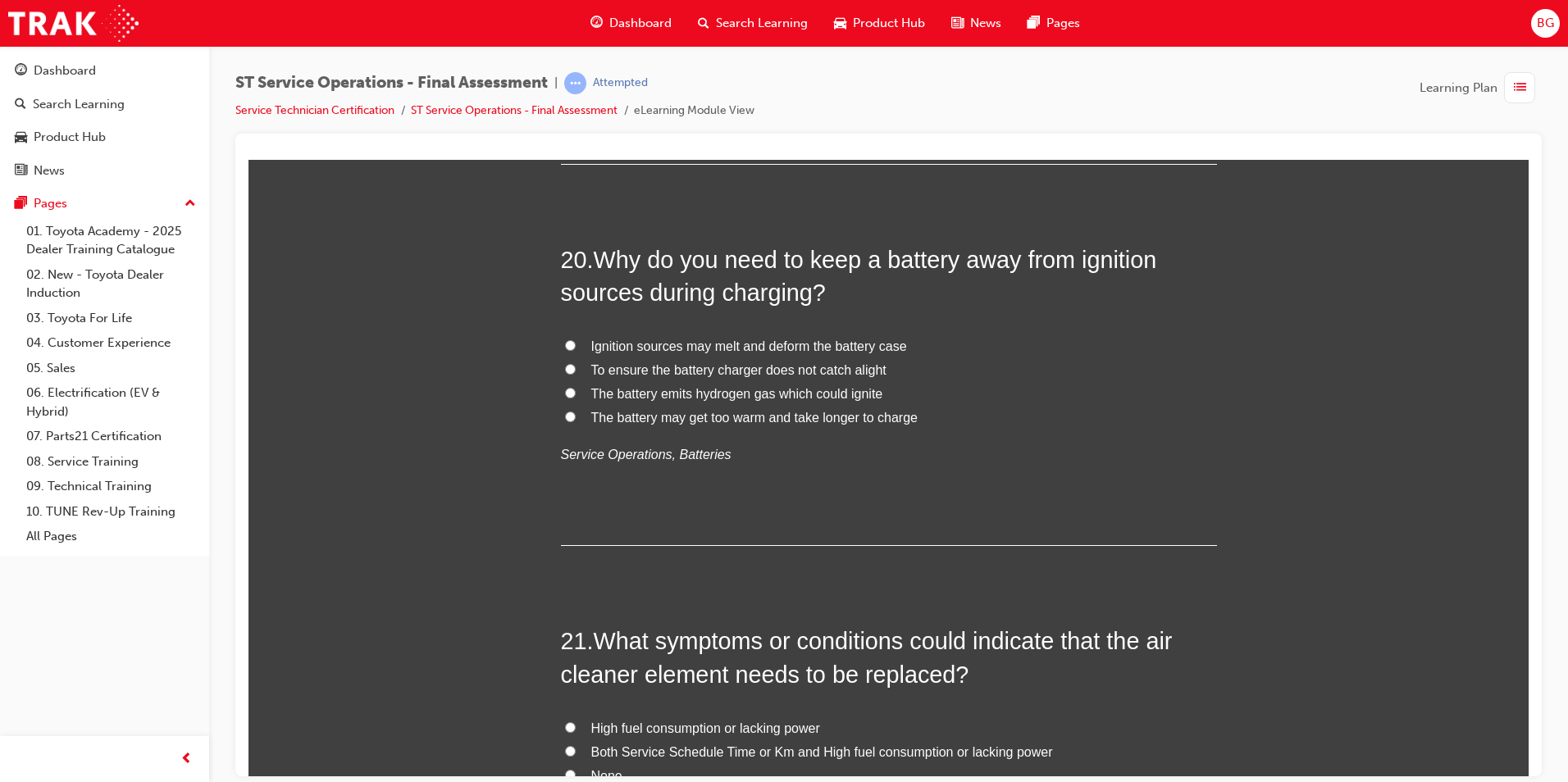
scroll to position [7294, 0]
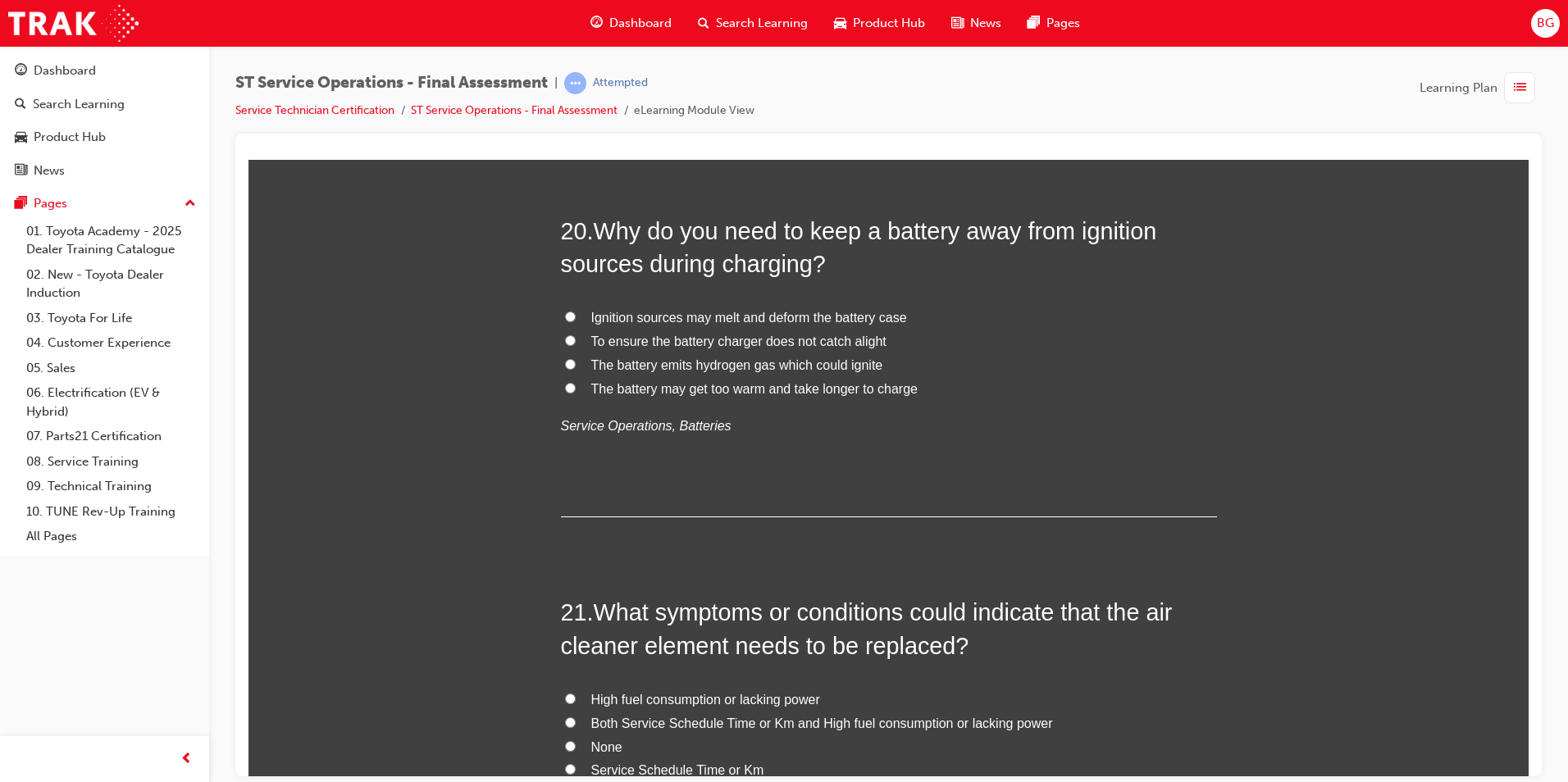
click at [565, 365] on input "The battery emits hydrogen gas which could ignite" at bounding box center [570, 363] width 11 height 11
radio input "true"
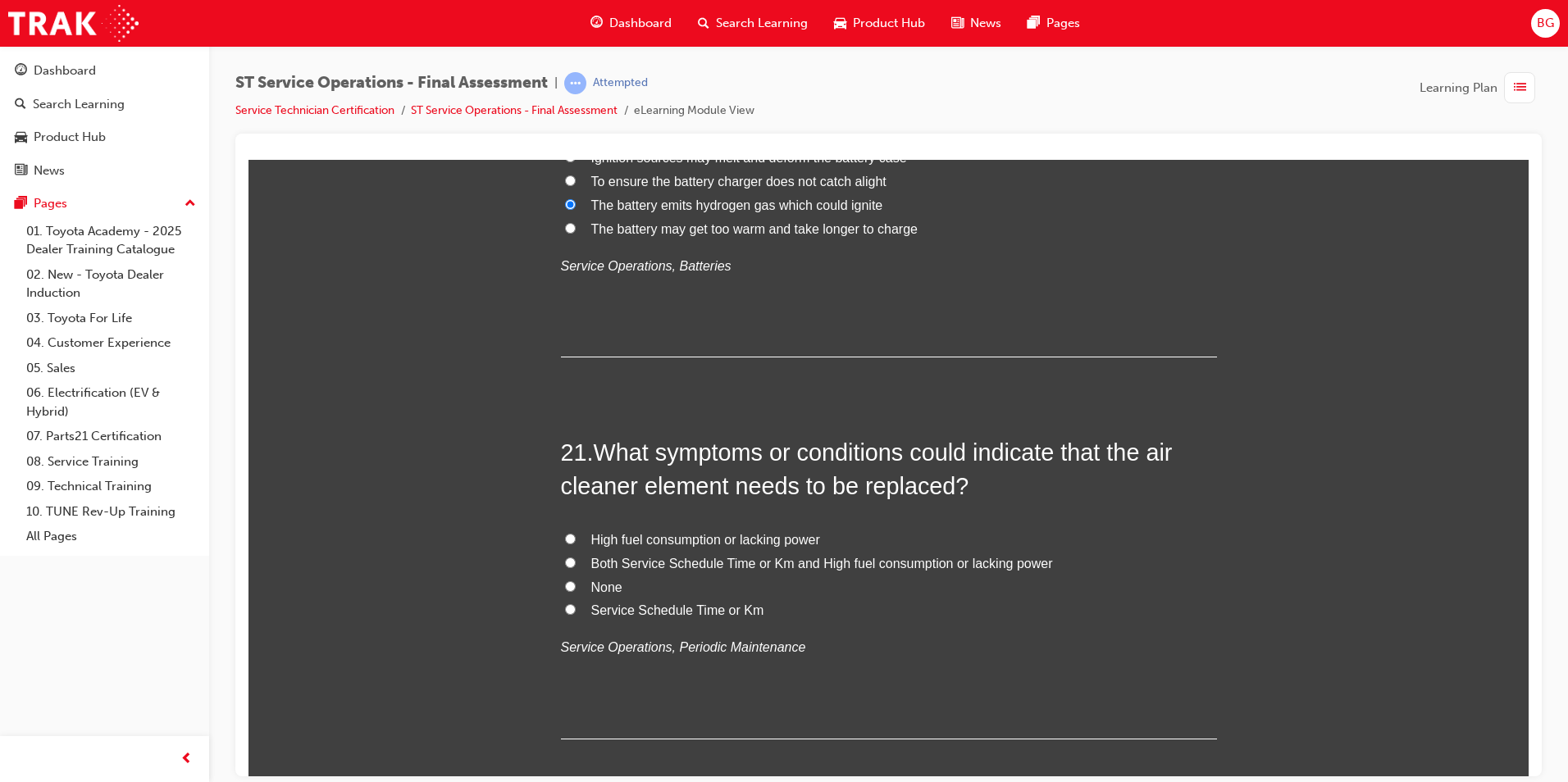
scroll to position [7458, 0]
click at [565, 555] on input "Both Service Schedule Time or Km and High fuel consumption or lacking power" at bounding box center [570, 557] width 11 height 11
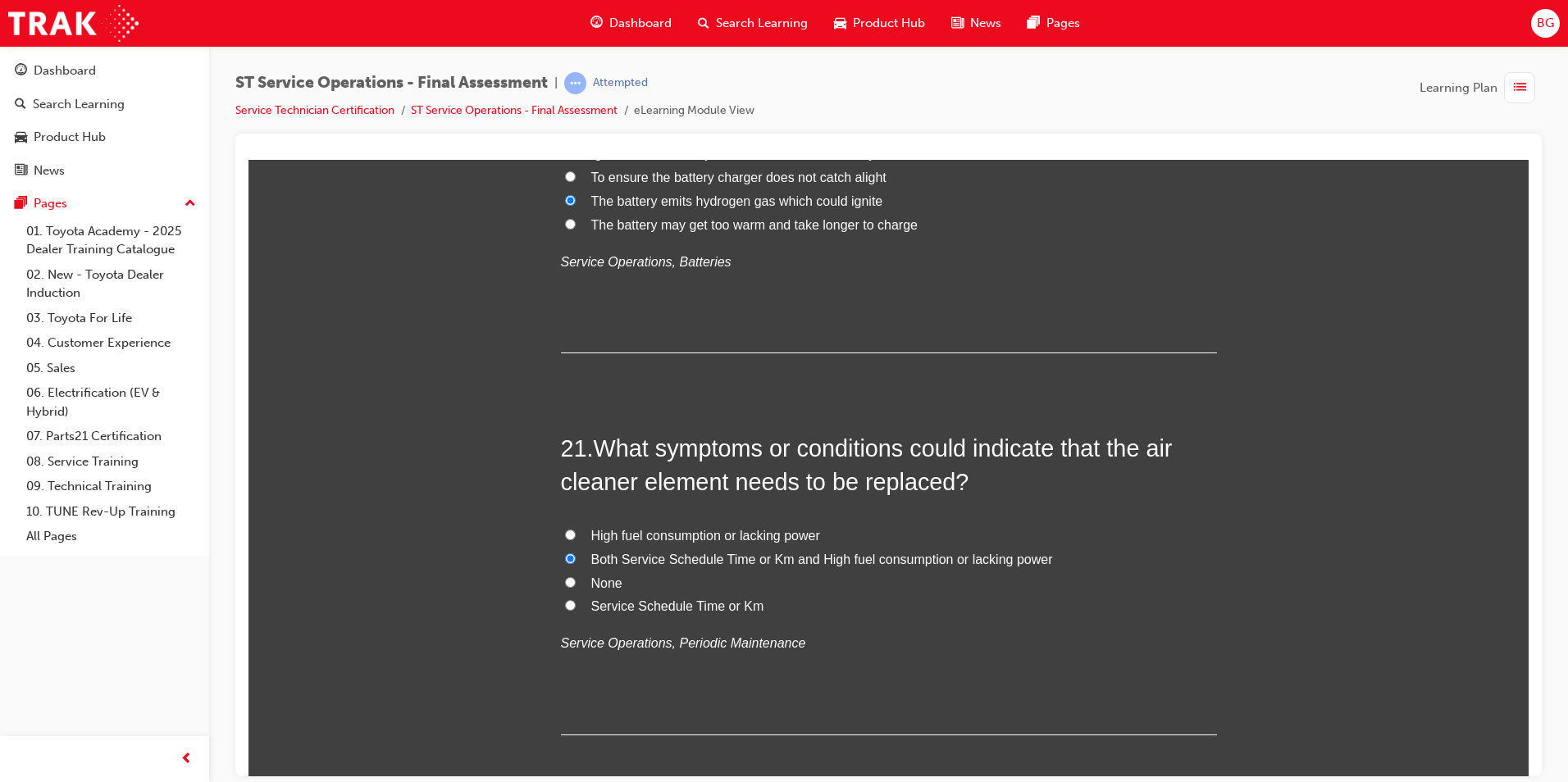
radio input "true"
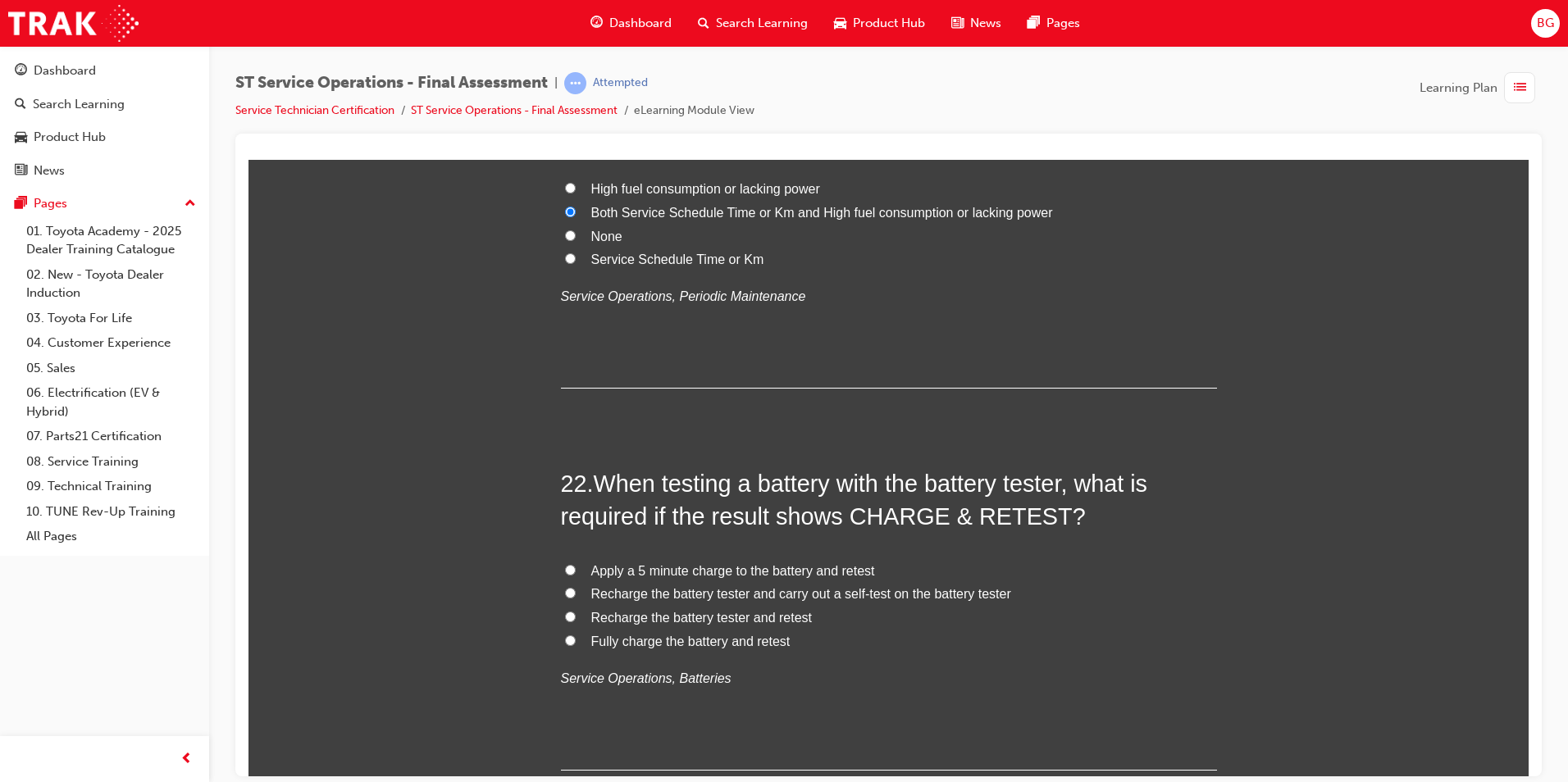
scroll to position [7852, 0]
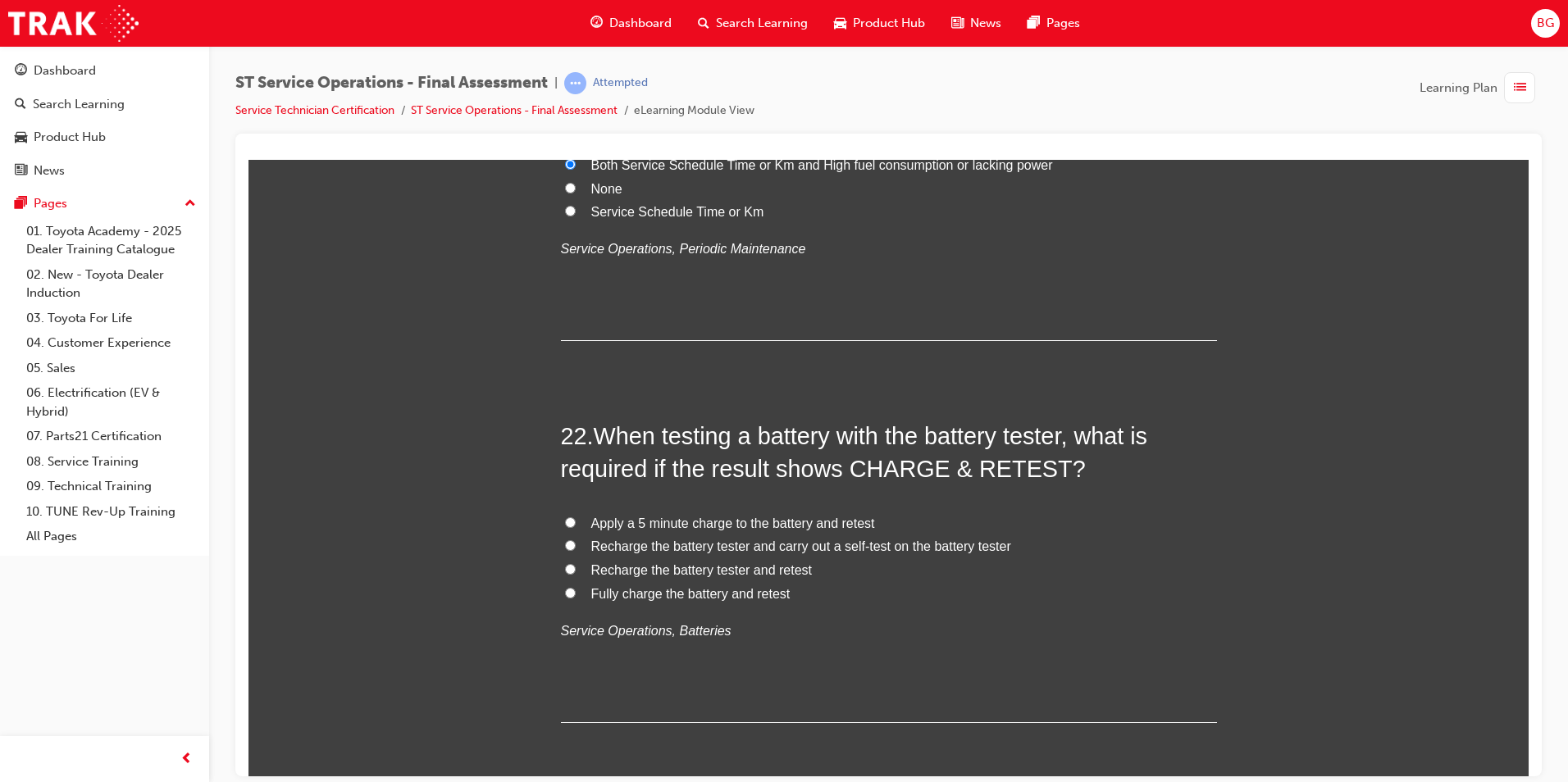
click at [565, 591] on input "Fully charge the battery and retest" at bounding box center [570, 592] width 11 height 11
radio input "true"
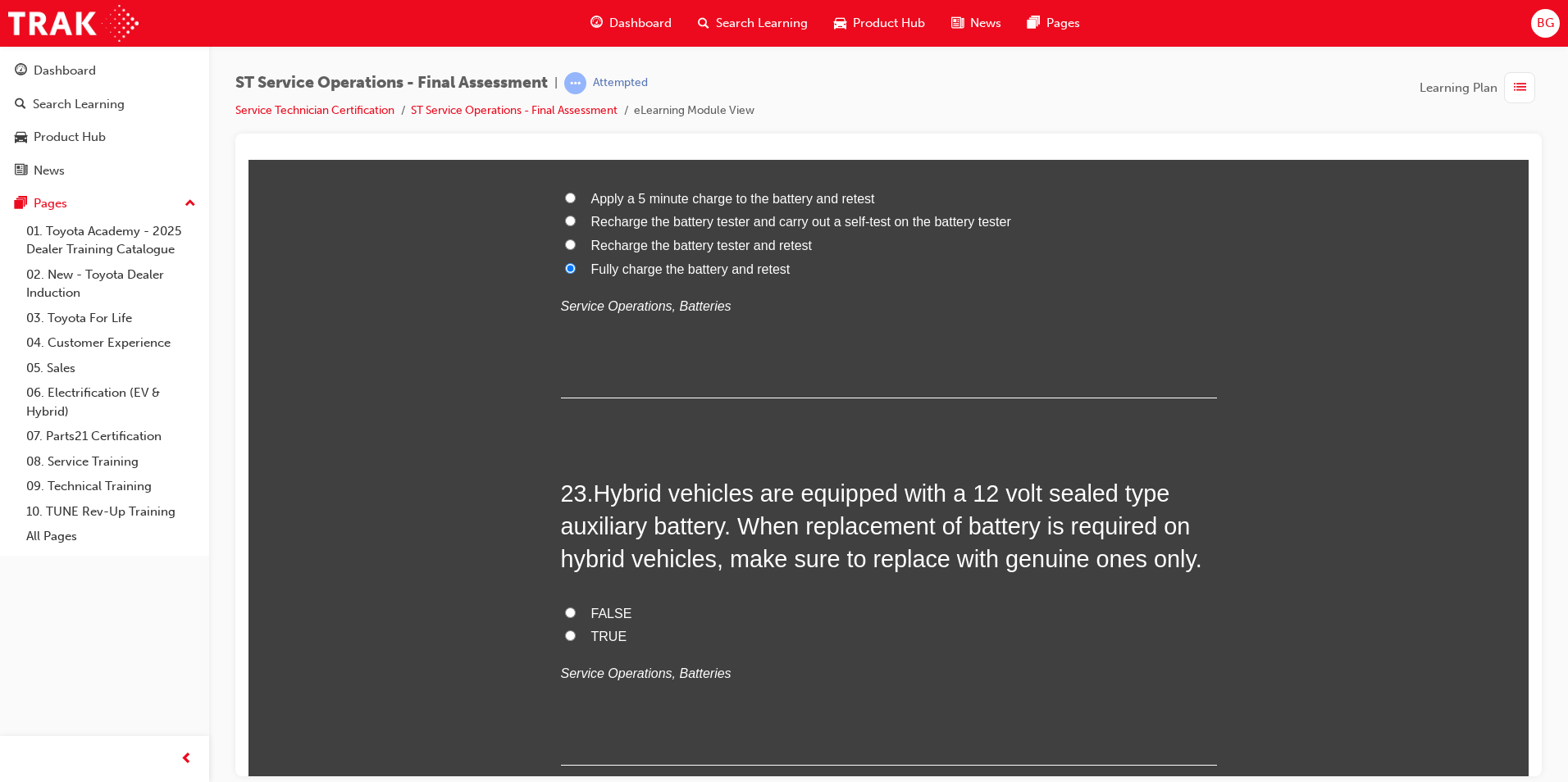
scroll to position [8180, 0]
click at [566, 632] on input "TRUE" at bounding box center [570, 631] width 11 height 11
radio input "true"
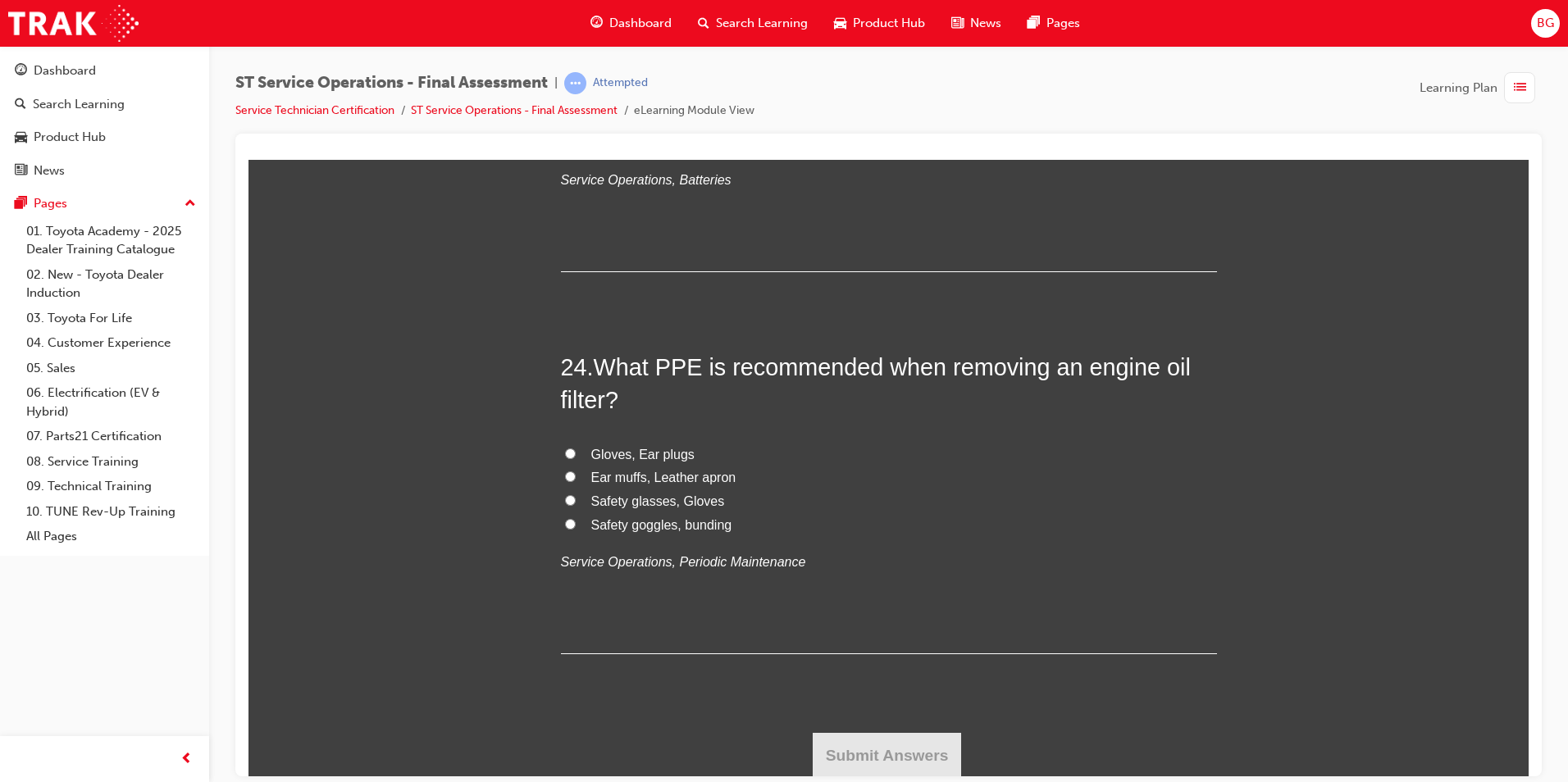
scroll to position [8671, 0]
click at [567, 495] on input "Safety glasses, Gloves" at bounding box center [570, 498] width 11 height 11
radio input "true"
click at [855, 741] on button "Submit Answers" at bounding box center [887, 753] width 149 height 46
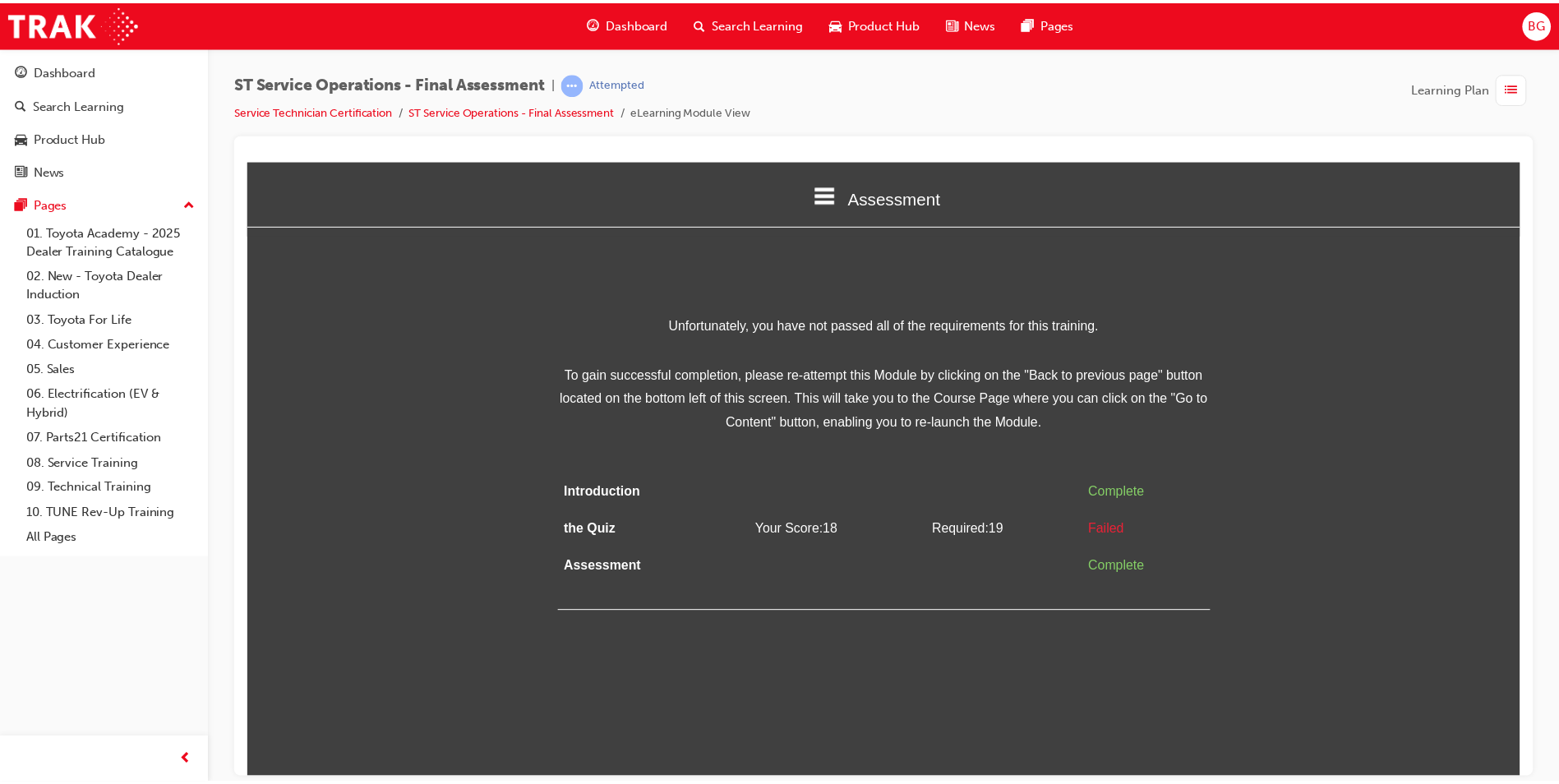
scroll to position [0, 0]
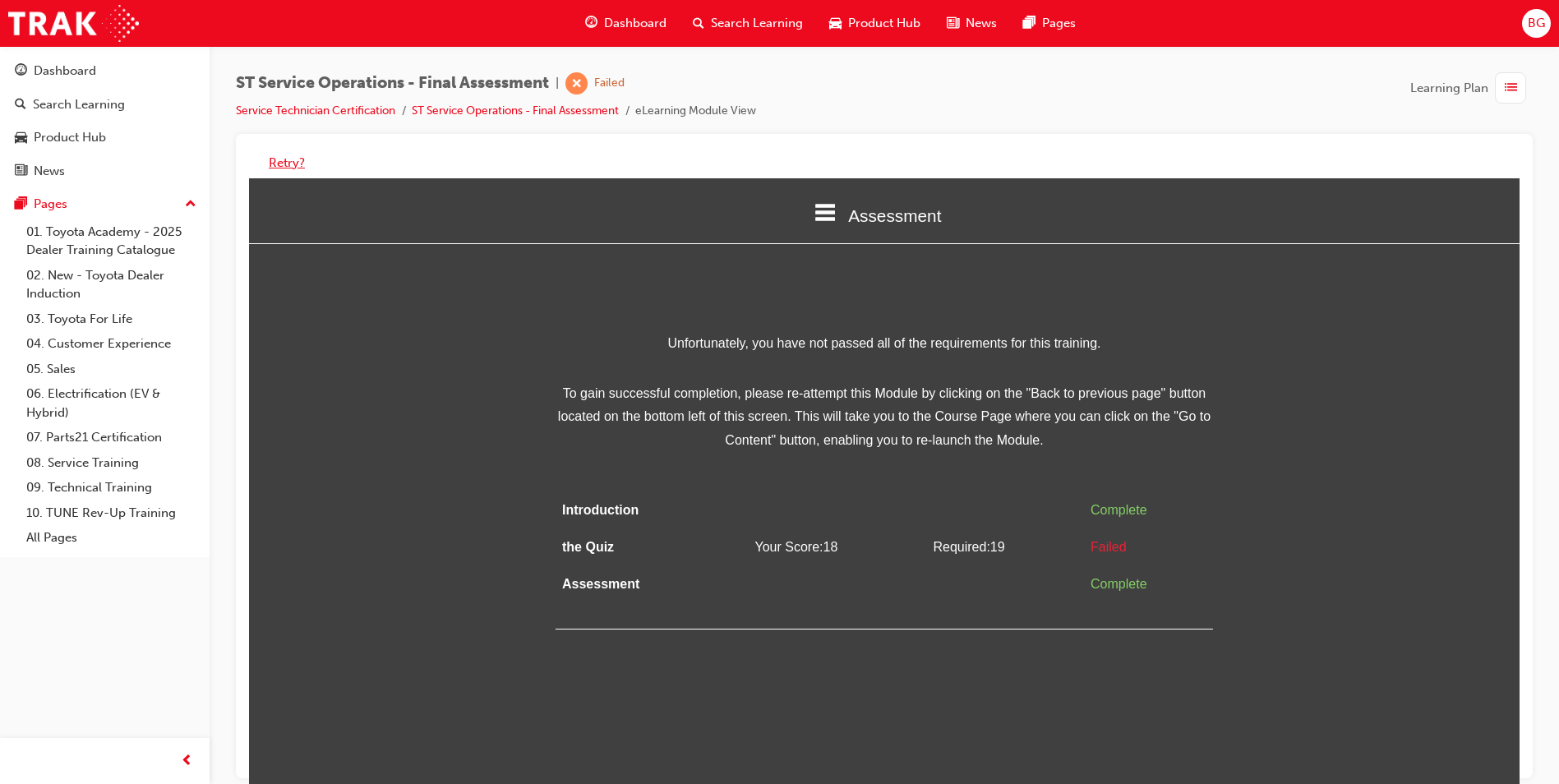
click at [288, 160] on button "Retry?" at bounding box center [287, 162] width 36 height 19
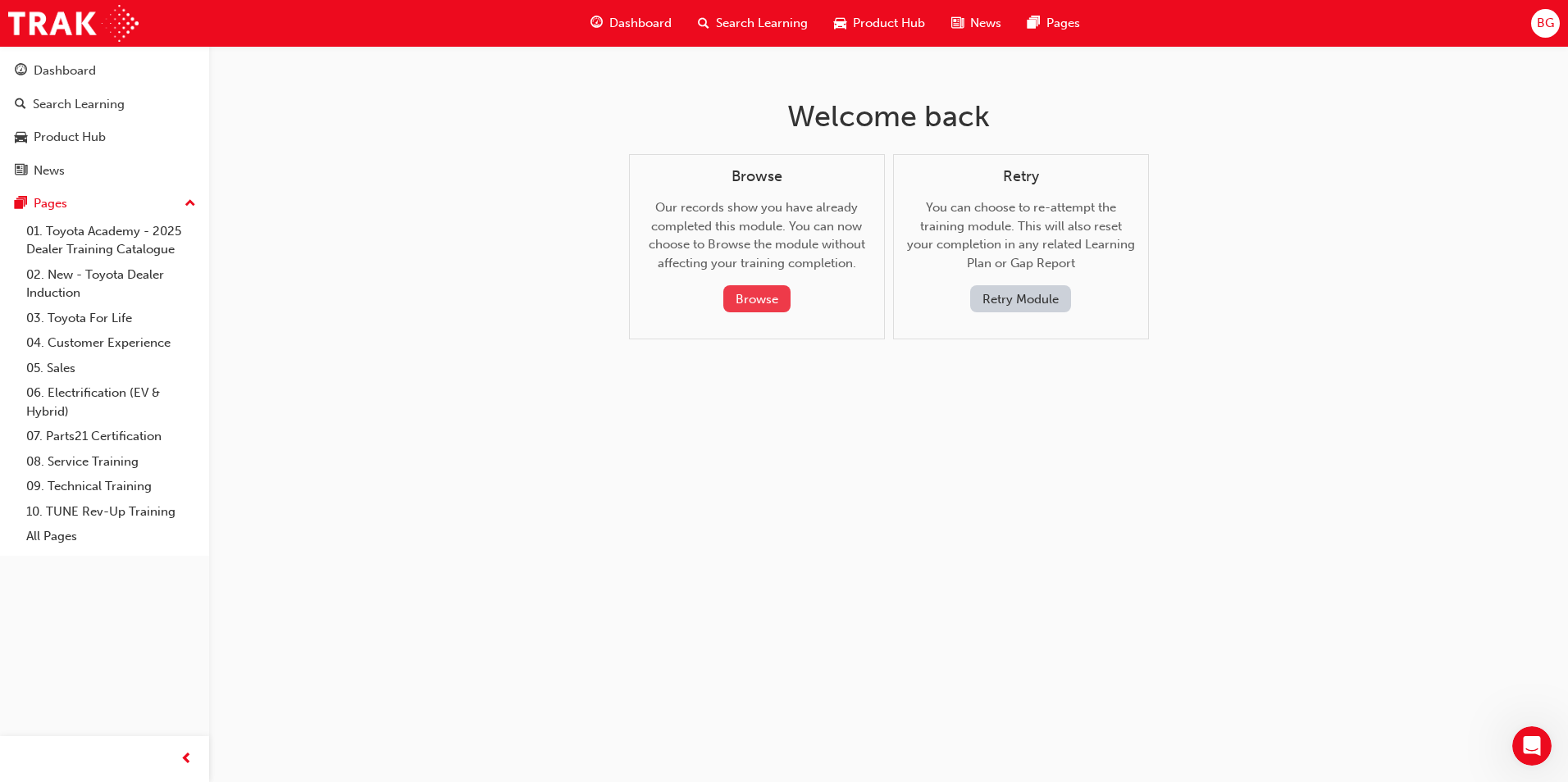
click at [756, 298] on button "Browse" at bounding box center [756, 298] width 67 height 27
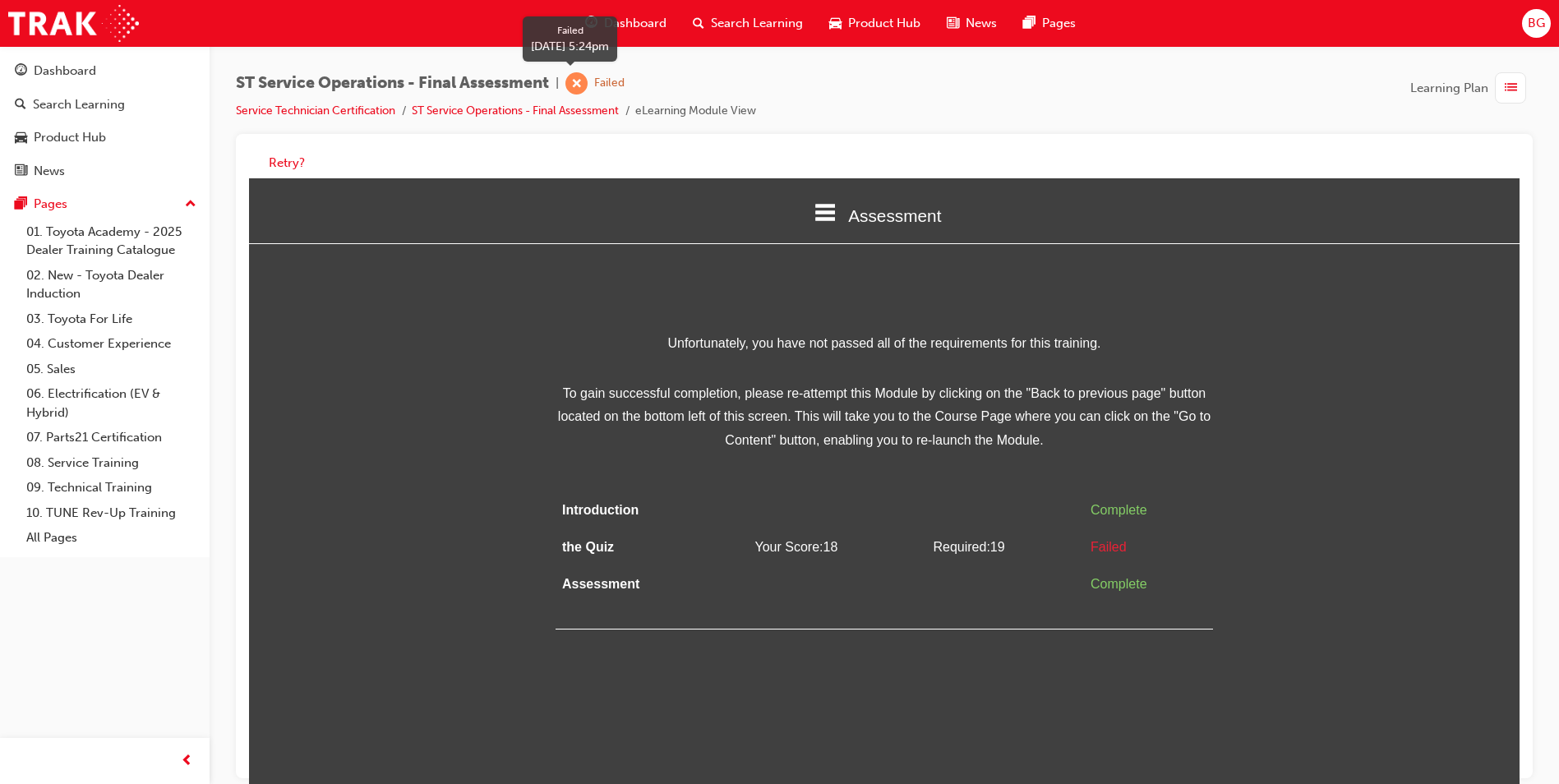
click at [587, 81] on span "learningRecordVerb_FAIL-icon" at bounding box center [576, 83] width 22 height 22
click at [1542, 25] on span "BG" at bounding box center [1536, 23] width 17 height 19
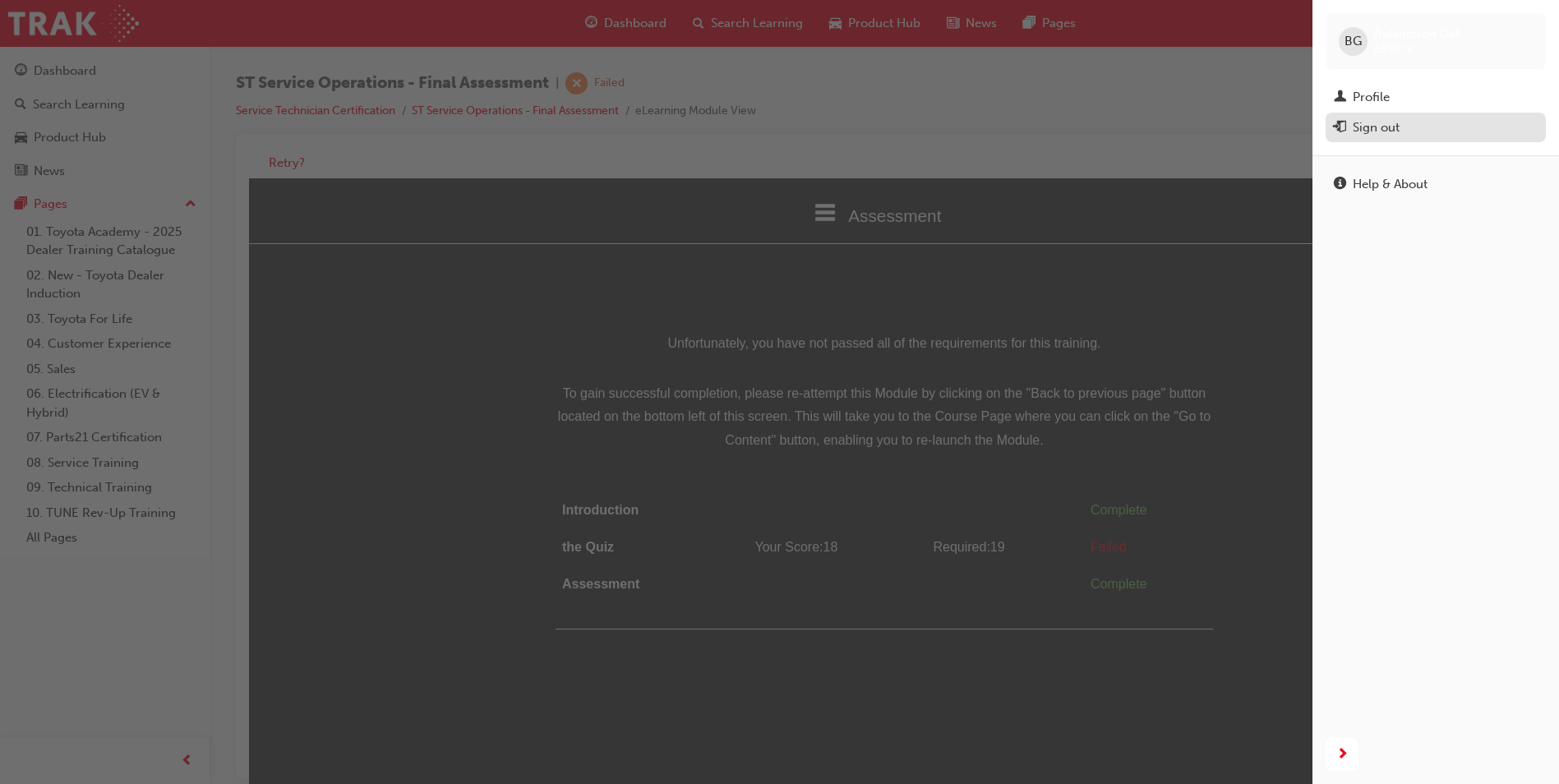
click at [1397, 126] on div "Sign out" at bounding box center [1376, 128] width 47 height 19
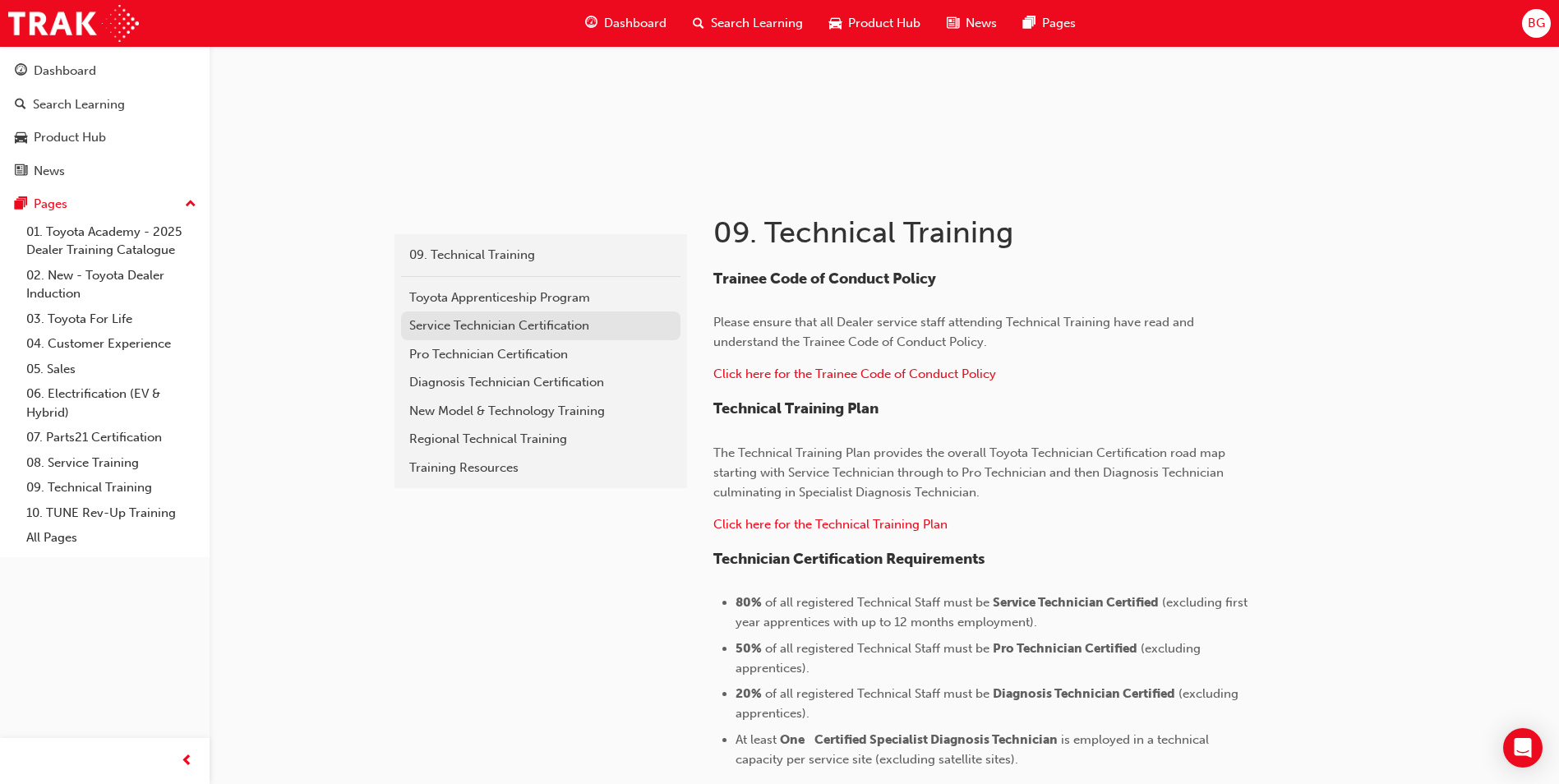
scroll to position [164, 0]
